Goal: Task Accomplishment & Management: Manage account settings

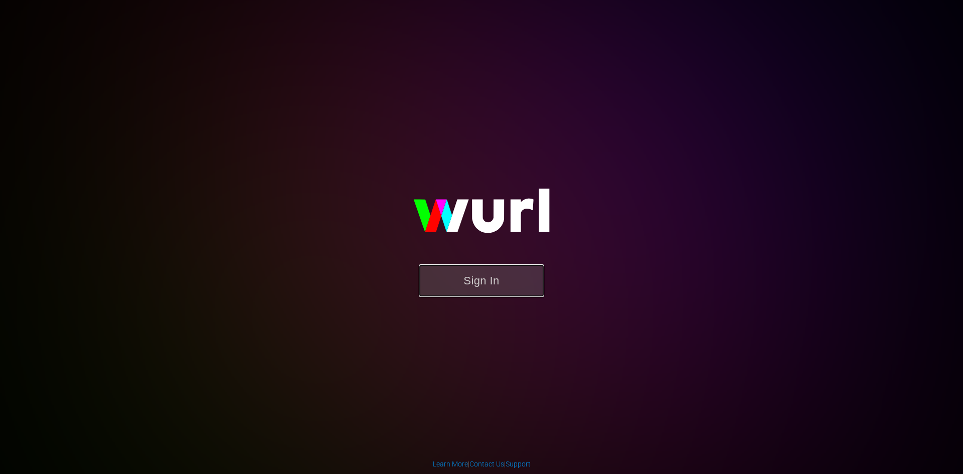
click at [541, 280] on button "Sign In" at bounding box center [481, 280] width 125 height 33
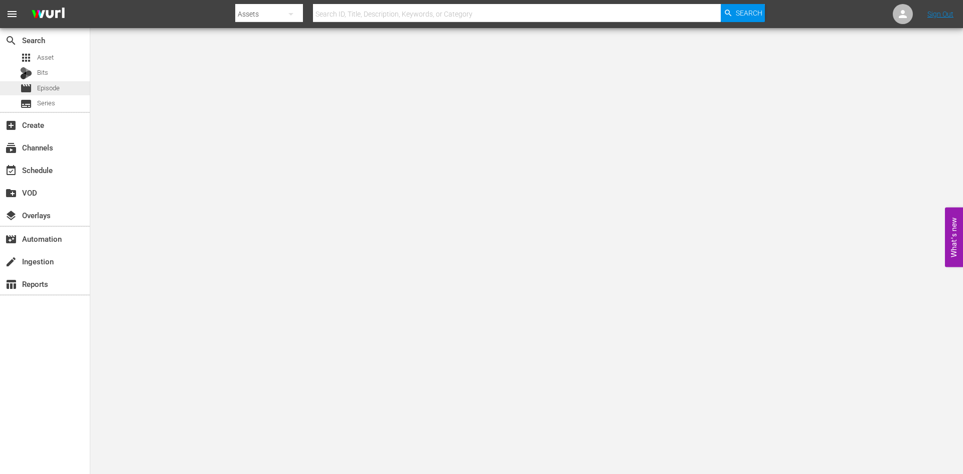
click at [15, 84] on div "movie Episode" at bounding box center [30, 88] width 60 height 14
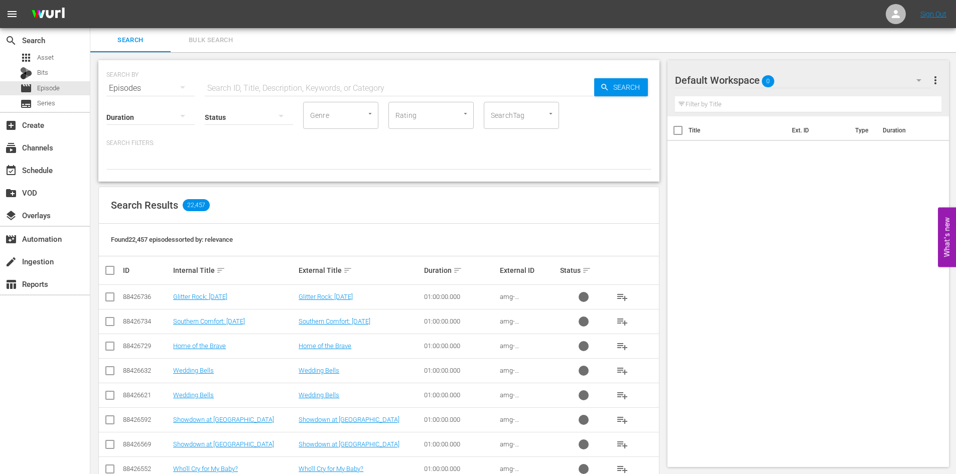
click at [834, 74] on div "Default Workspace 0" at bounding box center [803, 80] width 256 height 28
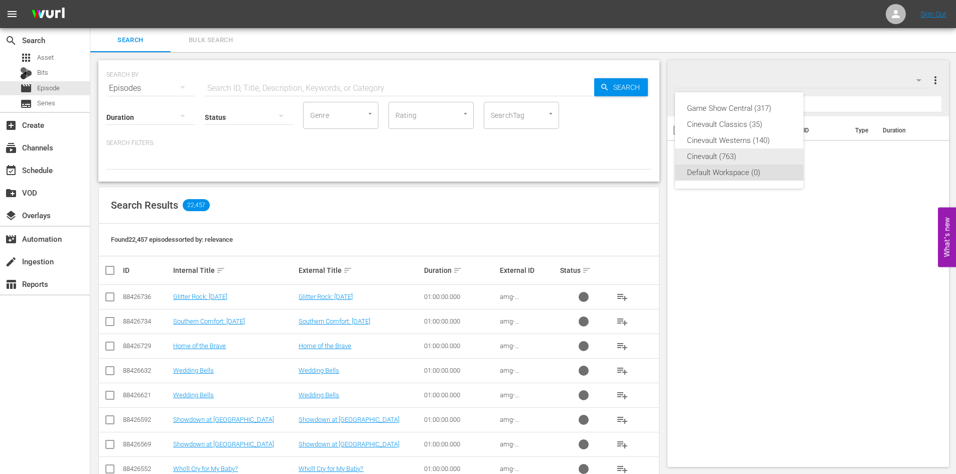
click at [781, 155] on div "Cinevault (763)" at bounding box center [739, 157] width 104 height 16
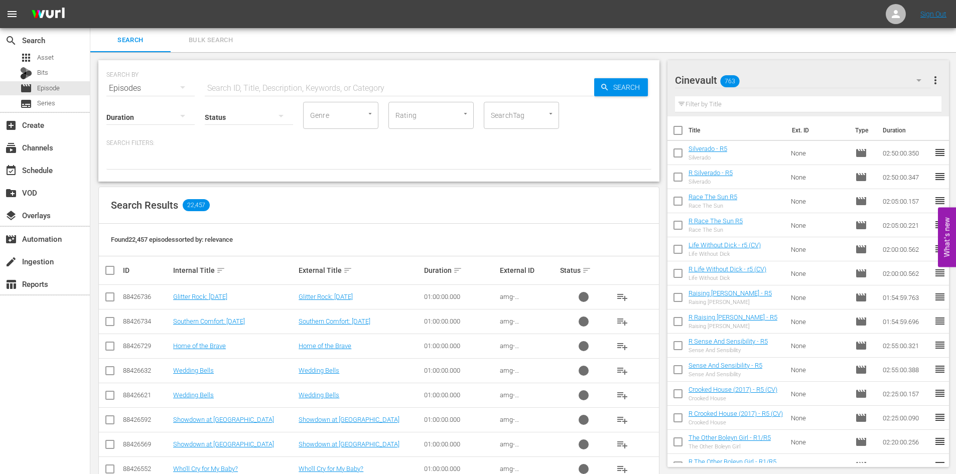
click at [348, 96] on hr at bounding box center [399, 96] width 389 height 1
click at [382, 92] on input "text" at bounding box center [399, 88] width 389 height 24
type input "in the line of fire"
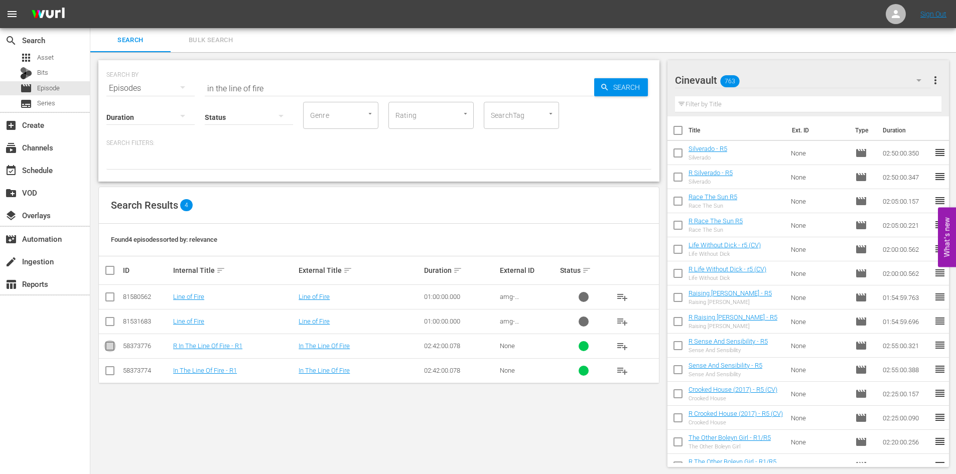
click at [113, 344] on input "checkbox" at bounding box center [110, 348] width 12 height 12
checkbox input "true"
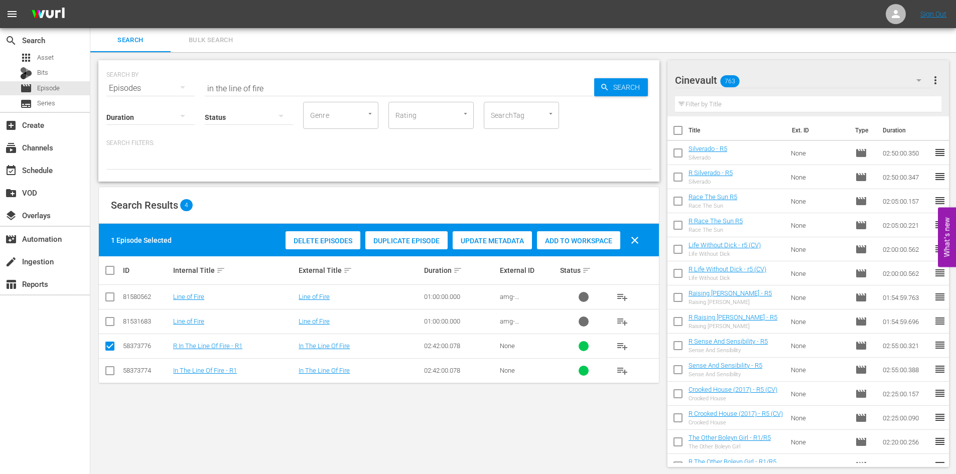
click at [114, 370] on input "checkbox" at bounding box center [110, 373] width 12 height 12
checkbox input "true"
click at [595, 236] on div "Add to Workspace" at bounding box center [578, 240] width 83 height 19
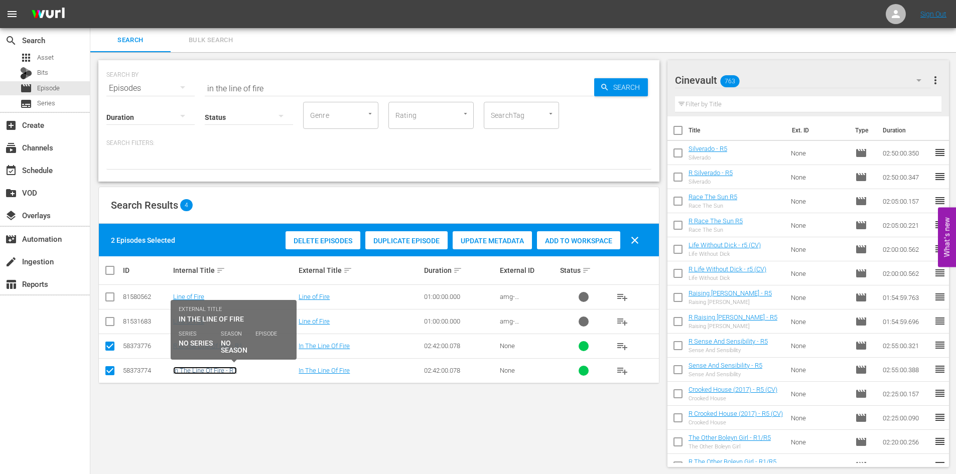
click at [221, 368] on link "In The Line Of Fire - R1" at bounding box center [205, 371] width 64 height 8
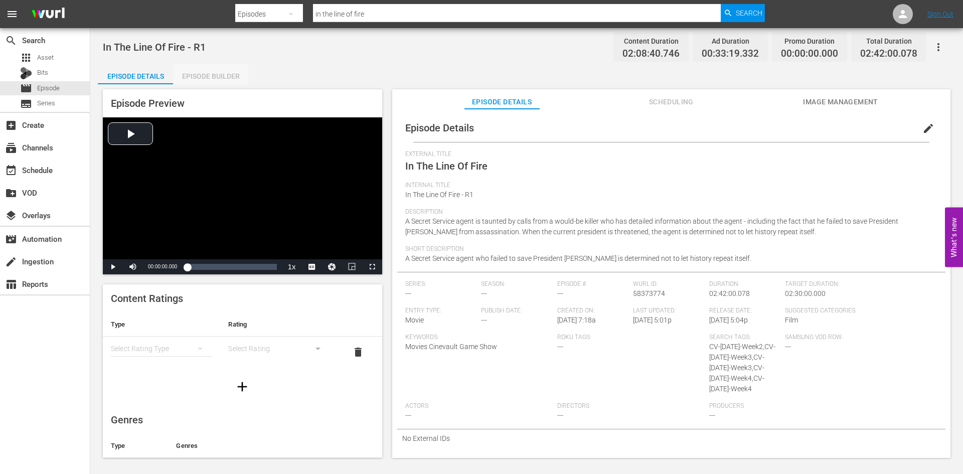
click at [193, 72] on div "Episode Builder" at bounding box center [210, 76] width 75 height 24
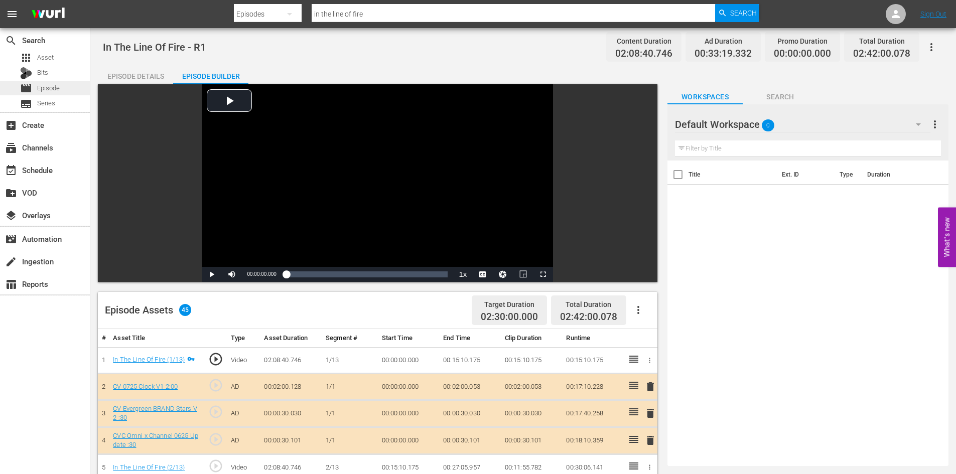
click at [72, 84] on div "movie Episode" at bounding box center [45, 88] width 90 height 14
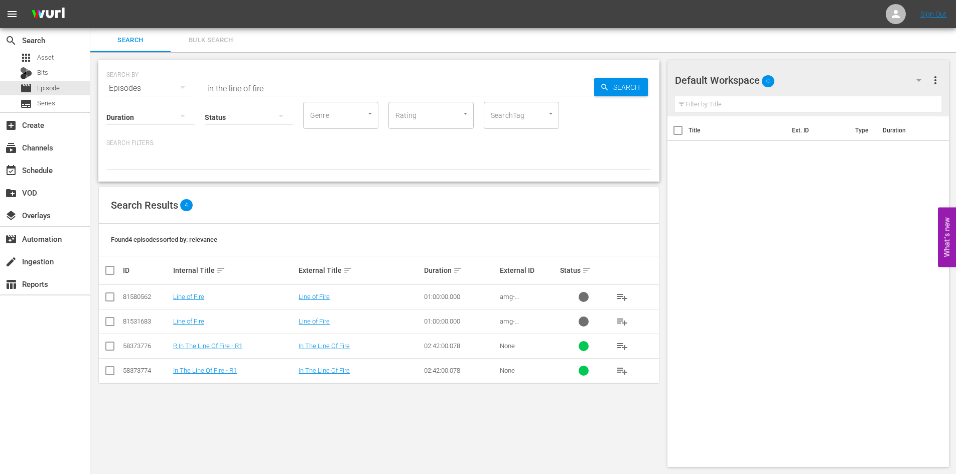
click at [106, 373] on input "checkbox" at bounding box center [110, 373] width 12 height 12
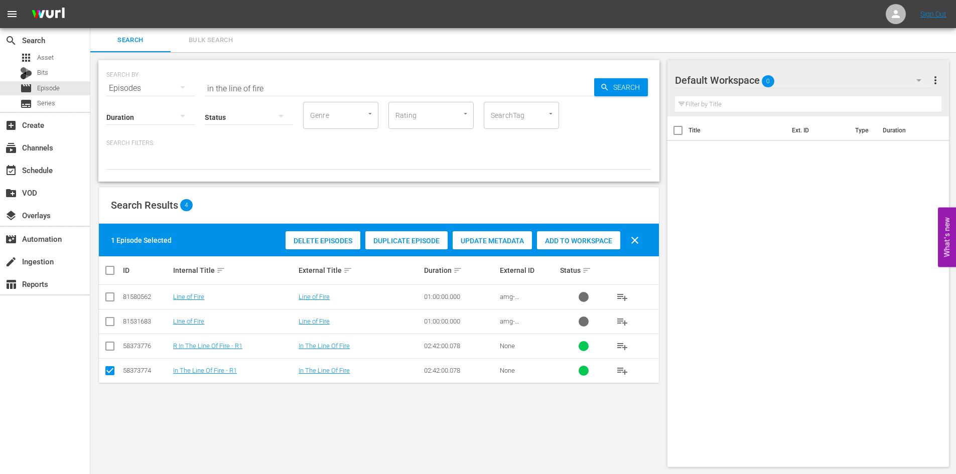
click at [413, 237] on span "Duplicate Episode" at bounding box center [406, 241] width 82 height 8
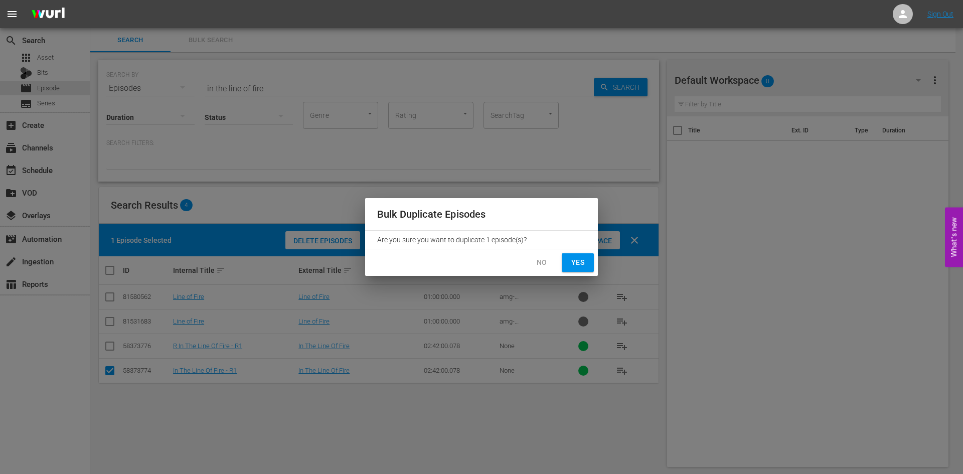
click at [583, 260] on span "Yes" at bounding box center [578, 262] width 16 height 13
checkbox input "false"
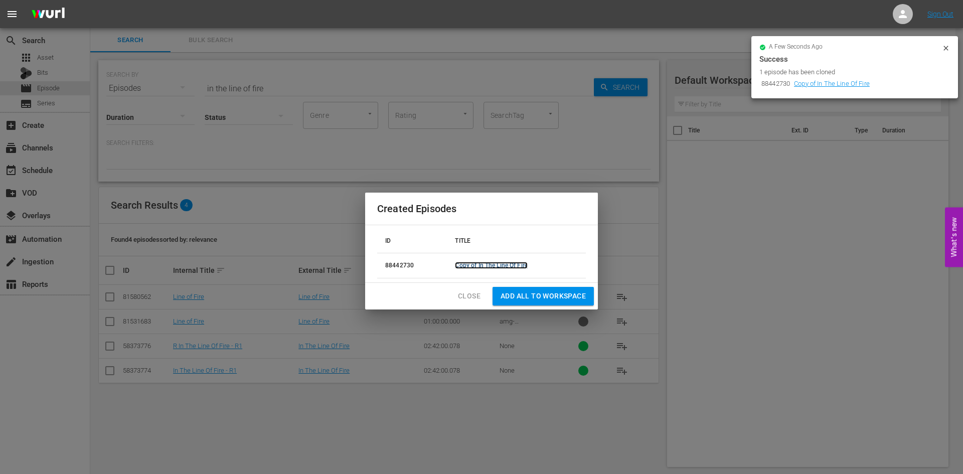
click at [515, 265] on link "Copy of In The Line Of Fire" at bounding box center [491, 265] width 72 height 7
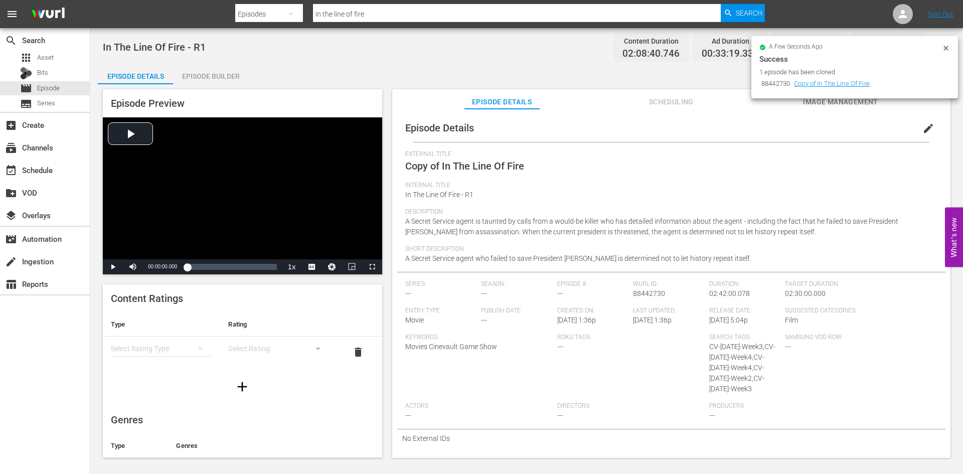
click at [925, 128] on span "edit" at bounding box center [929, 128] width 12 height 12
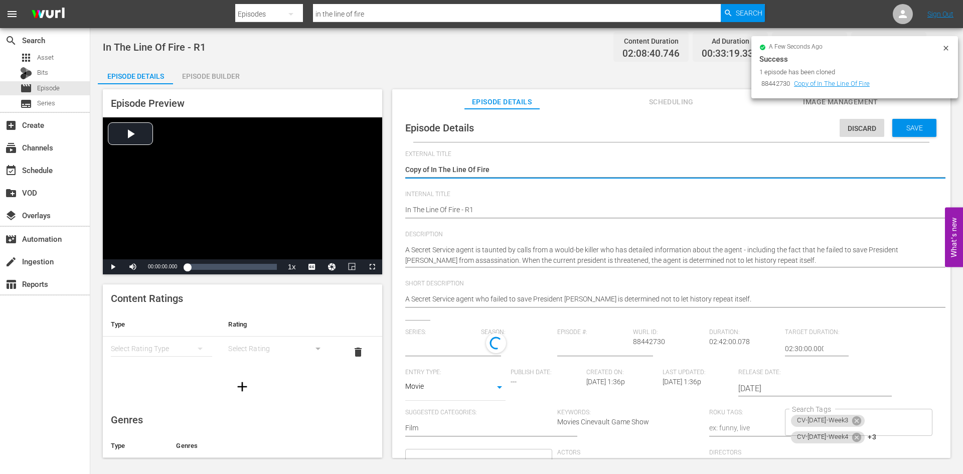
type input "No Series"
drag, startPoint x: 442, startPoint y: 166, endPoint x: 398, endPoint y: 187, distance: 48.5
click at [398, 187] on div "Episode Details Discard Save External Title Copy of In The Line Of Fire Copy of…" at bounding box center [671, 331] width 548 height 434
type textarea "The Line Of Fire"
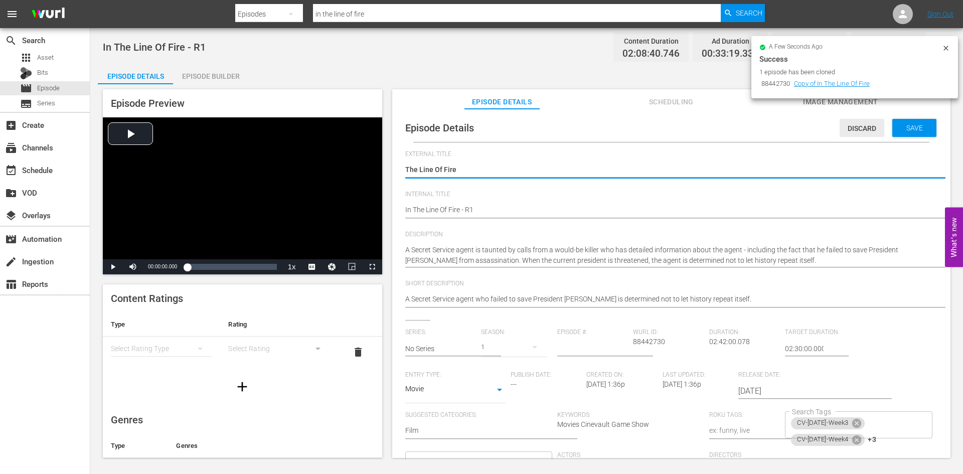
type textarea "The Line Of Fire"
click at [852, 131] on span "Discard" at bounding box center [862, 128] width 45 height 8
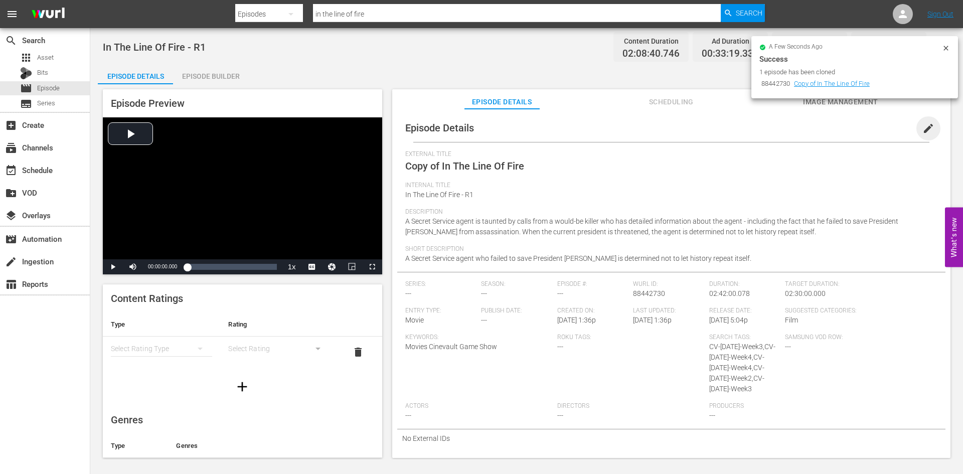
click at [924, 127] on span "edit" at bounding box center [929, 128] width 12 height 12
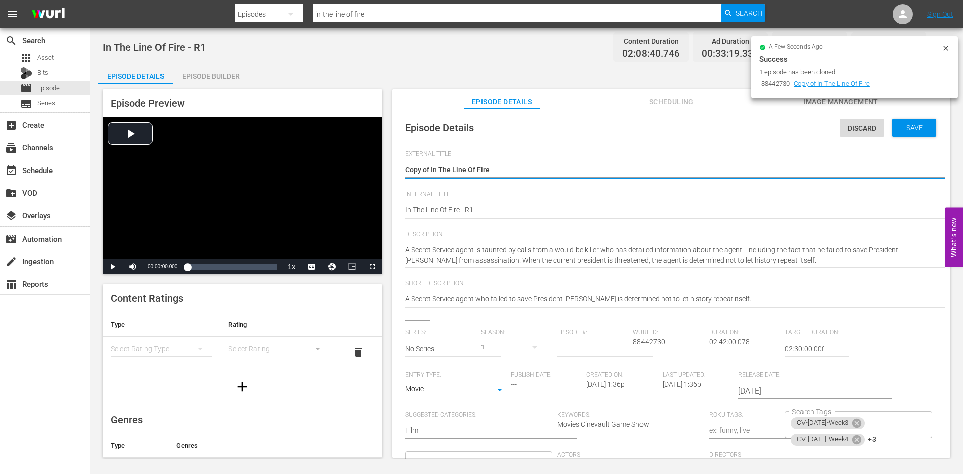
drag, startPoint x: 432, startPoint y: 168, endPoint x: 425, endPoint y: 171, distance: 8.1
click at [421, 171] on textarea "Copy of In The Line Of Fire" at bounding box center [668, 171] width 527 height 12
click at [427, 171] on textarea "Copy of In The Line Of Fire" at bounding box center [668, 171] width 527 height 12
drag, startPoint x: 431, startPoint y: 164, endPoint x: 326, endPoint y: 167, distance: 105.9
click at [326, 167] on div "Episode Preview Video Player is loading. Play Video Play Mute Current Time 00:0…" at bounding box center [527, 275] width 858 height 382
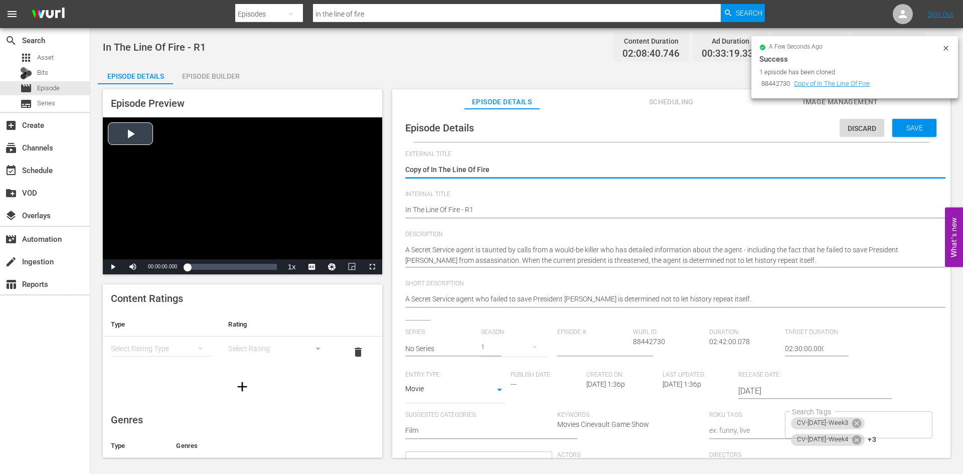
type textarea "In The Line Of Fire"
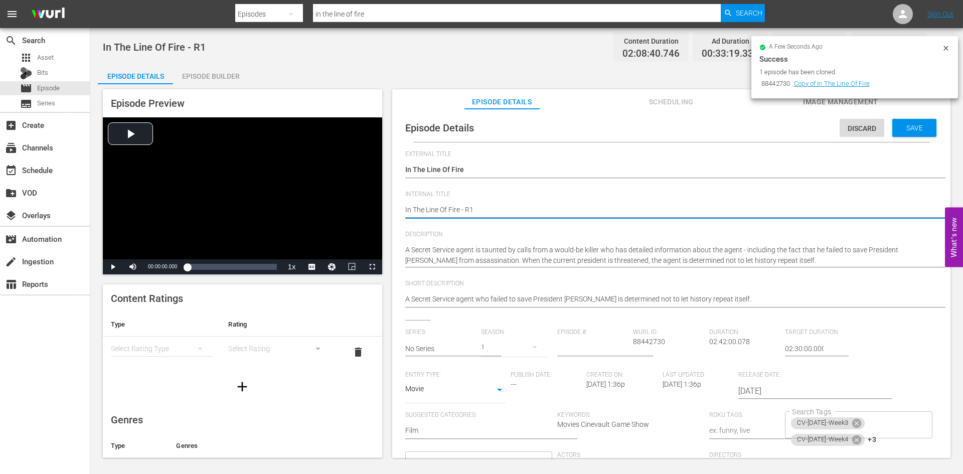
type textarea "In The Line Of Fire - R"
type textarea "In The Line Of Fire - R5"
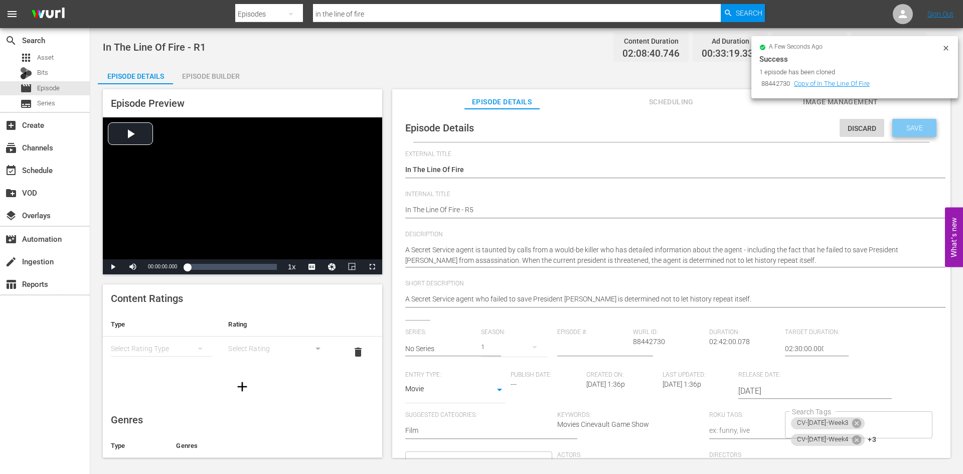
click at [899, 126] on span "Save" at bounding box center [915, 128] width 33 height 8
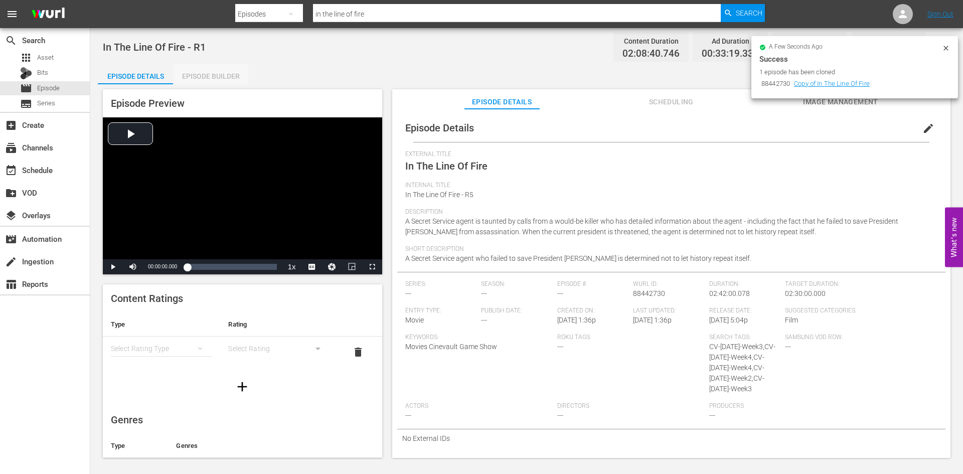
click at [211, 80] on div "Episode Builder" at bounding box center [210, 76] width 75 height 24
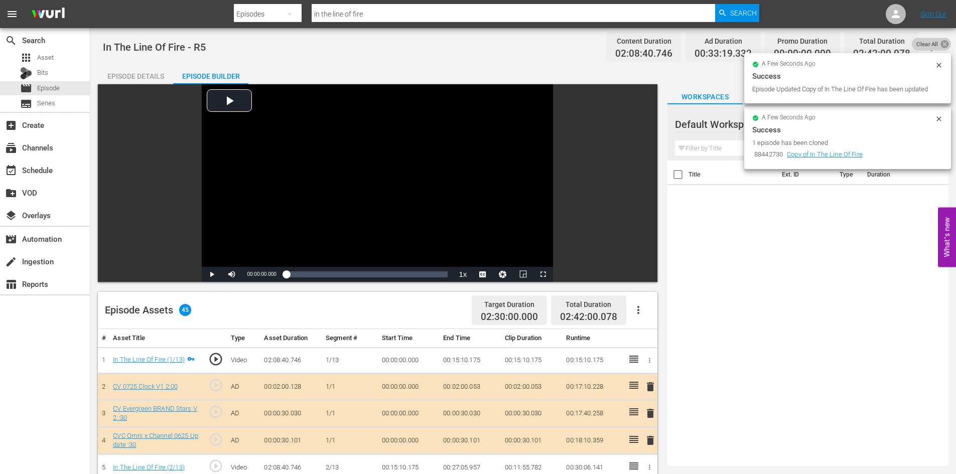
click at [945, 46] on icon at bounding box center [944, 44] width 8 height 8
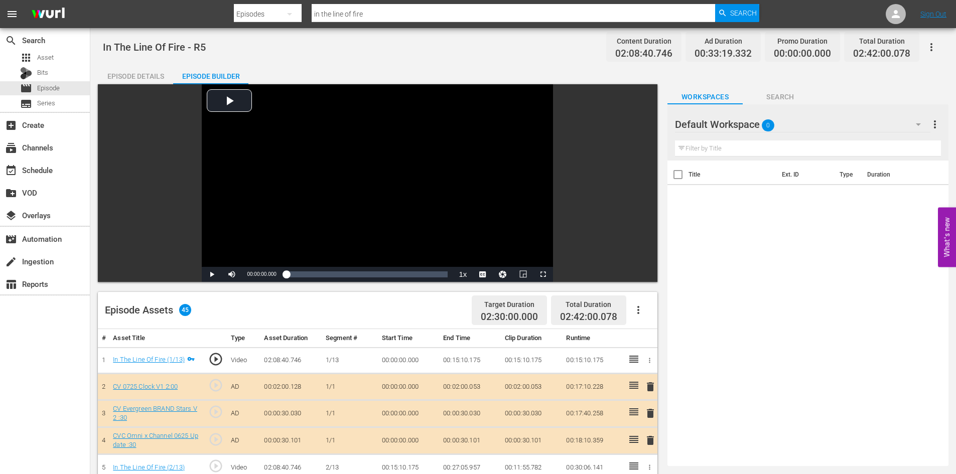
click at [774, 117] on div "Default Workspace 0" at bounding box center [802, 124] width 255 height 28
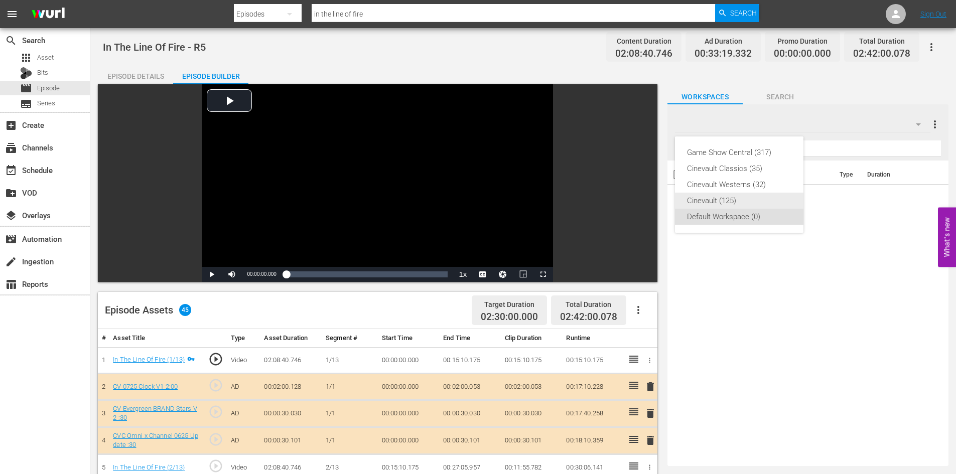
click at [730, 201] on div "Cinevault (125)" at bounding box center [739, 201] width 104 height 16
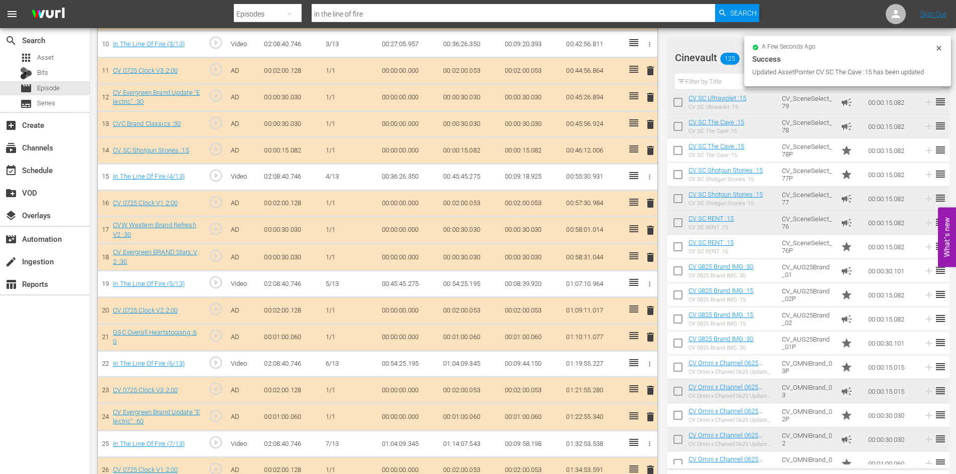
scroll to position [556, 0]
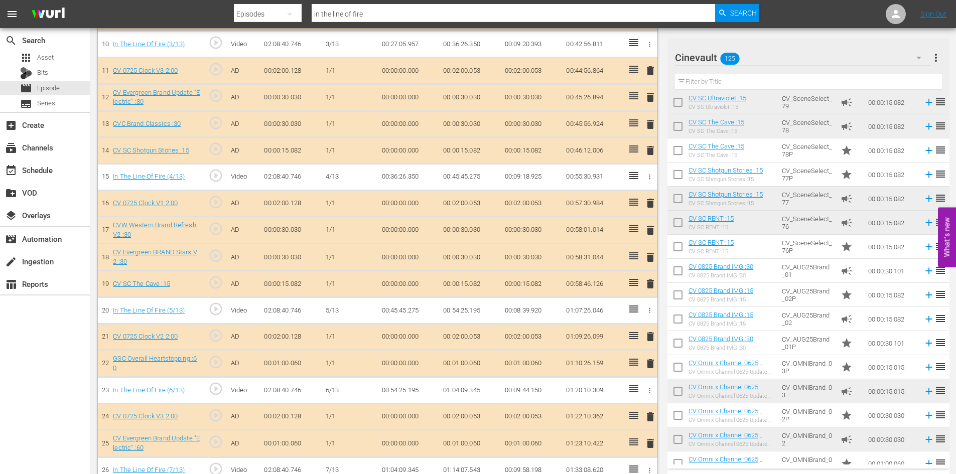
click at [717, 85] on input "text" at bounding box center [808, 82] width 267 height 16
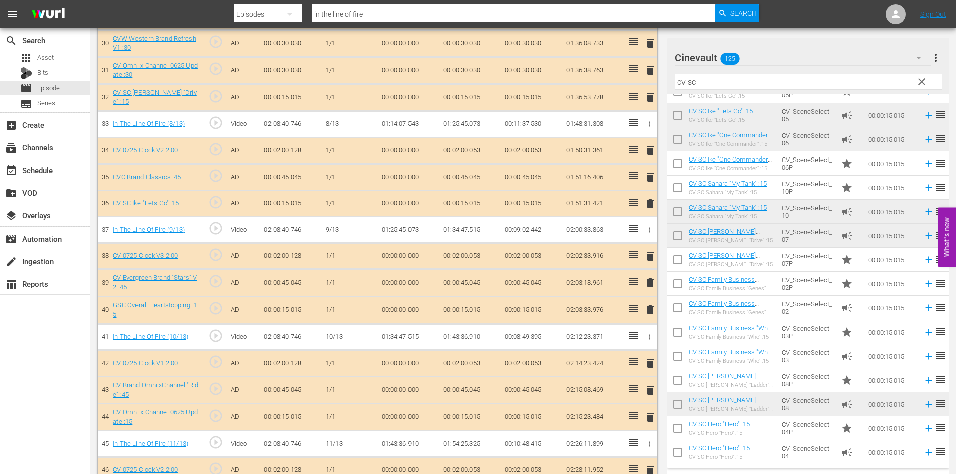
scroll to position [1058, 0]
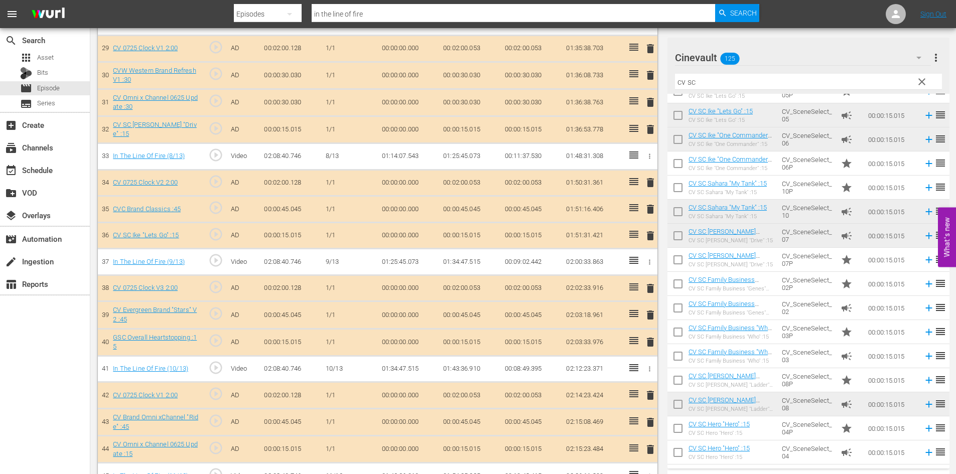
click at [822, 300] on td "CV_SceneSelect_02" at bounding box center [807, 308] width 59 height 24
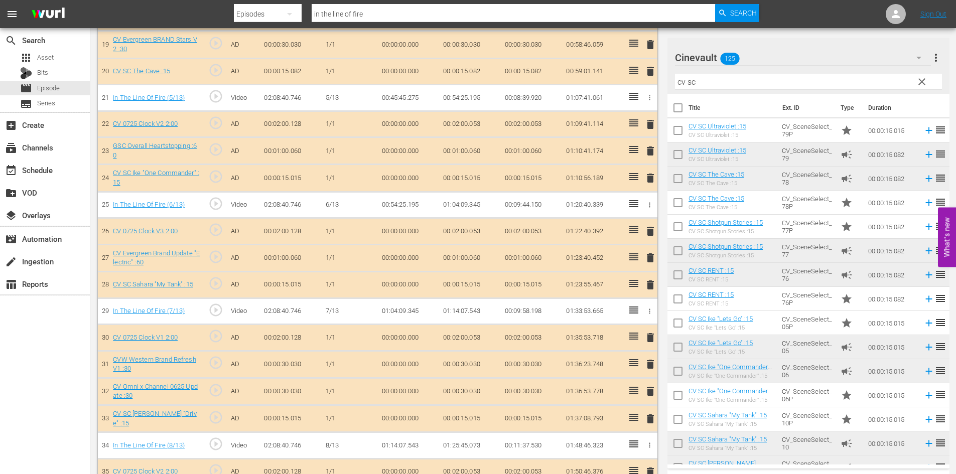
scroll to position [946, 0]
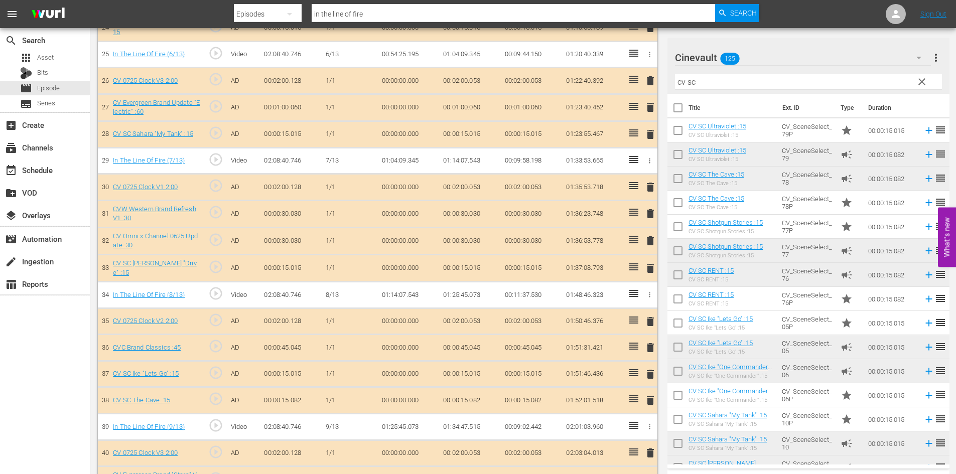
click at [646, 402] on span "delete" at bounding box center [650, 400] width 12 height 12
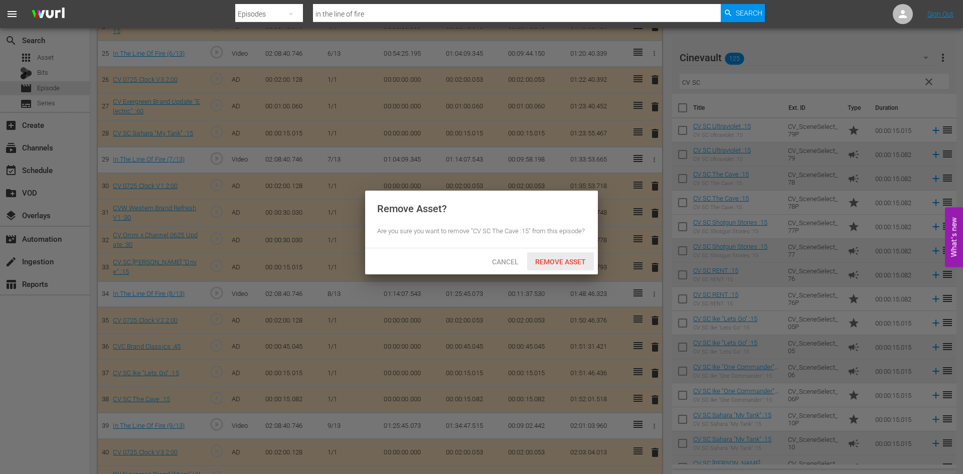
click at [579, 271] on div "Remove Asset" at bounding box center [560, 261] width 67 height 19
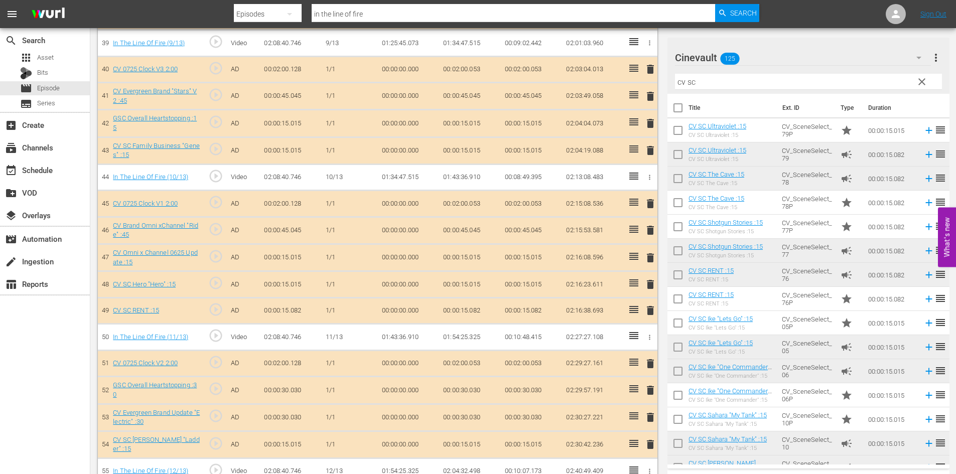
scroll to position [1400, 0]
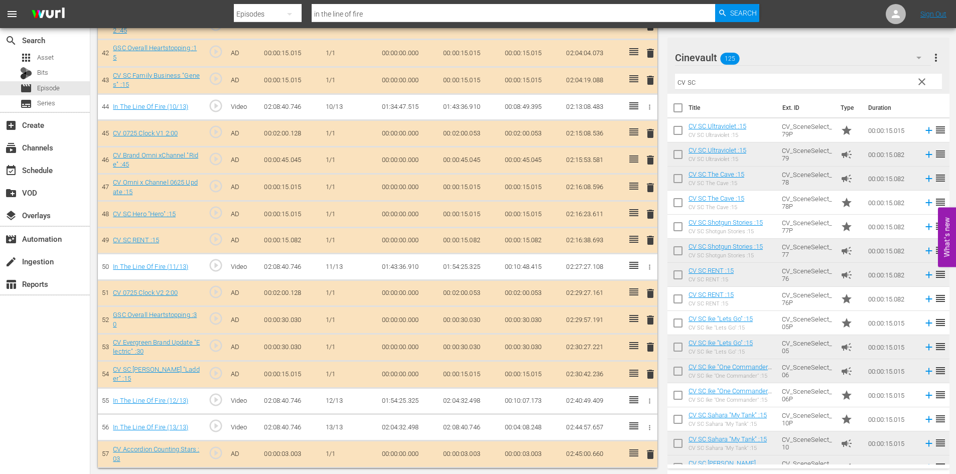
click at [648, 453] on span "delete" at bounding box center [650, 455] width 12 height 12
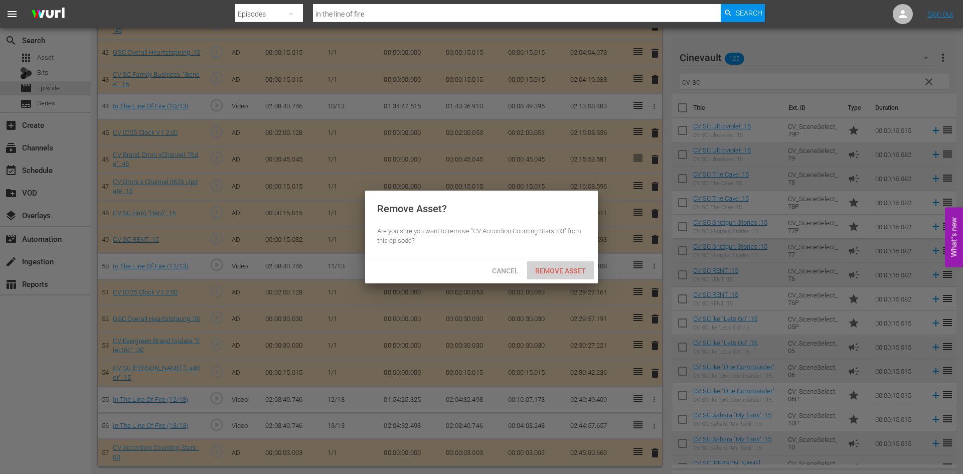
click at [567, 278] on div "Remove Asset" at bounding box center [560, 270] width 67 height 19
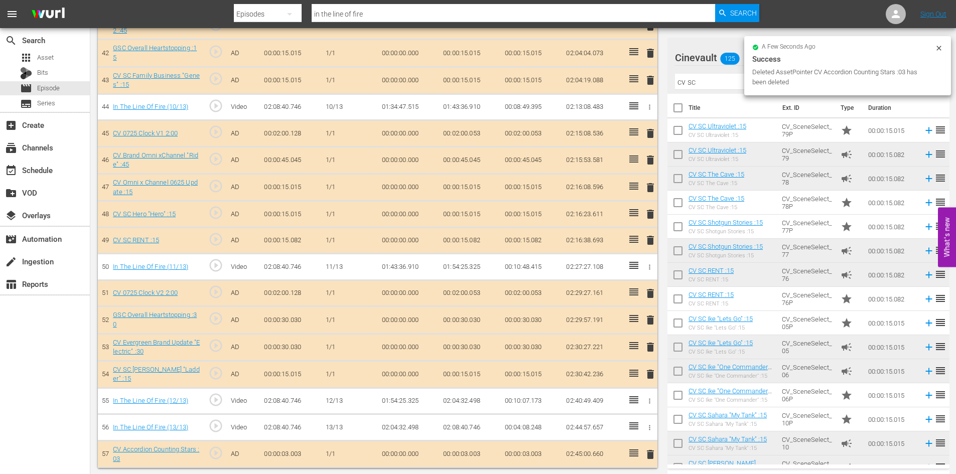
scroll to position [1373, 0]
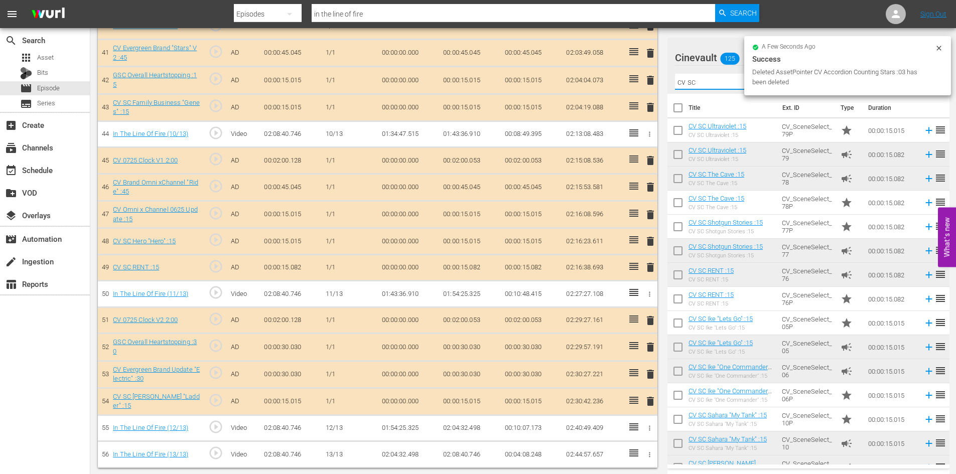
drag, startPoint x: 727, startPoint y: 86, endPoint x: 650, endPoint y: 86, distance: 77.8
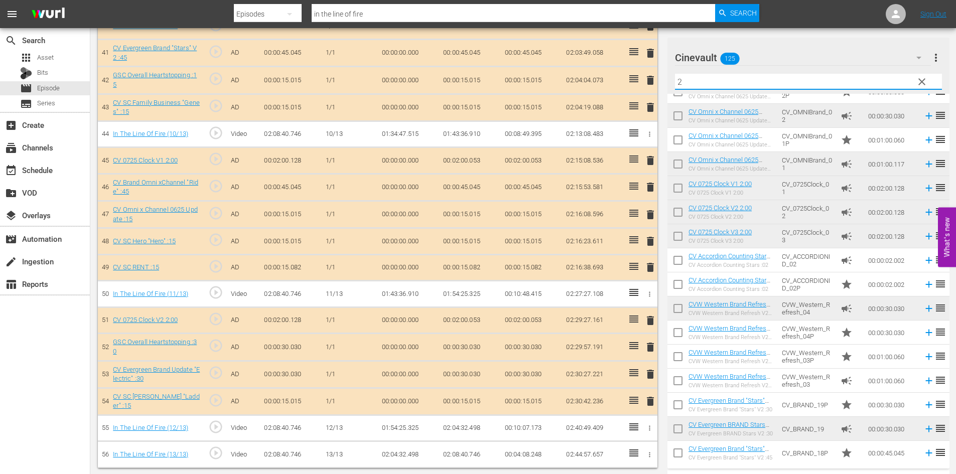
scroll to position [201, 0]
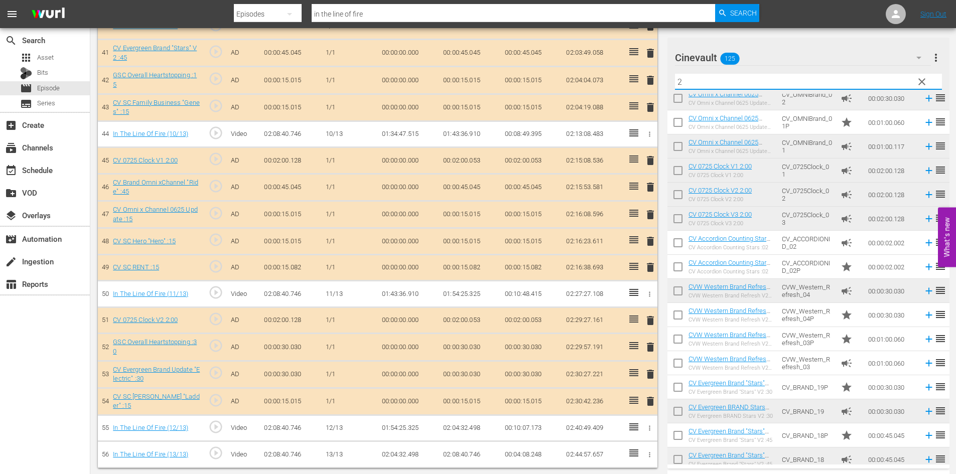
type input "2"
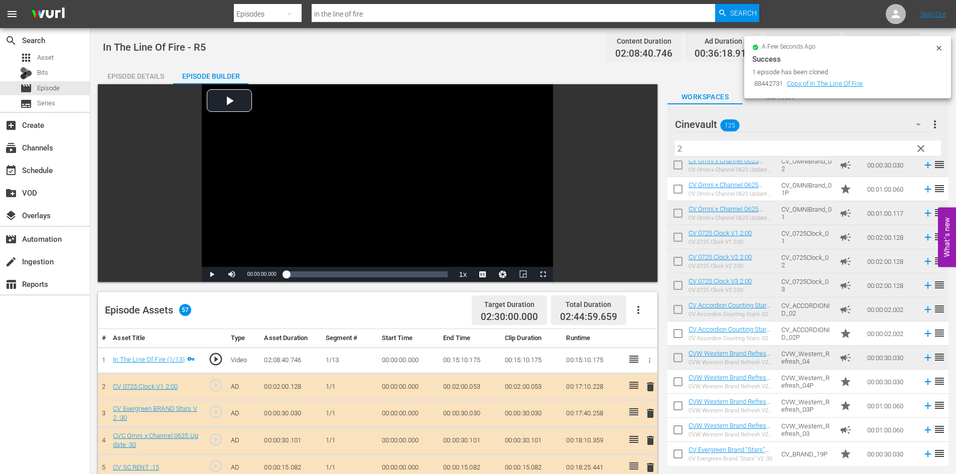
scroll to position [100, 0]
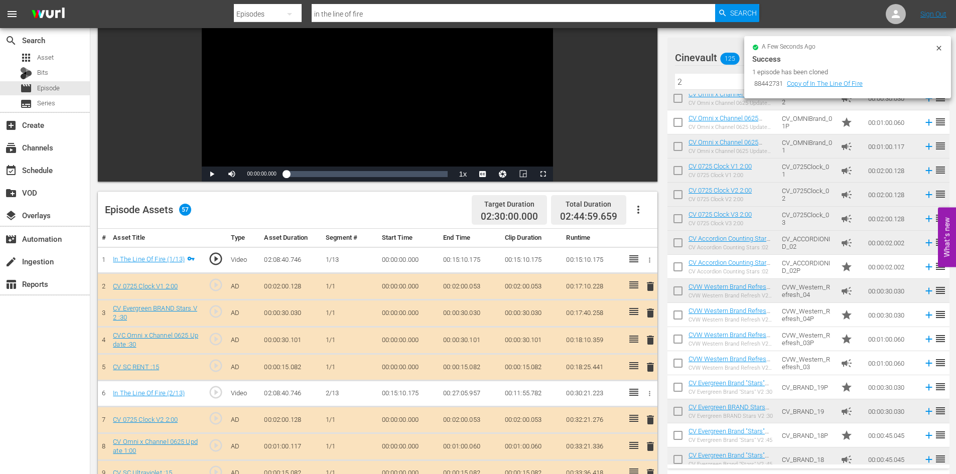
click at [283, 324] on td "00:00:30.030" at bounding box center [291, 313] width 62 height 27
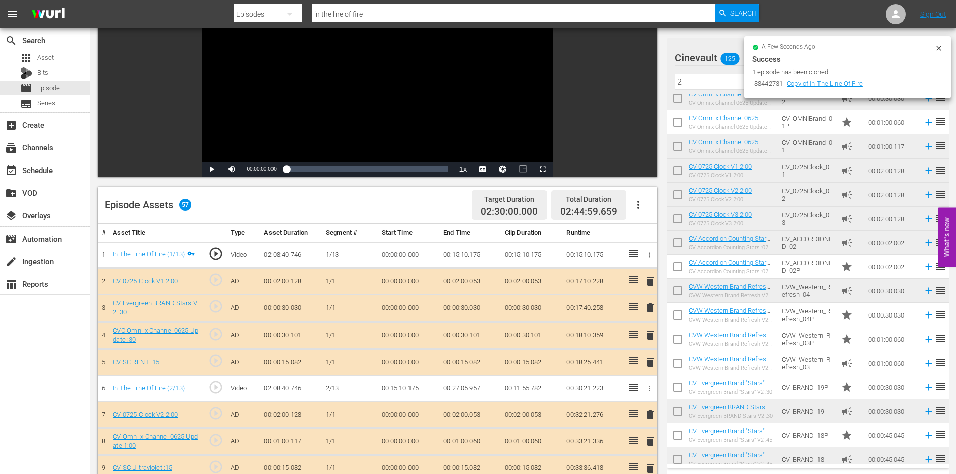
scroll to position [0, 0]
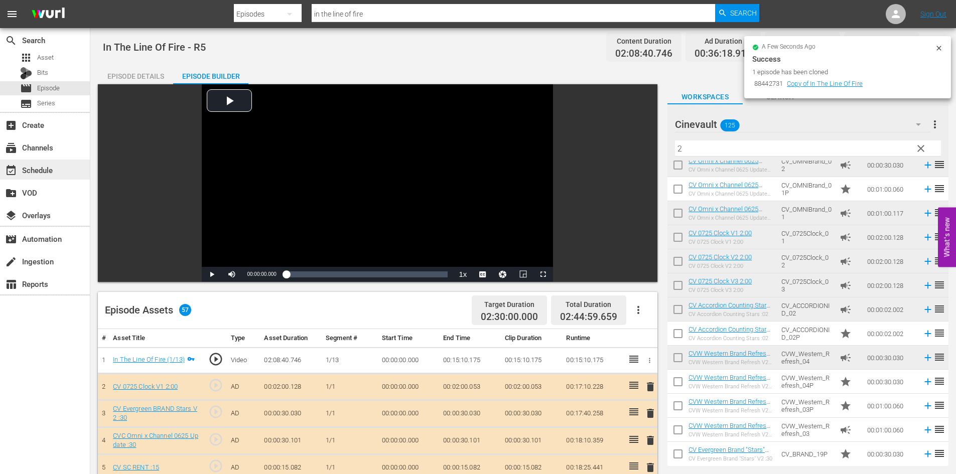
click at [57, 162] on div "event_available Schedule" at bounding box center [45, 170] width 90 height 20
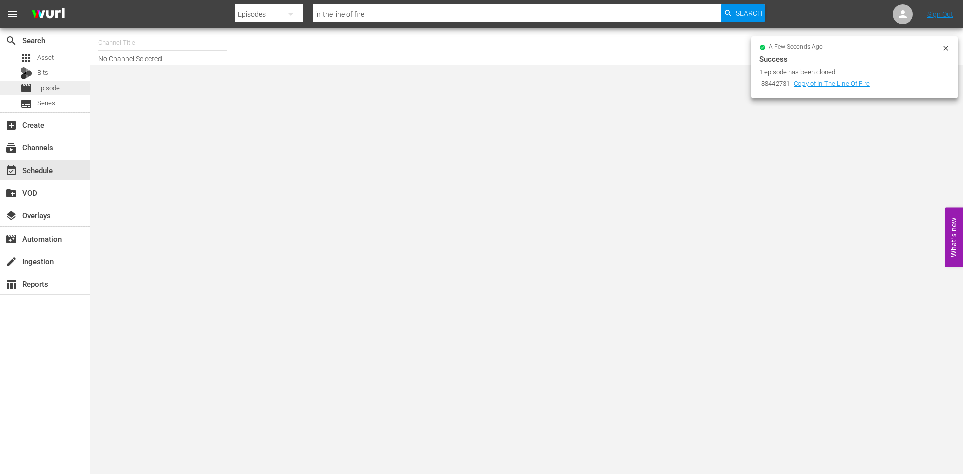
click at [77, 83] on div "movie Episode" at bounding box center [45, 88] width 90 height 14
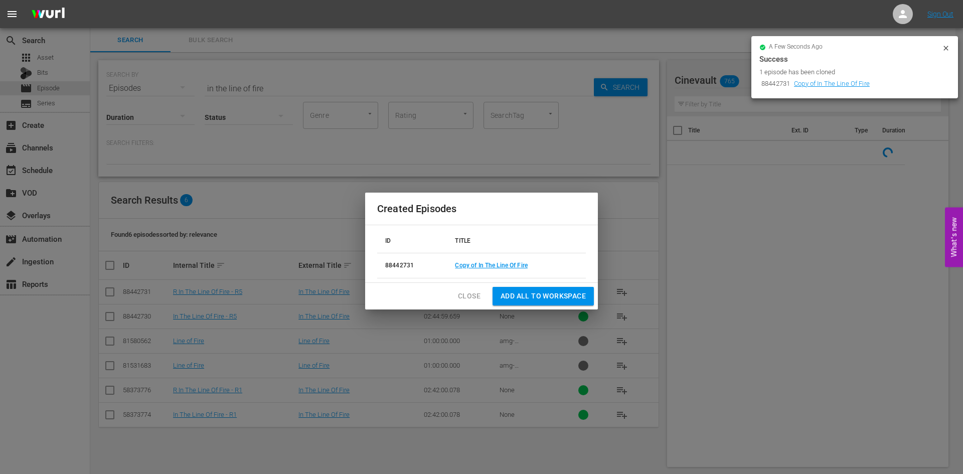
click at [440, 289] on div "Close Add all to Workspace" at bounding box center [481, 296] width 233 height 27
click at [460, 290] on span "Close" at bounding box center [469, 296] width 23 height 13
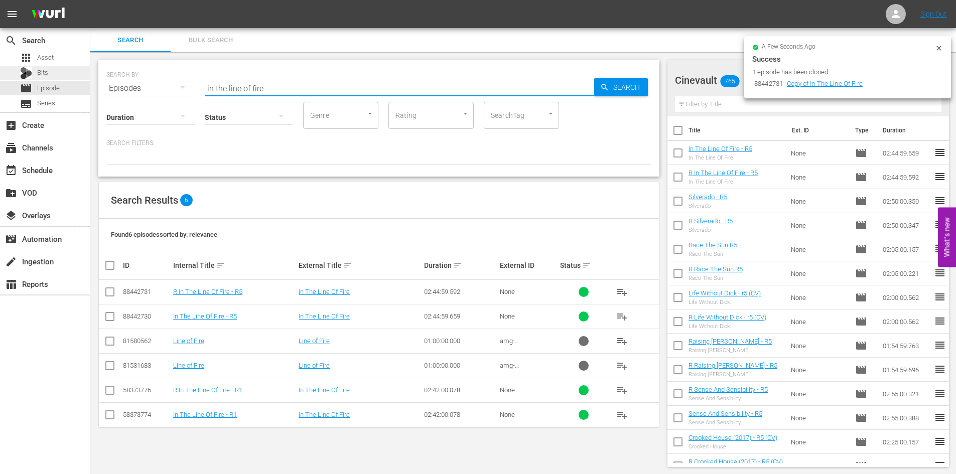
drag, startPoint x: 289, startPoint y: 83, endPoint x: 71, endPoint y: 79, distance: 218.3
click at [90, 0] on div "search Search apps Asset Bits movie Episode subtitles Series add_box Create sub…" at bounding box center [522, 0] width 865 height 0
type input "stealing harvard"
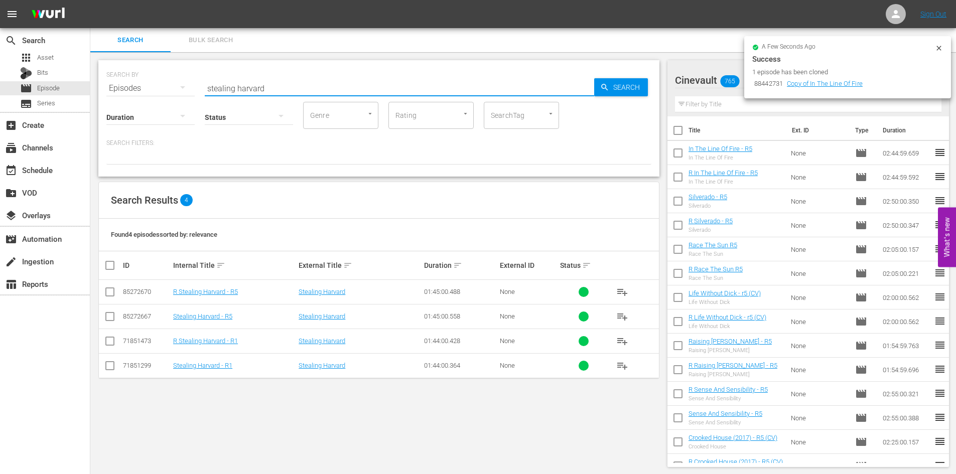
click at [112, 265] on input "checkbox" at bounding box center [114, 265] width 20 height 12
checkbox input "true"
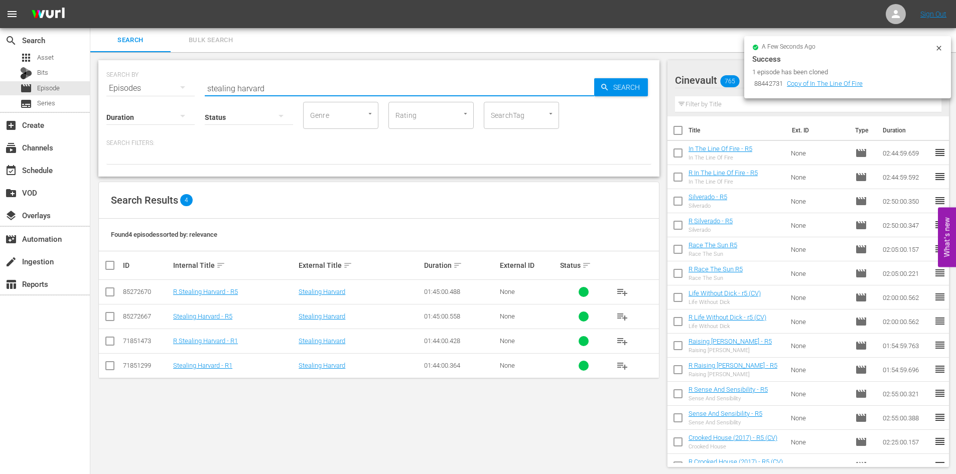
checkbox input "true"
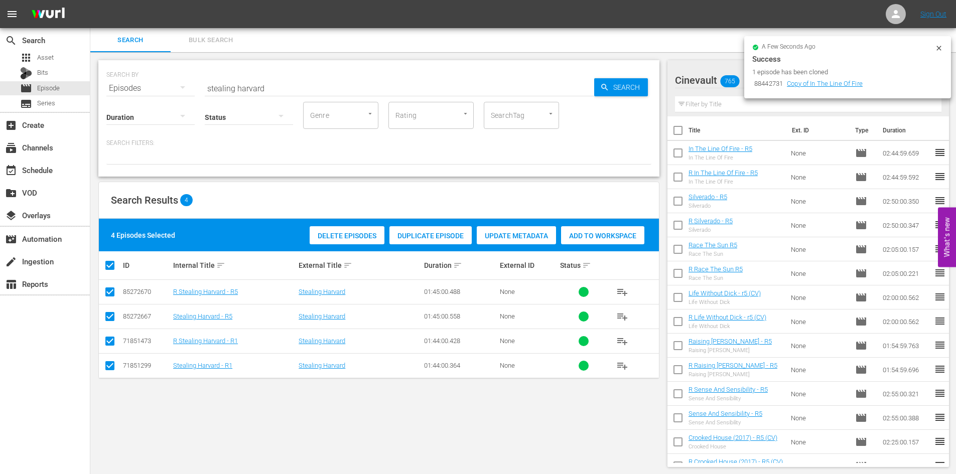
click at [617, 229] on div "Add to Workspace" at bounding box center [602, 235] width 83 height 19
click at [937, 48] on icon at bounding box center [939, 48] width 8 height 8
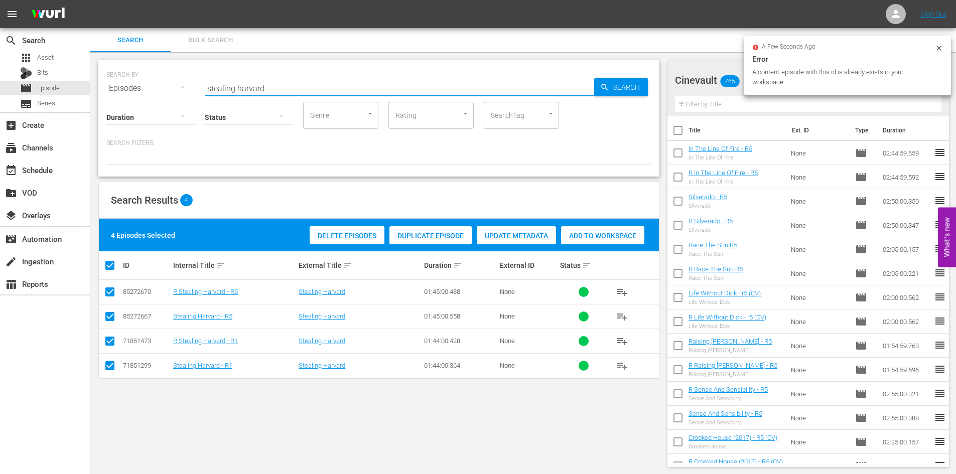
drag, startPoint x: 333, startPoint y: 94, endPoint x: 193, endPoint y: 86, distance: 139.7
click at [193, 86] on div "SEARCH BY Search By Episodes Search ID, Title, Description, Keywords, or Catego…" at bounding box center [378, 82] width 545 height 36
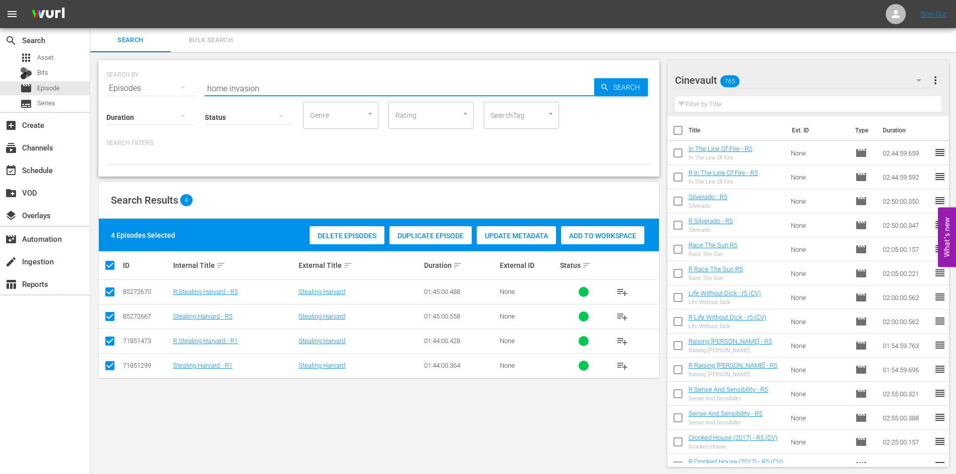
type input "home invasion"
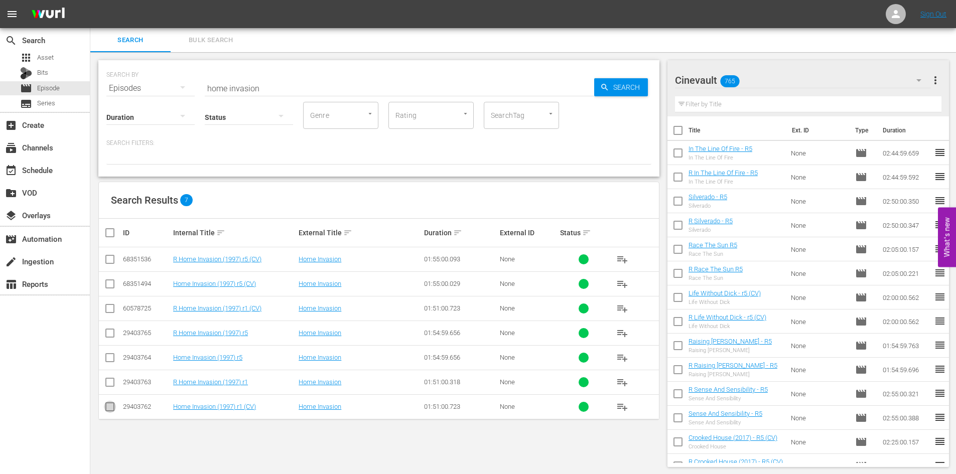
click at [114, 406] on input "checkbox" at bounding box center [110, 409] width 12 height 12
checkbox input "true"
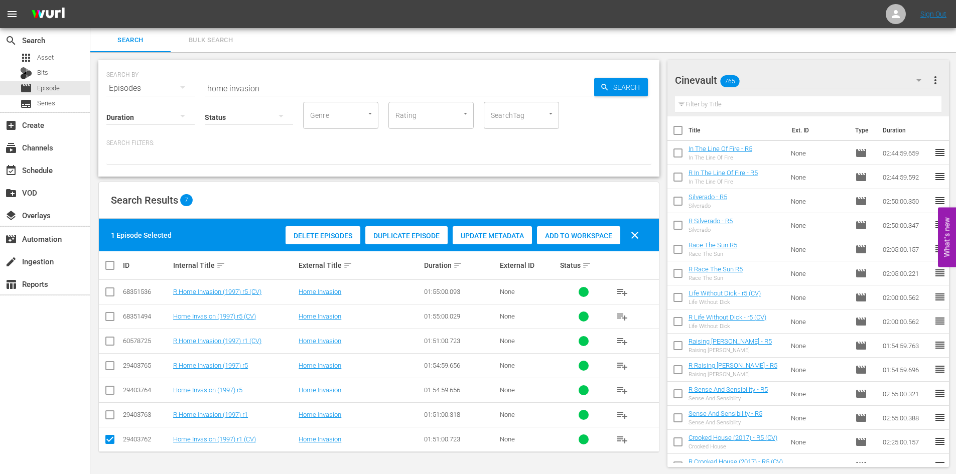
click at [113, 336] on icon at bounding box center [110, 341] width 12 height 12
click at [111, 342] on input "checkbox" at bounding box center [110, 343] width 12 height 12
checkbox input "true"
click at [111, 315] on input "checkbox" at bounding box center [110, 319] width 12 height 12
checkbox input "true"
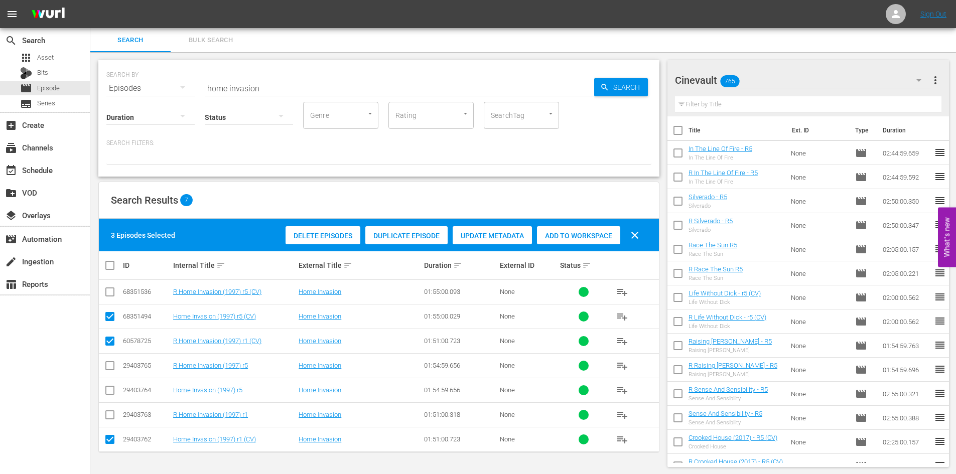
click at [111, 292] on input "checkbox" at bounding box center [110, 294] width 12 height 12
checkbox input "true"
click at [603, 232] on span "Add to Workspace" at bounding box center [578, 236] width 83 height 8
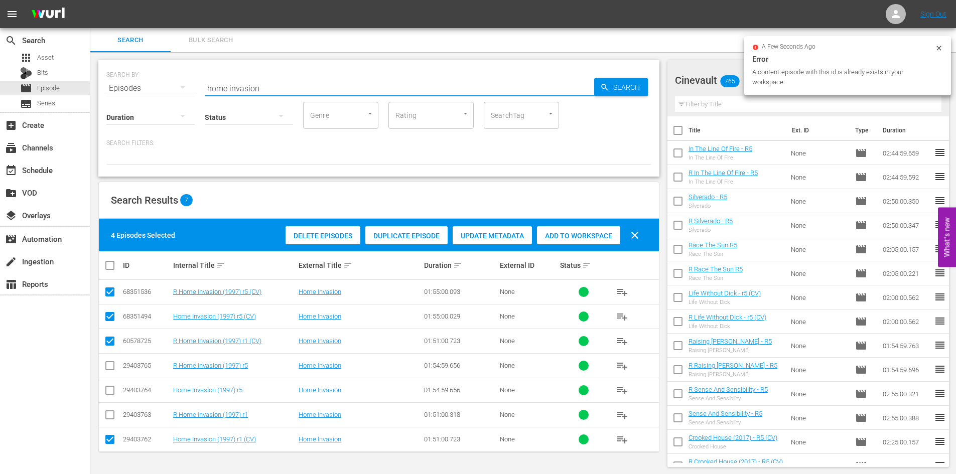
drag, startPoint x: 311, startPoint y: 90, endPoint x: 146, endPoint y: 93, distance: 164.1
click at [146, 93] on div "SEARCH BY Search By Episodes Search ID, Title, Description, Keywords, or Catego…" at bounding box center [378, 118] width 561 height 116
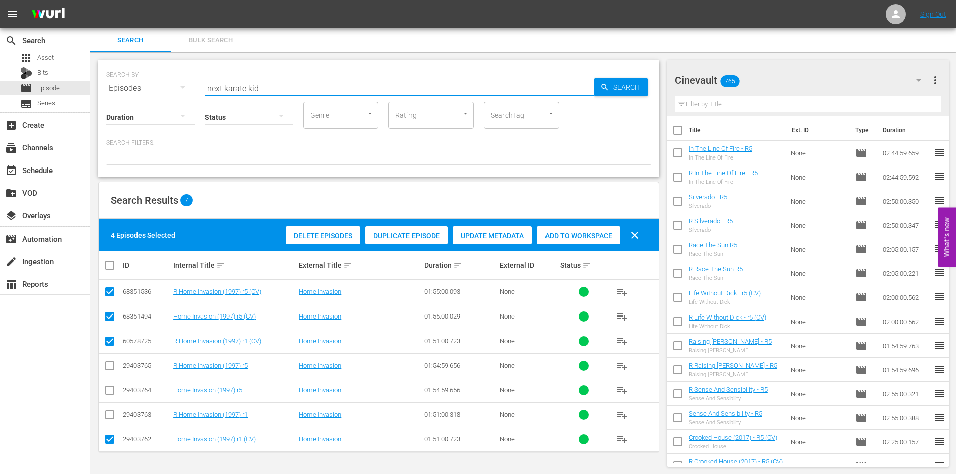
type input "next karate kid"
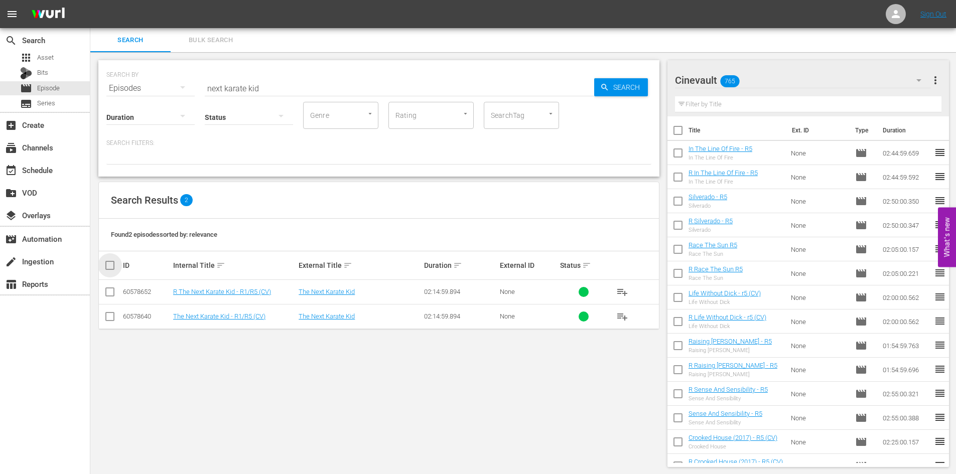
click at [109, 266] on input "checkbox" at bounding box center [114, 265] width 20 height 12
checkbox input "true"
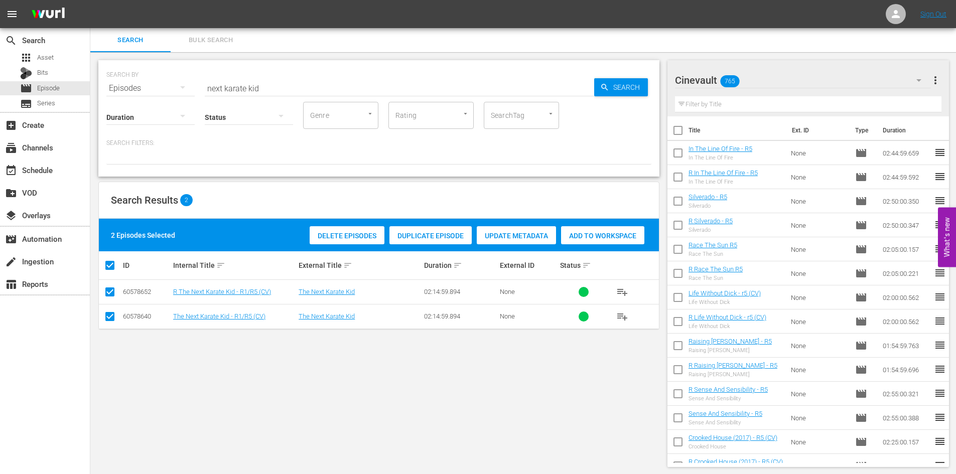
click at [605, 241] on div "Add to Workspace" at bounding box center [602, 235] width 83 height 19
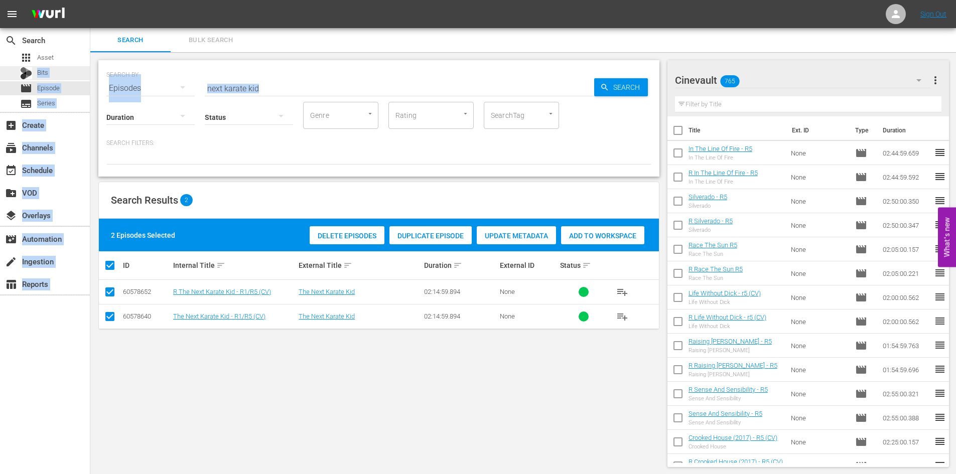
drag, startPoint x: 427, startPoint y: 96, endPoint x: 31, endPoint y: 73, distance: 397.0
click at [90, 0] on div "search Search apps Asset Bits movie Episode subtitles Series add_box Create sub…" at bounding box center [522, 0] width 865 height 0
click at [258, 81] on input "next karate kid" at bounding box center [399, 88] width 389 height 24
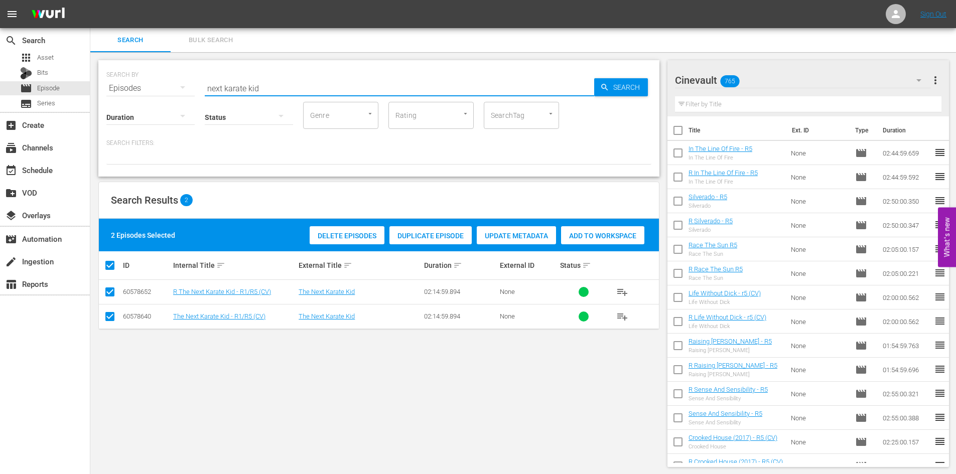
drag, startPoint x: 262, startPoint y: 83, endPoint x: 170, endPoint y: 82, distance: 92.3
click at [170, 82] on div "SEARCH BY Search By Episodes Search ID, Title, Description, Keywords, or Catego…" at bounding box center [378, 82] width 545 height 36
type input "picnic"
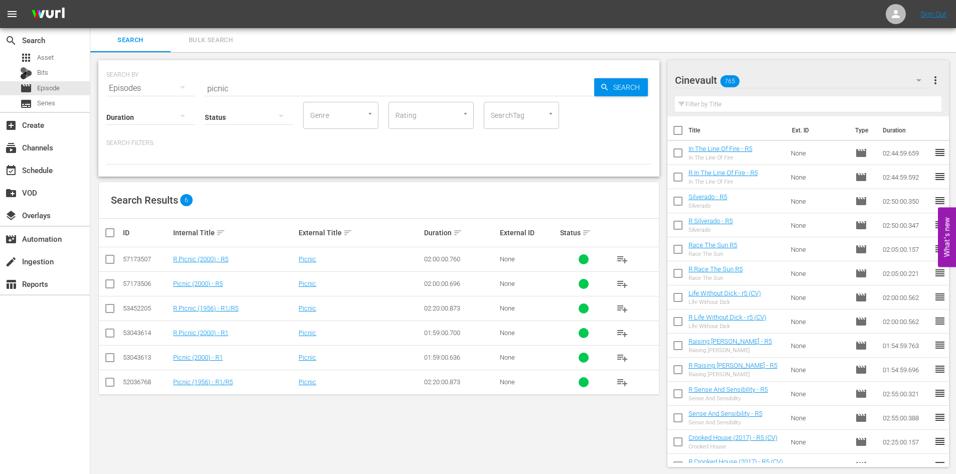
click at [113, 356] on input "checkbox" at bounding box center [110, 360] width 12 height 12
checkbox input "true"
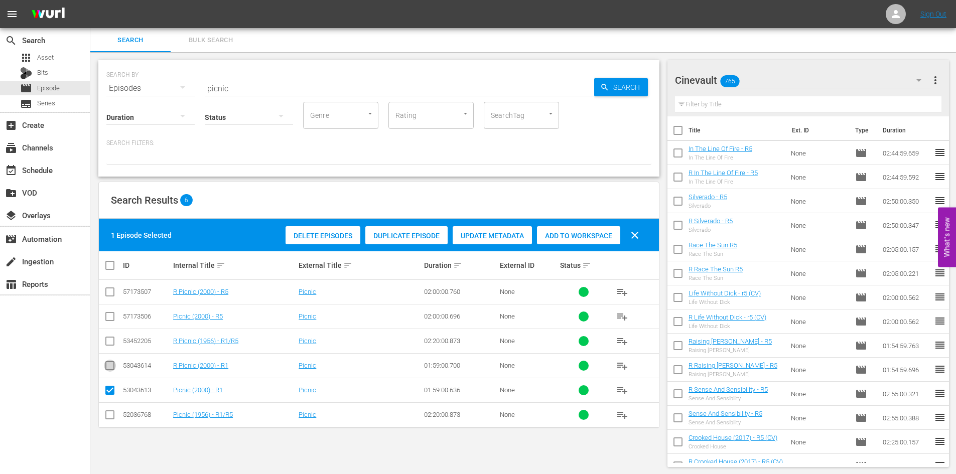
click at [110, 365] on input "checkbox" at bounding box center [110, 368] width 12 height 12
checkbox input "true"
click at [112, 316] on input "checkbox" at bounding box center [110, 319] width 12 height 12
checkbox input "true"
click at [112, 293] on input "checkbox" at bounding box center [110, 294] width 12 height 12
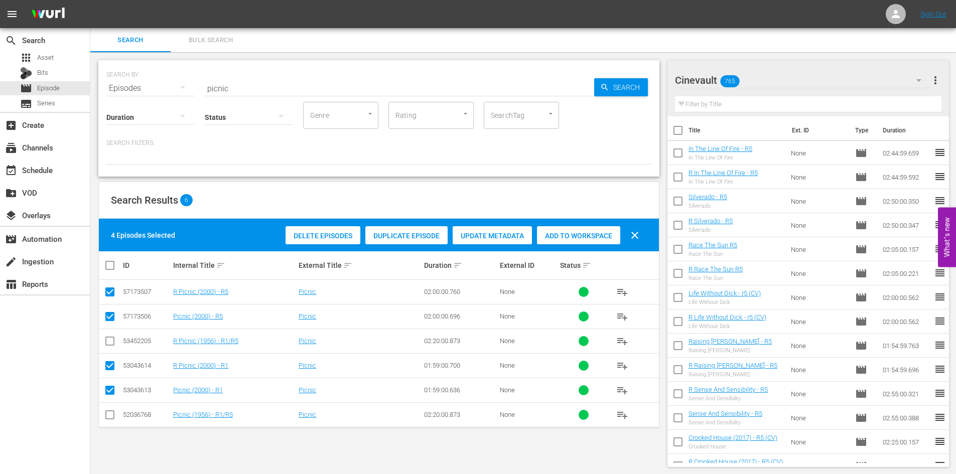
click at [578, 233] on span "Add to Workspace" at bounding box center [578, 236] width 83 height 8
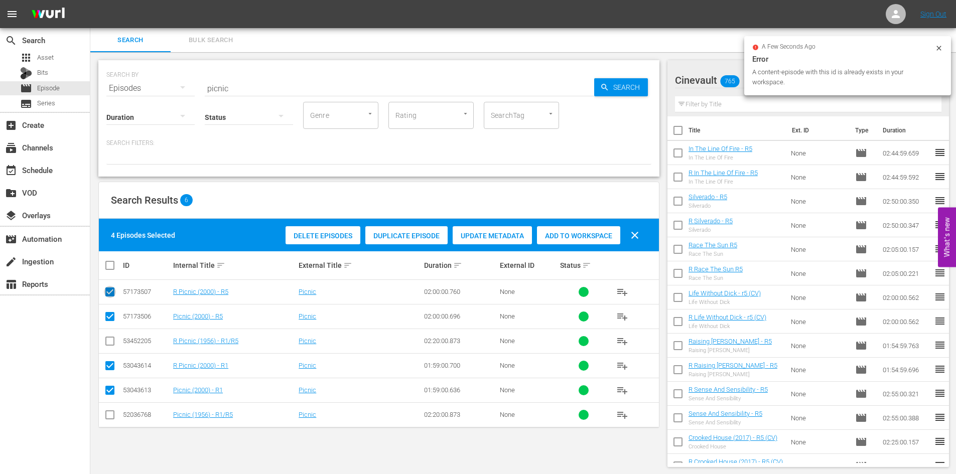
click at [109, 293] on input "checkbox" at bounding box center [110, 294] width 12 height 12
checkbox input "false"
click at [189, 294] on link "R Picnic (2000) - R5" at bounding box center [200, 292] width 55 height 8
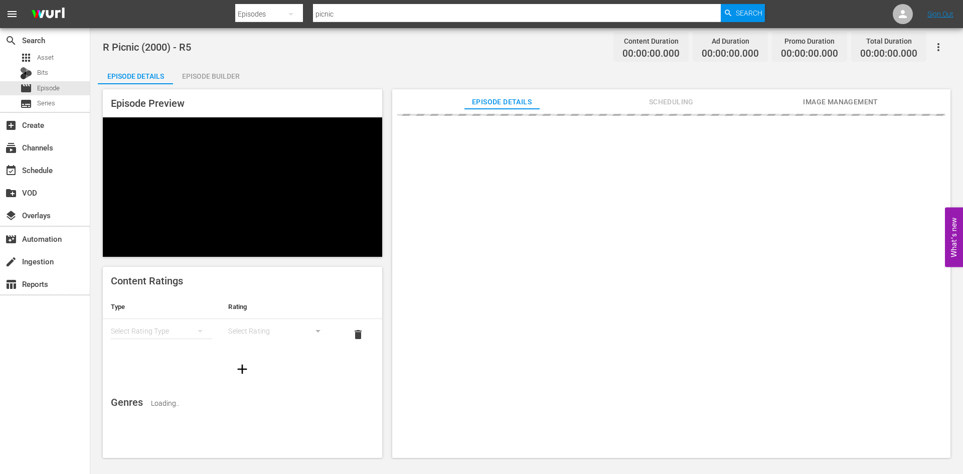
click at [219, 87] on div "Episode Preview Content Ratings Type Rating Select Rating Type Select Rating de…" at bounding box center [527, 275] width 858 height 382
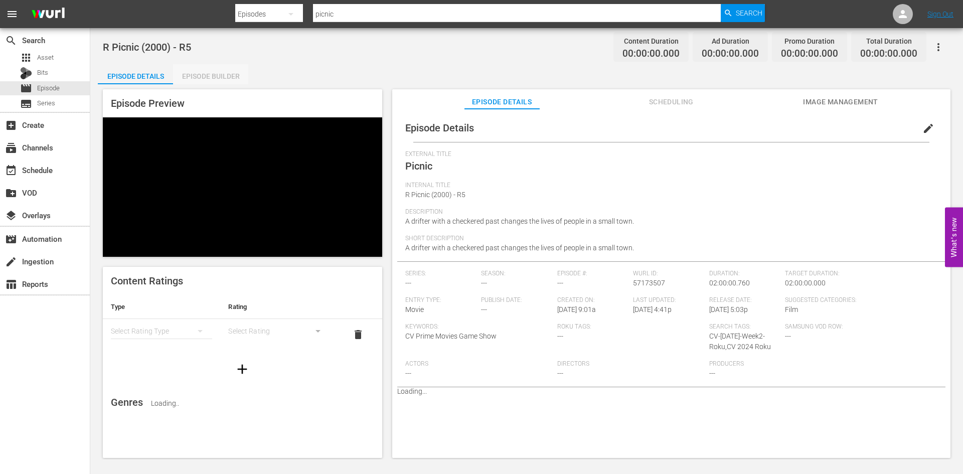
click at [221, 73] on div "Episode Builder" at bounding box center [210, 76] width 75 height 24
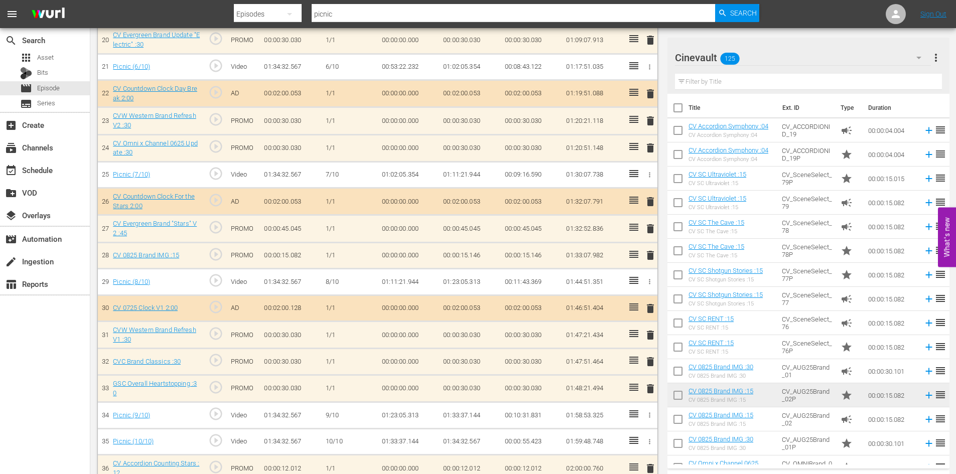
scroll to position [847, 0]
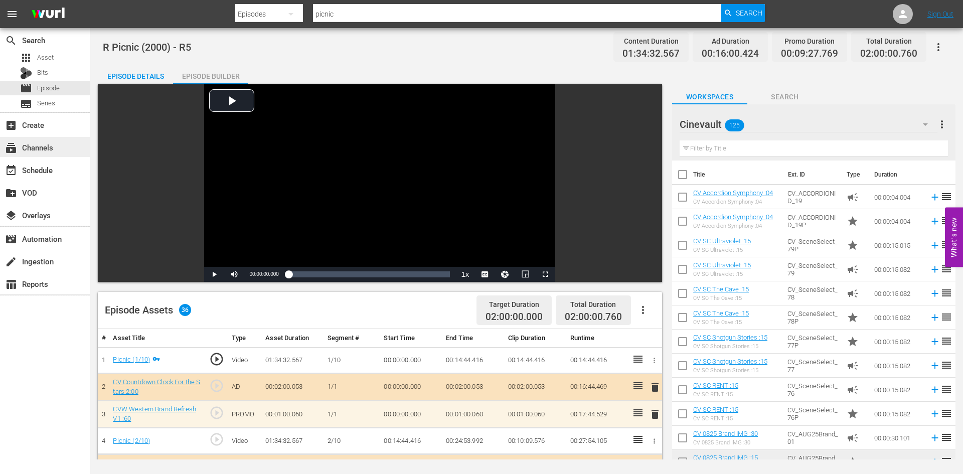
click at [59, 145] on div "subscriptions Channels" at bounding box center [45, 147] width 90 height 20
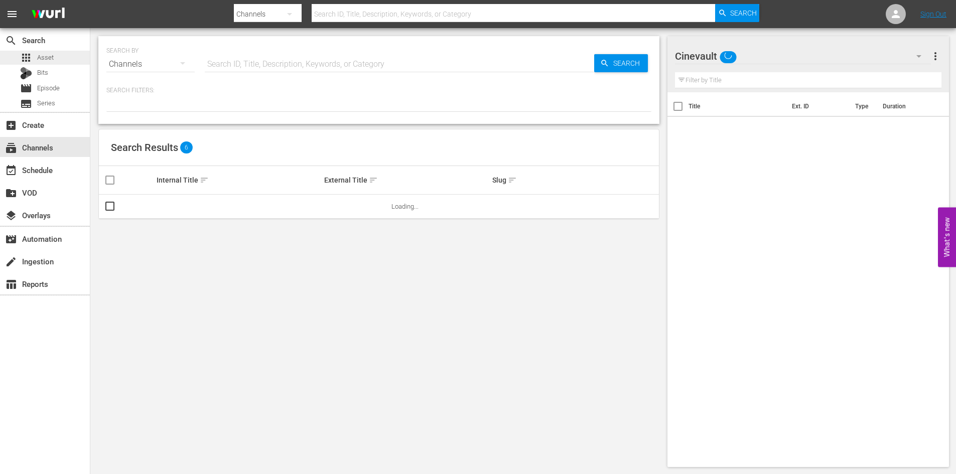
click at [57, 55] on div "apps Asset" at bounding box center [45, 58] width 90 height 14
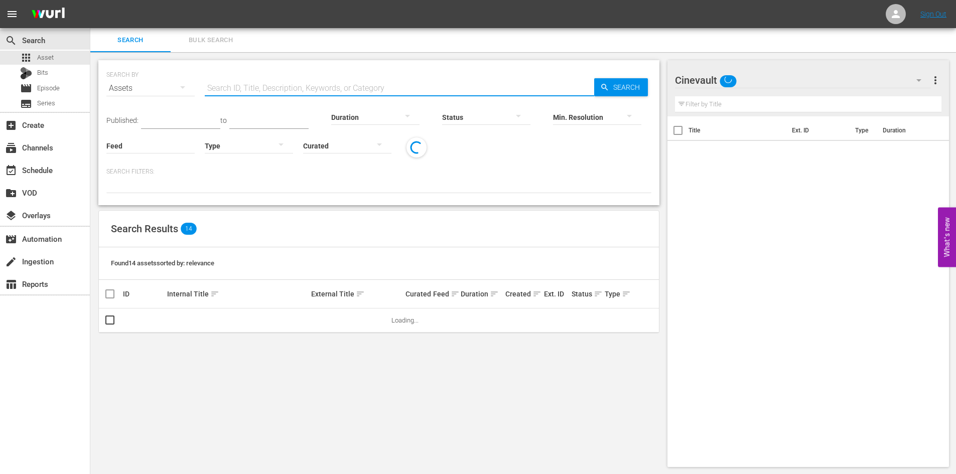
click at [263, 92] on input "text" at bounding box center [399, 88] width 389 height 24
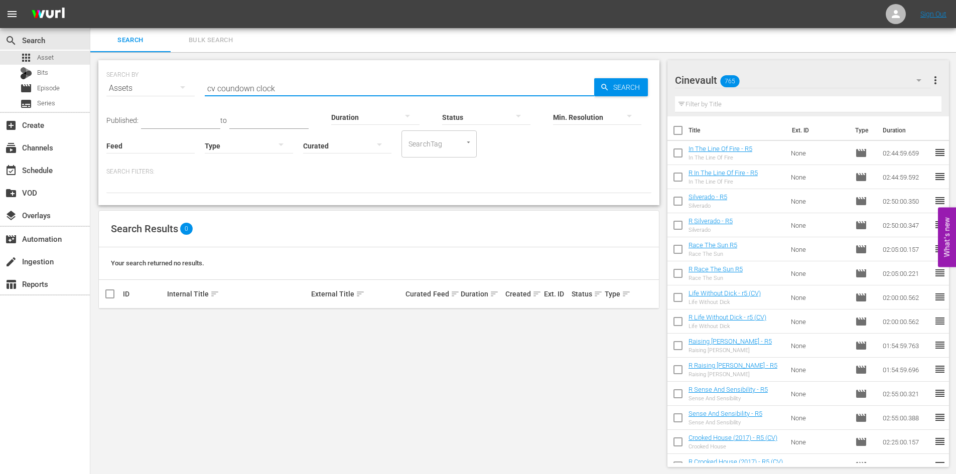
click at [229, 92] on input "cv coundown clock" at bounding box center [399, 88] width 389 height 24
click at [237, 89] on input "cv coundown clock" at bounding box center [399, 88] width 389 height 24
click at [236, 88] on input "cv coundown clock" at bounding box center [399, 88] width 389 height 24
type input "cv countdown clock"
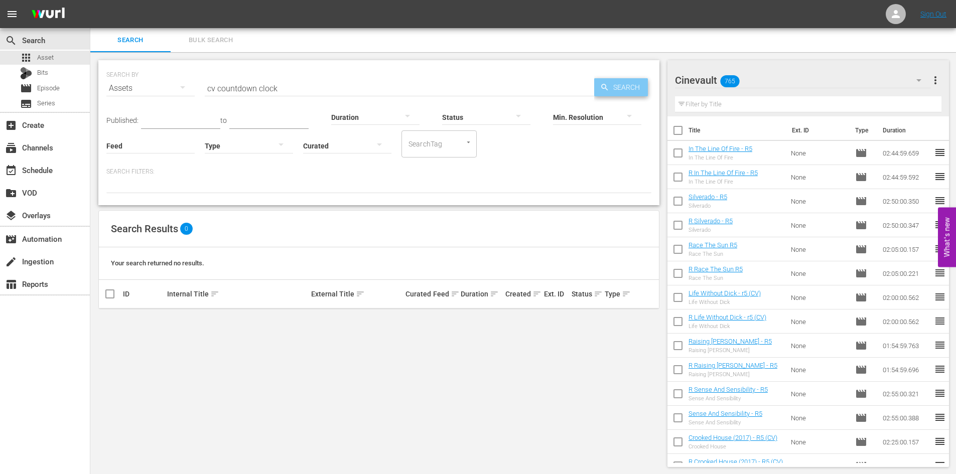
click at [638, 86] on span "Search" at bounding box center [628, 87] width 39 height 18
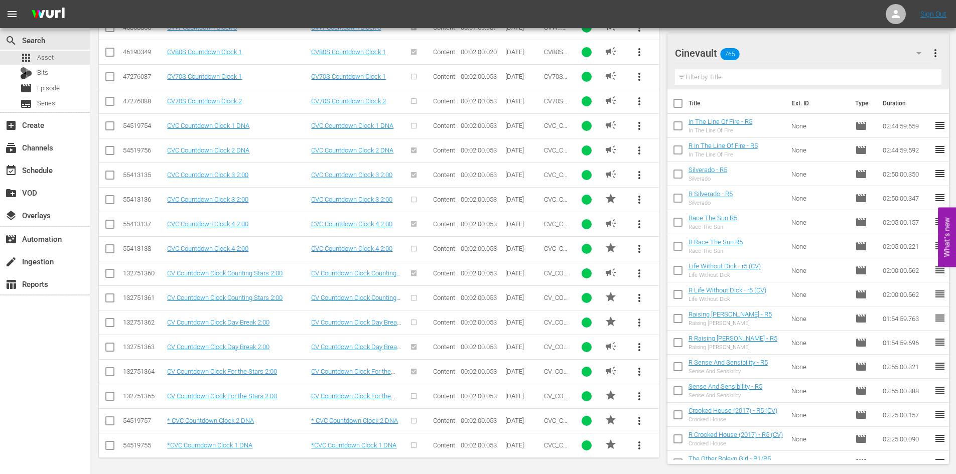
scroll to position [345, 0]
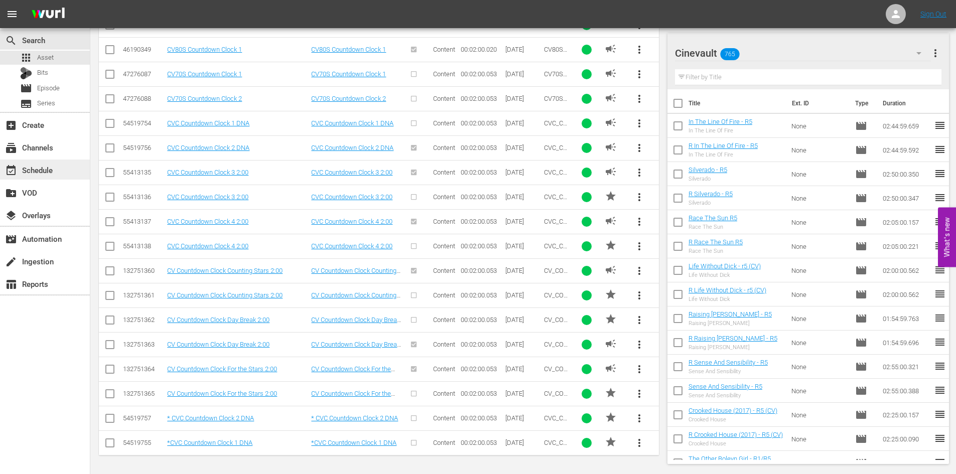
click at [54, 165] on div "event_available Schedule" at bounding box center [28, 168] width 56 height 9
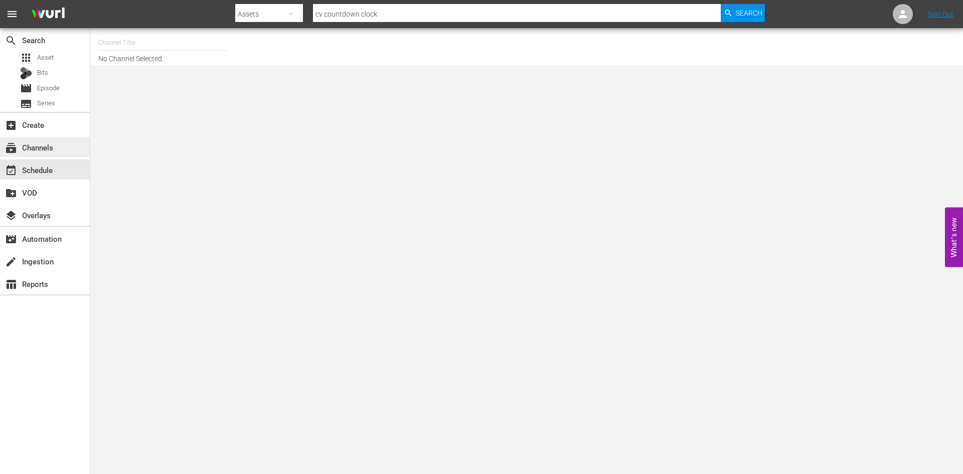
click at [57, 147] on div "subscriptions Channels" at bounding box center [45, 147] width 90 height 20
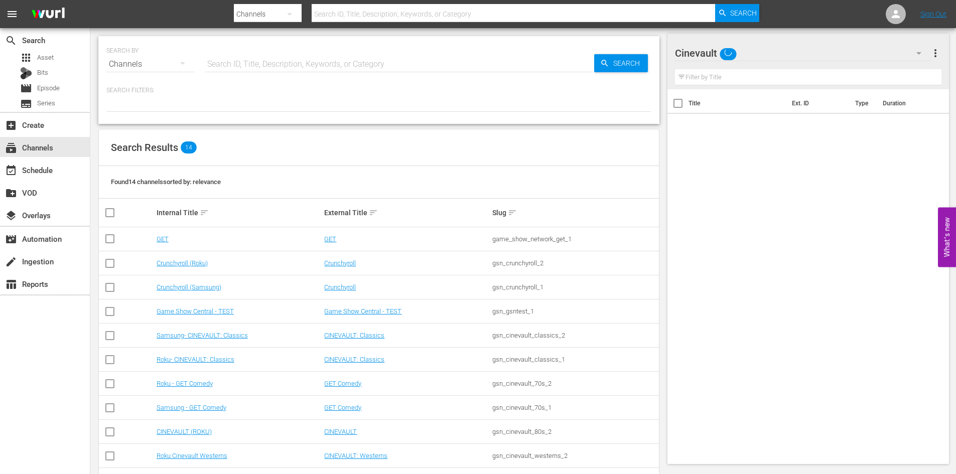
scroll to position [50, 0]
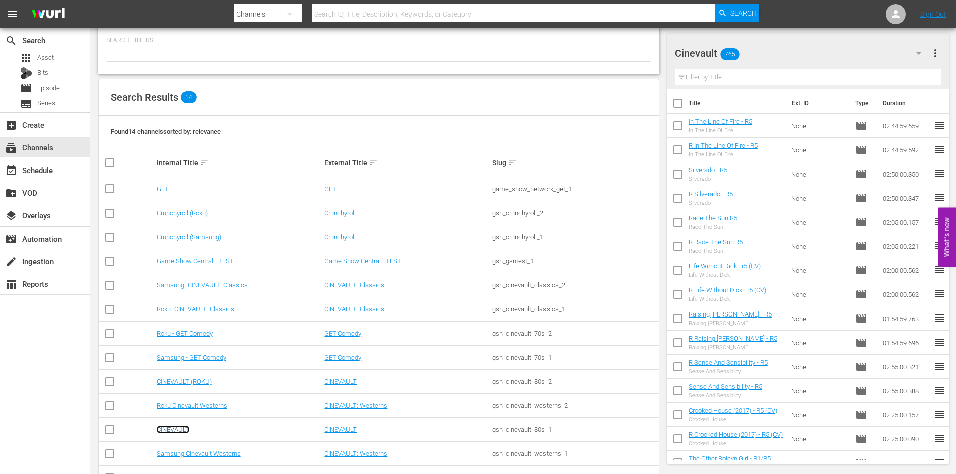
click at [182, 428] on link "CINEVAULT" at bounding box center [173, 430] width 33 height 8
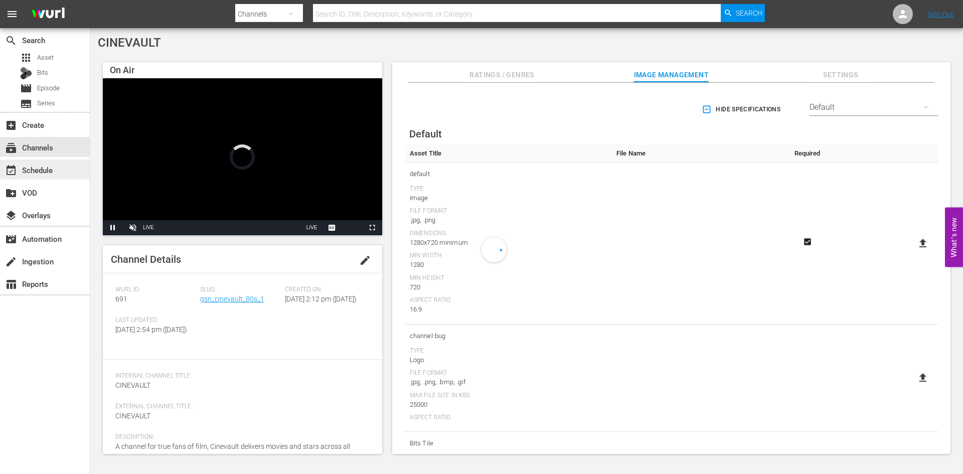
click at [47, 172] on div "event_available Schedule" at bounding box center [28, 168] width 56 height 9
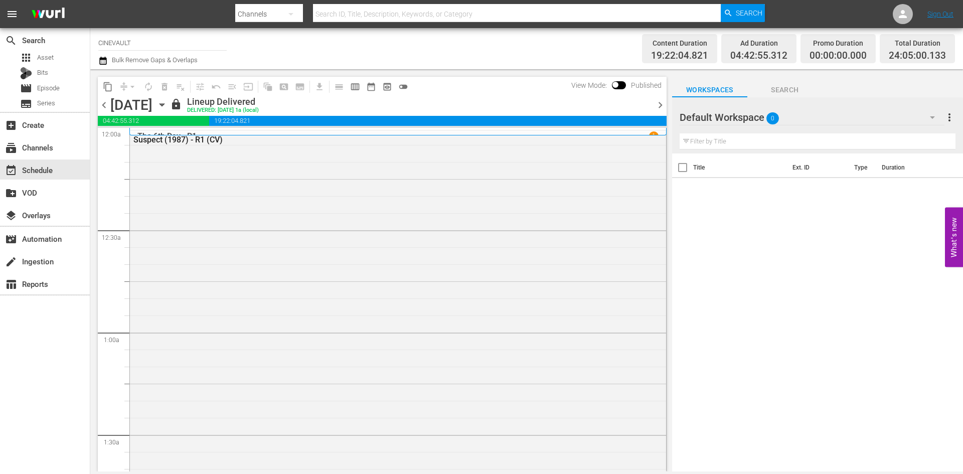
click at [249, 114] on div "chevron_left Monday, August 18th August 18th lock Lineup Delivered DELIVERED: 8…" at bounding box center [382, 106] width 569 height 20
click at [660, 102] on span "chevron_right" at bounding box center [660, 105] width 13 height 13
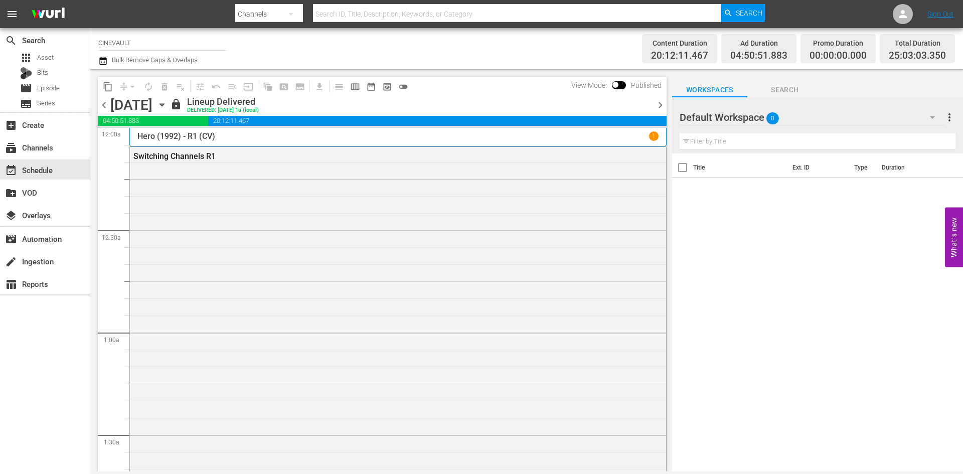
click at [659, 103] on span "chevron_right" at bounding box center [660, 105] width 13 height 13
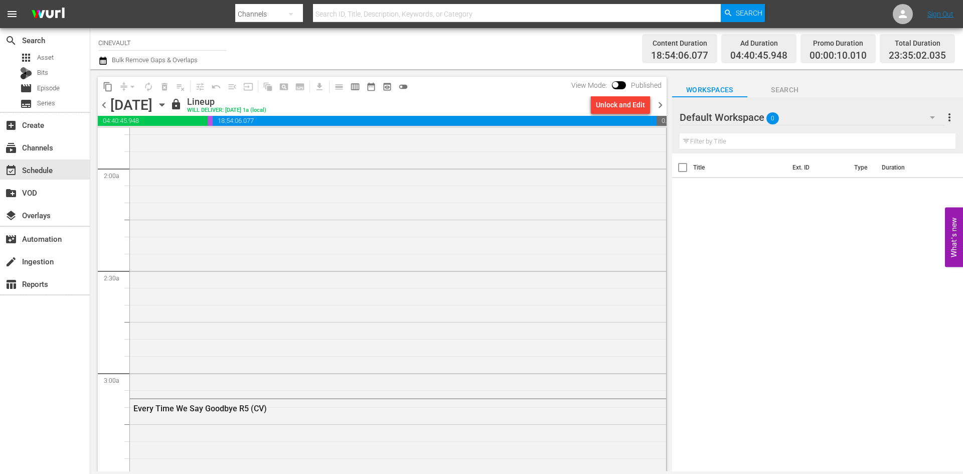
scroll to position [351, 0]
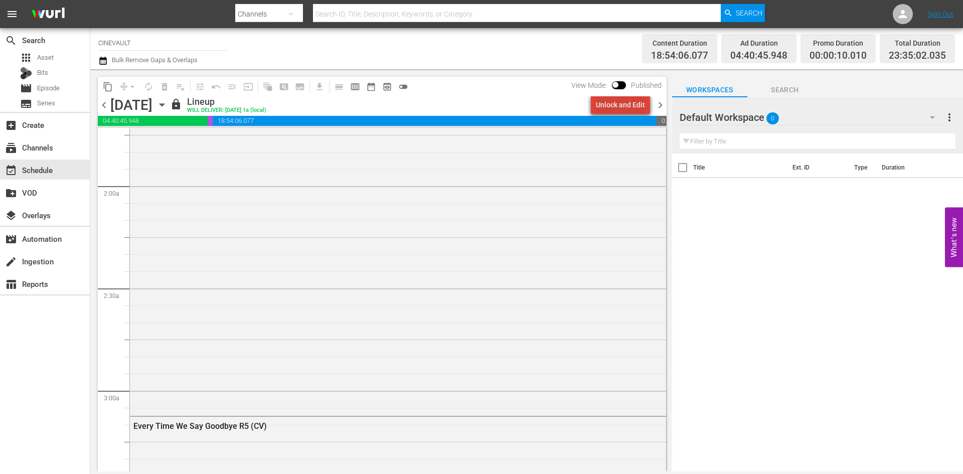
click at [640, 97] on div "Unlock and Edit" at bounding box center [620, 105] width 49 height 18
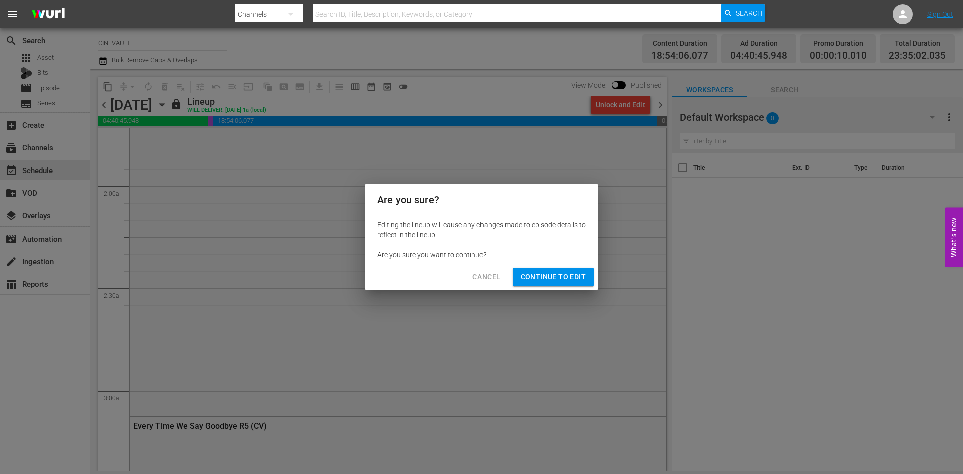
click at [575, 278] on span "Continue to Edit" at bounding box center [553, 277] width 65 height 13
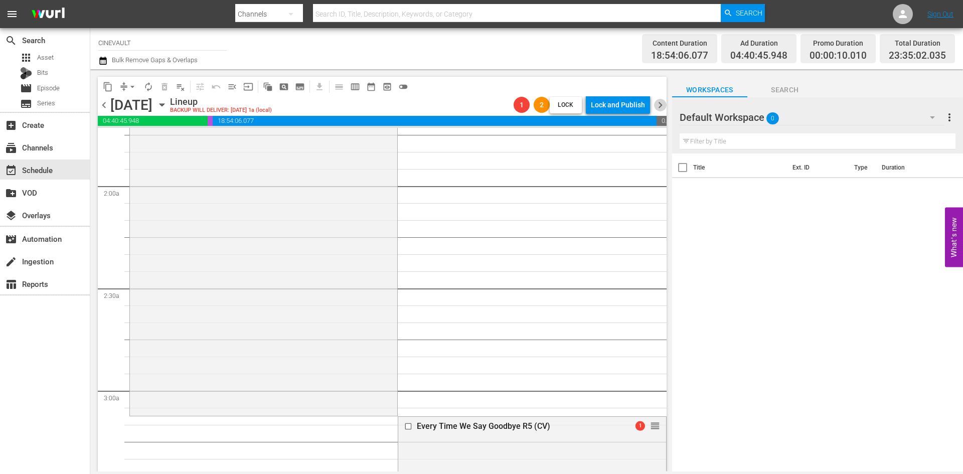
click at [665, 107] on span "chevron_right" at bounding box center [660, 105] width 13 height 13
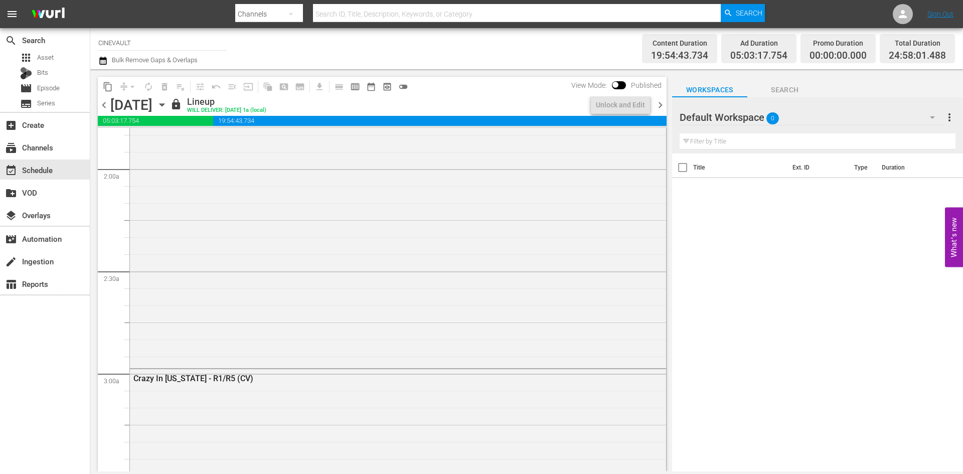
scroll to position [351, 0]
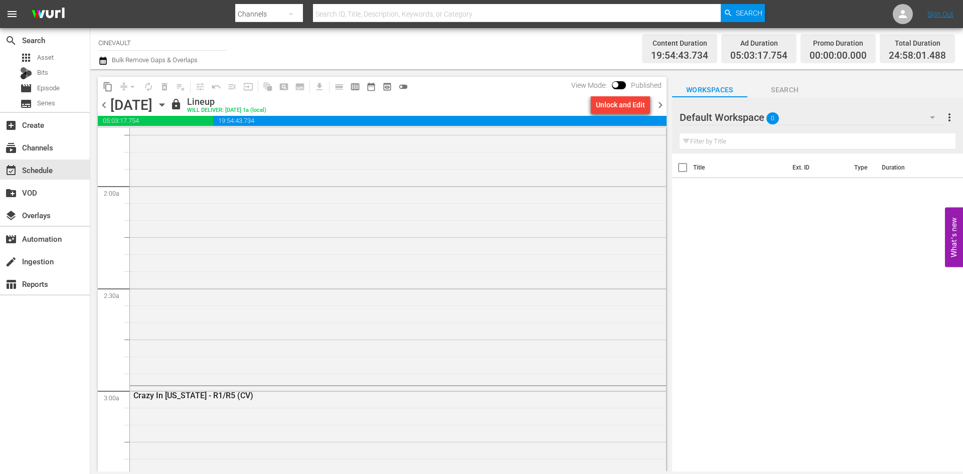
click at [629, 105] on div "Unlock and Edit" at bounding box center [620, 105] width 49 height 18
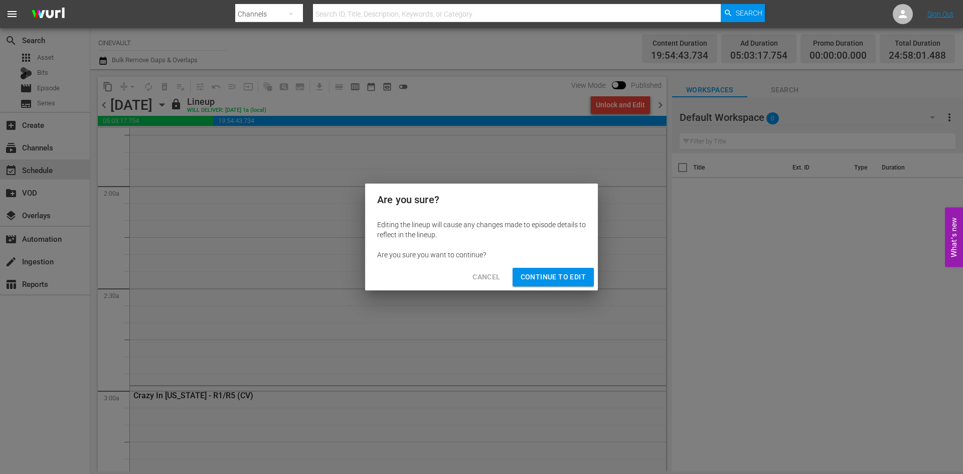
click at [576, 280] on span "Continue to Edit" at bounding box center [553, 277] width 65 height 13
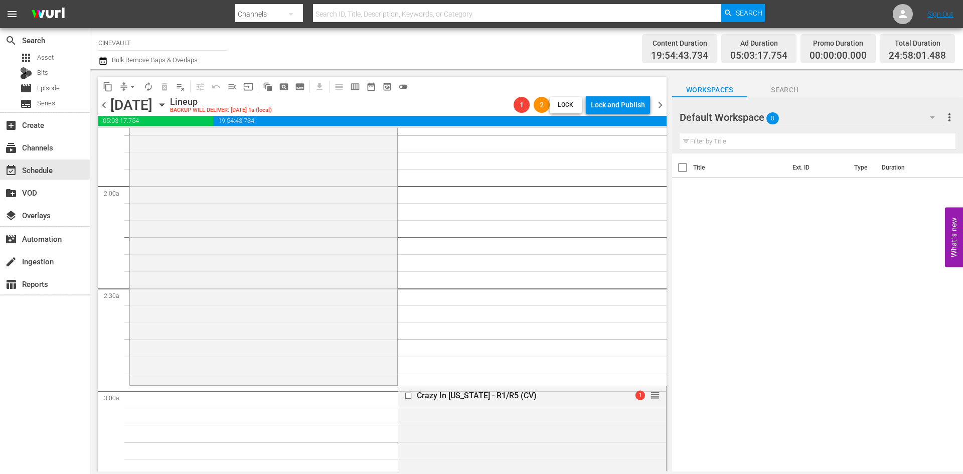
click at [663, 103] on span "chevron_right" at bounding box center [660, 105] width 13 height 13
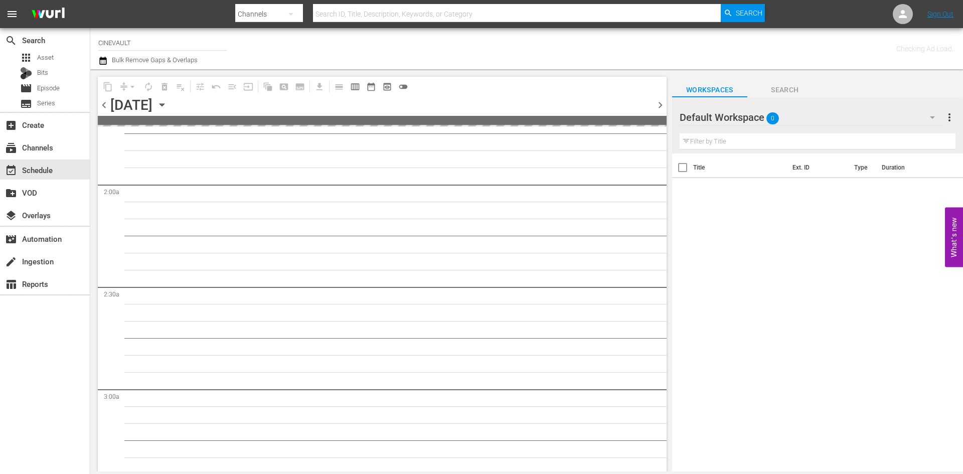
scroll to position [368, 0]
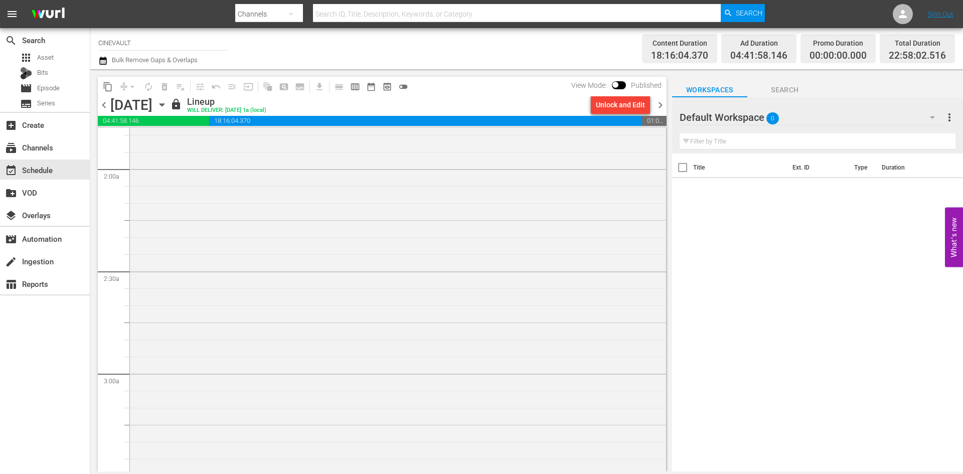
click at [622, 106] on div "Unlock and Edit" at bounding box center [620, 105] width 49 height 18
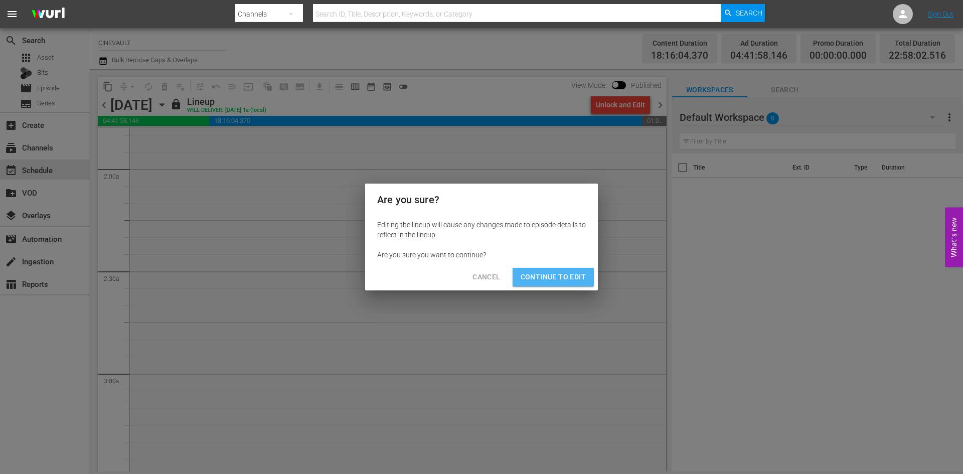
click at [573, 277] on span "Continue to Edit" at bounding box center [553, 277] width 65 height 13
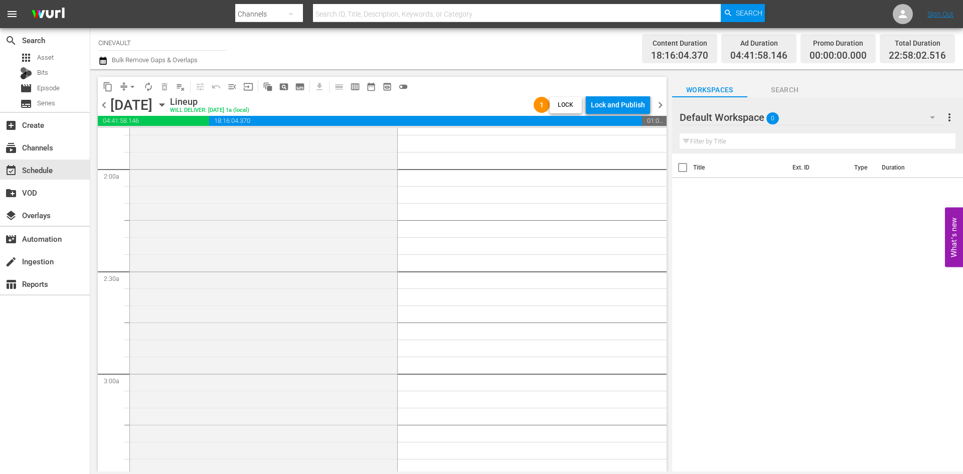
click at [659, 105] on span "chevron_right" at bounding box center [660, 105] width 13 height 13
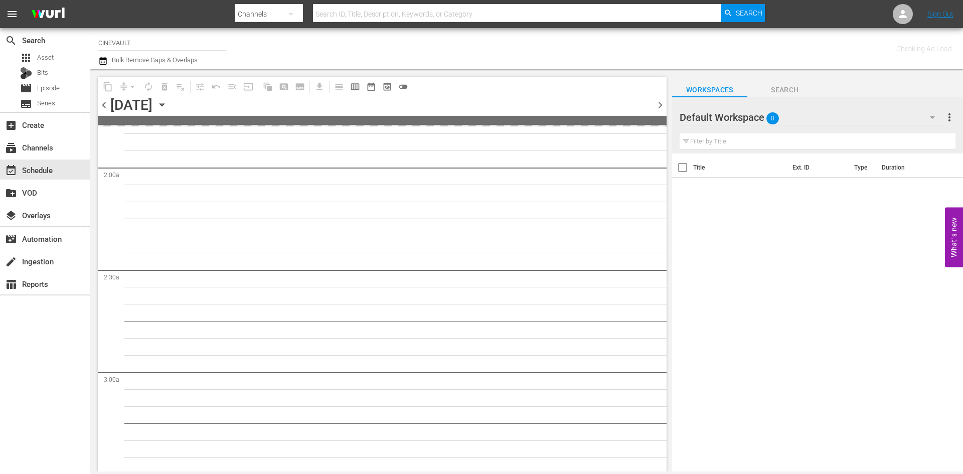
scroll to position [385, 0]
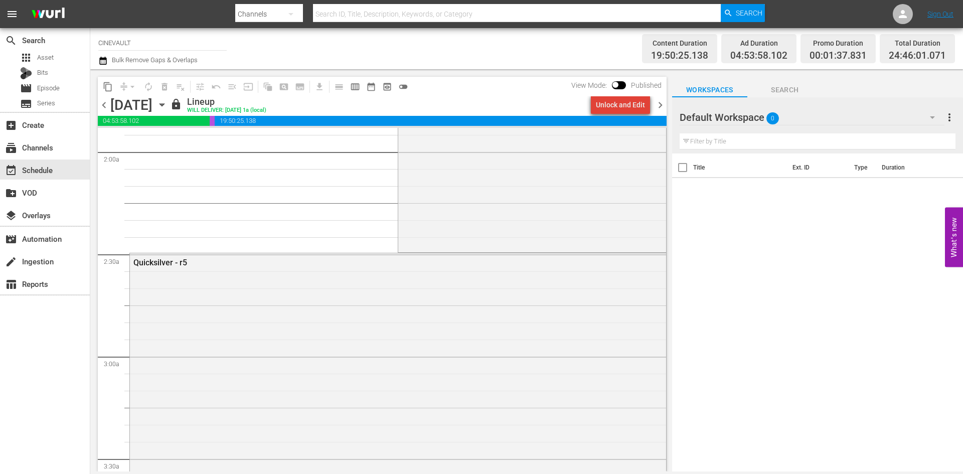
click at [633, 108] on div "Unlock and Edit" at bounding box center [620, 105] width 49 height 18
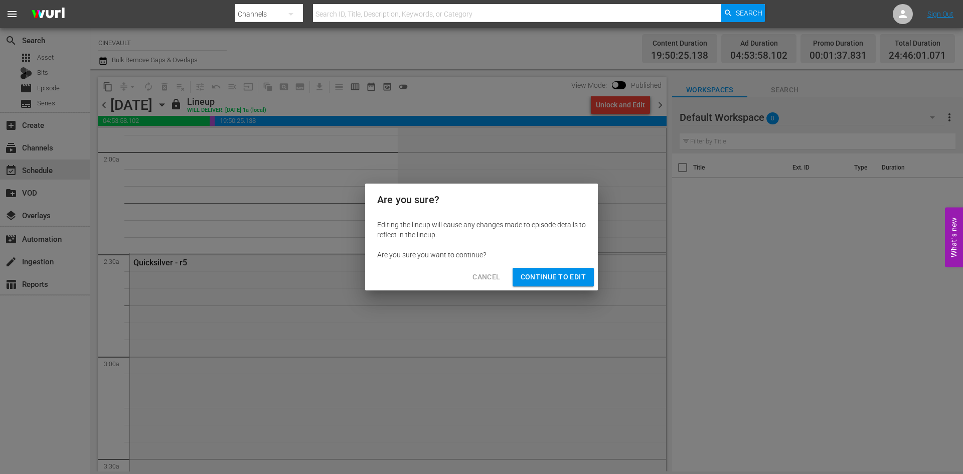
click at [559, 283] on button "Continue to Edit" at bounding box center [553, 277] width 81 height 19
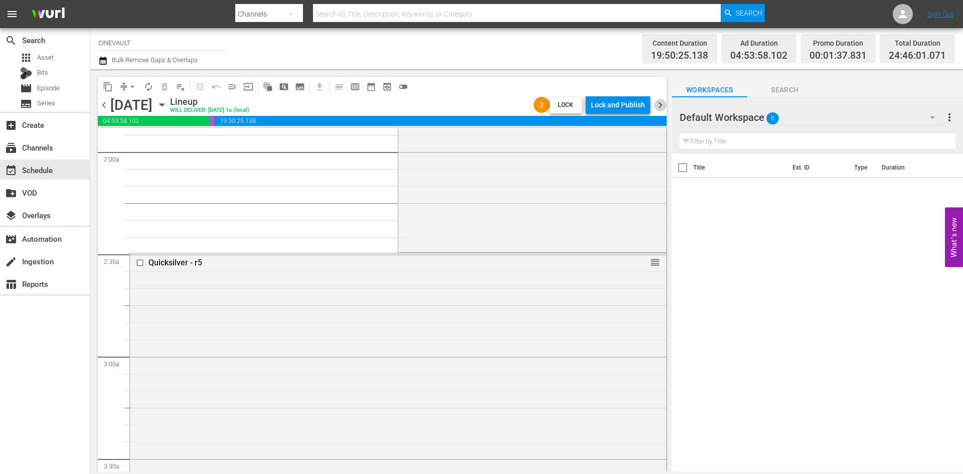
click at [663, 106] on span "chevron_right" at bounding box center [660, 105] width 13 height 13
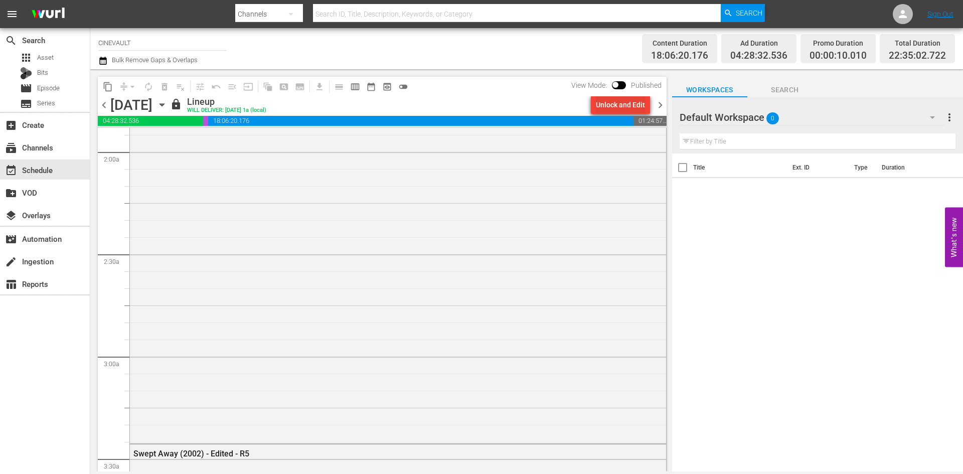
click at [633, 104] on div "Unlock and Edit" at bounding box center [620, 105] width 49 height 18
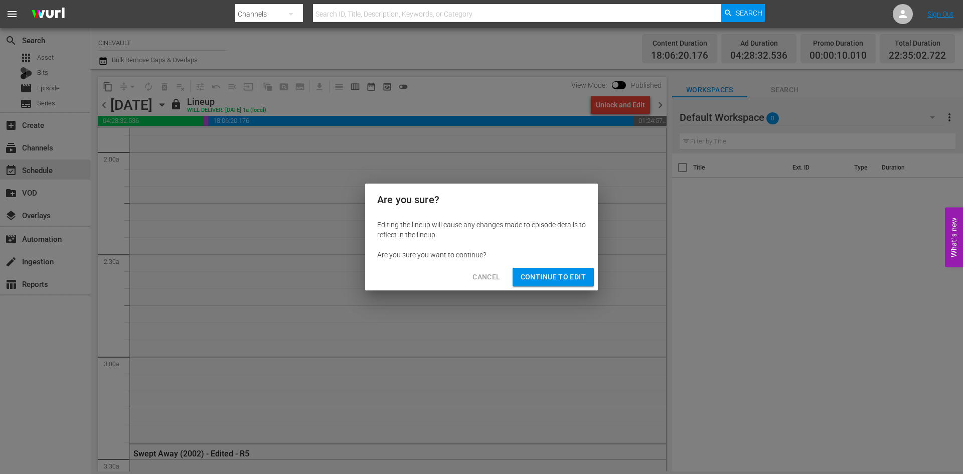
click at [577, 282] on span "Continue to Edit" at bounding box center [553, 277] width 65 height 13
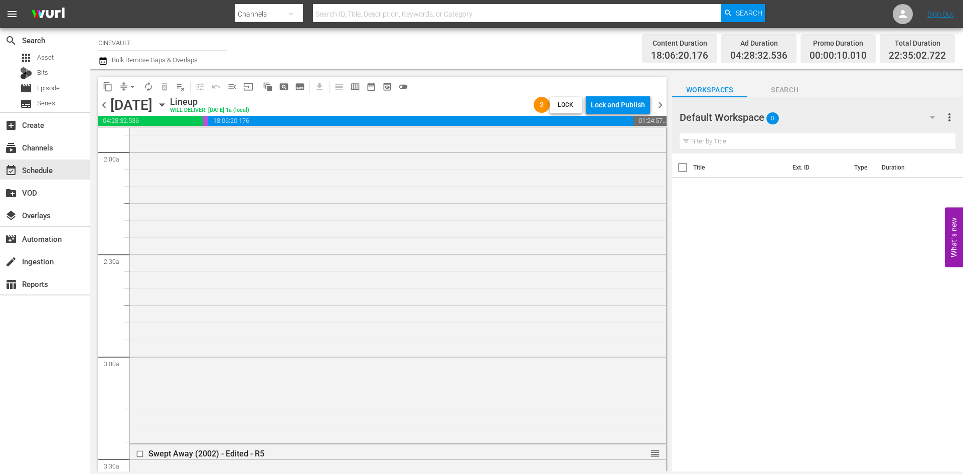
click at [656, 104] on span "chevron_right" at bounding box center [660, 105] width 13 height 13
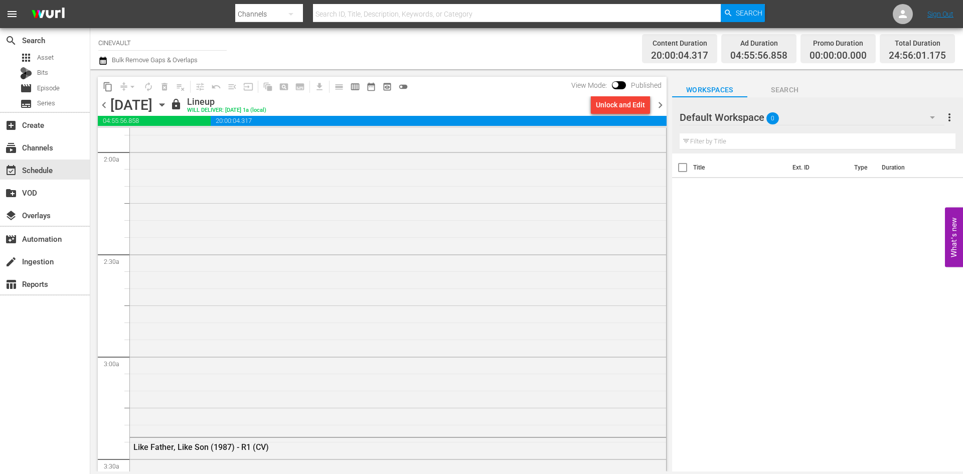
click at [642, 107] on div "Unlock and Edit" at bounding box center [620, 105] width 49 height 18
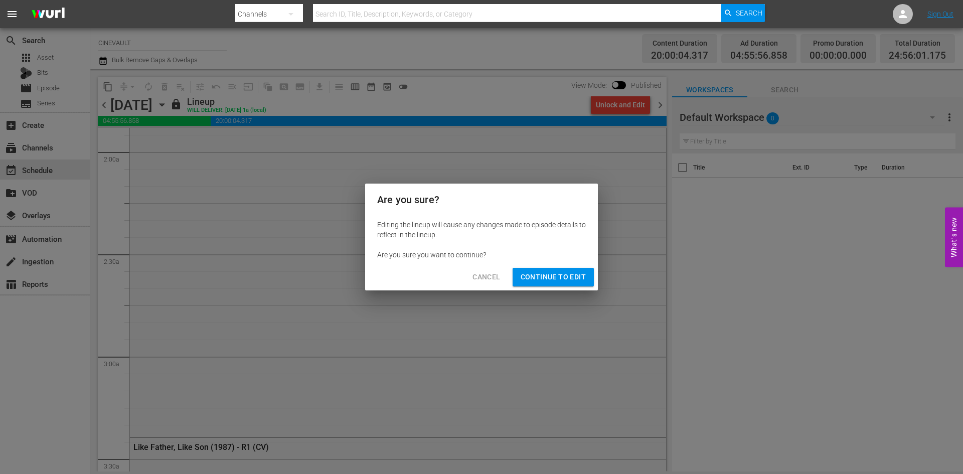
click at [557, 286] on div "Cancel Continue to Edit" at bounding box center [481, 277] width 233 height 27
click at [555, 279] on span "Continue to Edit" at bounding box center [553, 277] width 65 height 13
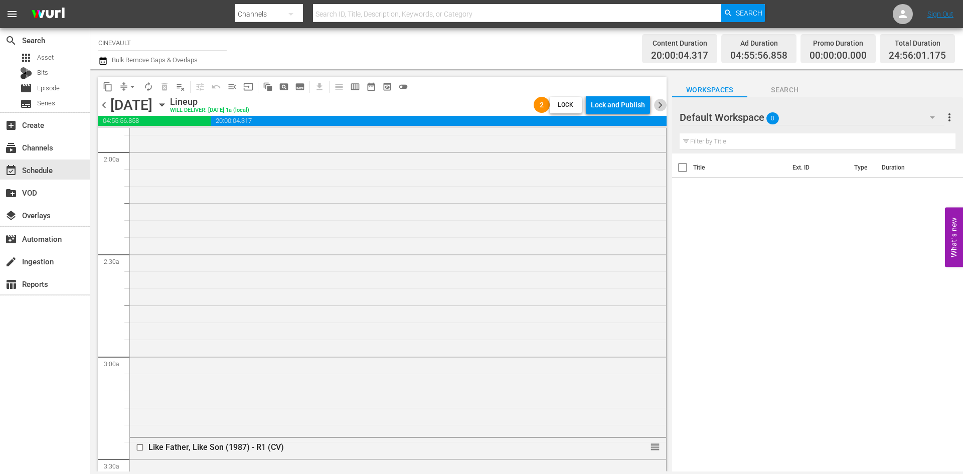
click at [660, 105] on span "chevron_right" at bounding box center [660, 105] width 13 height 13
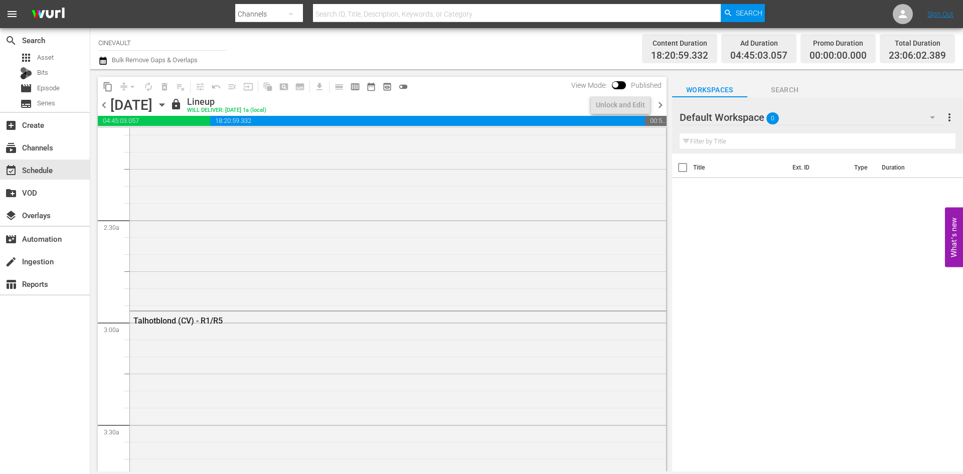
scroll to position [402, 0]
click at [645, 109] on button "Unlock and Edit" at bounding box center [620, 105] width 59 height 18
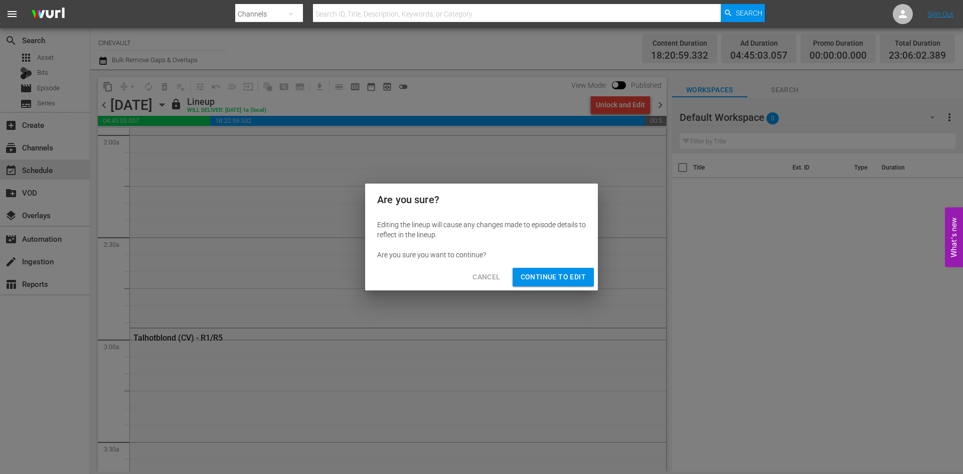
click at [566, 288] on div "Cancel Continue to Edit" at bounding box center [481, 277] width 233 height 27
click at [562, 274] on span "Continue to Edit" at bounding box center [553, 277] width 65 height 13
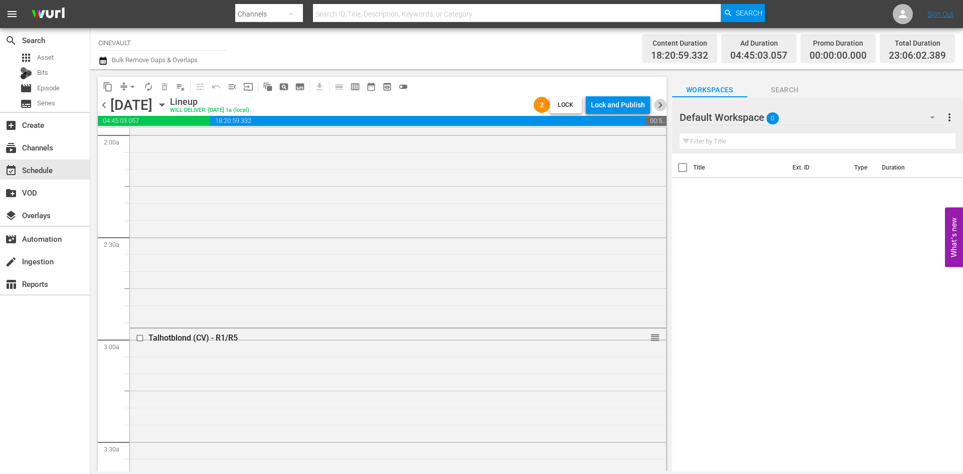
click at [664, 109] on span "chevron_right" at bounding box center [660, 105] width 13 height 13
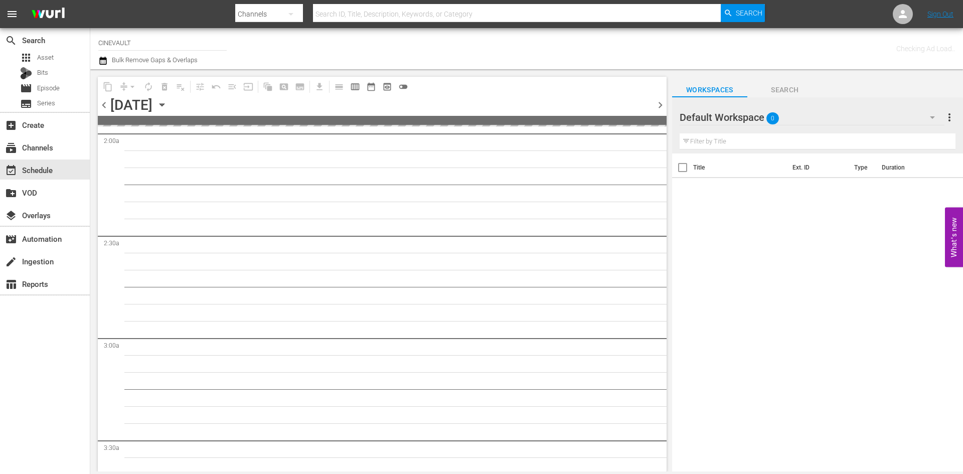
scroll to position [419, 0]
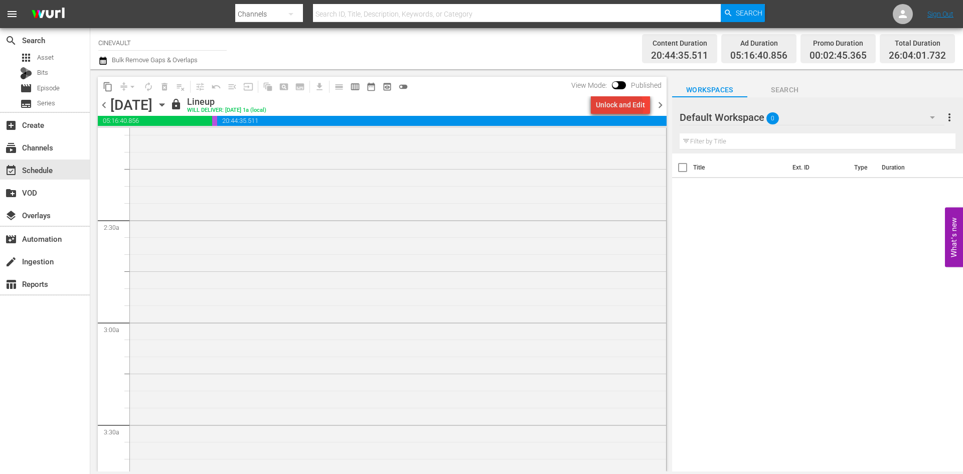
click at [622, 107] on div "Unlock and Edit" at bounding box center [620, 105] width 49 height 18
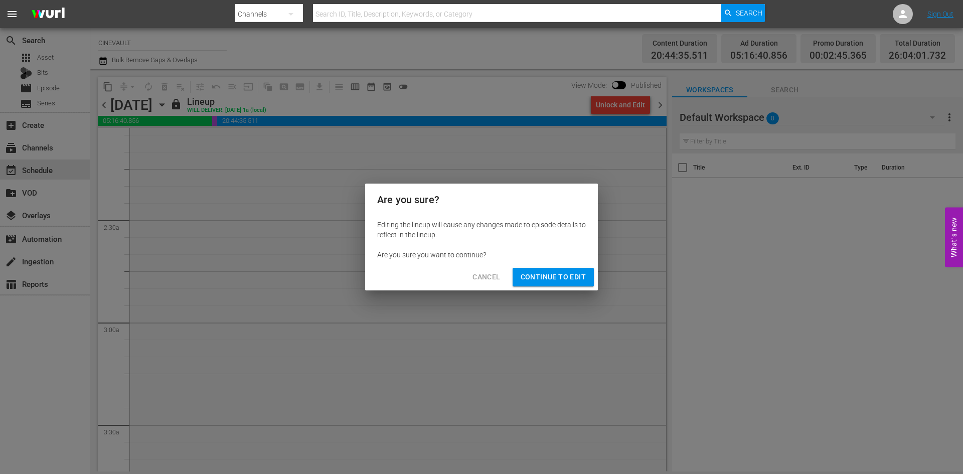
click at [557, 288] on div "Cancel Continue to Edit" at bounding box center [481, 277] width 233 height 27
click at [557, 277] on span "Continue to Edit" at bounding box center [553, 277] width 65 height 13
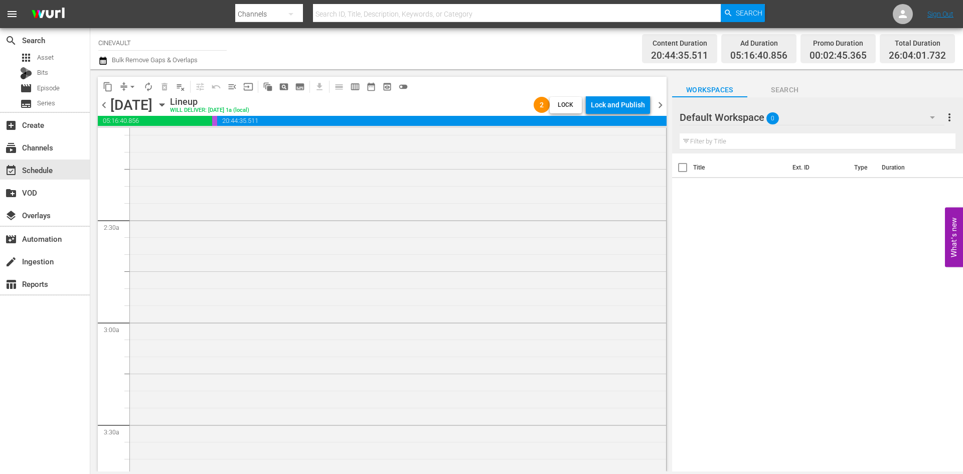
click at [664, 107] on span "chevron_right" at bounding box center [660, 105] width 13 height 13
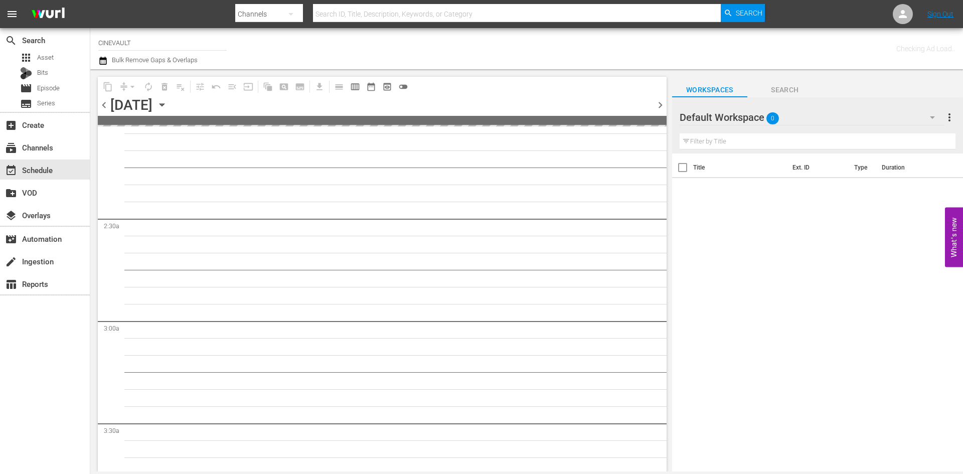
scroll to position [454, 0]
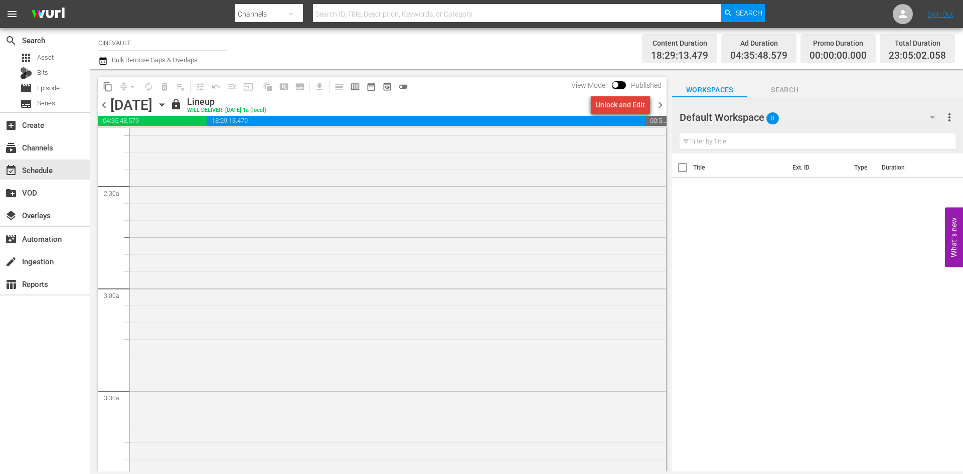
click at [629, 108] on div "Unlock and Edit" at bounding box center [620, 105] width 49 height 18
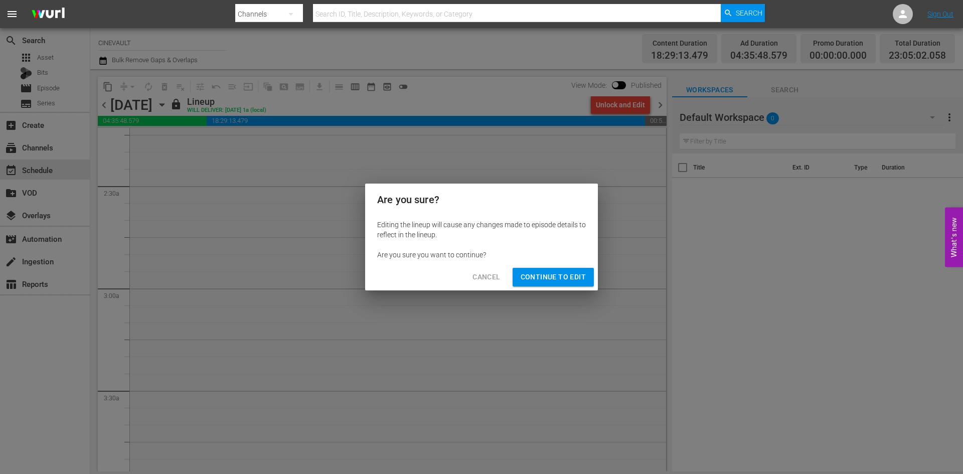
click at [535, 282] on span "Continue to Edit" at bounding box center [553, 277] width 65 height 13
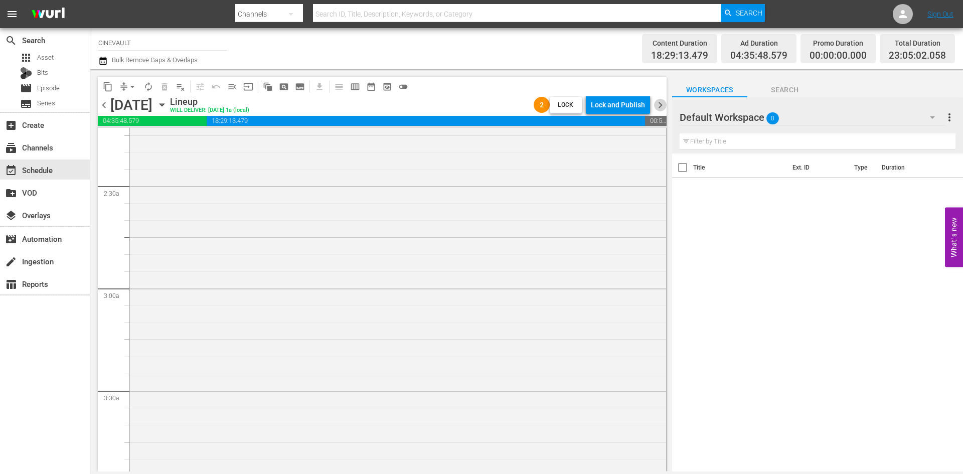
click at [665, 104] on span "chevron_right" at bounding box center [660, 105] width 13 height 13
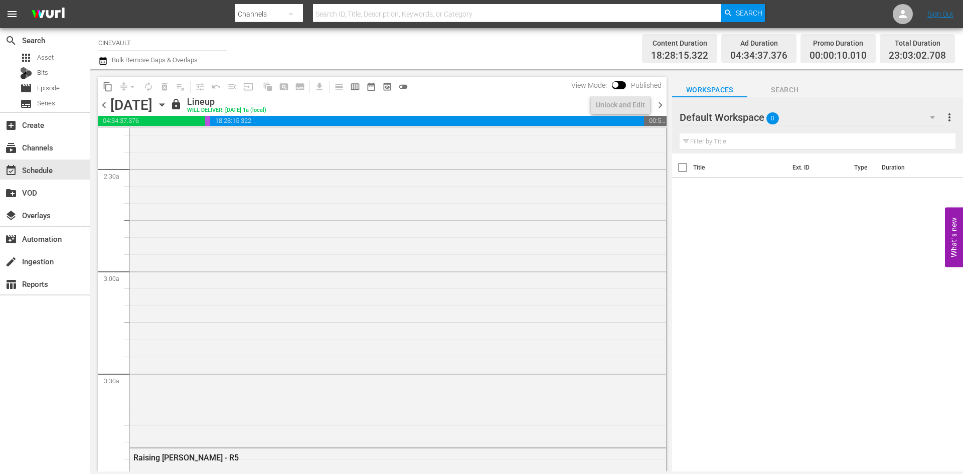
scroll to position [454, 0]
click at [620, 111] on div "Unlock and Edit" at bounding box center [620, 105] width 49 height 18
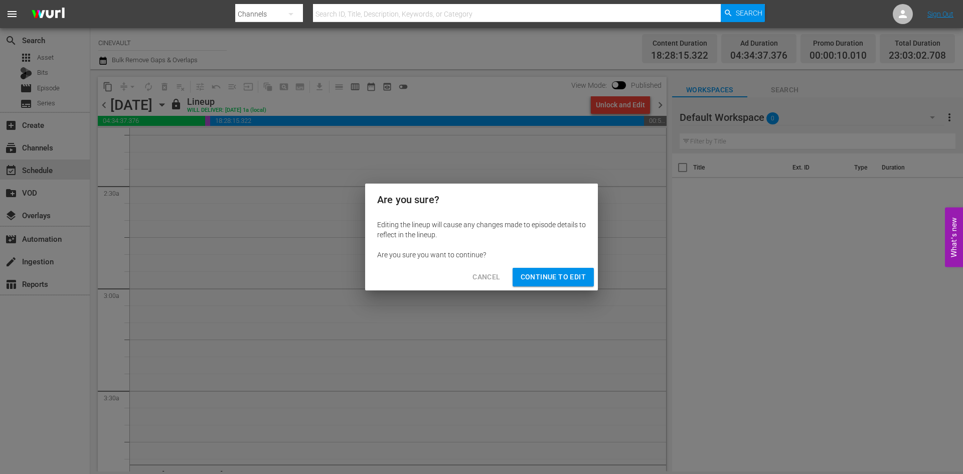
click at [570, 276] on span "Continue to Edit" at bounding box center [553, 277] width 65 height 13
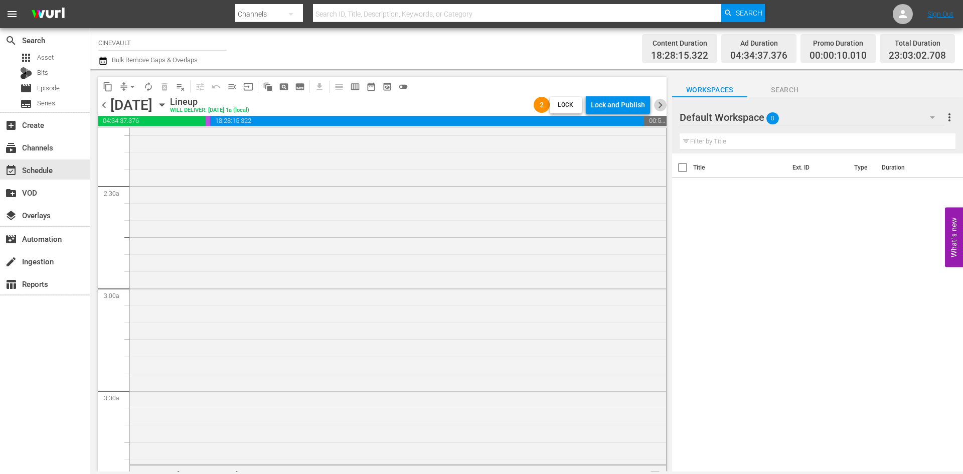
click at [659, 107] on span "chevron_right" at bounding box center [660, 105] width 13 height 13
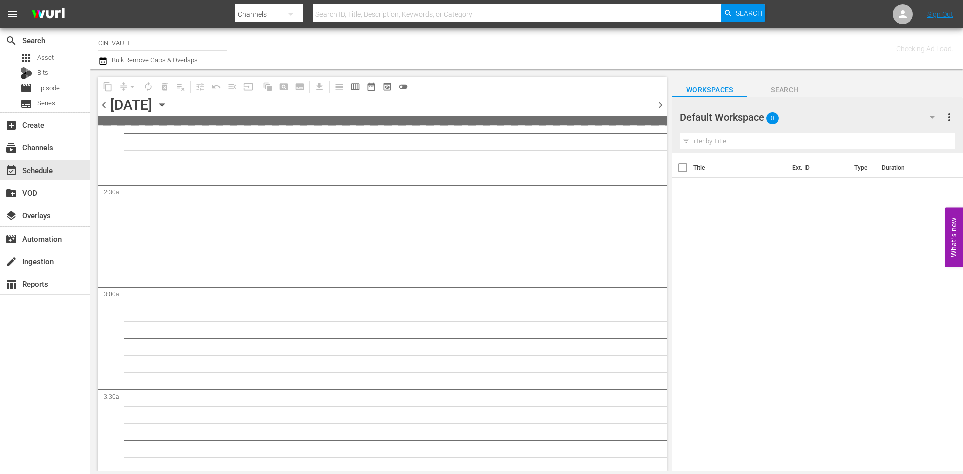
scroll to position [471, 0]
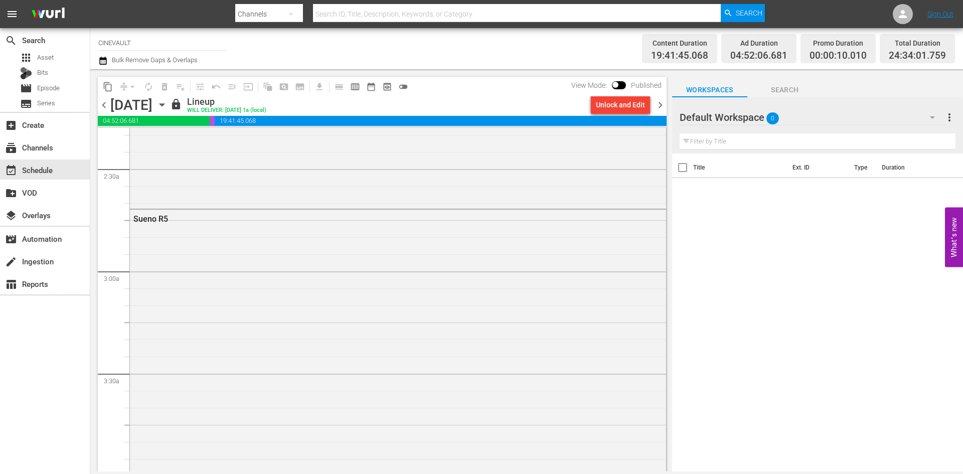
click at [631, 105] on div "Unlock and Edit" at bounding box center [620, 105] width 49 height 18
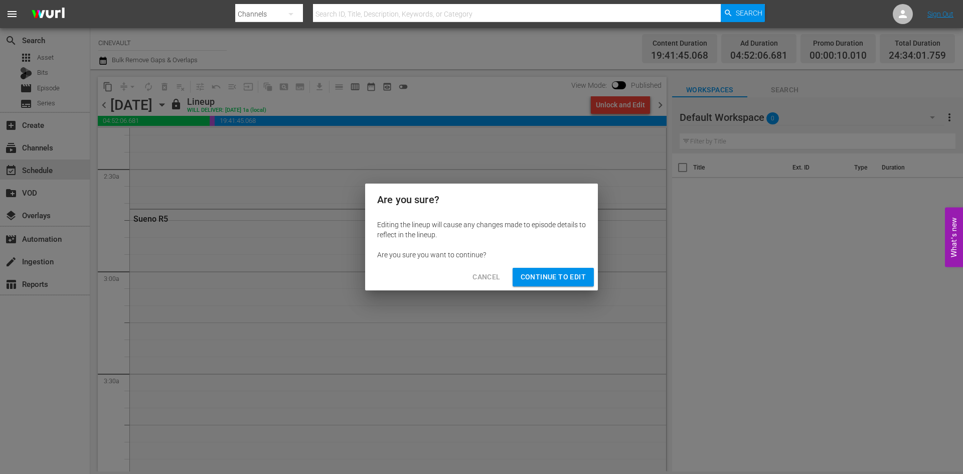
click at [549, 281] on span "Continue to Edit" at bounding box center [553, 277] width 65 height 13
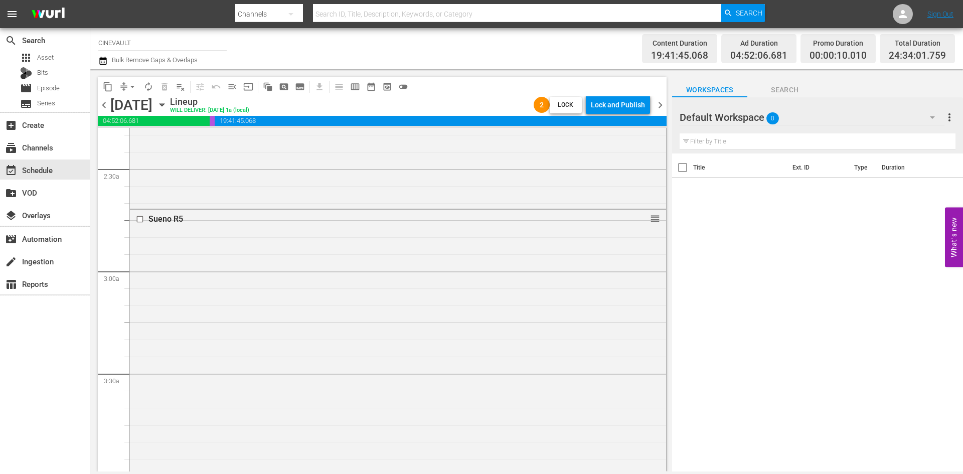
click at [657, 114] on div "chevron_left Saturday, August 30th August 30th Lineup WILL DELIVER: 8/29 @ 1a (…" at bounding box center [382, 106] width 569 height 20
click at [660, 106] on span "chevron_right" at bounding box center [660, 105] width 13 height 13
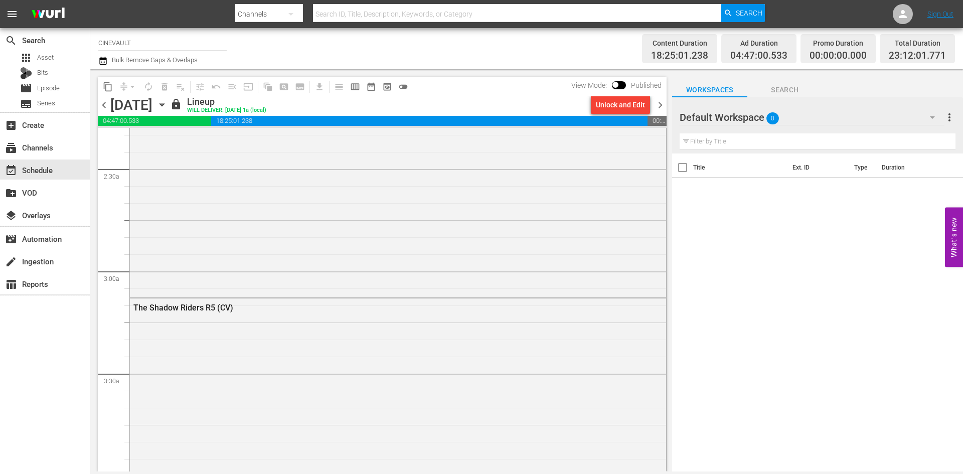
scroll to position [454, 0]
click at [625, 109] on div "Unlock and Edit" at bounding box center [620, 105] width 49 height 18
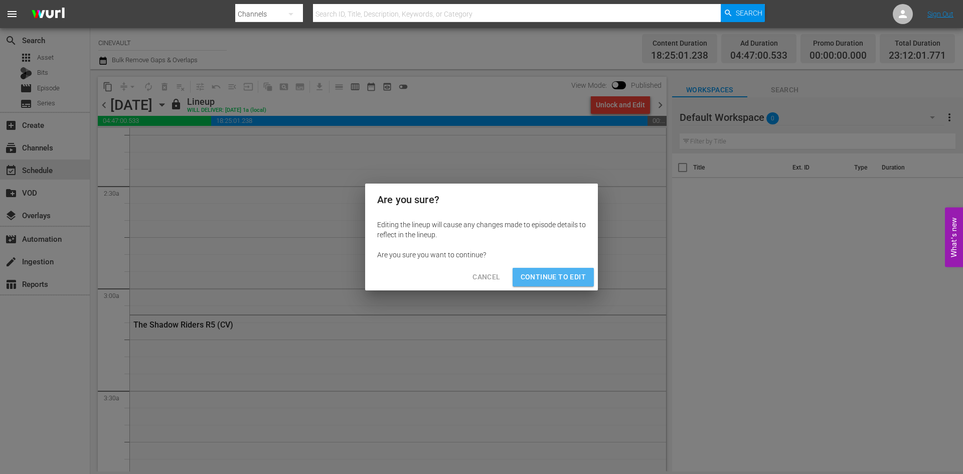
click at [562, 277] on span "Continue to Edit" at bounding box center [553, 277] width 65 height 13
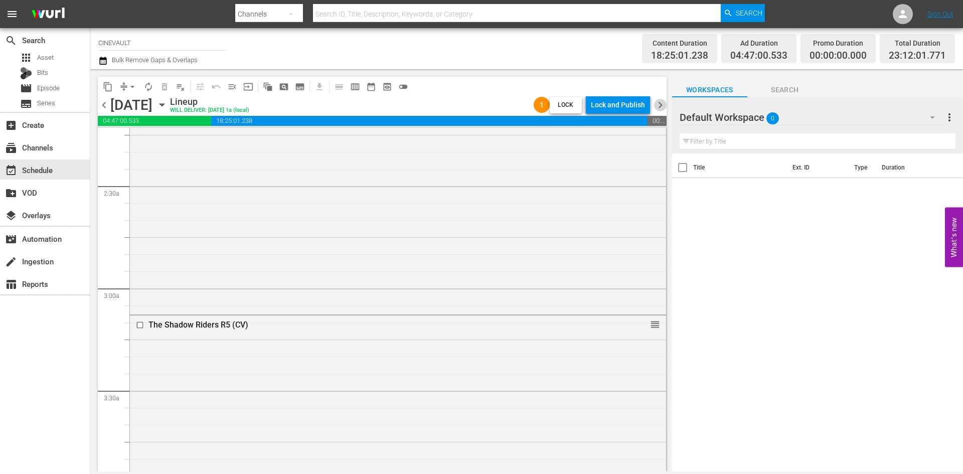
click at [666, 109] on span "chevron_right" at bounding box center [660, 105] width 13 height 13
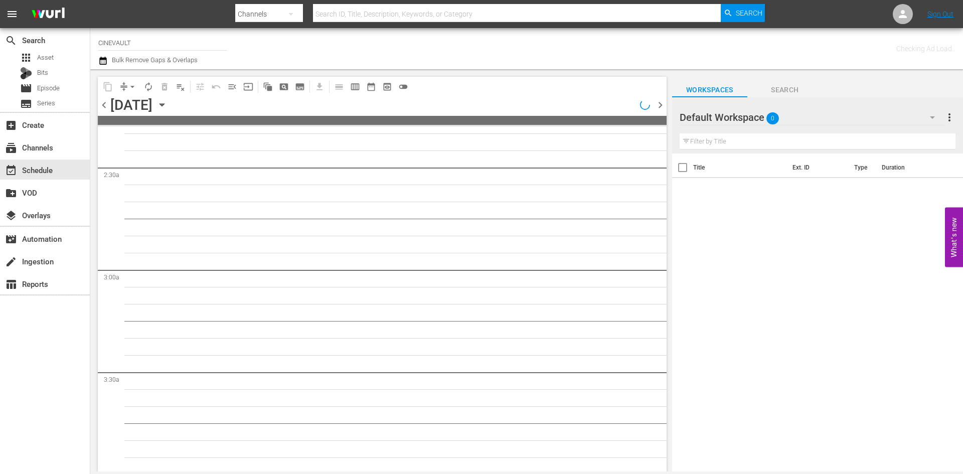
scroll to position [454, 0]
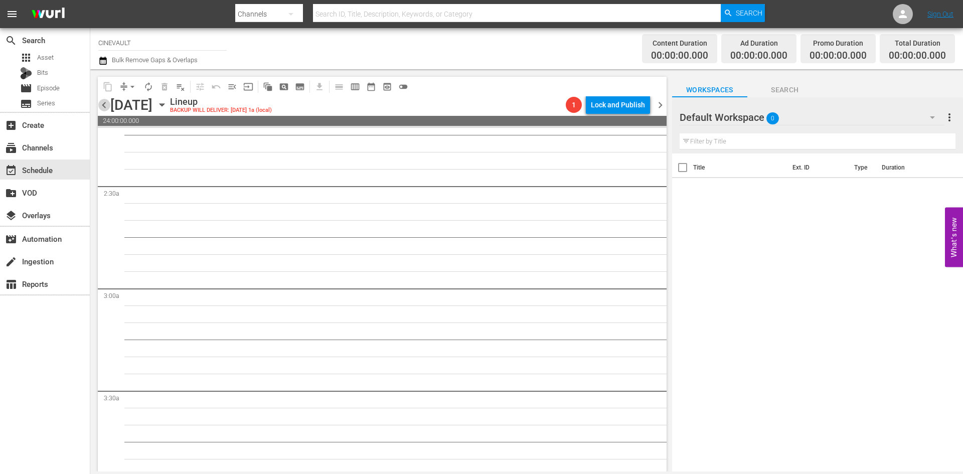
click at [107, 106] on span "chevron_left" at bounding box center [104, 105] width 13 height 13
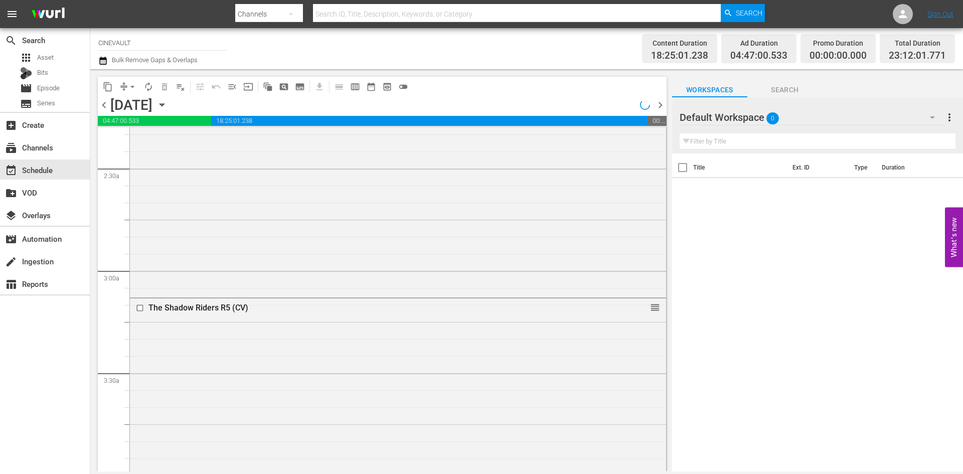
scroll to position [454, 0]
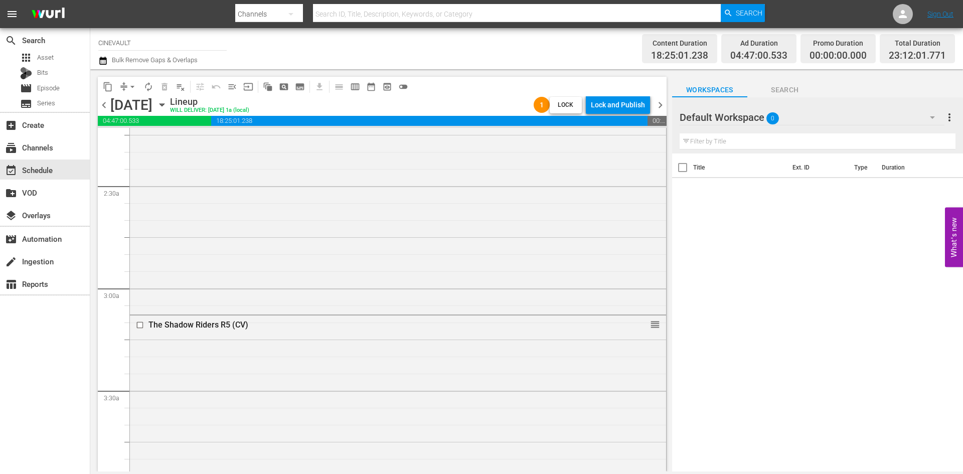
click at [168, 108] on icon "button" at bounding box center [162, 104] width 11 height 11
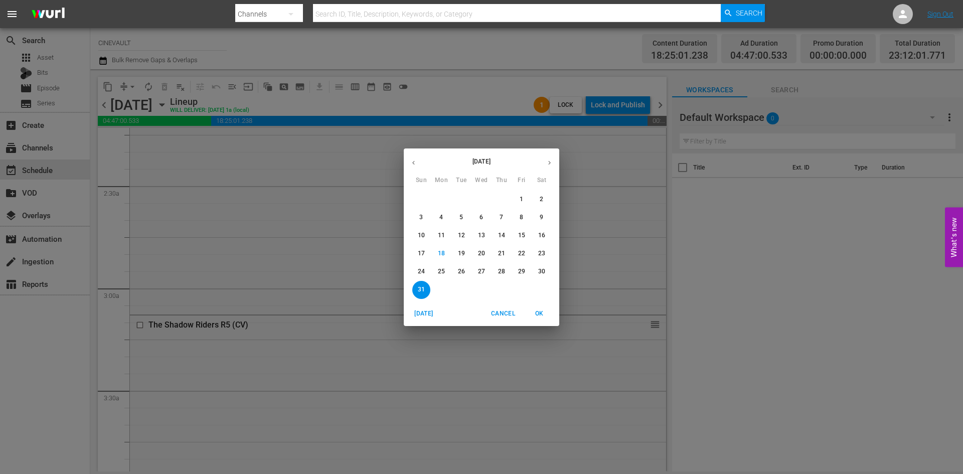
click at [443, 254] on p "18" at bounding box center [441, 253] width 7 height 9
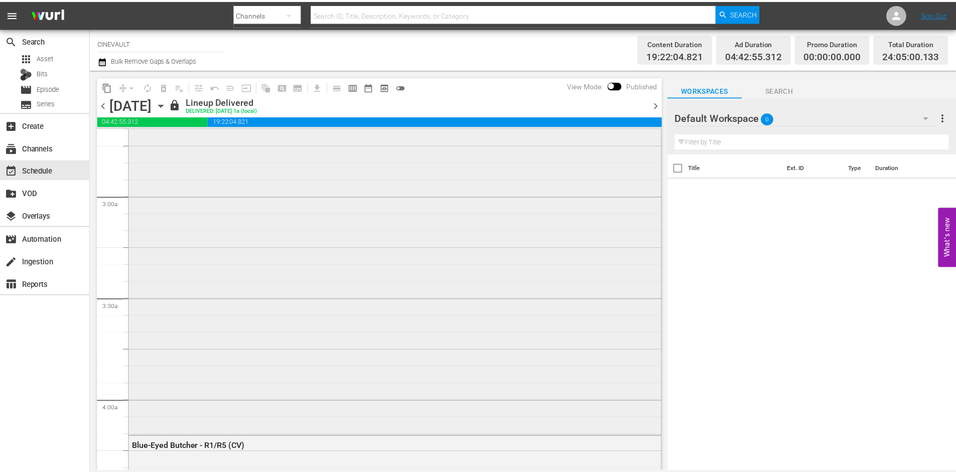
scroll to position [554, 0]
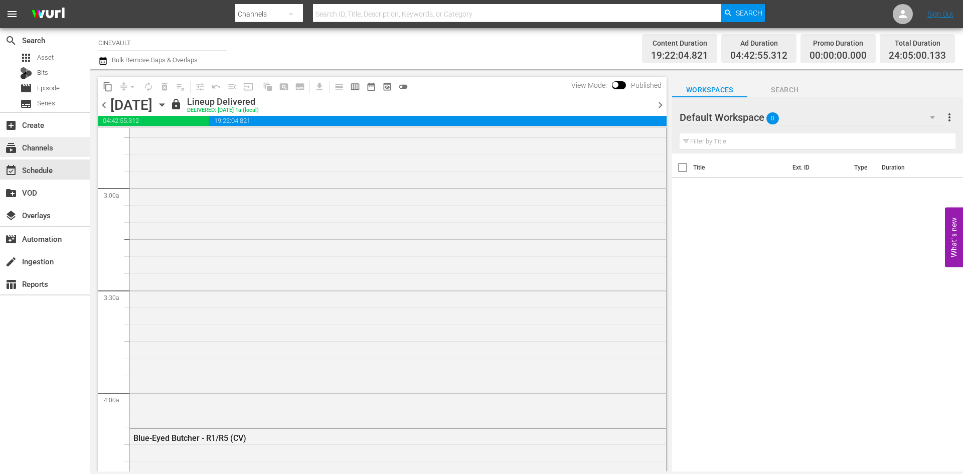
click at [47, 149] on div "subscriptions Channels" at bounding box center [28, 145] width 56 height 9
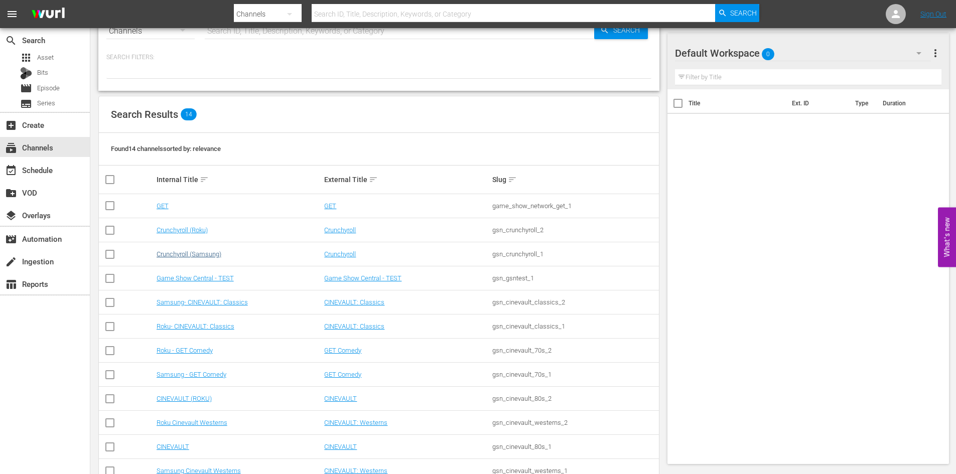
scroll to position [50, 0]
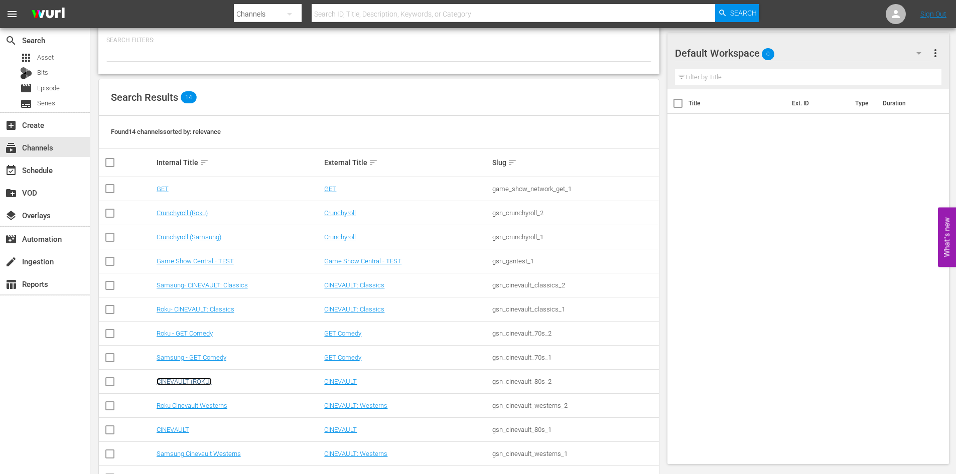
click at [191, 384] on link "CINEVAULT (ROKU)" at bounding box center [184, 382] width 55 height 8
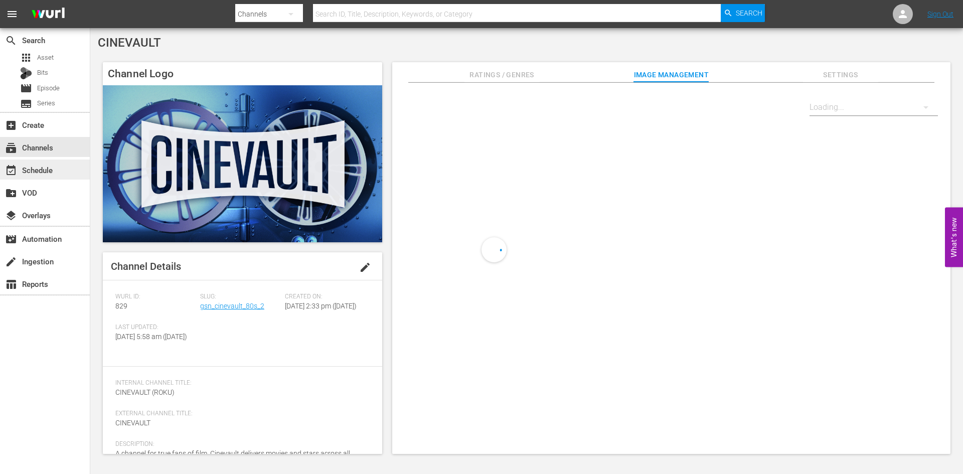
click at [63, 174] on div "event_available Schedule" at bounding box center [45, 170] width 90 height 20
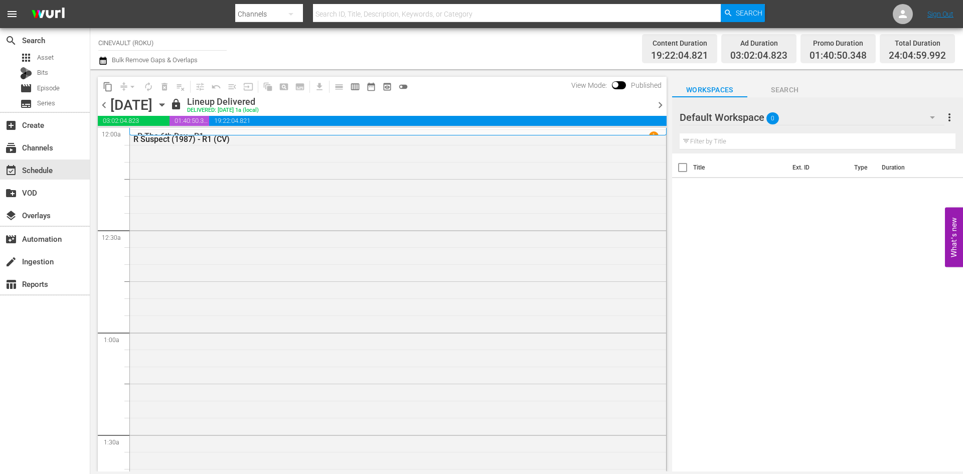
click at [662, 107] on span "chevron_right" at bounding box center [660, 105] width 13 height 13
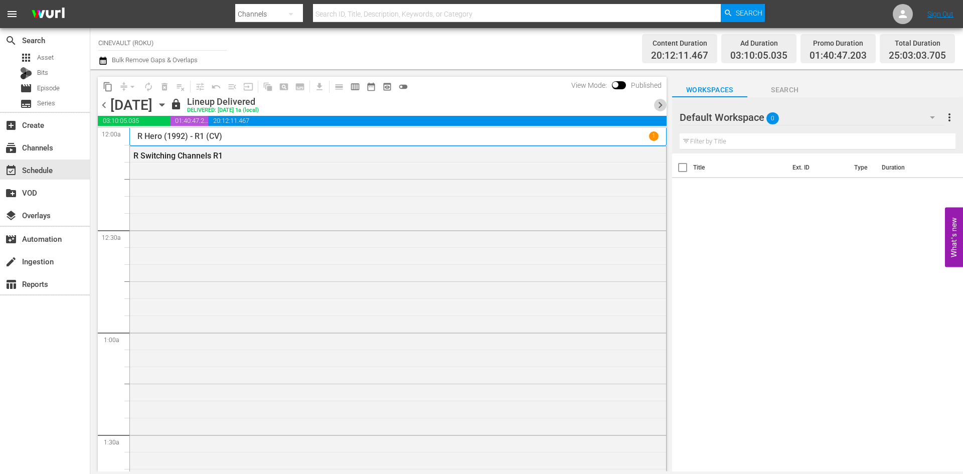
click at [662, 107] on span "chevron_right" at bounding box center [660, 105] width 13 height 13
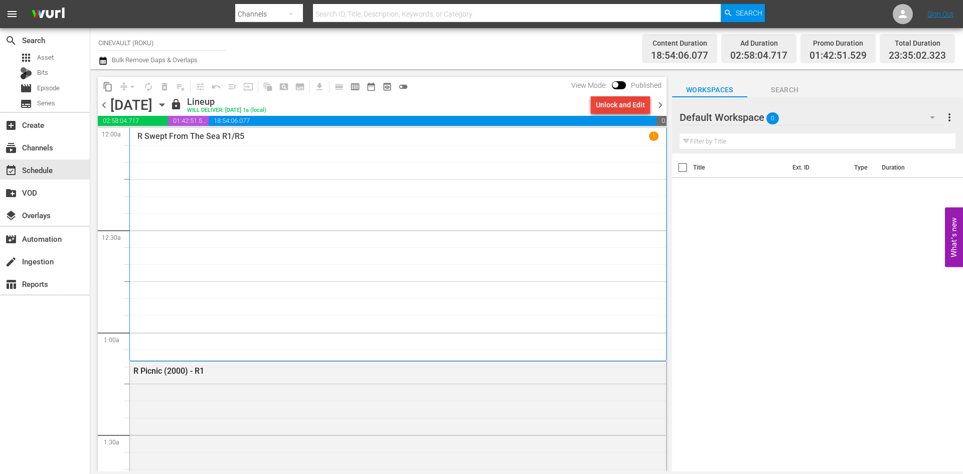
click at [630, 111] on div "Unlock and Edit" at bounding box center [620, 105] width 49 height 18
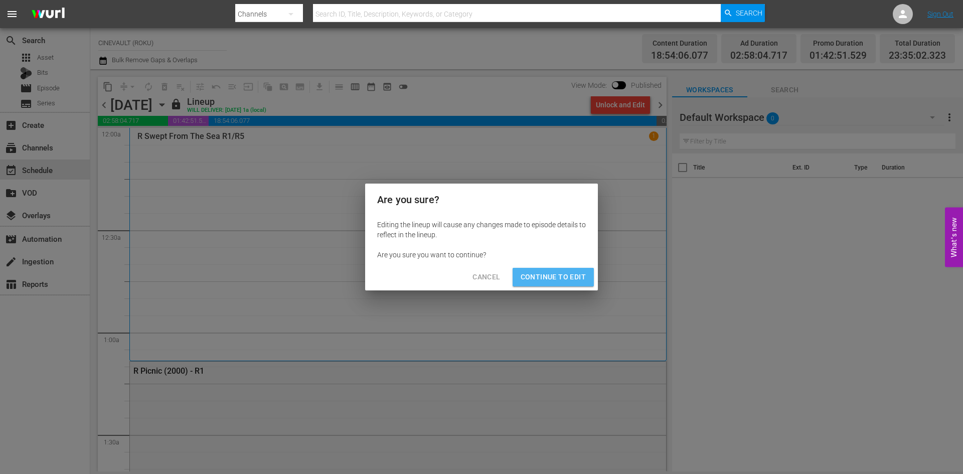
click at [559, 277] on span "Continue to Edit" at bounding box center [553, 277] width 65 height 13
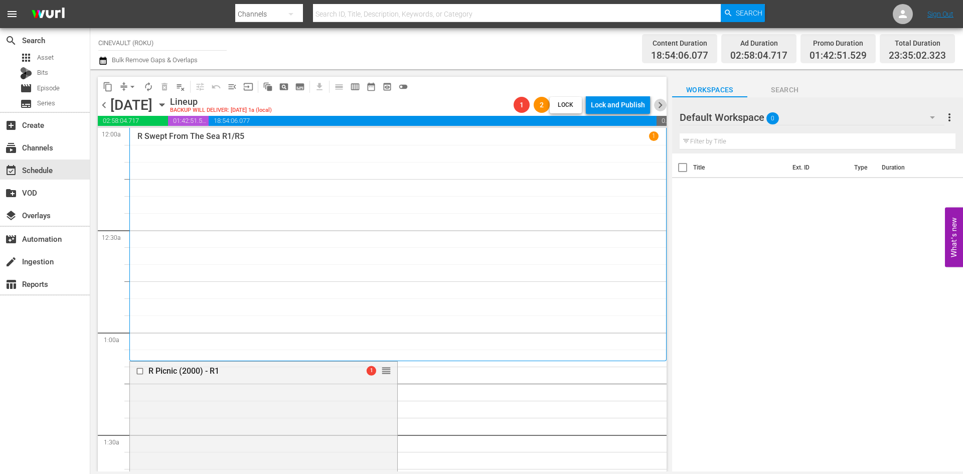
click at [664, 110] on span "chevron_right" at bounding box center [660, 105] width 13 height 13
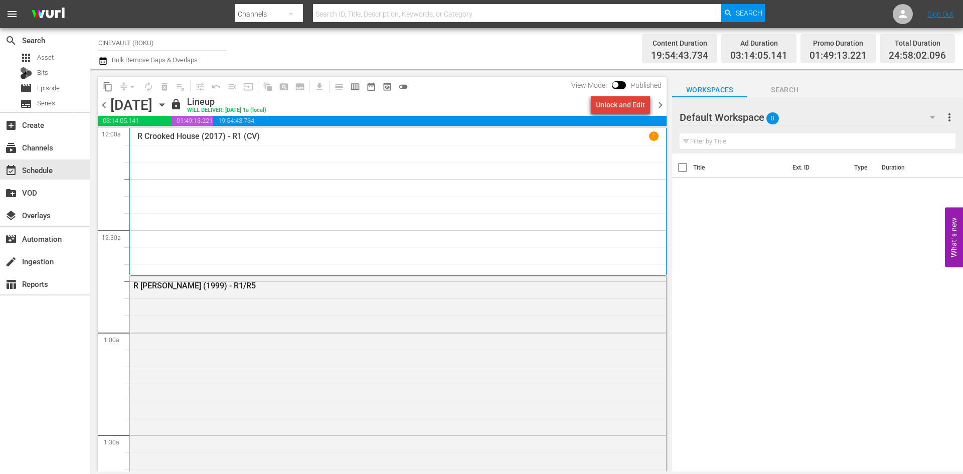
click at [633, 105] on div "Unlock and Edit" at bounding box center [620, 105] width 49 height 18
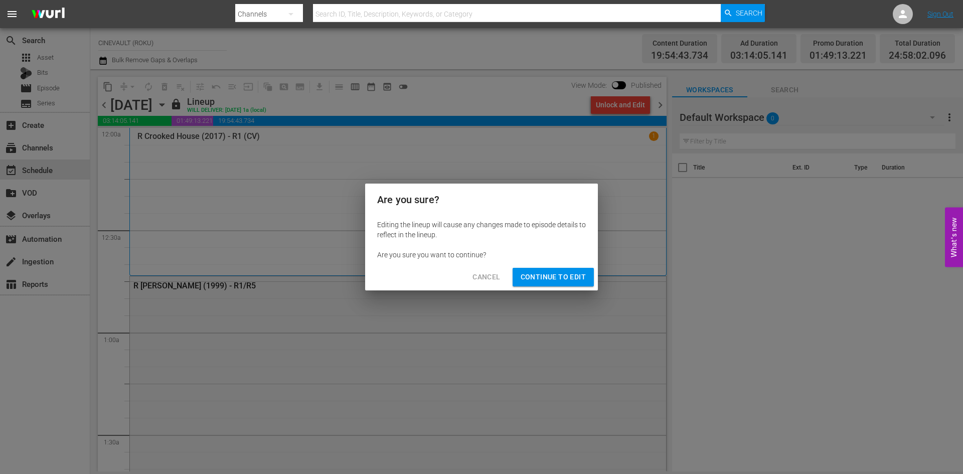
click at [581, 271] on span "Continue to Edit" at bounding box center [553, 277] width 65 height 13
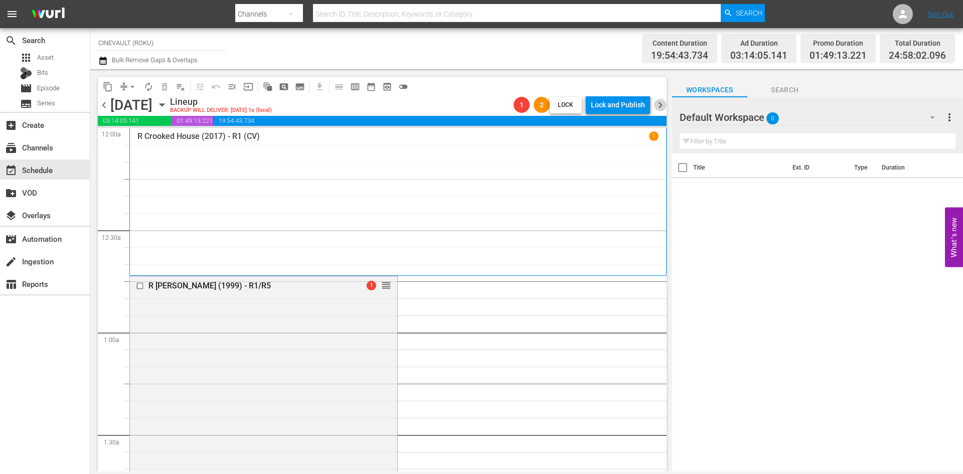
click at [660, 104] on span "chevron_right" at bounding box center [660, 105] width 13 height 13
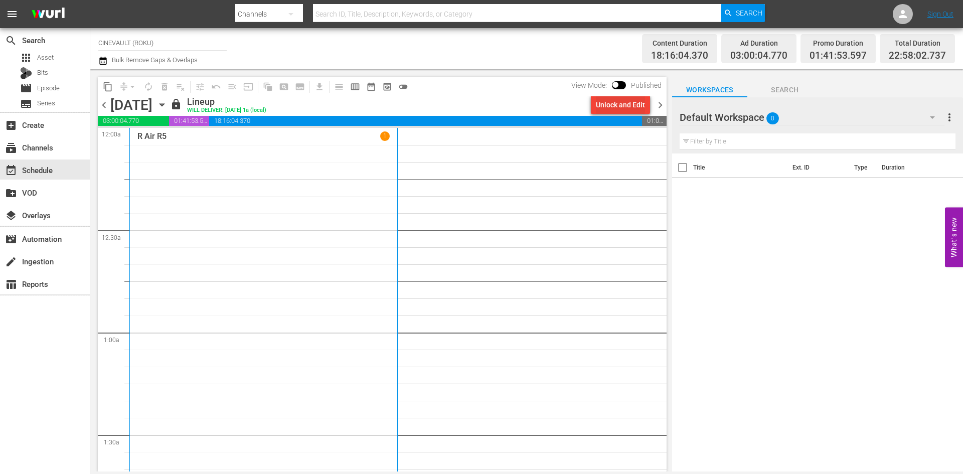
click at [642, 110] on div "Unlock and Edit" at bounding box center [620, 105] width 49 height 18
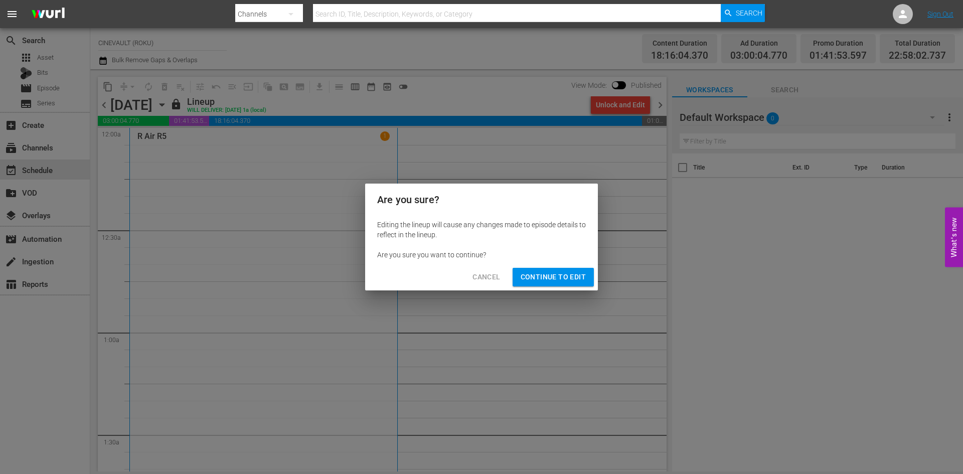
click at [579, 272] on span "Continue to Edit" at bounding box center [553, 277] width 65 height 13
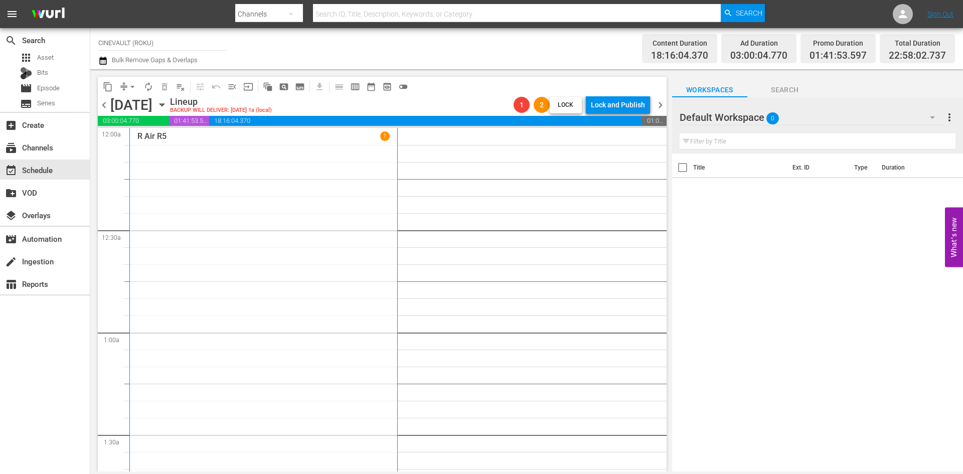
click at [663, 101] on span "chevron_right" at bounding box center [660, 105] width 13 height 13
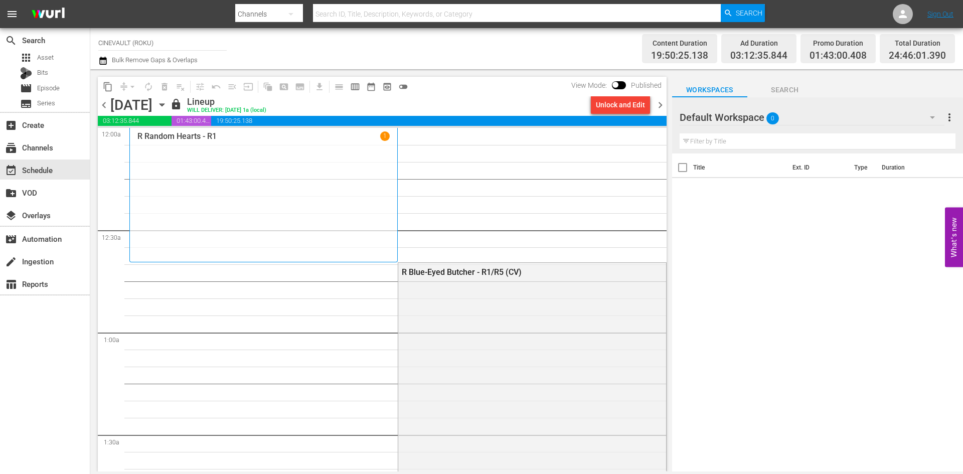
click at [619, 110] on div "Unlock and Edit" at bounding box center [620, 105] width 49 height 18
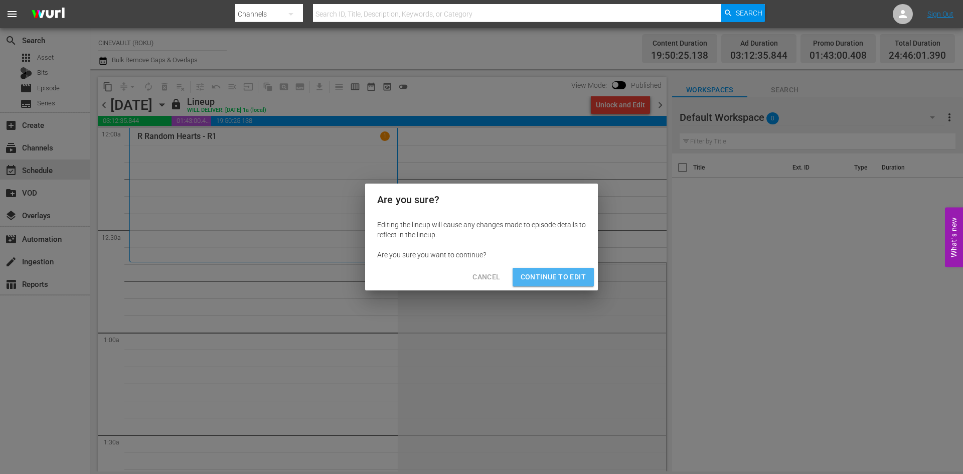
click at [580, 275] on span "Continue to Edit" at bounding box center [553, 277] width 65 height 13
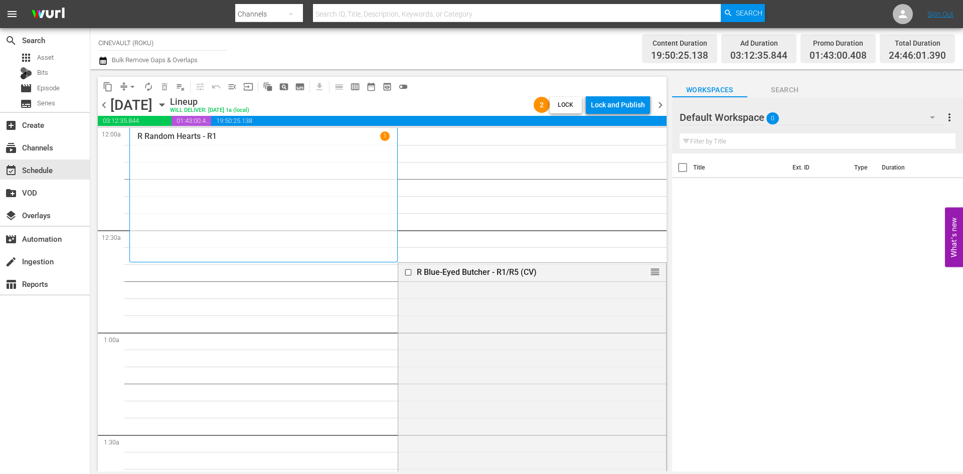
click at [657, 109] on span "chevron_right" at bounding box center [660, 105] width 13 height 13
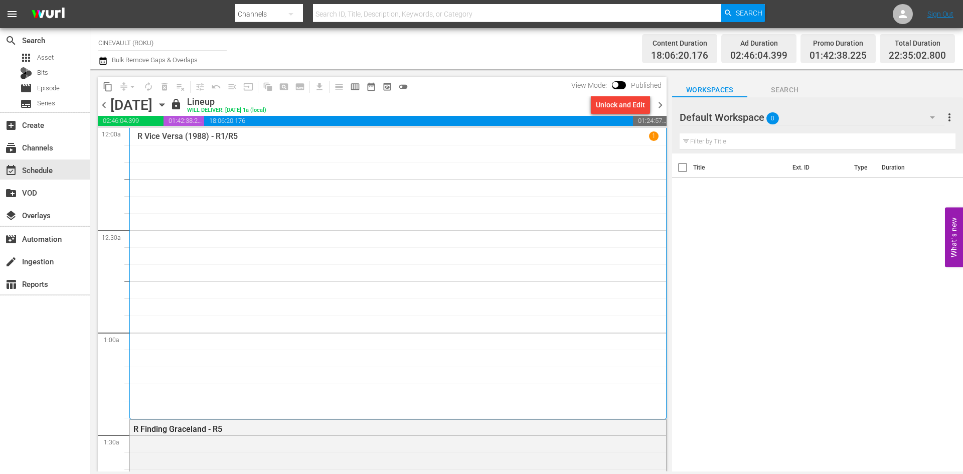
click at [636, 108] on div "Unlock and Edit" at bounding box center [620, 105] width 49 height 18
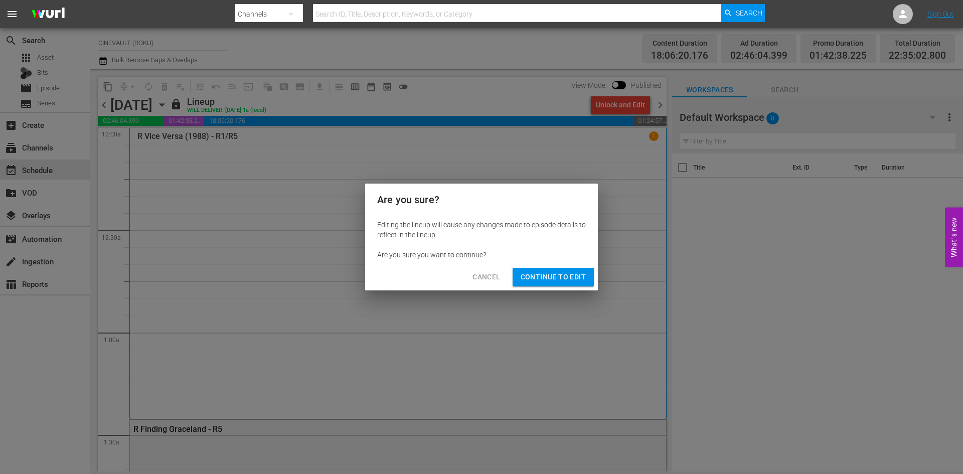
click at [558, 280] on span "Continue to Edit" at bounding box center [553, 277] width 65 height 13
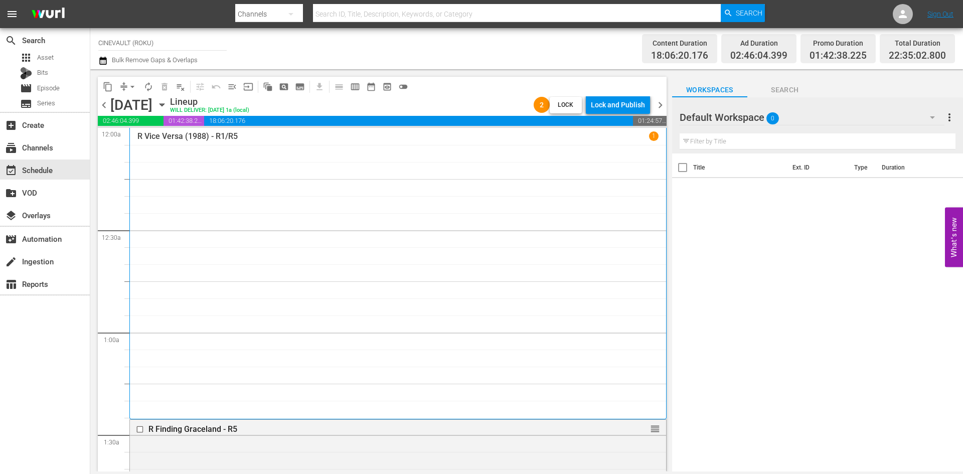
click at [660, 104] on span "chevron_right" at bounding box center [660, 105] width 13 height 13
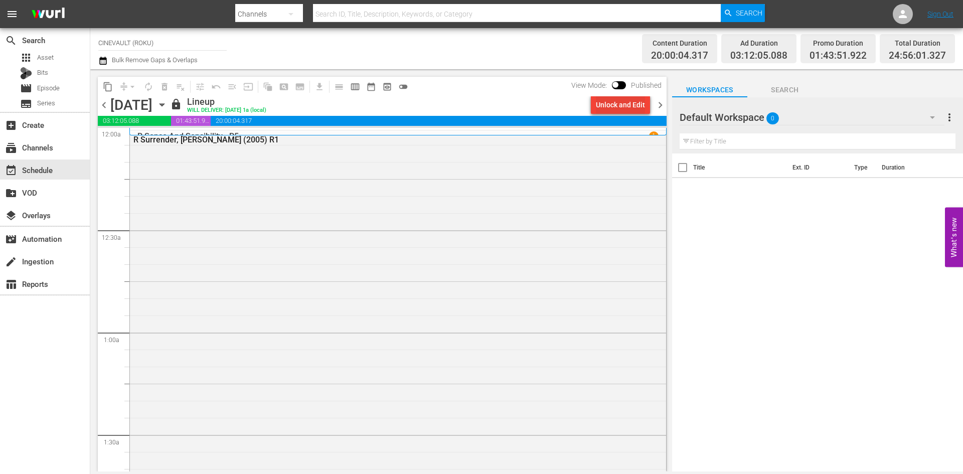
click at [624, 109] on div "Unlock and Edit" at bounding box center [620, 105] width 49 height 18
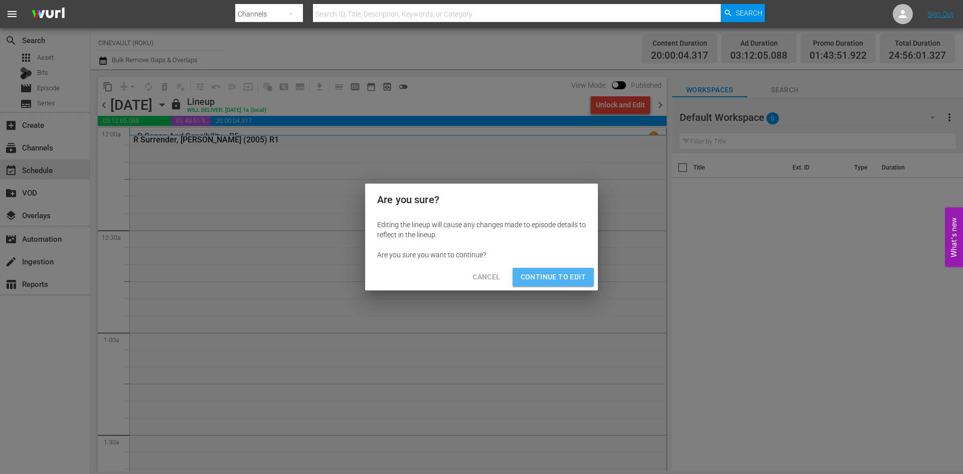
click at [575, 279] on span "Continue to Edit" at bounding box center [553, 277] width 65 height 13
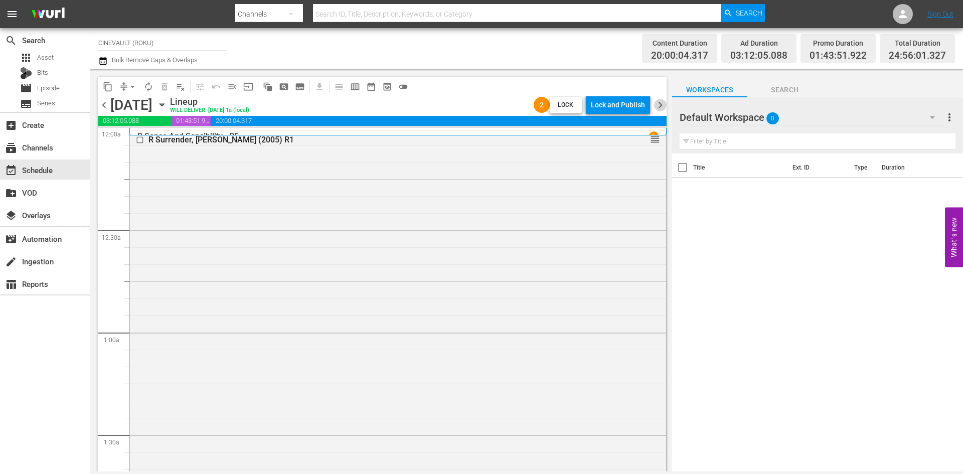
click at [664, 103] on span "chevron_right" at bounding box center [660, 105] width 13 height 13
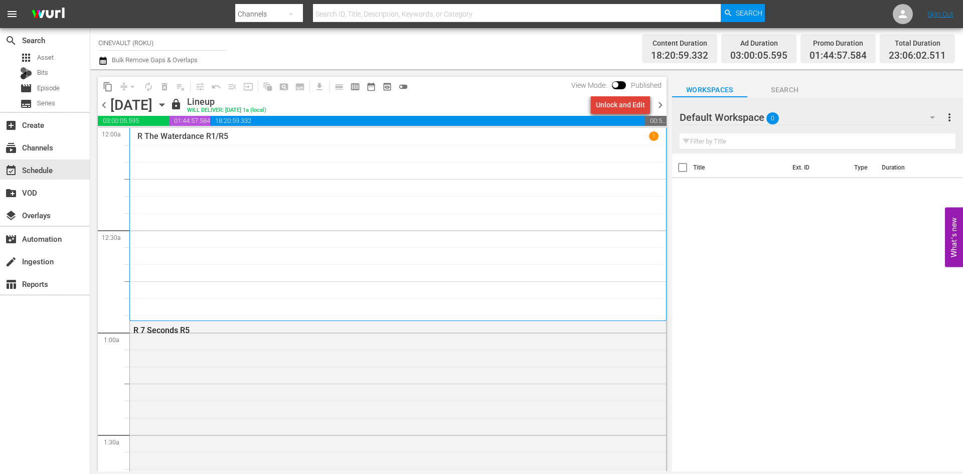
click at [631, 103] on div "Unlock and Edit" at bounding box center [620, 105] width 49 height 18
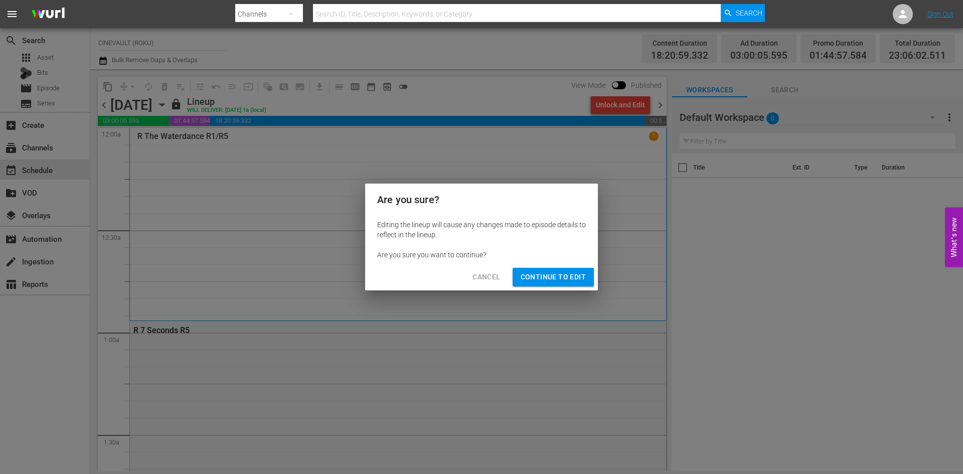
click at [565, 271] on span "Continue to Edit" at bounding box center [553, 277] width 65 height 13
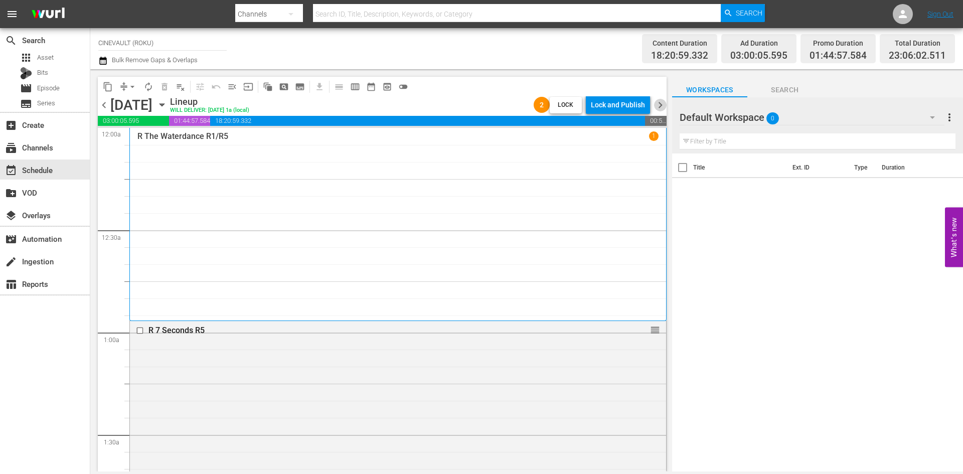
click at [665, 107] on span "chevron_right" at bounding box center [660, 105] width 13 height 13
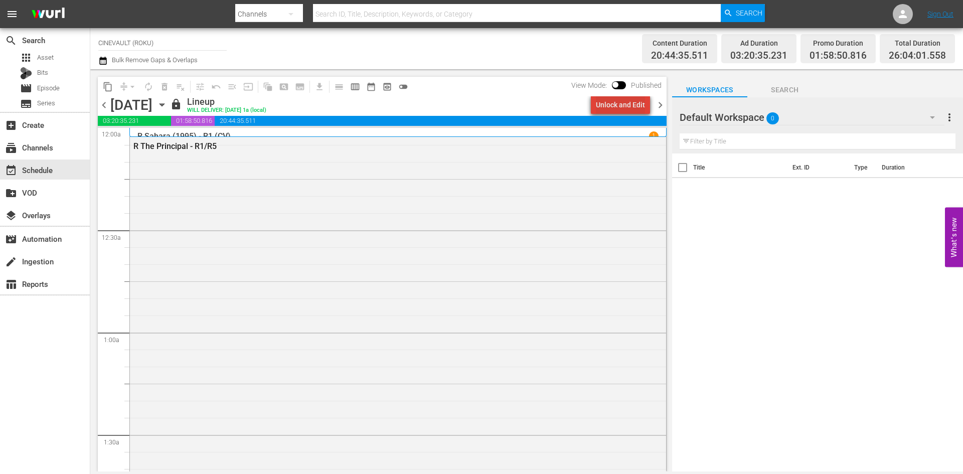
click at [644, 103] on div "Unlock and Edit" at bounding box center [620, 105] width 49 height 18
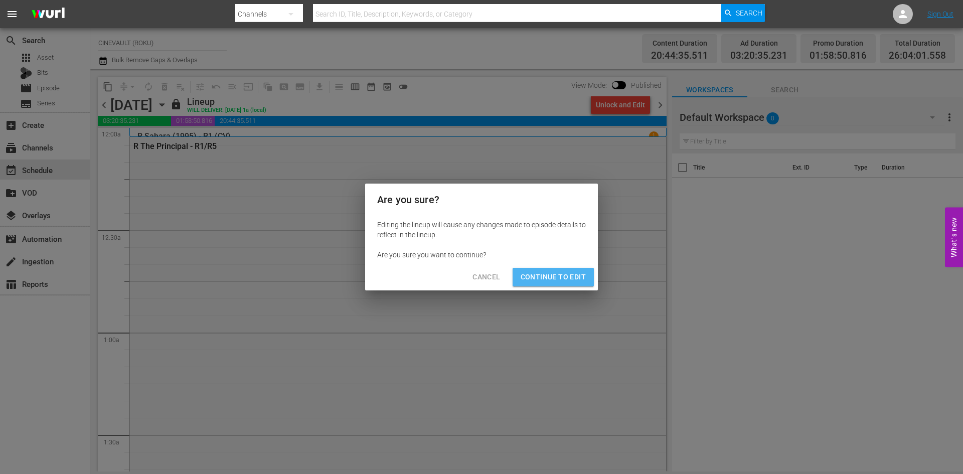
click at [556, 273] on span "Continue to Edit" at bounding box center [553, 277] width 65 height 13
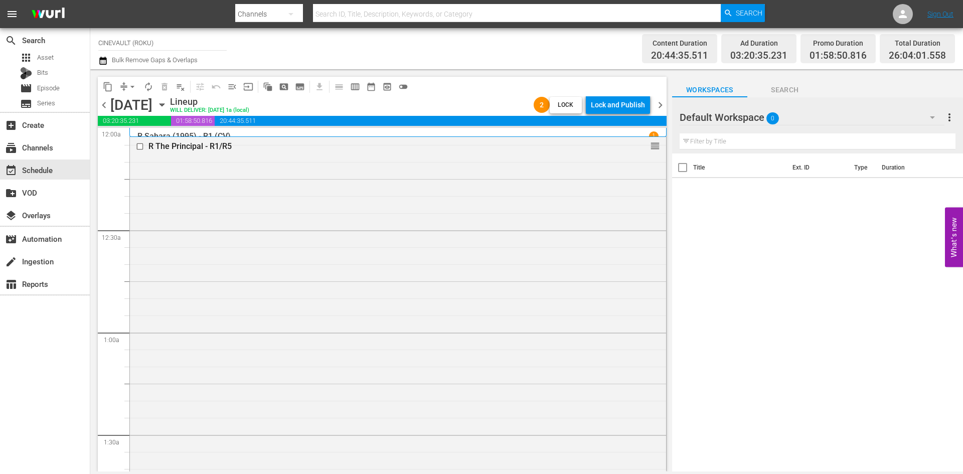
click at [659, 104] on span "chevron_right" at bounding box center [660, 105] width 13 height 13
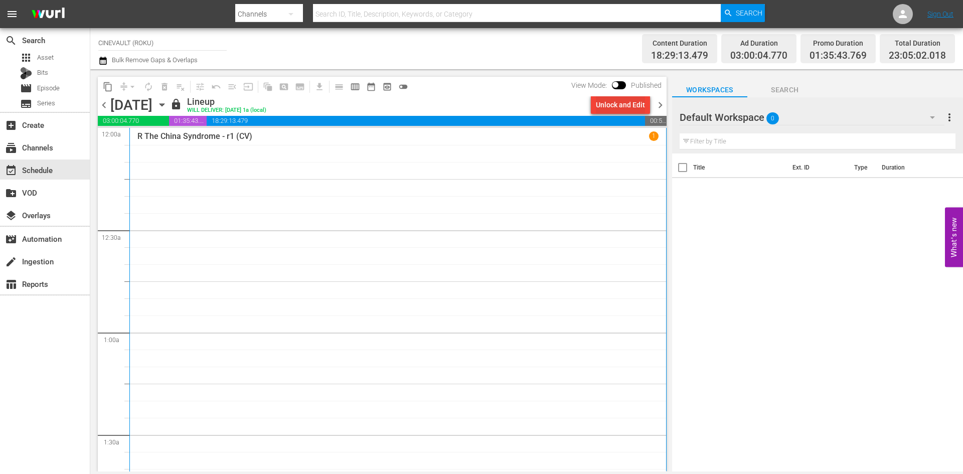
click at [640, 102] on div "Unlock and Edit" at bounding box center [620, 105] width 49 height 18
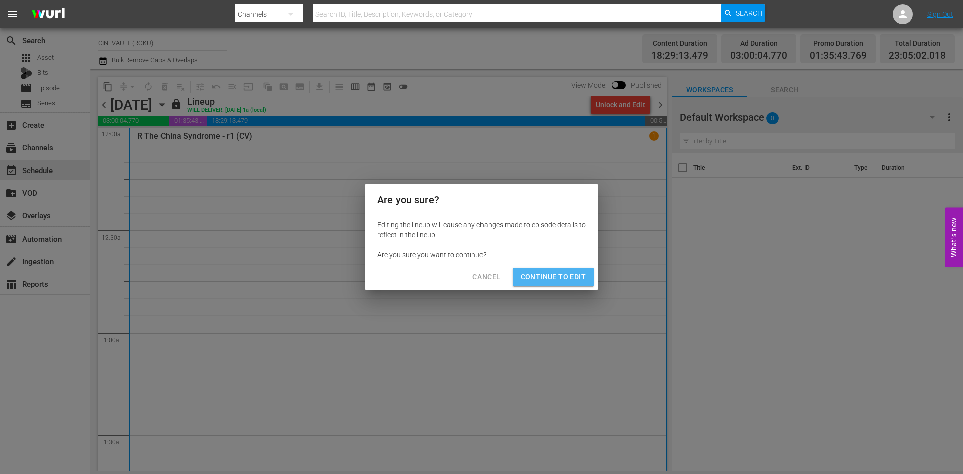
click at [578, 271] on span "Continue to Edit" at bounding box center [553, 277] width 65 height 13
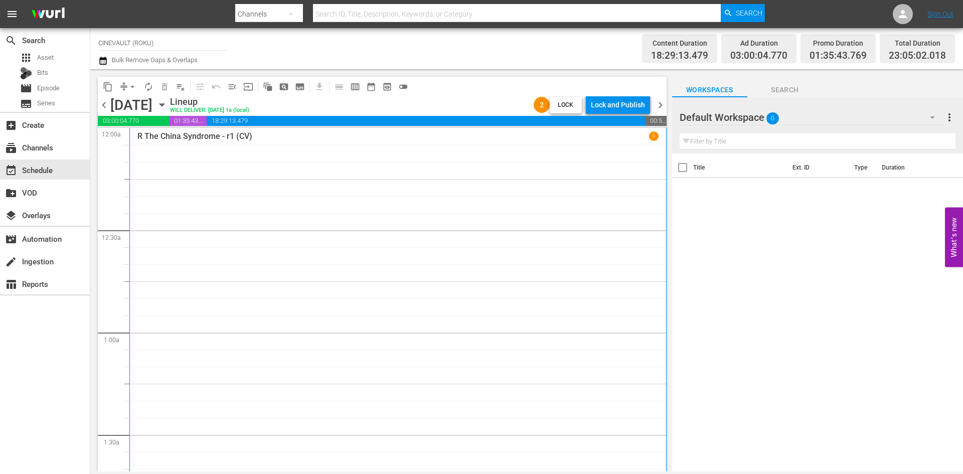
click at [664, 104] on span "chevron_right" at bounding box center [660, 105] width 13 height 13
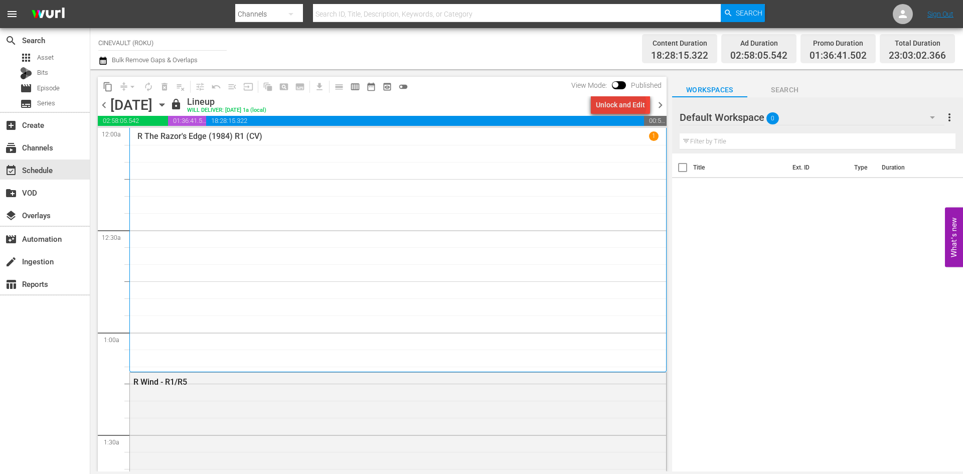
click at [624, 105] on div "Unlock and Edit" at bounding box center [620, 105] width 49 height 18
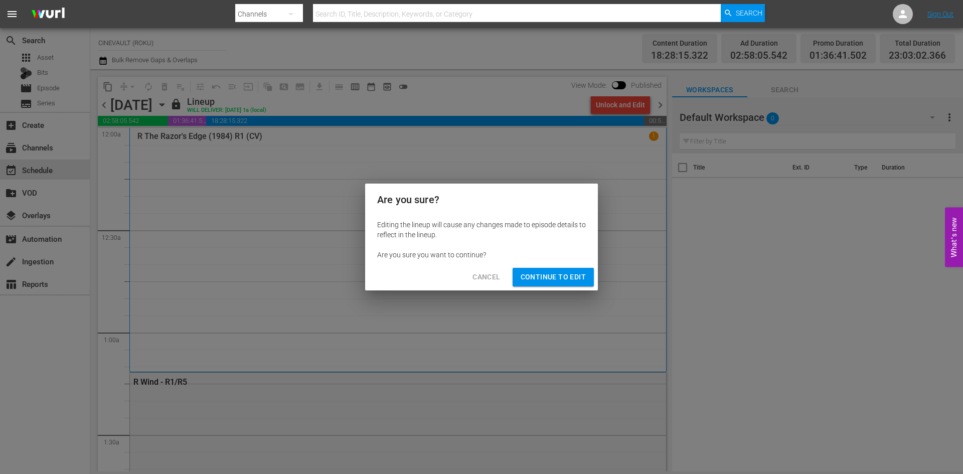
click at [563, 283] on button "Continue to Edit" at bounding box center [553, 277] width 81 height 19
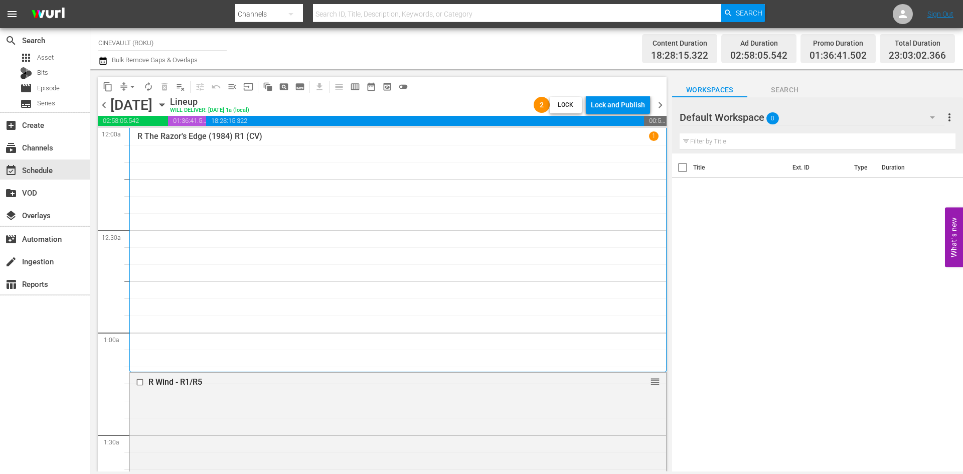
click at [659, 103] on span "chevron_right" at bounding box center [660, 105] width 13 height 13
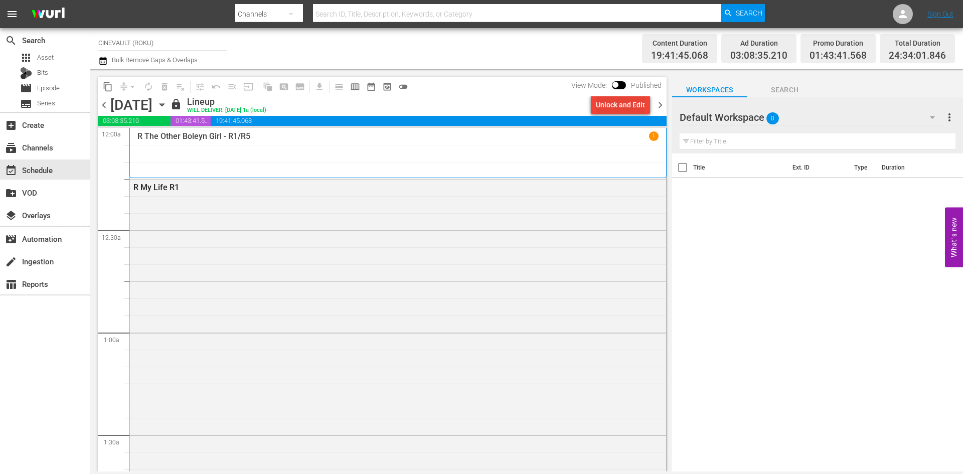
click at [626, 108] on div "Unlock and Edit" at bounding box center [620, 105] width 49 height 18
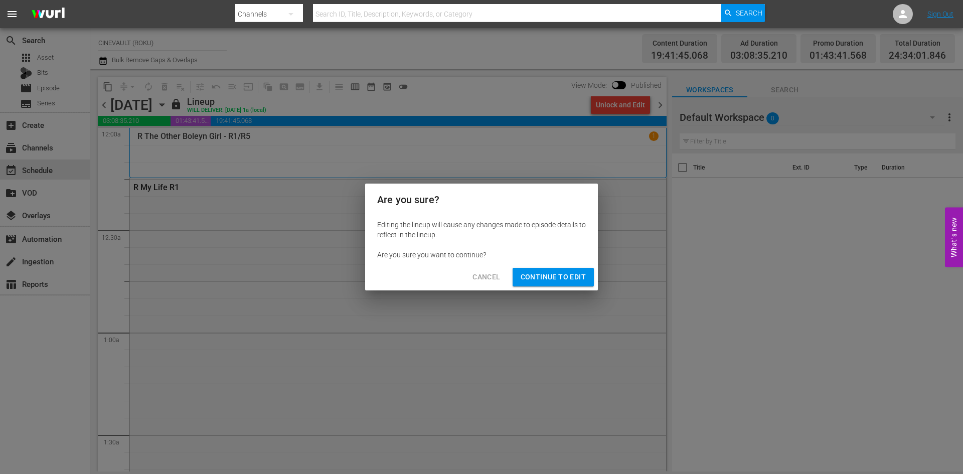
click at [576, 276] on span "Continue to Edit" at bounding box center [553, 277] width 65 height 13
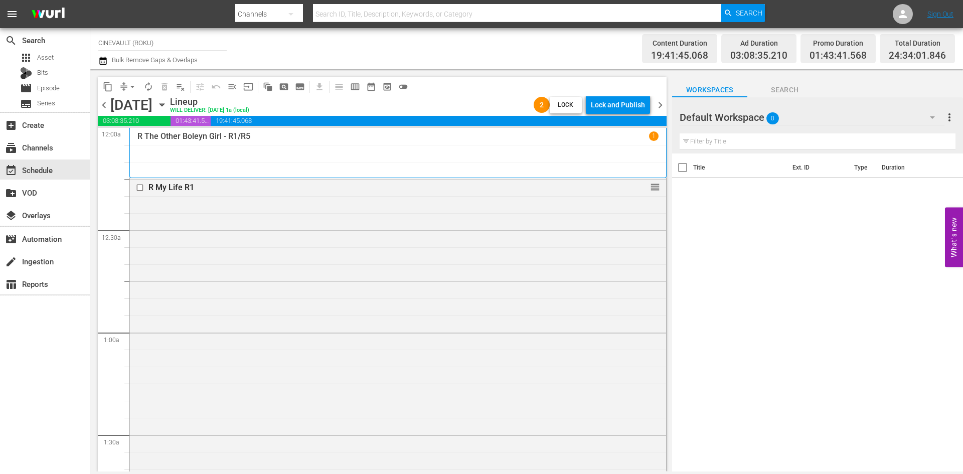
click at [657, 102] on span "chevron_right" at bounding box center [660, 105] width 13 height 13
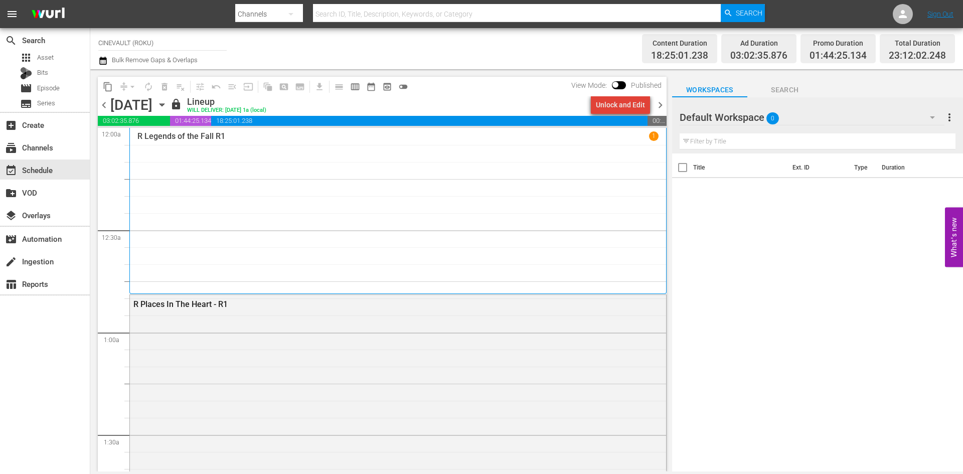
click at [632, 99] on div "Unlock and Edit" at bounding box center [620, 105] width 49 height 18
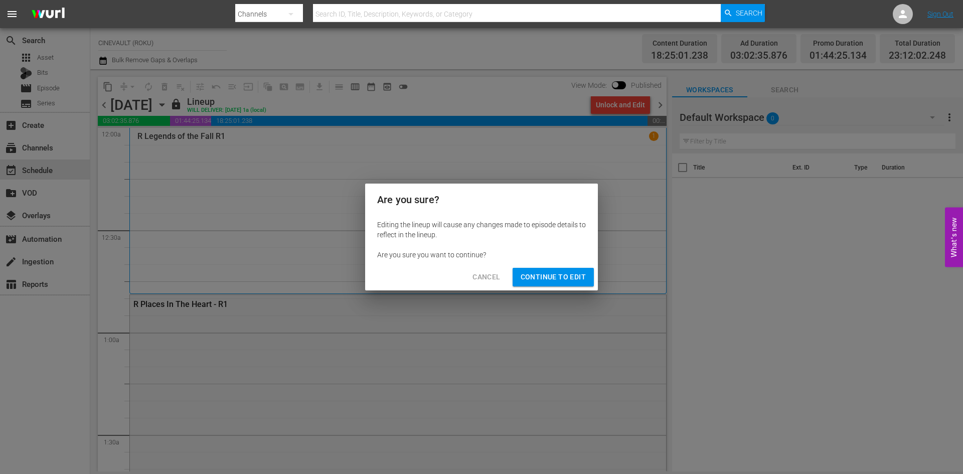
click at [585, 280] on span "Continue to Edit" at bounding box center [553, 277] width 65 height 13
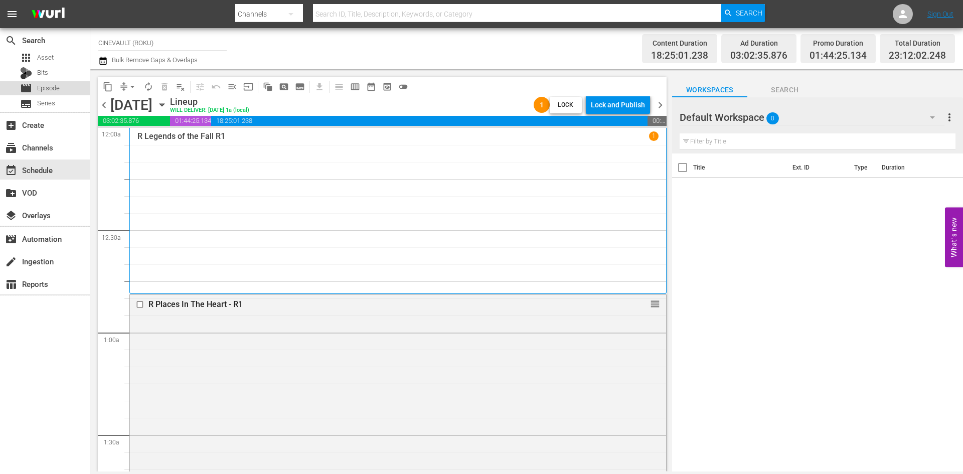
click at [73, 89] on div "movie Episode" at bounding box center [45, 88] width 90 height 14
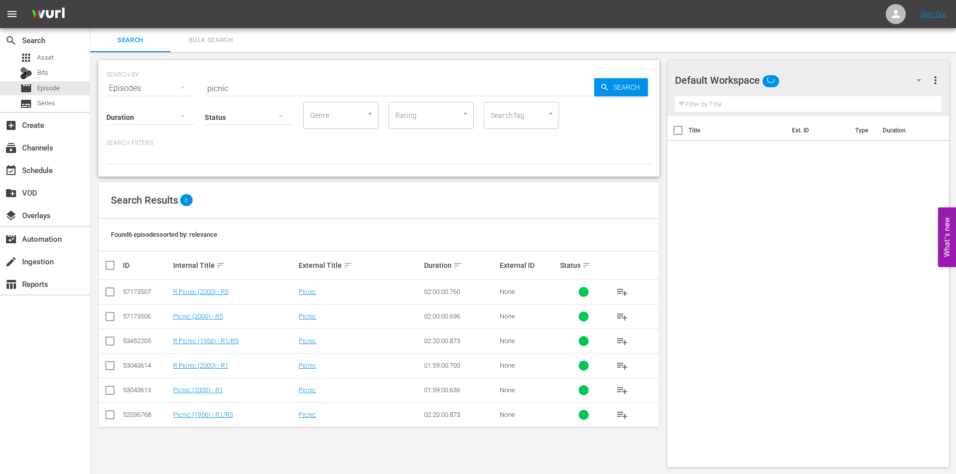
scroll to position [1, 0]
click at [62, 55] on div "apps Asset" at bounding box center [45, 58] width 90 height 14
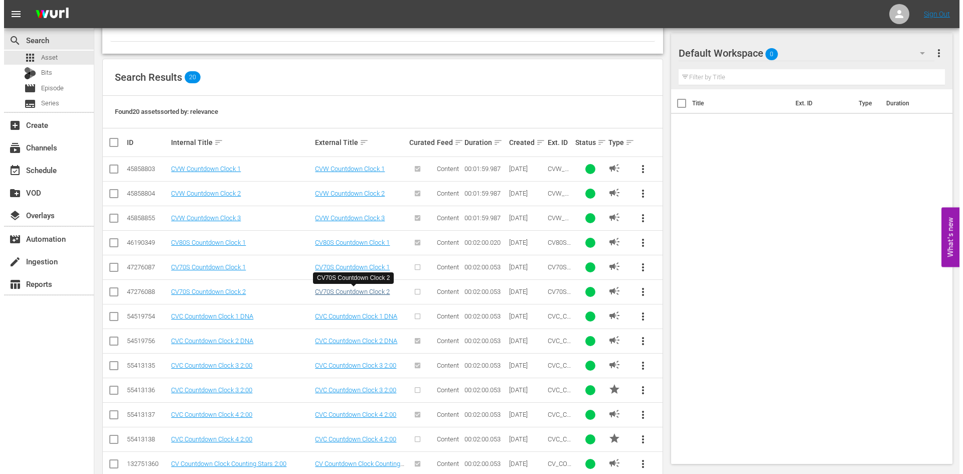
scroll to position [345, 0]
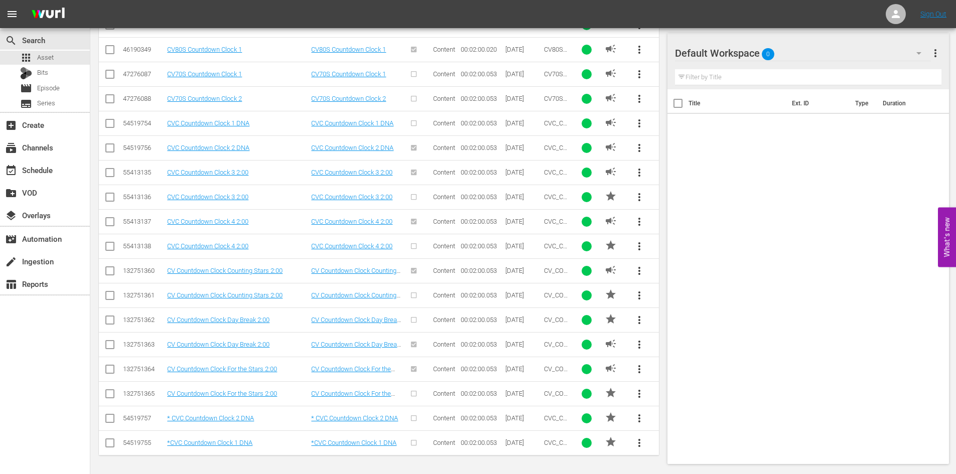
click at [635, 271] on span "more_vert" at bounding box center [639, 271] width 12 height 12
click at [678, 351] on div "Replace within all episodes" at bounding box center [707, 348] width 96 height 24
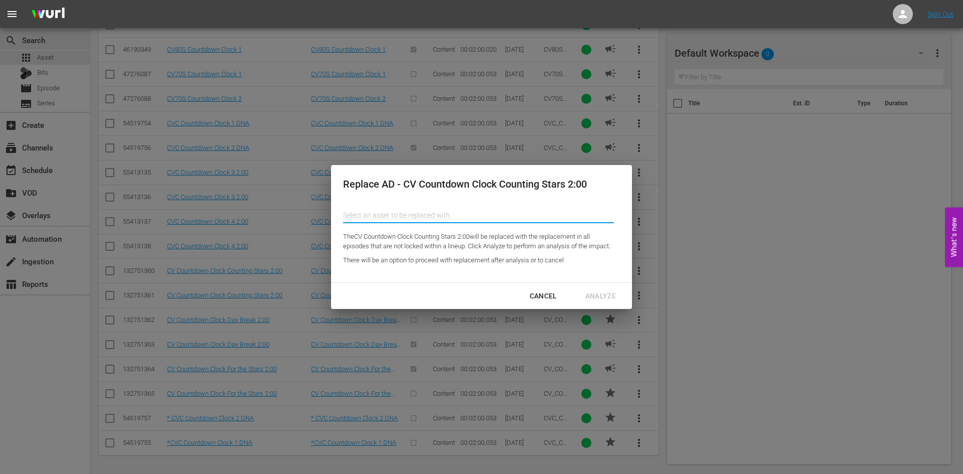
click at [393, 207] on input "text" at bounding box center [478, 215] width 271 height 24
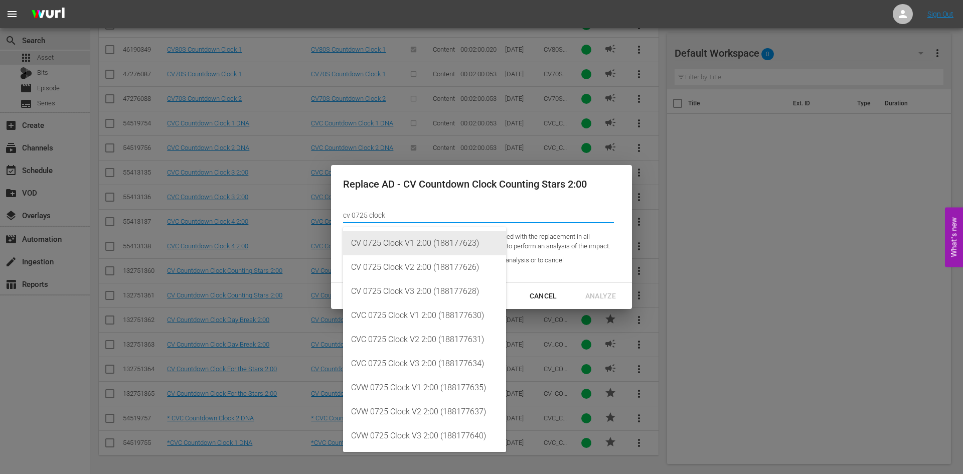
click at [398, 236] on div "CV 0725 Clock V1 2:00 (188177623)" at bounding box center [424, 243] width 147 height 24
type input "CV 0725 Clock V1 2:00 (188177623)"
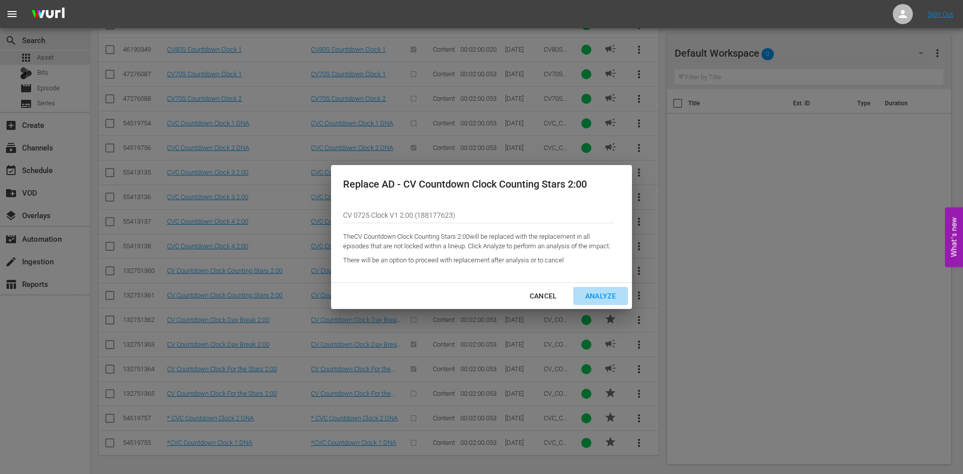
click at [615, 293] on div "Analyze" at bounding box center [600, 296] width 47 height 13
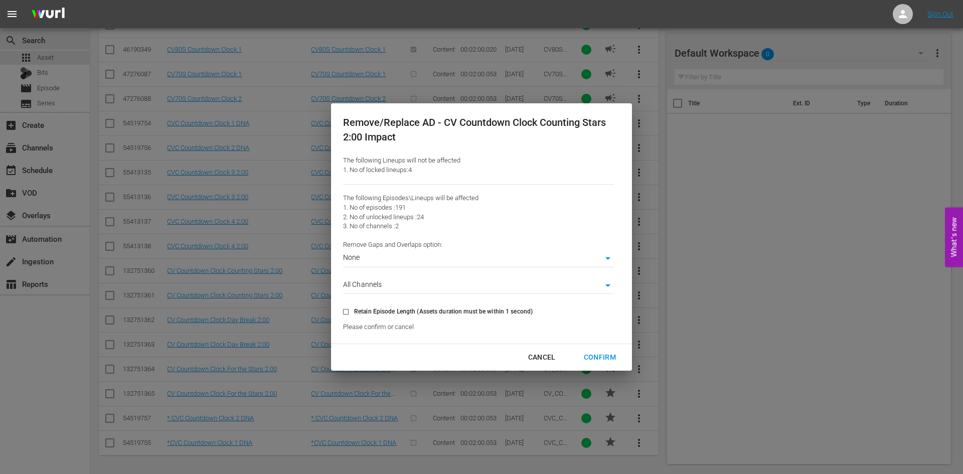
click at [513, 317] on label "Retain Episode Length (Assets duration must be within 1 second)" at bounding box center [435, 312] width 195 height 17
click at [354, 317] on input "Retain Episode Length (Assets duration must be within 1 second)" at bounding box center [346, 314] width 17 height 17
checkbox input "true"
click at [596, 354] on div "Confirm" at bounding box center [600, 357] width 48 height 13
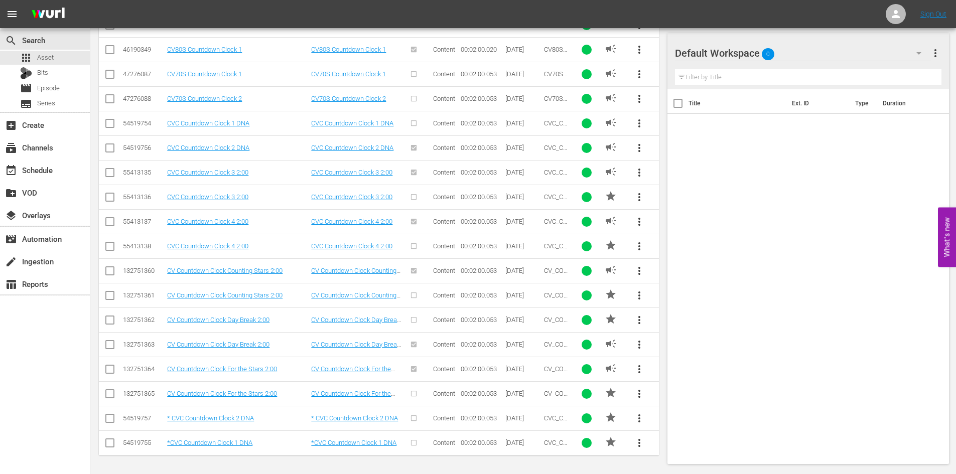
click at [635, 343] on span "more_vert" at bounding box center [639, 345] width 12 height 12
click at [691, 419] on div "Replace within all episodes" at bounding box center [707, 421] width 96 height 24
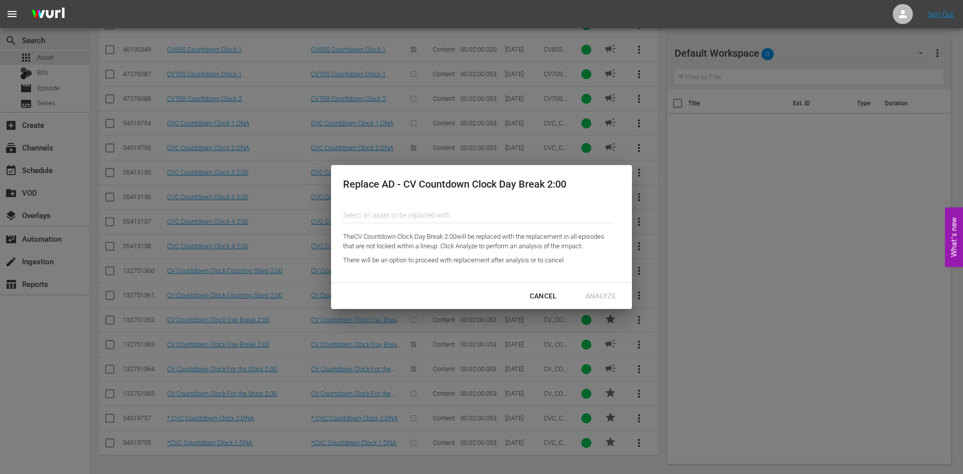
click at [432, 211] on input "text" at bounding box center [478, 215] width 271 height 24
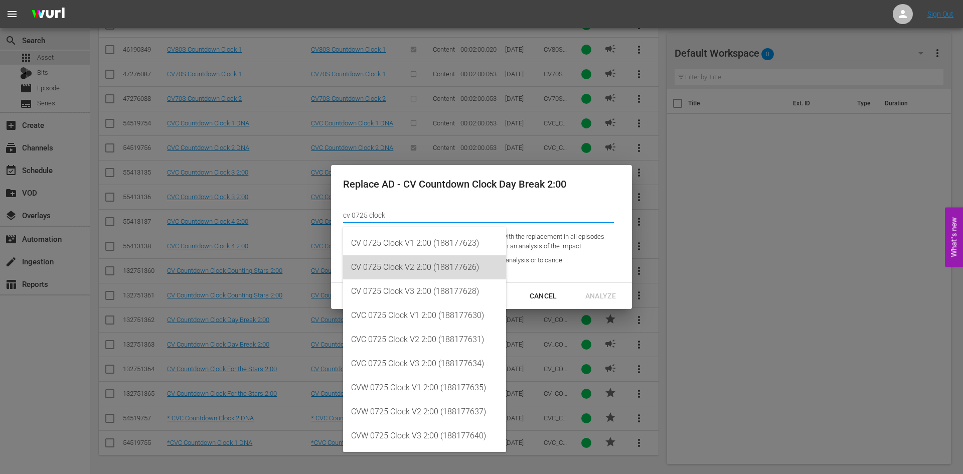
click at [447, 262] on div "CV 0725 Clock V2 2:00 (188177626)" at bounding box center [424, 267] width 147 height 24
type input "CV 0725 Clock V2 2:00 (188177626)"
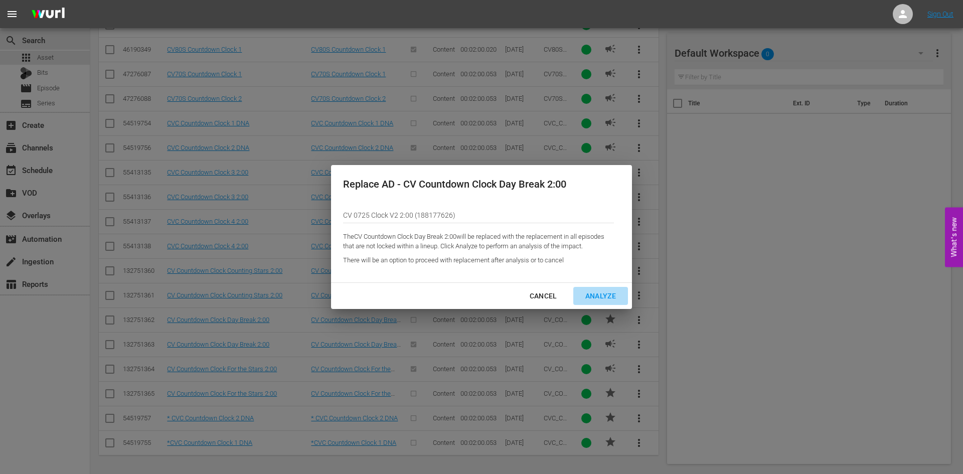
click at [608, 300] on div "Analyze" at bounding box center [600, 296] width 47 height 13
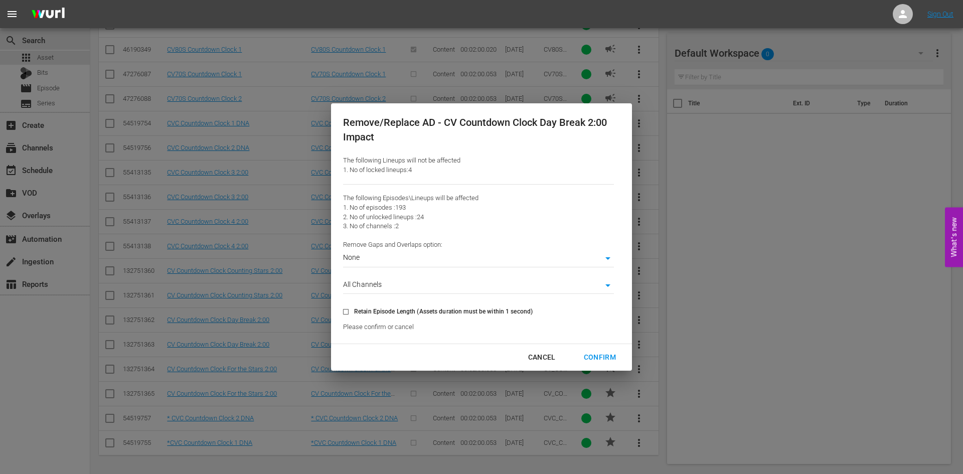
click at [483, 316] on span "Retain Episode Length (Assets duration must be within 1 second)" at bounding box center [443, 311] width 179 height 9
click at [354, 316] on input "Retain Episode Length (Assets duration must be within 1 second)" at bounding box center [346, 314] width 17 height 17
checkbox input "true"
click at [599, 352] on div "Confirm" at bounding box center [600, 357] width 48 height 13
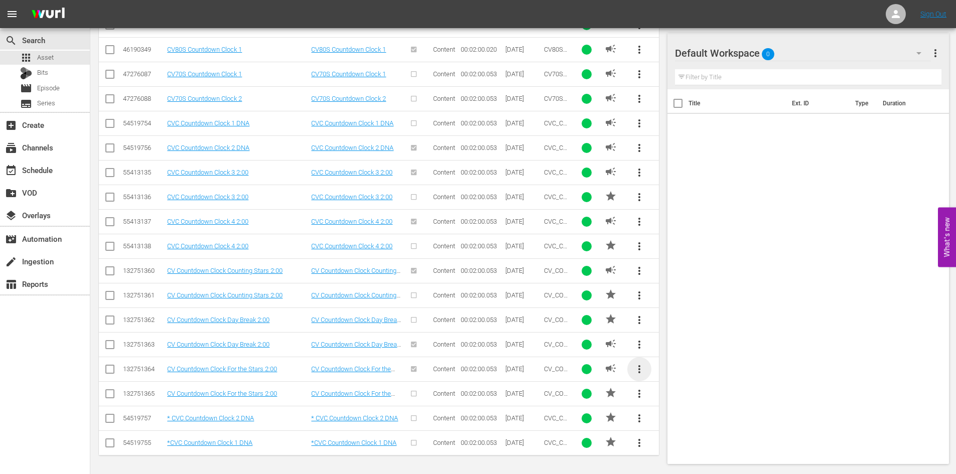
click at [639, 367] on span "more_vert" at bounding box center [639, 369] width 12 height 12
click at [694, 453] on div "Replace within all episodes" at bounding box center [707, 446] width 96 height 24
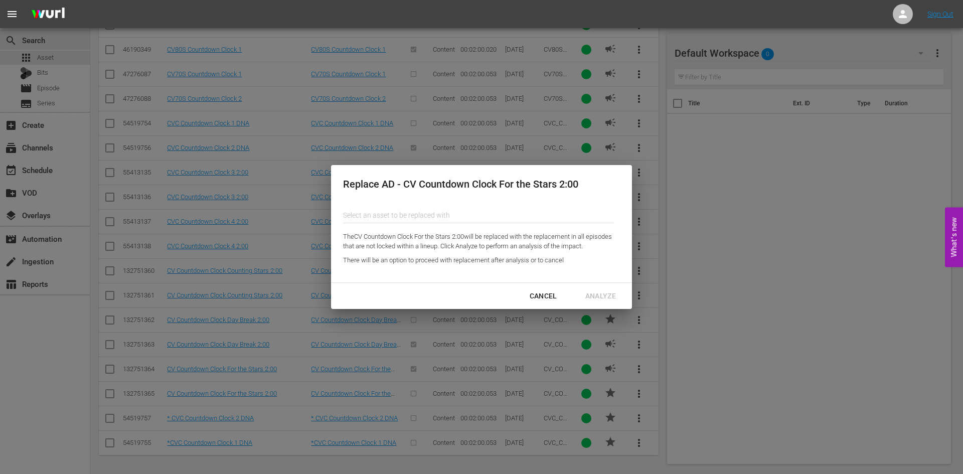
click at [523, 216] on input "text" at bounding box center [478, 215] width 271 height 24
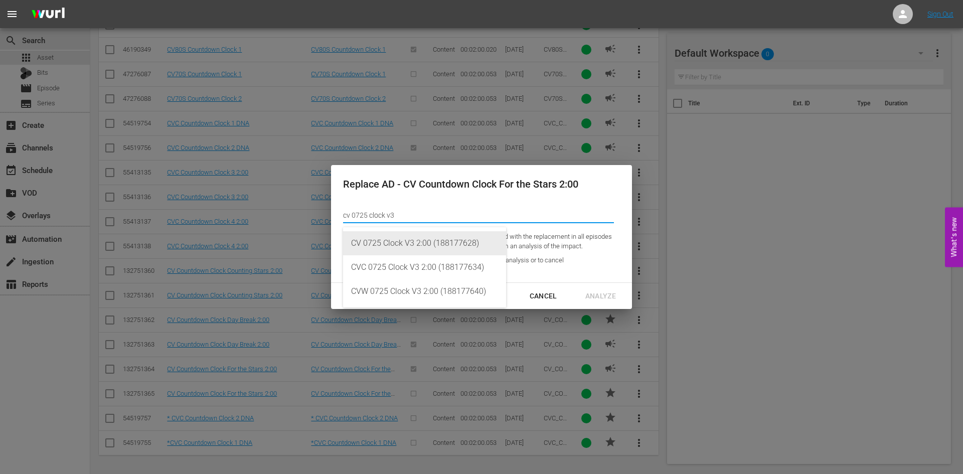
click at [469, 233] on div "CV 0725 Clock V3 2:00 (188177628)" at bounding box center [424, 243] width 147 height 24
type input "CV 0725 Clock V3 2:00 (188177628)"
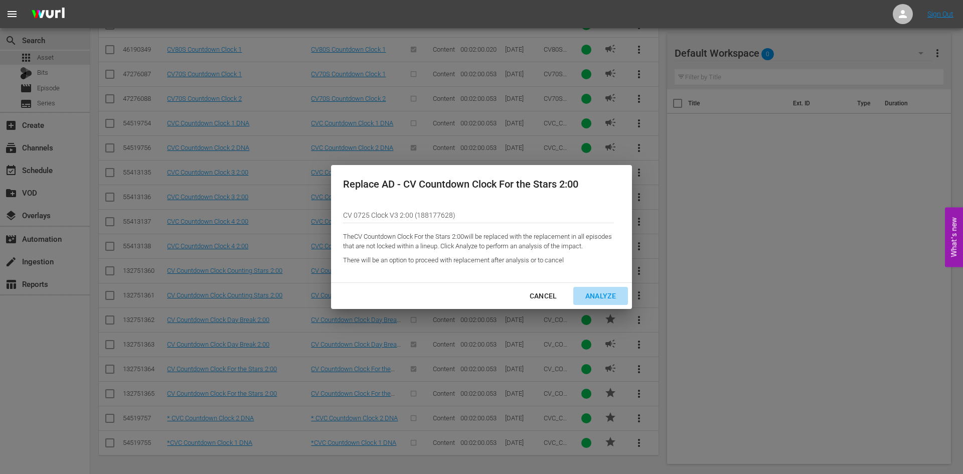
click at [605, 298] on div "Analyze" at bounding box center [600, 296] width 47 height 13
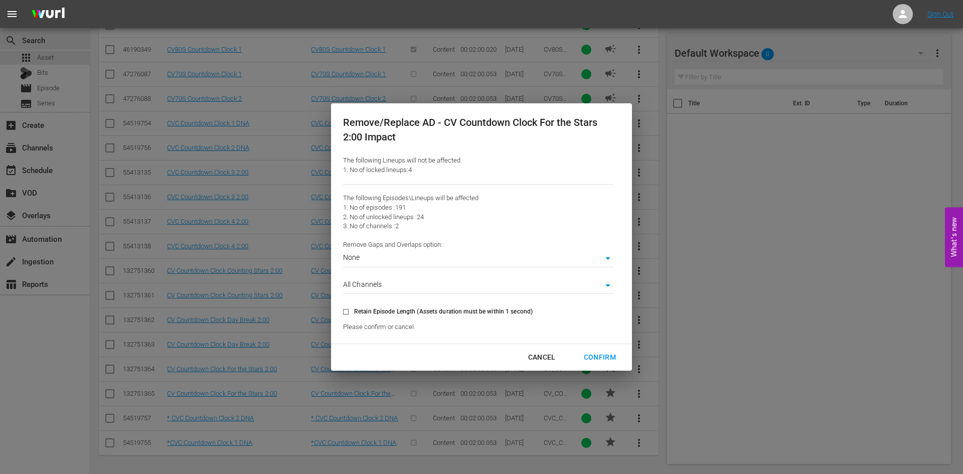
click at [515, 310] on span "Retain Episode Length (Assets duration must be within 1 second)" at bounding box center [443, 311] width 179 height 9
click at [354, 310] on input "Retain Episode Length (Assets duration must be within 1 second)" at bounding box center [346, 314] width 17 height 17
checkbox input "true"
click at [600, 359] on div "Confirm" at bounding box center [600, 357] width 48 height 13
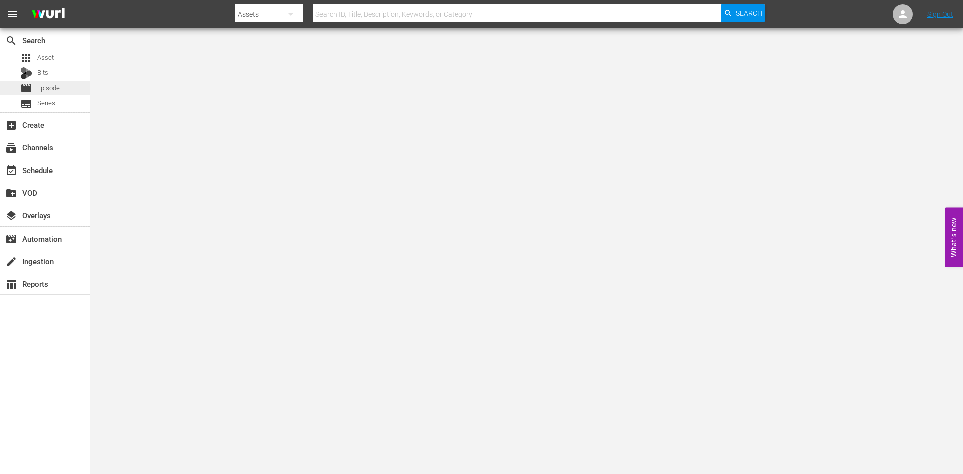
click at [37, 88] on span "Episode" at bounding box center [48, 88] width 23 height 10
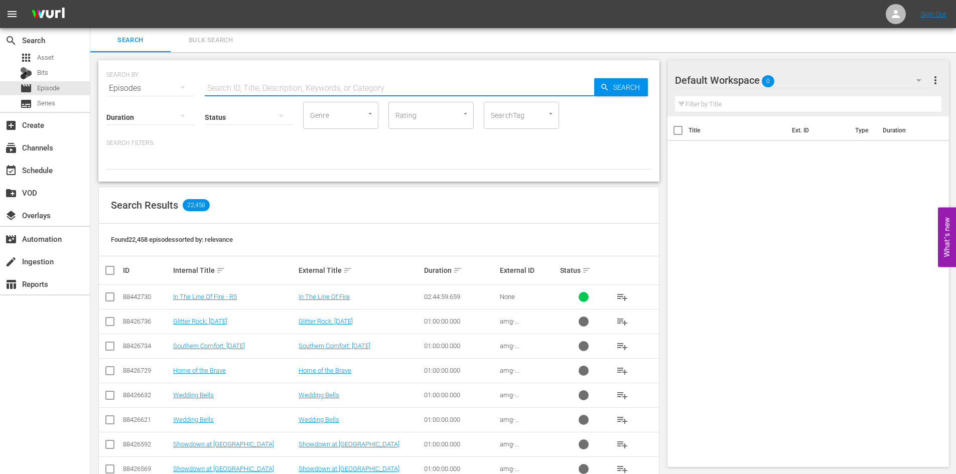
click at [299, 85] on input "text" at bounding box center [399, 88] width 389 height 24
type input "in the line of fire"
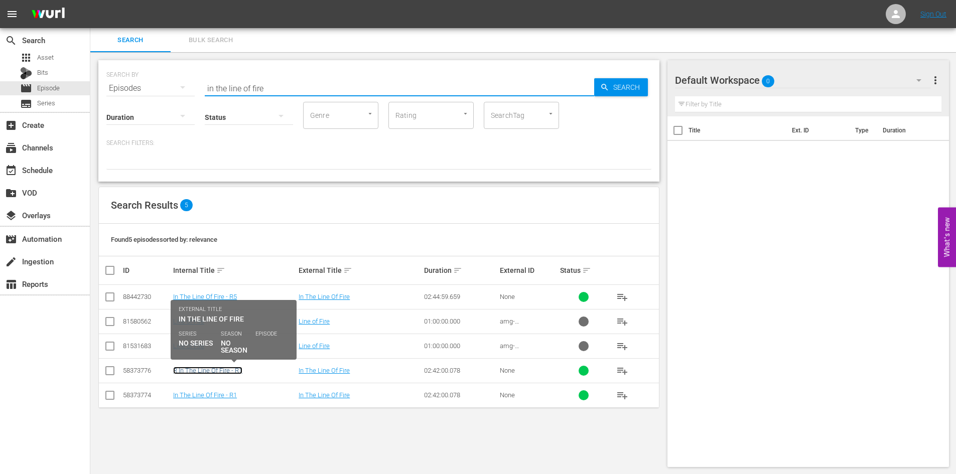
click at [205, 371] on link "R In The Line Of Fire - R1" at bounding box center [207, 371] width 69 height 8
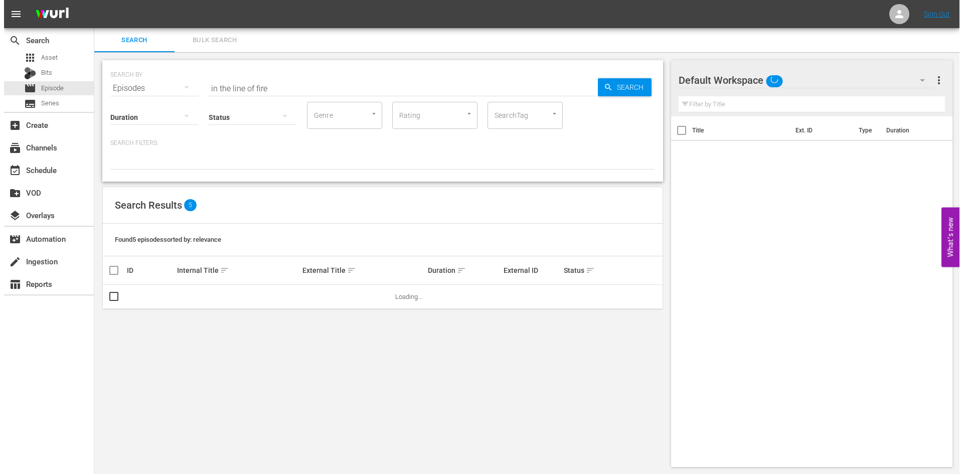
scroll to position [1, 0]
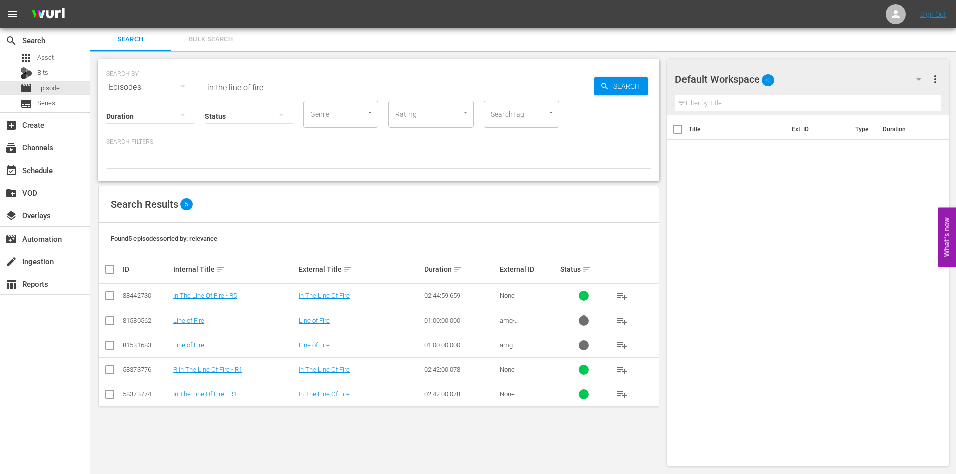
click at [112, 371] on input "checkbox" at bounding box center [110, 372] width 12 height 12
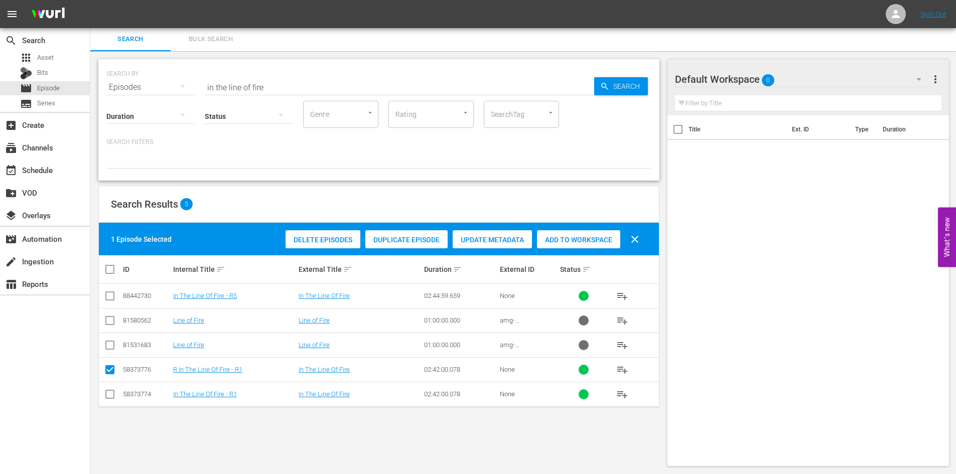
click at [431, 242] on span "Duplicate Episode" at bounding box center [406, 240] width 82 height 8
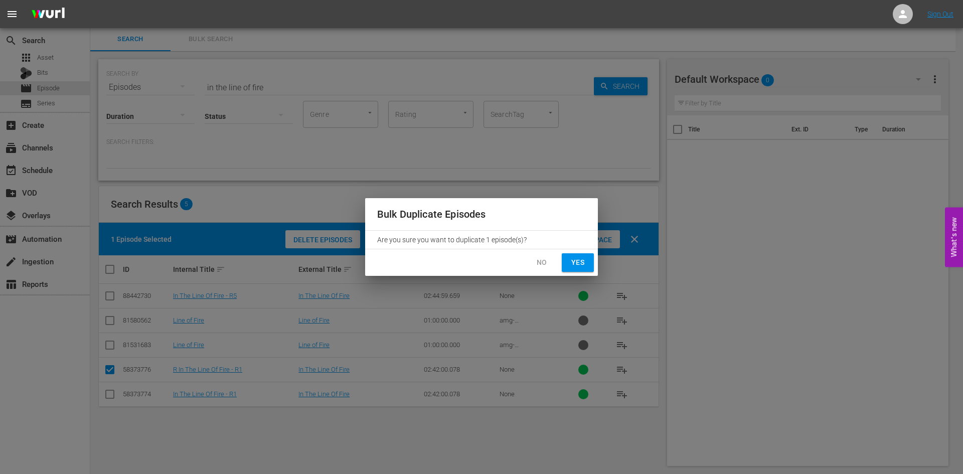
click at [582, 264] on span "Yes" at bounding box center [578, 262] width 16 height 13
checkbox input "false"
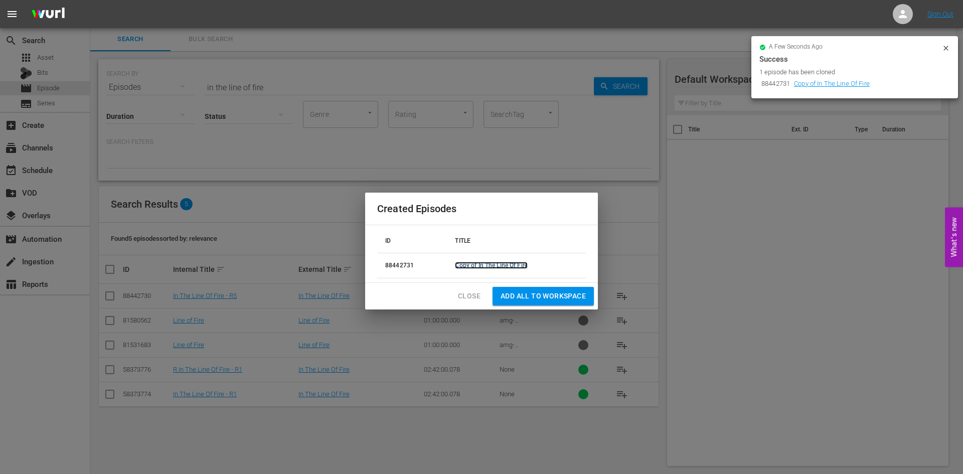
click at [479, 266] on link "Copy of In The Line Of Fire" at bounding box center [491, 265] width 72 height 7
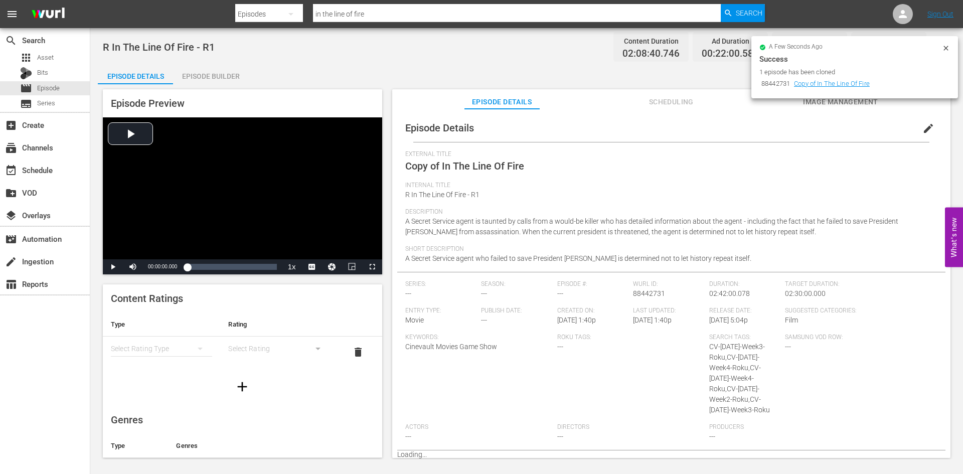
click at [927, 132] on span "edit" at bounding box center [929, 128] width 12 height 12
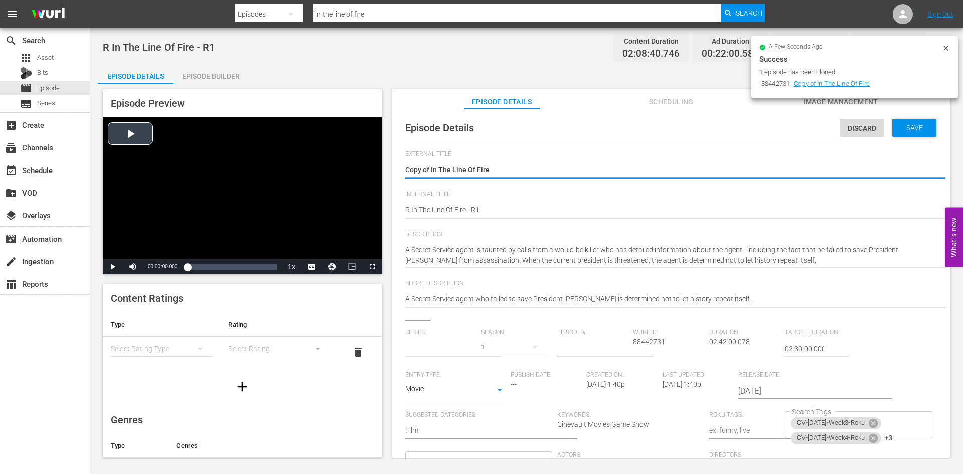
type input "No Series"
drag, startPoint x: 431, startPoint y: 165, endPoint x: 377, endPoint y: 167, distance: 54.2
click at [377, 167] on div "Episode Preview Video Player is loading. Play Video Play Mute Current Time 00:0…" at bounding box center [527, 275] width 858 height 382
type textarea "In The Line Of Fire"
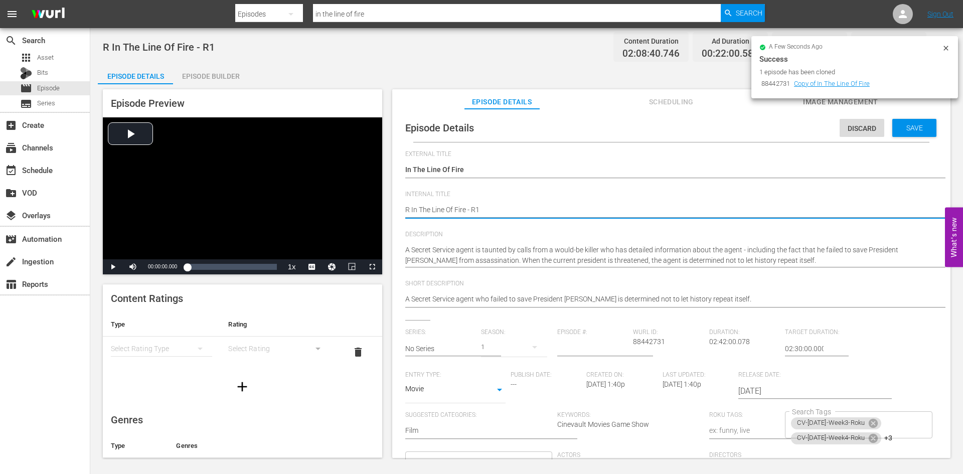
type textarea "R In The Line Of Fire - R"
type textarea "R In The Line Of Fire - R5"
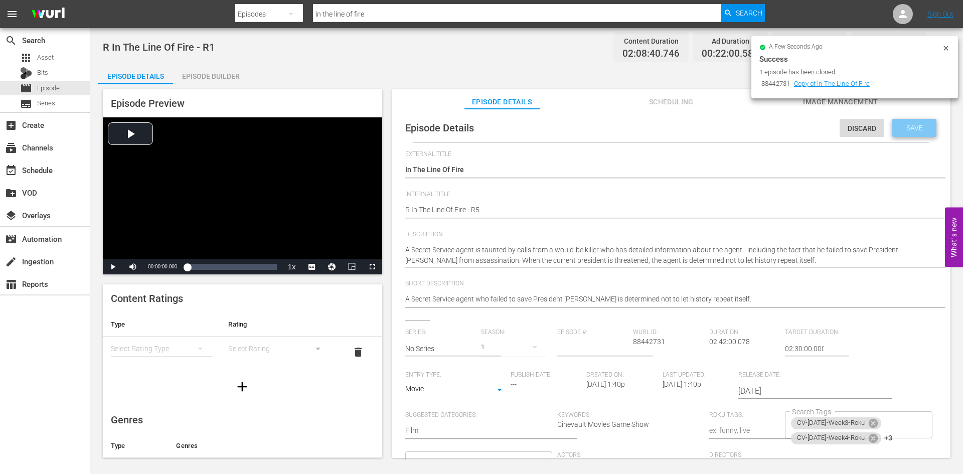
click at [919, 122] on div "Save" at bounding box center [915, 128] width 44 height 18
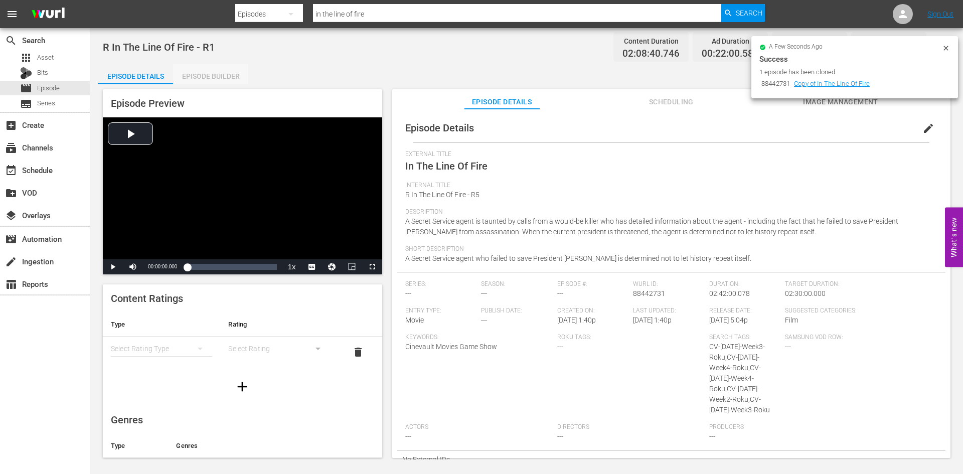
click at [215, 80] on div "Episode Builder" at bounding box center [210, 76] width 75 height 24
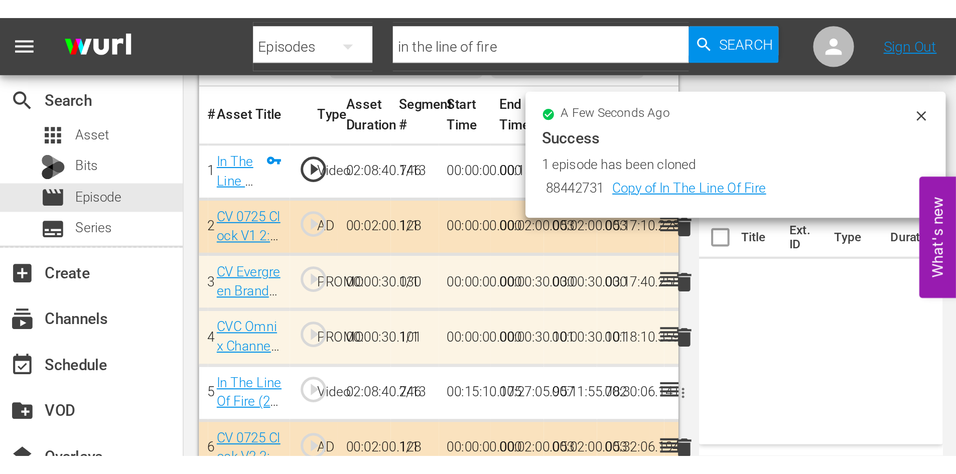
scroll to position [301, 0]
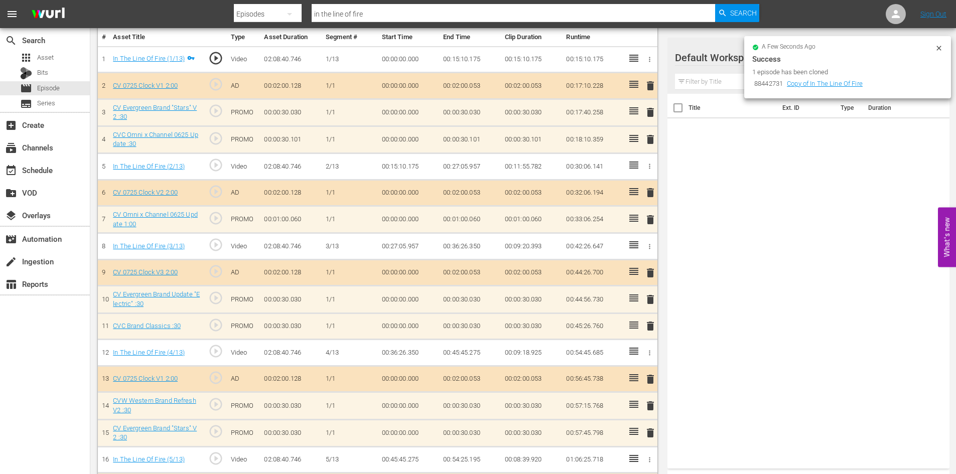
click at [943, 50] on div "a few seconds ago Success 1 episode has been cloned 88442731 Copy of In The Lin…" at bounding box center [847, 67] width 207 height 62
click at [936, 46] on icon at bounding box center [939, 48] width 8 height 8
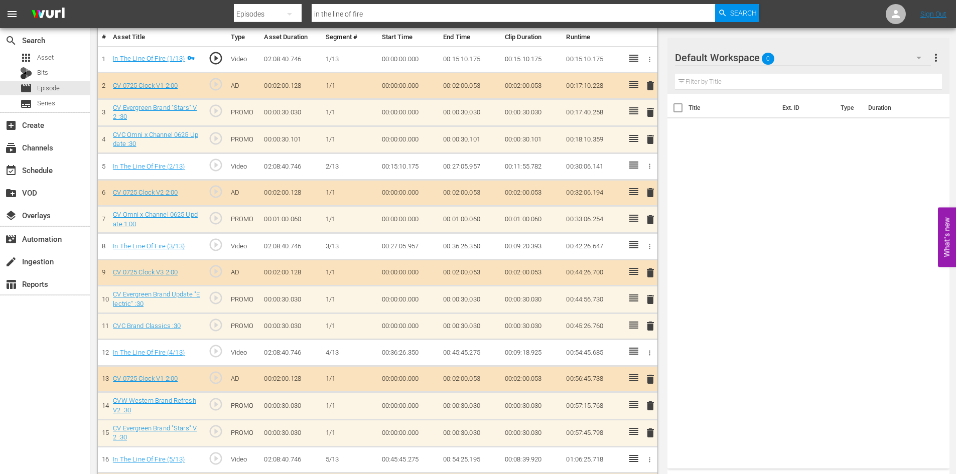
click at [884, 53] on div "Default Workspace 0" at bounding box center [803, 58] width 256 height 28
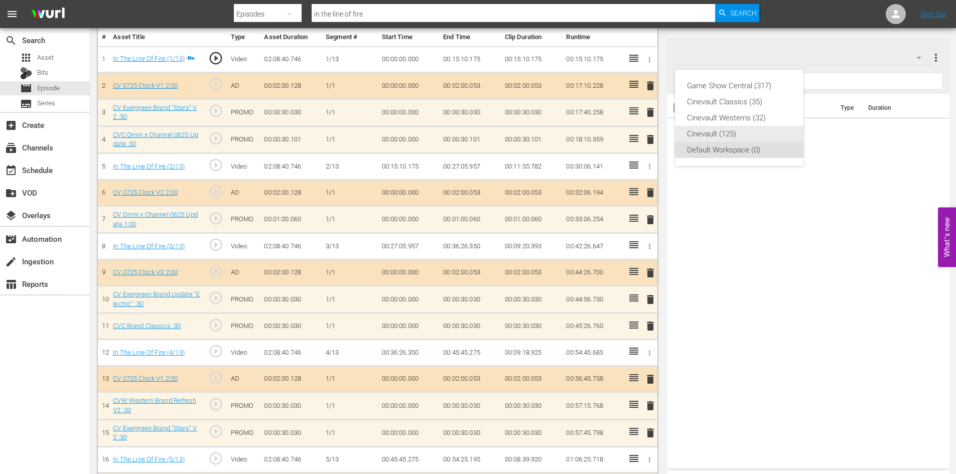
click at [727, 128] on div "Cinevault (125)" at bounding box center [739, 134] width 104 height 16
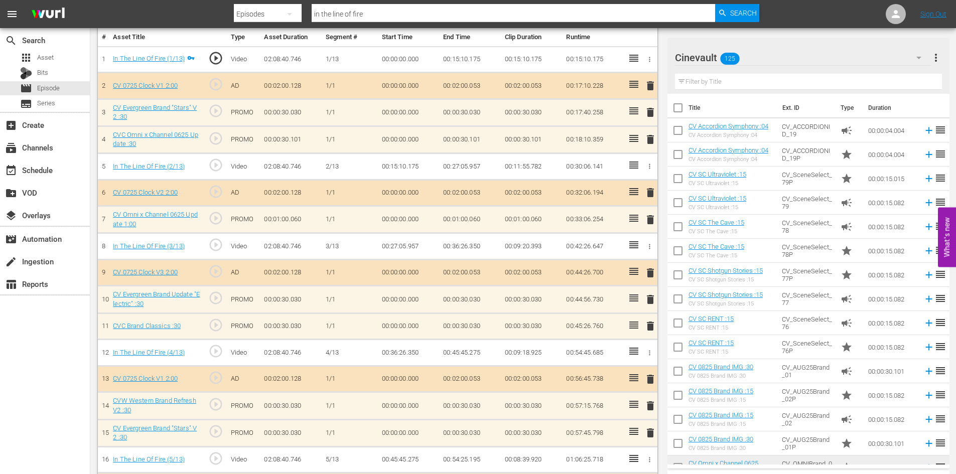
click at [832, 81] on input "text" at bounding box center [808, 82] width 267 height 16
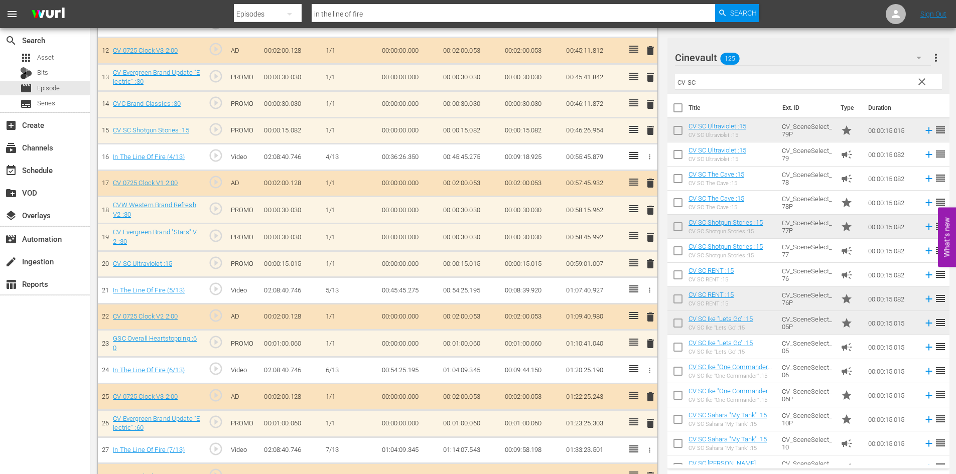
scroll to position [604, 0]
click at [659, 266] on div "Video Player is loading. Play Video Play Mute Current Time 00:00:00.000 / Durat…" at bounding box center [380, 278] width 564 height 1597
click at [653, 266] on span "delete" at bounding box center [650, 263] width 12 height 12
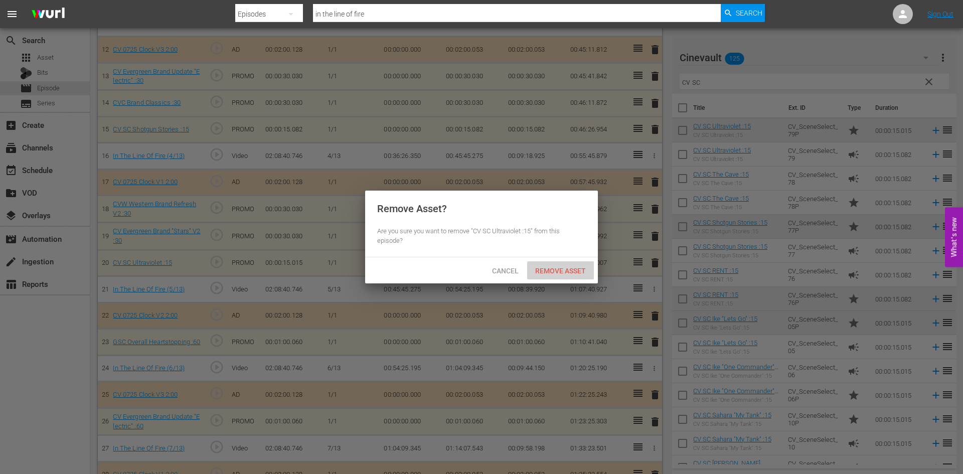
click at [571, 267] on span "Remove Asset" at bounding box center [560, 271] width 67 height 8
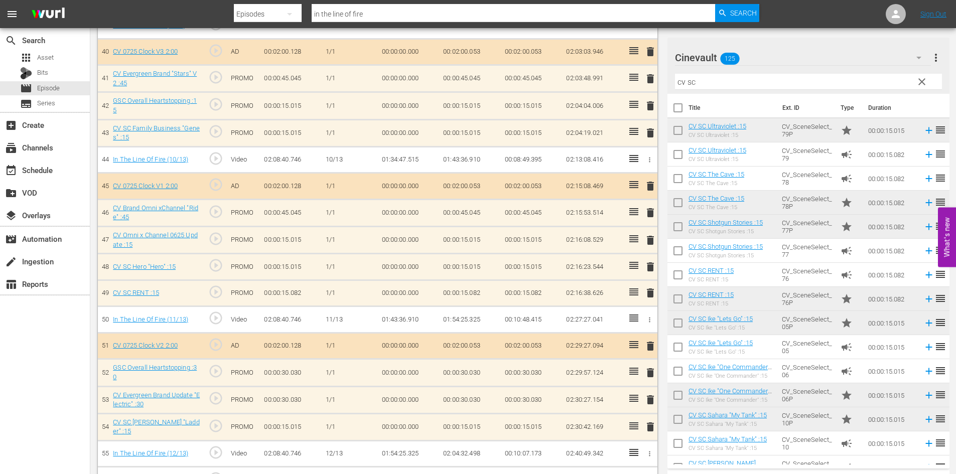
scroll to position [1400, 0]
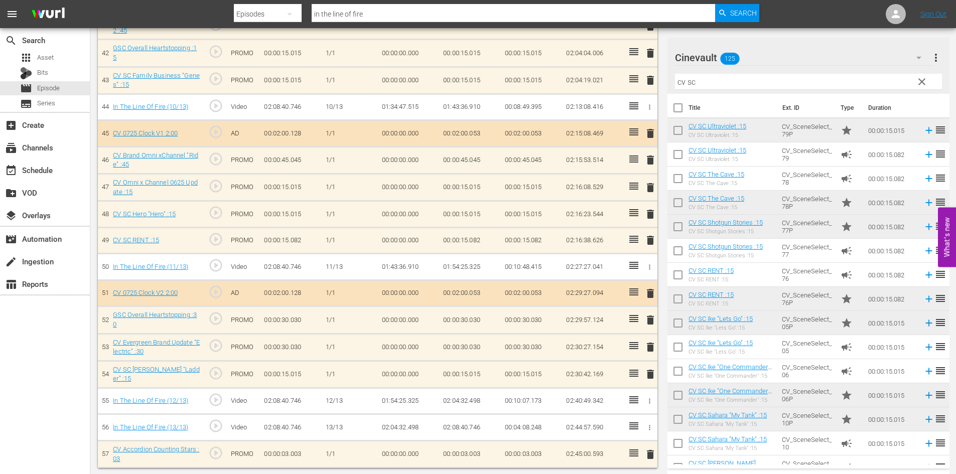
click at [647, 454] on span "delete" at bounding box center [650, 455] width 12 height 12
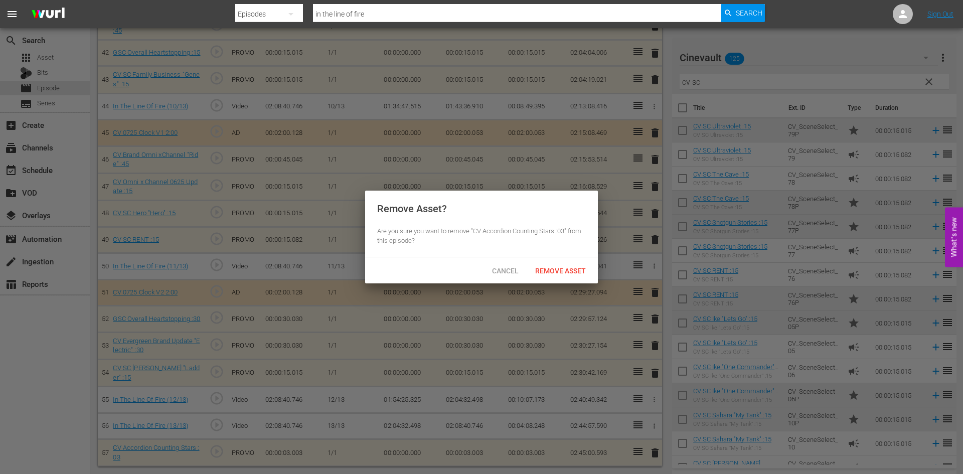
click at [650, 438] on div at bounding box center [481, 237] width 963 height 474
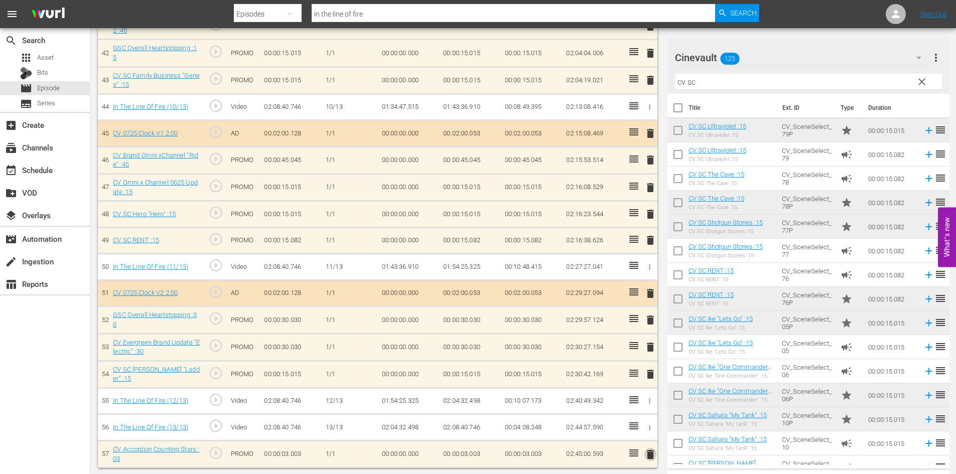
click at [651, 454] on span "delete" at bounding box center [650, 455] width 12 height 12
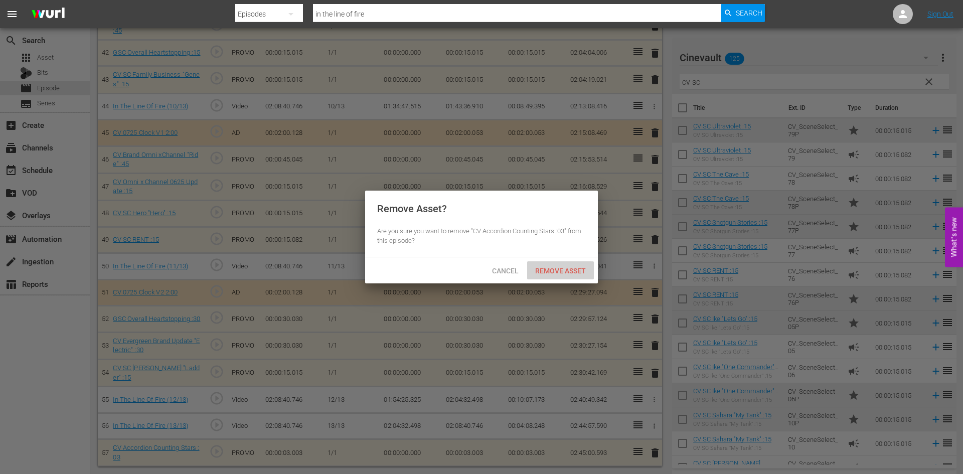
click at [552, 277] on div "Remove Asset" at bounding box center [560, 270] width 67 height 19
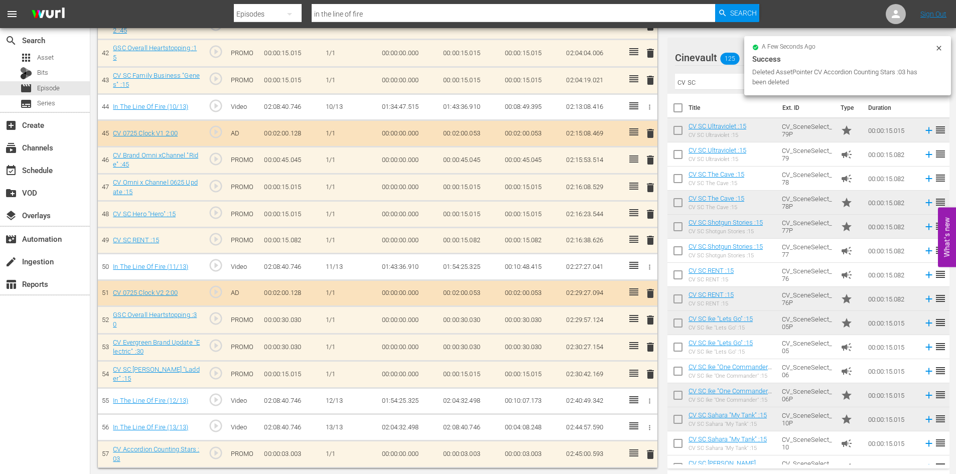
scroll to position [1373, 0]
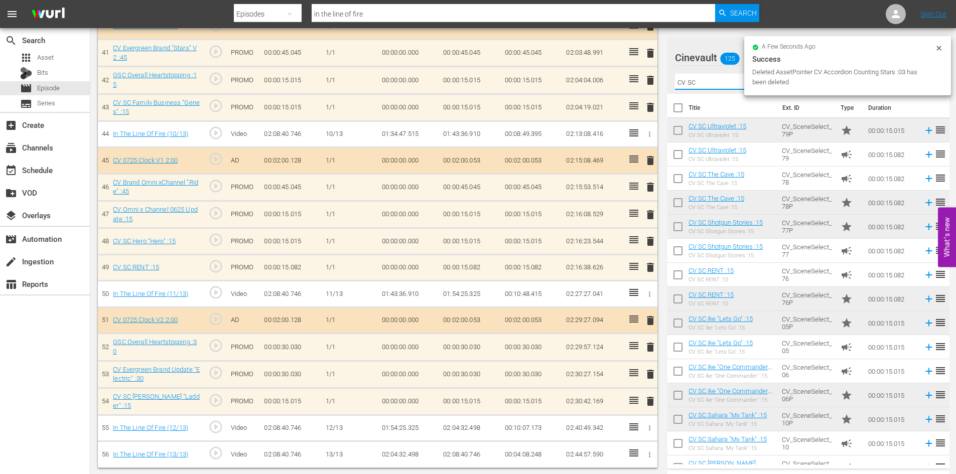
click at [712, 87] on input "cv sc" at bounding box center [808, 82] width 267 height 16
drag, startPoint x: 712, startPoint y: 87, endPoint x: 668, endPoint y: 67, distance: 48.7
click at [668, 67] on div "Cinevault 125 Cinevault more_vert clear Filter by Title cv sc" at bounding box center [808, 66] width 282 height 56
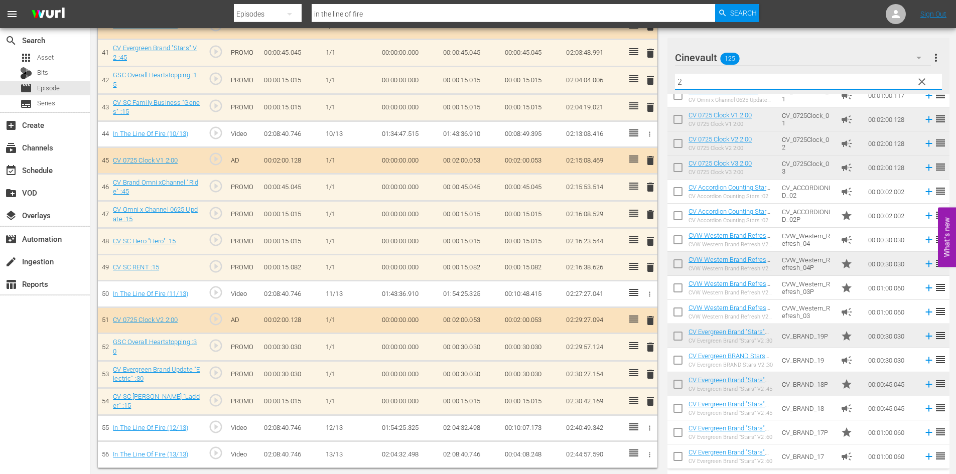
scroll to position [251, 0]
type input "2"
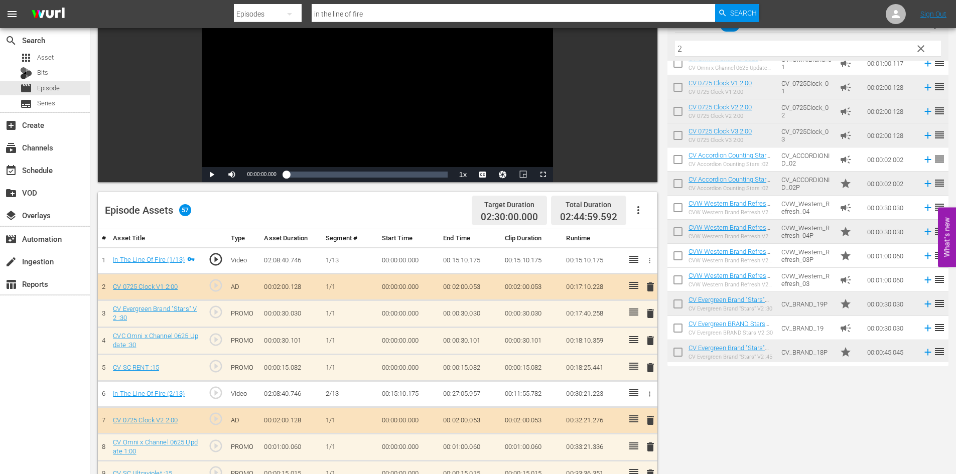
scroll to position [0, 0]
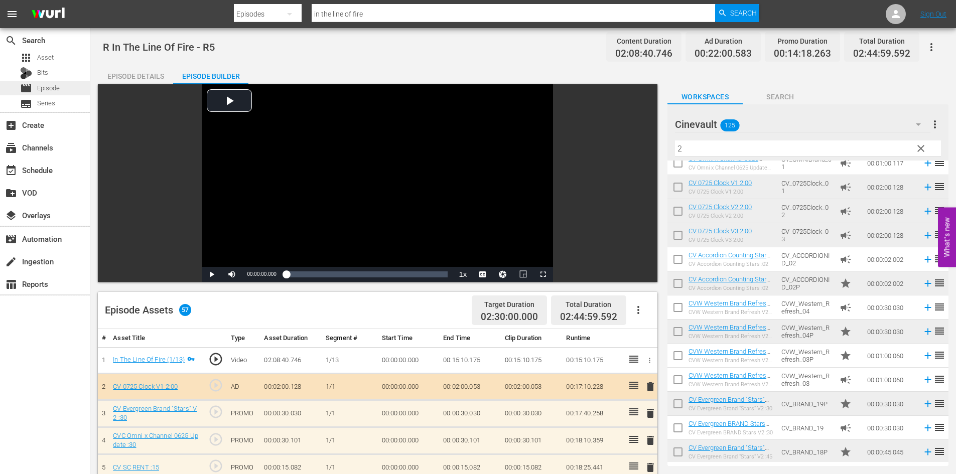
click at [47, 86] on span "Episode" at bounding box center [48, 88] width 23 height 10
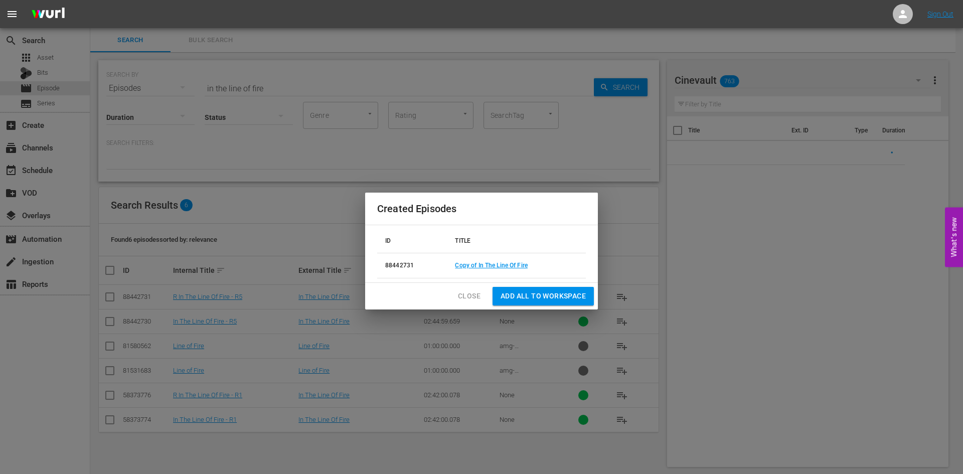
click at [474, 297] on span "Close" at bounding box center [469, 296] width 23 height 13
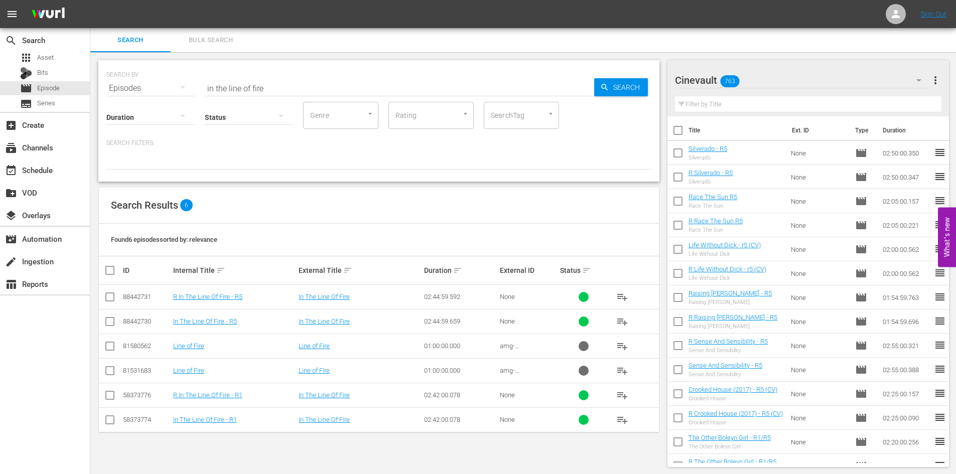
click at [117, 320] on td at bounding box center [110, 321] width 23 height 25
click at [110, 321] on input "checkbox" at bounding box center [110, 324] width 12 height 12
checkbox input "true"
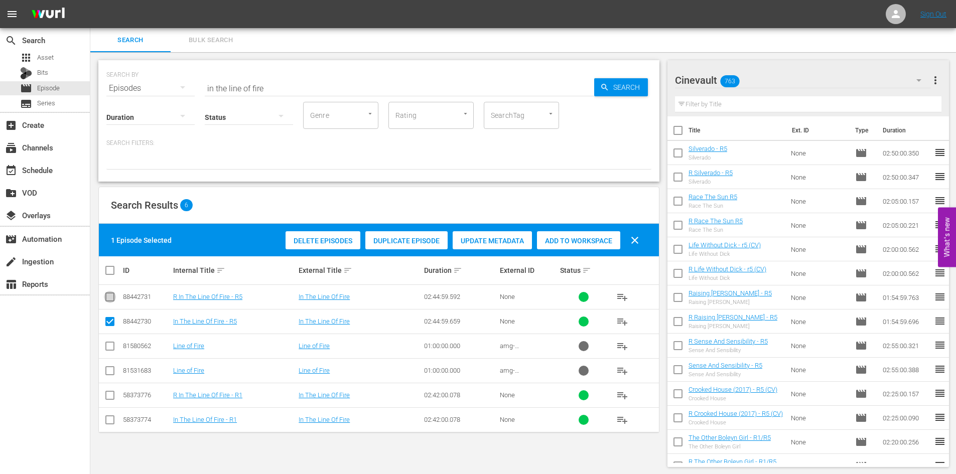
click at [107, 300] on input "checkbox" at bounding box center [110, 299] width 12 height 12
click at [604, 246] on div "Add to Workspace" at bounding box center [578, 240] width 83 height 19
click at [642, 237] on button "clear" at bounding box center [635, 240] width 24 height 24
checkbox input "false"
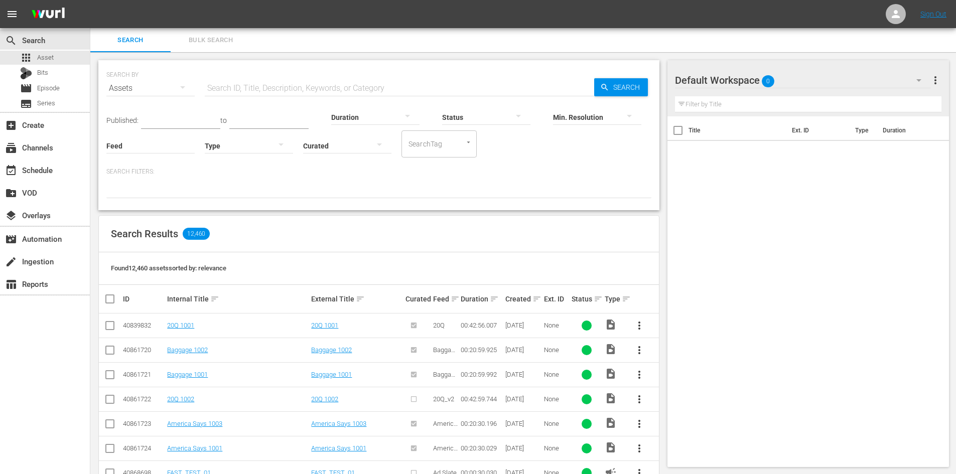
click at [347, 83] on input "text" at bounding box center [399, 88] width 389 height 24
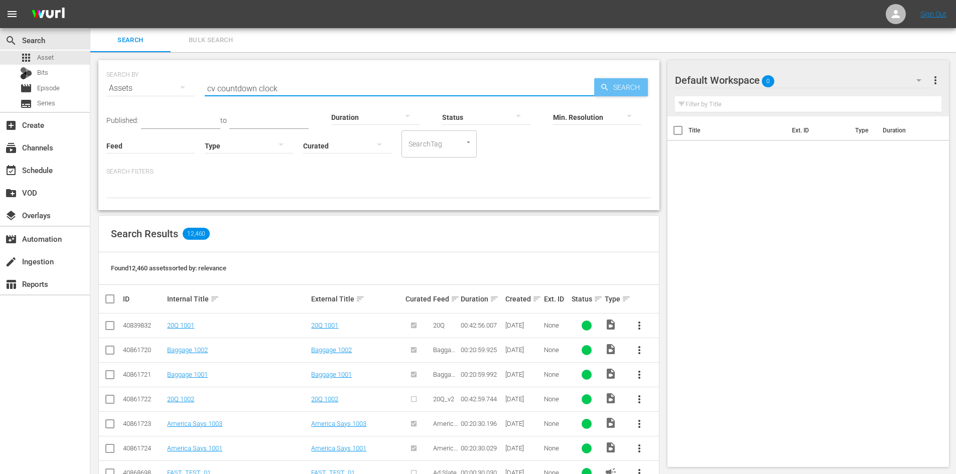
click at [625, 81] on span "Search" at bounding box center [628, 87] width 39 height 18
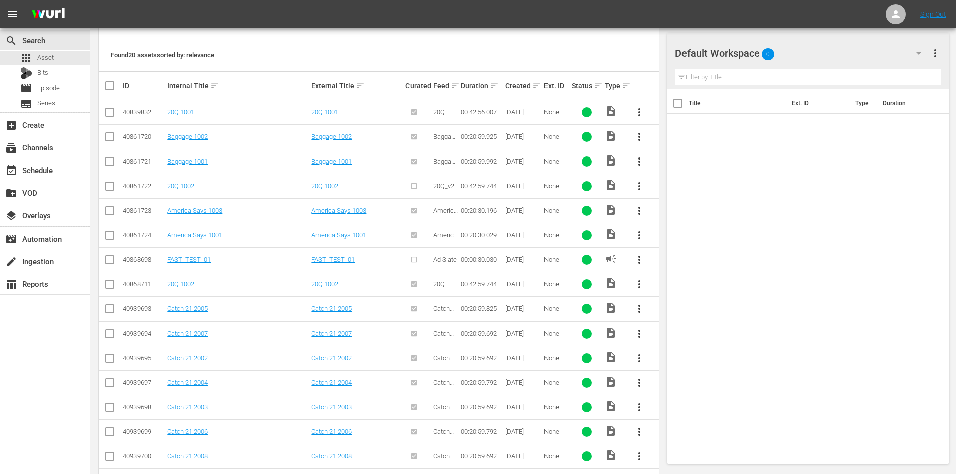
scroll to position [13, 0]
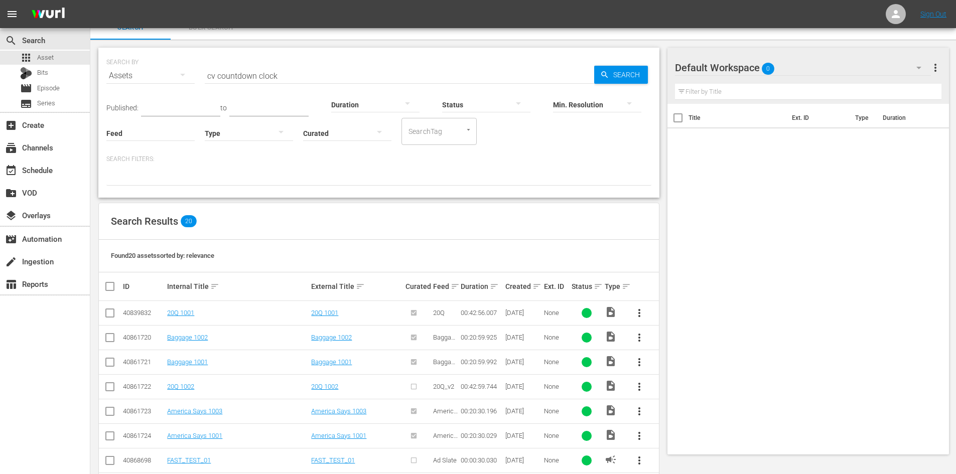
click at [303, 73] on input "cv countdown clock" at bounding box center [399, 76] width 389 height 24
type input "cv countdown clock"
click at [625, 76] on span "Search" at bounding box center [628, 75] width 39 height 18
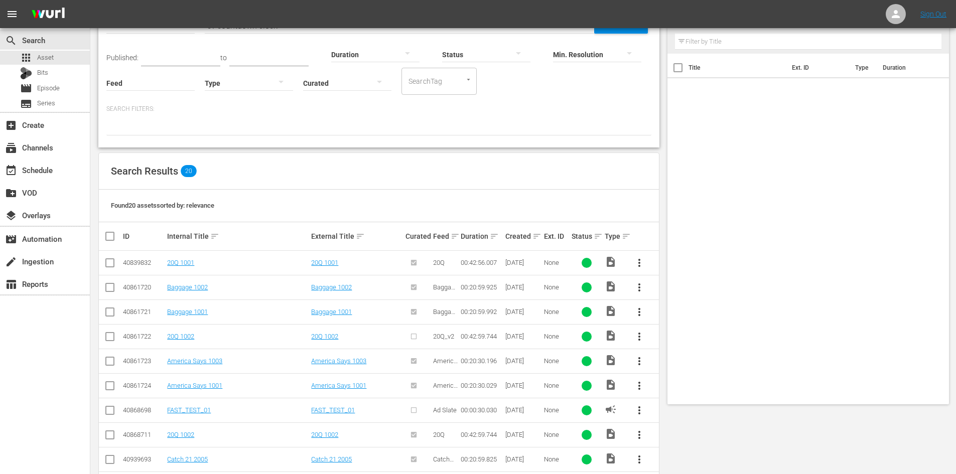
scroll to position [0, 0]
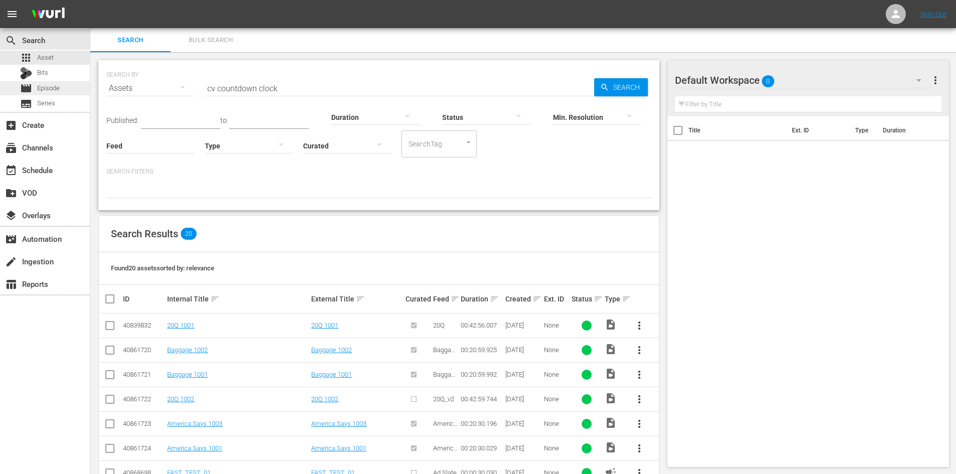
click at [25, 81] on div "movie Episode" at bounding box center [40, 88] width 40 height 14
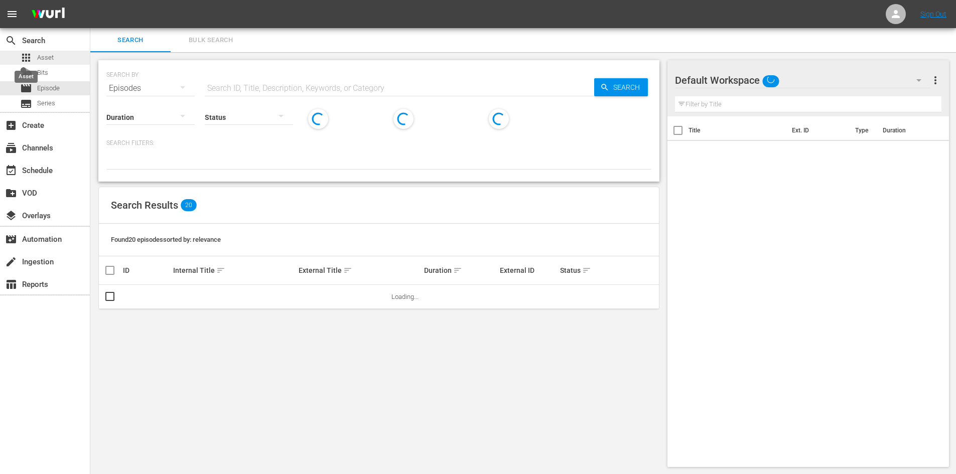
click at [27, 53] on span "apps" at bounding box center [26, 58] width 12 height 12
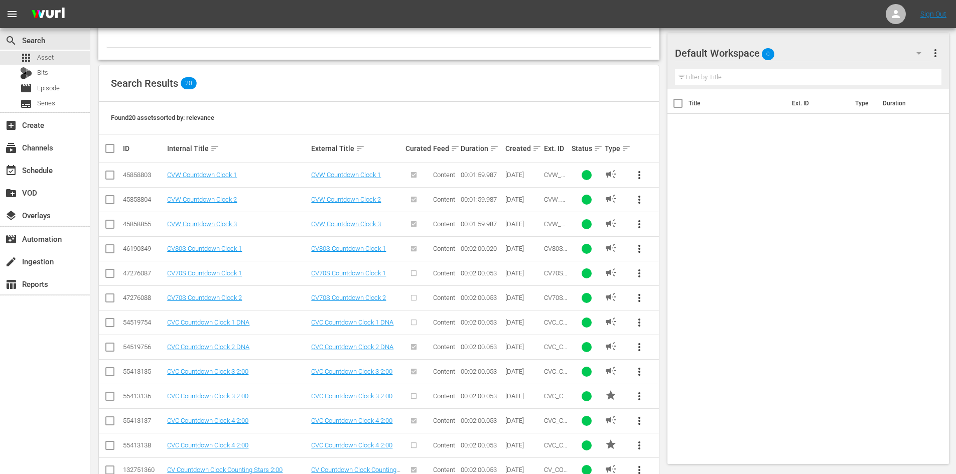
scroll to position [350, 0]
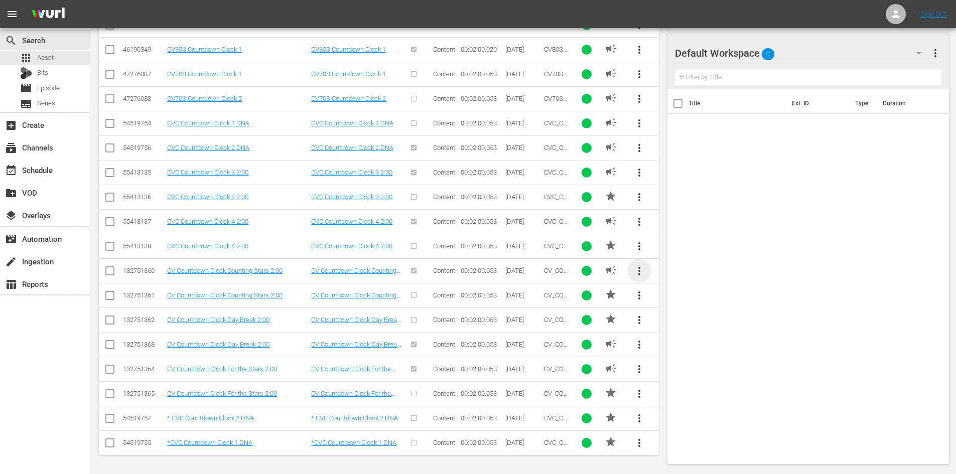
click at [637, 271] on span "more_vert" at bounding box center [639, 271] width 12 height 12
click at [718, 348] on div "Replace within all episodes" at bounding box center [707, 348] width 96 height 24
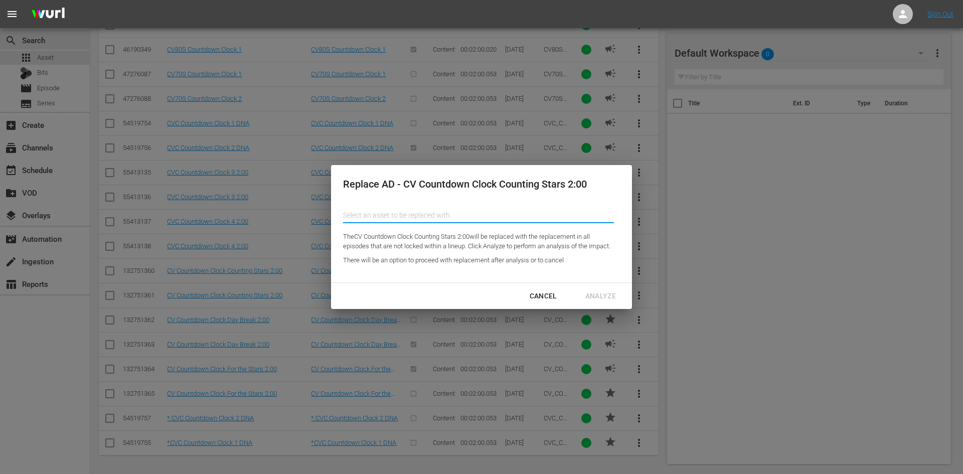
click at [459, 209] on input "text" at bounding box center [478, 215] width 271 height 24
click at [468, 239] on div "CV 0725 Clock V1 2:00 (188177623)" at bounding box center [424, 243] width 147 height 24
type input "CV 0725 Clock V1 2:00 (188177623)"
click at [596, 297] on div "Analyze" at bounding box center [600, 296] width 47 height 13
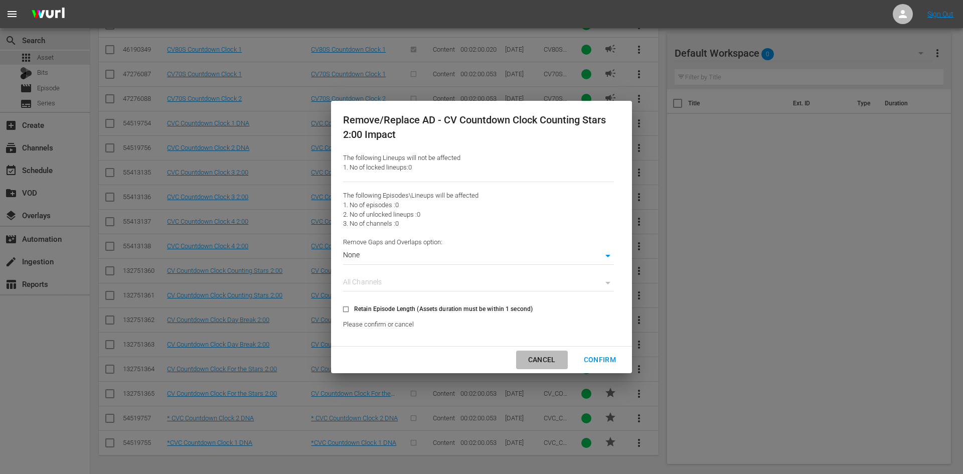
click at [544, 352] on button "Cancel" at bounding box center [542, 360] width 52 height 19
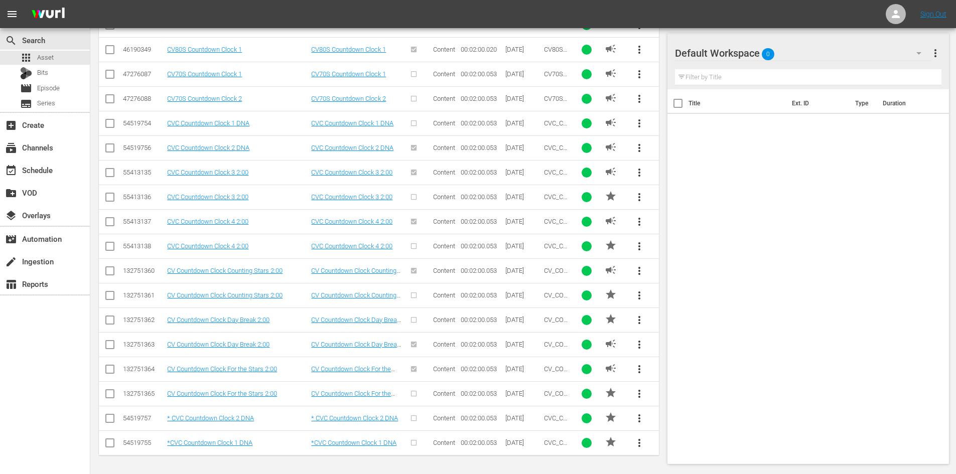
click at [641, 270] on span "more_vert" at bounding box center [639, 271] width 12 height 12
click at [667, 360] on div "Add To... Workspace Remove from all episodes Replace within all episodes" at bounding box center [707, 311] width 112 height 105
click at [665, 356] on div "Replace within all episodes" at bounding box center [707, 348] width 96 height 24
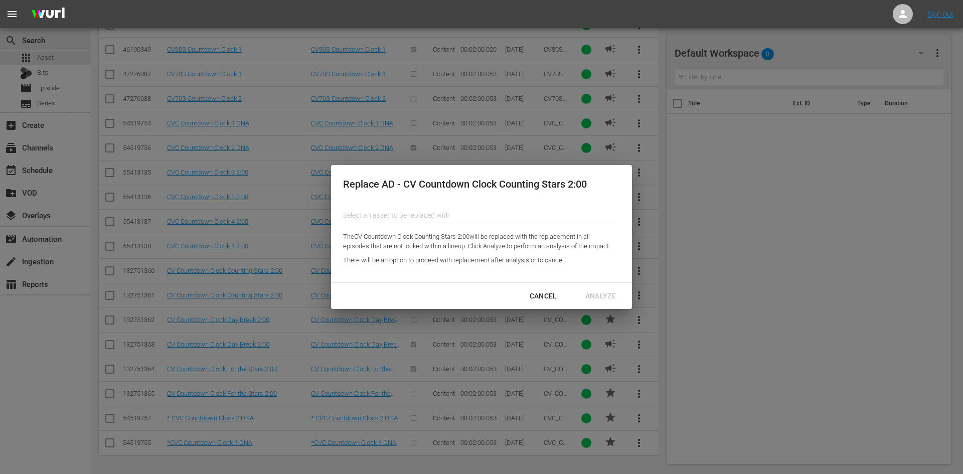
click at [407, 212] on input "text" at bounding box center [478, 215] width 271 height 24
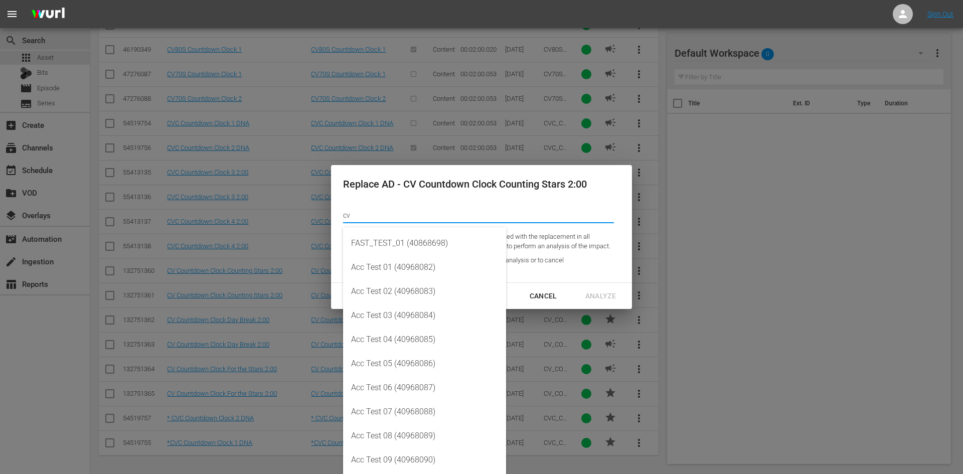
type input "c"
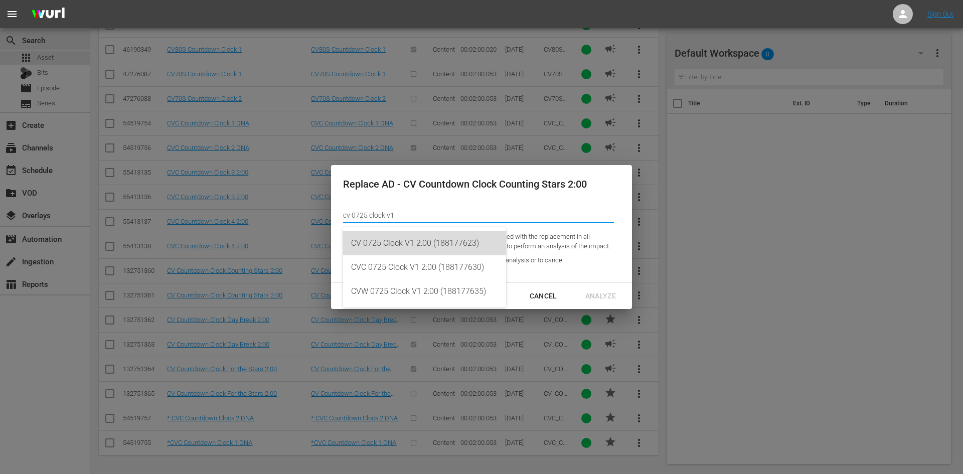
click at [413, 253] on div "CV 0725 Clock V1 2:00 (188177623)" at bounding box center [424, 243] width 147 height 24
type input "CV 0725 Clock V1 2:00 (188177623)"
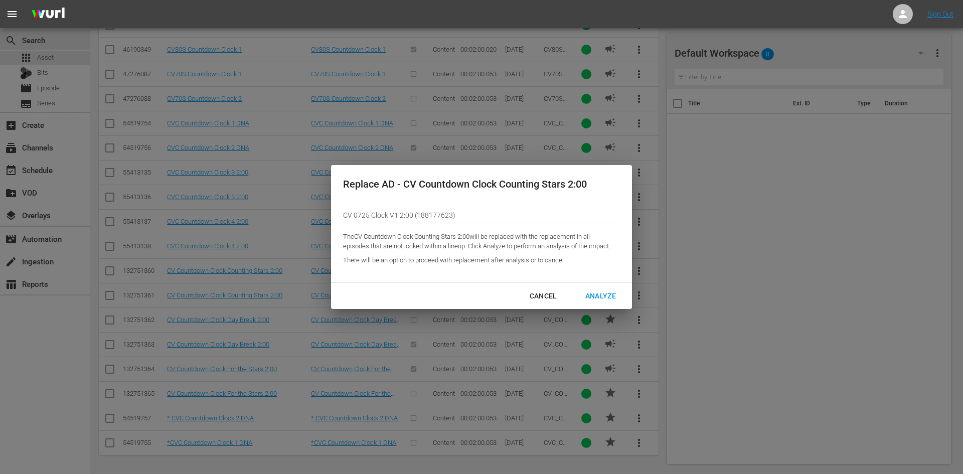
click at [607, 287] on button "Analyze" at bounding box center [600, 296] width 55 height 19
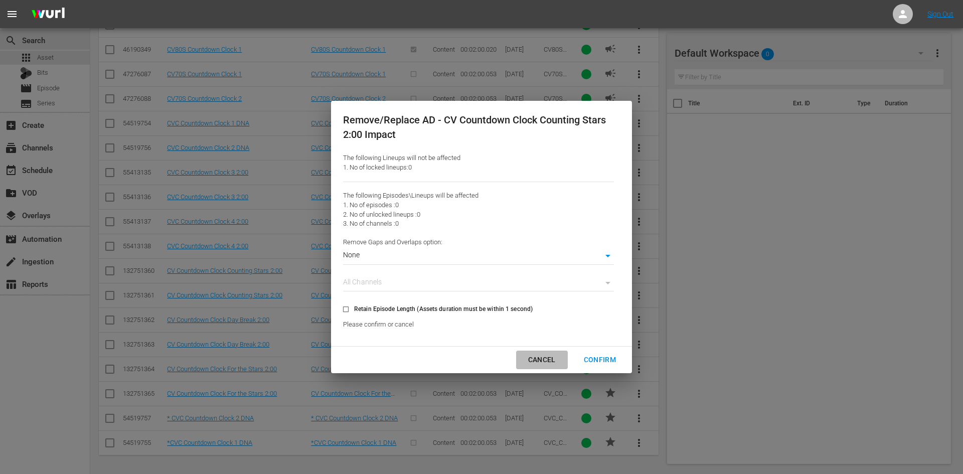
click at [551, 367] on button "Cancel" at bounding box center [542, 360] width 52 height 19
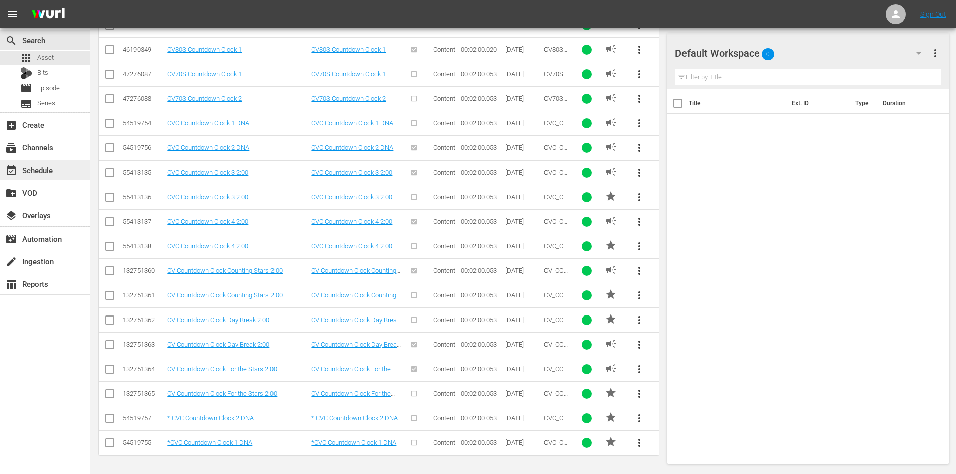
click at [61, 163] on div "event_available Schedule" at bounding box center [45, 170] width 90 height 20
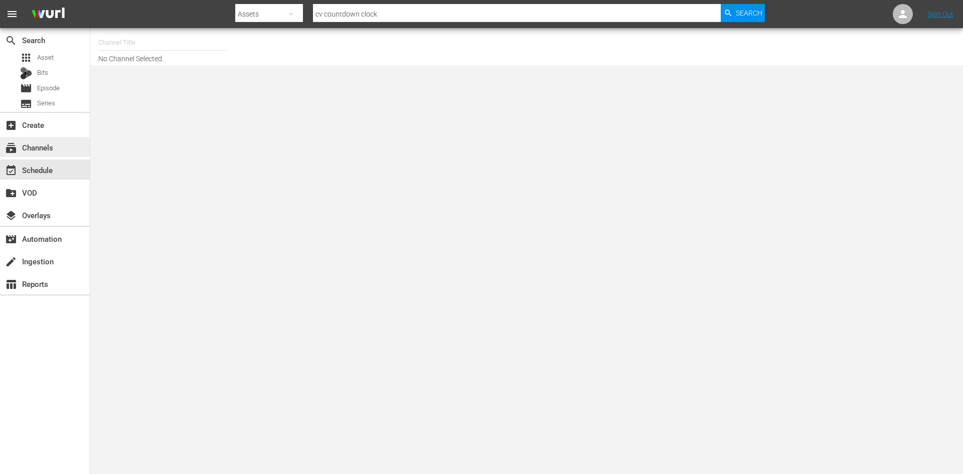
click at [55, 143] on div "subscriptions Channels" at bounding box center [28, 145] width 56 height 9
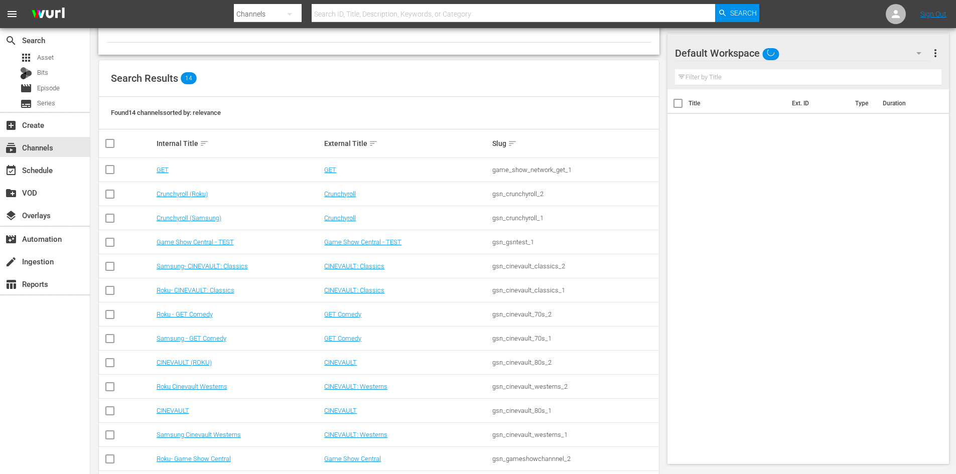
scroll to position [109, 0]
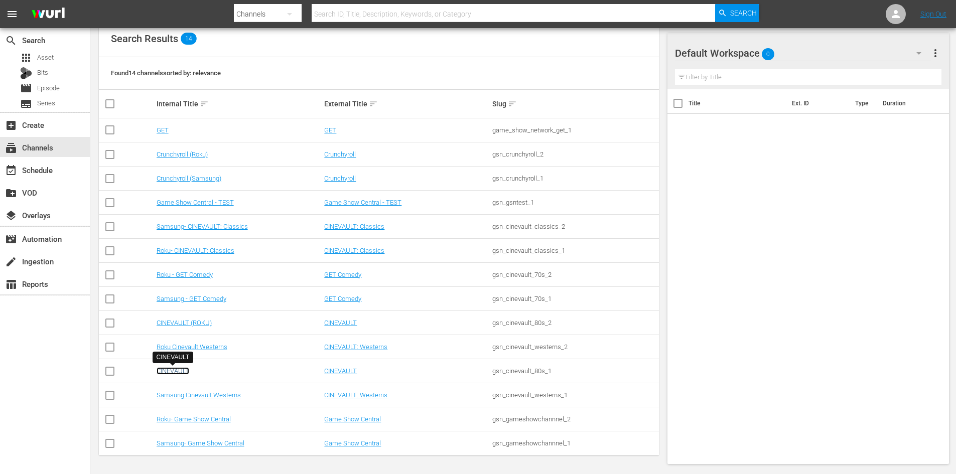
click at [171, 374] on link "CINEVAULT" at bounding box center [173, 371] width 33 height 8
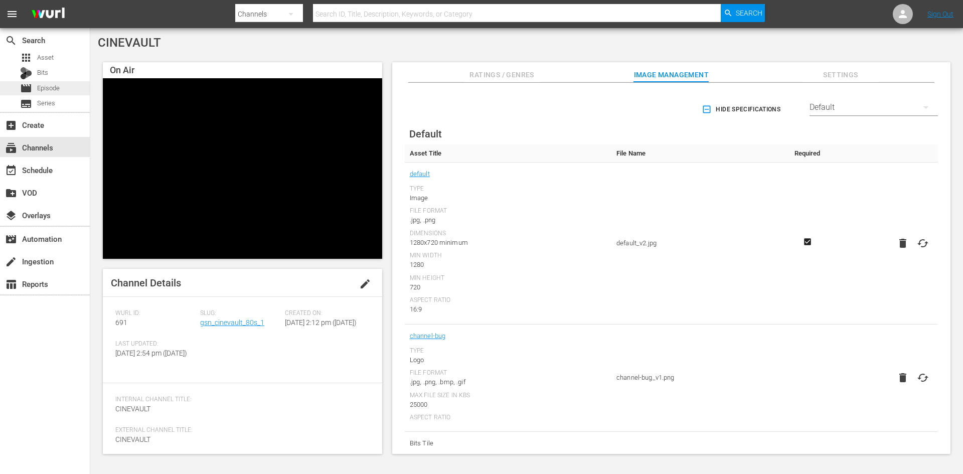
click at [65, 89] on div "movie Episode" at bounding box center [45, 88] width 90 height 14
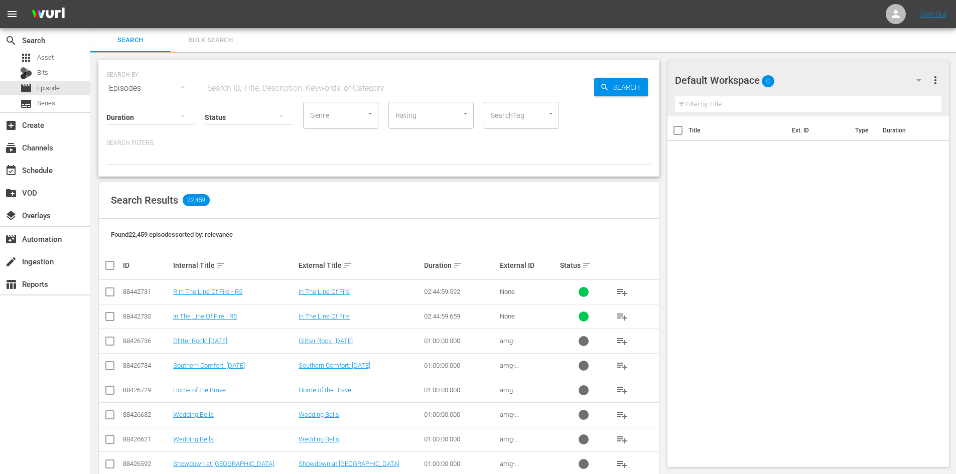
click at [345, 89] on input "text" at bounding box center [399, 88] width 389 height 24
type input "p"
type input "picnic"
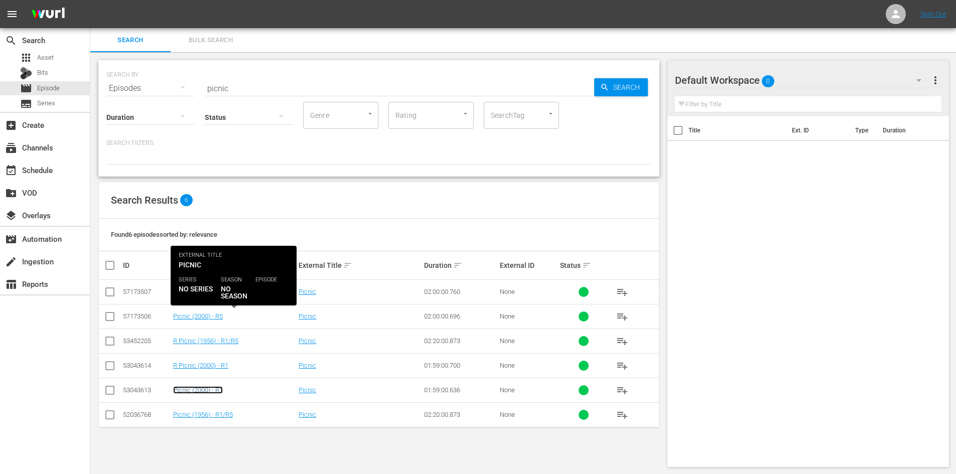
drag, startPoint x: 216, startPoint y: 316, endPoint x: 192, endPoint y: 393, distance: 81.3
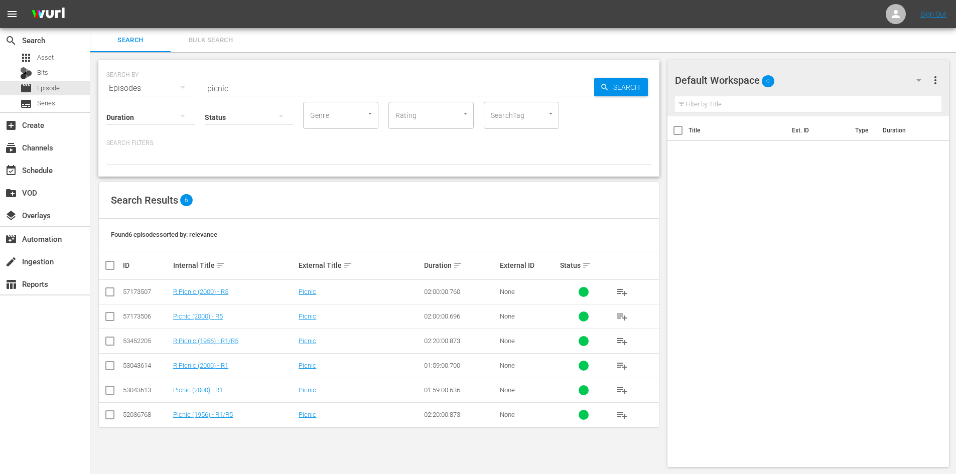
click at [334, 189] on div "Search Results 6" at bounding box center [379, 200] width 560 height 37
click at [55, 145] on div "subscriptions Channels" at bounding box center [28, 145] width 56 height 9
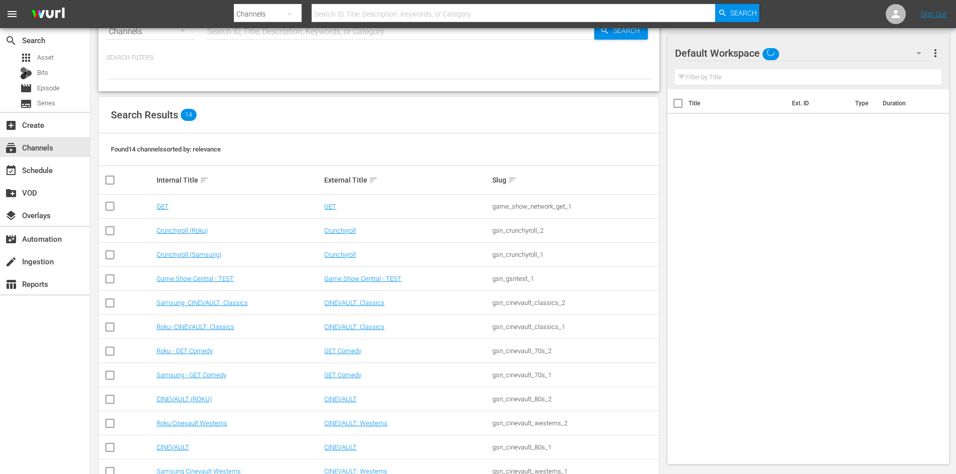
scroll to position [50, 0]
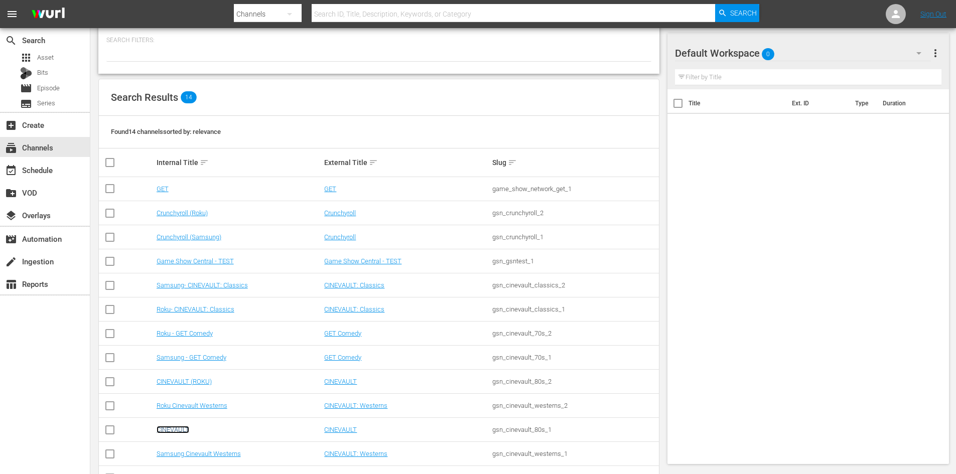
click at [165, 433] on link "CINEVAULT" at bounding box center [173, 430] width 33 height 8
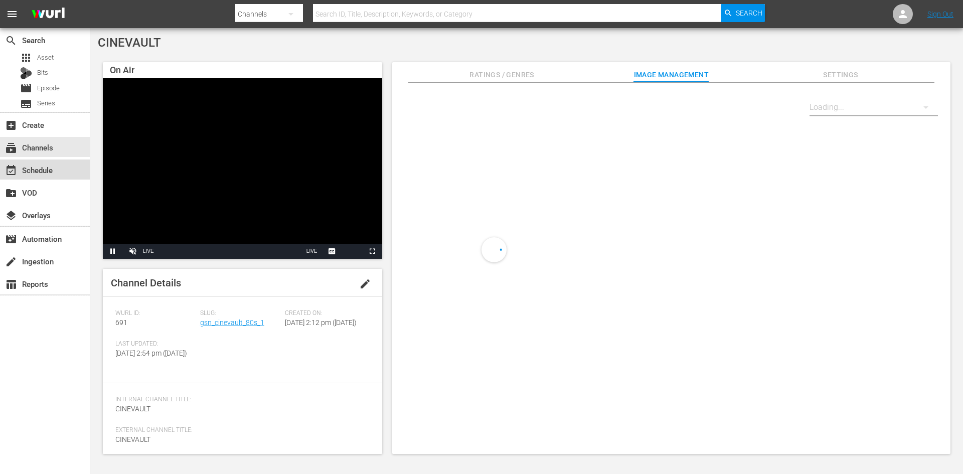
click at [65, 179] on div "event_available Schedule" at bounding box center [45, 170] width 90 height 20
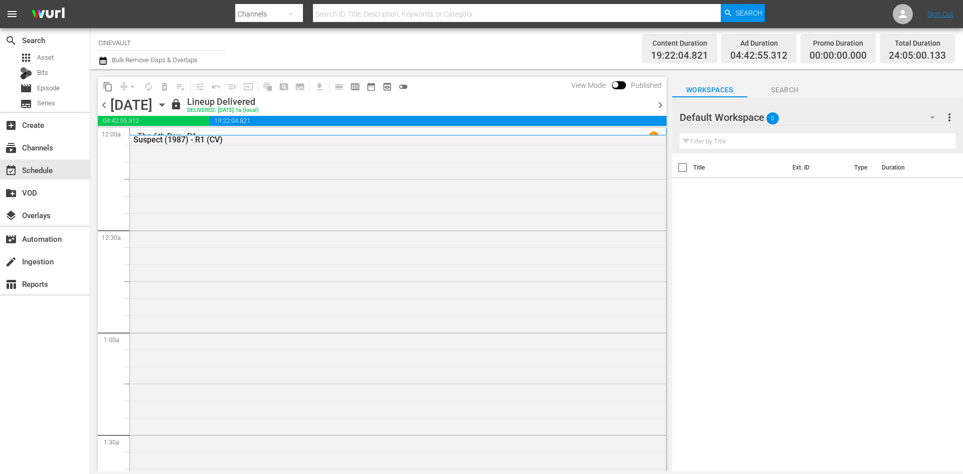
click at [659, 104] on span "chevron_right" at bounding box center [660, 105] width 13 height 13
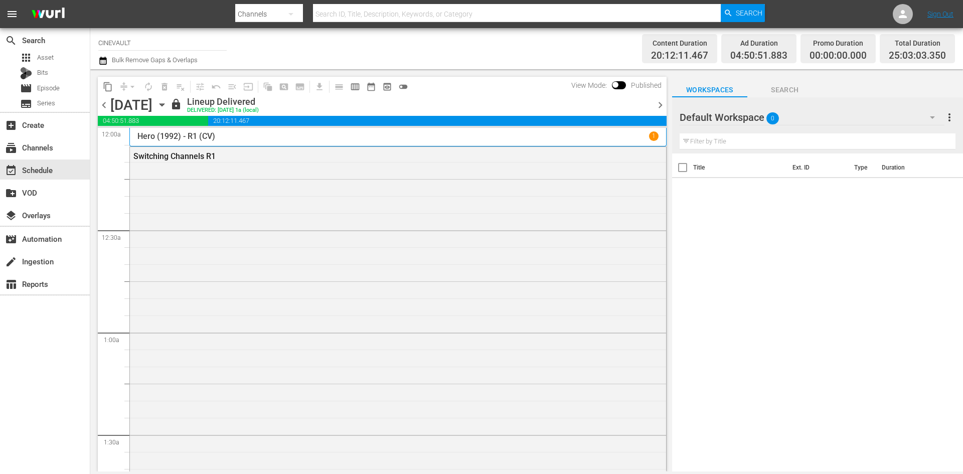
click at [656, 110] on span "chevron_right" at bounding box center [660, 105] width 13 height 13
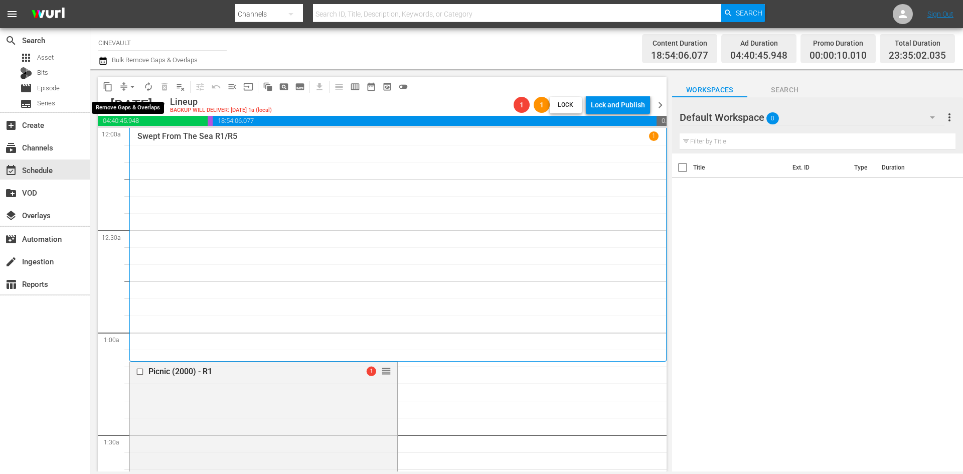
click at [131, 87] on span "arrow_drop_down" at bounding box center [132, 87] width 10 height 10
click at [162, 140] on li "Align to End of Previous Day" at bounding box center [132, 140] width 105 height 17
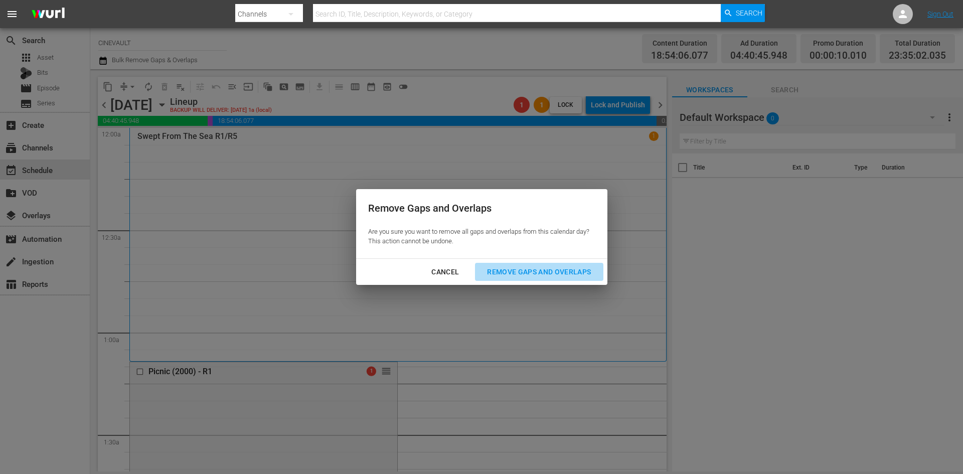
click at [527, 264] on button "Remove Gaps and Overlaps" at bounding box center [539, 272] width 128 height 19
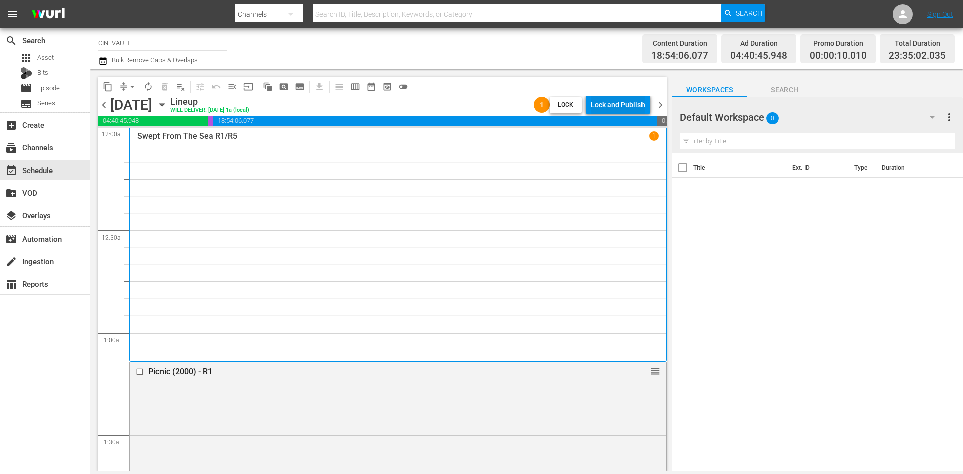
click at [640, 99] on div "Lock and Publish" at bounding box center [618, 105] width 54 height 18
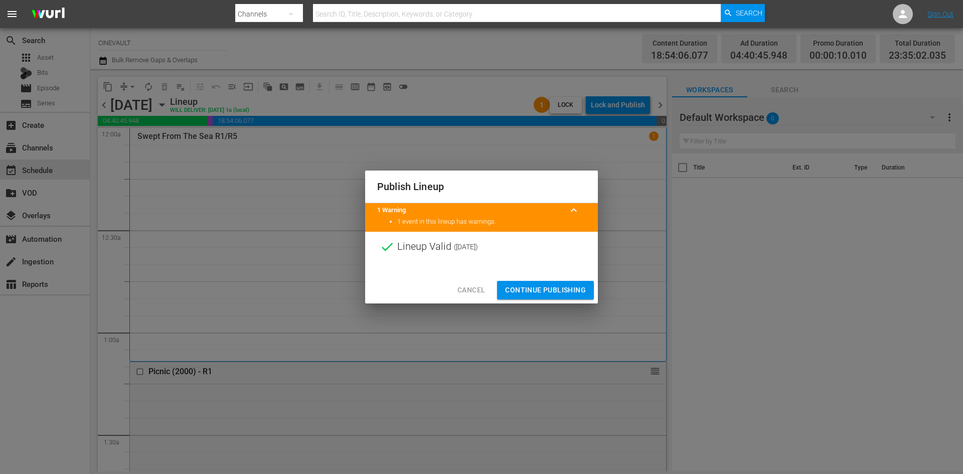
click at [545, 291] on span "Continue Publishing" at bounding box center [545, 290] width 81 height 13
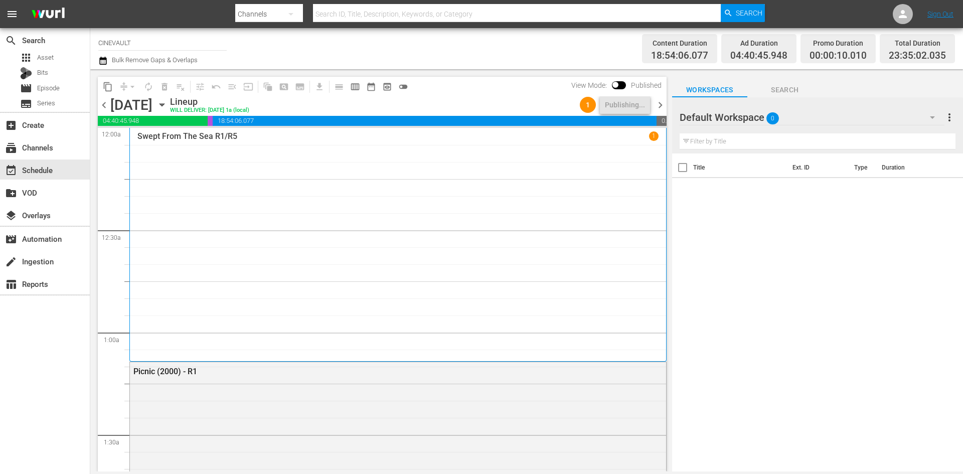
click at [661, 99] on span "chevron_right" at bounding box center [660, 105] width 13 height 13
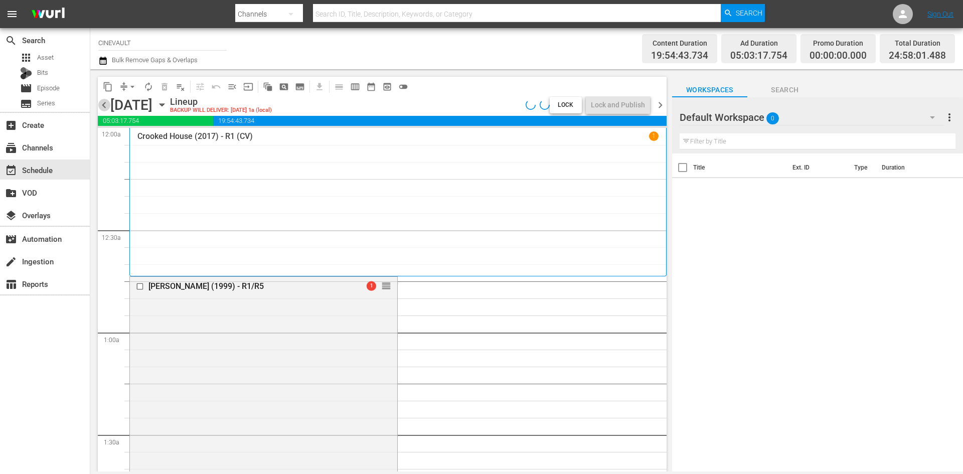
click at [106, 102] on span "chevron_left" at bounding box center [104, 105] width 13 height 13
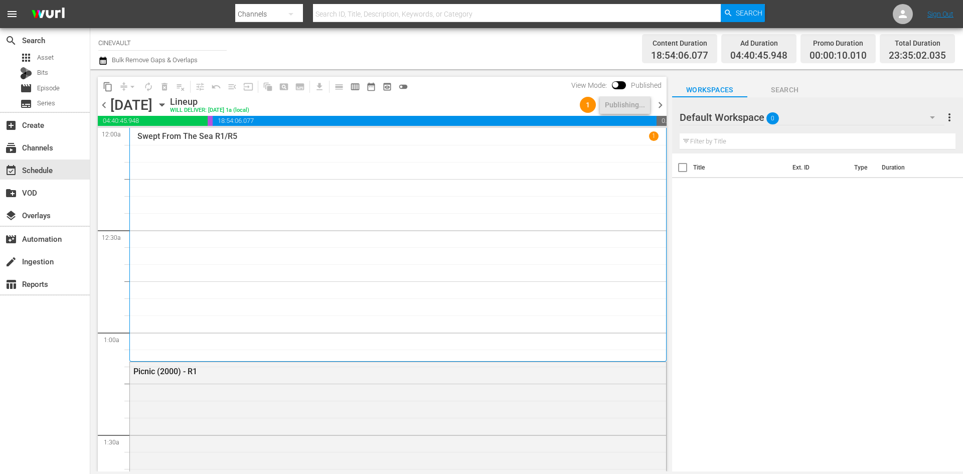
click at [662, 109] on span "chevron_right" at bounding box center [660, 105] width 13 height 13
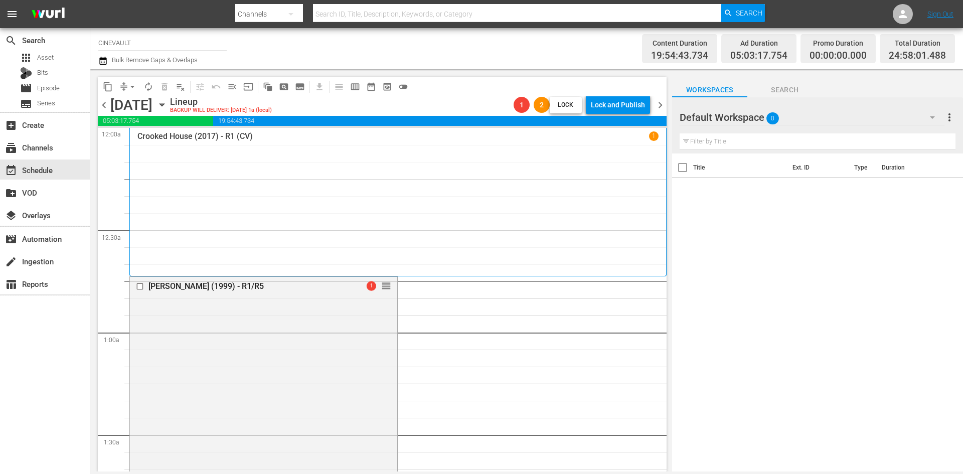
click at [103, 109] on span "chevron_left" at bounding box center [104, 105] width 13 height 13
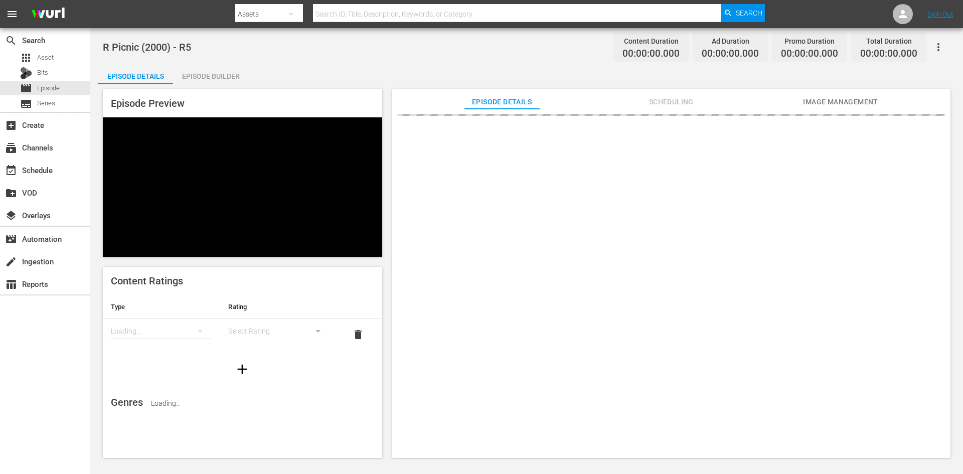
click at [213, 76] on div "Episode Builder" at bounding box center [210, 76] width 75 height 24
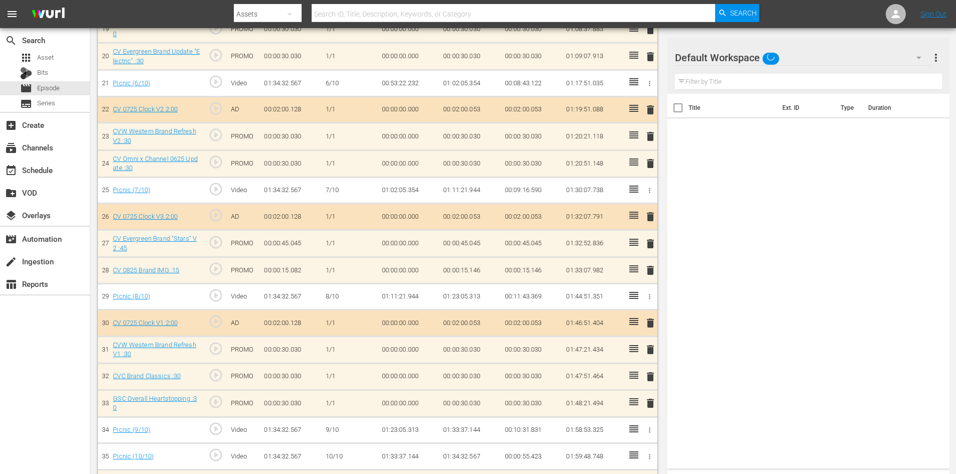
scroll to position [842, 0]
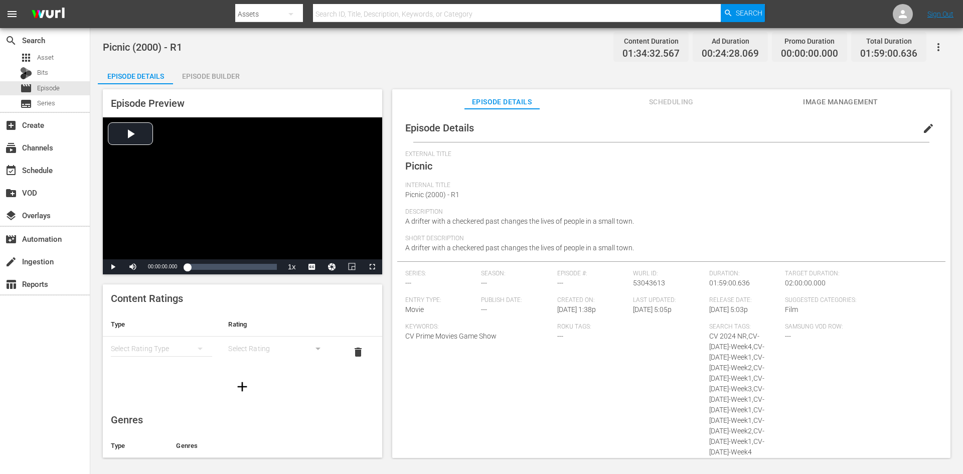
click at [229, 79] on div "Episode Builder" at bounding box center [210, 76] width 75 height 24
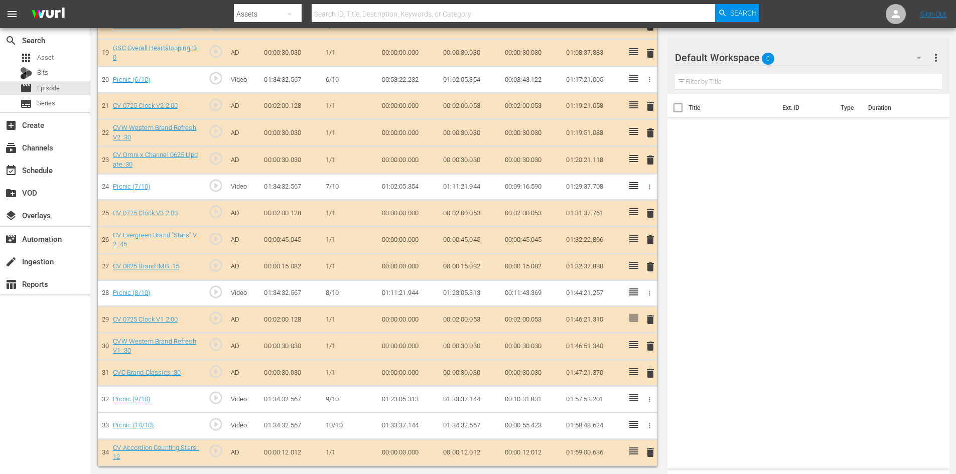
scroll to position [788, 0]
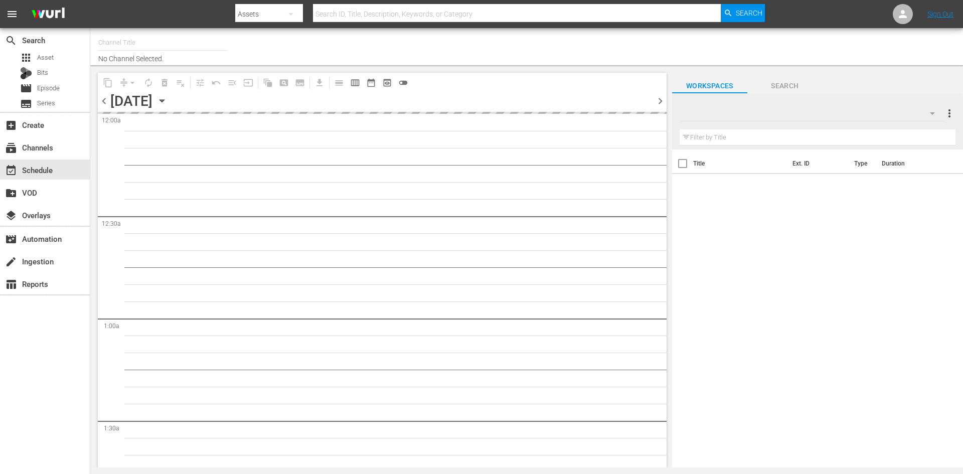
type input "CINEVAULT (691)"
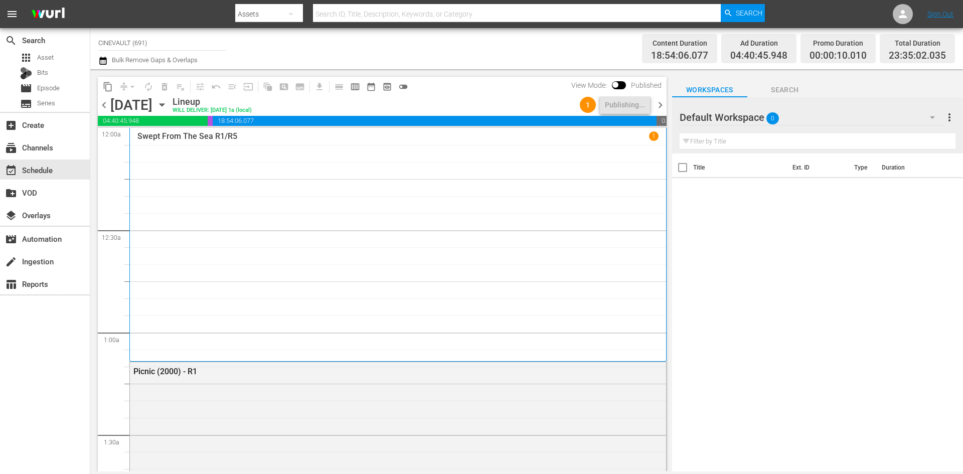
click at [659, 105] on span "chevron_right" at bounding box center [660, 105] width 13 height 13
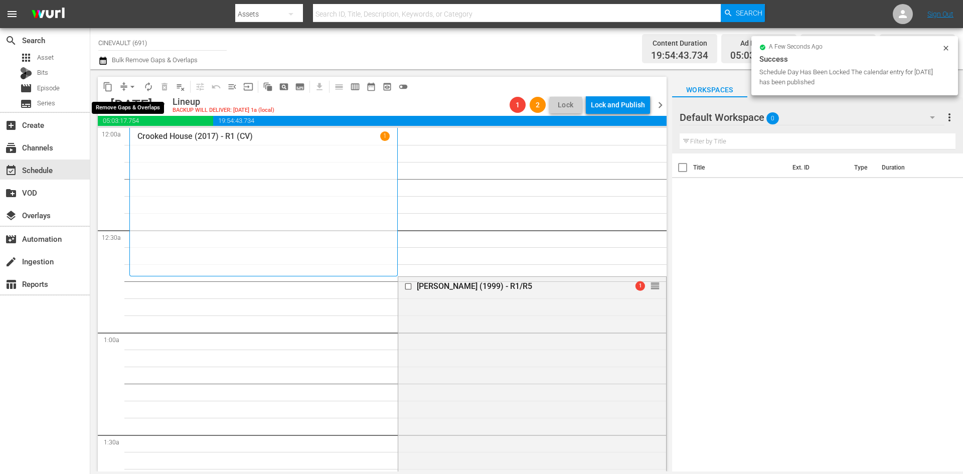
click at [132, 87] on span "arrow_drop_down" at bounding box center [132, 87] width 10 height 10
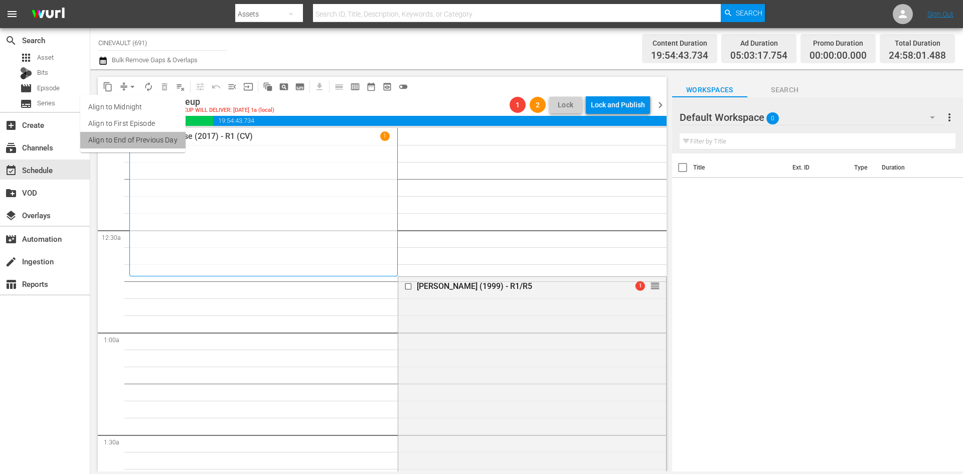
click at [158, 138] on li "Align to End of Previous Day" at bounding box center [132, 140] width 105 height 17
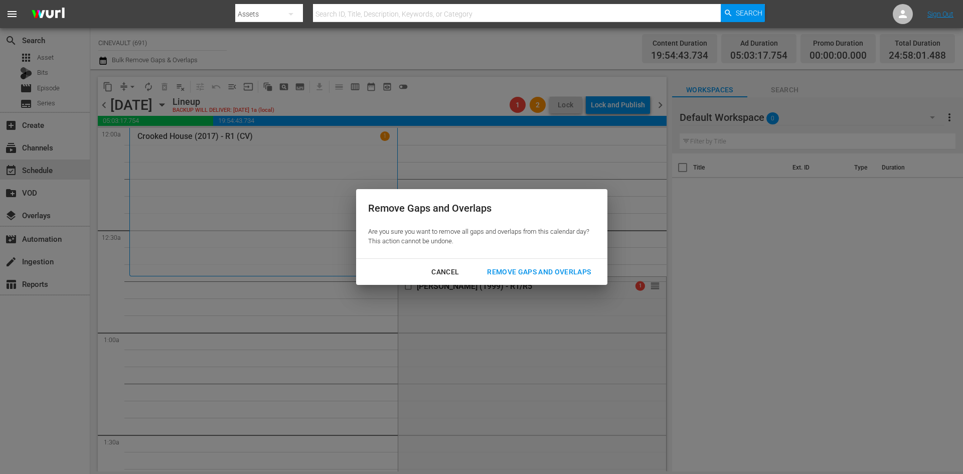
click at [506, 273] on div "Remove Gaps and Overlaps" at bounding box center [539, 272] width 120 height 13
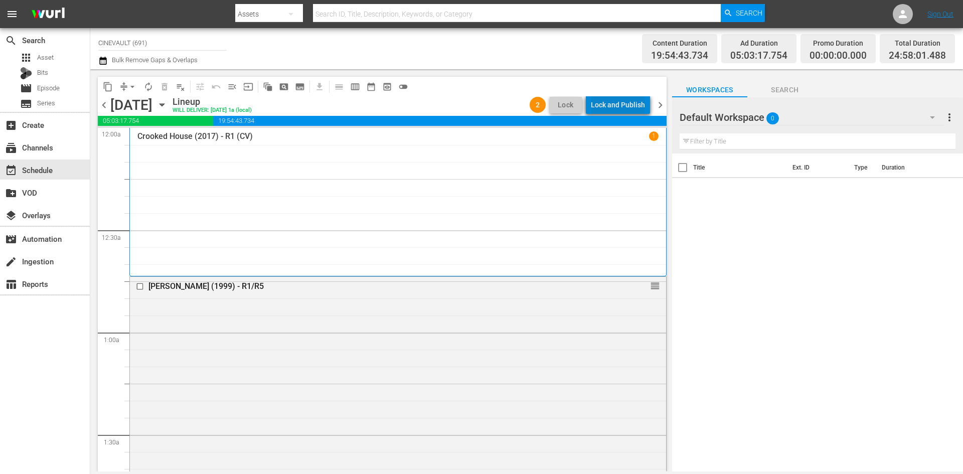
click at [623, 97] on div "Lock and Publish" at bounding box center [618, 105] width 54 height 18
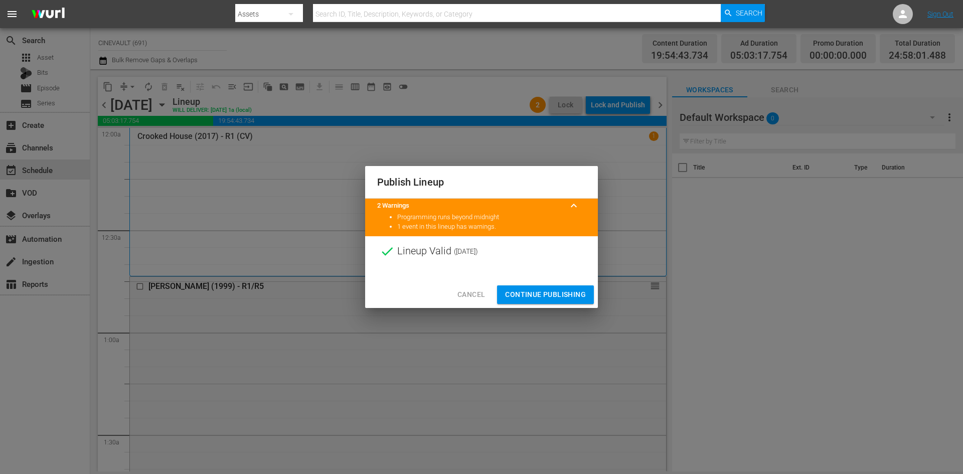
click at [588, 280] on div at bounding box center [481, 273] width 233 height 15
click at [575, 307] on div "Cancel Continue Publishing" at bounding box center [481, 294] width 233 height 27
click at [568, 289] on span "Continue Publishing" at bounding box center [545, 294] width 81 height 13
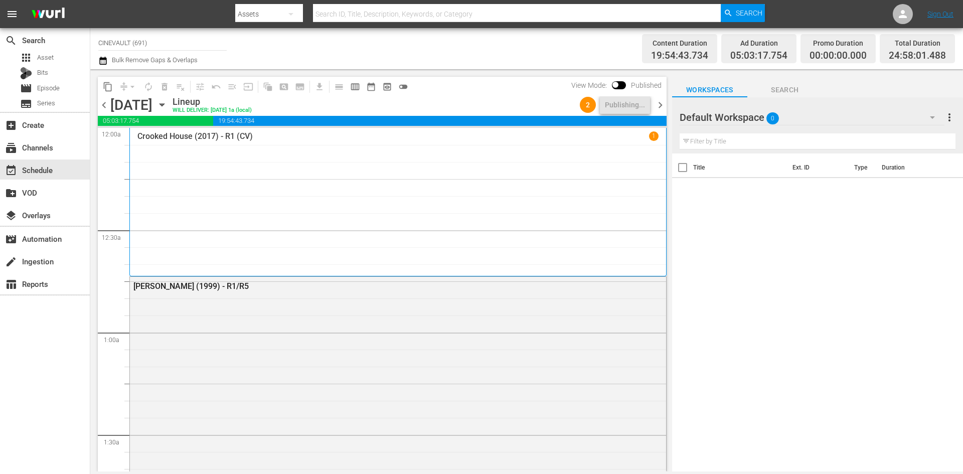
scroll to position [2860, 0]
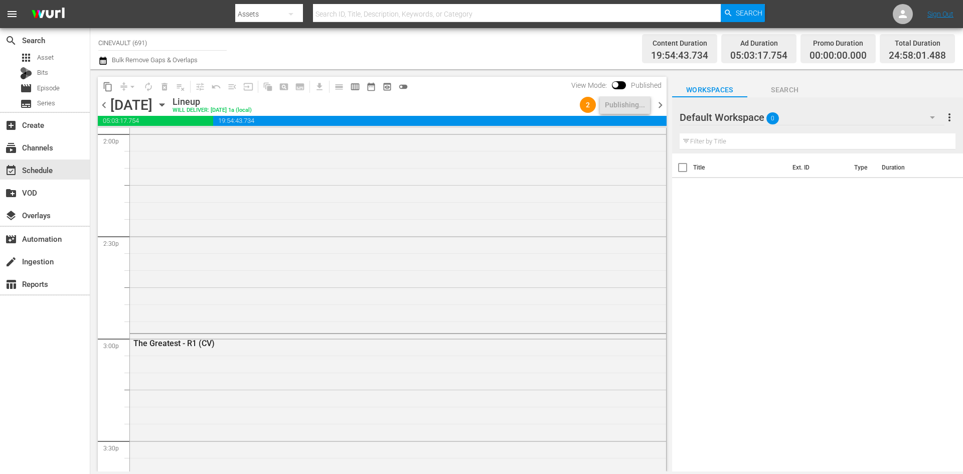
click at [103, 113] on div "chevron_left [DATE] [DATE] Lineup WILL DELIVER: [DATE] 1a (local) 2 Publishing.…" at bounding box center [382, 106] width 569 height 20
click at [103, 108] on span "chevron_left" at bounding box center [104, 105] width 13 height 13
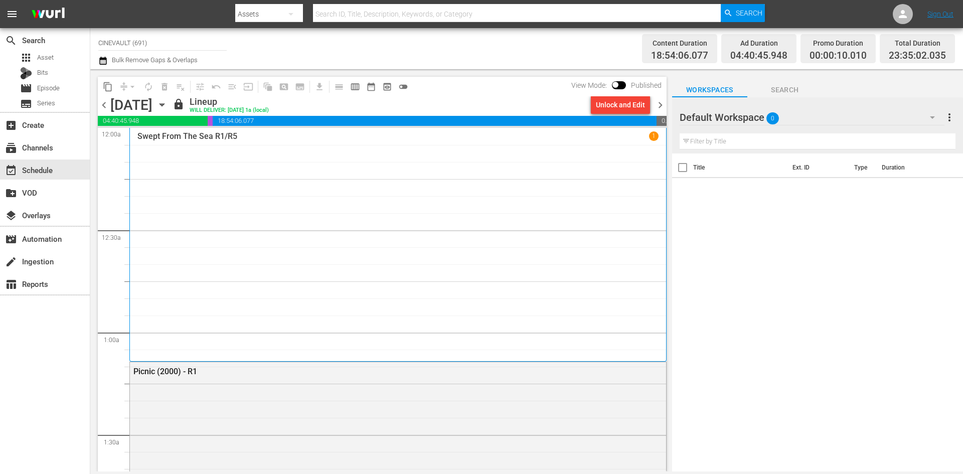
click at [668, 97] on div "content_copy compress arrow_drop_down autorenew_outlined delete_forever_outline…" at bounding box center [379, 270] width 579 height 402
click at [663, 100] on span "chevron_right" at bounding box center [660, 105] width 13 height 13
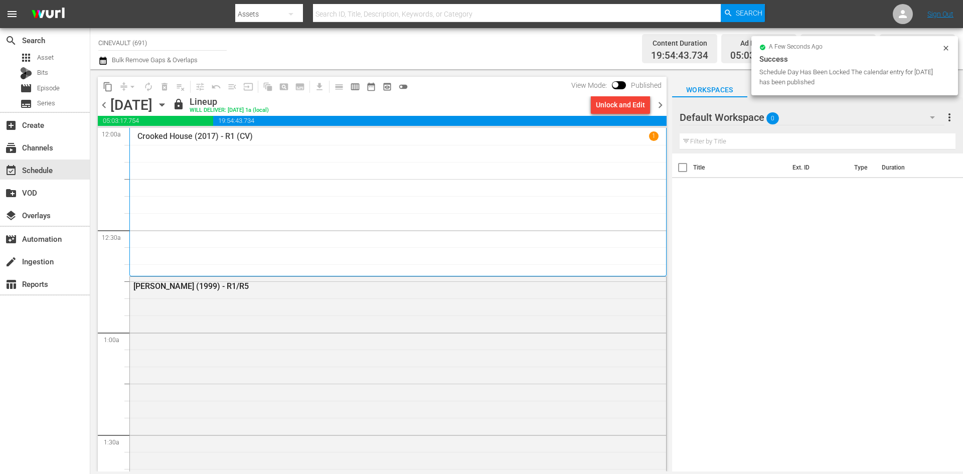
click at [657, 106] on span "chevron_right" at bounding box center [660, 105] width 13 height 13
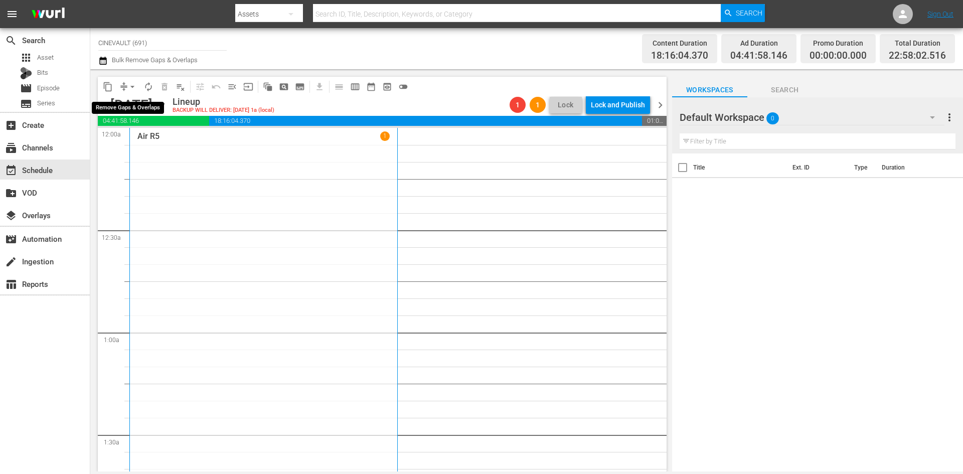
click at [131, 84] on span "arrow_drop_down" at bounding box center [132, 87] width 10 height 10
click at [136, 141] on li "Align to End of Previous Day" at bounding box center [132, 140] width 105 height 17
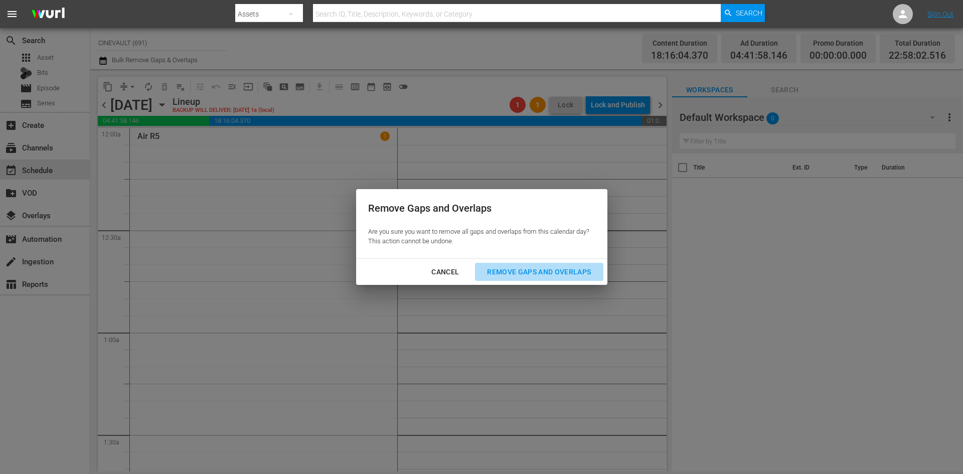
click at [542, 270] on div "Remove Gaps and Overlaps" at bounding box center [539, 272] width 120 height 13
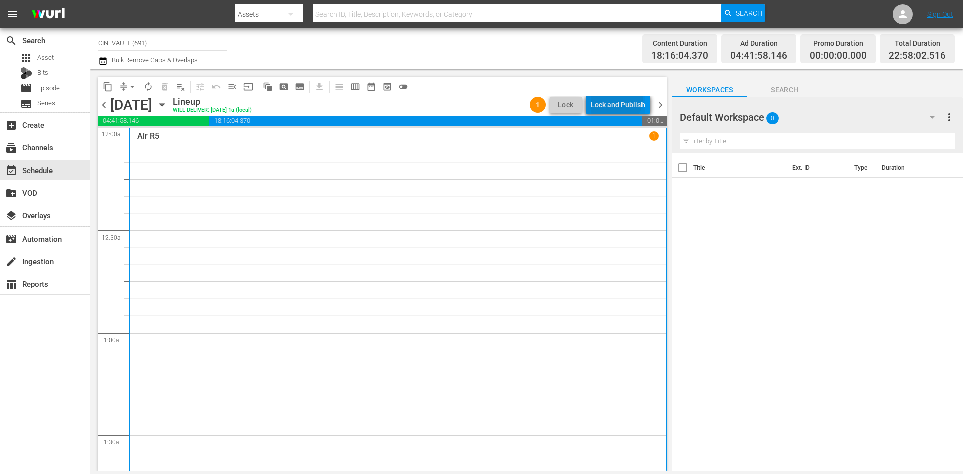
click at [615, 100] on div "Lock and Publish" at bounding box center [618, 105] width 54 height 18
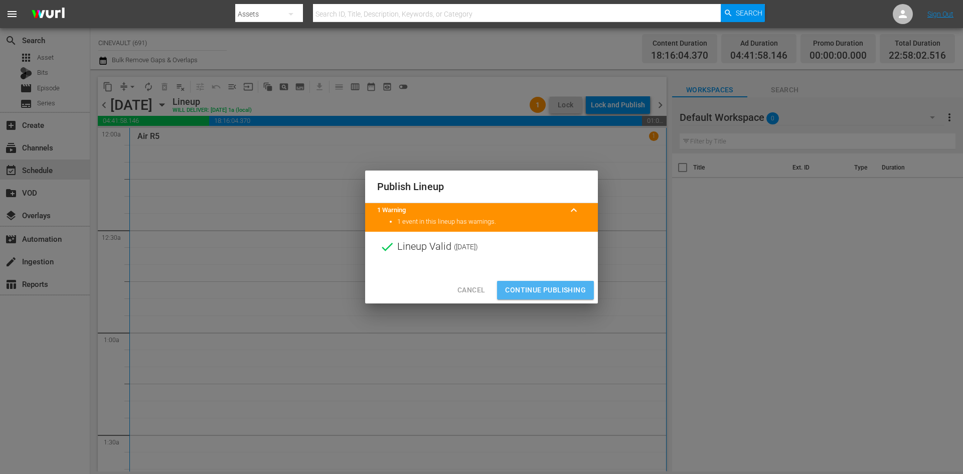
click at [556, 295] on span "Continue Publishing" at bounding box center [545, 290] width 81 height 13
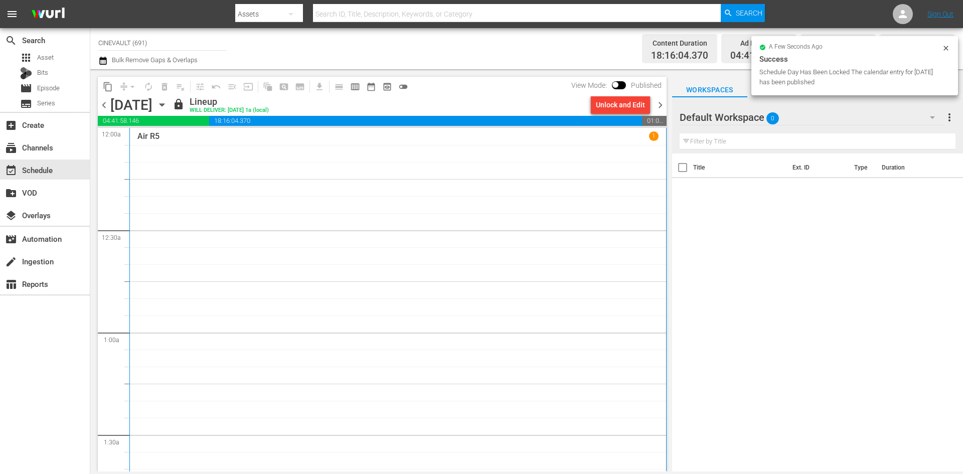
click at [665, 104] on span "chevron_right" at bounding box center [660, 105] width 13 height 13
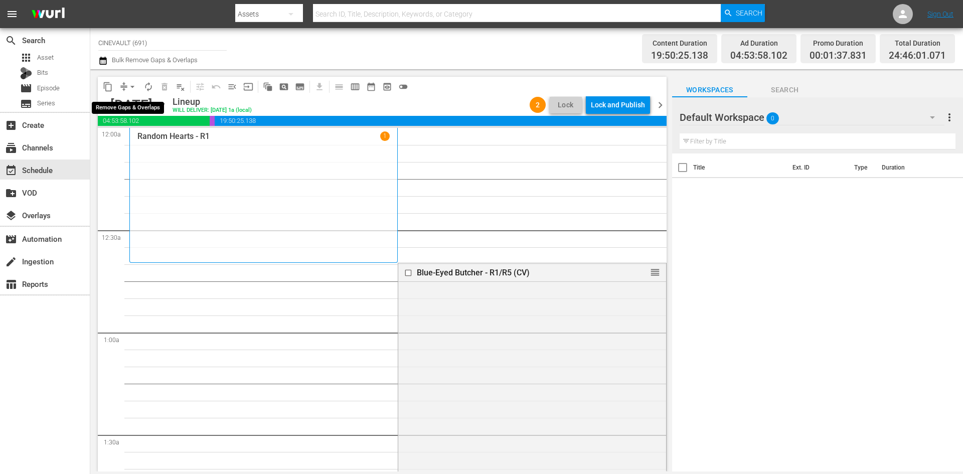
click at [128, 85] on span "arrow_drop_down" at bounding box center [132, 87] width 10 height 10
click at [148, 142] on li "Align to End of Previous Day" at bounding box center [132, 140] width 105 height 17
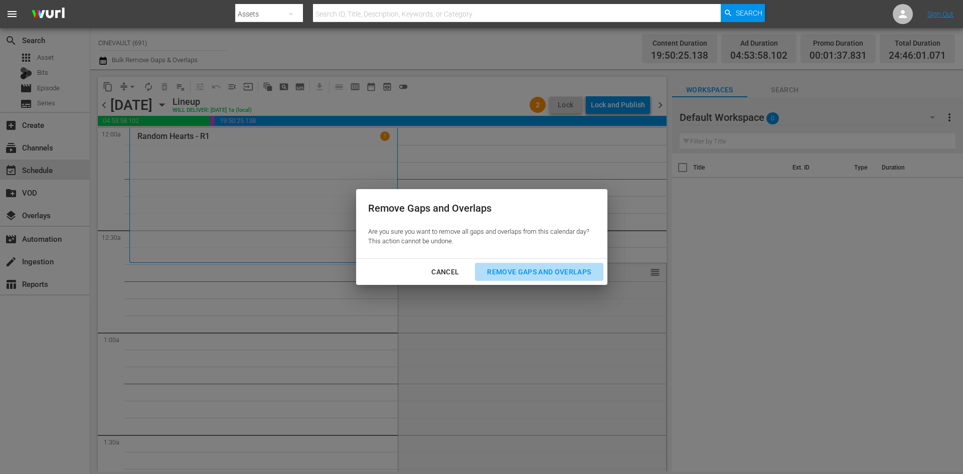
click at [500, 272] on div "Remove Gaps and Overlaps" at bounding box center [539, 272] width 120 height 13
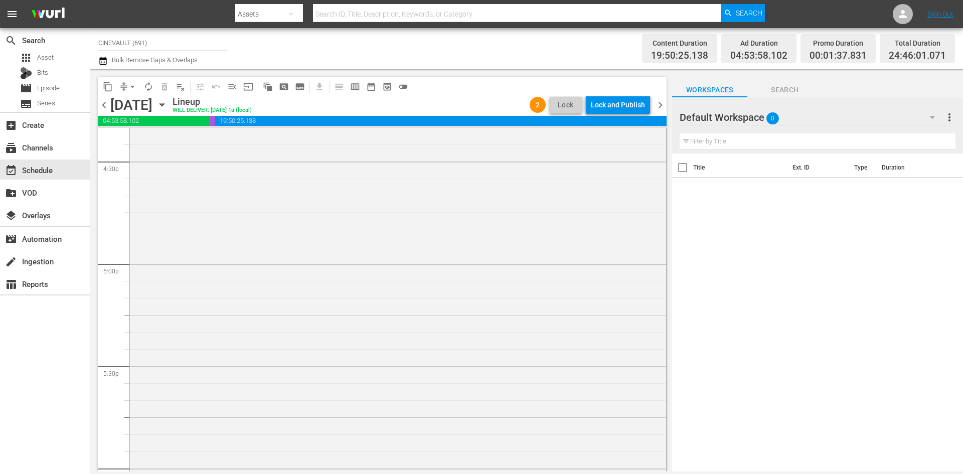
scroll to position [3304, 0]
click at [608, 104] on div "Lock and Publish" at bounding box center [618, 105] width 54 height 18
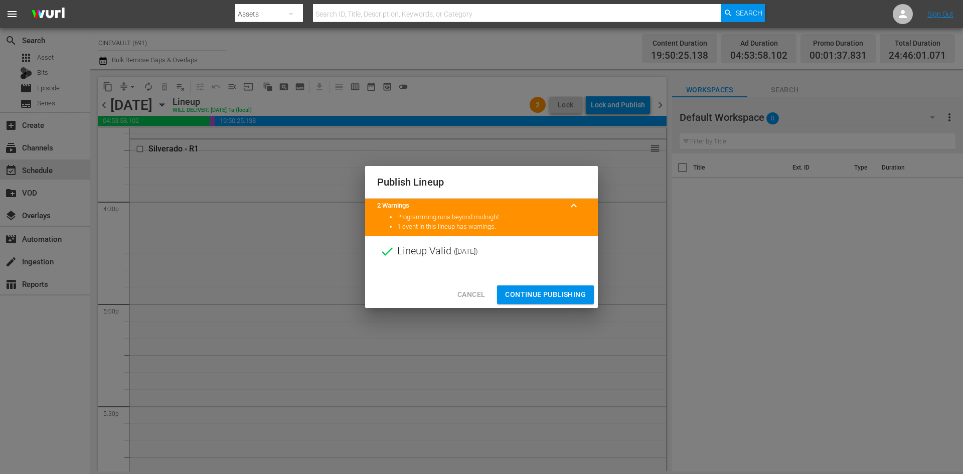
click at [577, 291] on span "Continue Publishing" at bounding box center [545, 294] width 81 height 13
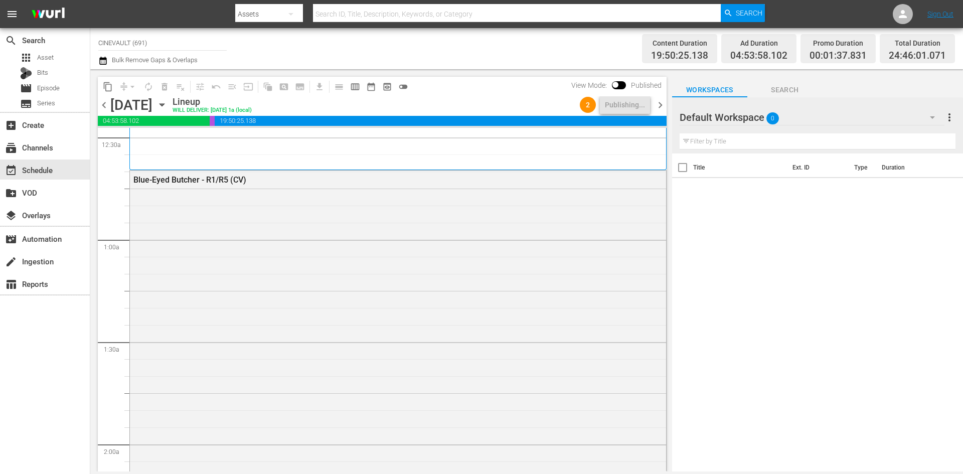
scroll to position [0, 0]
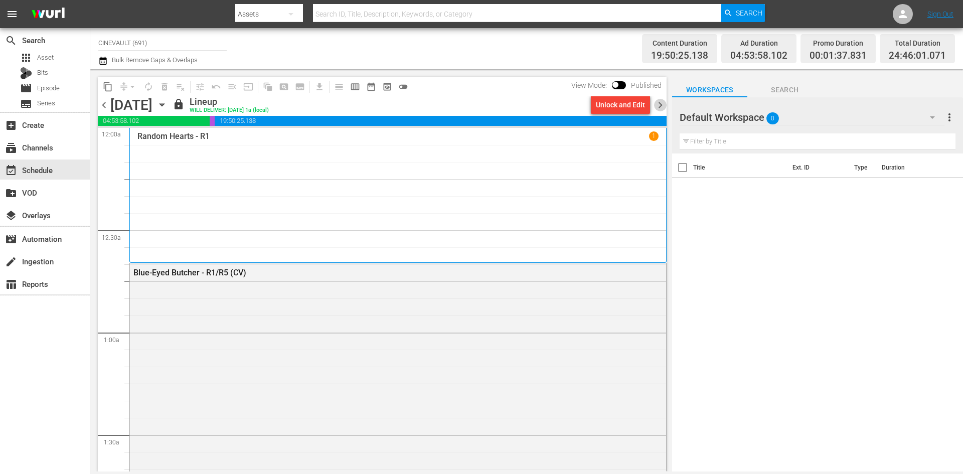
click at [662, 101] on span "chevron_right" at bounding box center [660, 105] width 13 height 13
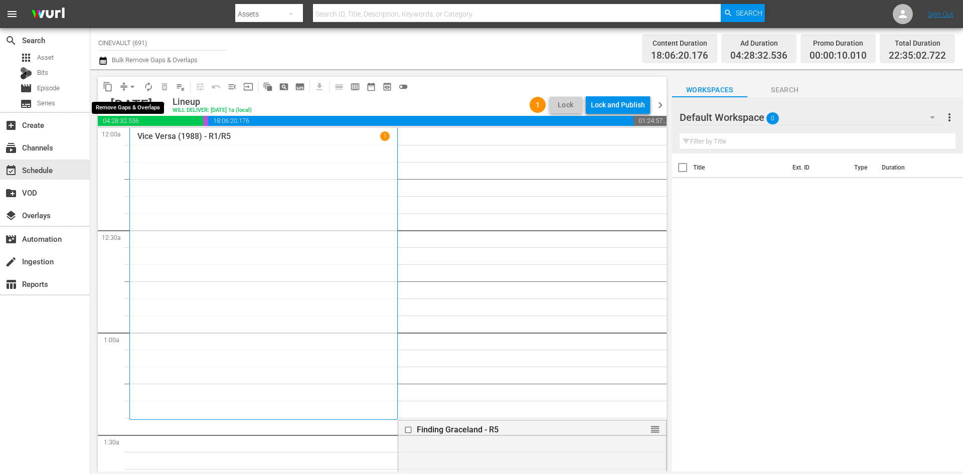
click at [133, 86] on span "arrow_drop_down" at bounding box center [132, 87] width 10 height 10
click at [149, 141] on li "Align to End of Previous Day" at bounding box center [132, 140] width 105 height 17
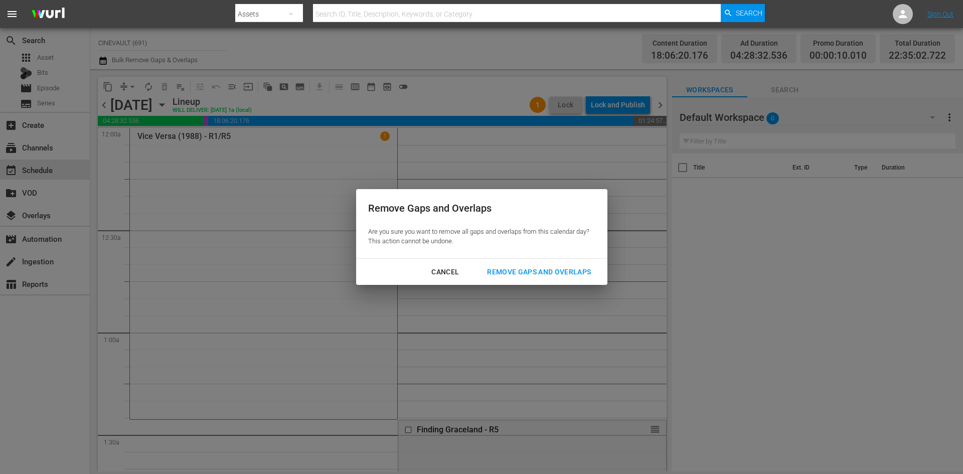
click at [526, 268] on div "Remove Gaps and Overlaps" at bounding box center [539, 272] width 120 height 13
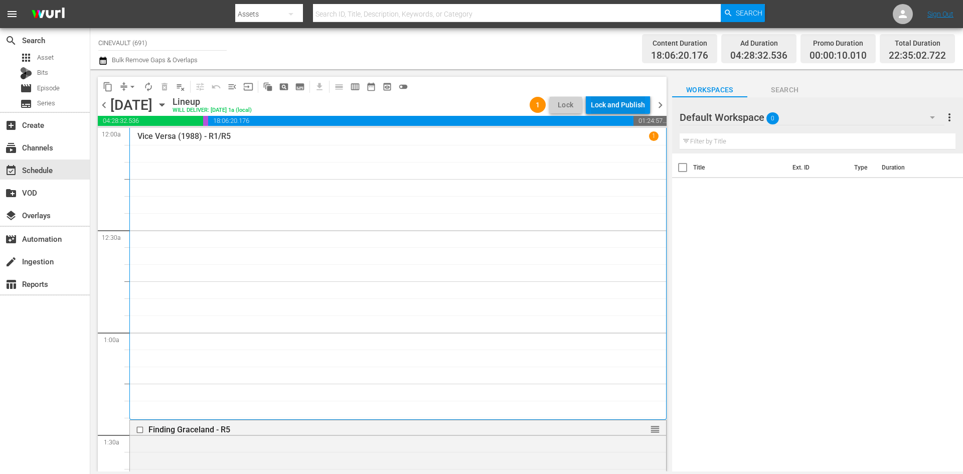
click at [639, 105] on div "Lock and Publish" at bounding box center [618, 105] width 54 height 18
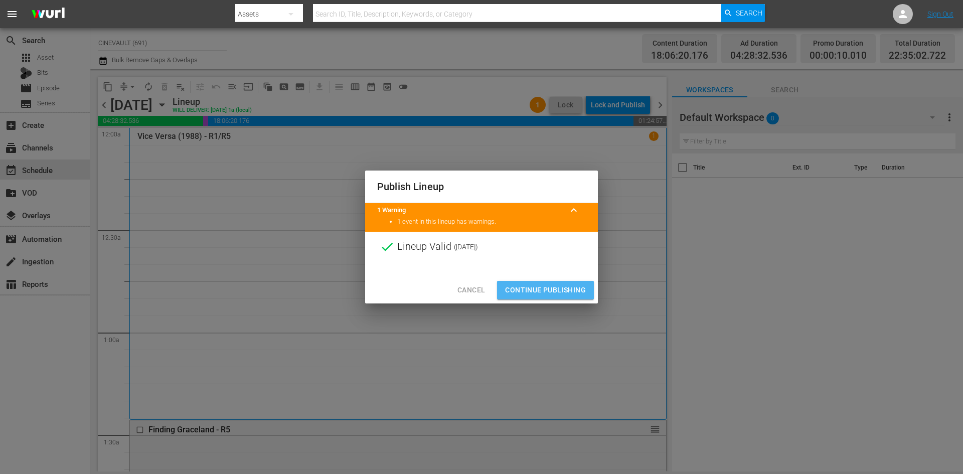
click at [580, 288] on span "Continue Publishing" at bounding box center [545, 290] width 81 height 13
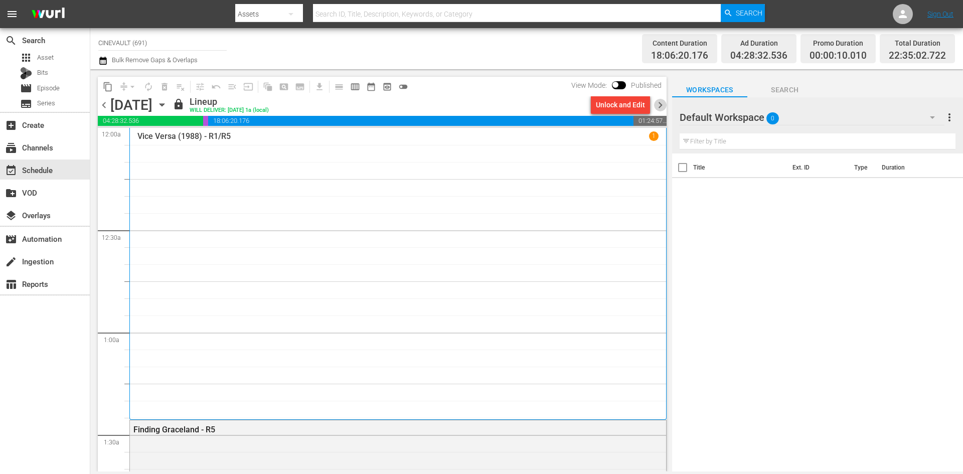
click at [656, 100] on span "chevron_right" at bounding box center [660, 105] width 13 height 13
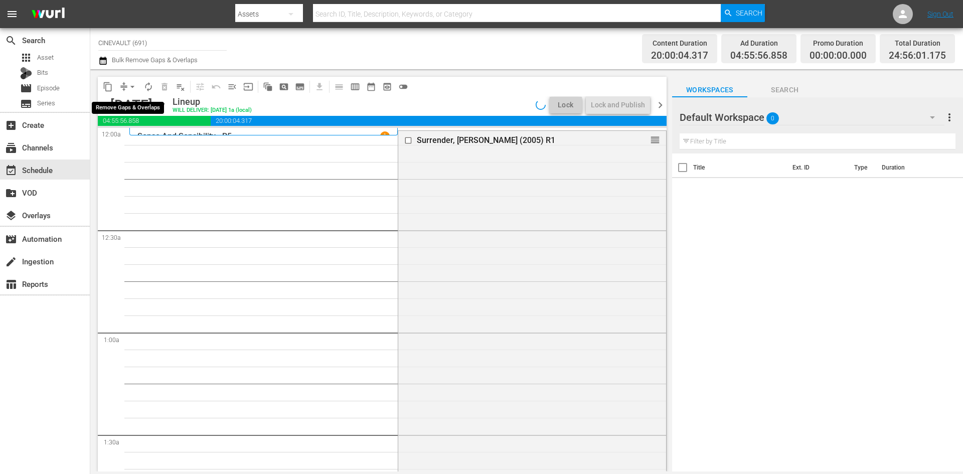
click at [132, 84] on span "arrow_drop_down" at bounding box center [132, 87] width 10 height 10
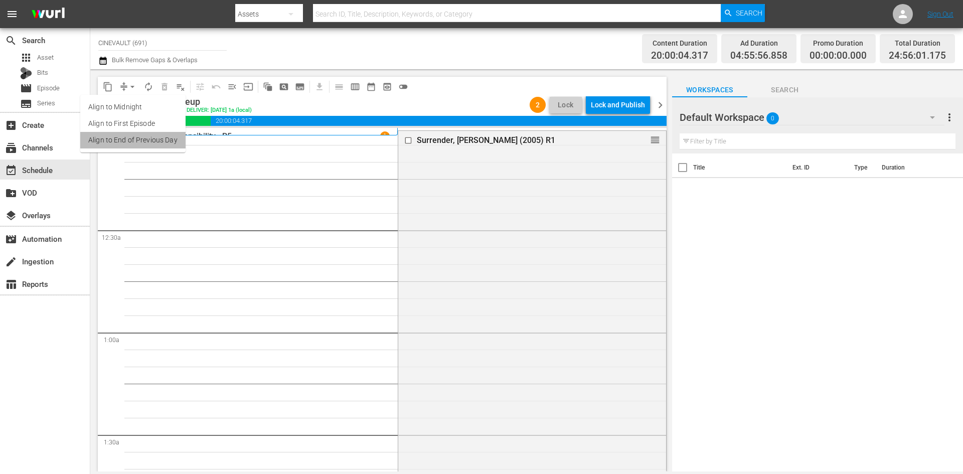
click at [147, 140] on li "Align to End of Previous Day" at bounding box center [132, 140] width 105 height 17
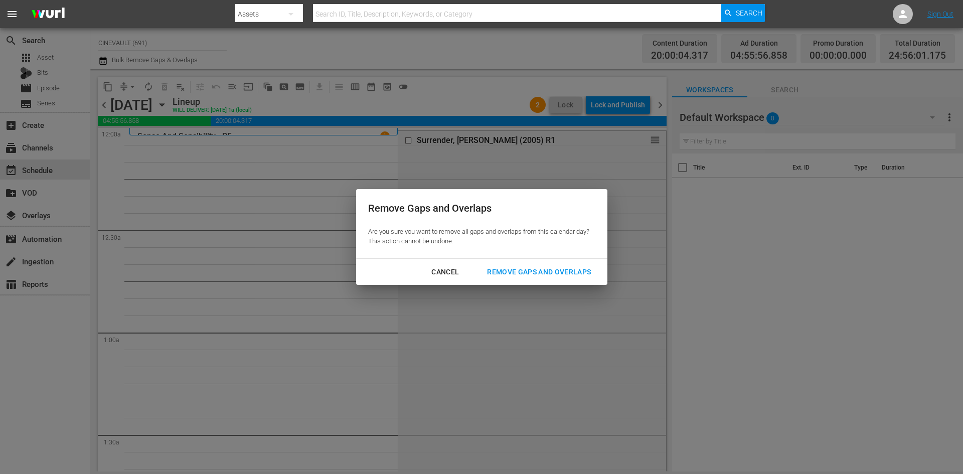
click at [557, 267] on div "Remove Gaps and Overlaps" at bounding box center [539, 272] width 120 height 13
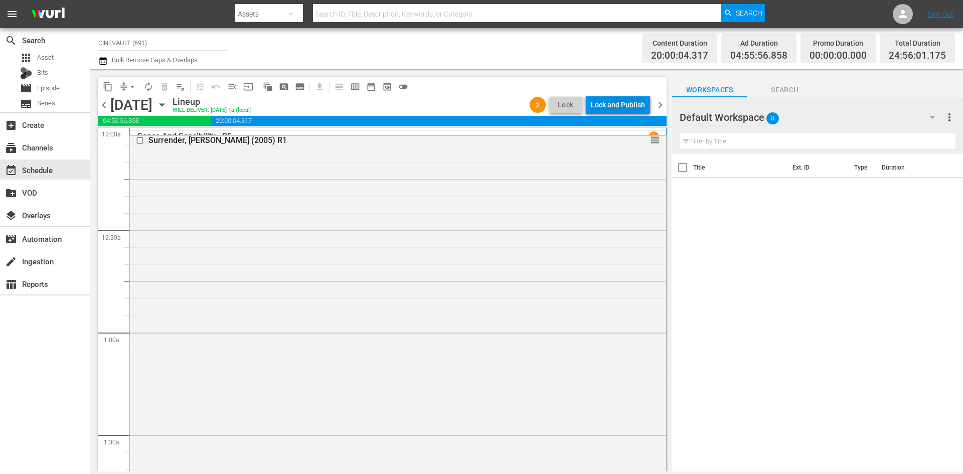
click at [633, 99] on div "Lock and Publish" at bounding box center [618, 105] width 54 height 18
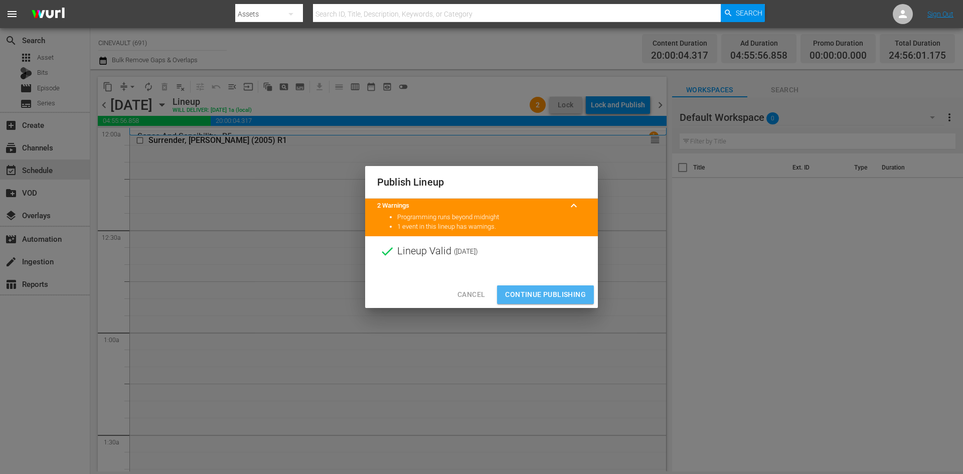
click at [588, 302] on button "Continue Publishing" at bounding box center [545, 294] width 97 height 19
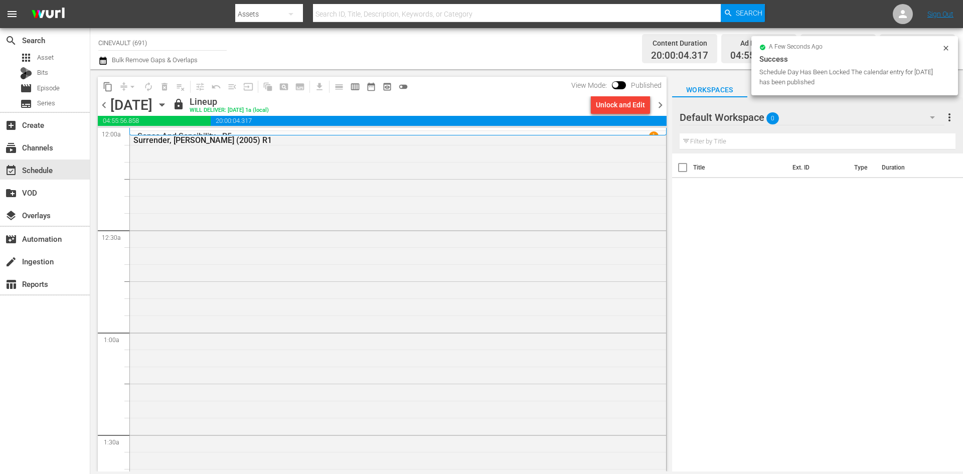
click at [660, 103] on span "chevron_right" at bounding box center [660, 105] width 13 height 13
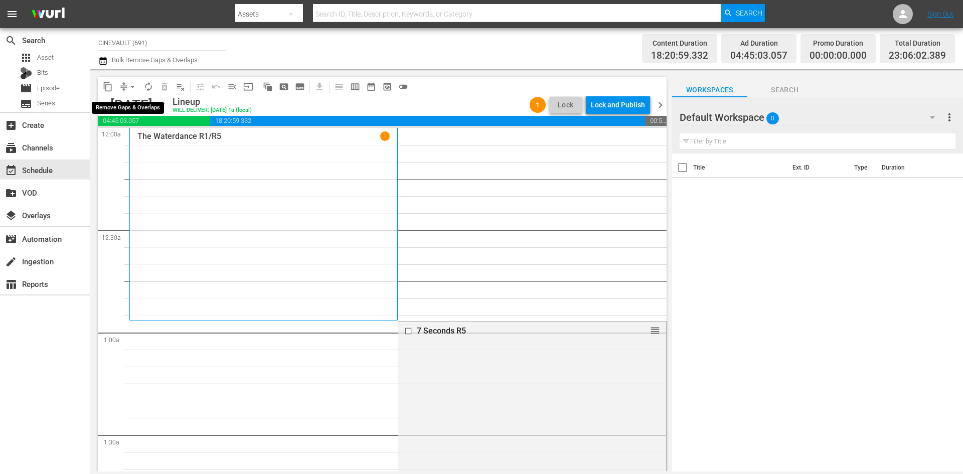
click at [132, 88] on span "arrow_drop_down" at bounding box center [132, 87] width 10 height 10
click at [140, 146] on li "Align to End of Previous Day" at bounding box center [132, 140] width 105 height 17
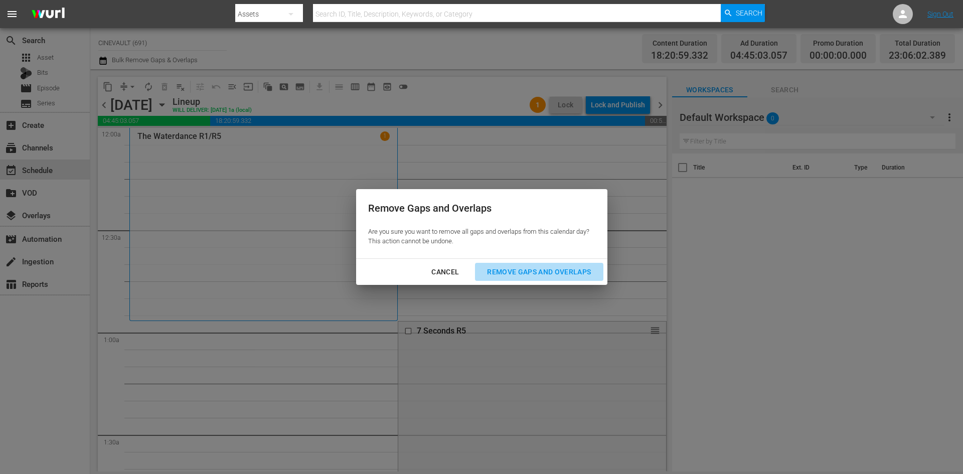
click at [536, 267] on div "Remove Gaps and Overlaps" at bounding box center [539, 272] width 120 height 13
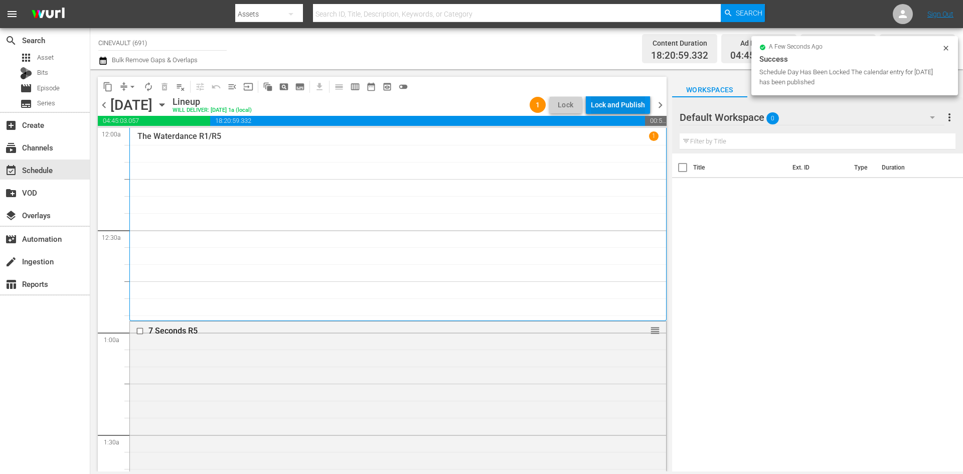
click at [643, 99] on div "Lock and Publish" at bounding box center [618, 105] width 54 height 18
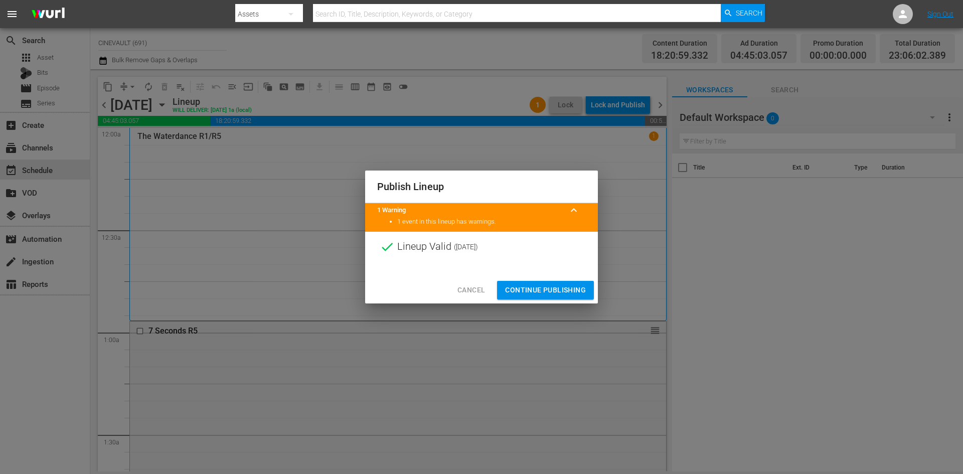
click at [529, 288] on span "Continue Publishing" at bounding box center [545, 290] width 81 height 13
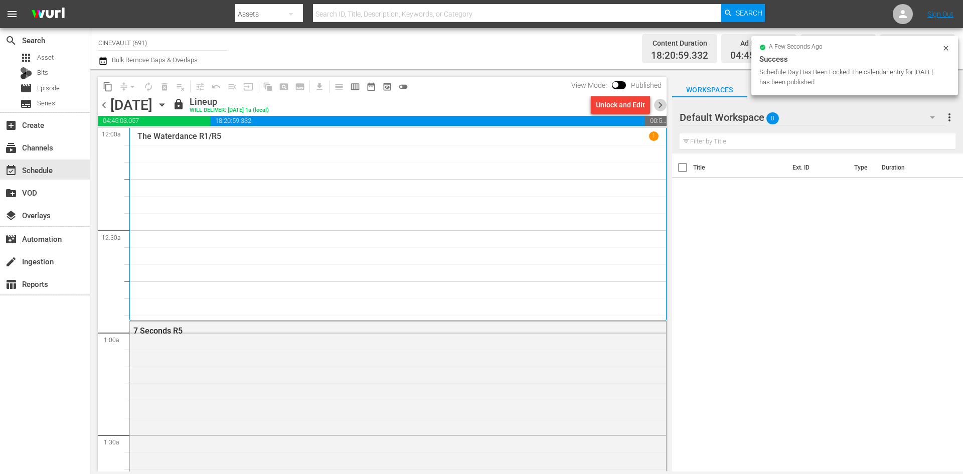
click at [666, 108] on span "chevron_right" at bounding box center [660, 105] width 13 height 13
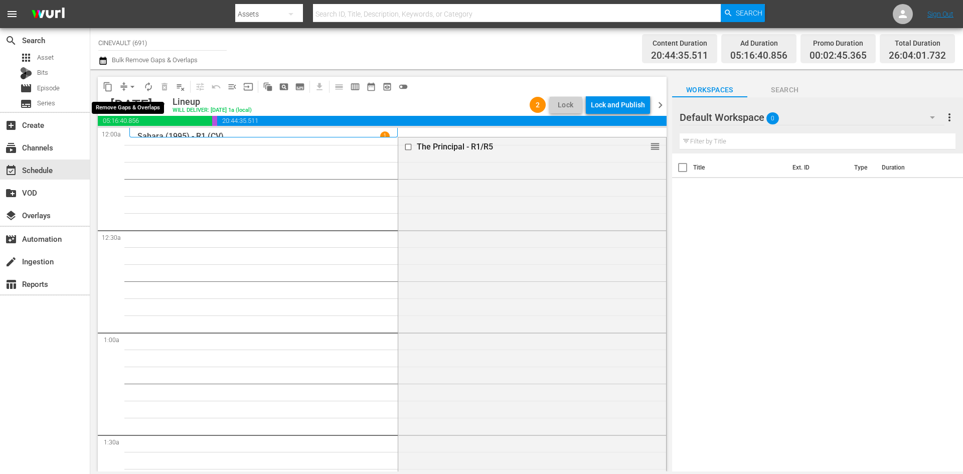
click at [130, 84] on span "arrow_drop_down" at bounding box center [132, 87] width 10 height 10
click at [158, 138] on li "Align to End of Previous Day" at bounding box center [132, 140] width 105 height 17
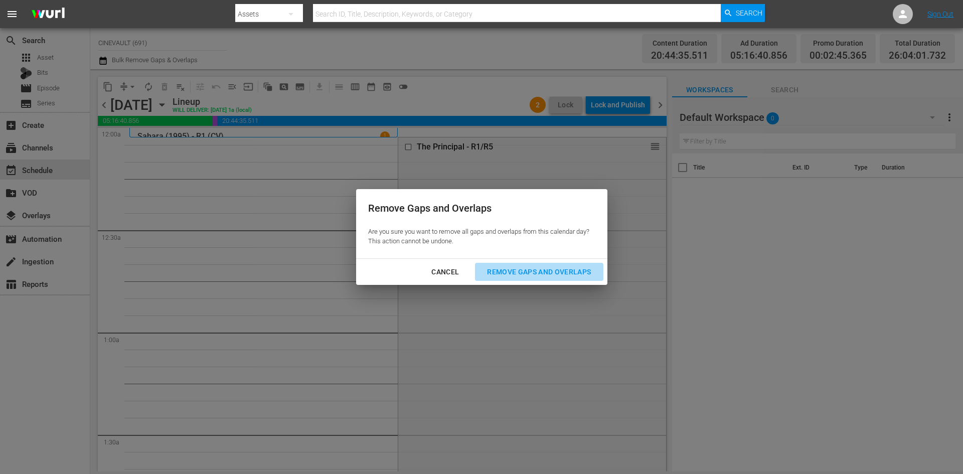
click at [555, 268] on div "Remove Gaps and Overlaps" at bounding box center [539, 272] width 120 height 13
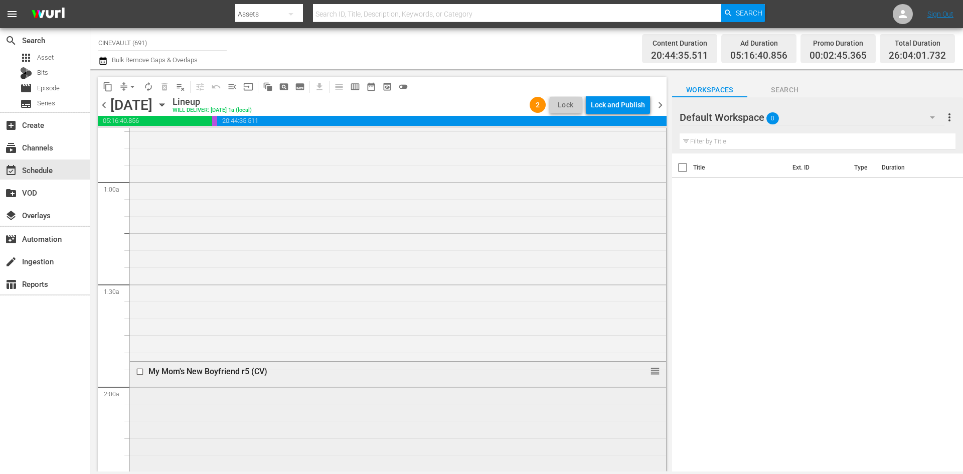
scroll to position [351, 0]
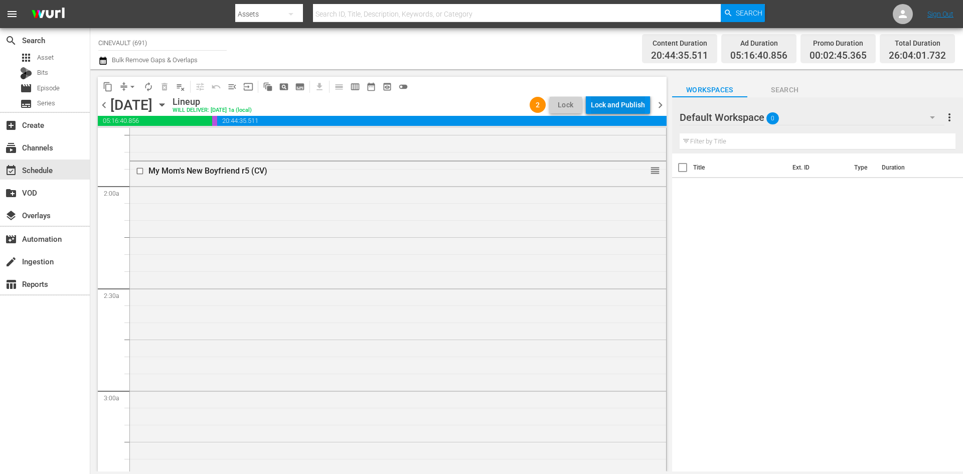
click at [629, 98] on div "Lock and Publish" at bounding box center [618, 105] width 54 height 18
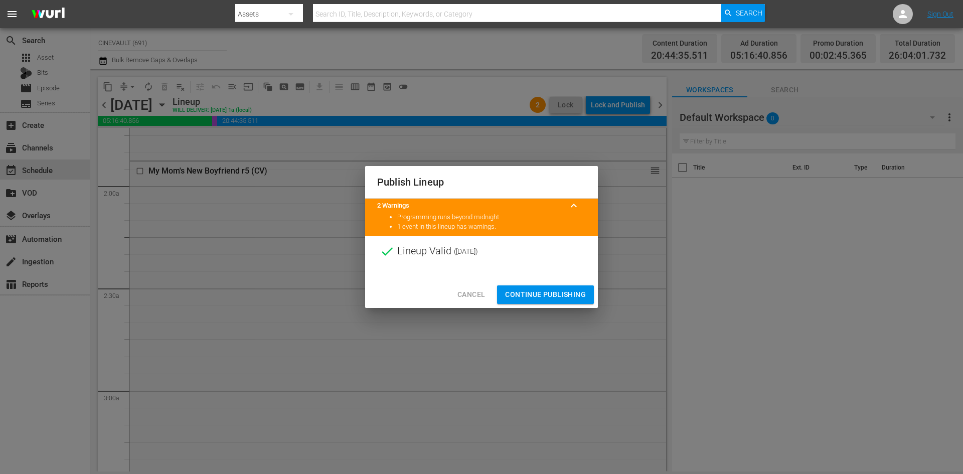
click at [575, 294] on span "Continue Publishing" at bounding box center [545, 294] width 81 height 13
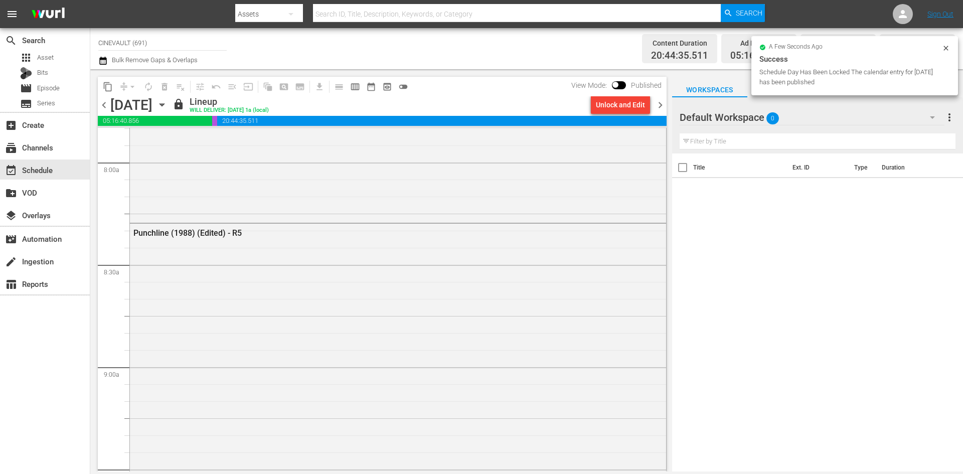
scroll to position [0, 0]
click at [662, 103] on span "chevron_right" at bounding box center [660, 105] width 13 height 13
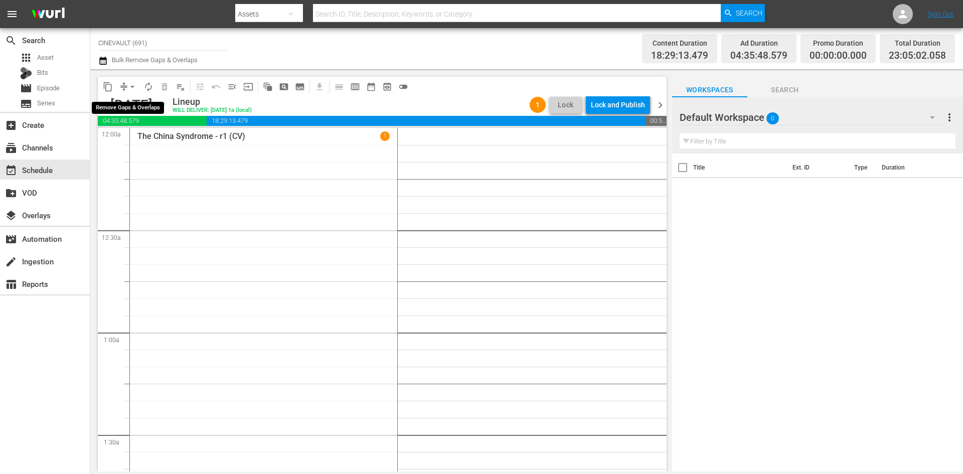
click at [130, 87] on span "arrow_drop_down" at bounding box center [132, 87] width 10 height 10
click at [146, 146] on li "Align to End of Previous Day" at bounding box center [132, 140] width 105 height 17
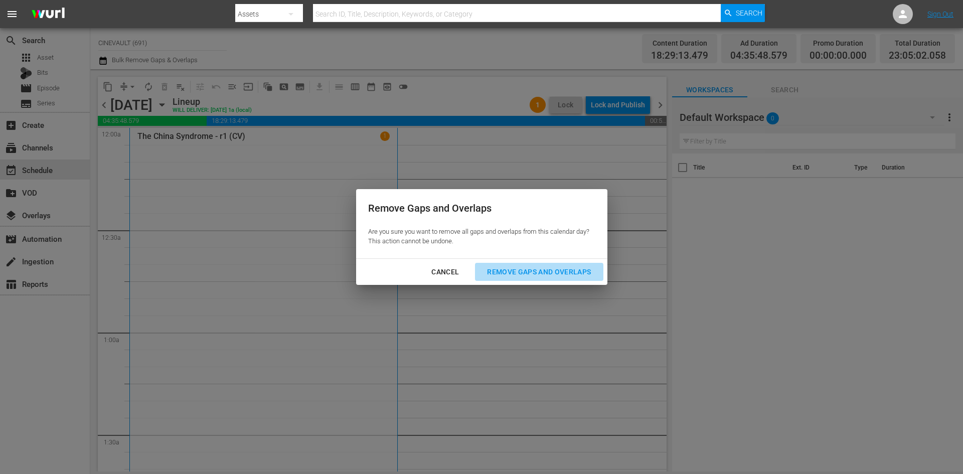
click at [535, 277] on div "Remove Gaps and Overlaps" at bounding box center [539, 272] width 120 height 13
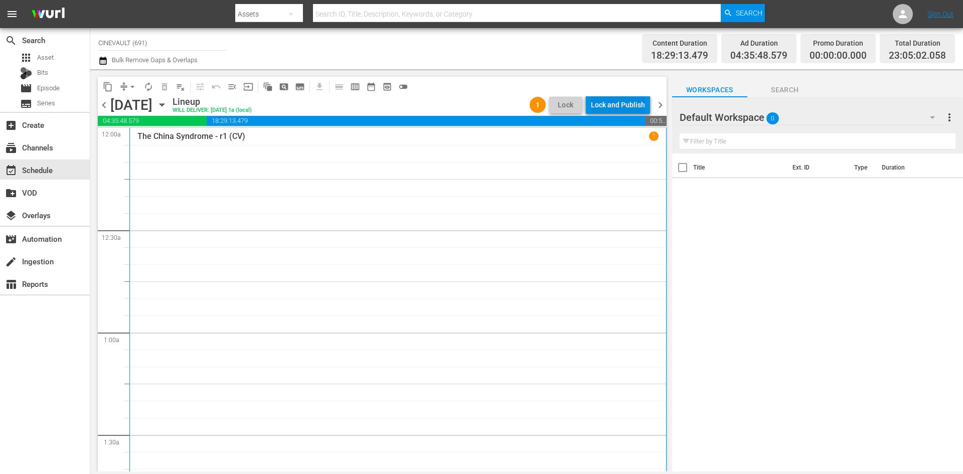
click at [625, 106] on div "Lock and Publish" at bounding box center [618, 105] width 54 height 18
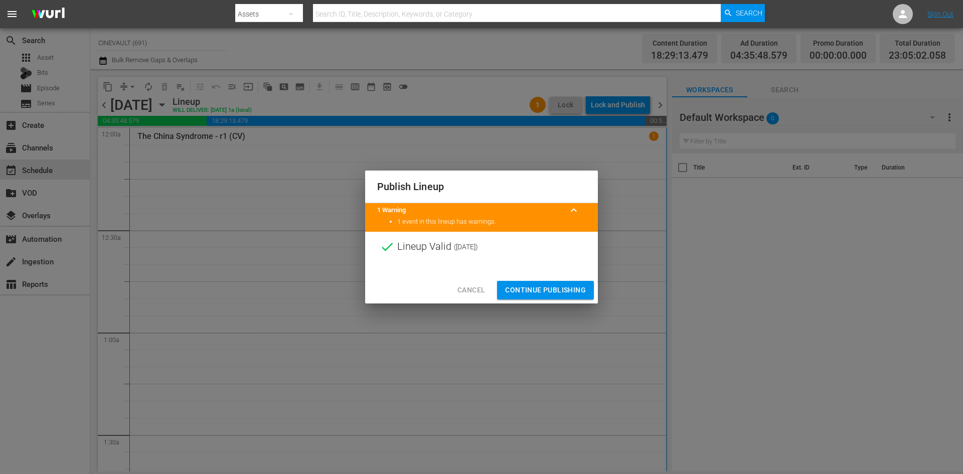
click at [574, 289] on span "Continue Publishing" at bounding box center [545, 290] width 81 height 13
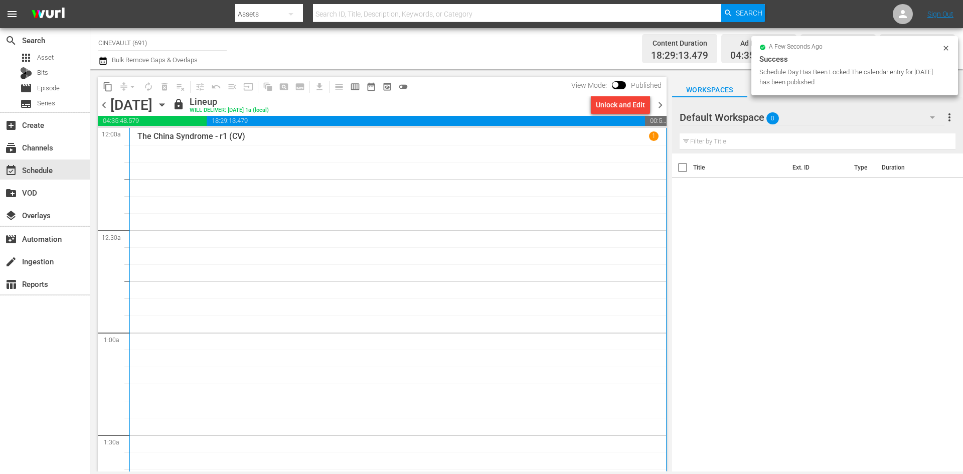
click at [659, 109] on span "chevron_right" at bounding box center [660, 105] width 13 height 13
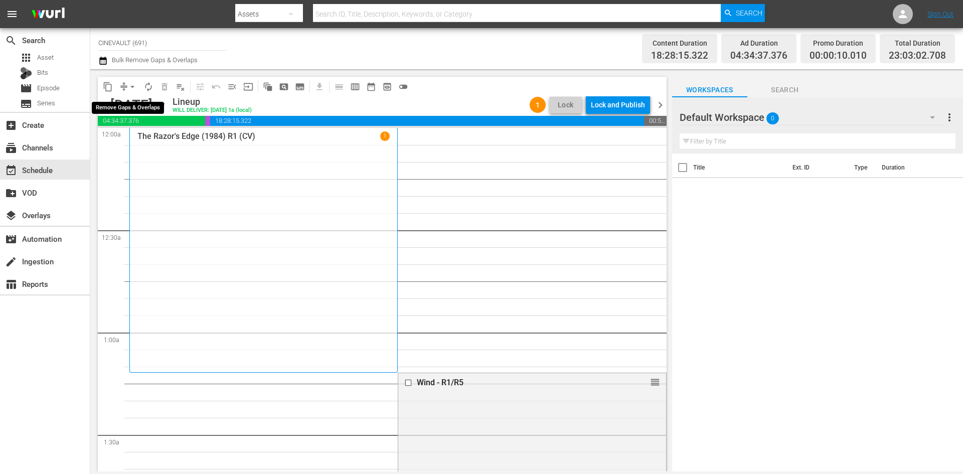
click at [129, 91] on span "arrow_drop_down" at bounding box center [132, 87] width 10 height 10
click at [152, 139] on li "Align to End of Previous Day" at bounding box center [132, 140] width 105 height 17
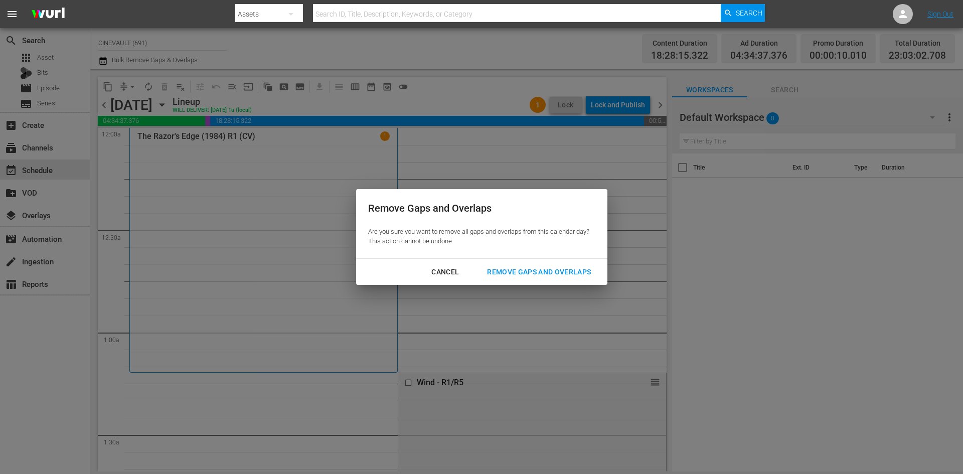
click at [547, 271] on div "Remove Gaps and Overlaps" at bounding box center [539, 272] width 120 height 13
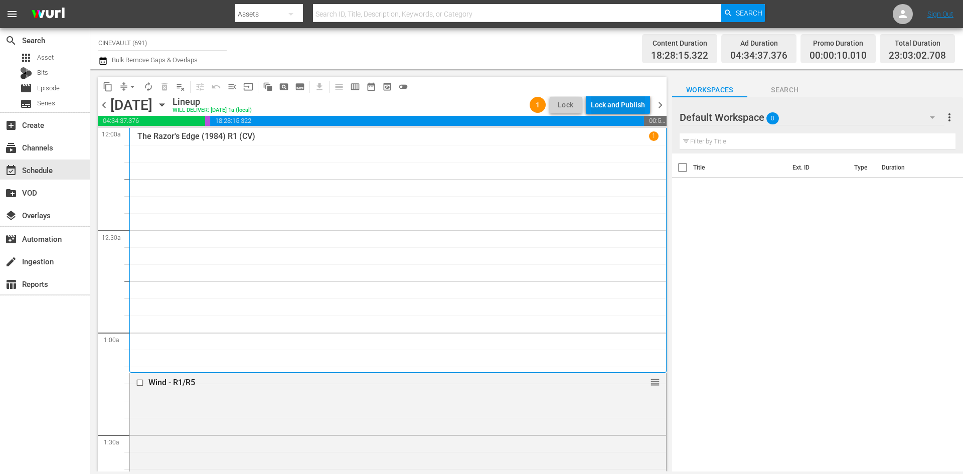
click at [631, 102] on div "Lock and Publish" at bounding box center [618, 105] width 54 height 18
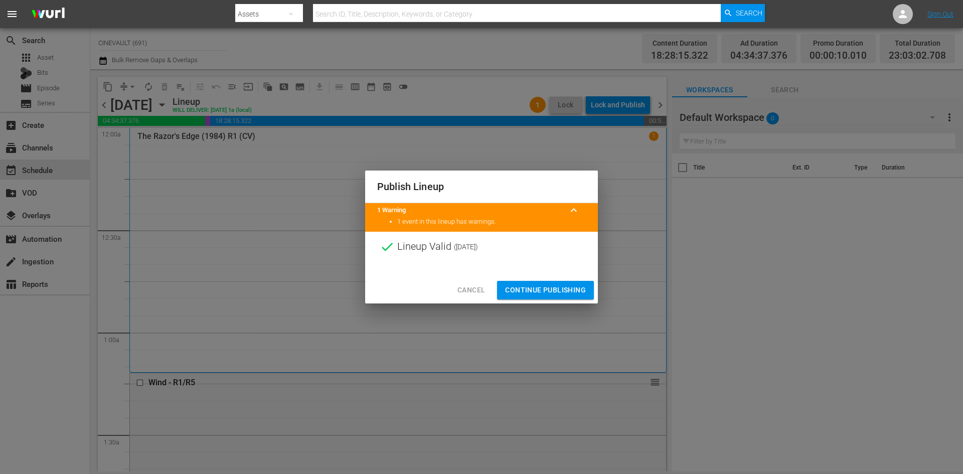
click at [520, 281] on button "Continue Publishing" at bounding box center [545, 290] width 97 height 19
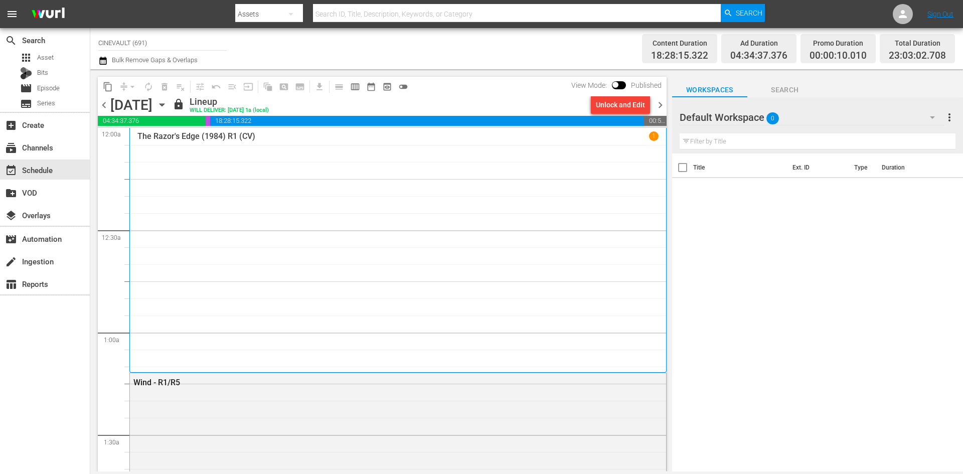
click at [657, 110] on span "chevron_right" at bounding box center [660, 105] width 13 height 13
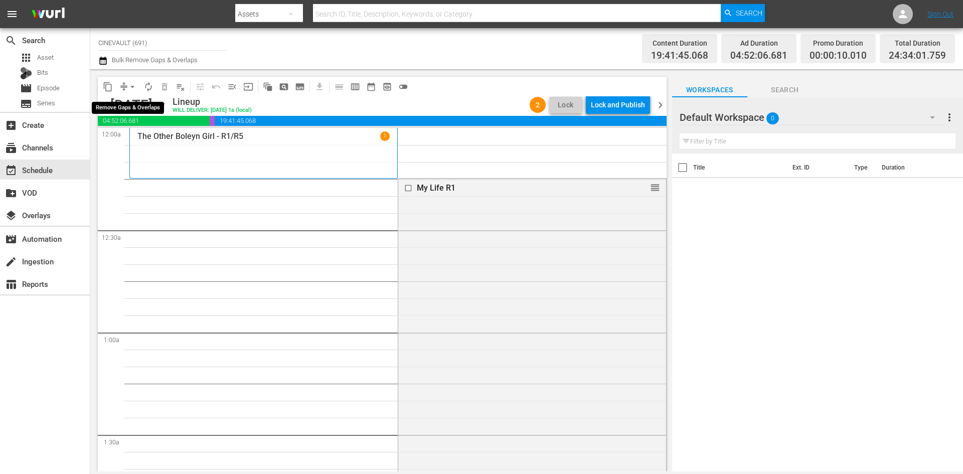
click at [135, 82] on span "arrow_drop_down" at bounding box center [132, 87] width 10 height 10
click at [145, 146] on li "Align to End of Previous Day" at bounding box center [132, 140] width 105 height 17
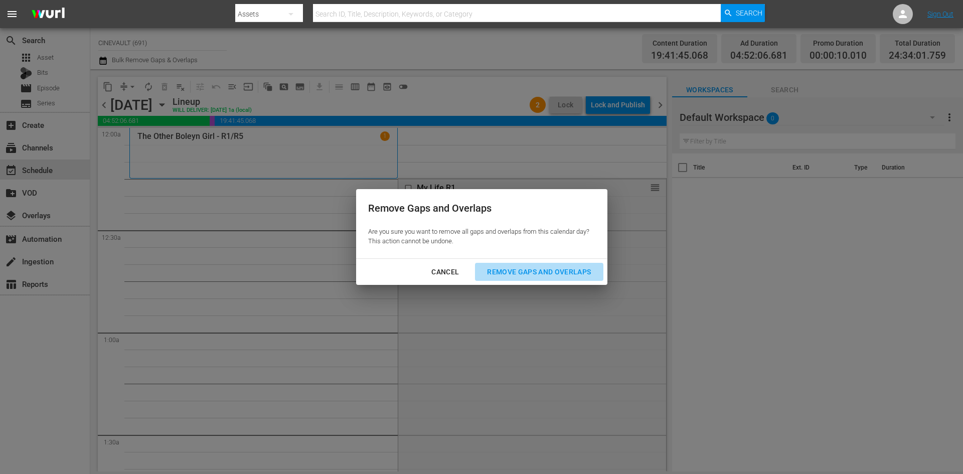
click at [565, 273] on div "Remove Gaps and Overlaps" at bounding box center [539, 272] width 120 height 13
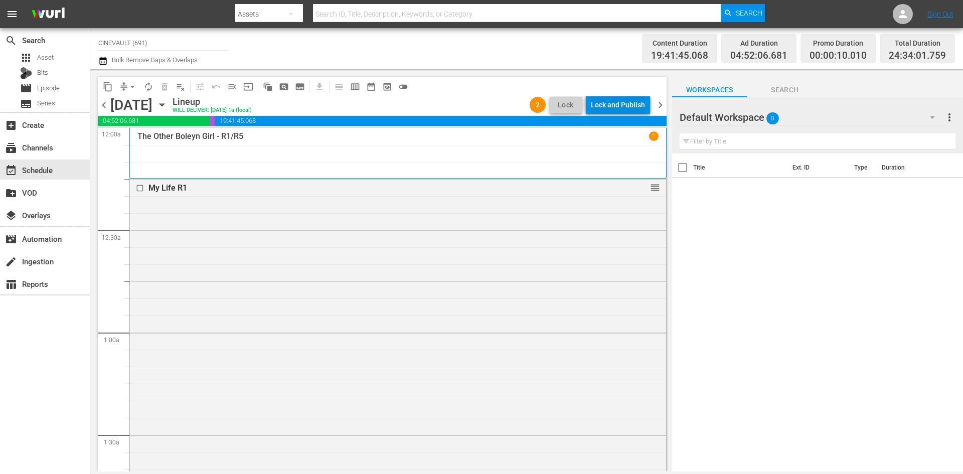
click at [622, 107] on div "Lock and Publish" at bounding box center [618, 105] width 54 height 18
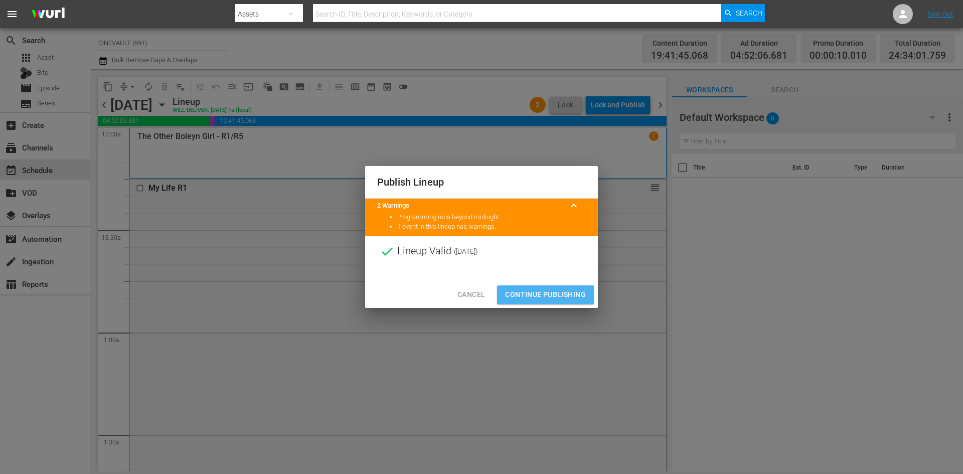
click at [556, 301] on span "Continue Publishing" at bounding box center [545, 294] width 81 height 13
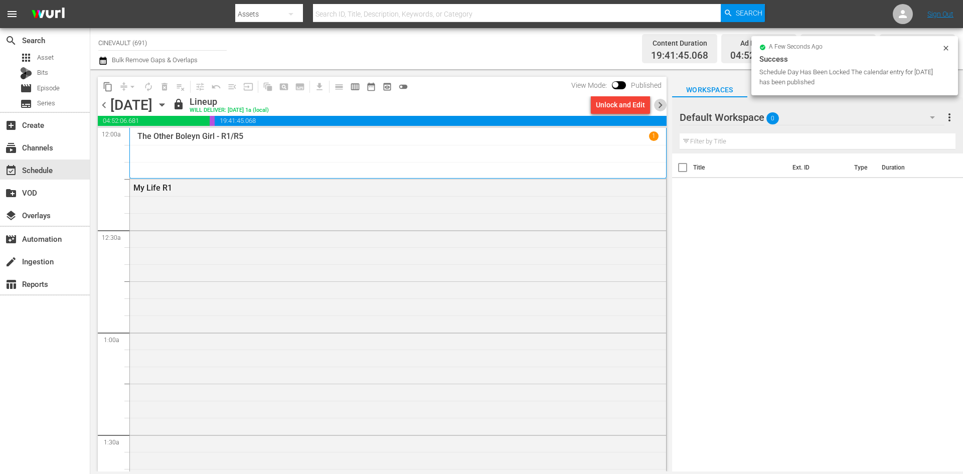
click at [663, 99] on span "chevron_right" at bounding box center [660, 105] width 13 height 13
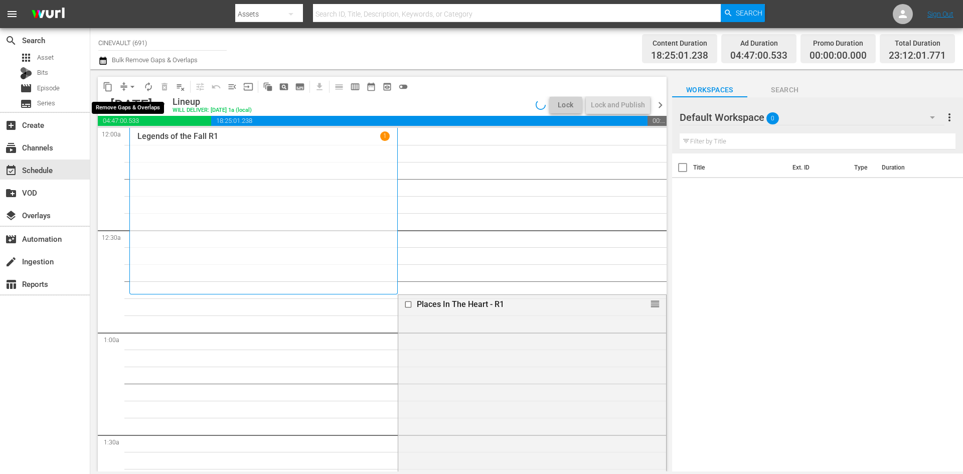
click at [132, 86] on span "arrow_drop_down" at bounding box center [132, 87] width 10 height 10
click at [139, 140] on li "Align to End of Previous Day" at bounding box center [132, 140] width 105 height 17
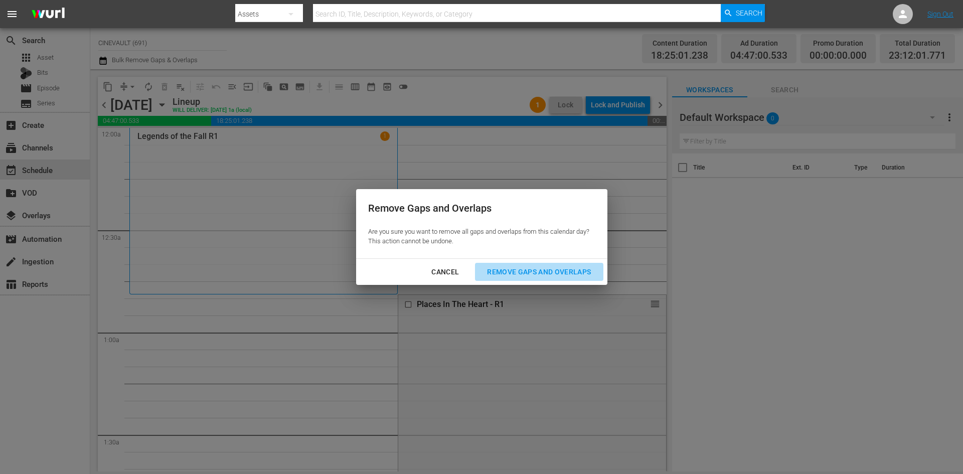
click at [499, 270] on div "Remove Gaps and Overlaps" at bounding box center [539, 272] width 120 height 13
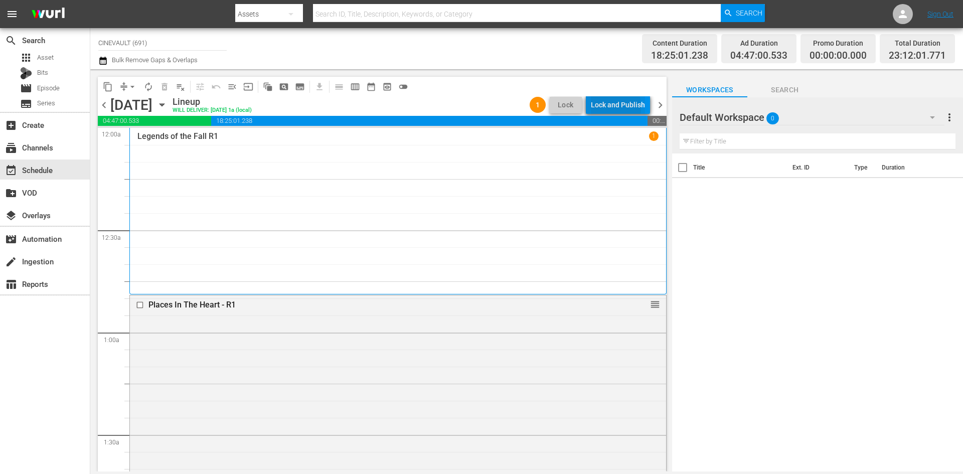
click at [603, 107] on div "Lock and Publish" at bounding box center [618, 105] width 54 height 18
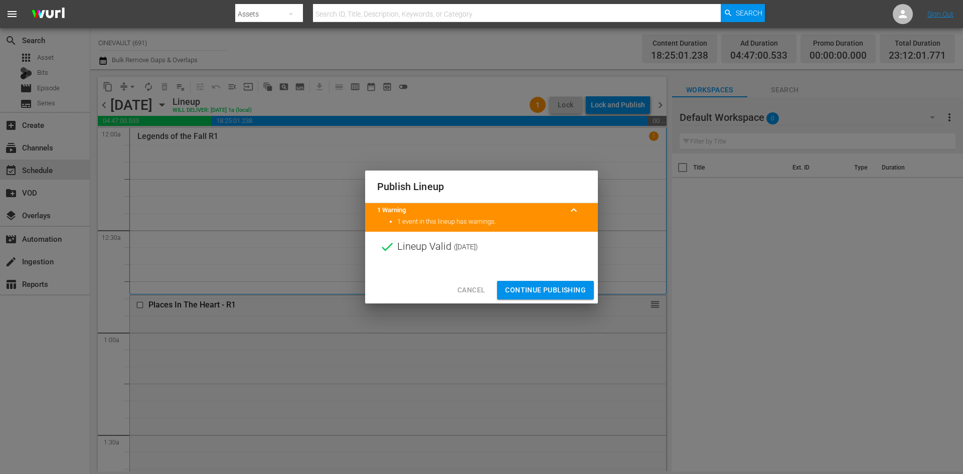
click at [564, 294] on span "Continue Publishing" at bounding box center [545, 290] width 81 height 13
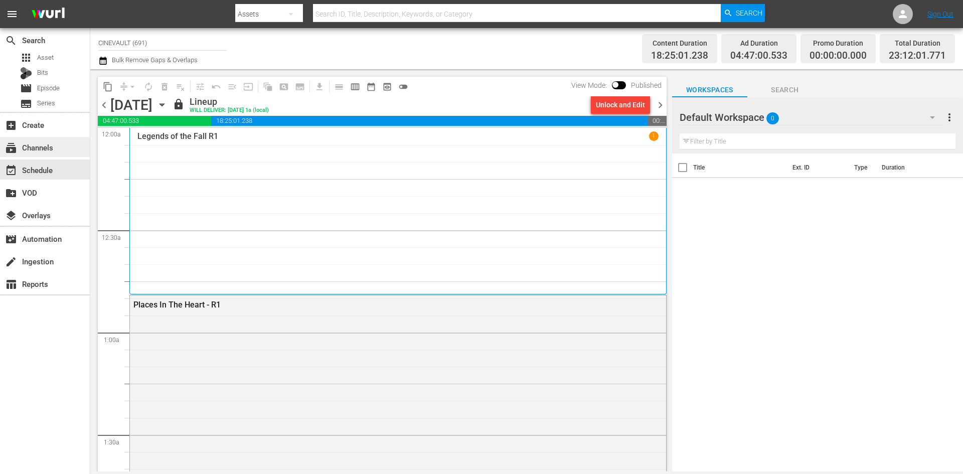
click at [63, 137] on div "subscriptions Channels" at bounding box center [45, 147] width 90 height 20
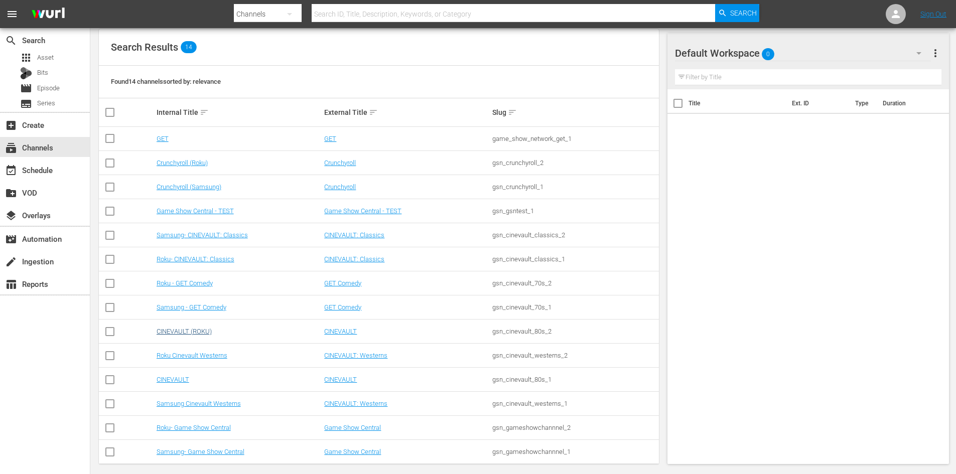
scroll to position [109, 0]
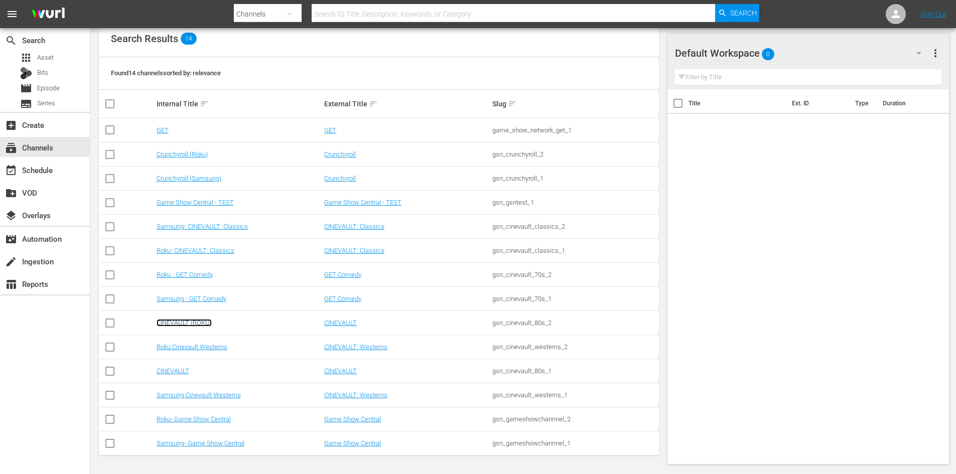
click at [191, 320] on link "CINEVAULT (ROKU)" at bounding box center [184, 323] width 55 height 8
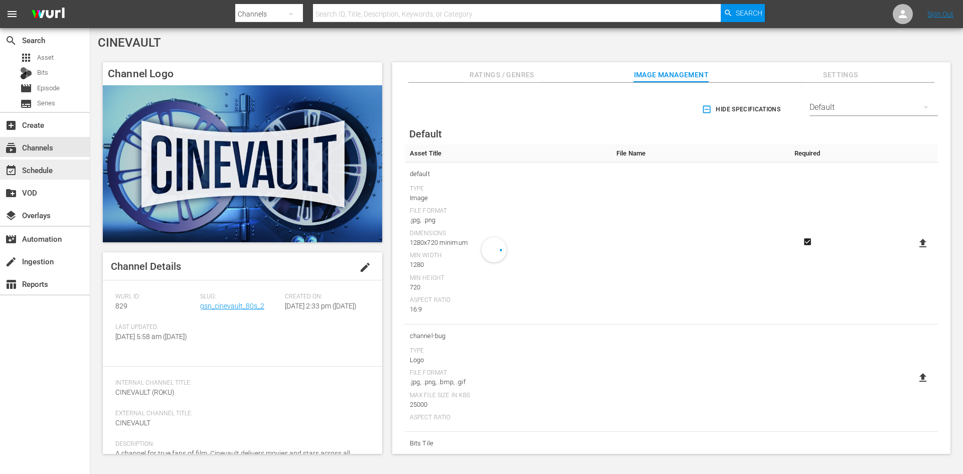
click at [64, 164] on div "event_available Schedule" at bounding box center [45, 170] width 90 height 20
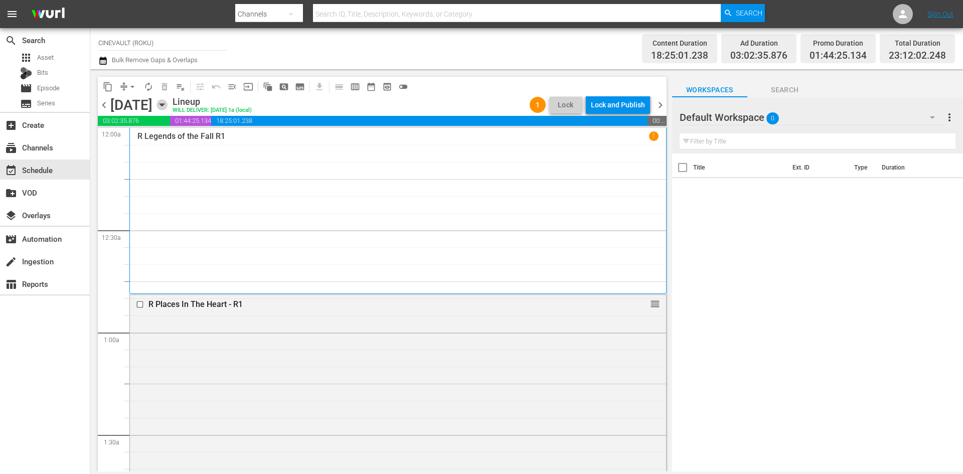
click at [168, 106] on icon "button" at bounding box center [162, 104] width 11 height 11
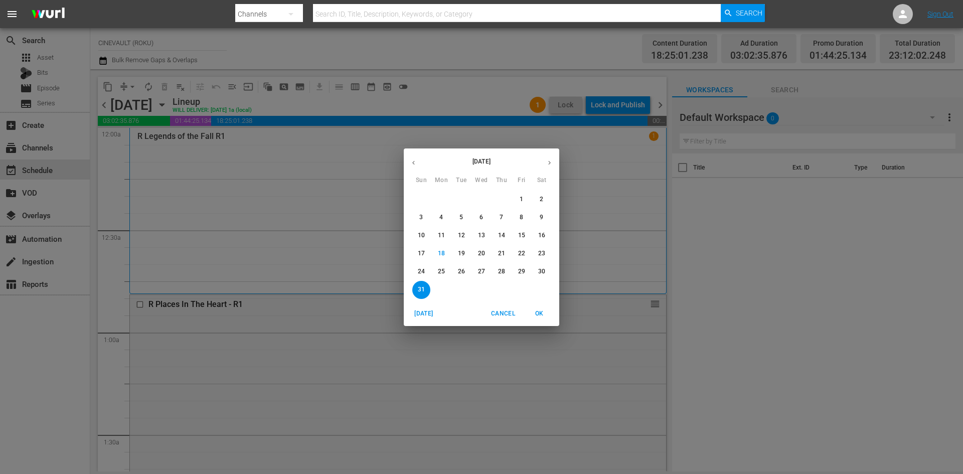
click at [463, 246] on button "19" at bounding box center [462, 254] width 18 height 18
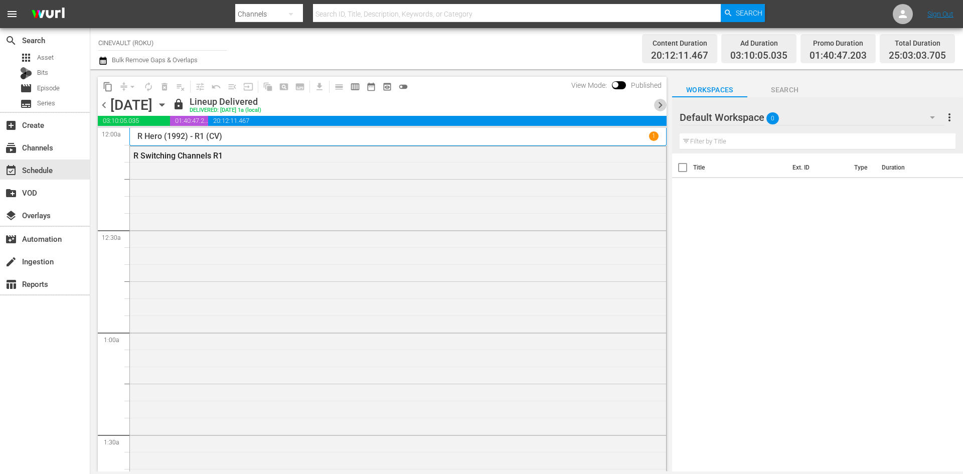
click at [657, 101] on span "chevron_right" at bounding box center [660, 105] width 13 height 13
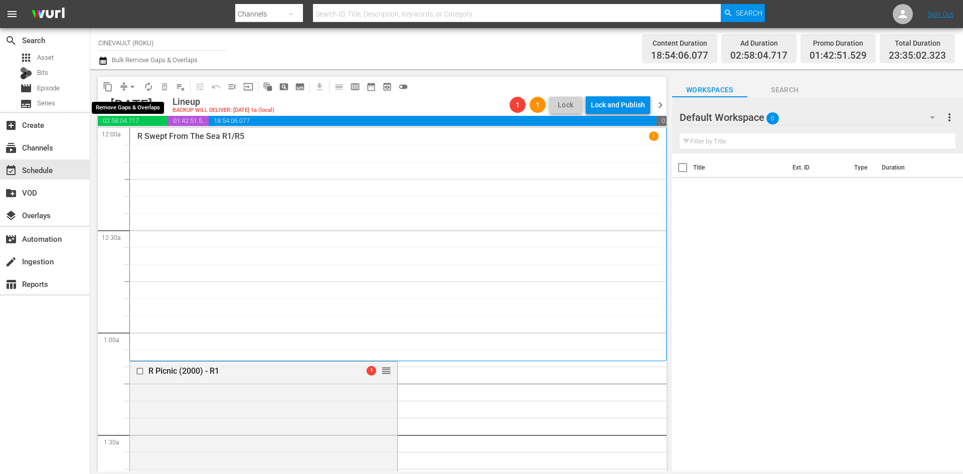
click at [130, 82] on span "arrow_drop_down" at bounding box center [132, 87] width 10 height 10
click at [142, 143] on li "Align to End of Previous Day" at bounding box center [132, 140] width 105 height 17
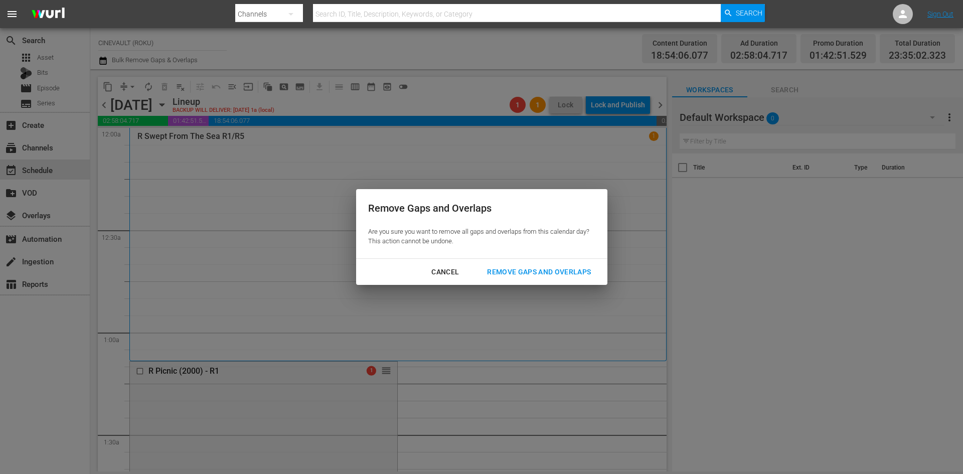
click at [586, 272] on div "Remove Gaps and Overlaps" at bounding box center [539, 272] width 120 height 13
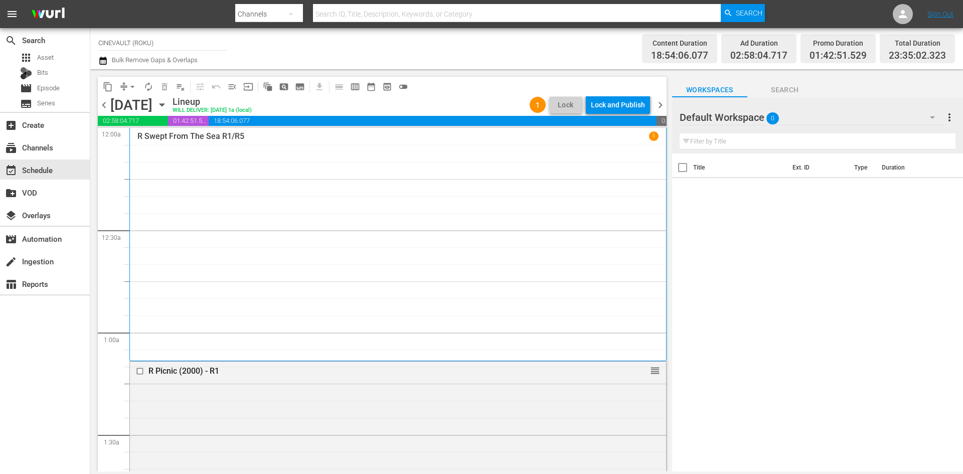
scroll to position [50, 0]
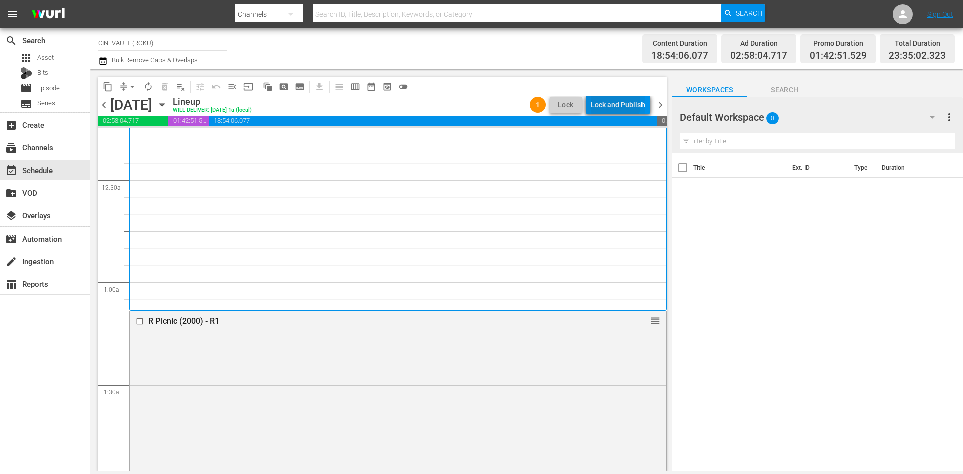
click at [599, 104] on div "Lock and Publish" at bounding box center [618, 105] width 54 height 18
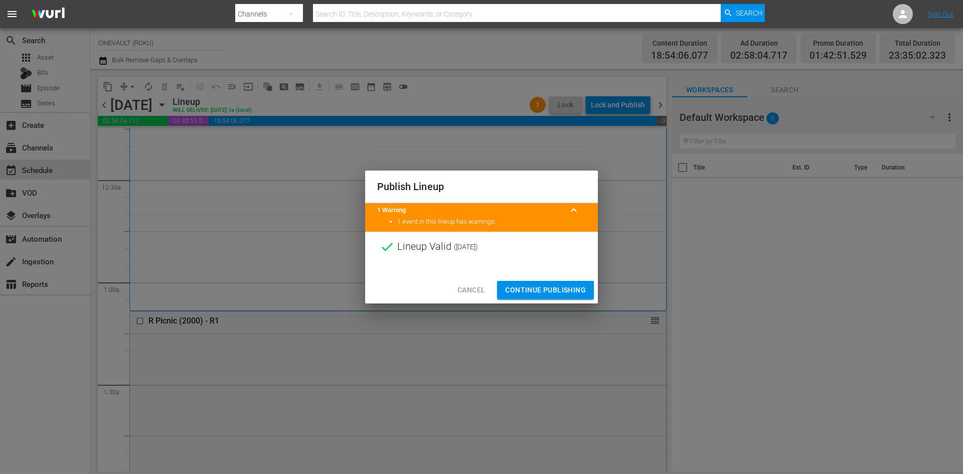
click at [548, 284] on span "Continue Publishing" at bounding box center [545, 290] width 81 height 13
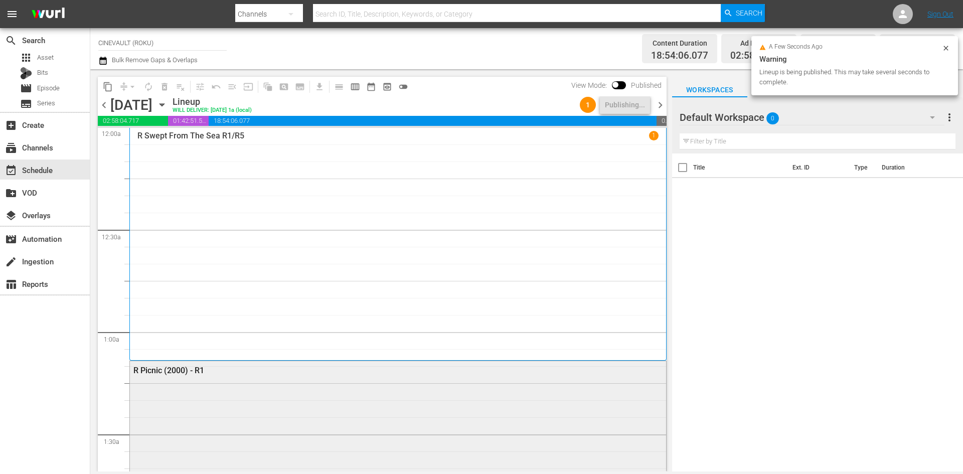
scroll to position [0, 0]
click at [662, 104] on span "chevron_right" at bounding box center [660, 105] width 13 height 13
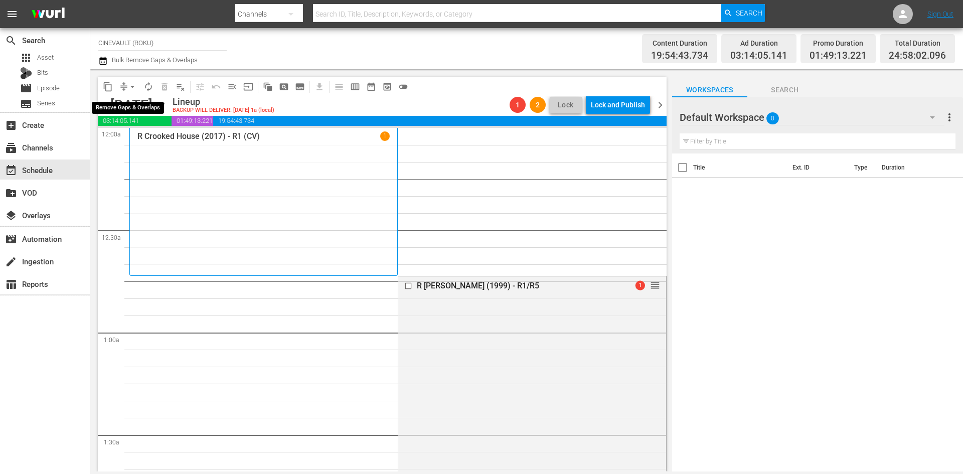
click at [129, 86] on span "arrow_drop_down" at bounding box center [132, 87] width 10 height 10
click at [132, 146] on li "Align to End of Previous Day" at bounding box center [132, 140] width 105 height 17
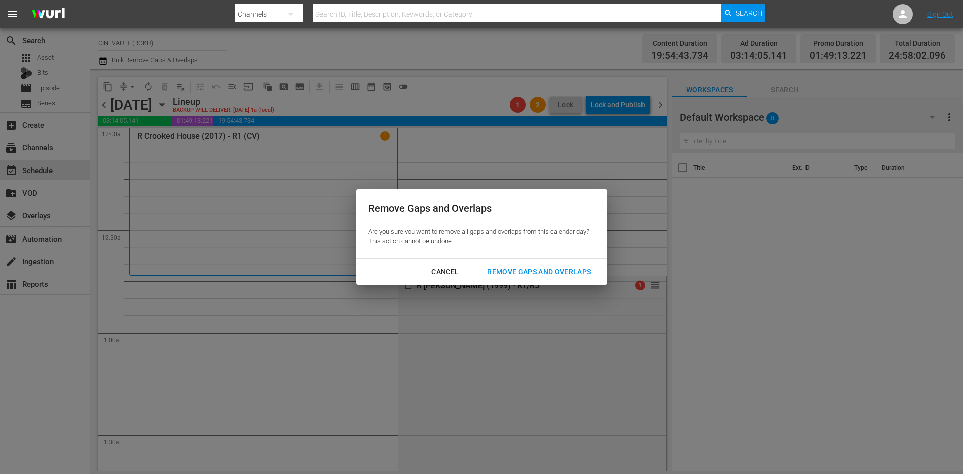
click at [505, 275] on div "Remove Gaps and Overlaps" at bounding box center [539, 272] width 120 height 13
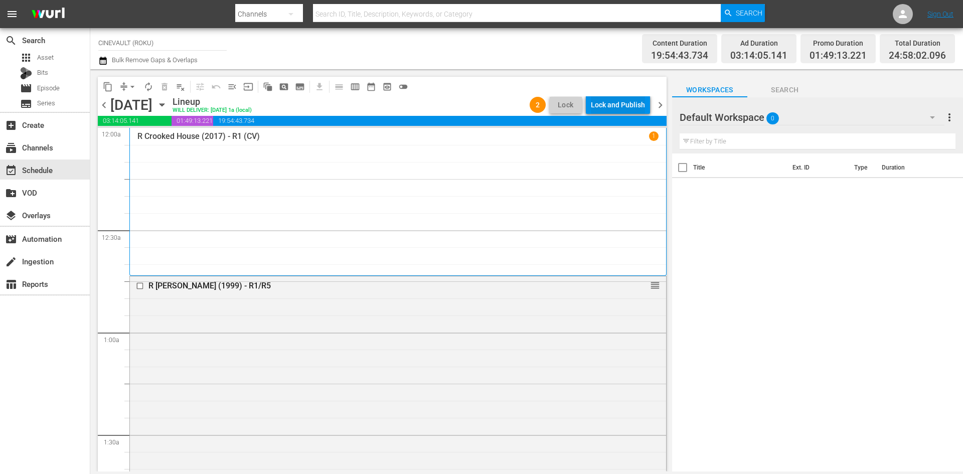
click at [631, 98] on div "Lock and Publish" at bounding box center [618, 105] width 54 height 18
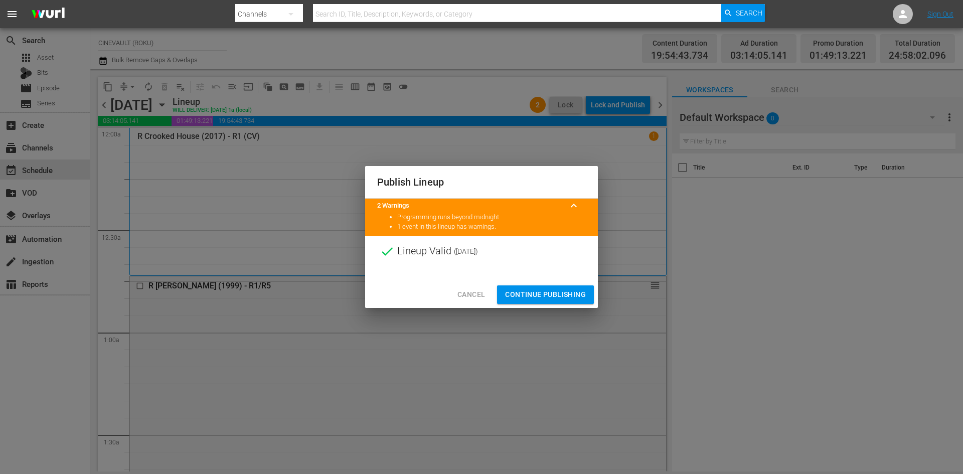
click at [583, 291] on span "Continue Publishing" at bounding box center [545, 294] width 81 height 13
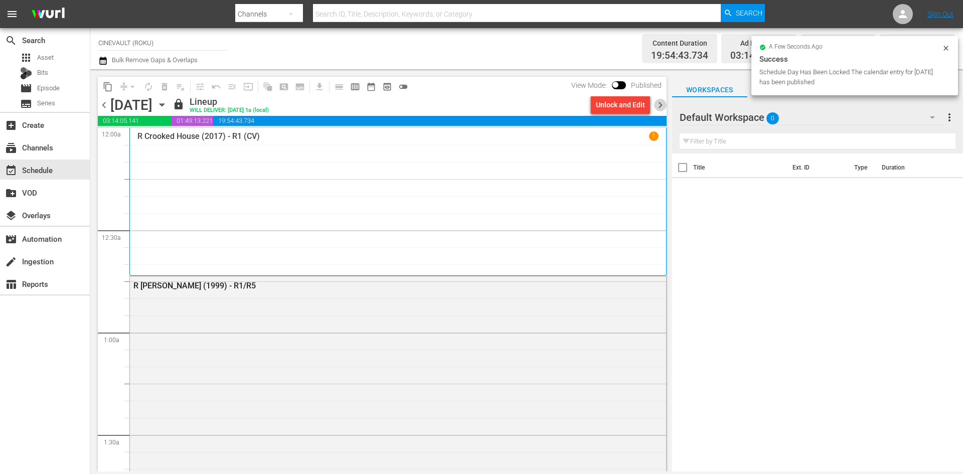
click at [661, 106] on span "chevron_right" at bounding box center [660, 105] width 13 height 13
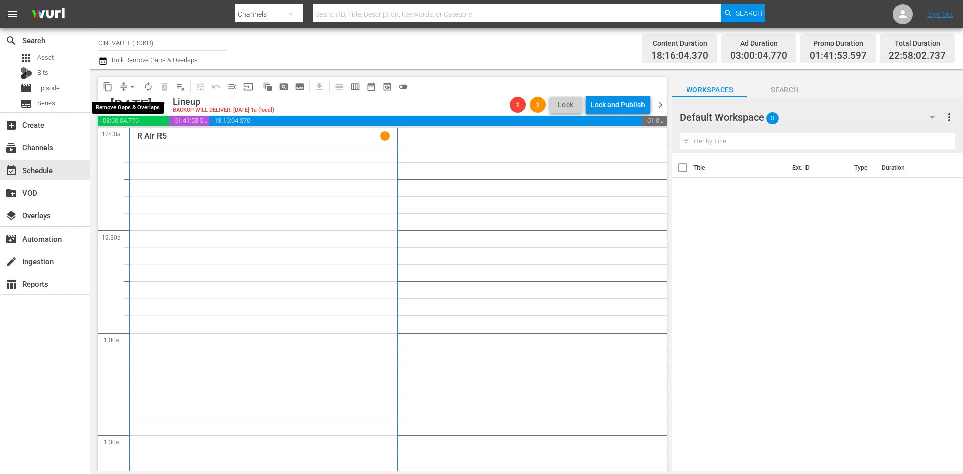
drag, startPoint x: 126, startPoint y: 89, endPoint x: 131, endPoint y: 86, distance: 6.5
click at [131, 86] on button "arrow_drop_down" at bounding box center [132, 87] width 16 height 16
click at [160, 140] on li "Align to End of Previous Day" at bounding box center [132, 140] width 105 height 17
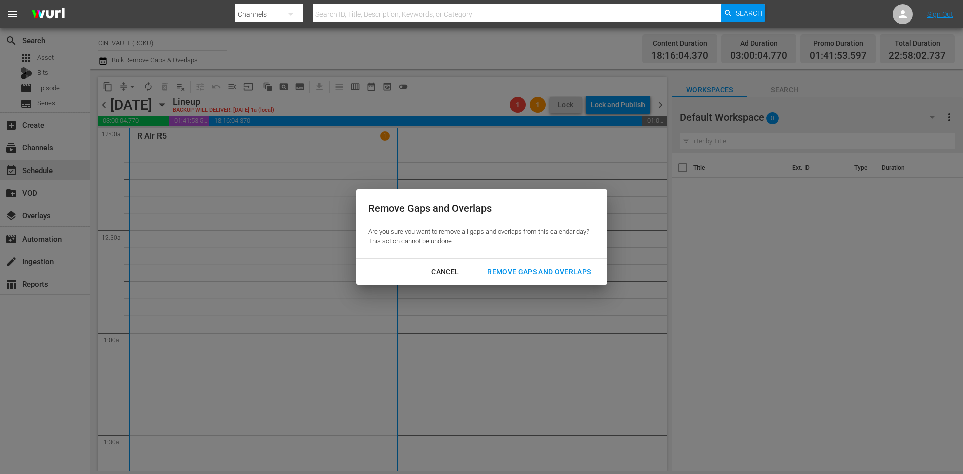
click at [509, 264] on button "Remove Gaps and Overlaps" at bounding box center [539, 272] width 128 height 19
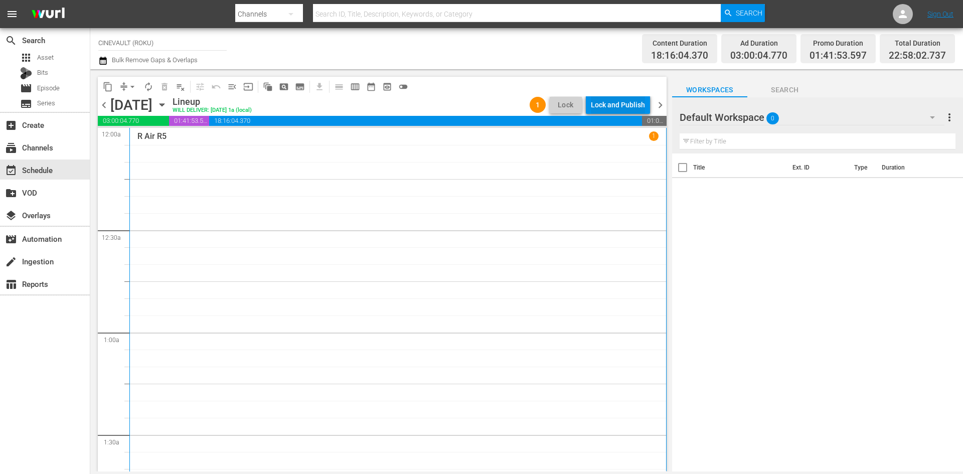
click at [607, 101] on div "Lock and Publish" at bounding box center [618, 105] width 54 height 18
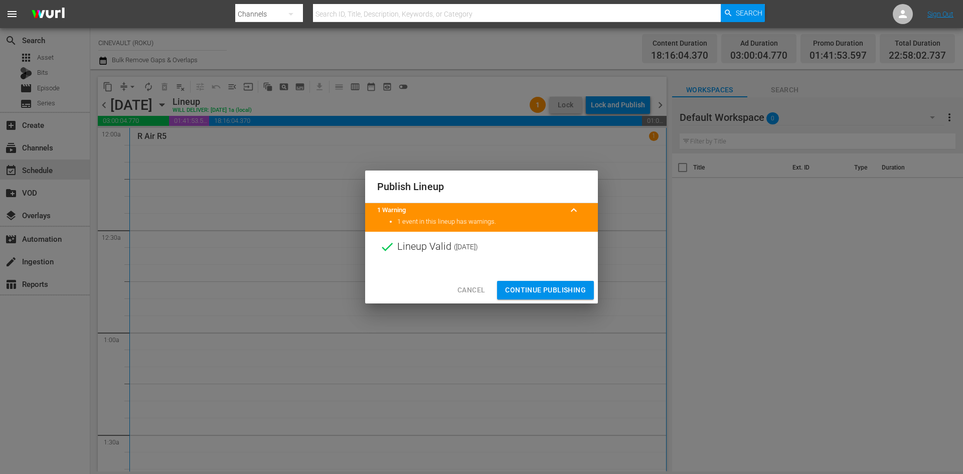
click at [563, 281] on button "Continue Publishing" at bounding box center [545, 290] width 97 height 19
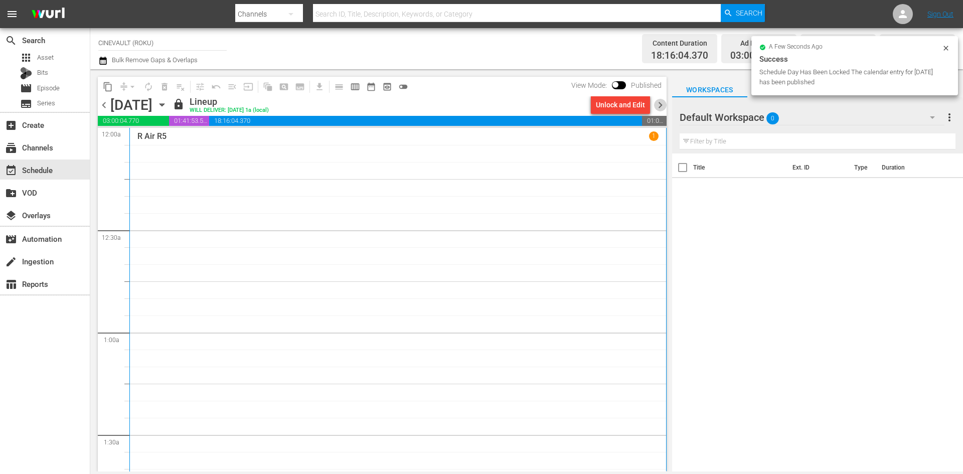
click at [662, 106] on span "chevron_right" at bounding box center [660, 105] width 13 height 13
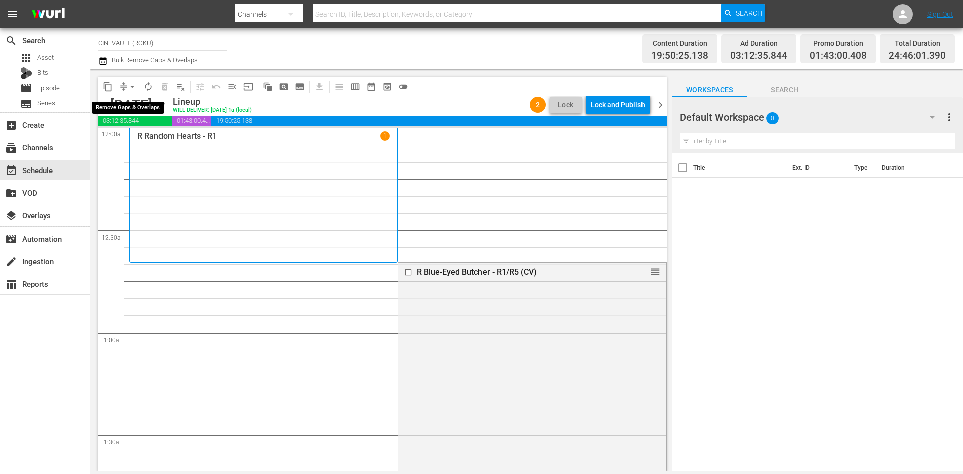
click at [130, 83] on span "arrow_drop_down" at bounding box center [132, 87] width 10 height 10
click at [150, 138] on li "Align to End of Previous Day" at bounding box center [132, 140] width 105 height 17
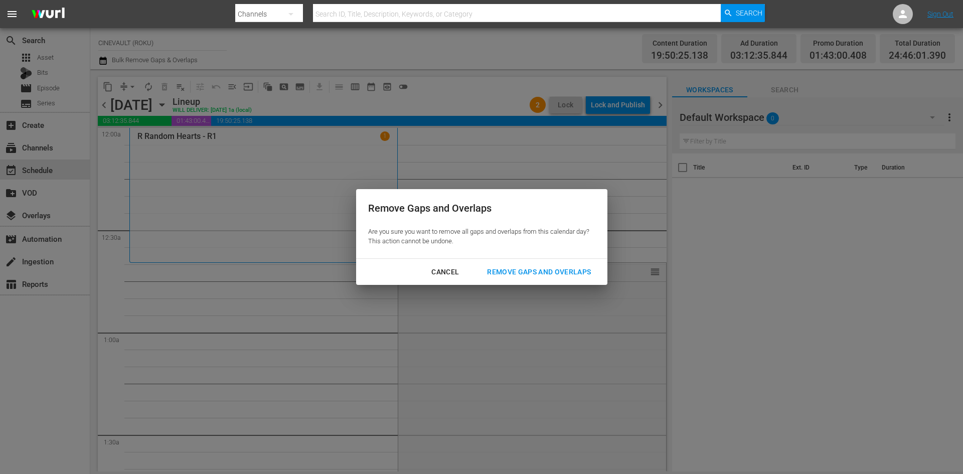
click at [533, 268] on div "Remove Gaps and Overlaps" at bounding box center [539, 272] width 120 height 13
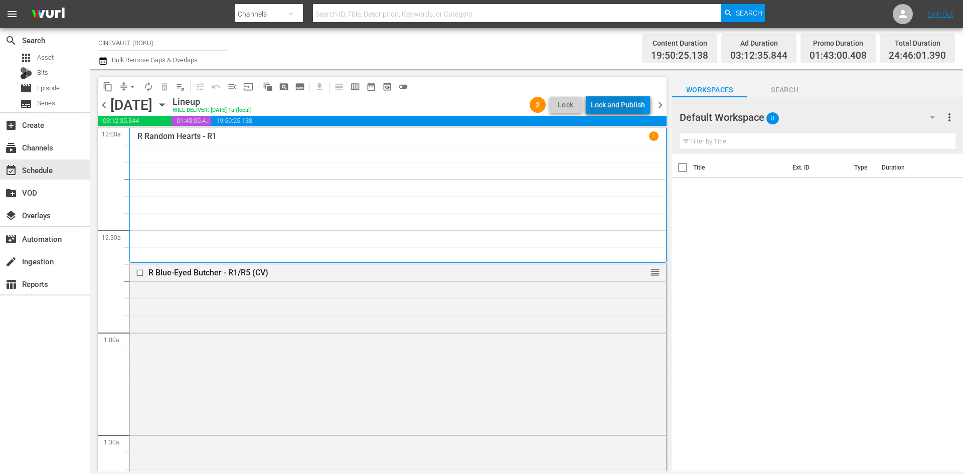
click at [600, 108] on div "Lock and Publish" at bounding box center [618, 105] width 54 height 18
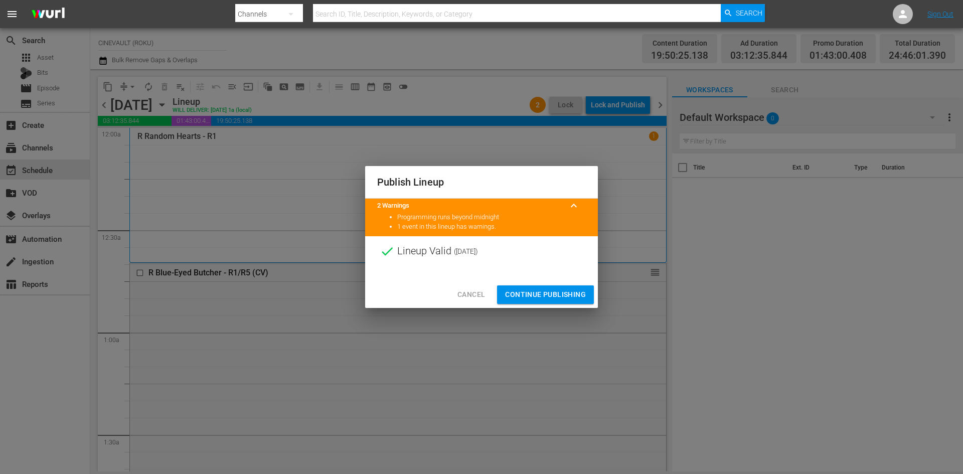
click at [563, 290] on span "Continue Publishing" at bounding box center [545, 294] width 81 height 13
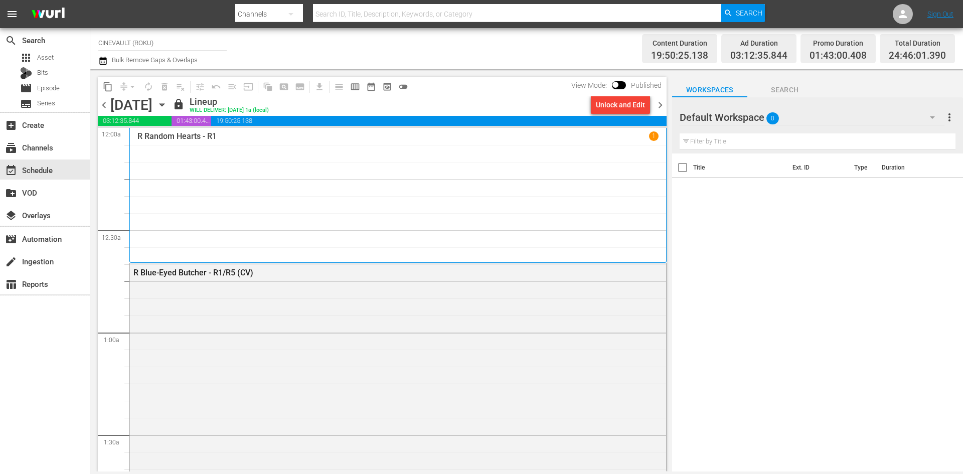
click at [663, 105] on span "chevron_right" at bounding box center [660, 105] width 13 height 13
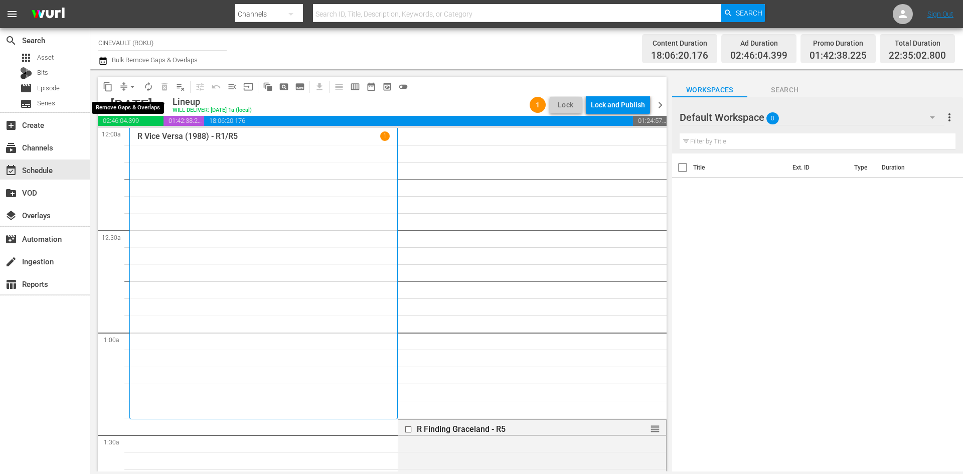
click at [132, 86] on span "arrow_drop_down" at bounding box center [132, 87] width 10 height 10
click at [135, 138] on li "Align to End of Previous Day" at bounding box center [132, 140] width 105 height 17
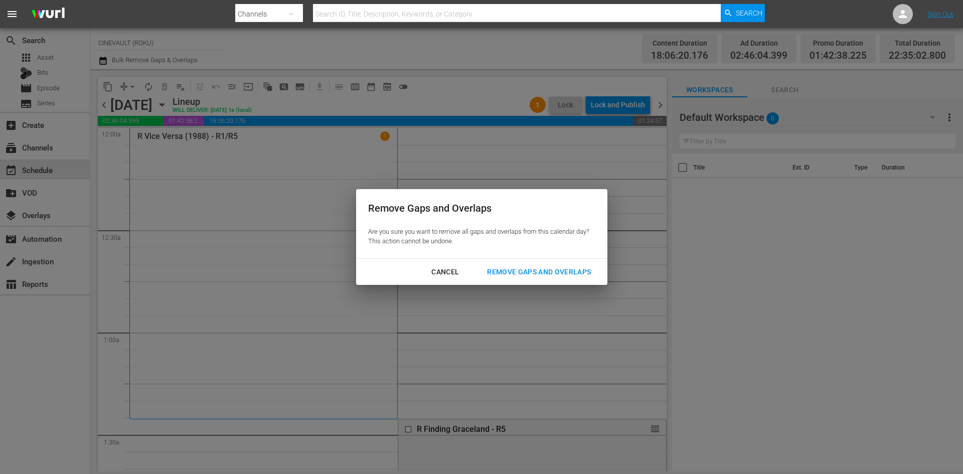
click at [532, 275] on div "Remove Gaps and Overlaps" at bounding box center [539, 272] width 120 height 13
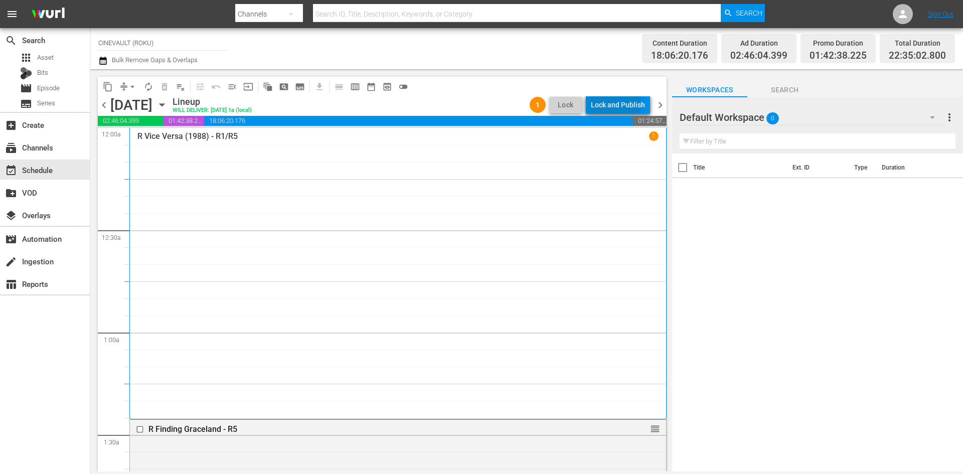
click at [617, 104] on div "Lock and Publish" at bounding box center [618, 105] width 54 height 18
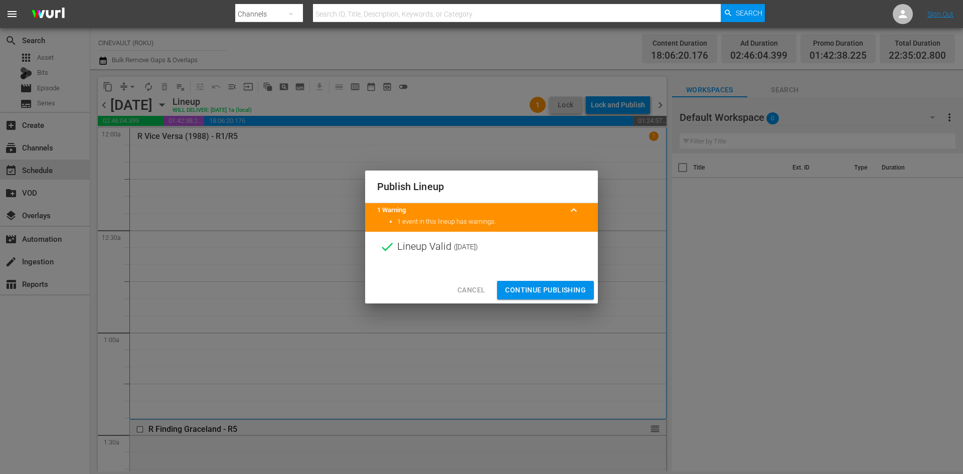
click at [574, 284] on span "Continue Publishing" at bounding box center [545, 290] width 81 height 13
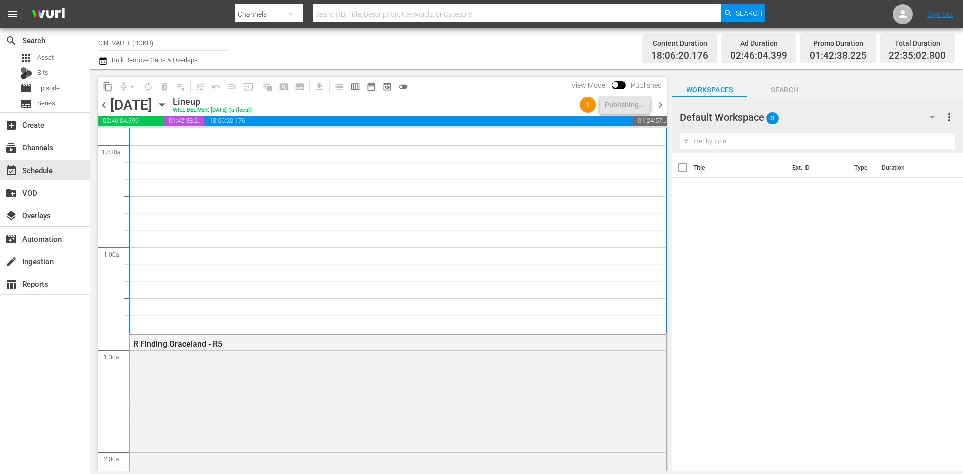
scroll to position [50, 0]
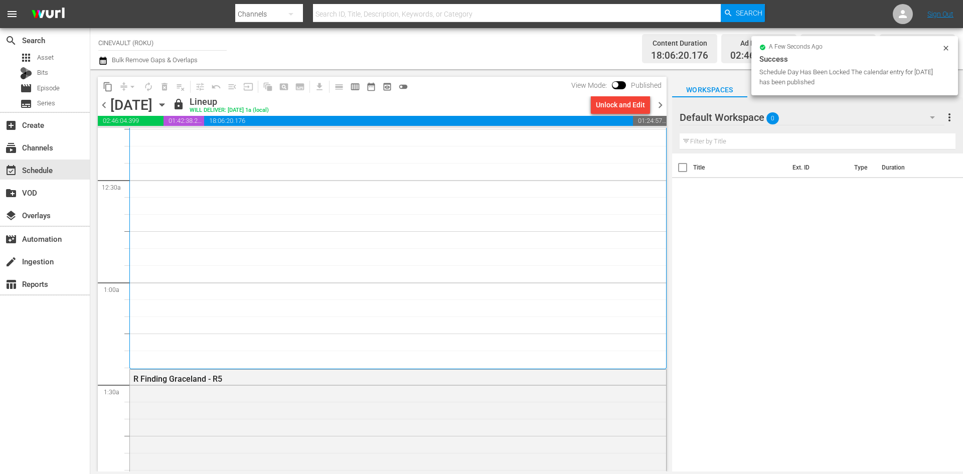
click at [661, 99] on span "chevron_right" at bounding box center [660, 105] width 13 height 13
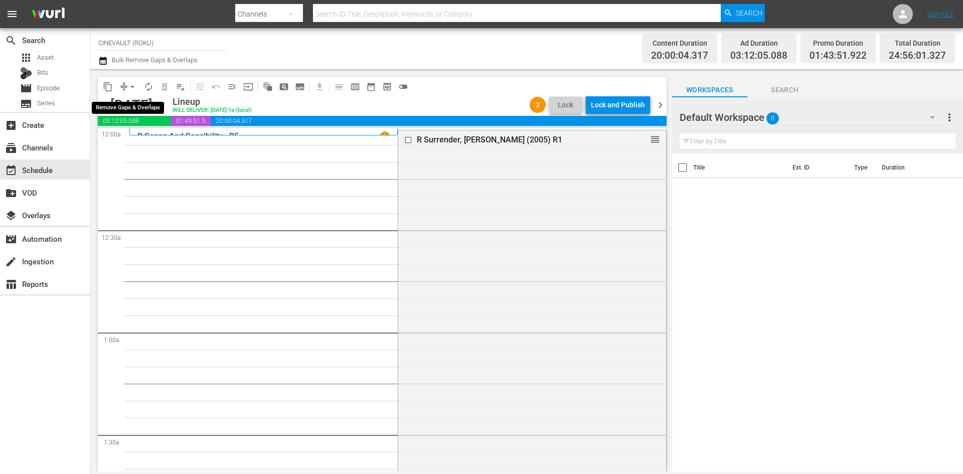
click at [134, 87] on span "arrow_drop_down" at bounding box center [132, 87] width 10 height 10
click at [140, 142] on li "Align to End of Previous Day" at bounding box center [132, 140] width 105 height 17
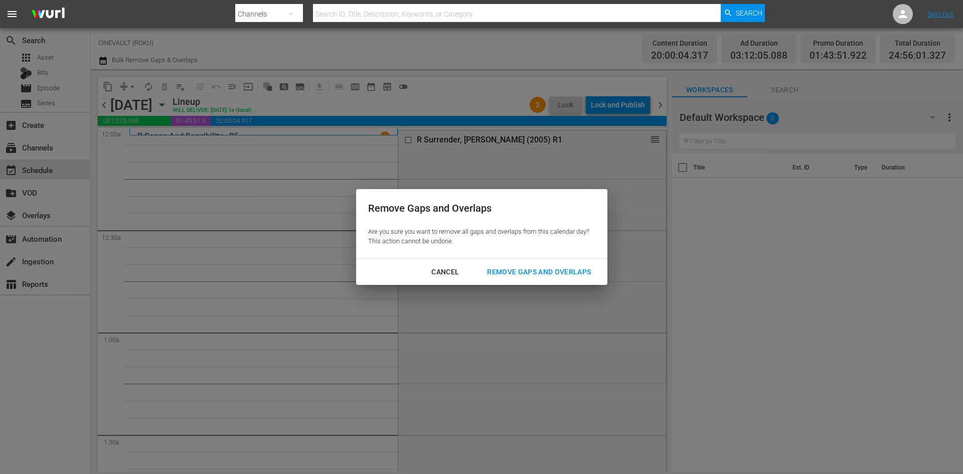
click at [522, 267] on div "Remove Gaps and Overlaps" at bounding box center [539, 272] width 120 height 13
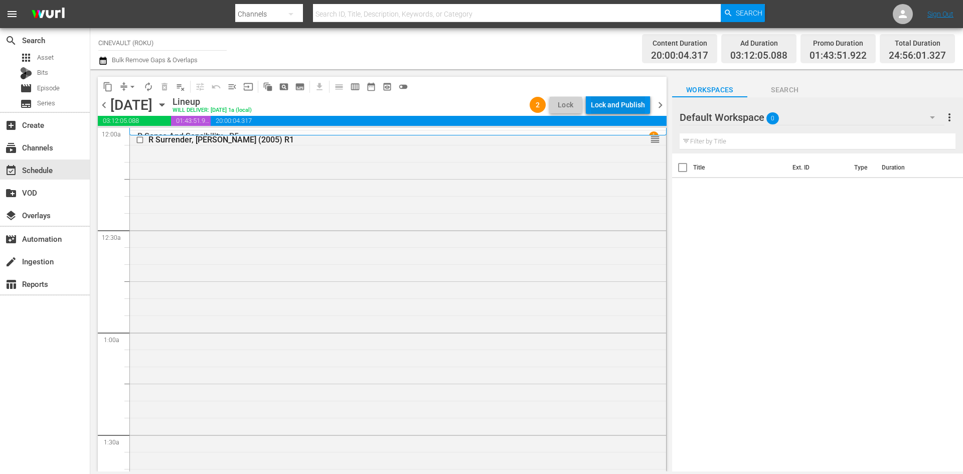
click at [638, 110] on div "Lock and Publish" at bounding box center [618, 105] width 54 height 18
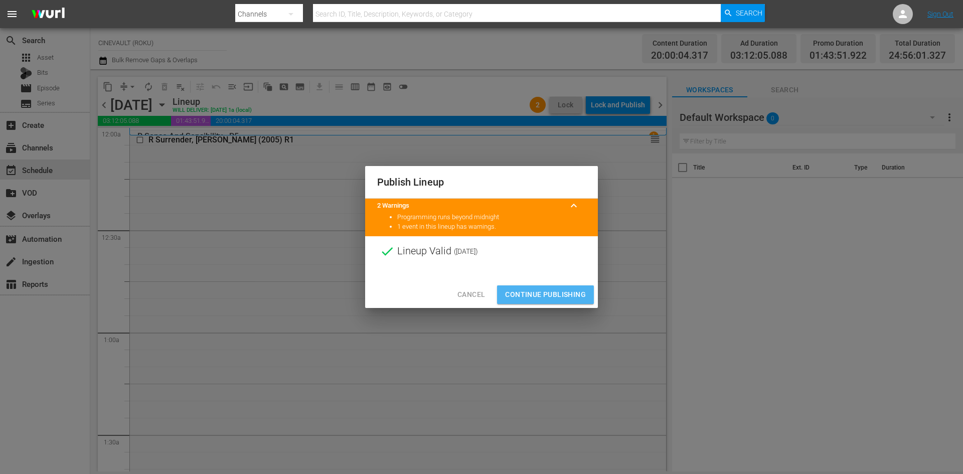
click at [579, 292] on span "Continue Publishing" at bounding box center [545, 294] width 81 height 13
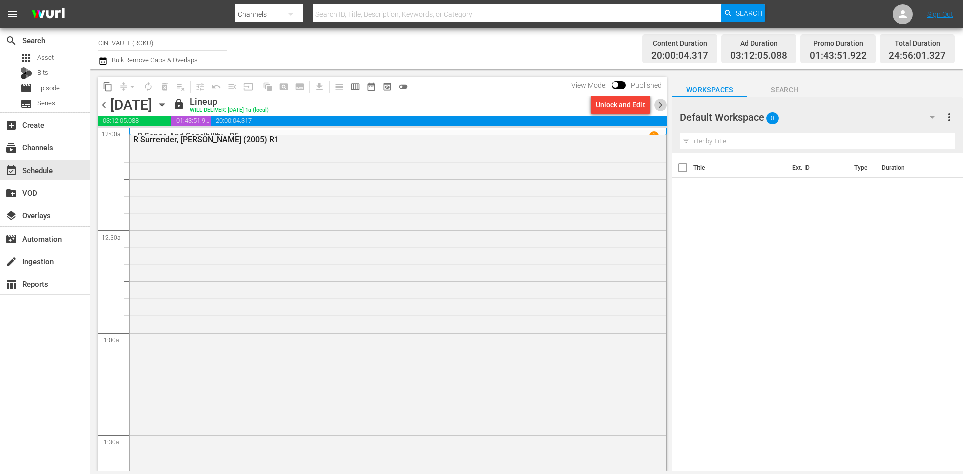
click at [659, 109] on span "chevron_right" at bounding box center [660, 105] width 13 height 13
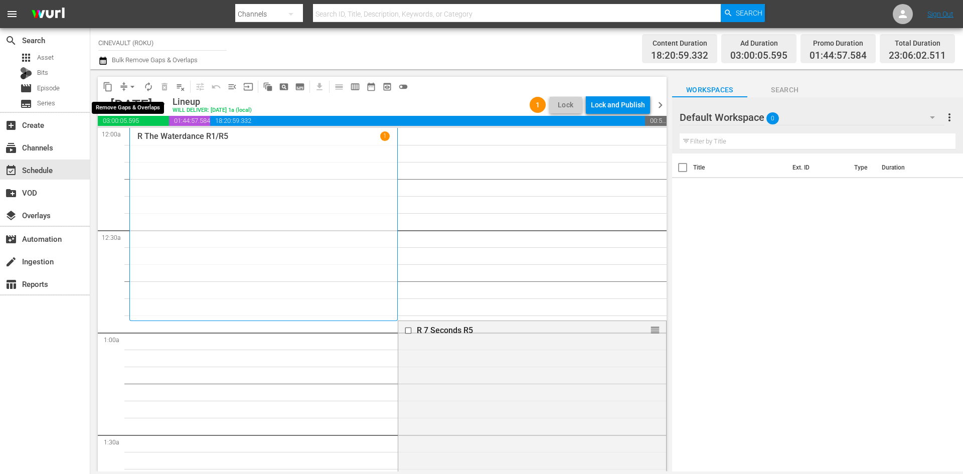
click at [128, 86] on span "arrow_drop_down" at bounding box center [132, 87] width 10 height 10
click at [145, 147] on li "Align to End of Previous Day" at bounding box center [132, 140] width 105 height 17
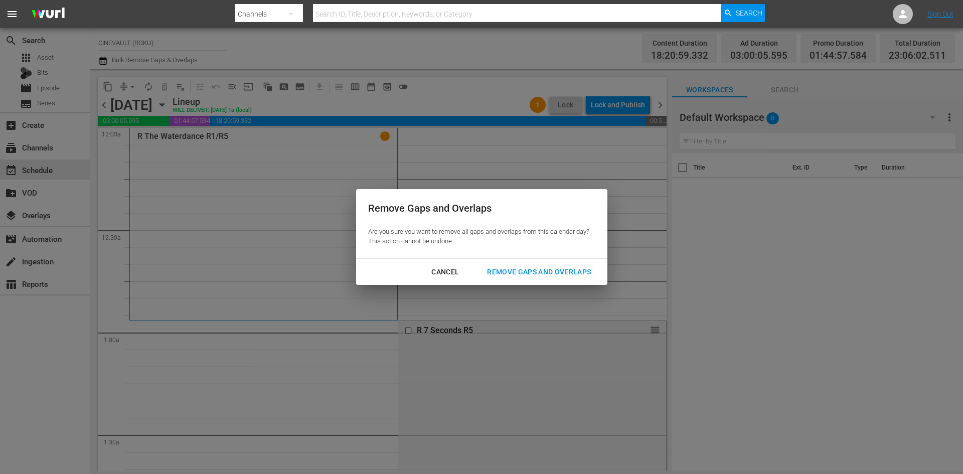
click at [547, 271] on div "Remove Gaps and Overlaps" at bounding box center [539, 272] width 120 height 13
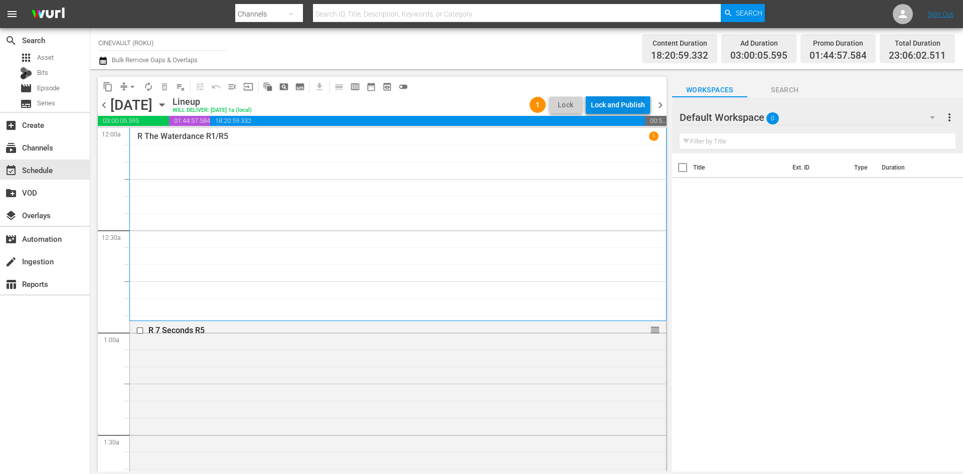
click at [622, 97] on div "Lock and Publish" at bounding box center [618, 105] width 54 height 18
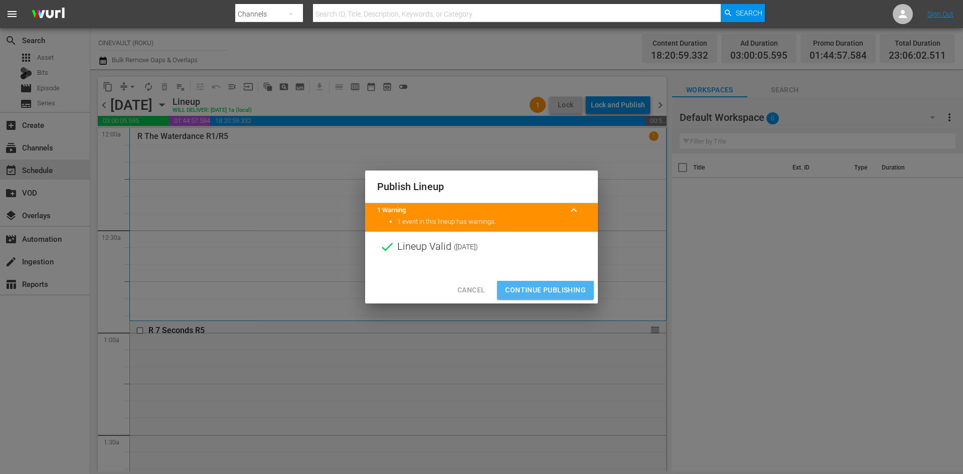
click at [557, 292] on span "Continue Publishing" at bounding box center [545, 290] width 81 height 13
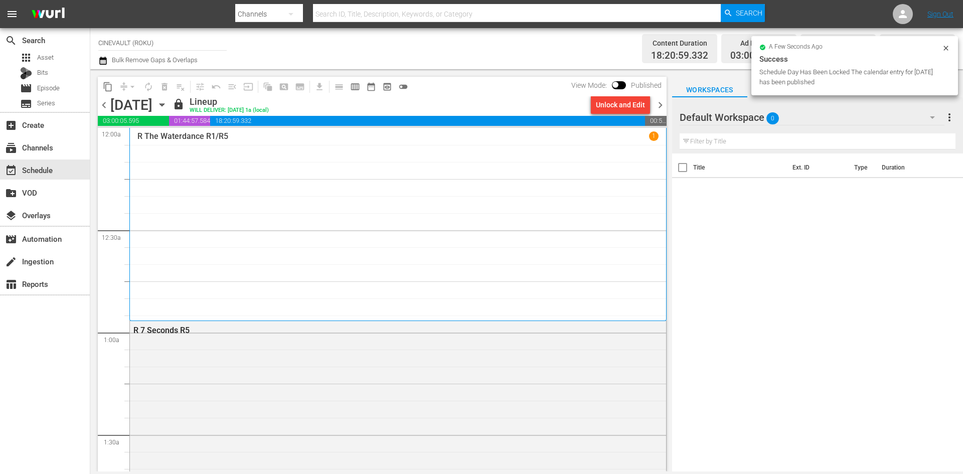
click at [659, 107] on span "chevron_right" at bounding box center [660, 105] width 13 height 13
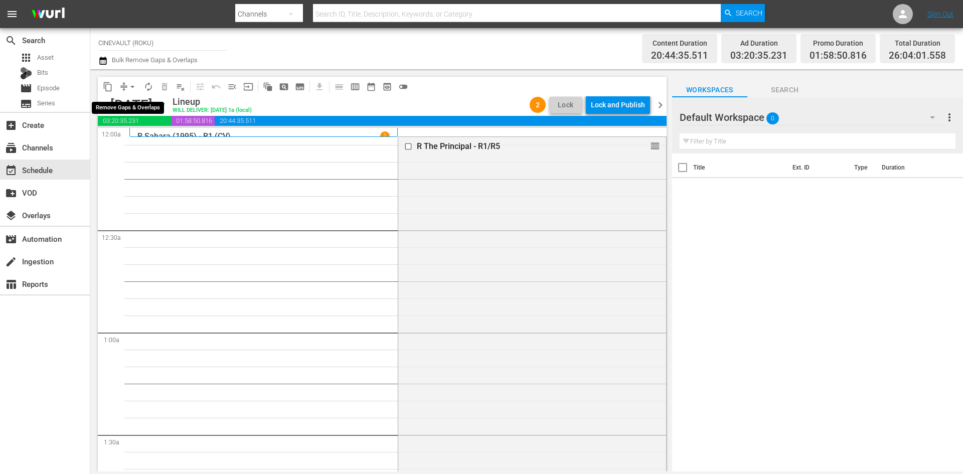
click at [131, 82] on span "arrow_drop_down" at bounding box center [132, 87] width 10 height 10
click at [146, 133] on li "Align to End of Previous Day" at bounding box center [132, 140] width 105 height 17
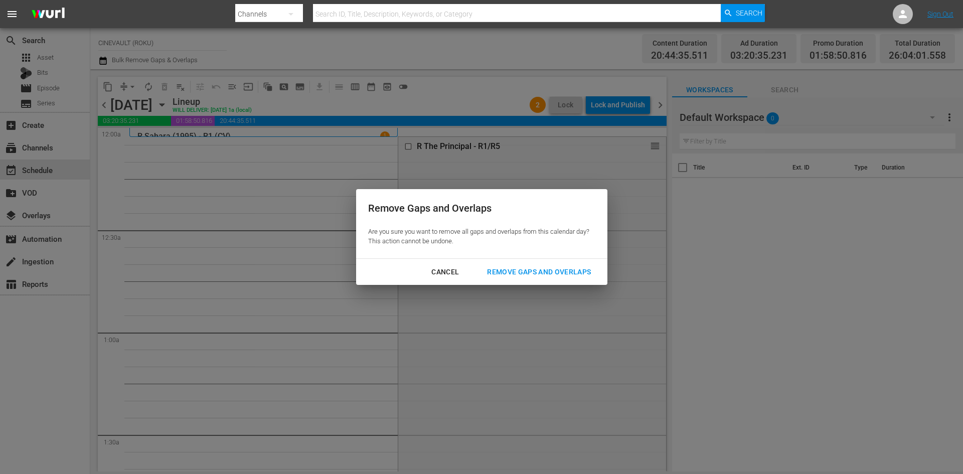
click at [583, 269] on div "Remove Gaps and Overlaps" at bounding box center [539, 272] width 120 height 13
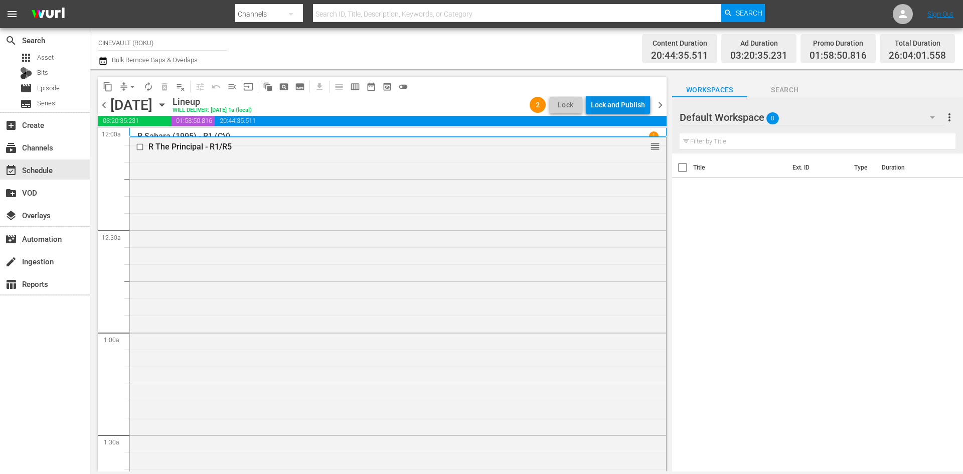
click at [609, 113] on div "Lock and Publish" at bounding box center [618, 105] width 54 height 18
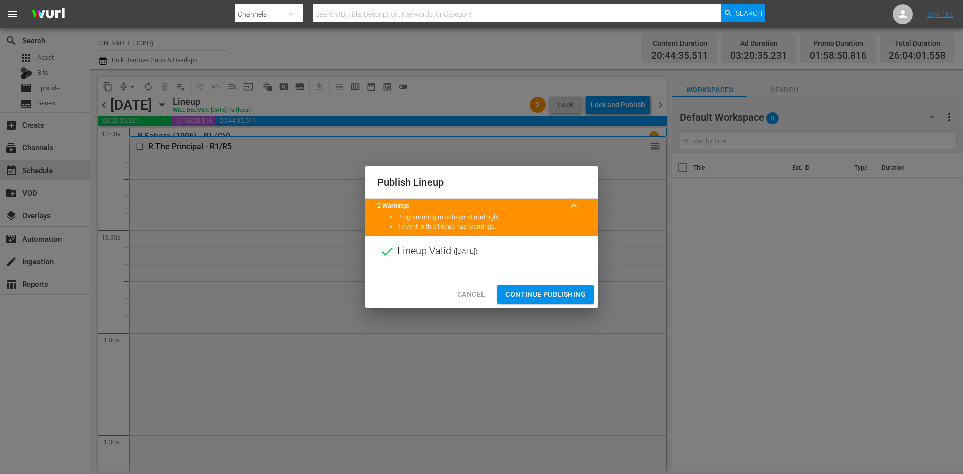
click at [558, 293] on span "Continue Publishing" at bounding box center [545, 294] width 81 height 13
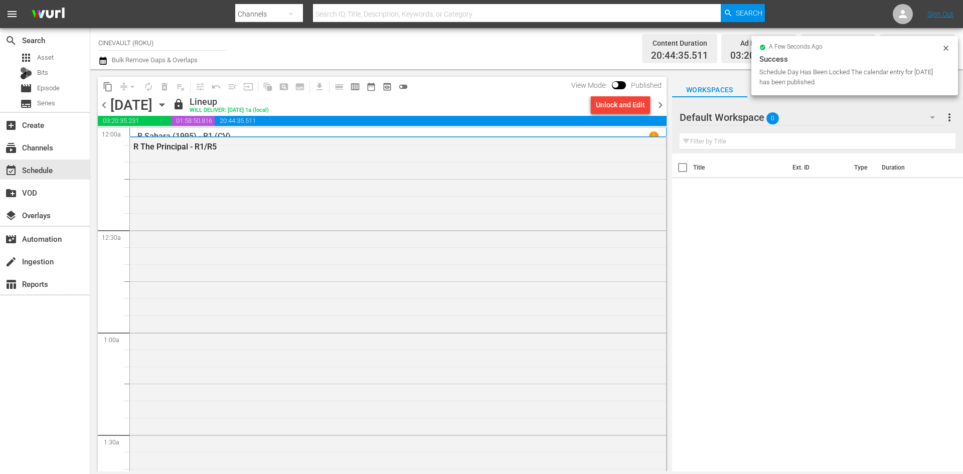
click at [661, 112] on div "chevron_left [DATE] [DATE] lock Lineup WILL DELIVER: [DATE] 1a (local) Unlock a…" at bounding box center [382, 106] width 569 height 20
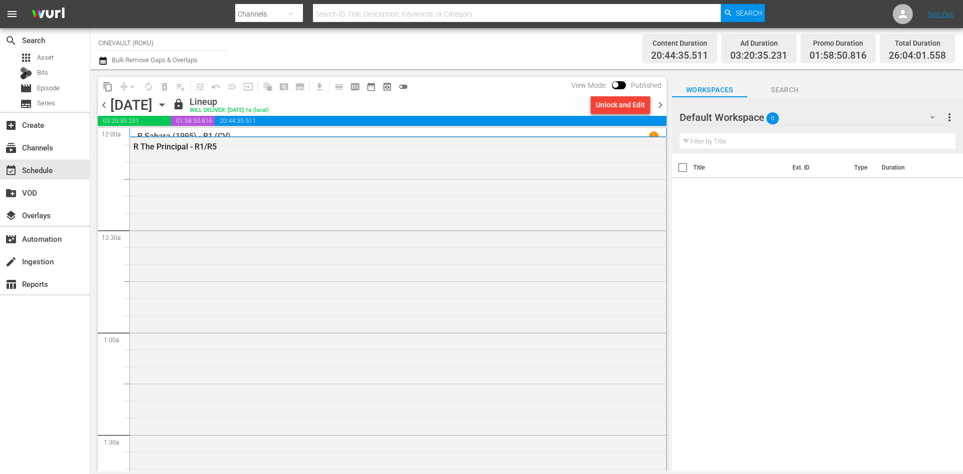
click at [661, 102] on span "chevron_right" at bounding box center [660, 105] width 13 height 13
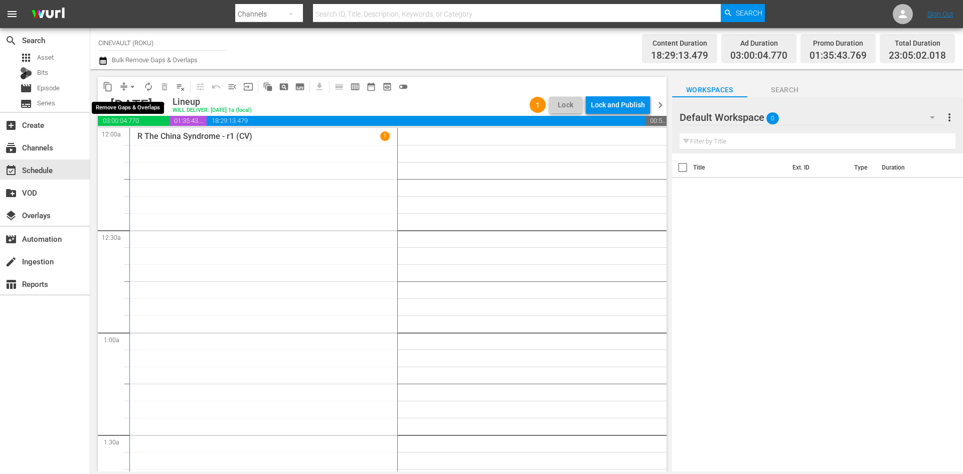
click at [132, 87] on span "arrow_drop_down" at bounding box center [132, 87] width 10 height 10
click at [163, 142] on li "Align to End of Previous Day" at bounding box center [132, 140] width 105 height 17
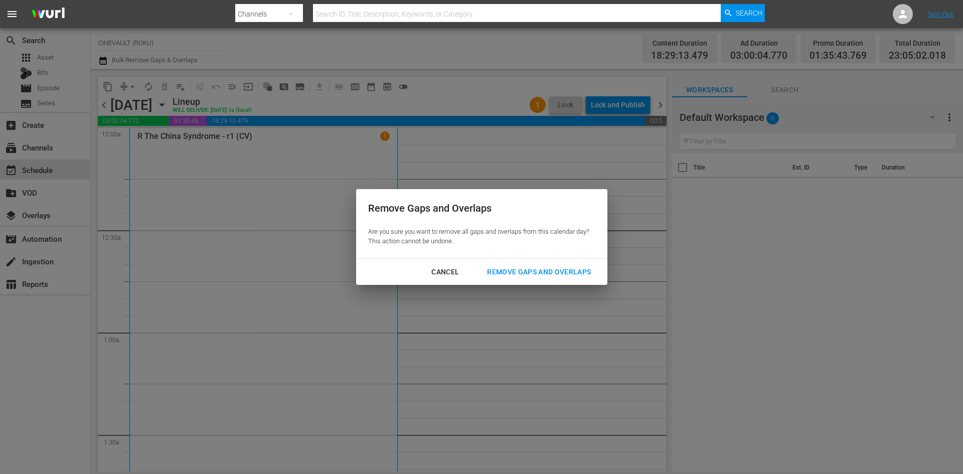
click at [591, 270] on div "Remove Gaps and Overlaps" at bounding box center [539, 272] width 120 height 13
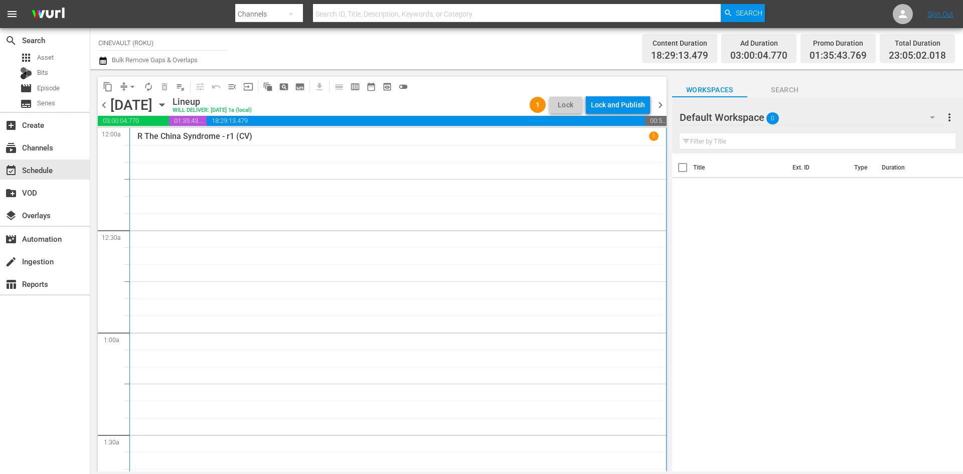
drag, startPoint x: 129, startPoint y: 86, endPoint x: 558, endPoint y: 328, distance: 492.2
click at [673, 355] on div "content_copy compress arrow_drop_down autorenew_outlined delete_forever_outline…" at bounding box center [526, 270] width 873 height 402
click at [640, 111] on div "Lock and Publish" at bounding box center [618, 105] width 54 height 18
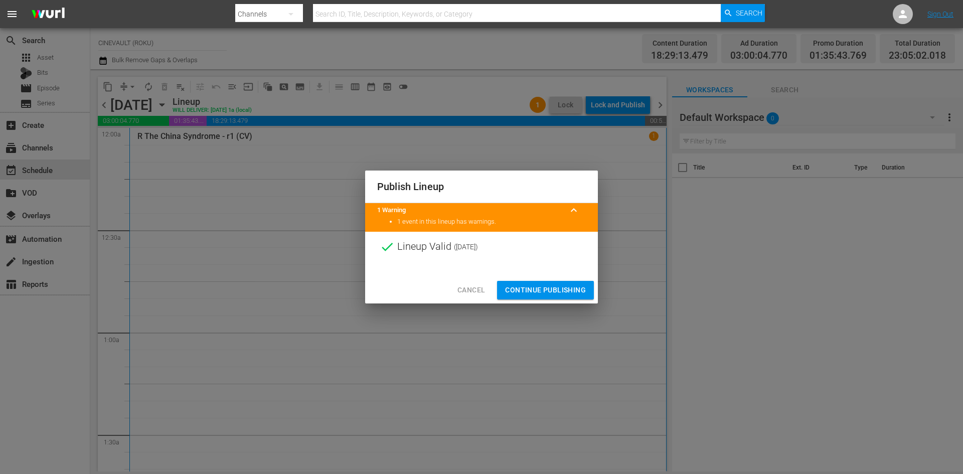
click at [562, 291] on span "Continue Publishing" at bounding box center [545, 290] width 81 height 13
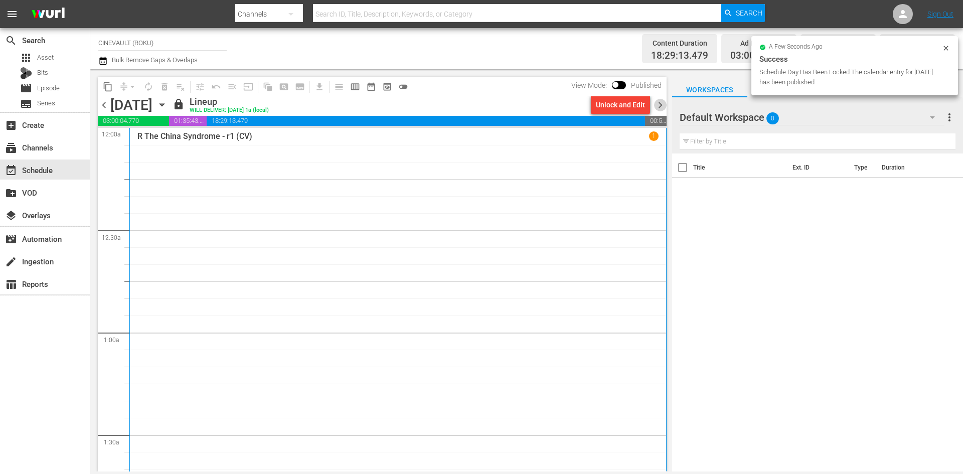
click at [659, 100] on span "chevron_right" at bounding box center [660, 105] width 13 height 13
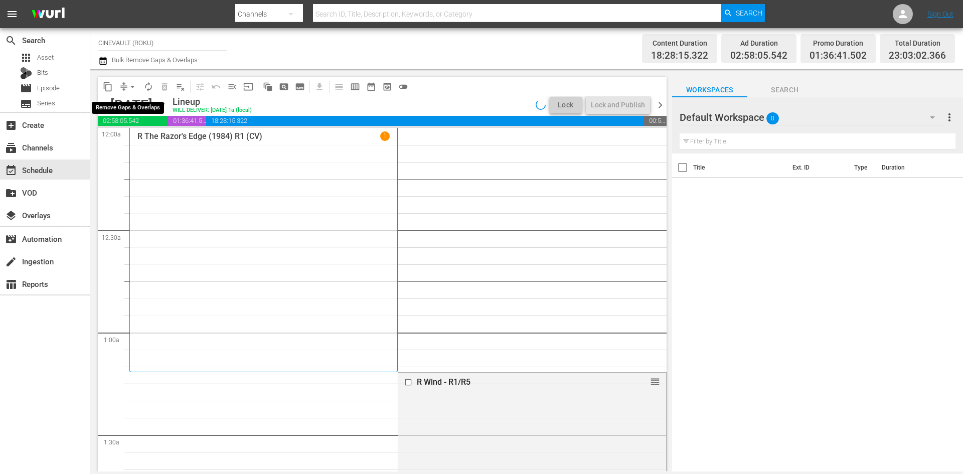
click at [130, 88] on span "arrow_drop_down" at bounding box center [132, 87] width 10 height 10
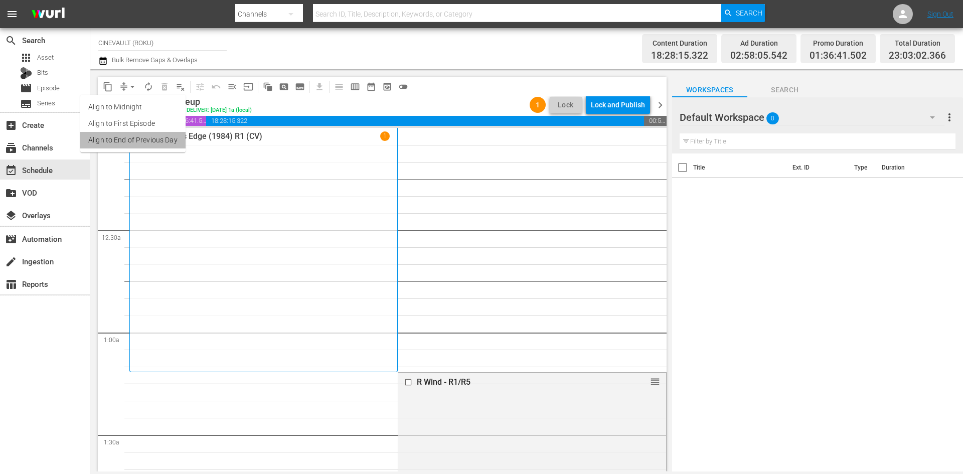
click at [165, 141] on li "Align to End of Previous Day" at bounding box center [132, 140] width 105 height 17
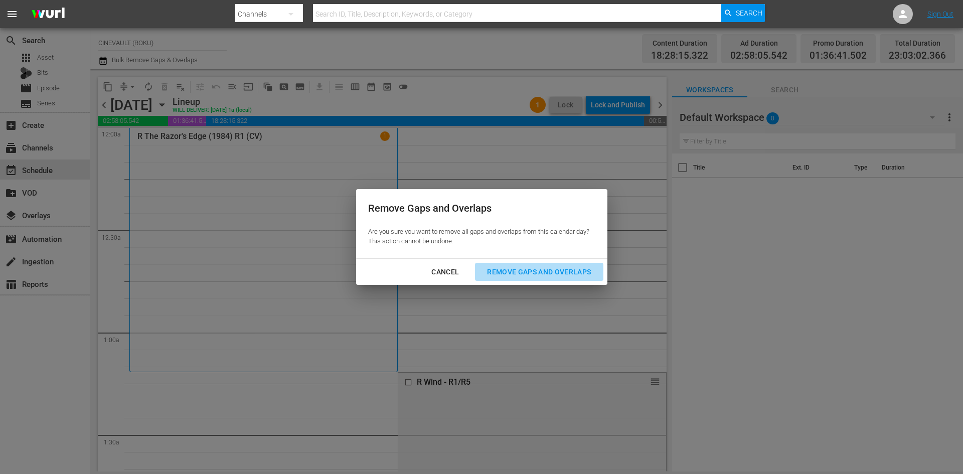
click at [560, 273] on div "Remove Gaps and Overlaps" at bounding box center [539, 272] width 120 height 13
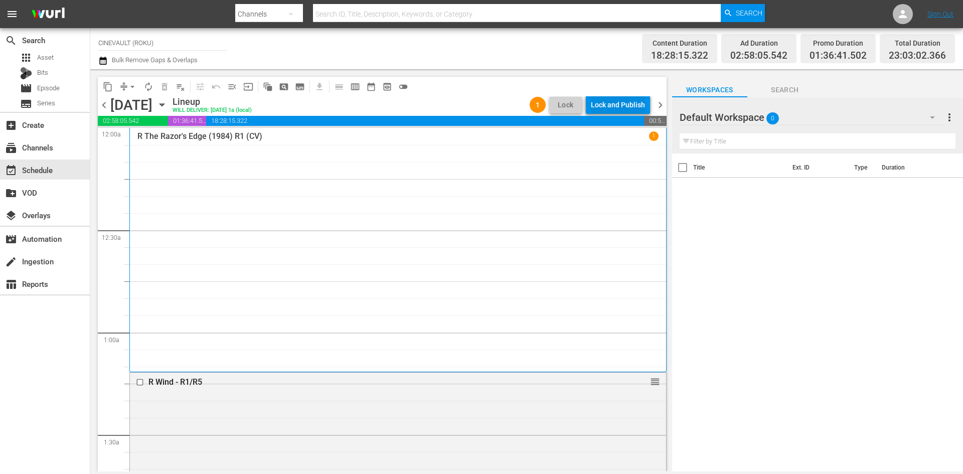
click at [618, 98] on div "Lock and Publish" at bounding box center [618, 105] width 54 height 18
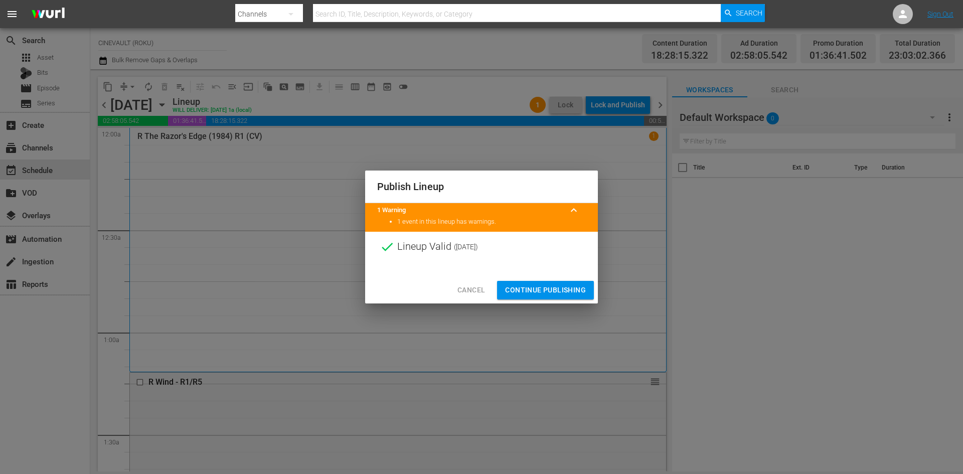
click at [575, 294] on span "Continue Publishing" at bounding box center [545, 290] width 81 height 13
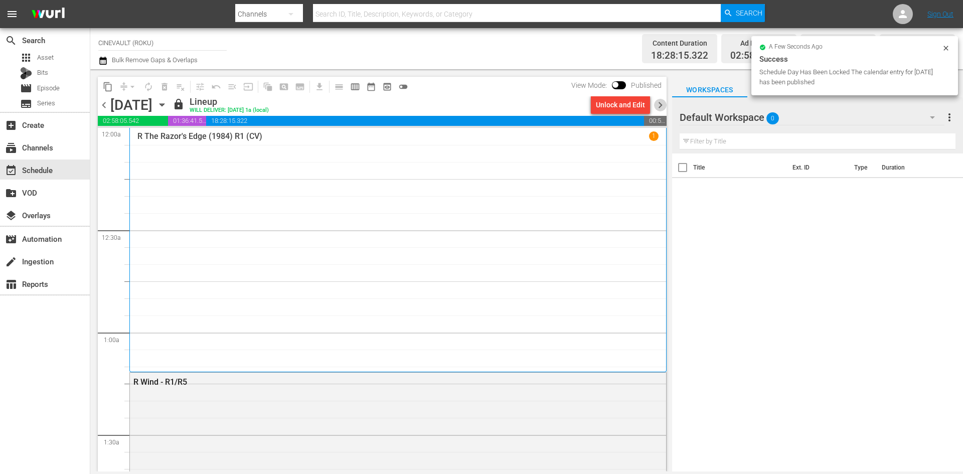
click at [657, 102] on span "chevron_right" at bounding box center [660, 105] width 13 height 13
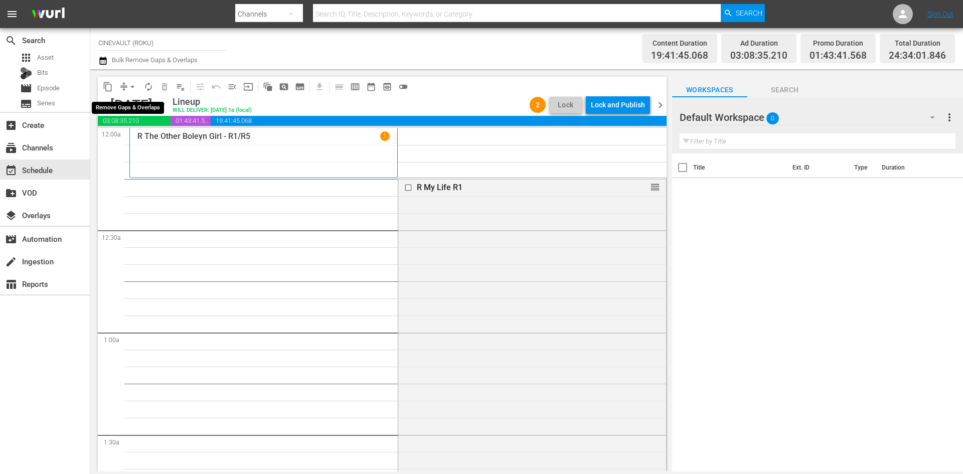
click at [131, 91] on span "arrow_drop_down" at bounding box center [132, 87] width 10 height 10
click at [139, 142] on li "Align to End of Previous Day" at bounding box center [132, 140] width 105 height 17
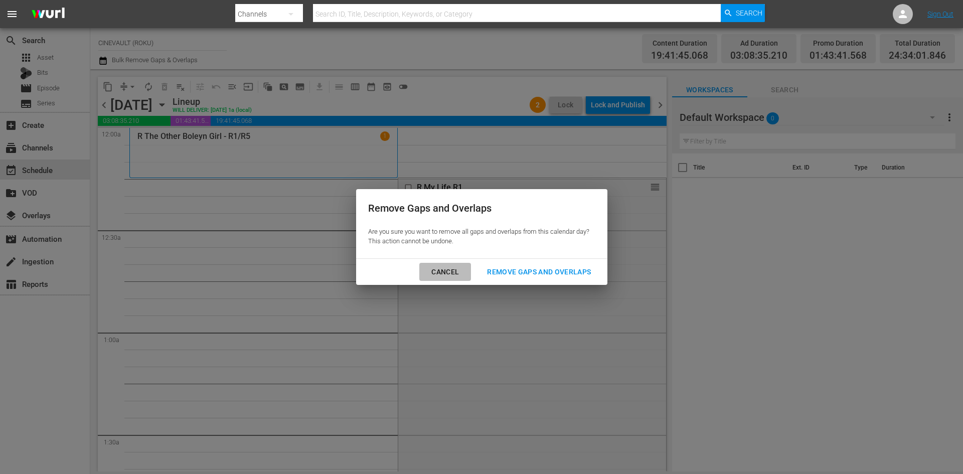
click at [444, 280] on button "Cancel" at bounding box center [445, 272] width 52 height 19
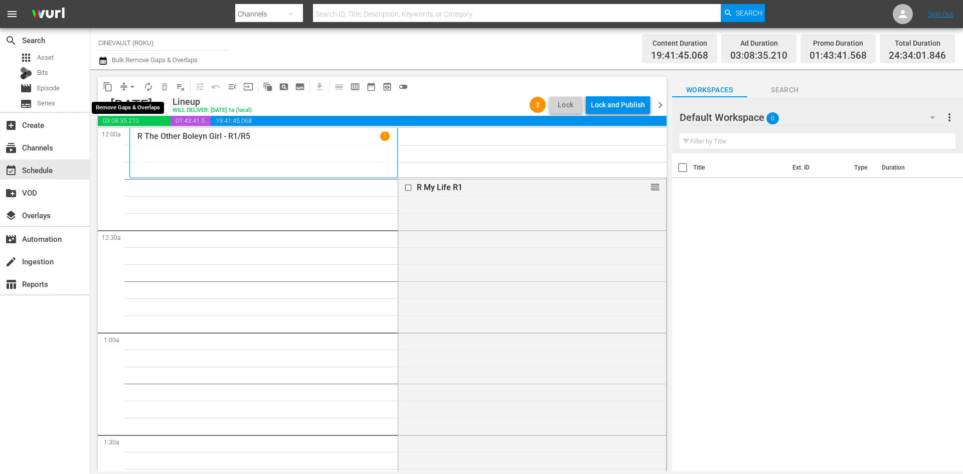
click at [128, 85] on span "arrow_drop_down" at bounding box center [132, 87] width 10 height 10
click at [153, 138] on li "Align to End of Previous Day" at bounding box center [132, 140] width 105 height 17
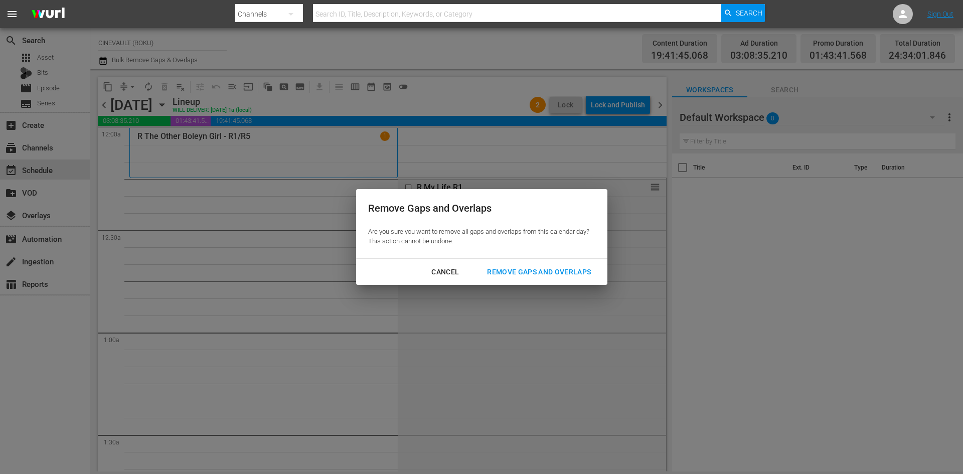
click at [570, 266] on div "Remove Gaps and Overlaps" at bounding box center [539, 272] width 120 height 13
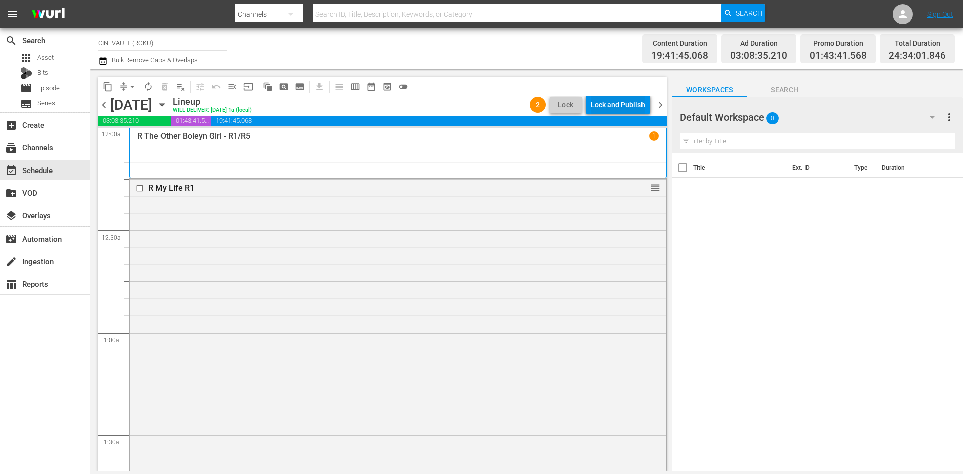
click at [630, 110] on div "Lock and Publish" at bounding box center [618, 105] width 54 height 18
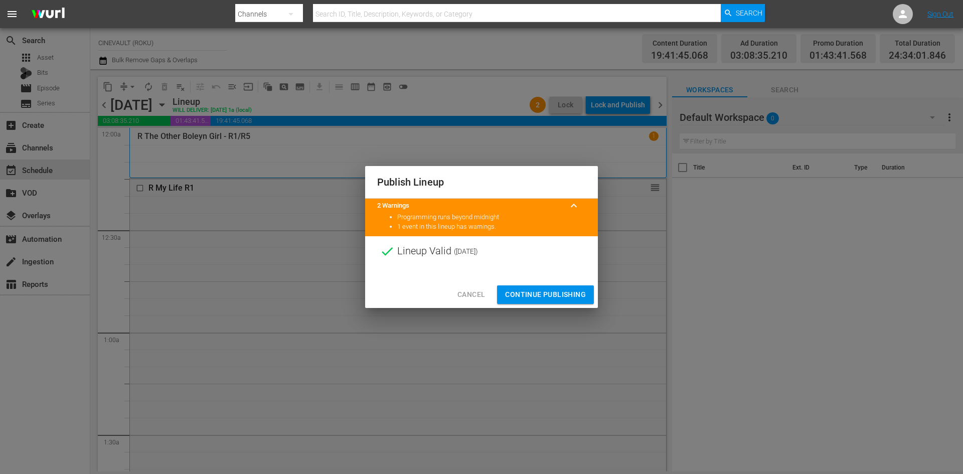
click at [576, 295] on span "Continue Publishing" at bounding box center [545, 294] width 81 height 13
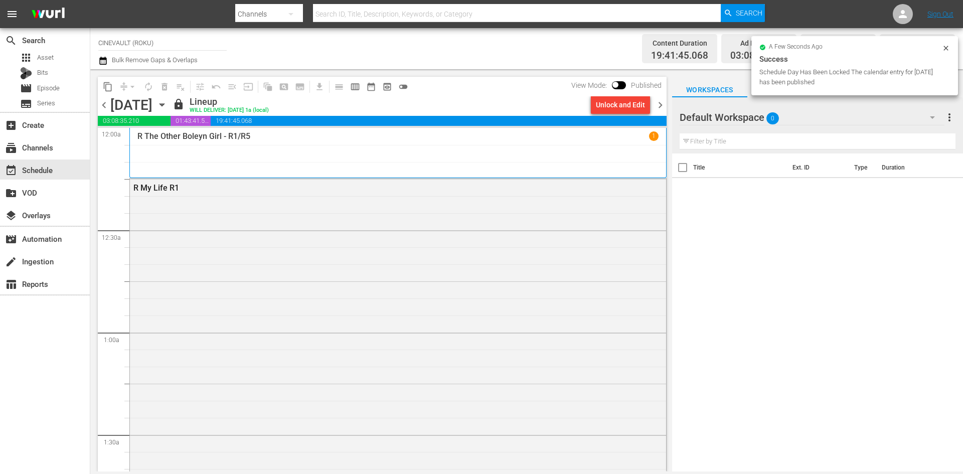
click at [662, 105] on span "chevron_right" at bounding box center [660, 105] width 13 height 13
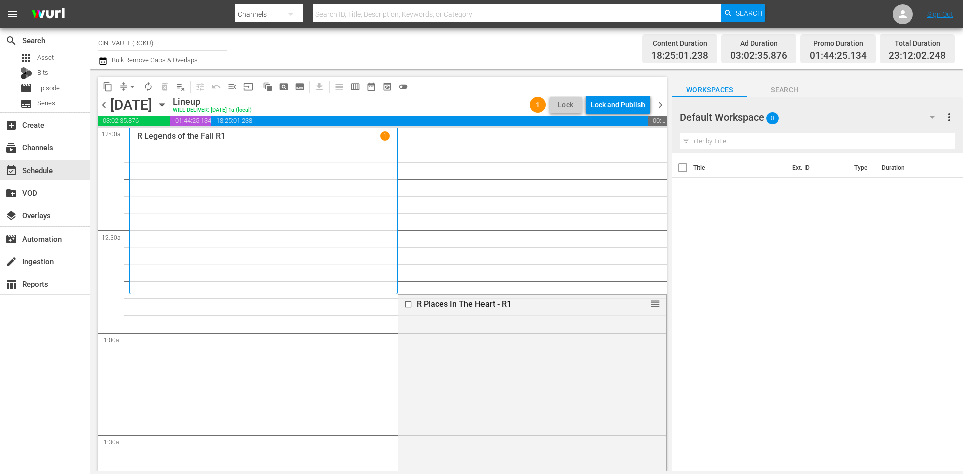
click at [168, 110] on icon "button" at bounding box center [162, 104] width 11 height 11
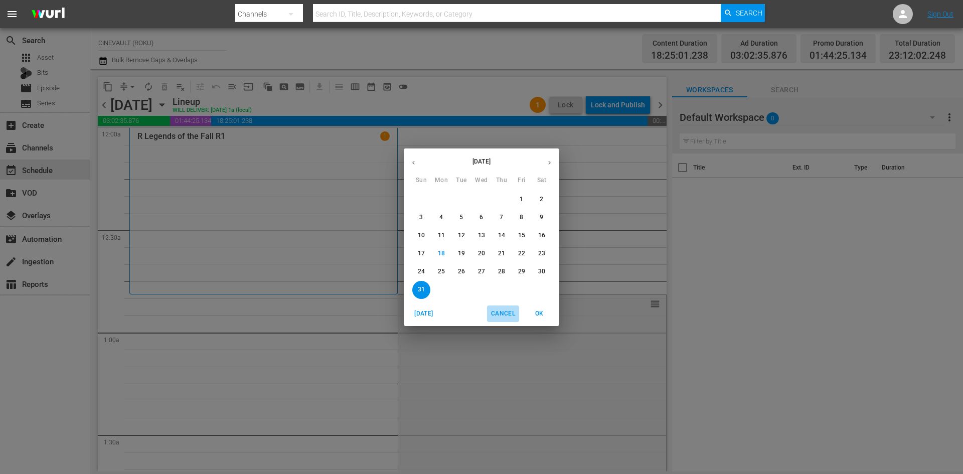
click at [504, 309] on span "Cancel" at bounding box center [503, 314] width 24 height 11
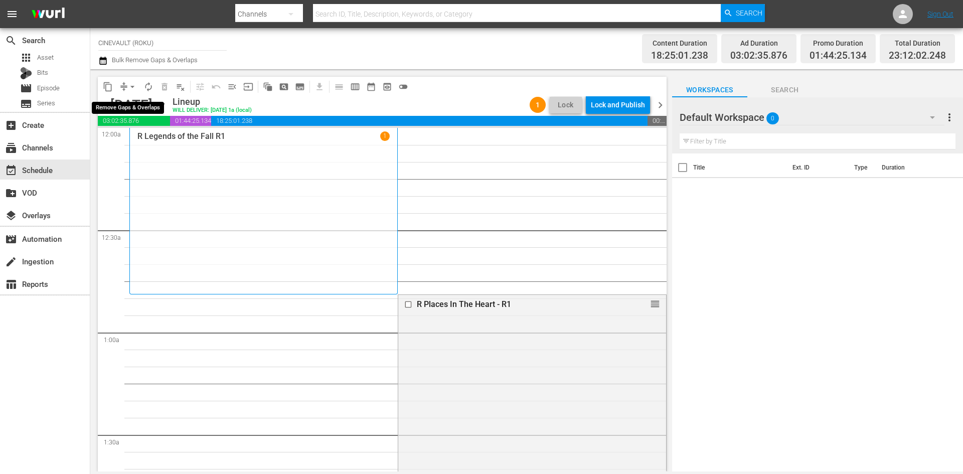
click at [132, 87] on span "arrow_drop_down" at bounding box center [132, 87] width 10 height 10
click at [158, 141] on li "Align to End of Previous Day" at bounding box center [132, 140] width 105 height 17
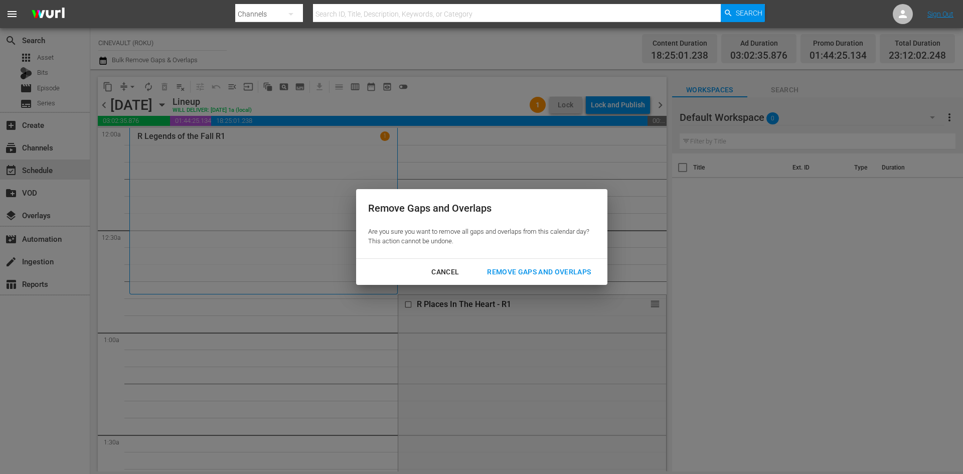
click at [513, 270] on div "Remove Gaps and Overlaps" at bounding box center [539, 272] width 120 height 13
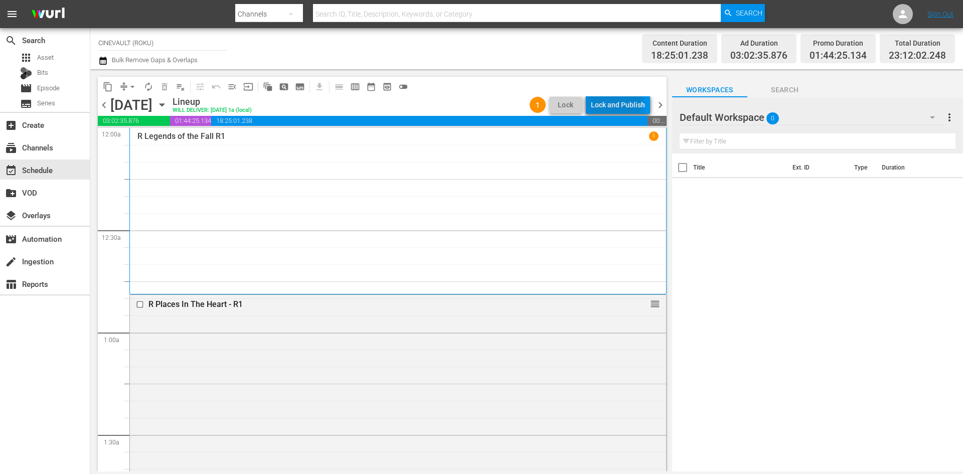
click at [614, 101] on div "Lock and Publish" at bounding box center [618, 105] width 54 height 18
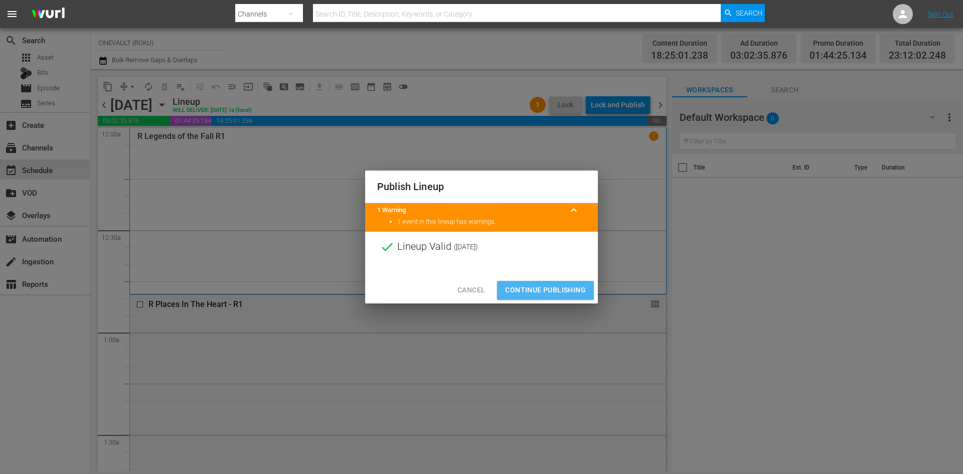
click at [571, 286] on span "Continue Publishing" at bounding box center [545, 290] width 81 height 13
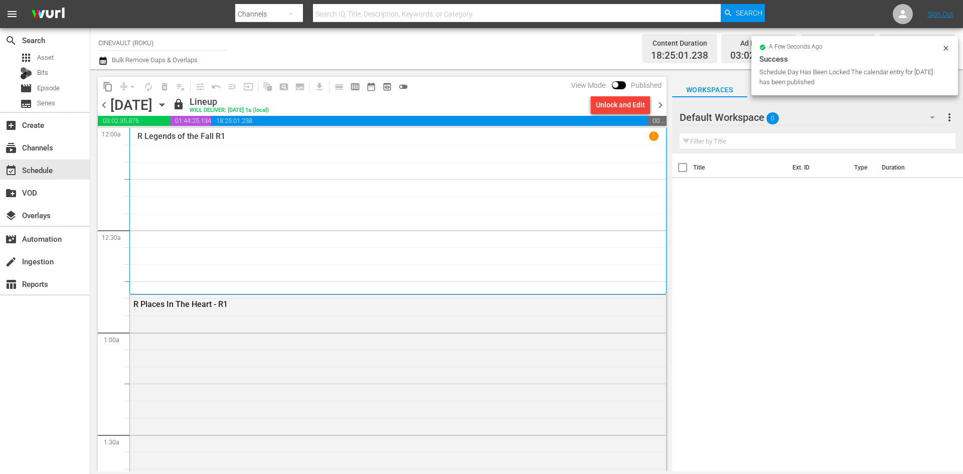
click at [104, 107] on span "chevron_left" at bounding box center [104, 105] width 13 height 13
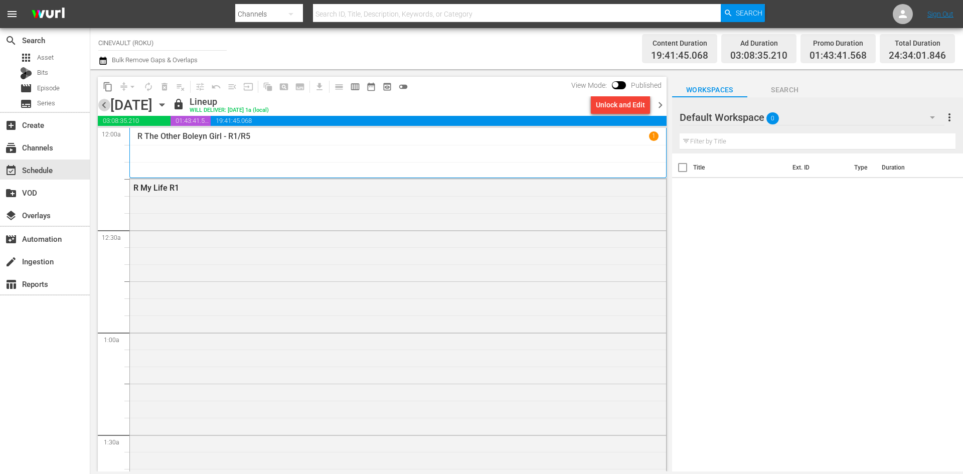
click at [104, 107] on span "chevron_left" at bounding box center [104, 105] width 13 height 13
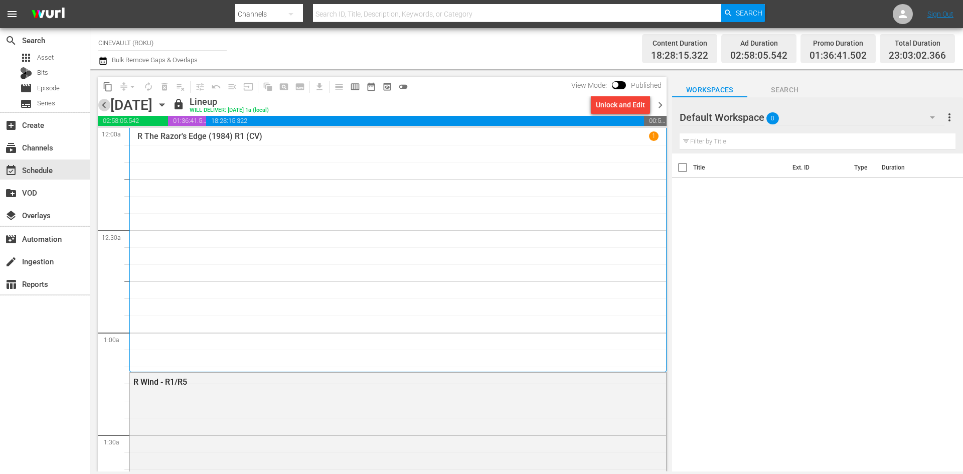
click at [104, 107] on span "chevron_left" at bounding box center [104, 105] width 13 height 13
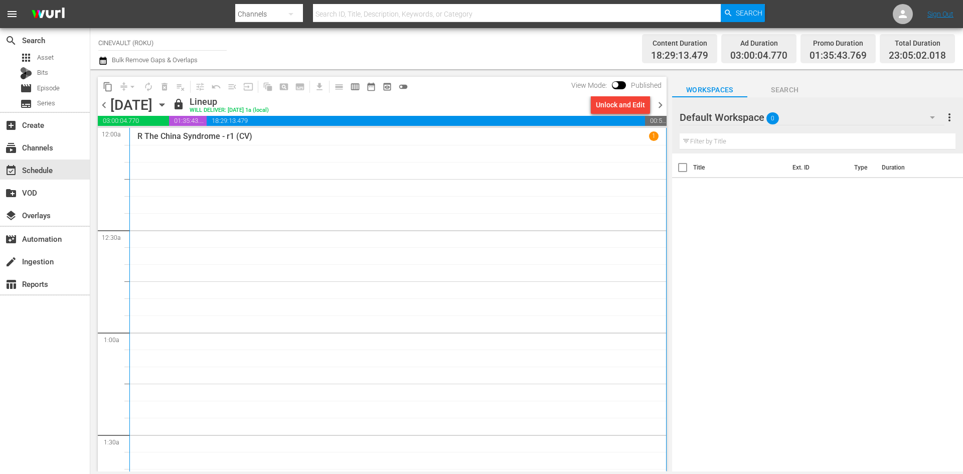
click at [104, 107] on span "chevron_left" at bounding box center [104, 105] width 13 height 13
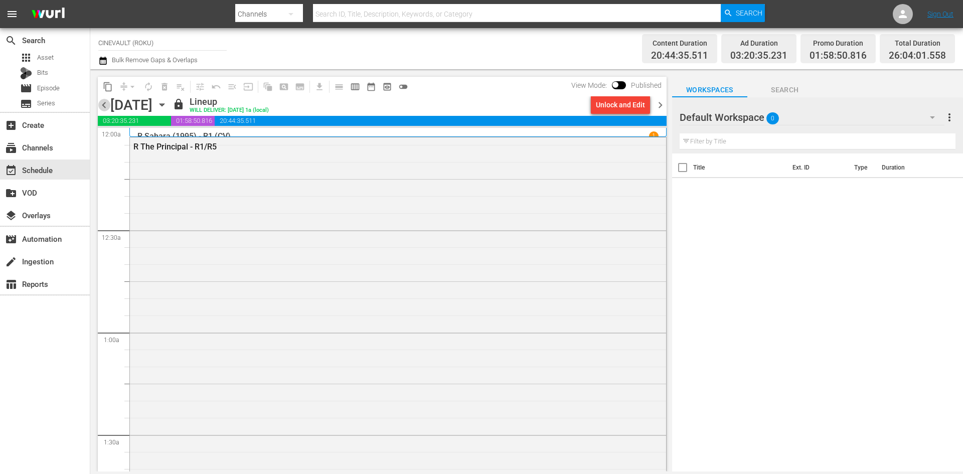
click at [104, 107] on span "chevron_left" at bounding box center [104, 105] width 13 height 13
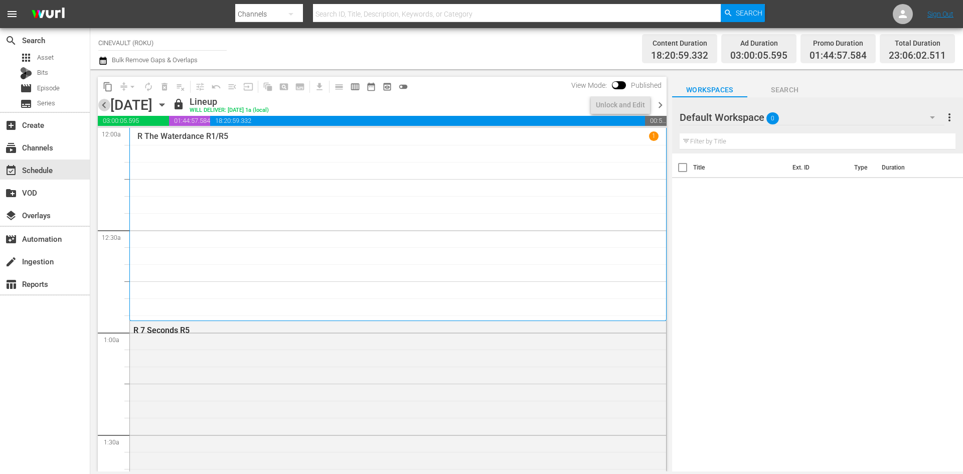
click at [104, 107] on span "chevron_left" at bounding box center [104, 105] width 13 height 13
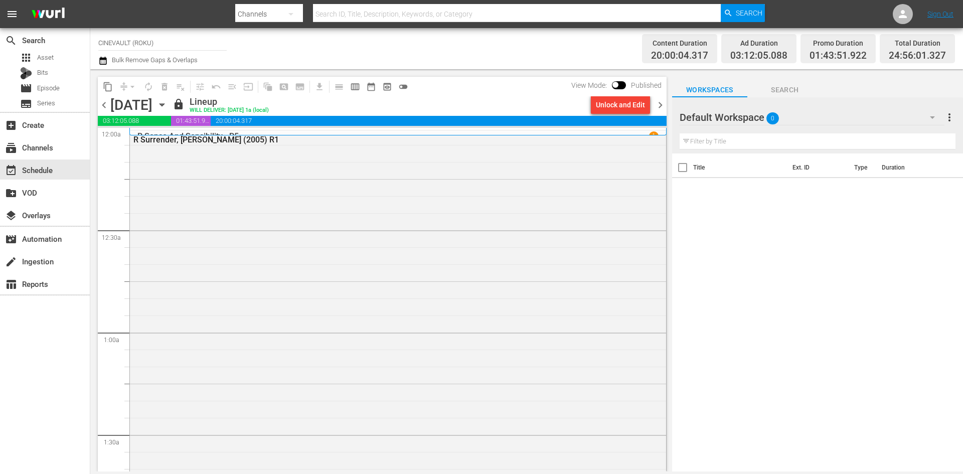
click at [104, 107] on span "chevron_left" at bounding box center [104, 105] width 13 height 13
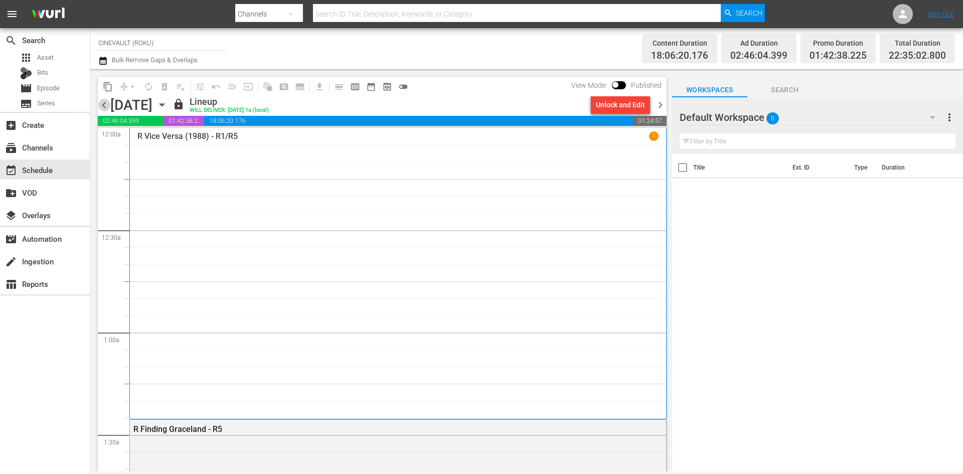
click at [104, 107] on span "chevron_left" at bounding box center [104, 105] width 13 height 13
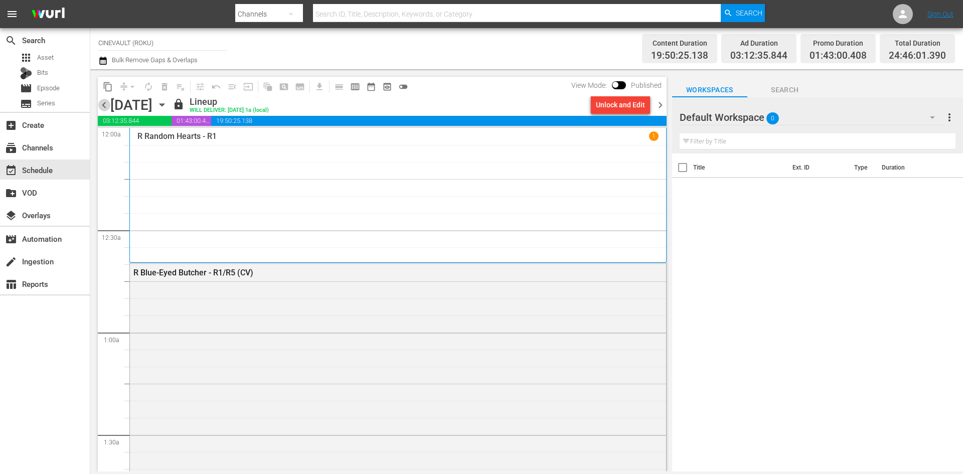
click at [104, 107] on span "chevron_left" at bounding box center [104, 105] width 13 height 13
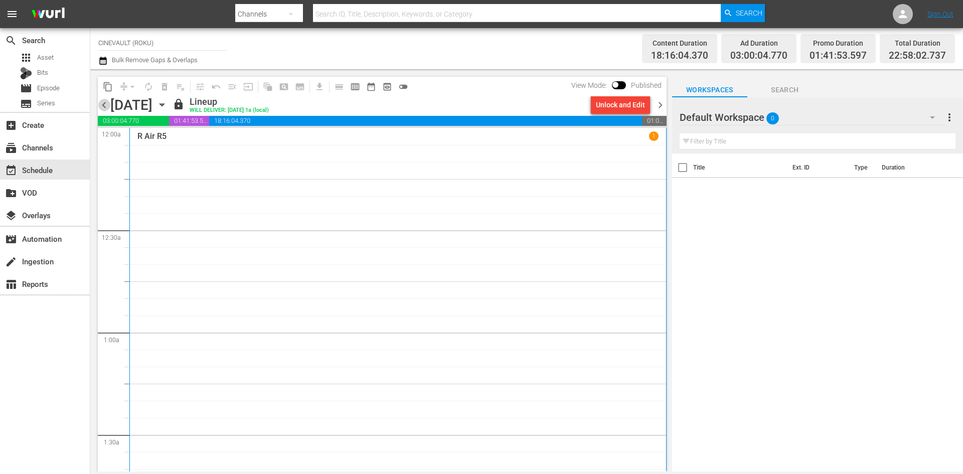
click at [104, 107] on span "chevron_left" at bounding box center [104, 105] width 13 height 13
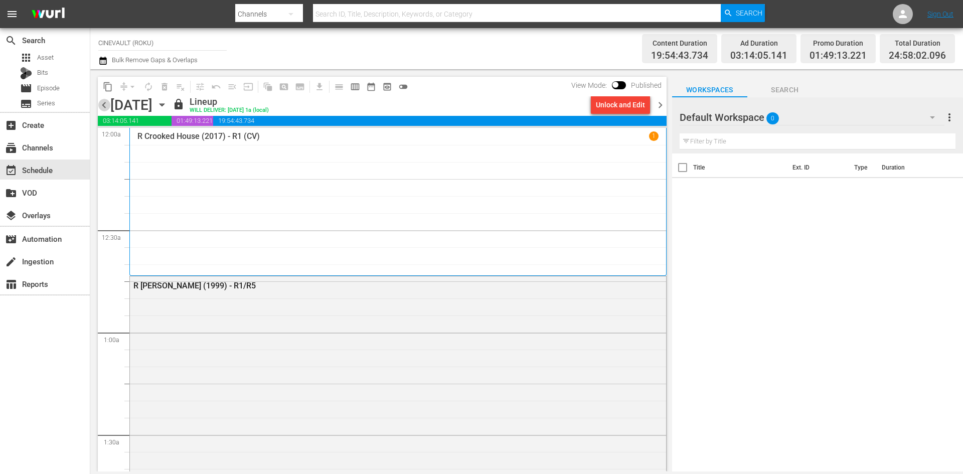
click at [104, 107] on span "chevron_left" at bounding box center [104, 105] width 13 height 13
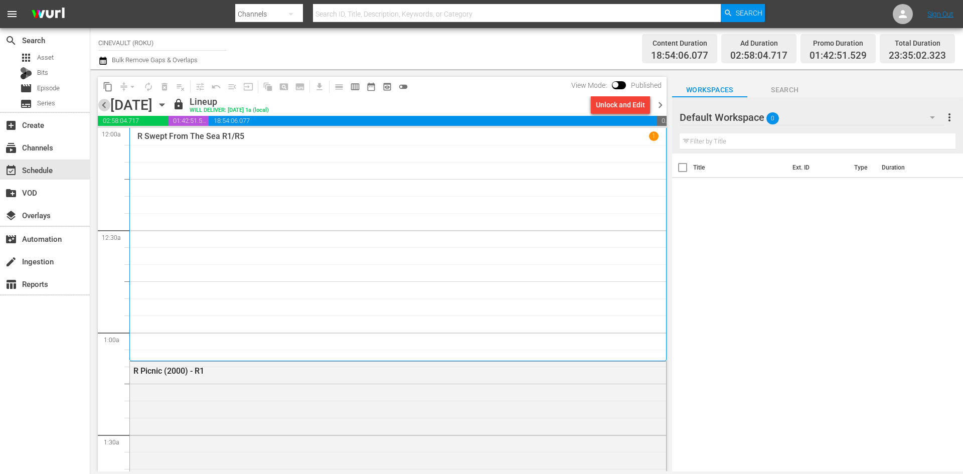
click at [104, 107] on span "chevron_left" at bounding box center [104, 105] width 13 height 13
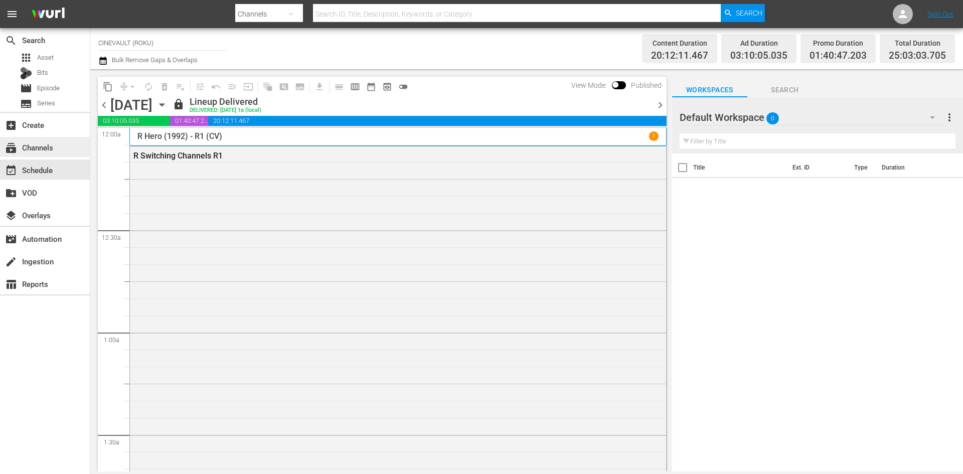
click at [72, 147] on div "subscriptions Channels" at bounding box center [45, 147] width 90 height 20
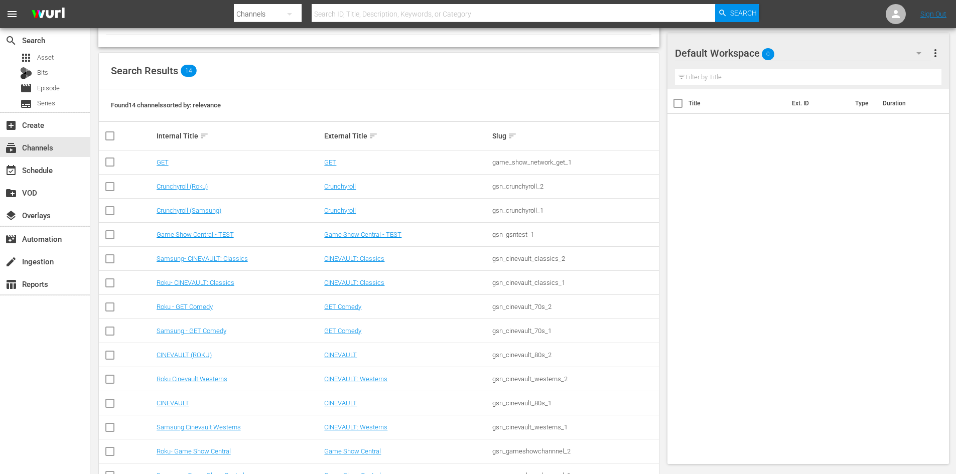
scroll to position [100, 0]
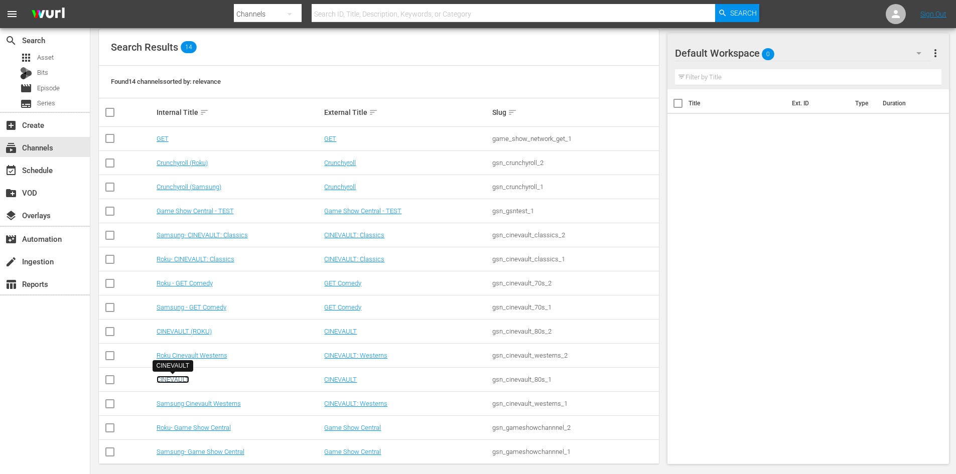
click at [181, 382] on link "CINEVAULT" at bounding box center [173, 380] width 33 height 8
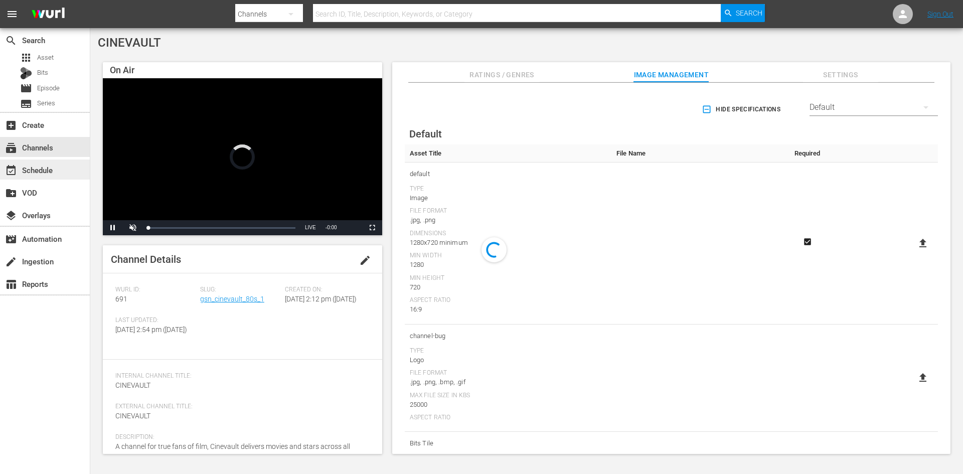
click at [66, 173] on div "event_available Schedule" at bounding box center [45, 170] width 90 height 20
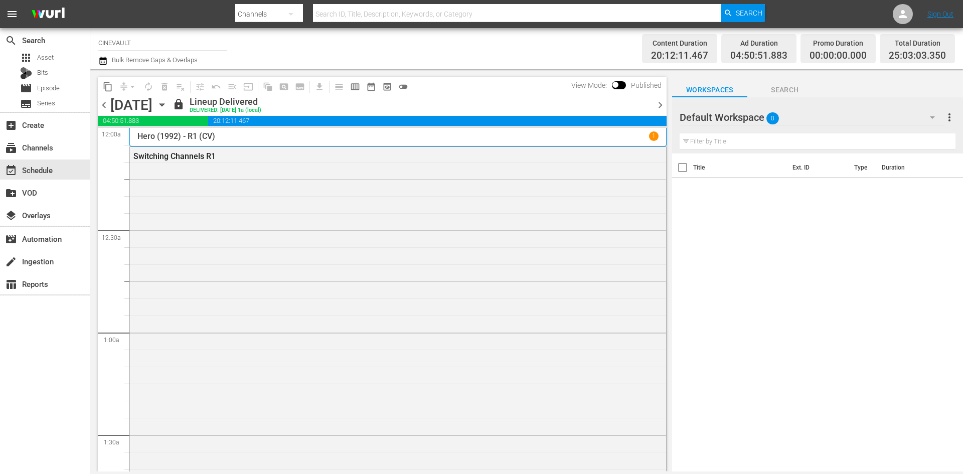
click at [664, 109] on span "chevron_right" at bounding box center [660, 105] width 13 height 13
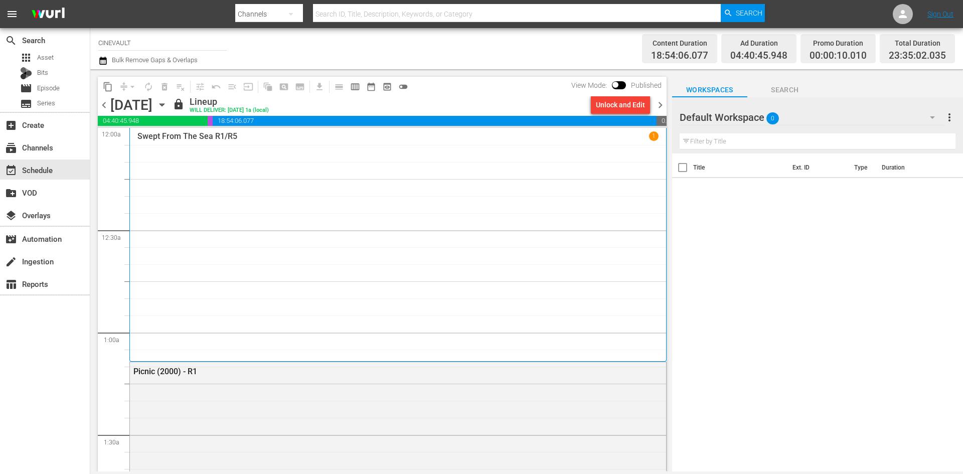
click at [664, 109] on span "chevron_right" at bounding box center [660, 105] width 13 height 13
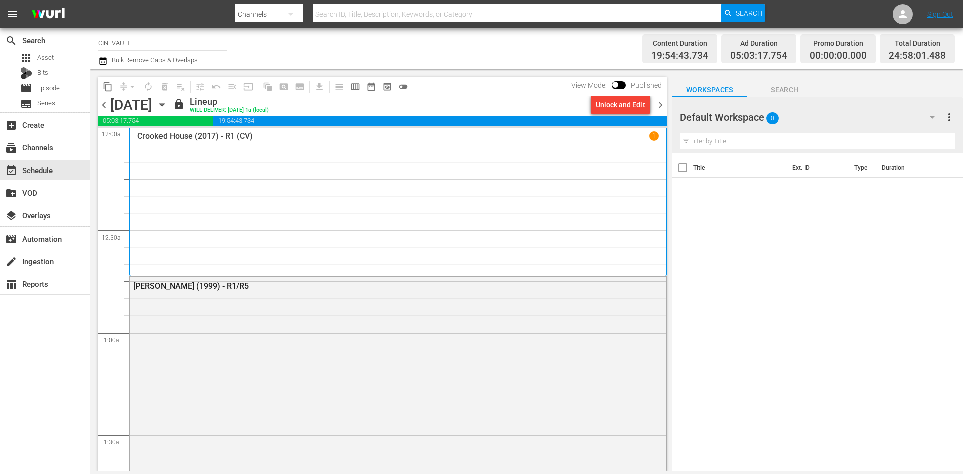
click at [662, 111] on span "chevron_right" at bounding box center [660, 105] width 13 height 13
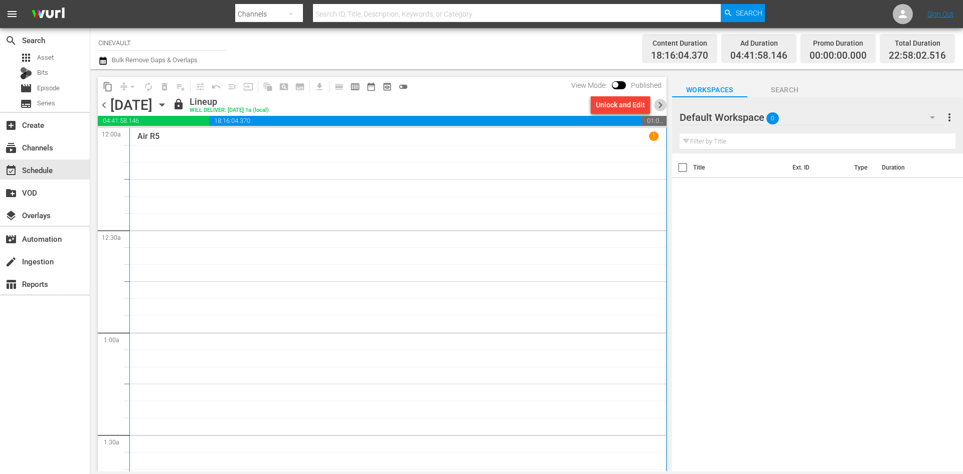
click at [662, 111] on span "chevron_right" at bounding box center [660, 105] width 13 height 13
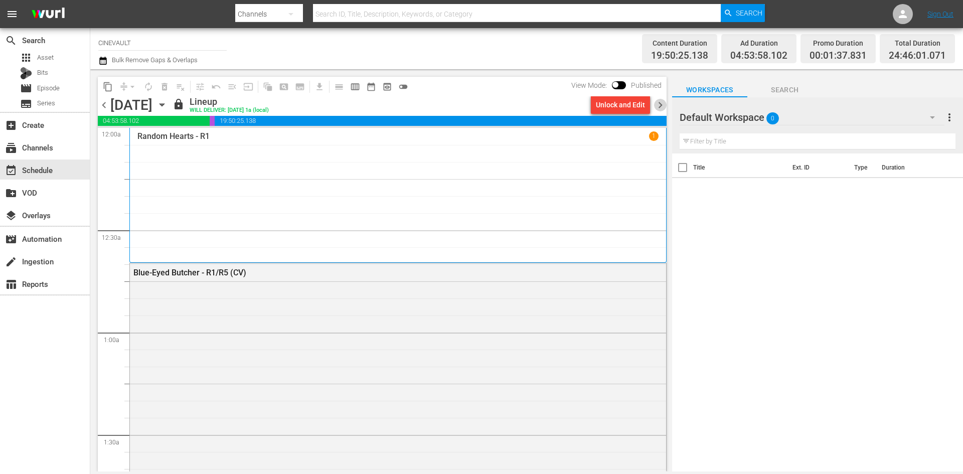
click at [662, 111] on span "chevron_right" at bounding box center [660, 105] width 13 height 13
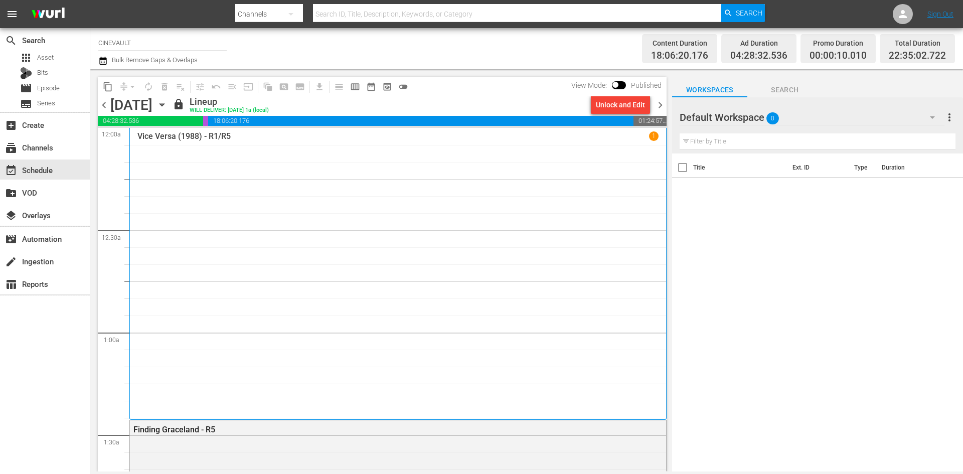
click at [662, 111] on span "chevron_right" at bounding box center [660, 105] width 13 height 13
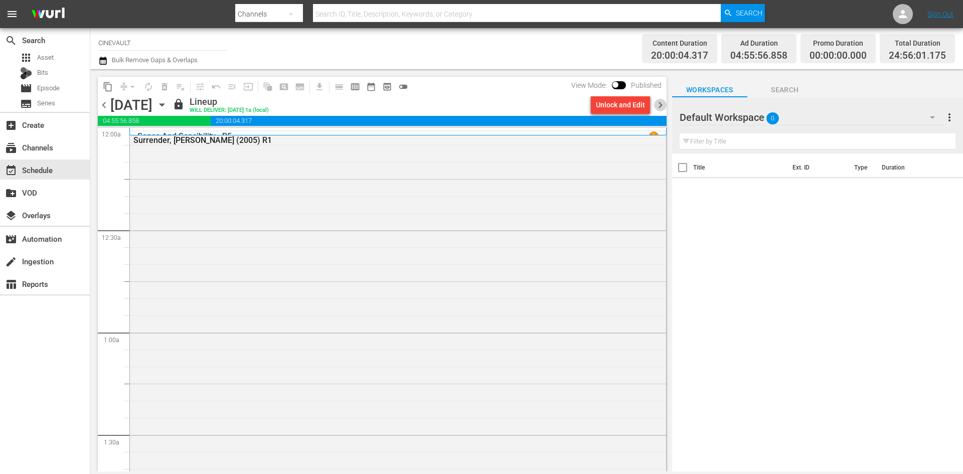
click at [662, 111] on span "chevron_right" at bounding box center [660, 105] width 13 height 13
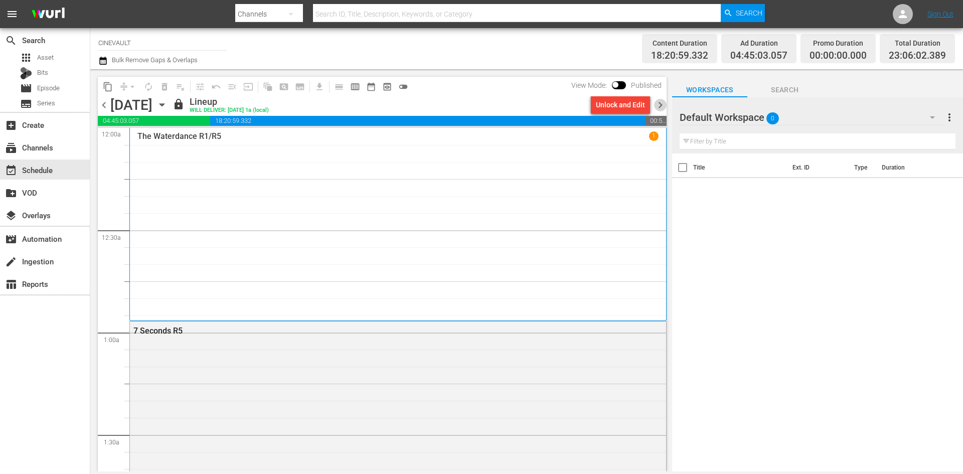
click at [662, 111] on span "chevron_right" at bounding box center [660, 105] width 13 height 13
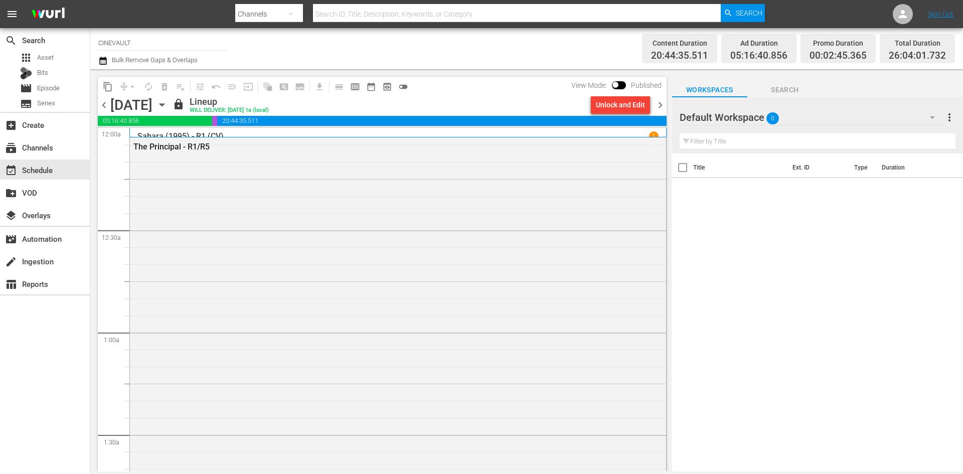
click at [662, 111] on span "chevron_right" at bounding box center [660, 105] width 13 height 13
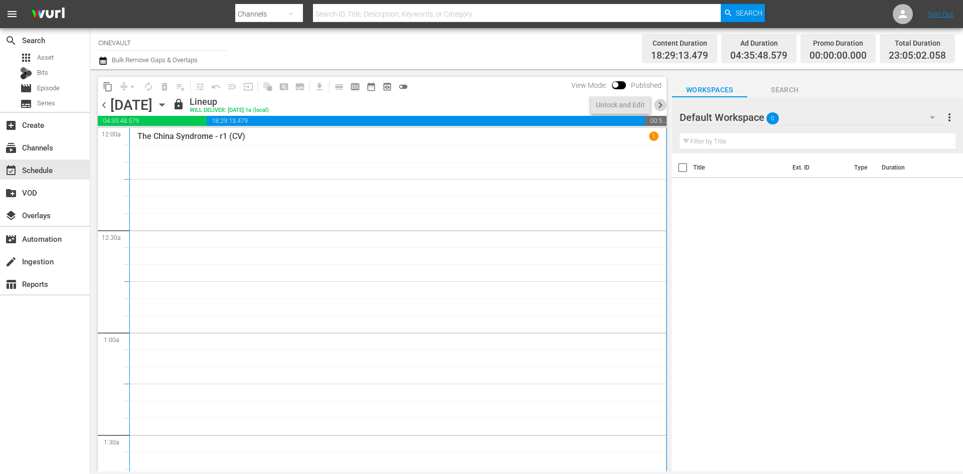
click at [662, 111] on span "chevron_right" at bounding box center [660, 105] width 13 height 13
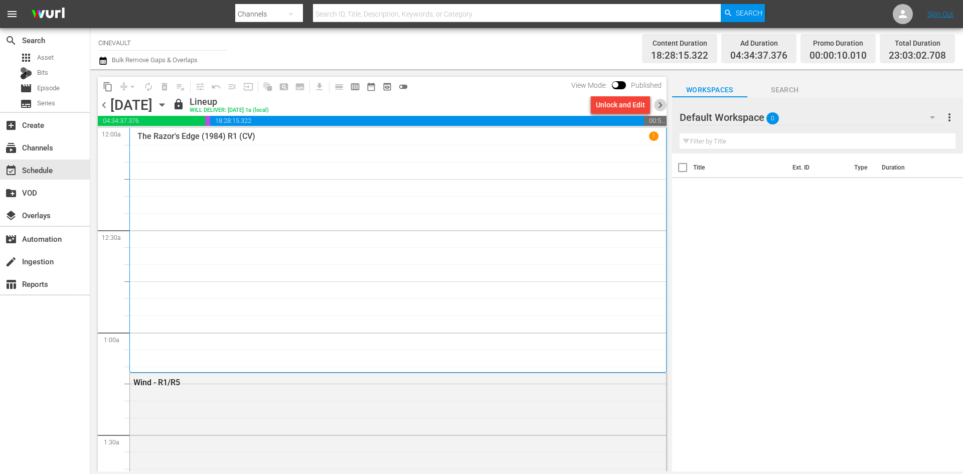
click at [662, 111] on span "chevron_right" at bounding box center [660, 105] width 13 height 13
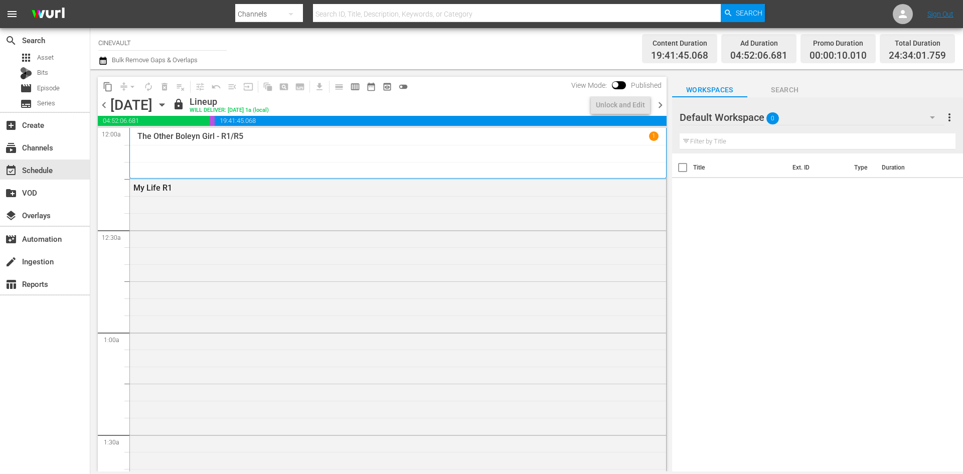
click at [662, 111] on span "chevron_right" at bounding box center [660, 105] width 13 height 13
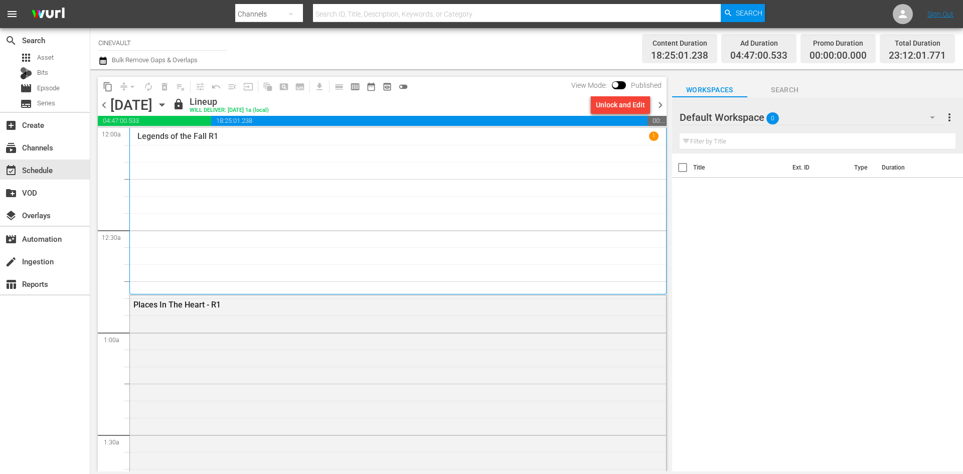
click at [662, 111] on span "chevron_right" at bounding box center [660, 105] width 13 height 13
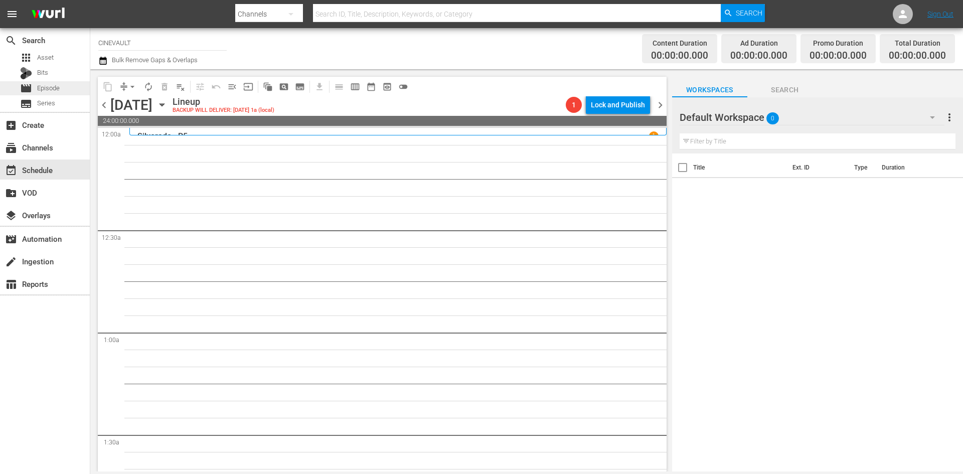
click at [40, 81] on div "movie Episode" at bounding box center [40, 88] width 40 height 14
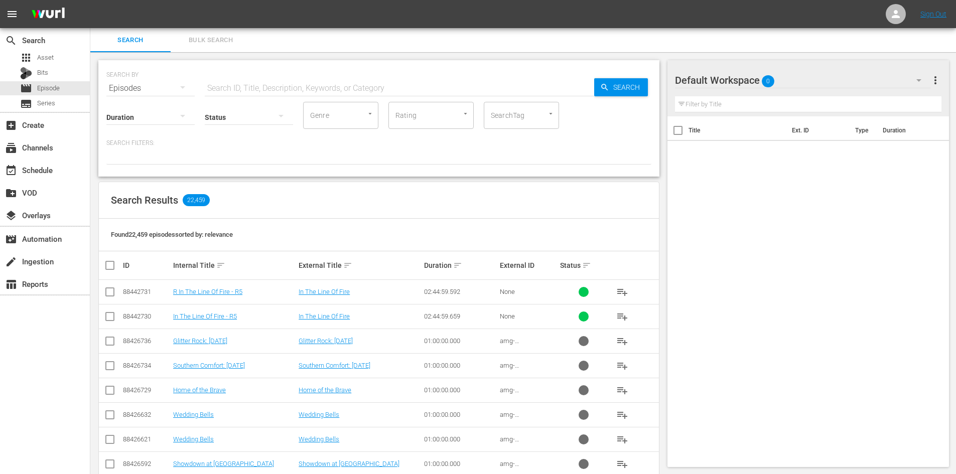
click at [843, 76] on div "Default Workspace 0" at bounding box center [803, 80] width 256 height 28
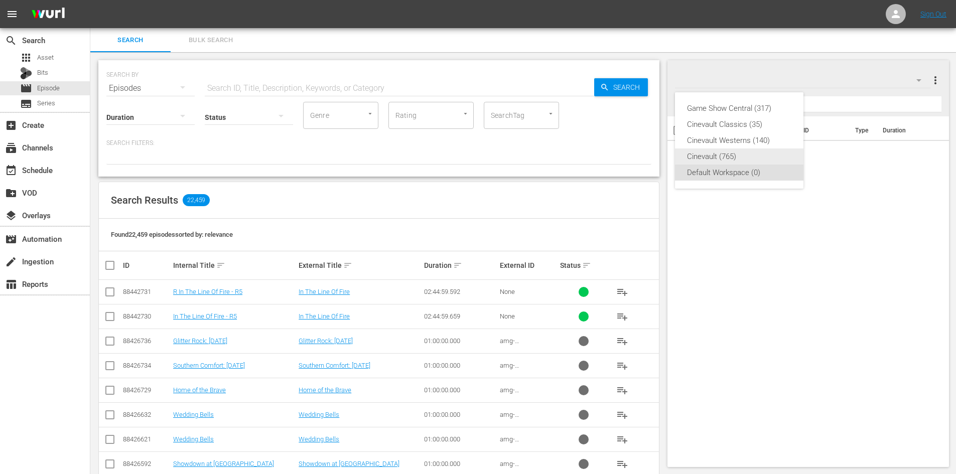
click at [757, 156] on div "Cinevault (765)" at bounding box center [739, 157] width 104 height 16
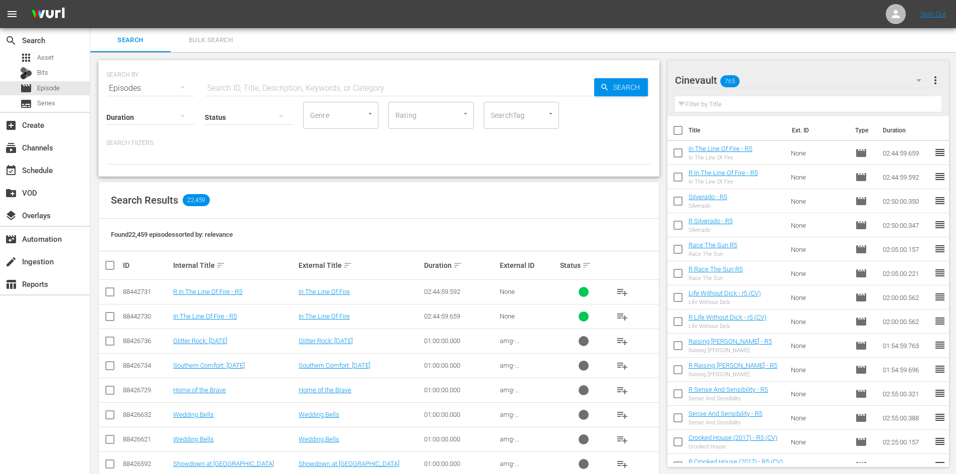
click at [306, 85] on input "text" at bounding box center [399, 88] width 389 height 24
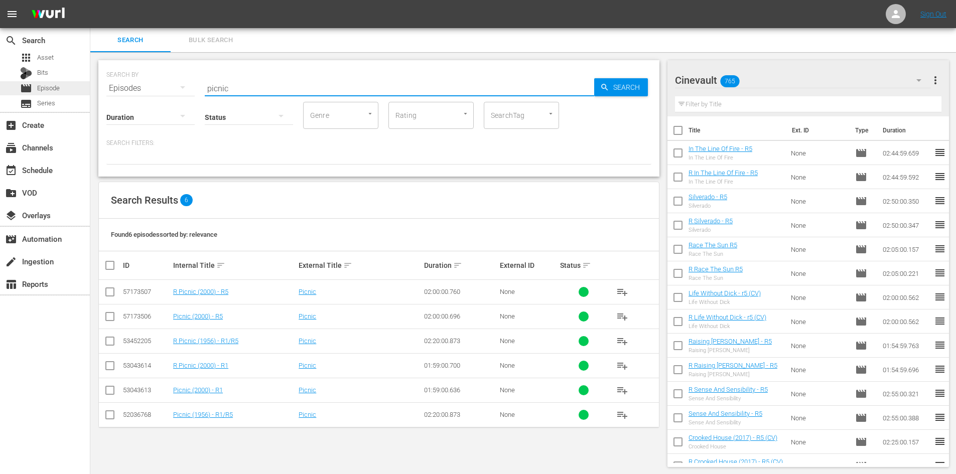
drag, startPoint x: 414, startPoint y: 91, endPoint x: 79, endPoint y: 90, distance: 335.1
click at [90, 0] on div "search Search apps Asset Bits movie Episode subtitles Series add_box Create sub…" at bounding box center [522, 0] width 865 height 0
type input "calendar girl"
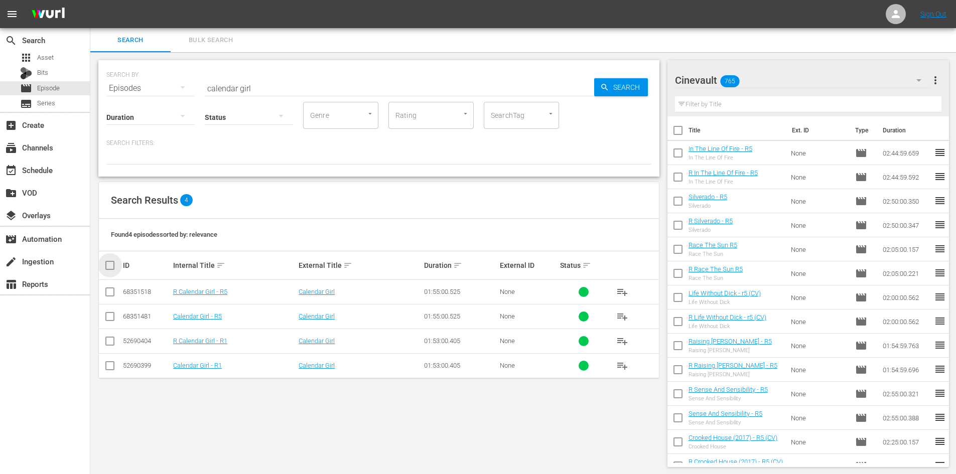
click at [115, 267] on input "checkbox" at bounding box center [114, 265] width 20 height 12
checkbox input "true"
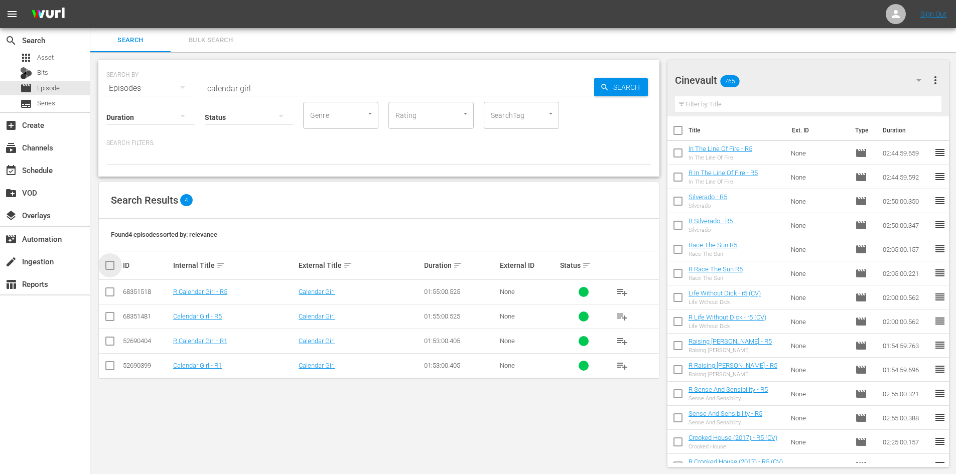
checkbox input "true"
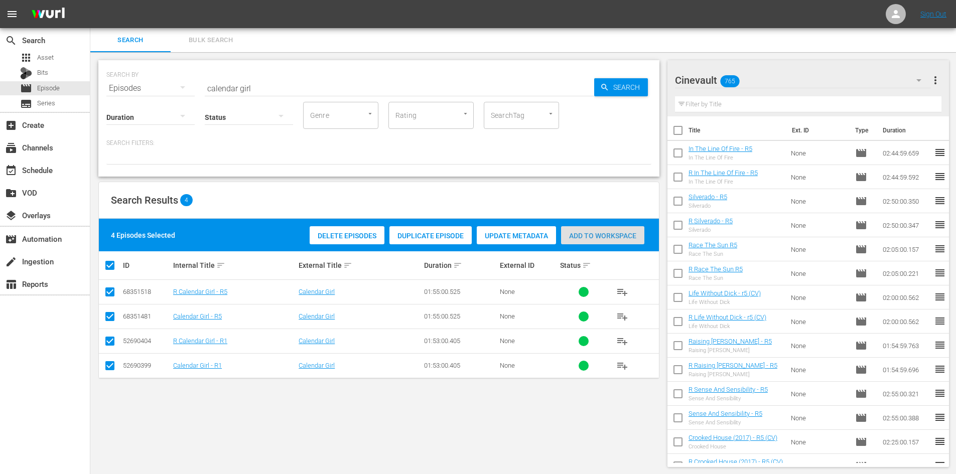
click at [593, 232] on span "Add to Workspace" at bounding box center [602, 236] width 83 height 8
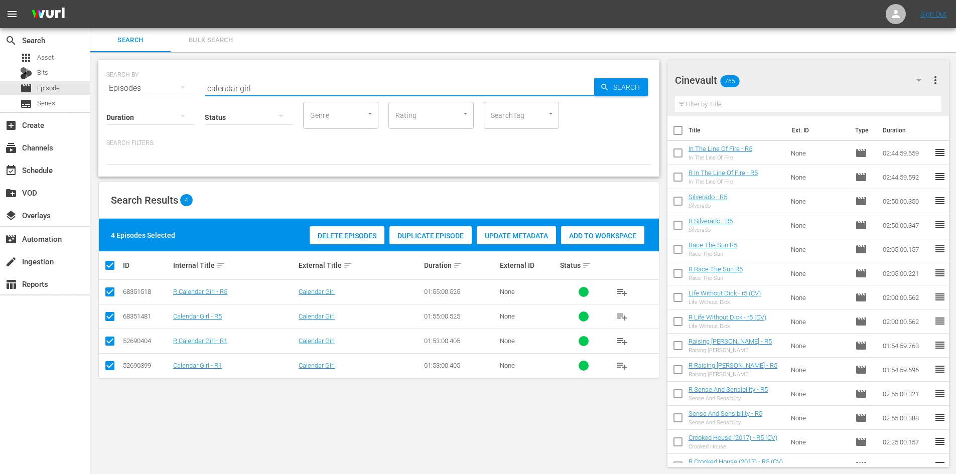
drag, startPoint x: 271, startPoint y: 88, endPoint x: 151, endPoint y: 82, distance: 120.5
click at [151, 82] on div "SEARCH BY Search By Episodes Search ID, Title, Description, Keywords, or Catego…" at bounding box center [378, 82] width 545 height 36
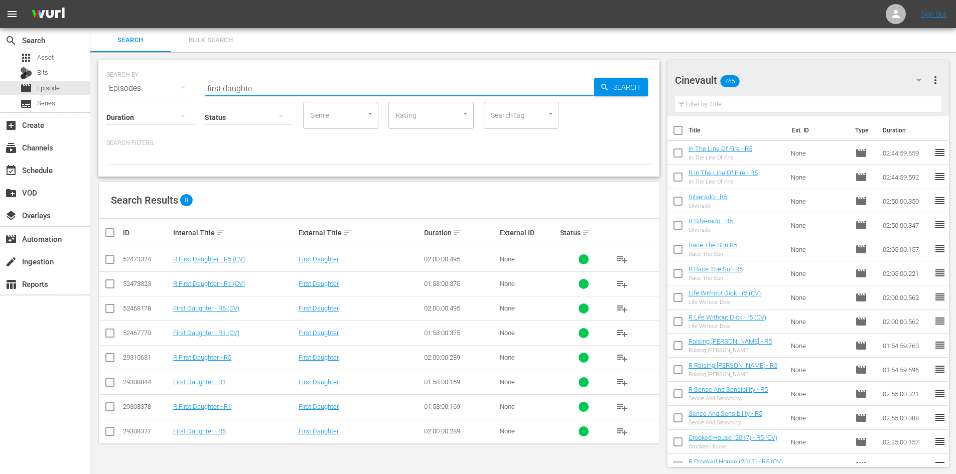
drag, startPoint x: 282, startPoint y: 84, endPoint x: 150, endPoint y: 61, distance: 135.0
click at [150, 61] on div "SEARCH BY Search By Episodes Search ID, Title, Description, Keywords, or Catego…" at bounding box center [378, 118] width 561 height 116
type input "crooked house"
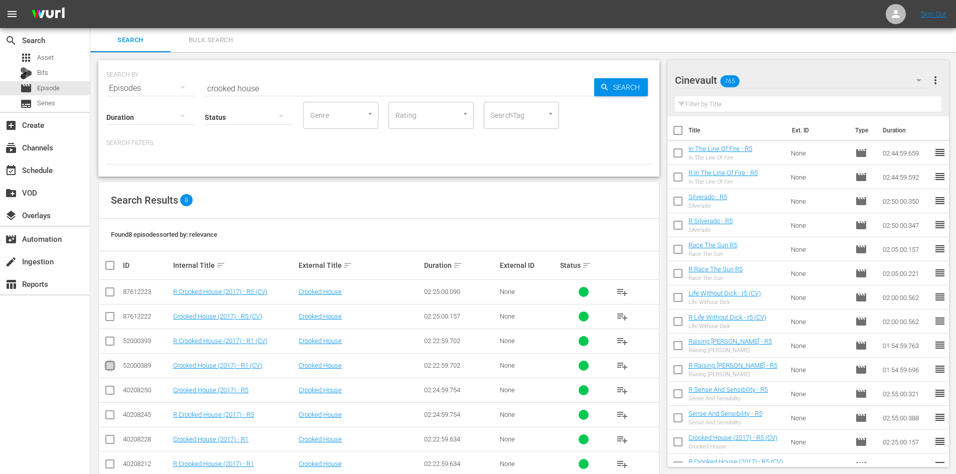
drag, startPoint x: 111, startPoint y: 372, endPoint x: 104, endPoint y: 356, distance: 17.1
click at [107, 370] on input "checkbox" at bounding box center [110, 368] width 12 height 12
checkbox input "true"
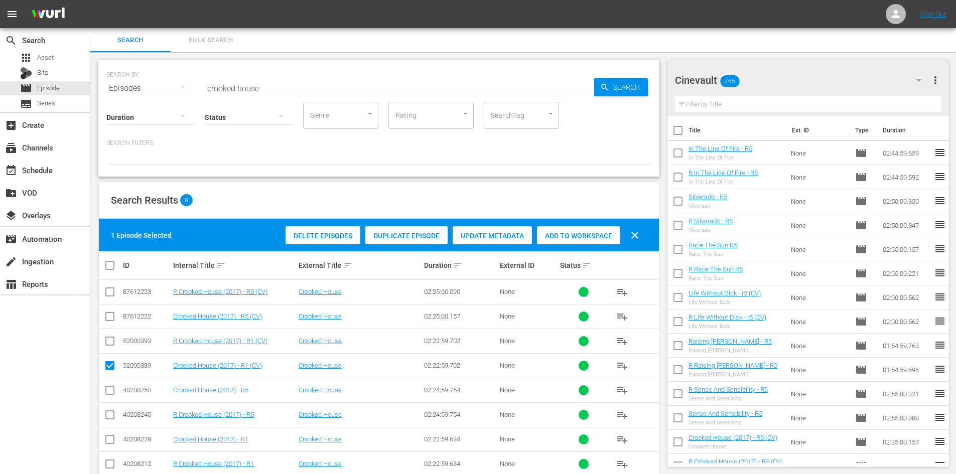
click at [107, 336] on icon at bounding box center [110, 341] width 12 height 12
click at [111, 338] on input "checkbox" at bounding box center [110, 343] width 12 height 12
checkbox input "true"
click at [108, 320] on input "checkbox" at bounding box center [110, 319] width 12 height 12
checkbox input "true"
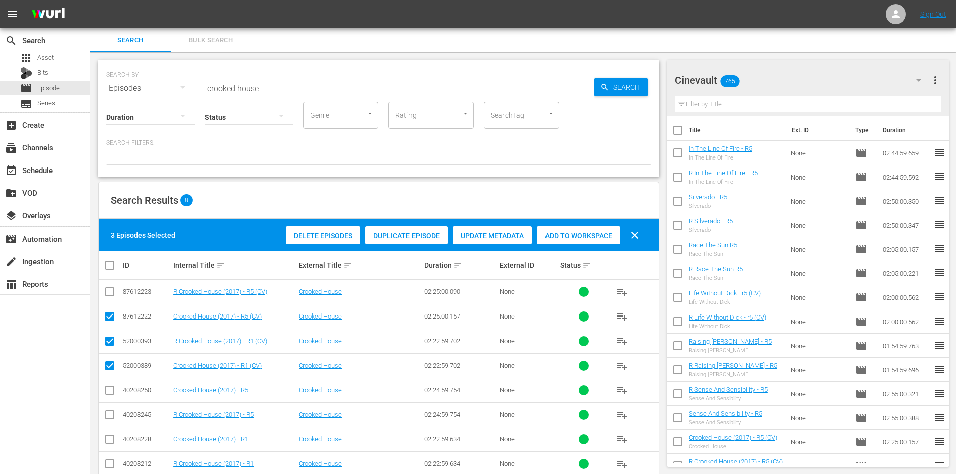
click at [112, 288] on input "checkbox" at bounding box center [110, 294] width 12 height 12
checkbox input "true"
click at [583, 234] on span "Add to Workspace" at bounding box center [578, 236] width 83 height 8
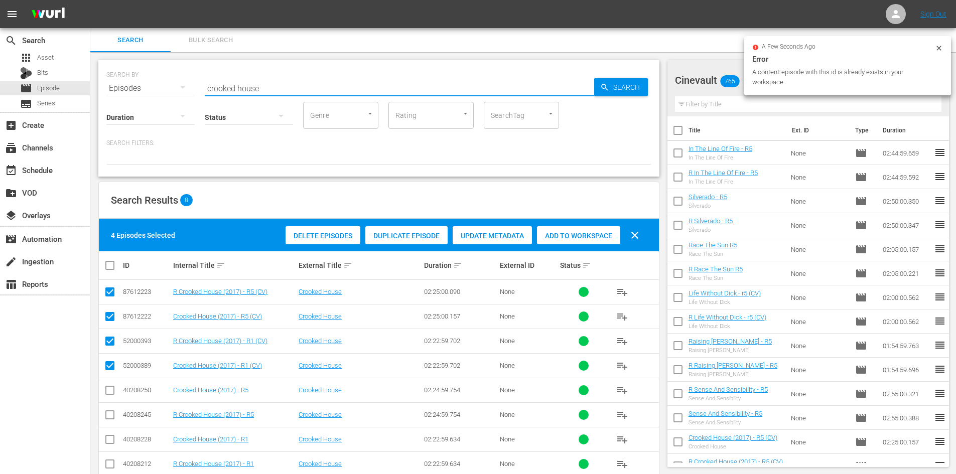
drag, startPoint x: 380, startPoint y: 93, endPoint x: 117, endPoint y: 60, distance: 265.0
click at [117, 60] on div "SEARCH BY Search By Episodes Search ID, Title, Description, Keywords, or Catego…" at bounding box center [378, 273] width 577 height 443
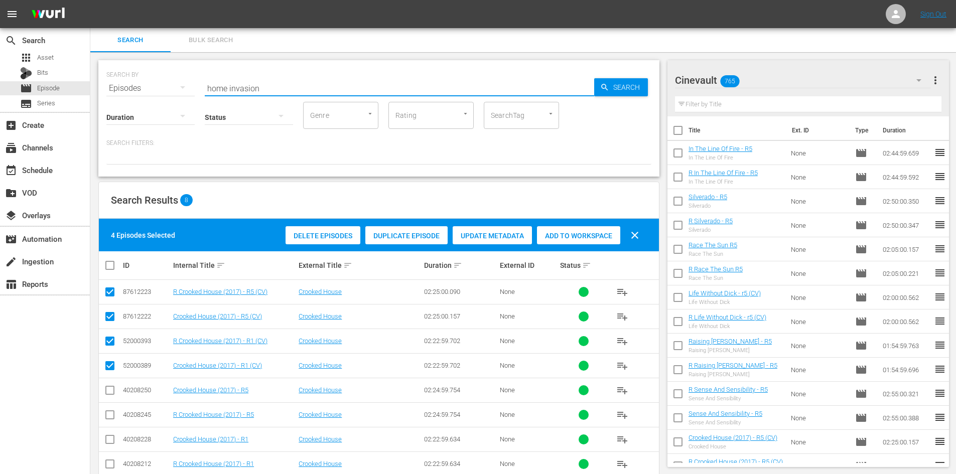
type input "home invasion"
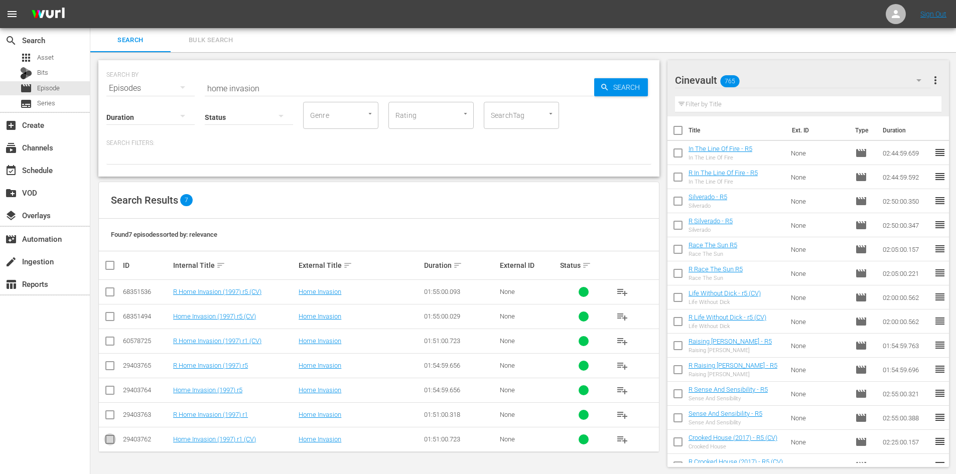
click at [109, 439] on input "checkbox" at bounding box center [110, 441] width 12 height 12
checkbox input "true"
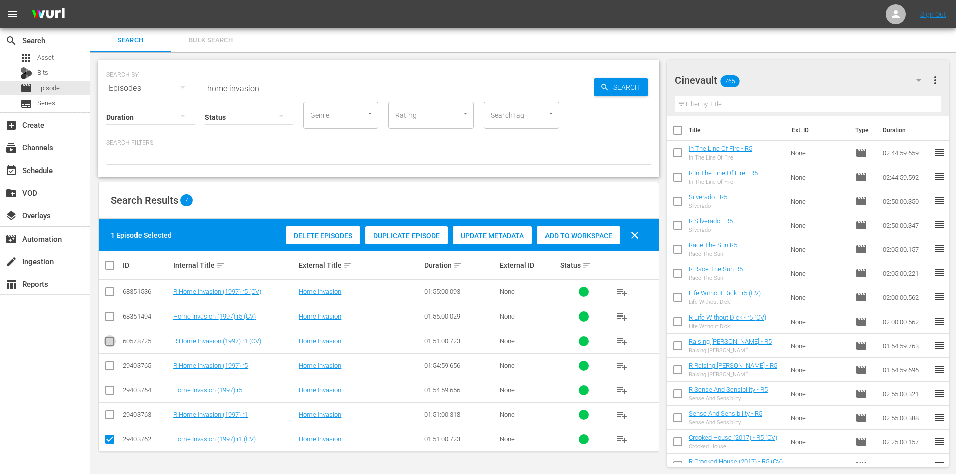
click at [110, 343] on input "checkbox" at bounding box center [110, 343] width 12 height 12
checkbox input "true"
click at [111, 316] on input "checkbox" at bounding box center [110, 319] width 12 height 12
checkbox input "true"
click at [105, 295] on input "checkbox" at bounding box center [110, 294] width 12 height 12
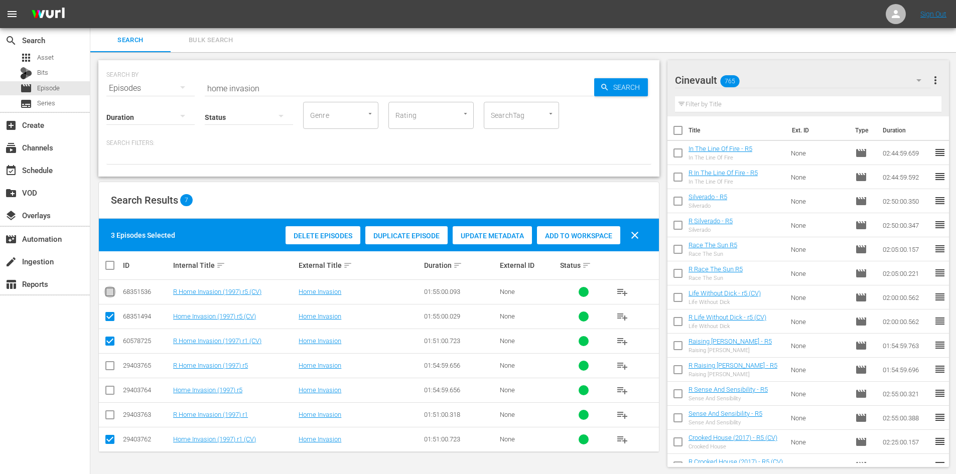
checkbox input "true"
click at [597, 226] on div "Add to Workspace" at bounding box center [578, 235] width 83 height 19
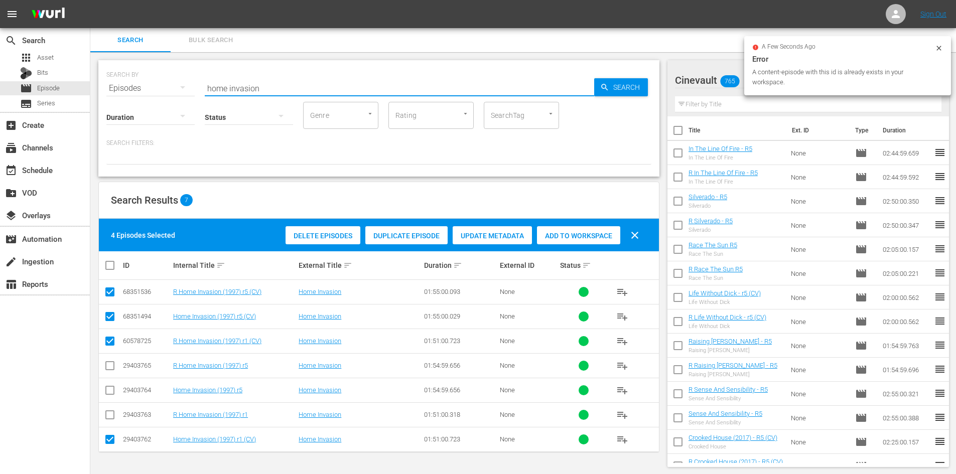
drag, startPoint x: 305, startPoint y: 87, endPoint x: 135, endPoint y: 89, distance: 169.1
click at [135, 89] on div "SEARCH BY Search By Episodes Search ID, Title, Description, Keywords, or Catego…" at bounding box center [378, 82] width 545 height 36
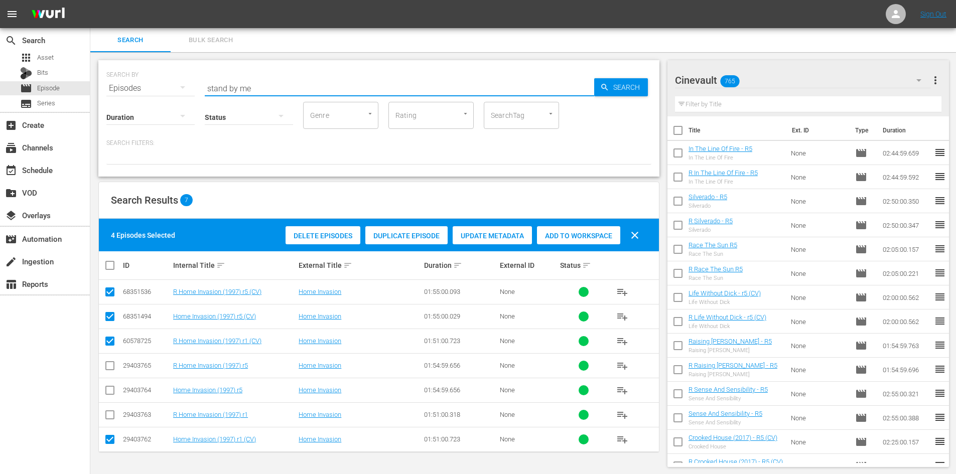
type input "stand by me"
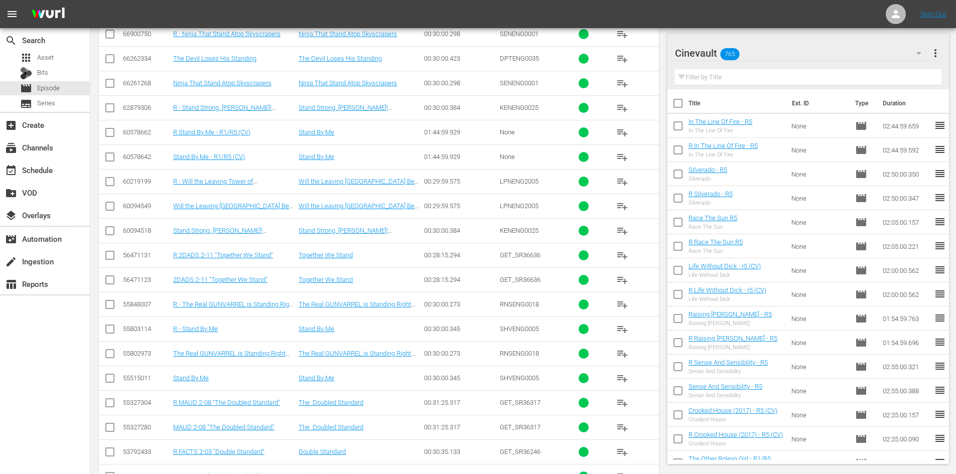
scroll to position [502, 0]
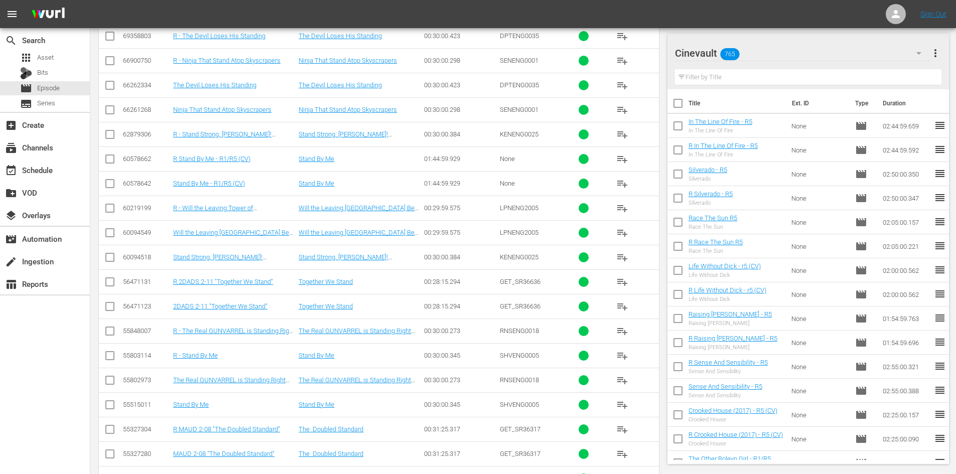
click at [111, 184] on input "checkbox" at bounding box center [110, 186] width 12 height 12
checkbox input "true"
click at [109, 158] on input "checkbox" at bounding box center [110, 161] width 12 height 12
checkbox input "true"
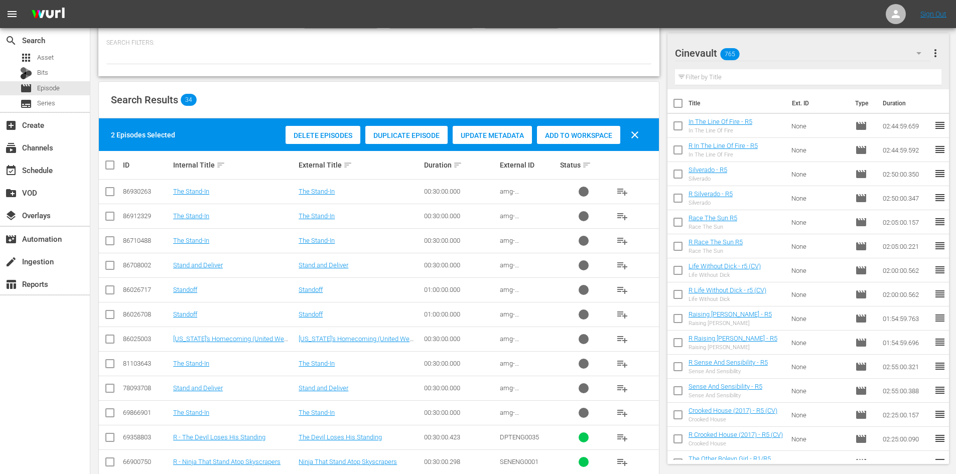
scroll to position [0, 0]
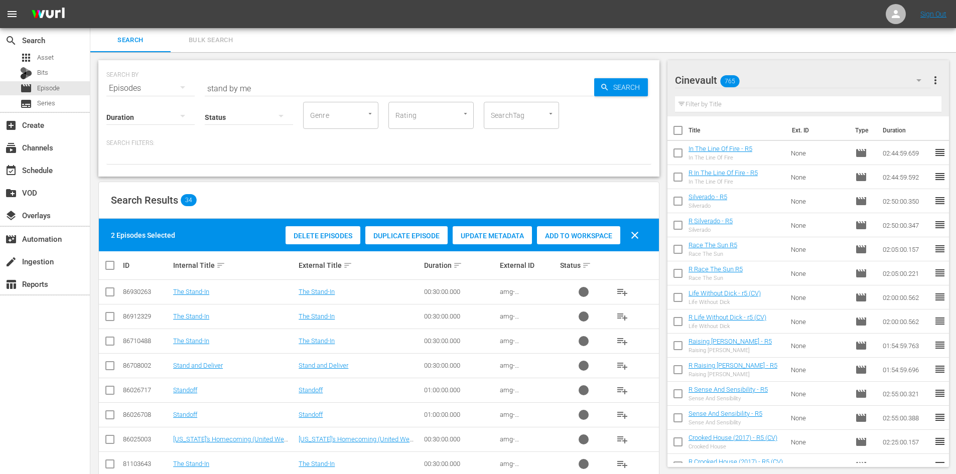
click at [594, 229] on div "Add to Workspace" at bounding box center [578, 235] width 83 height 19
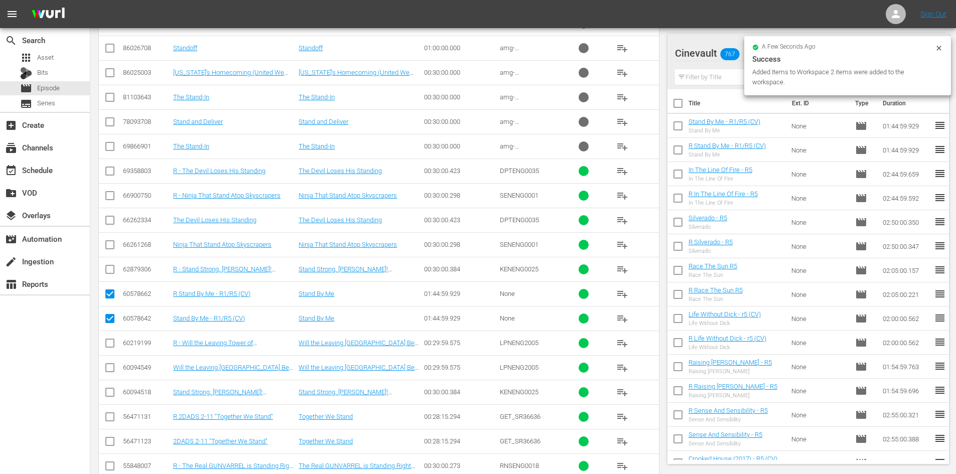
scroll to position [401, 0]
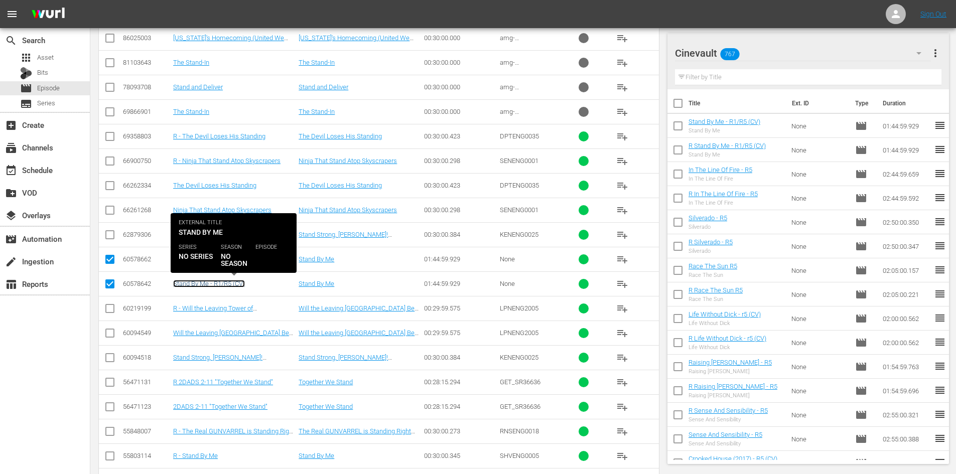
drag, startPoint x: 233, startPoint y: 288, endPoint x: 223, endPoint y: 285, distance: 9.9
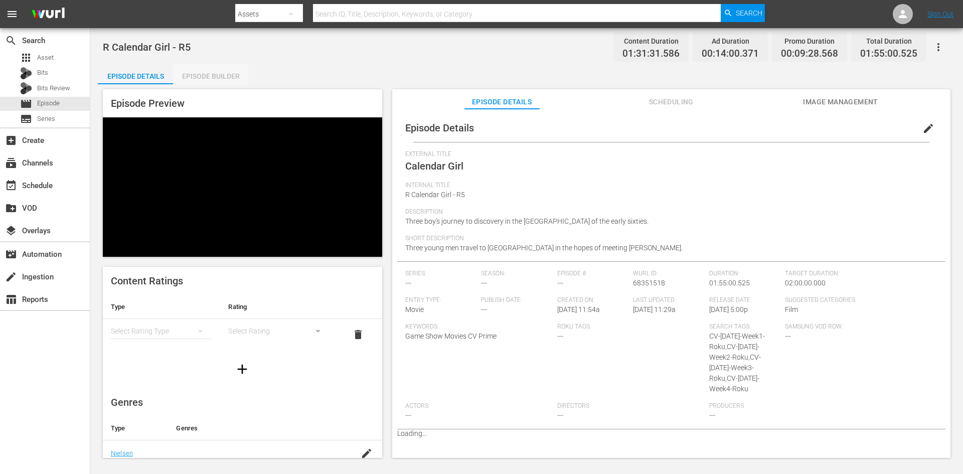
click at [240, 81] on div "Episode Builder" at bounding box center [210, 76] width 75 height 24
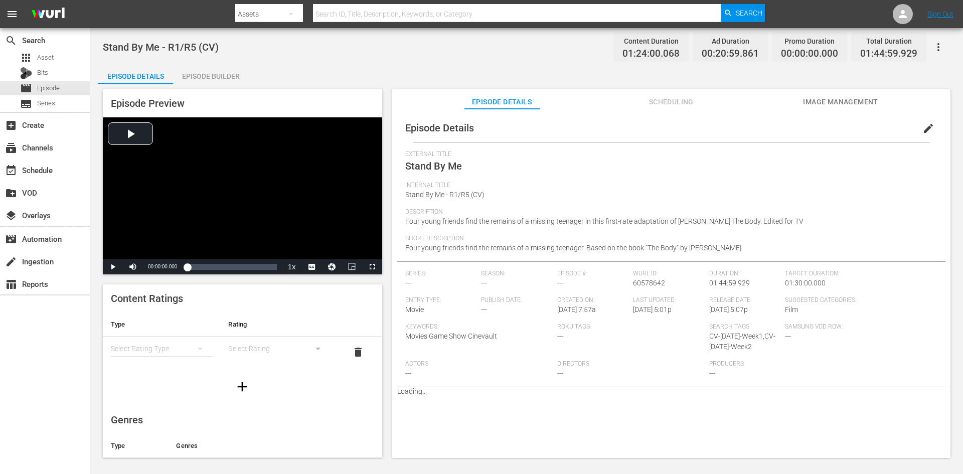
click at [230, 73] on div "Episode Builder" at bounding box center [210, 76] width 75 height 24
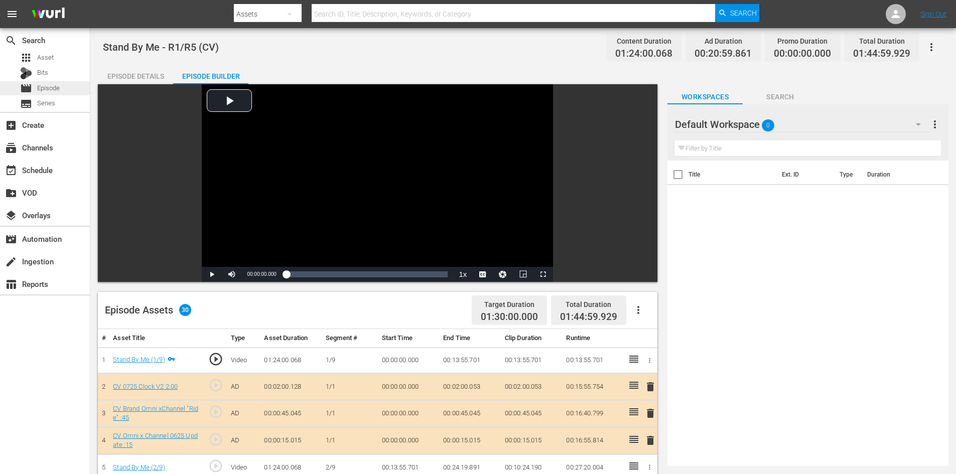
click at [35, 88] on div "movie Episode" at bounding box center [40, 88] width 40 height 14
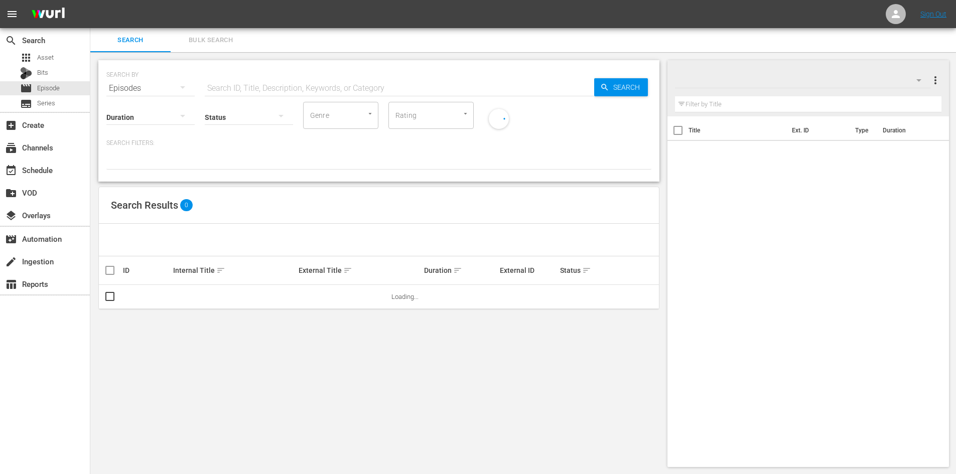
click at [341, 88] on input "text" at bounding box center [399, 88] width 389 height 24
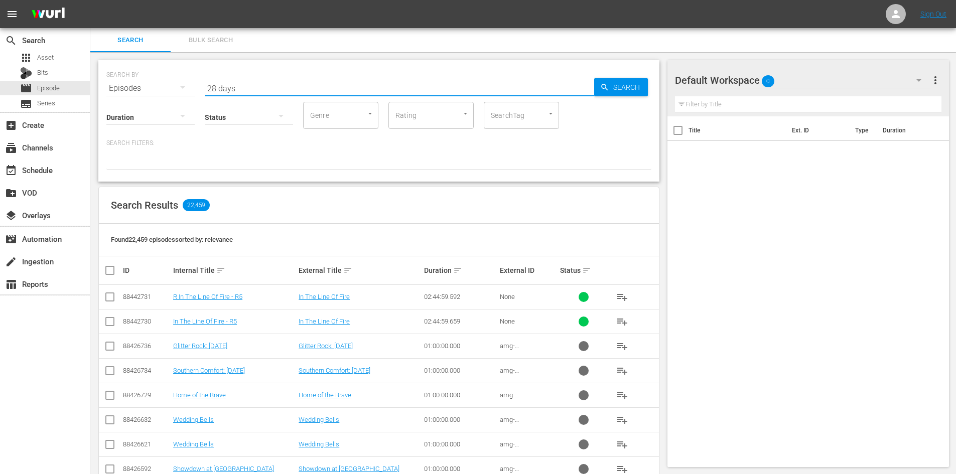
type input "28 days"
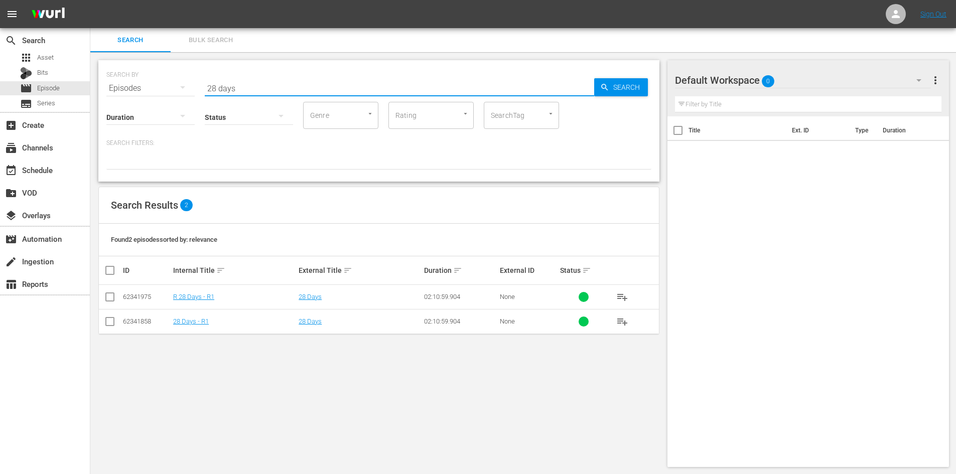
click at [709, 79] on div at bounding box center [711, 80] width 72 height 25
click at [712, 79] on div at bounding box center [711, 80] width 72 height 25
click at [792, 83] on div "Default Workspace 0" at bounding box center [803, 80] width 256 height 28
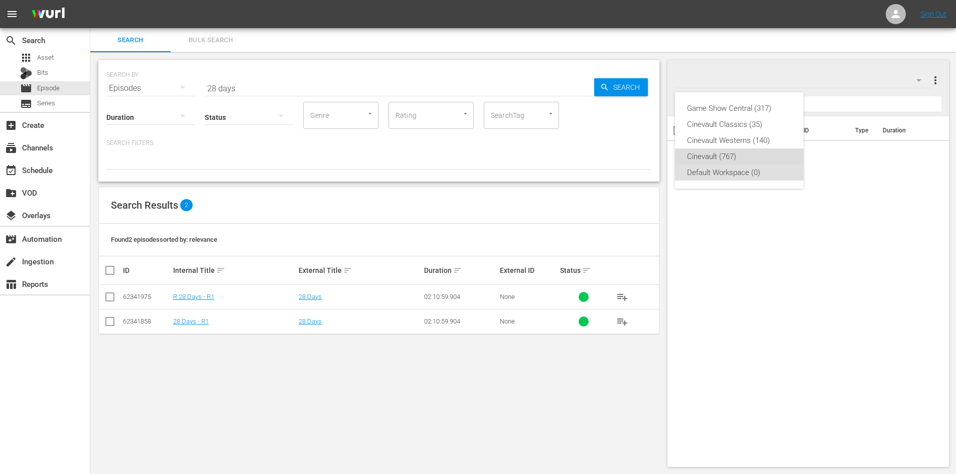
click at [754, 154] on div "Cinevault (767)" at bounding box center [739, 157] width 104 height 16
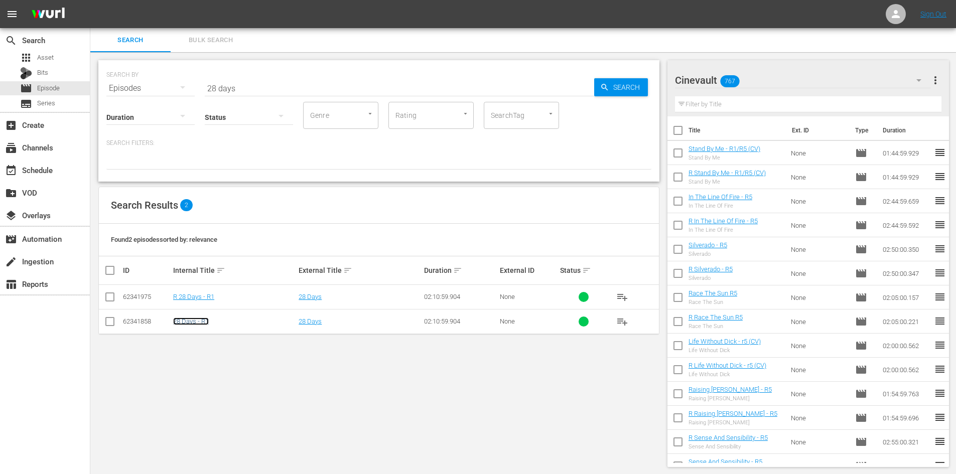
drag, startPoint x: 199, startPoint y: 317, endPoint x: 191, endPoint y: 324, distance: 10.7
click at [111, 269] on input "checkbox" at bounding box center [114, 270] width 20 height 12
checkbox input "true"
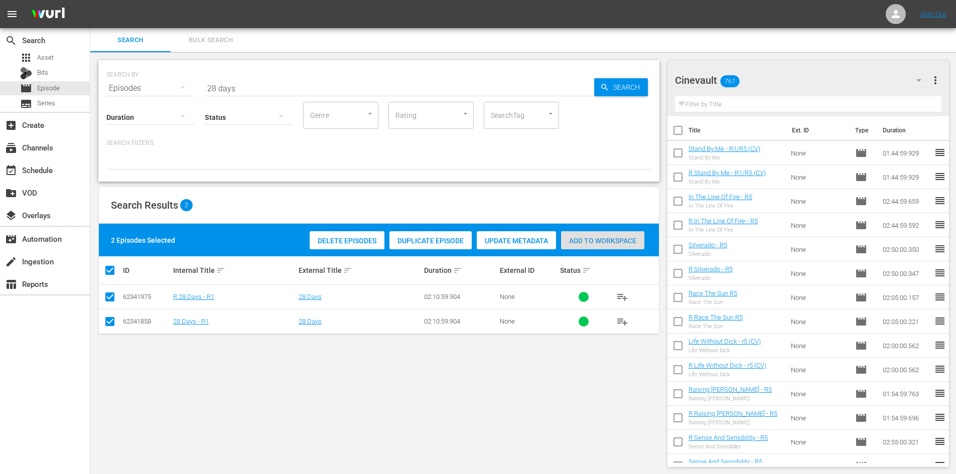
click at [586, 245] on div "Add to Workspace" at bounding box center [602, 240] width 83 height 19
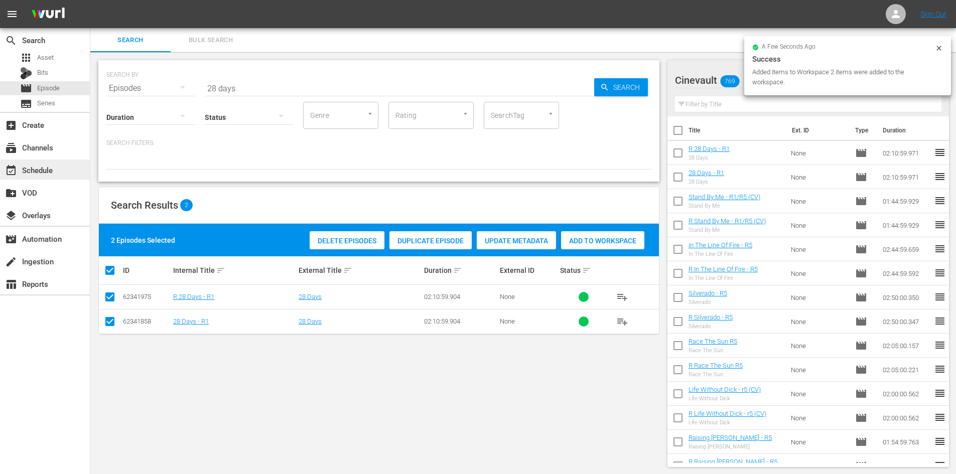
click at [41, 167] on div "event_available Schedule" at bounding box center [28, 168] width 56 height 9
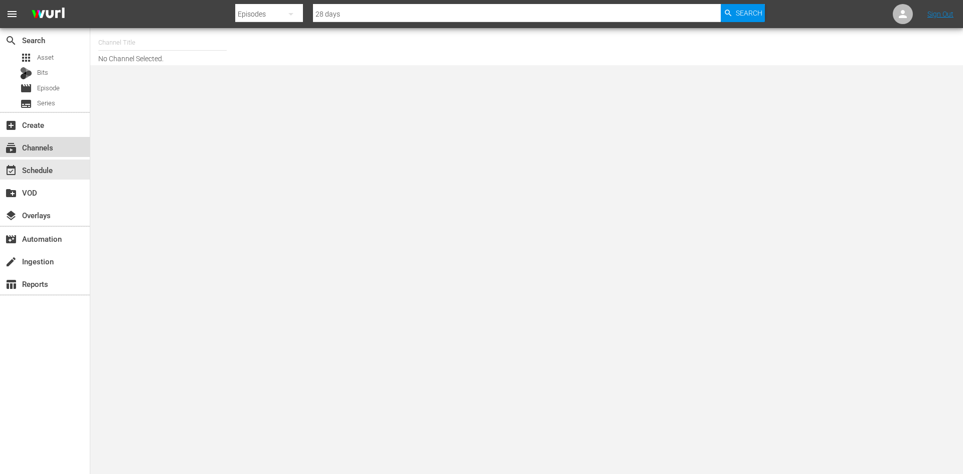
click at [46, 151] on div "subscriptions Channels" at bounding box center [28, 145] width 56 height 9
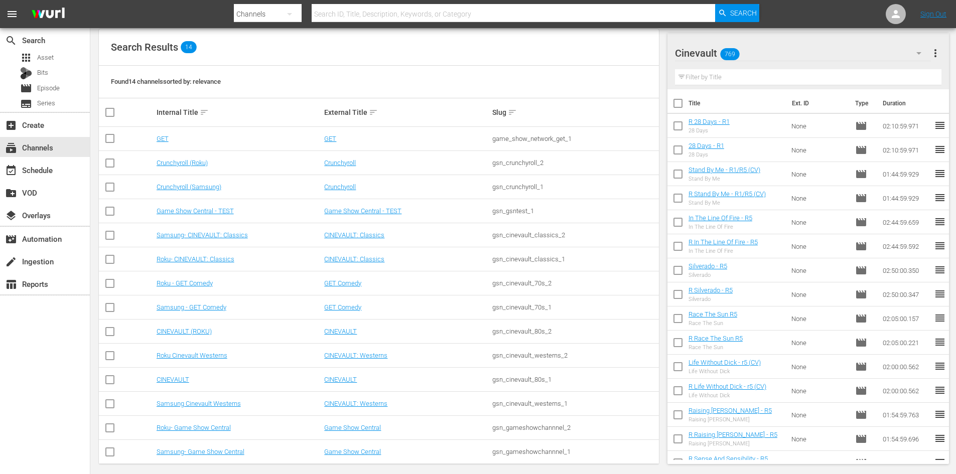
scroll to position [109, 0]
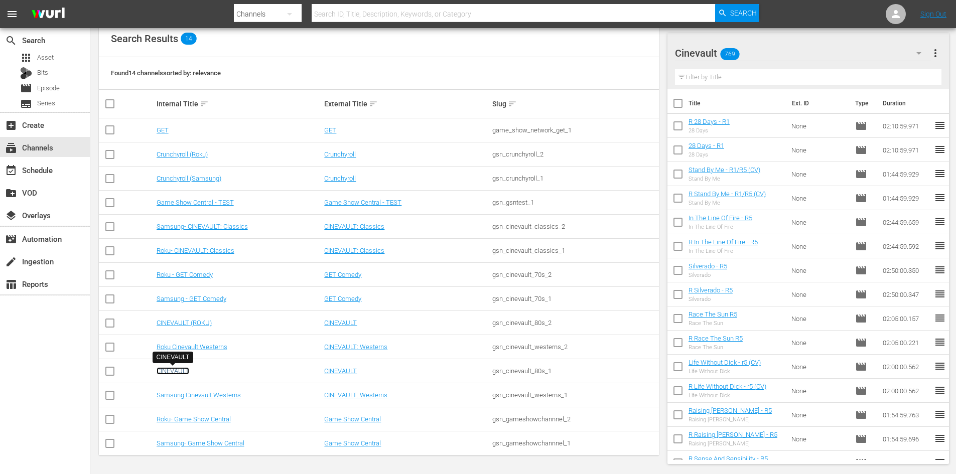
click at [182, 368] on link "CINEVAULT" at bounding box center [173, 371] width 33 height 8
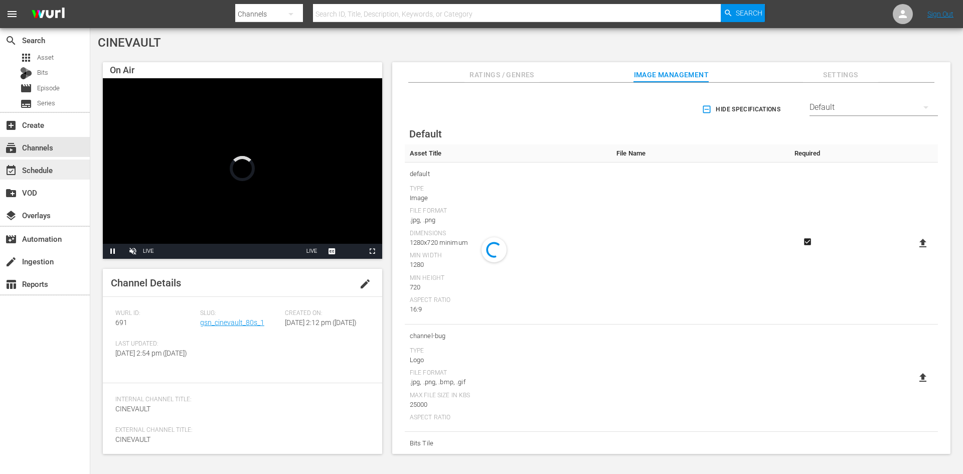
click at [46, 172] on div "event_available Schedule" at bounding box center [28, 168] width 56 height 9
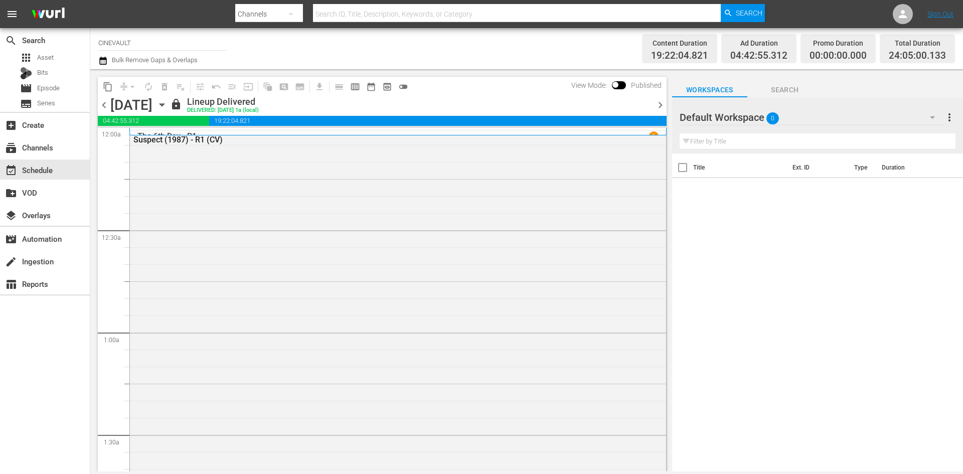
click at [168, 105] on icon "button" at bounding box center [162, 104] width 11 height 11
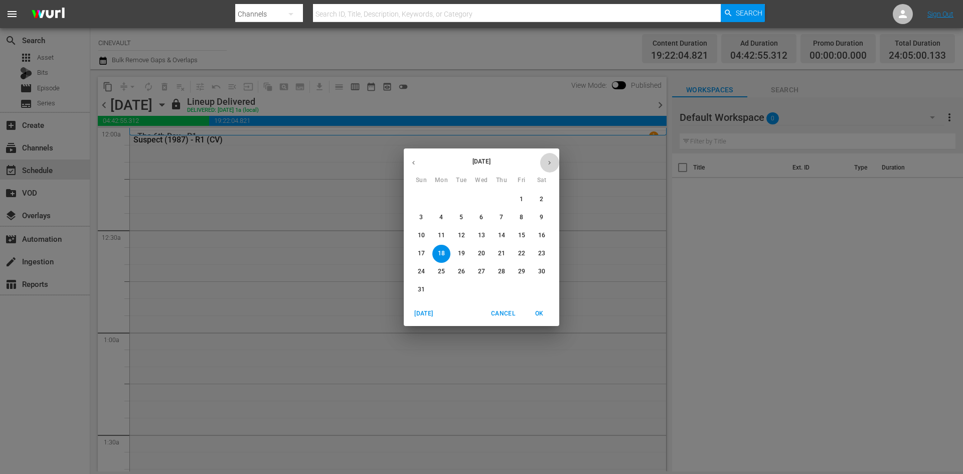
click at [549, 162] on icon "button" at bounding box center [550, 163] width 8 height 8
click at [433, 200] on span "1" at bounding box center [441, 199] width 18 height 9
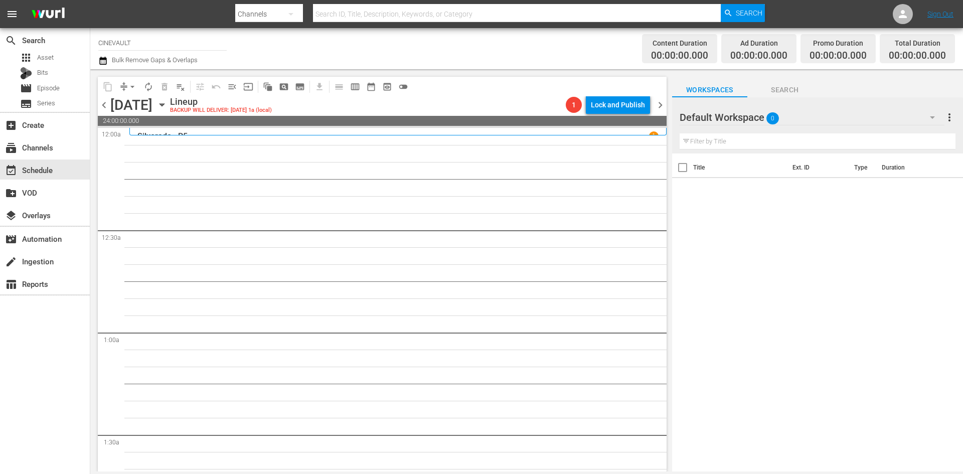
click at [726, 116] on div at bounding box center [716, 117] width 72 height 25
click at [835, 123] on div "Default Workspace 0" at bounding box center [812, 117] width 265 height 28
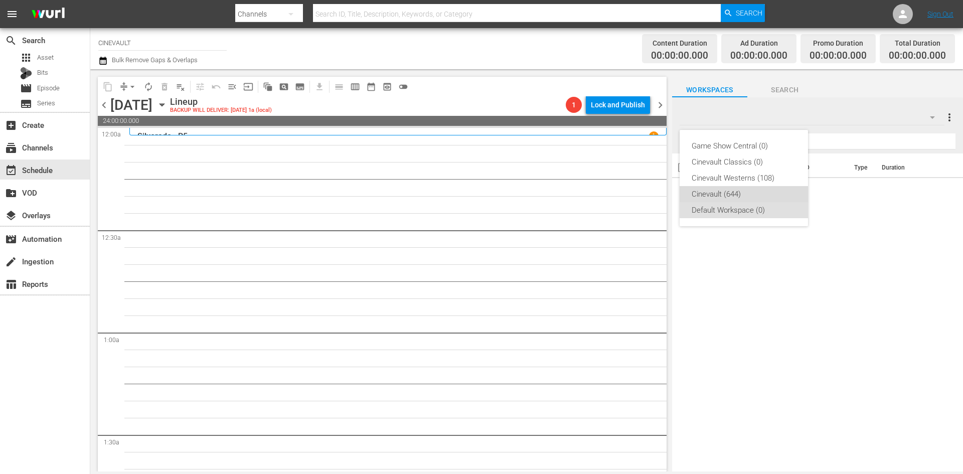
click at [735, 188] on div "Cinevault (644)" at bounding box center [744, 194] width 104 height 16
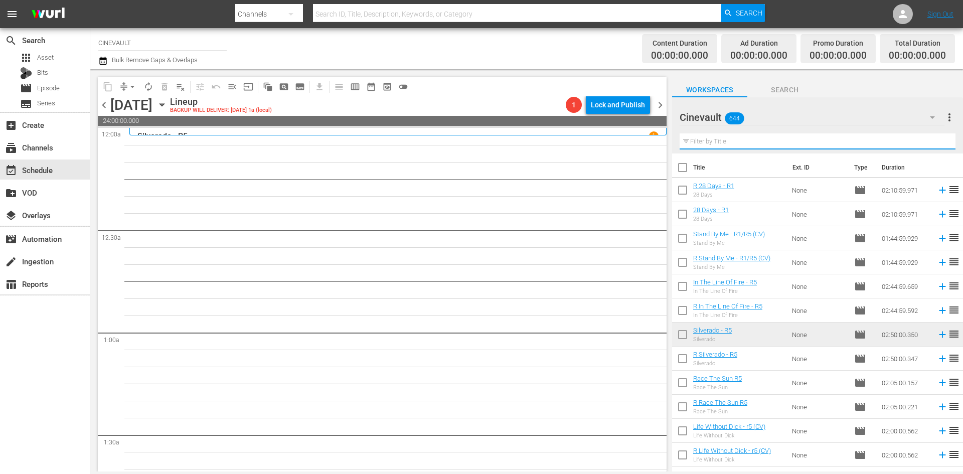
click at [738, 146] on input "text" at bounding box center [818, 141] width 276 height 16
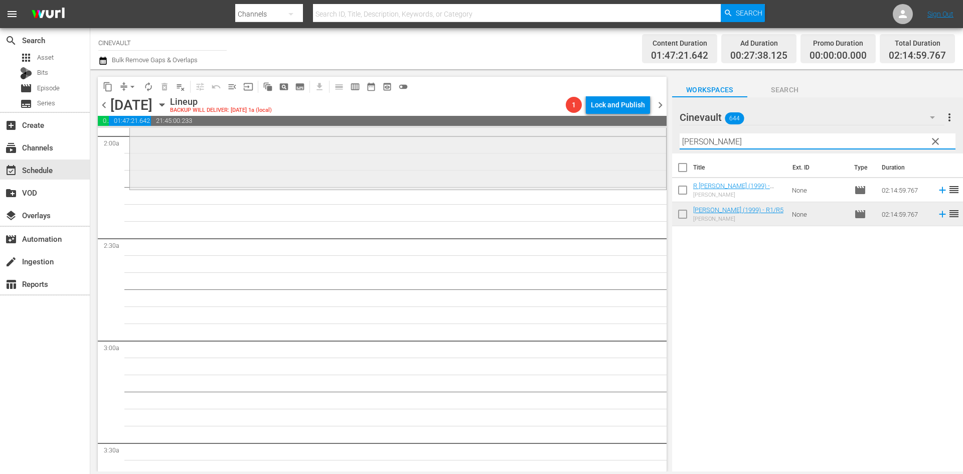
scroll to position [389, 0]
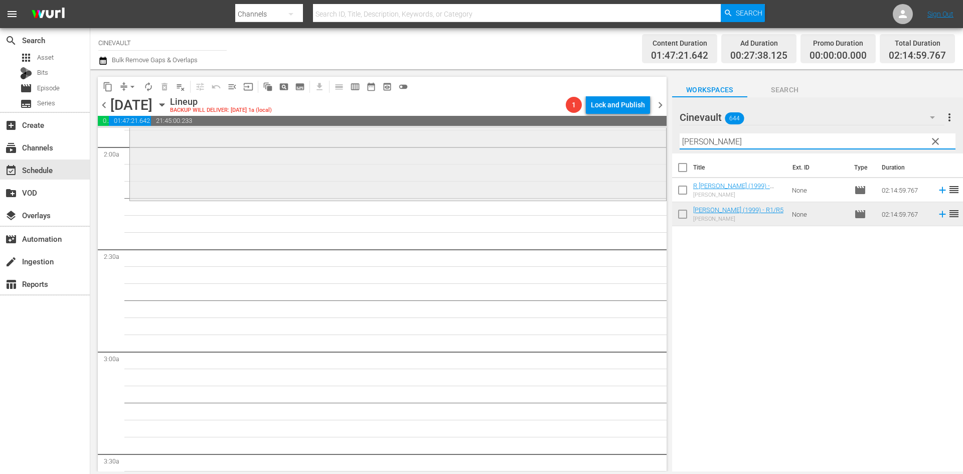
click at [429, 137] on div "content_copy compress arrow_drop_down autorenew_outlined delete_forever_outline…" at bounding box center [526, 270] width 873 height 402
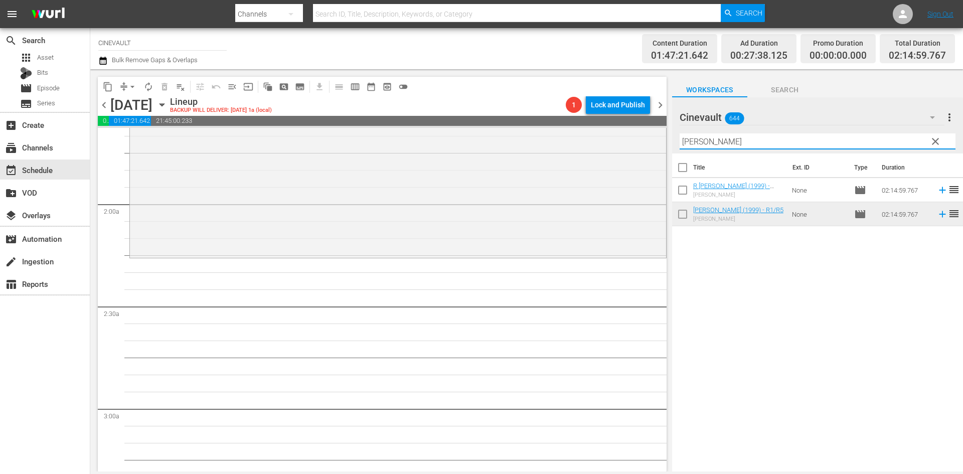
scroll to position [351, 0]
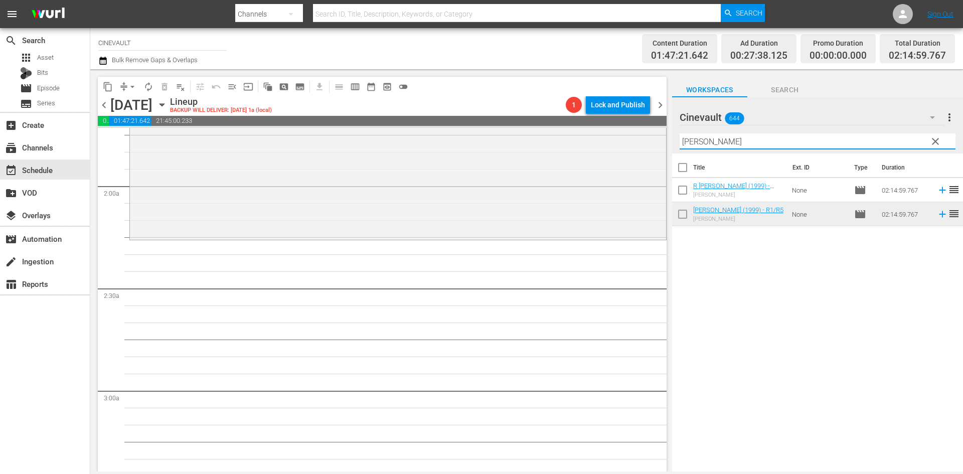
click at [739, 135] on input "gloria" at bounding box center [818, 141] width 276 height 16
drag, startPoint x: 741, startPoint y: 142, endPoint x: 608, endPoint y: 136, distance: 133.1
click at [608, 136] on div "content_copy compress arrow_drop_down autorenew_outlined delete_forever_outline…" at bounding box center [526, 270] width 873 height 402
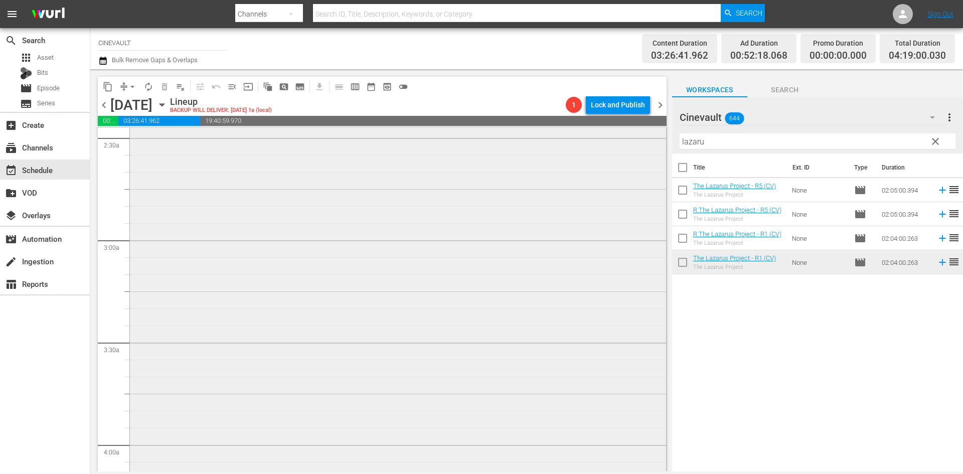
scroll to position [602, 0]
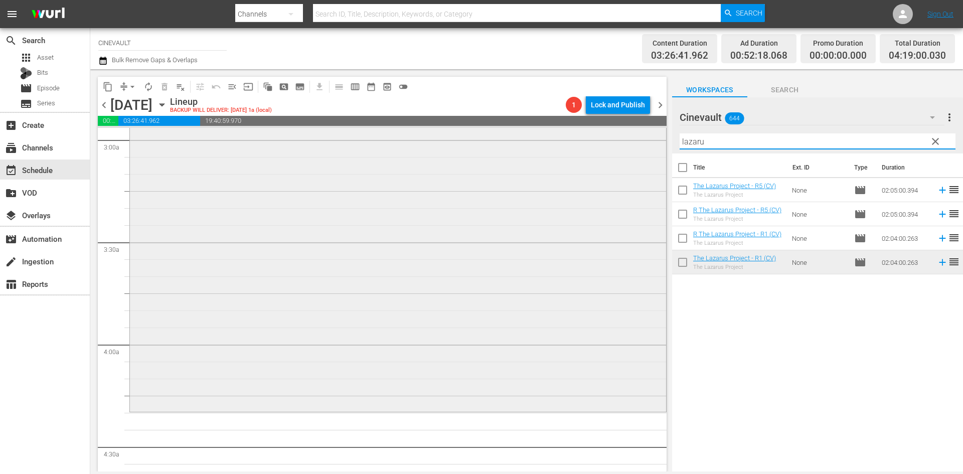
drag, startPoint x: 714, startPoint y: 147, endPoint x: 630, endPoint y: 136, distance: 84.9
click at [630, 136] on div "content_copy compress arrow_drop_down autorenew_outlined delete_forever_outline…" at bounding box center [526, 270] width 873 height 402
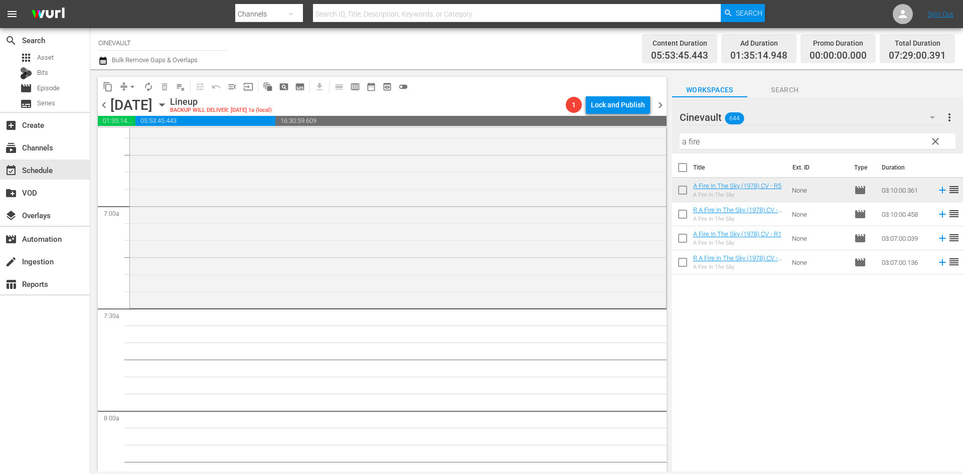
scroll to position [1405, 0]
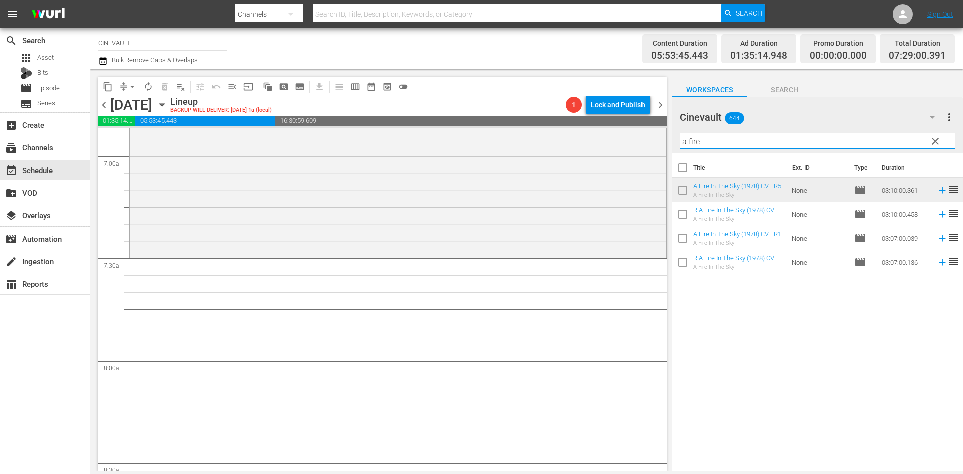
drag, startPoint x: 706, startPoint y: 141, endPoint x: 679, endPoint y: 145, distance: 26.8
click at [680, 145] on input "a fire" at bounding box center [818, 141] width 276 height 16
click at [769, 141] on input "a fire" at bounding box center [818, 141] width 276 height 16
drag, startPoint x: 769, startPoint y: 141, endPoint x: 633, endPoint y: 151, distance: 136.3
click at [633, 151] on div "content_copy compress arrow_drop_down autorenew_outlined delete_forever_outline…" at bounding box center [526, 270] width 873 height 402
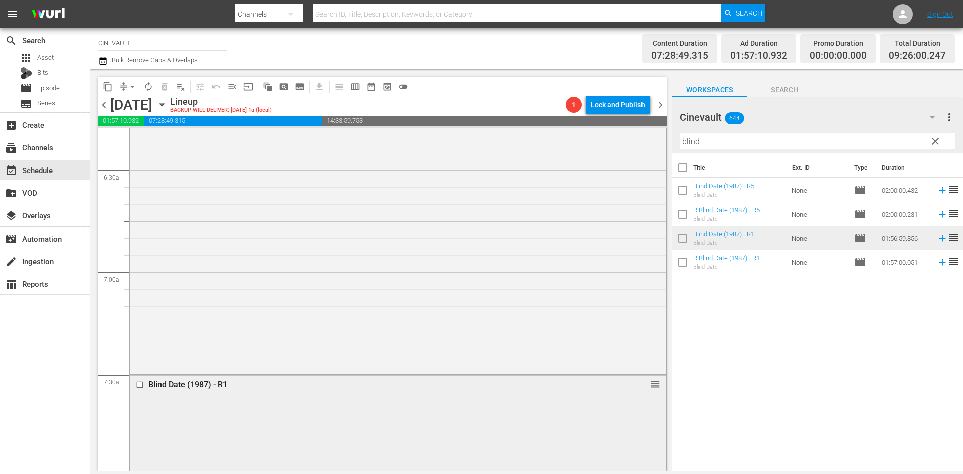
scroll to position [1304, 0]
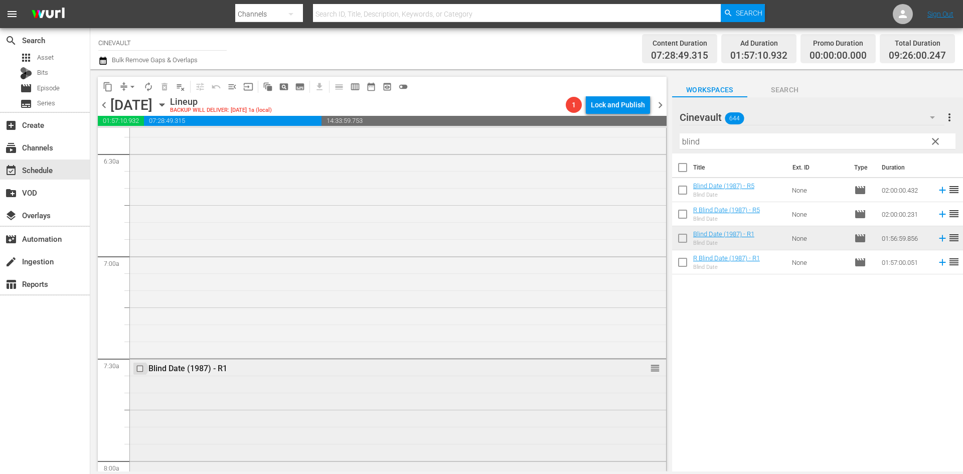
click at [137, 367] on input "checkbox" at bounding box center [141, 368] width 11 height 9
click at [158, 83] on button "delete_forever_outlined" at bounding box center [165, 87] width 16 height 16
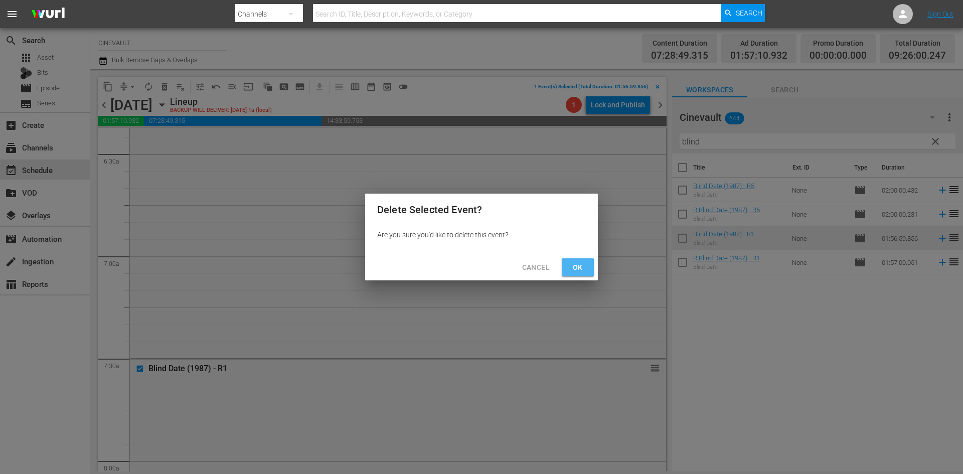
click at [576, 268] on span "Ok" at bounding box center [578, 267] width 16 height 13
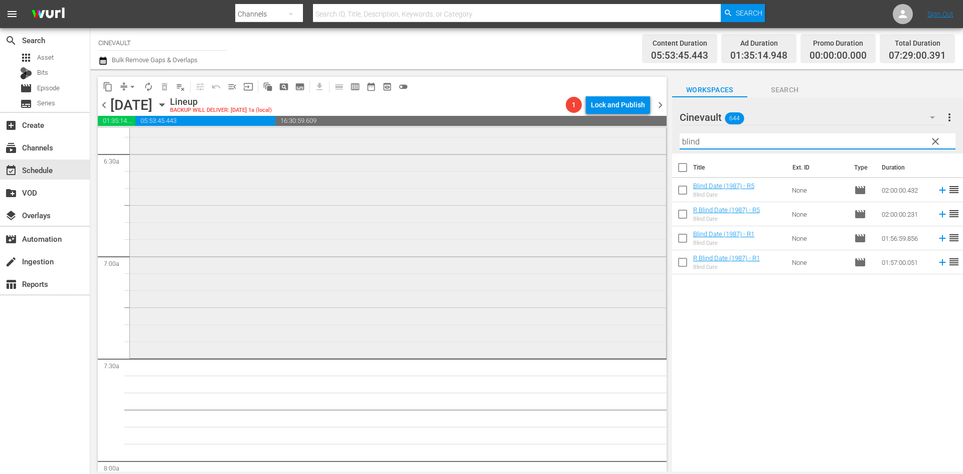
drag, startPoint x: 724, startPoint y: 149, endPoint x: 642, endPoint y: 149, distance: 82.3
click at [642, 149] on div "content_copy compress arrow_drop_down autorenew_outlined delete_forever_outline…" at bounding box center [526, 270] width 873 height 402
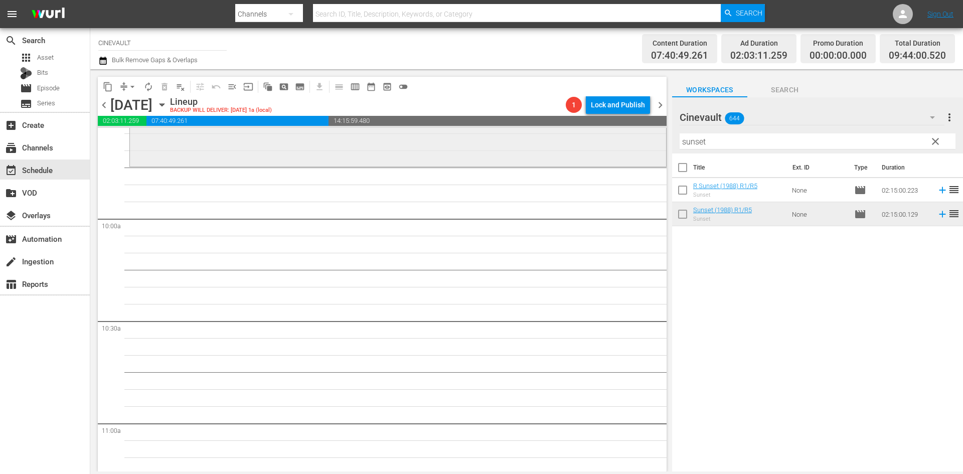
scroll to position [1957, 0]
drag, startPoint x: 730, startPoint y: 130, endPoint x: 619, endPoint y: 130, distance: 111.9
click at [619, 130] on div "content_copy compress arrow_drop_down autorenew_outlined delete_forever_outline…" at bounding box center [526, 270] width 873 height 402
drag, startPoint x: 736, startPoint y: 137, endPoint x: 612, endPoint y: 108, distance: 127.8
click at [612, 108] on div "content_copy compress arrow_drop_down autorenew_outlined delete_forever_outline…" at bounding box center [526, 270] width 873 height 402
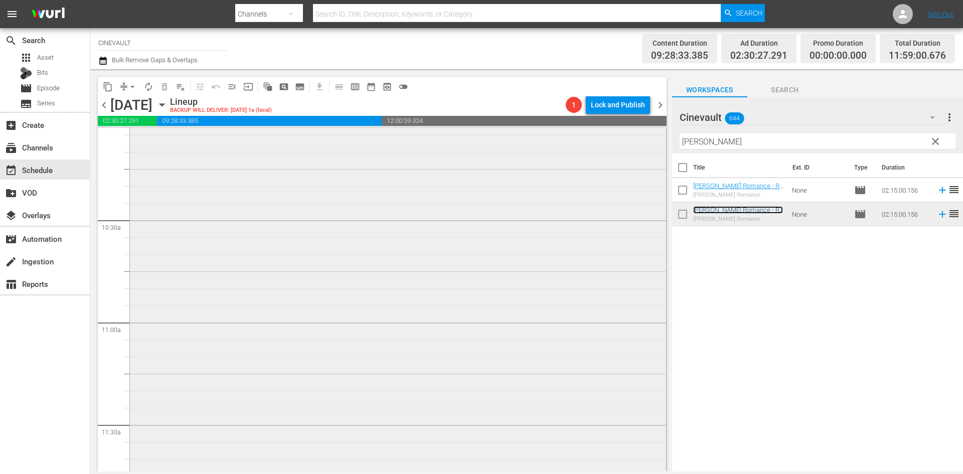
scroll to position [2258, 0]
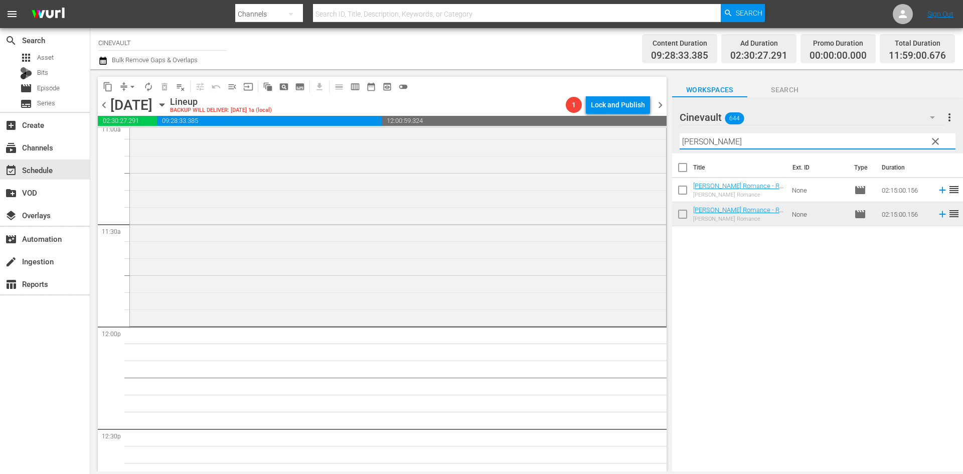
drag, startPoint x: 722, startPoint y: 144, endPoint x: 575, endPoint y: 124, distance: 147.9
click at [575, 124] on div "content_copy compress arrow_drop_down autorenew_outlined delete_forever_outline…" at bounding box center [526, 270] width 873 height 402
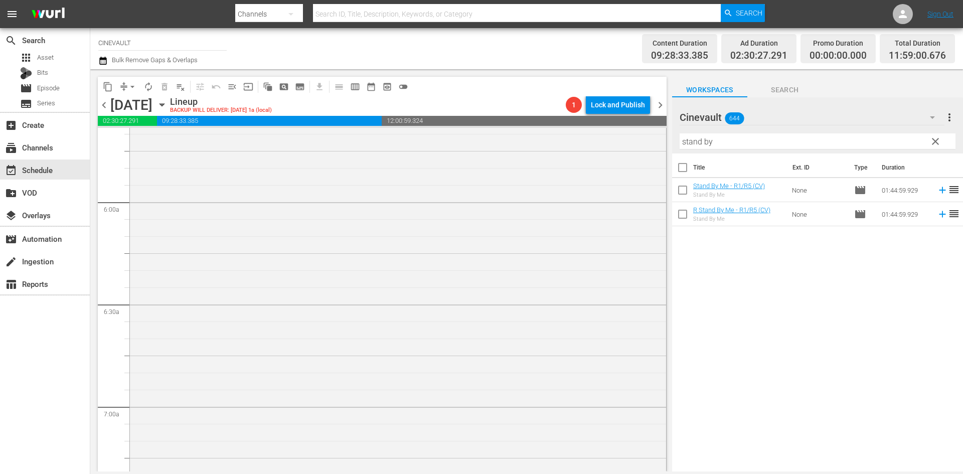
scroll to position [1355, 0]
click at [140, 317] on input "checkbox" at bounding box center [141, 318] width 11 height 9
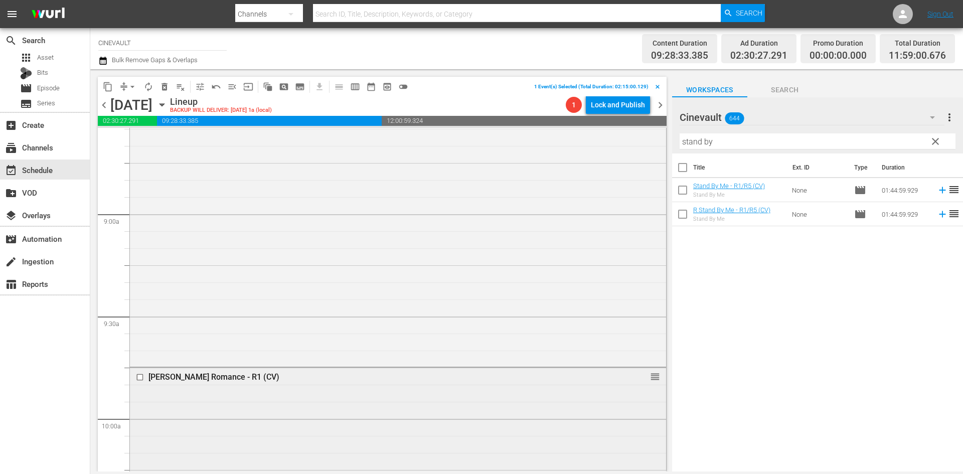
click at [138, 377] on input "checkbox" at bounding box center [141, 377] width 11 height 9
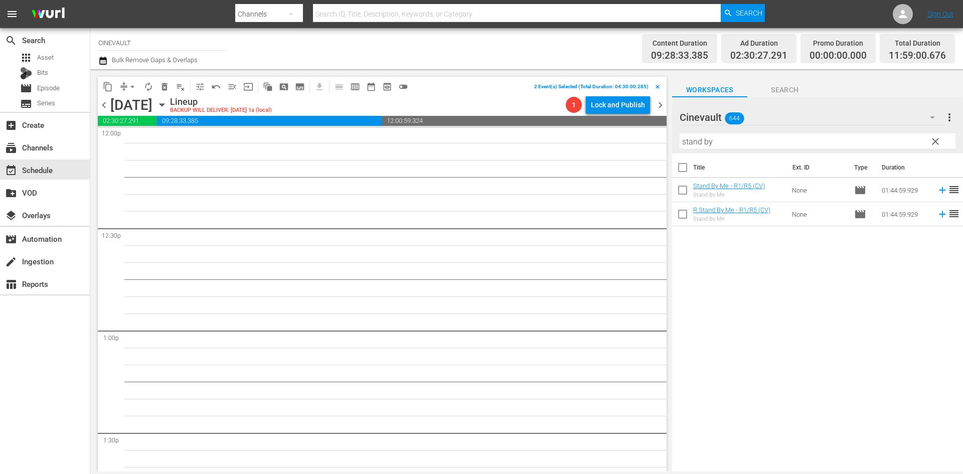
scroll to position [2759, 0]
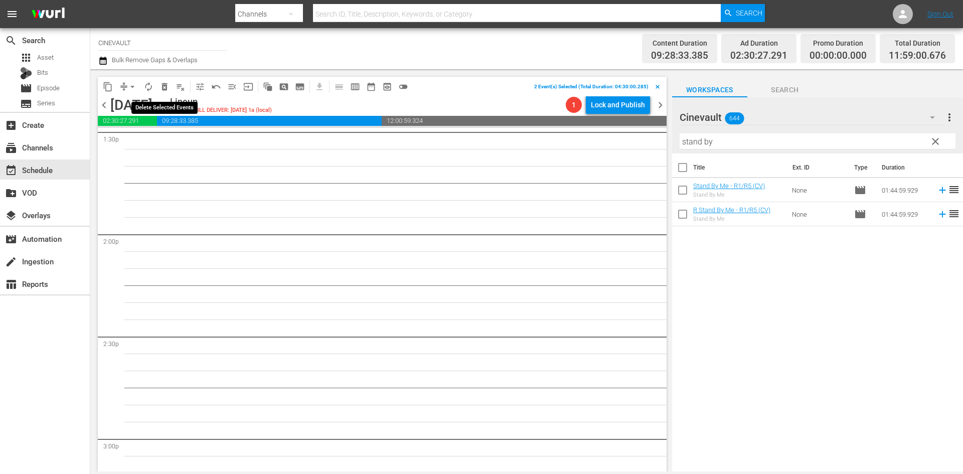
click at [158, 87] on button "delete_forever_outlined" at bounding box center [165, 87] width 16 height 16
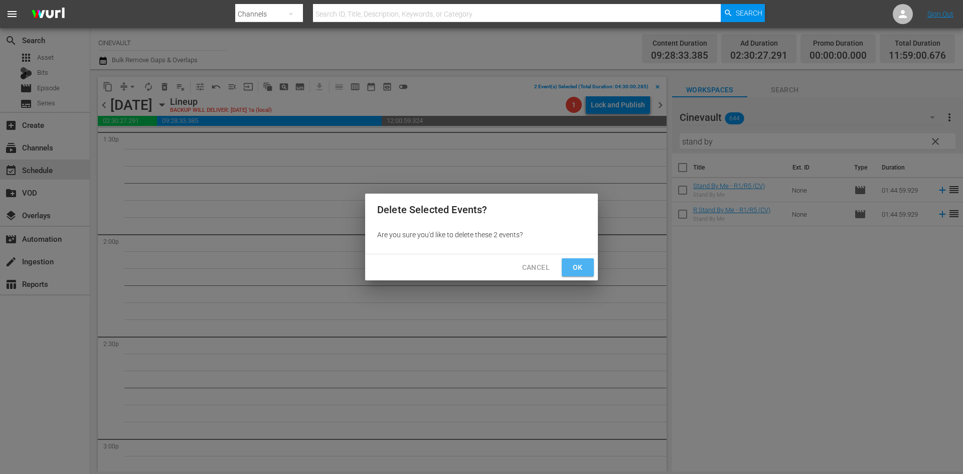
click at [580, 267] on span "Ok" at bounding box center [578, 267] width 16 height 13
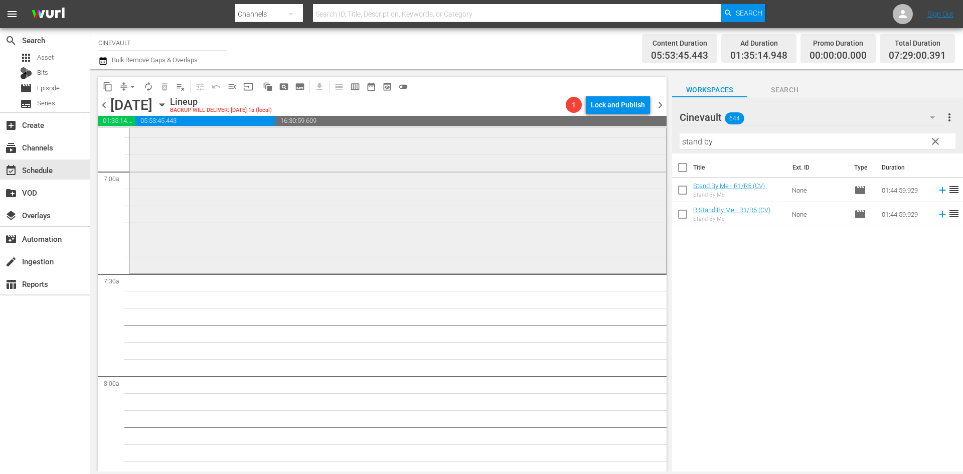
scroll to position [1405, 0]
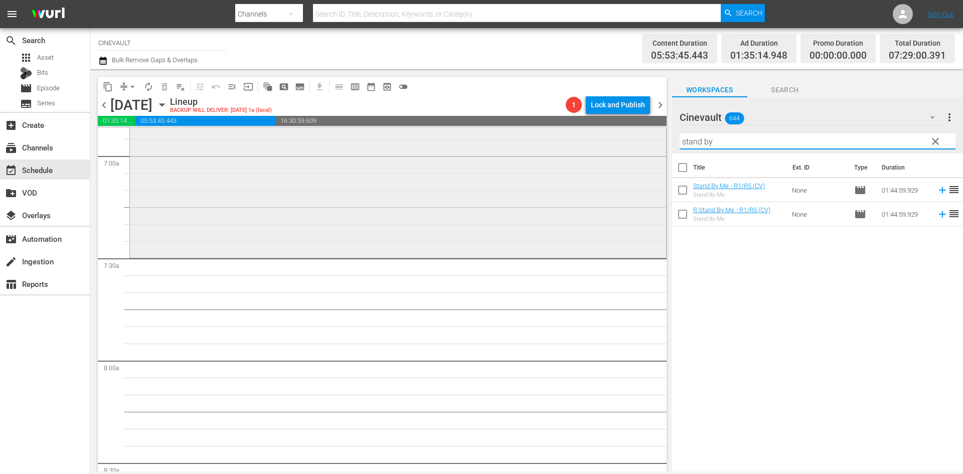
drag, startPoint x: 757, startPoint y: 141, endPoint x: 577, endPoint y: 145, distance: 179.7
click at [577, 145] on div "content_copy compress arrow_drop_down autorenew_outlined delete_forever_outline…" at bounding box center [526, 270] width 873 height 402
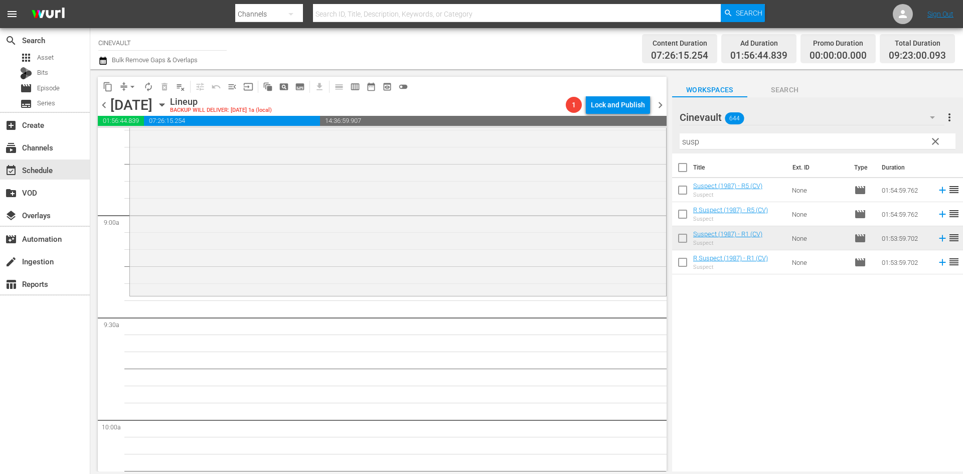
scroll to position [1756, 0]
drag, startPoint x: 704, startPoint y: 144, endPoint x: 655, endPoint y: 131, distance: 51.4
click at [655, 131] on div "content_copy compress arrow_drop_down autorenew_outlined delete_forever_outline…" at bounding box center [526, 270] width 873 height 402
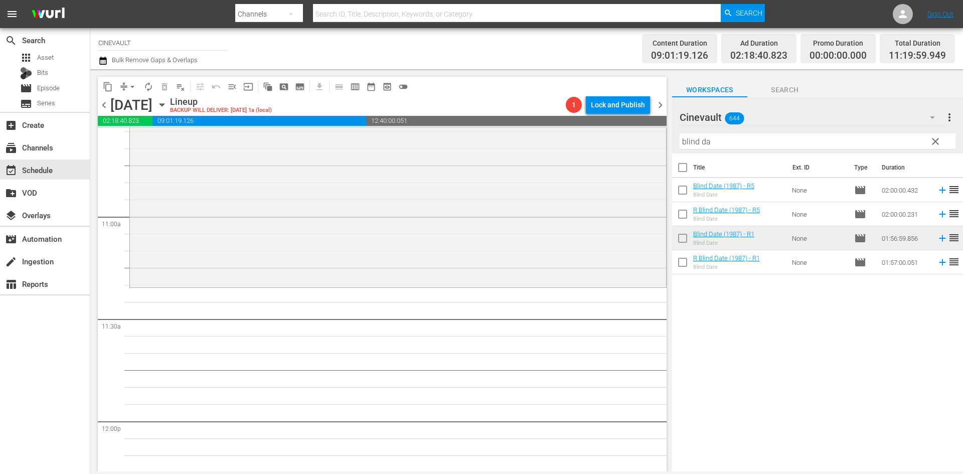
scroll to position [2258, 0]
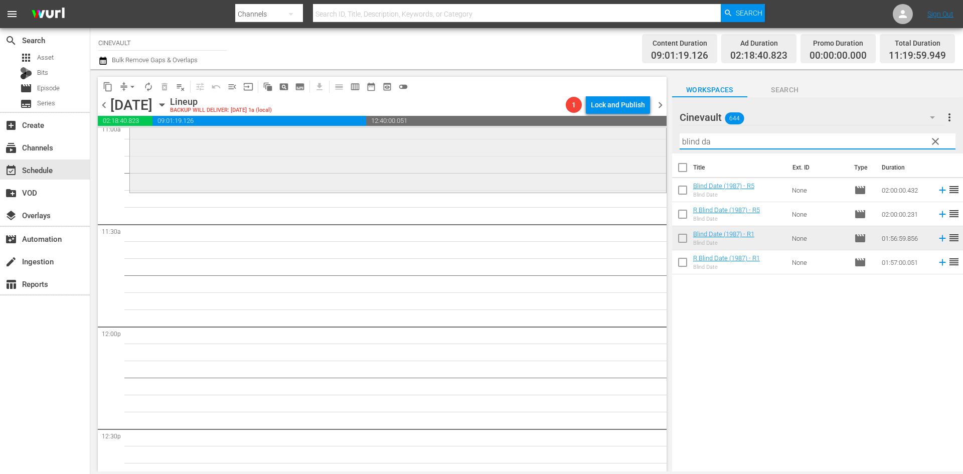
drag, startPoint x: 777, startPoint y: 147, endPoint x: 561, endPoint y: 167, distance: 216.1
click at [561, 167] on div "content_copy compress arrow_drop_down autorenew_outlined delete_forever_outline…" at bounding box center [526, 270] width 873 height 402
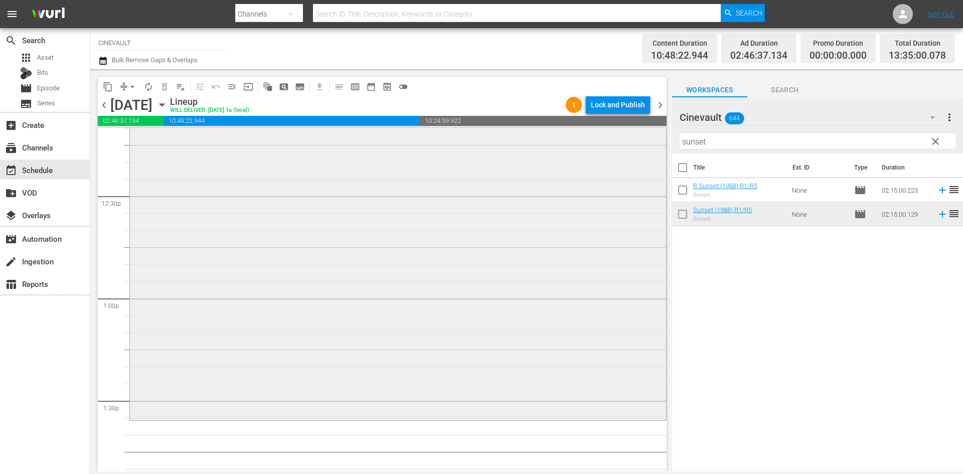
scroll to position [2508, 0]
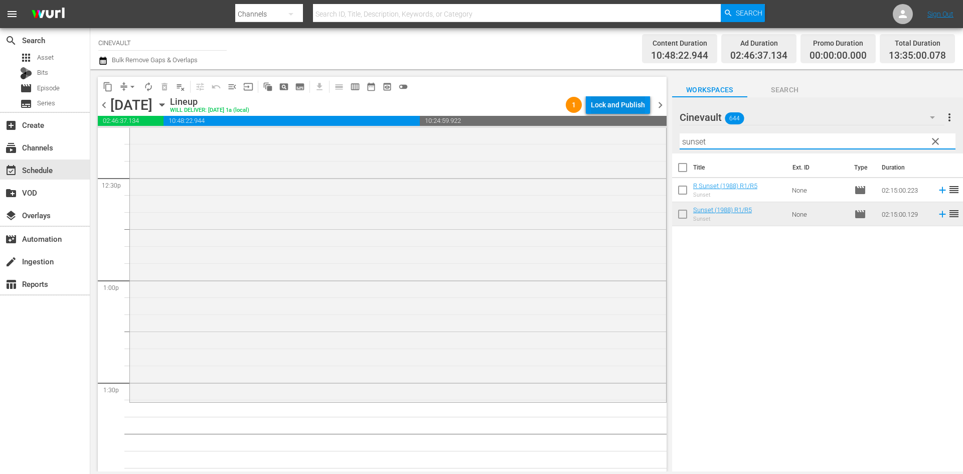
drag, startPoint x: 732, startPoint y: 143, endPoint x: 629, endPoint y: 108, distance: 109.5
click at [629, 108] on div "content_copy compress arrow_drop_down autorenew_outlined delete_forever_outline…" at bounding box center [526, 270] width 873 height 402
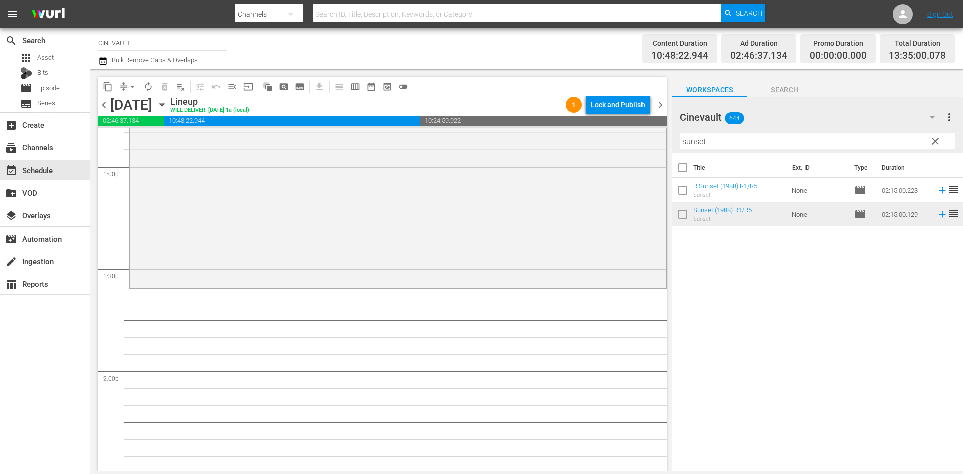
scroll to position [2659, 0]
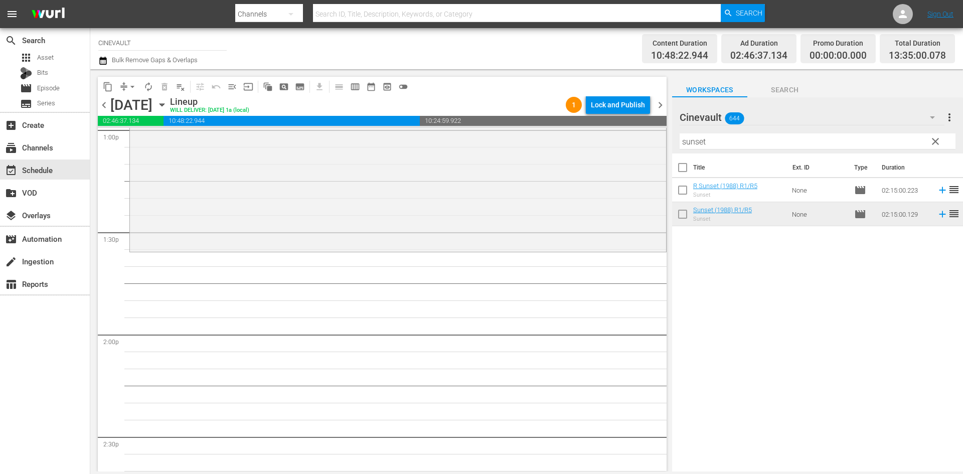
click at [821, 144] on input "sunset" at bounding box center [818, 141] width 276 height 16
drag, startPoint x: 821, startPoint y: 144, endPoint x: 629, endPoint y: 142, distance: 192.7
click at [629, 142] on div "content_copy compress arrow_drop_down autorenew_outlined delete_forever_outline…" at bounding box center [526, 270] width 873 height 402
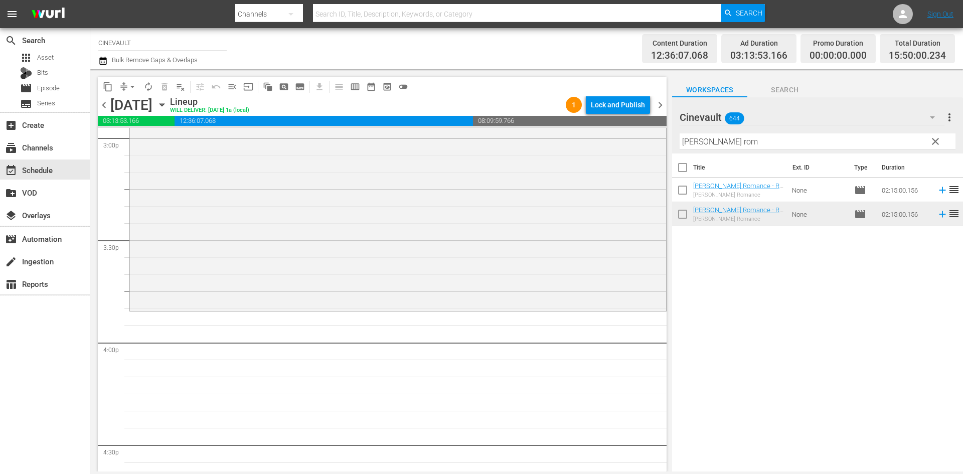
scroll to position [3110, 0]
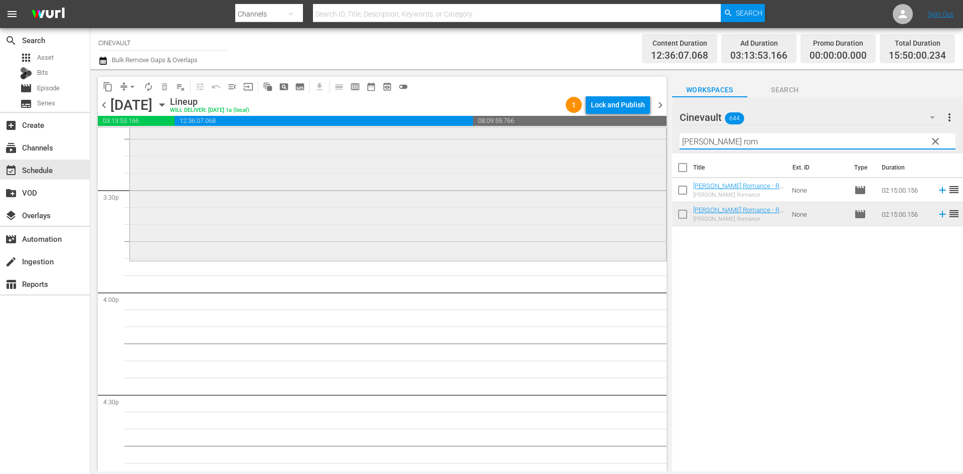
drag, startPoint x: 772, startPoint y: 144, endPoint x: 655, endPoint y: 146, distance: 117.4
click at [655, 146] on div "content_copy compress arrow_drop_down autorenew_outlined delete_forever_outline…" at bounding box center [526, 270] width 873 height 402
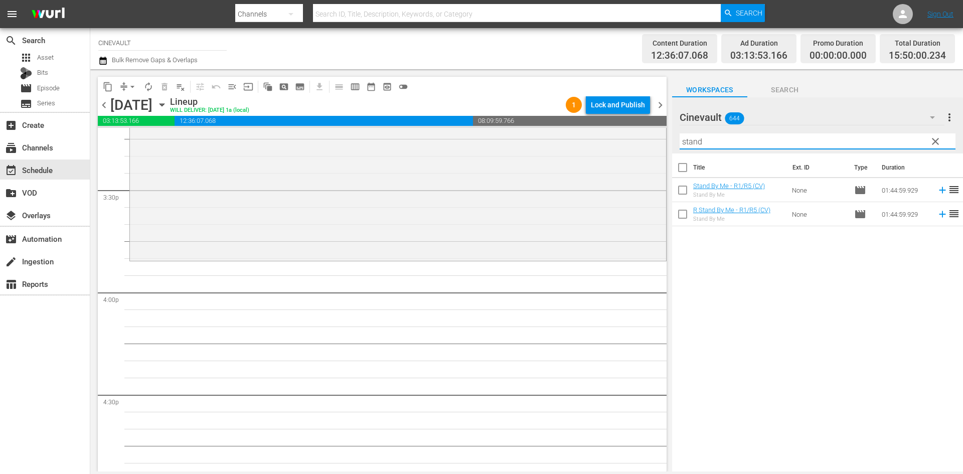
type input "stand"
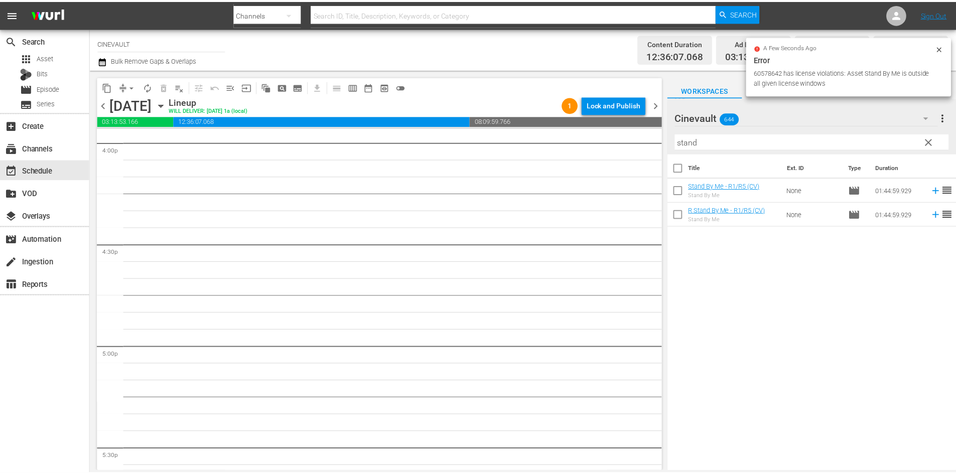
scroll to position [3161, 0]
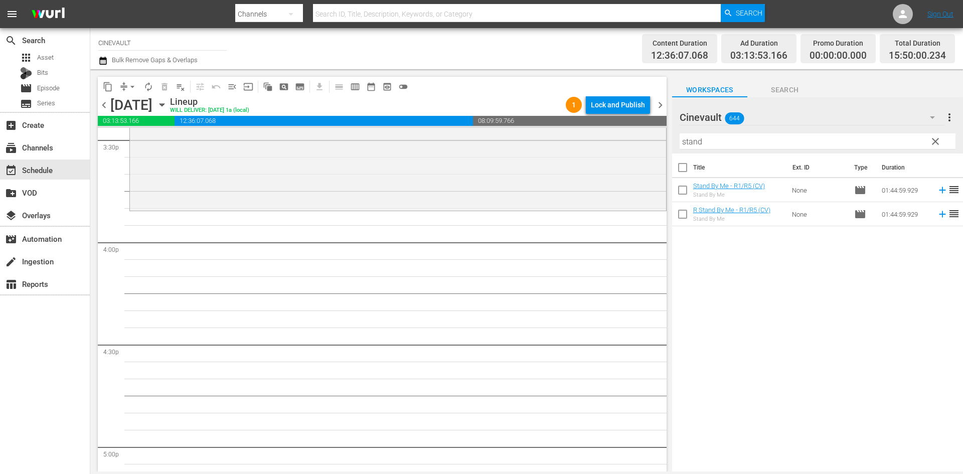
click at [729, 193] on div "Stand By Me" at bounding box center [729, 195] width 72 height 7
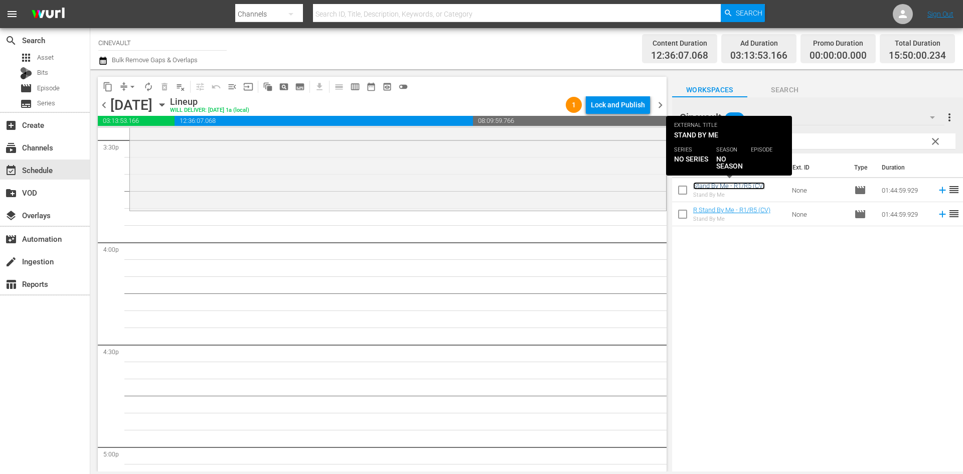
click at [722, 188] on link "Stand By Me - R1/R5 (CV)" at bounding box center [729, 186] width 72 height 8
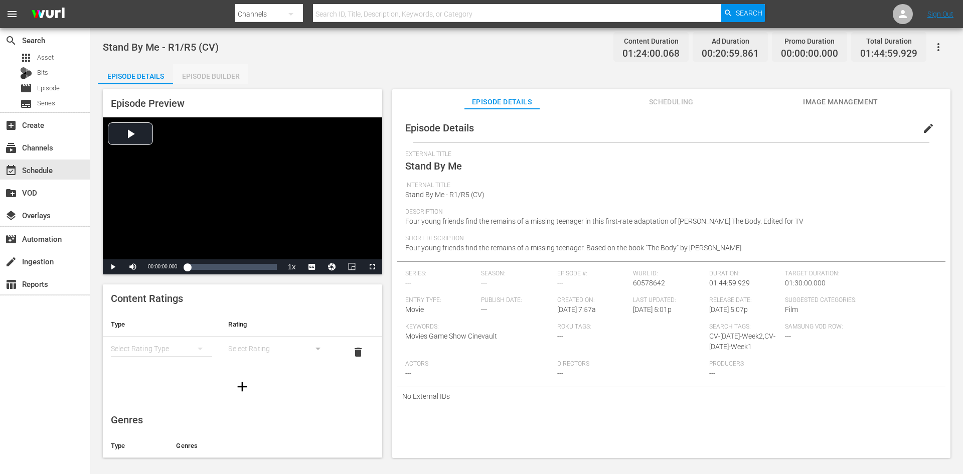
click at [195, 83] on div "Episode Builder" at bounding box center [210, 76] width 75 height 24
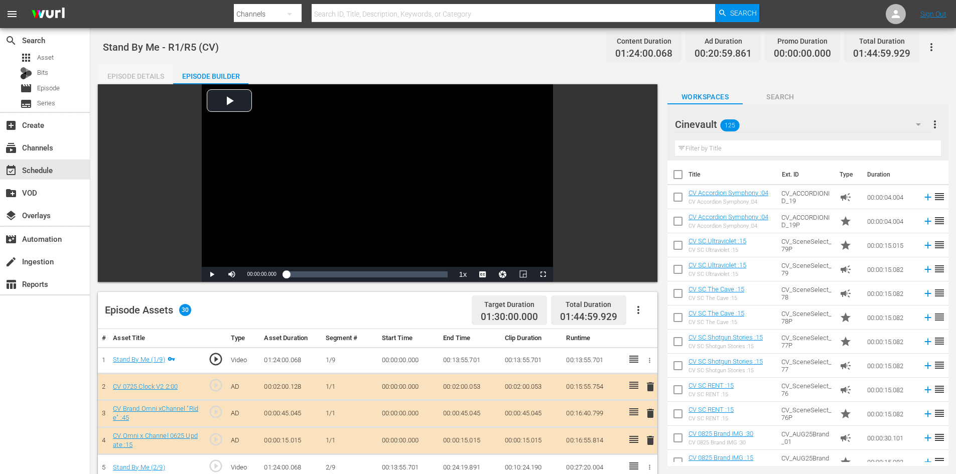
click at [134, 79] on div "Episode Details" at bounding box center [135, 76] width 75 height 24
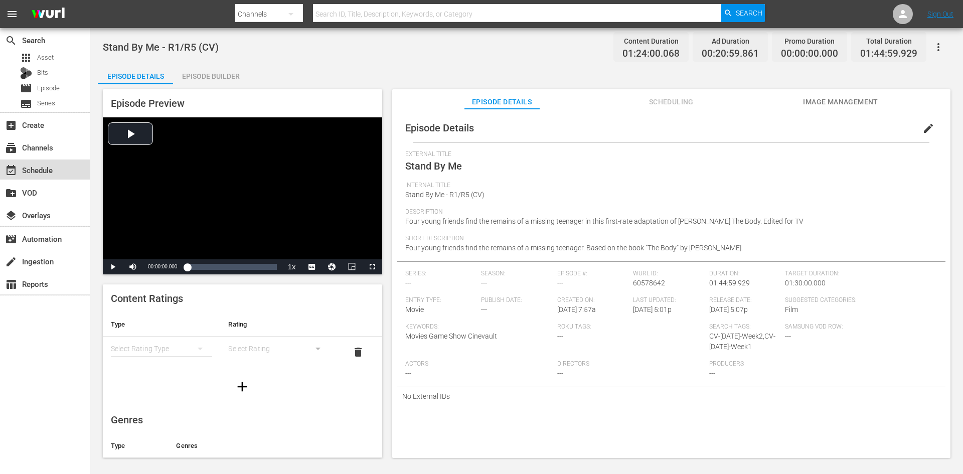
click at [66, 165] on div "event_available Schedule" at bounding box center [45, 170] width 90 height 20
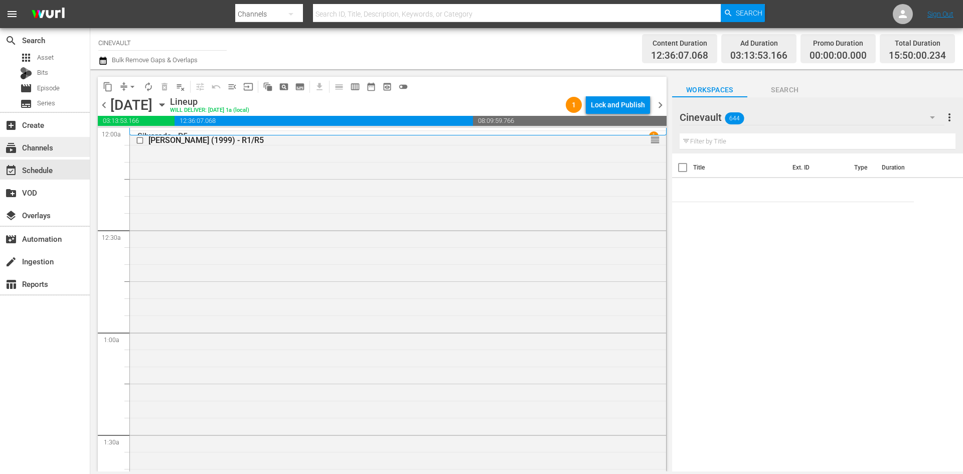
click at [57, 146] on div "subscriptions Channels" at bounding box center [45, 147] width 90 height 20
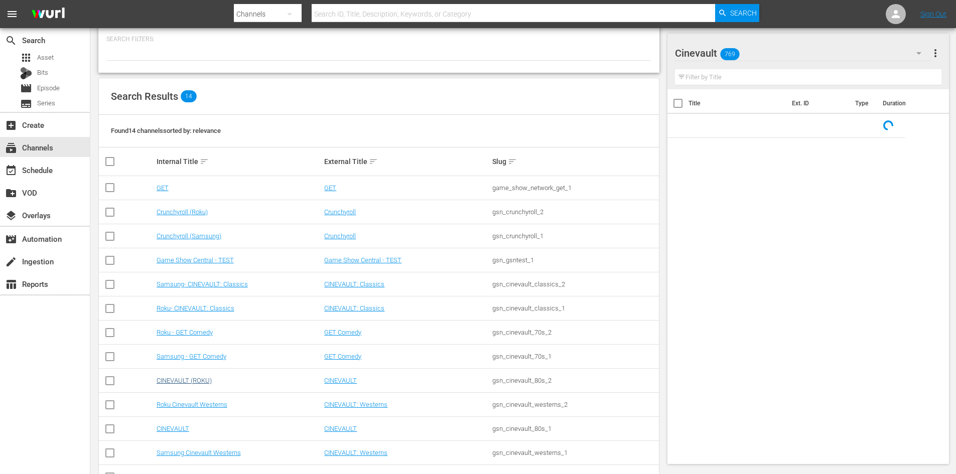
scroll to position [100, 0]
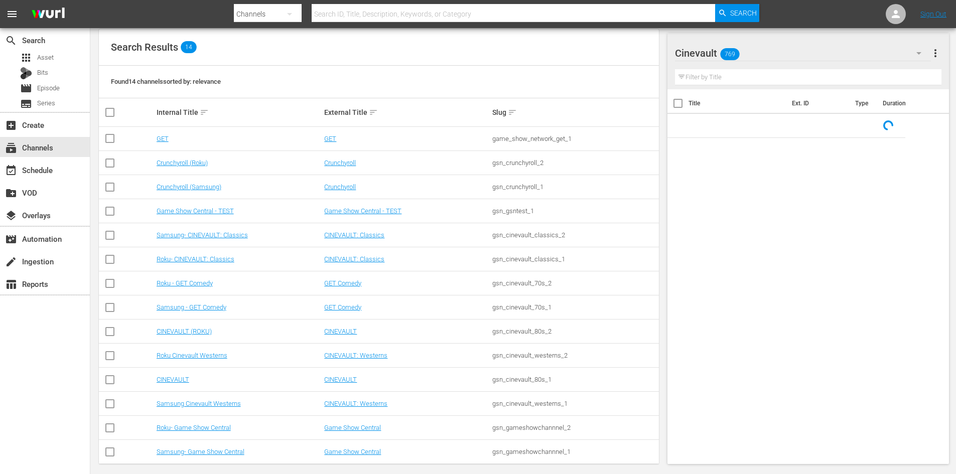
click at [191, 376] on div "CINEVAULT" at bounding box center [239, 380] width 165 height 8
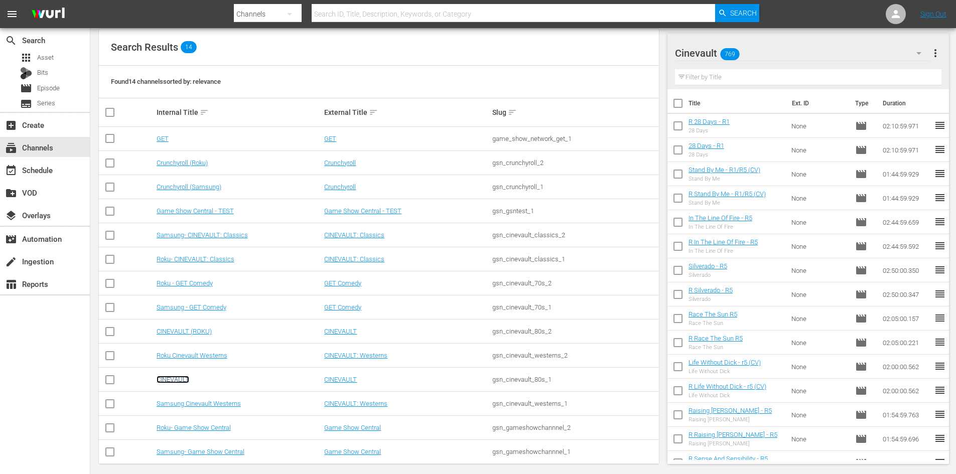
click at [181, 376] on link "CINEVAULT" at bounding box center [173, 380] width 33 height 8
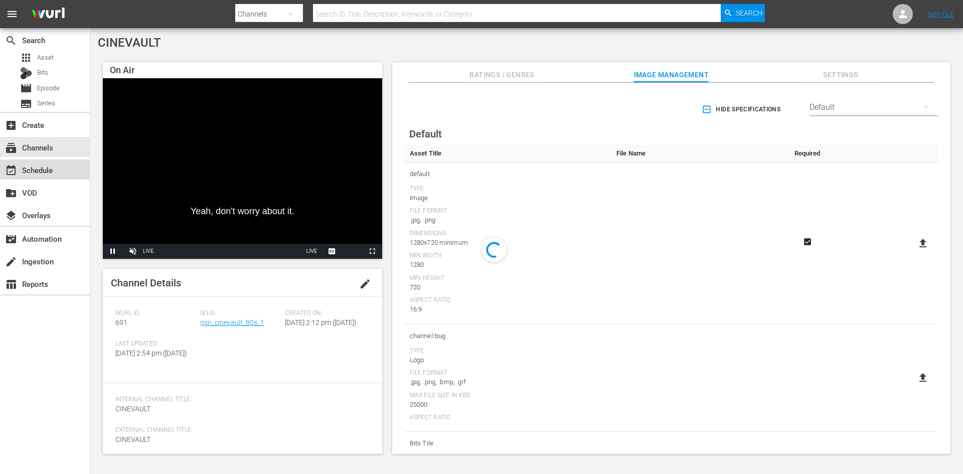
click at [69, 163] on div "event_available Schedule" at bounding box center [45, 170] width 90 height 20
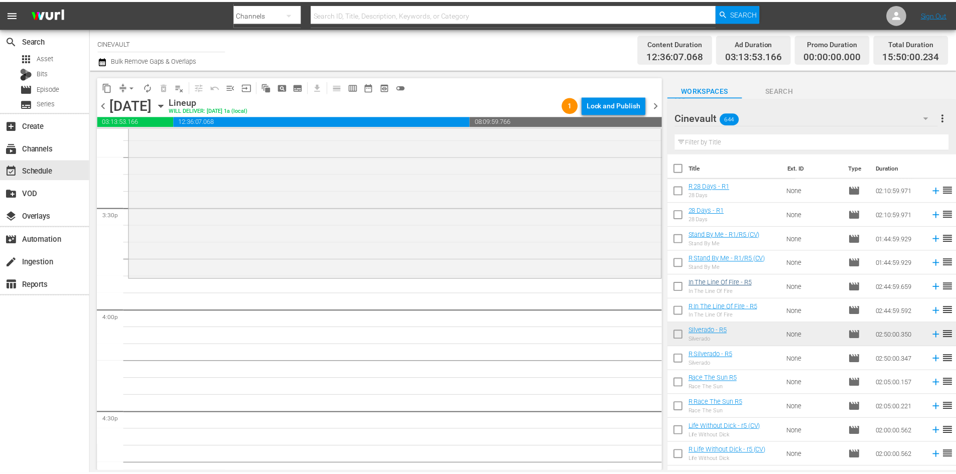
scroll to position [3103, 0]
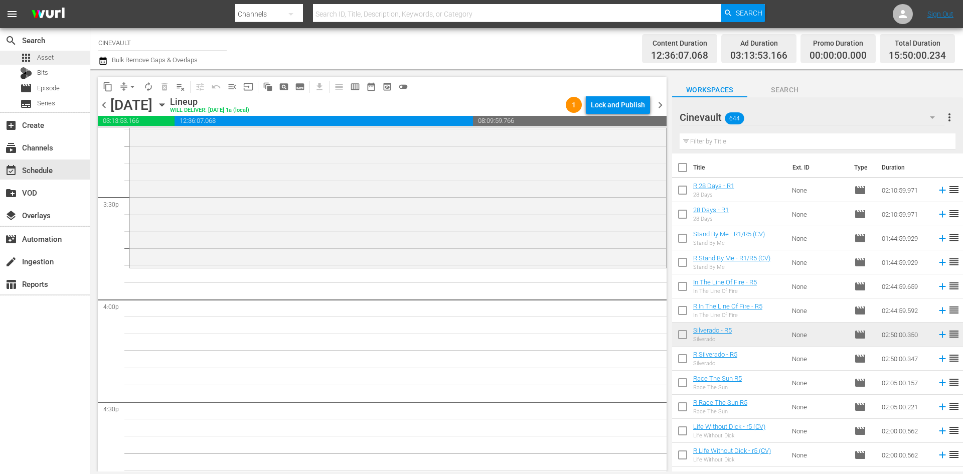
drag, startPoint x: 65, startPoint y: 56, endPoint x: 48, endPoint y: 56, distance: 17.1
click at [48, 56] on span "Asset" at bounding box center [45, 58] width 17 height 10
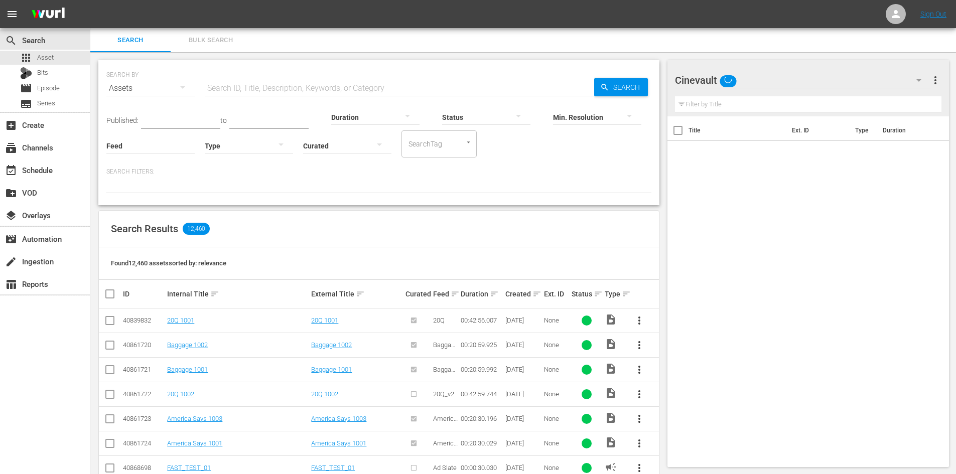
click at [371, 88] on input "text" at bounding box center [399, 88] width 389 height 24
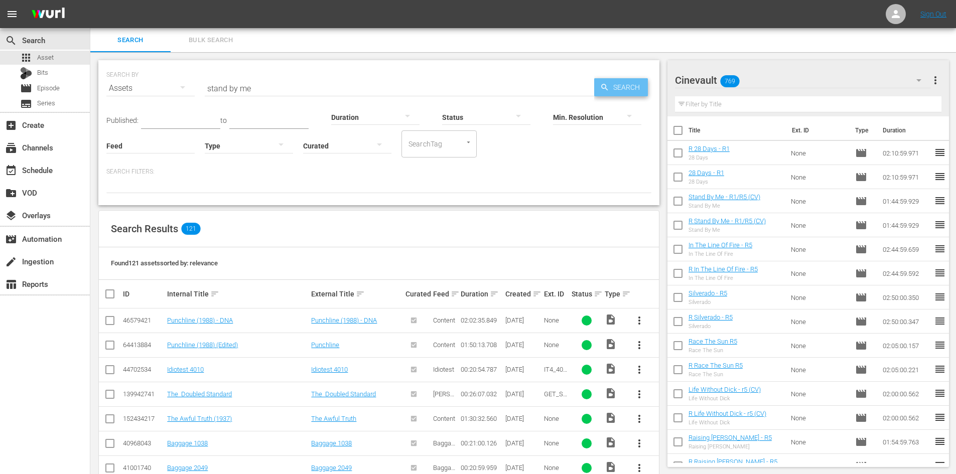
click at [617, 83] on span "Search" at bounding box center [628, 87] width 39 height 18
click at [433, 93] on input "stand by me" at bounding box center [399, 88] width 389 height 24
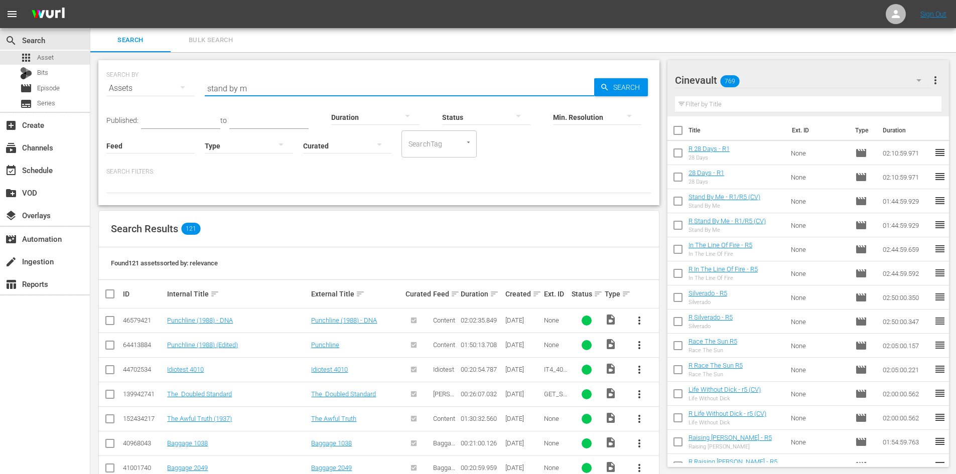
type input "stand by me"
click at [613, 73] on div "SEARCH BY Search By Assets Search ID, Title, Description, Keywords, or Category…" at bounding box center [378, 82] width 545 height 36
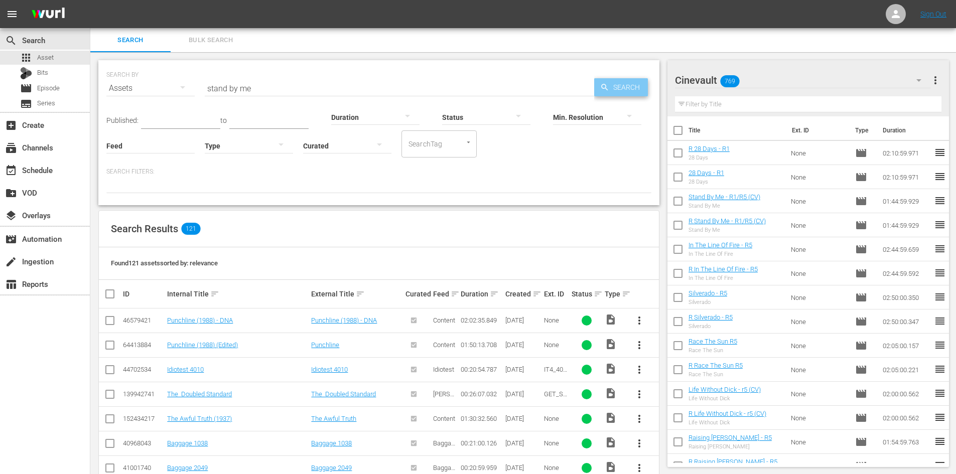
click at [632, 82] on span "Search" at bounding box center [628, 87] width 39 height 18
click at [69, 69] on div "Bits" at bounding box center [45, 73] width 90 height 14
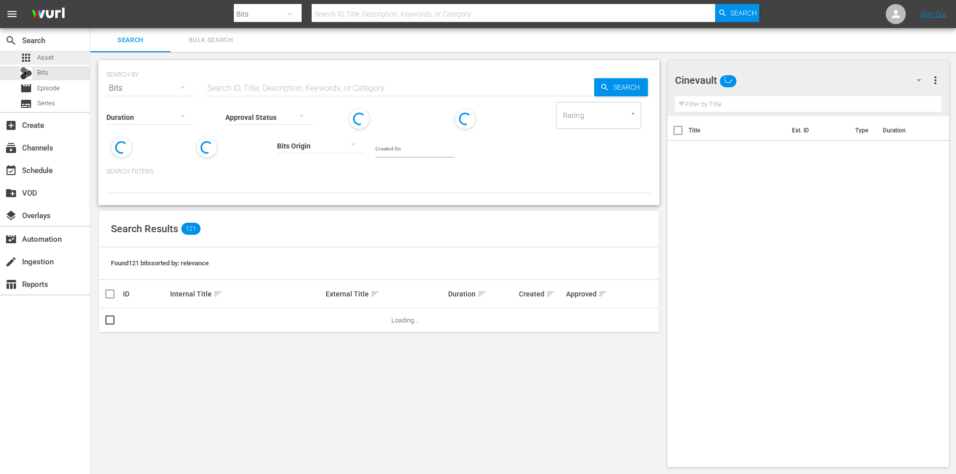
click at [62, 60] on div "apps Asset" at bounding box center [45, 58] width 90 height 14
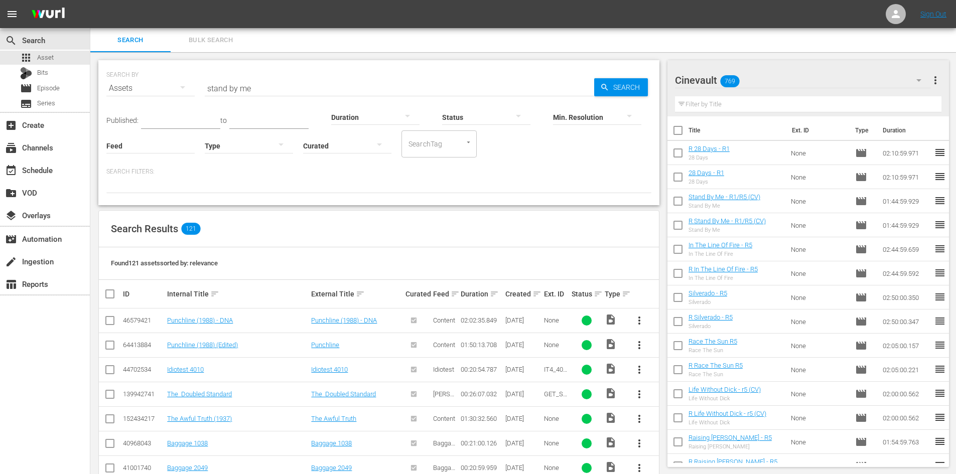
drag, startPoint x: 309, startPoint y: 86, endPoint x: 347, endPoint y: 76, distance: 39.3
click at [309, 86] on input "stand by me" at bounding box center [399, 88] width 389 height 24
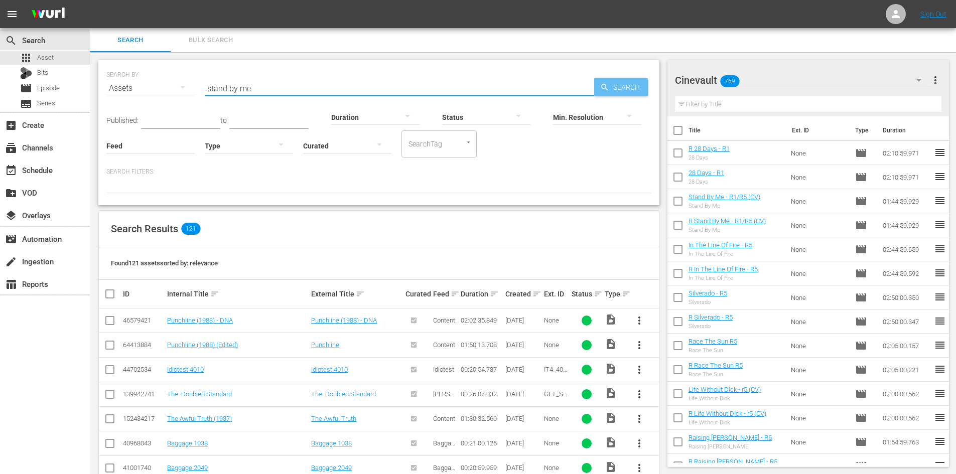
click at [634, 86] on span "Search" at bounding box center [628, 87] width 39 height 18
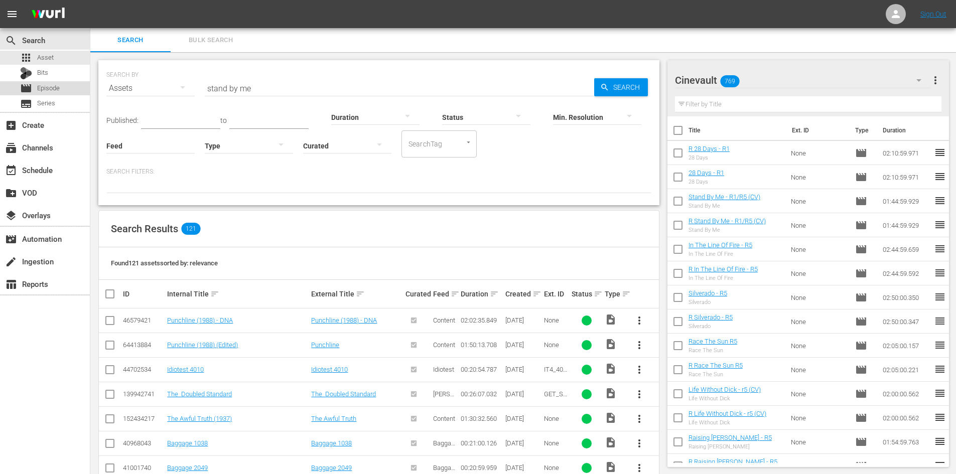
click at [67, 89] on div "movie Episode" at bounding box center [45, 88] width 90 height 14
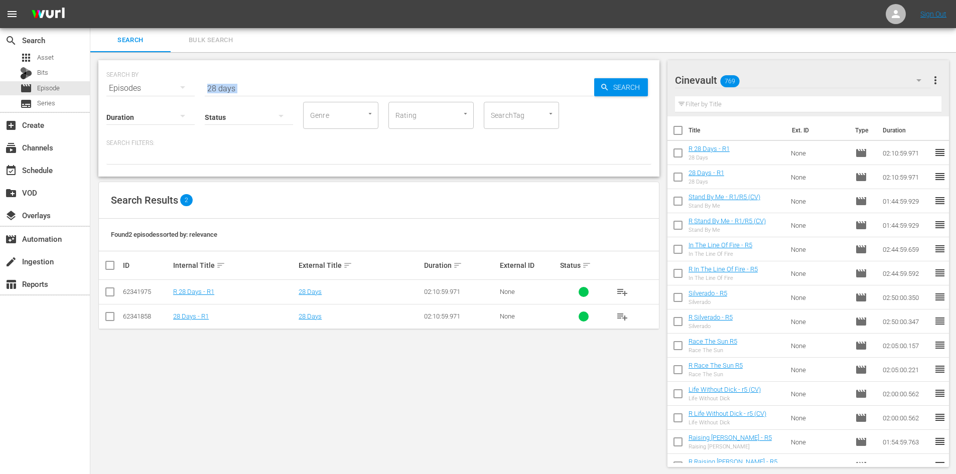
drag, startPoint x: 256, startPoint y: 95, endPoint x: 233, endPoint y: 87, distance: 24.6
click at [233, 87] on div "SEARCH BY Search By Episodes Search ID, Title, Description, Keywords, or Catego…" at bounding box center [378, 118] width 561 height 116
drag, startPoint x: 233, startPoint y: 87, endPoint x: 159, endPoint y: 61, distance: 79.2
click at [159, 61] on div "SEARCH BY Search By Episodes Search ID, Title, Description, Keywords, or Catego…" at bounding box center [378, 118] width 561 height 116
type input "stand by me"
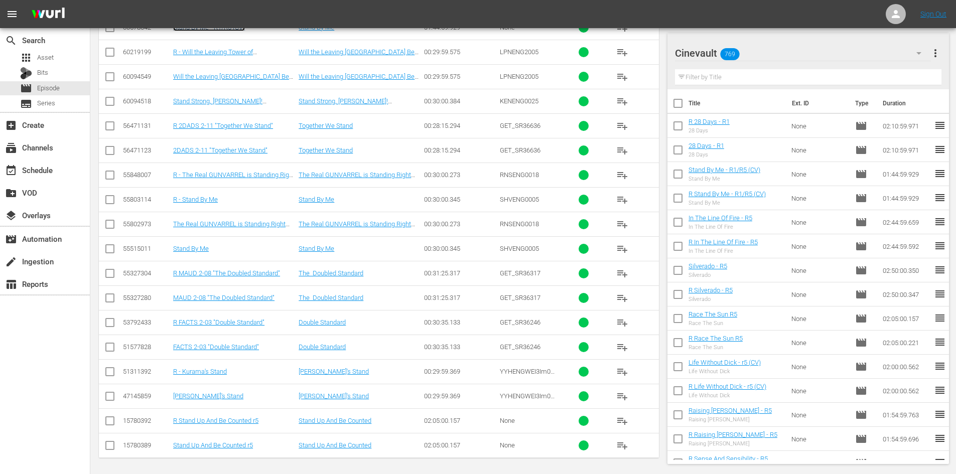
scroll to position [660, 0]
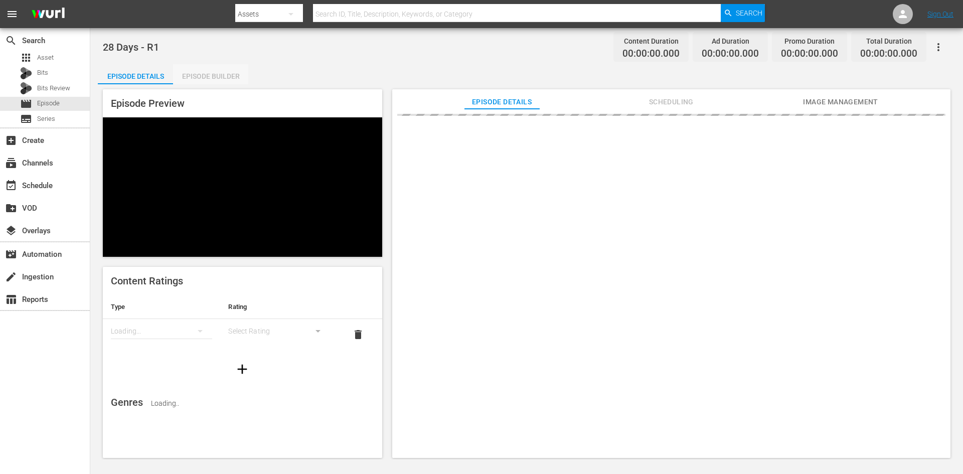
click at [223, 72] on div "Episode Builder" at bounding box center [210, 76] width 75 height 24
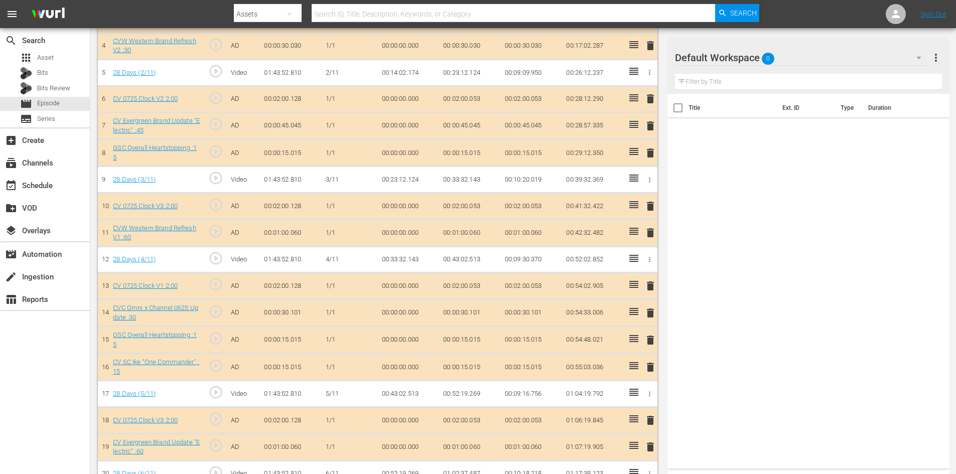
scroll to position [445, 0]
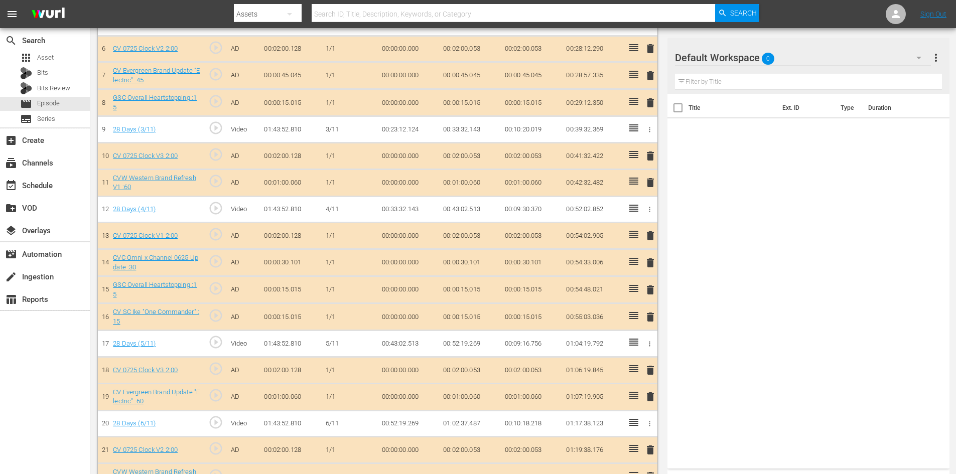
click at [649, 316] on span "delete" at bounding box center [650, 317] width 12 height 12
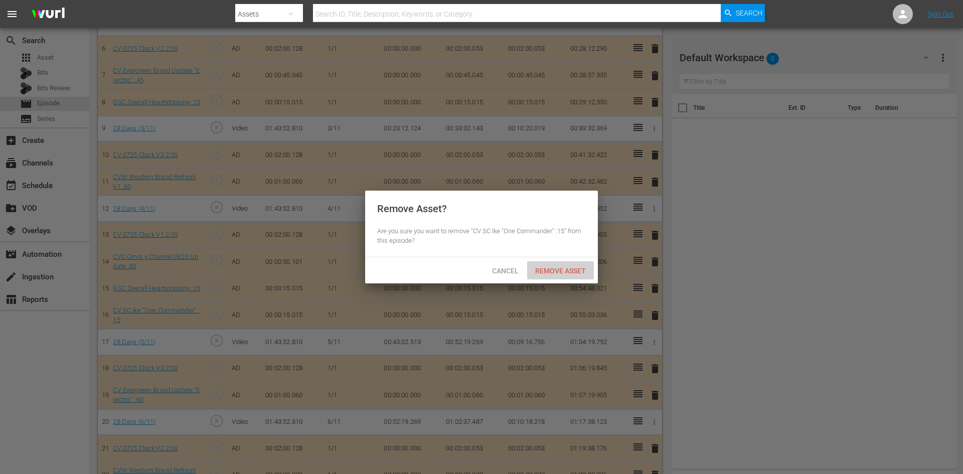
click at [549, 267] on span "Remove Asset" at bounding box center [560, 271] width 67 height 8
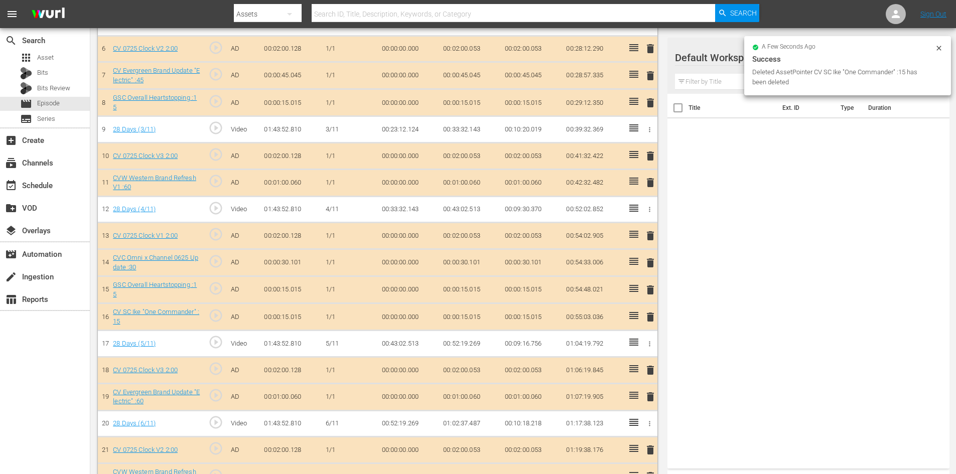
click at [648, 288] on span "delete" at bounding box center [650, 290] width 12 height 12
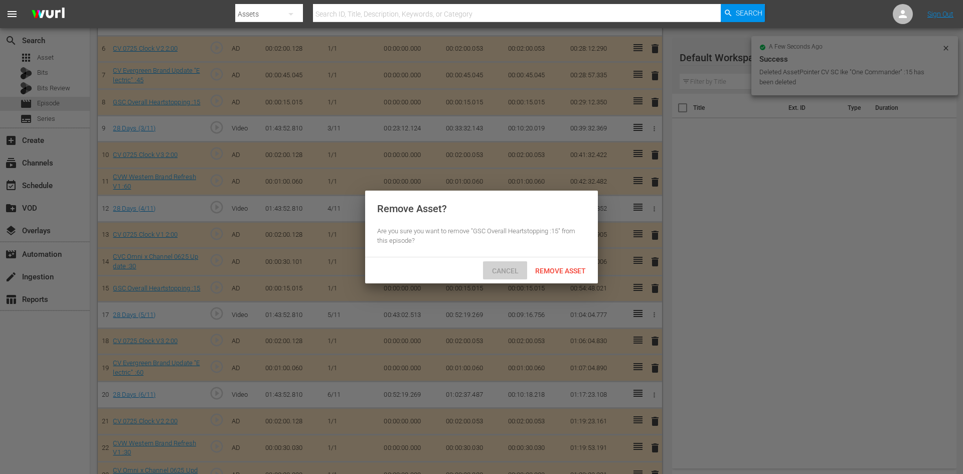
click at [508, 273] on span "Cancel" at bounding box center [505, 271] width 43 height 8
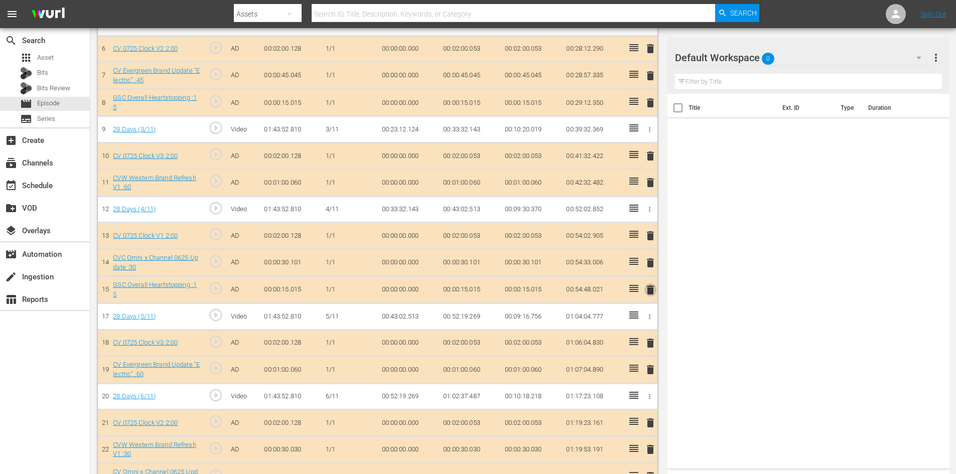
click at [645, 291] on span "delete" at bounding box center [650, 290] width 12 height 12
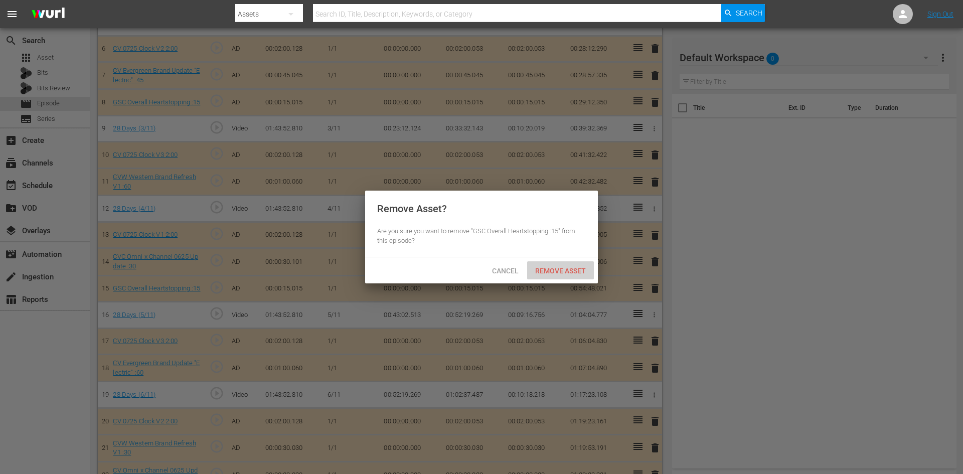
click at [580, 274] on div "Remove Asset" at bounding box center [560, 270] width 67 height 19
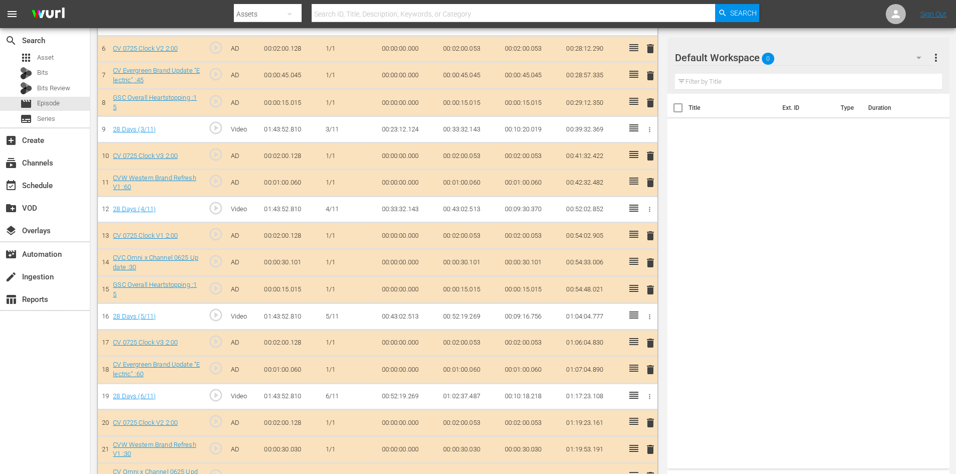
click at [774, 61] on span "0" at bounding box center [768, 58] width 13 height 21
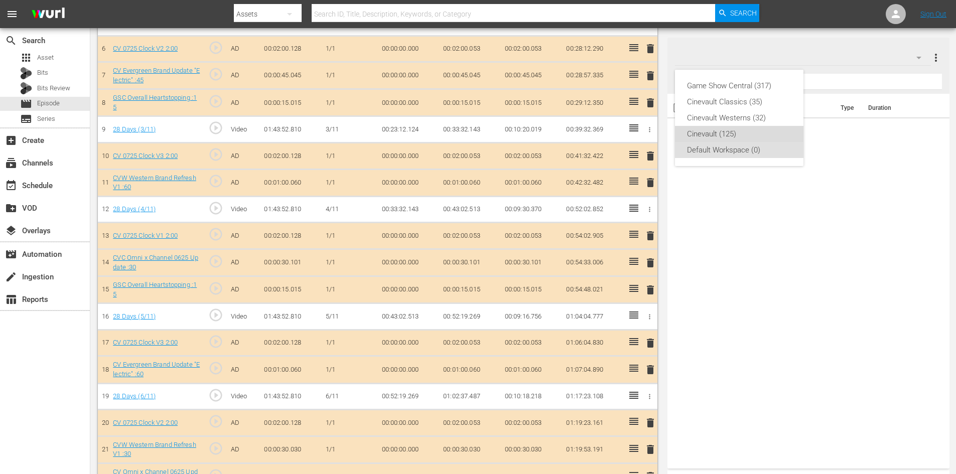
click at [772, 130] on div "Cinevault (125)" at bounding box center [739, 134] width 104 height 16
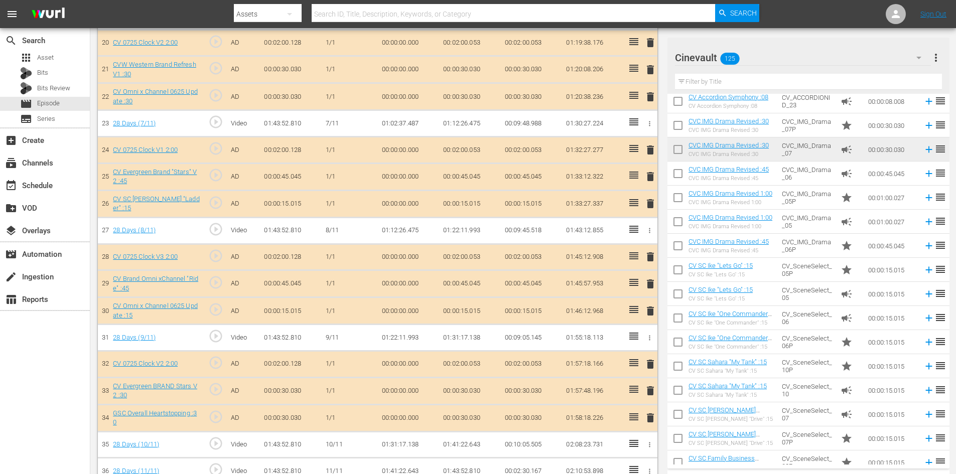
scroll to position [769, 0]
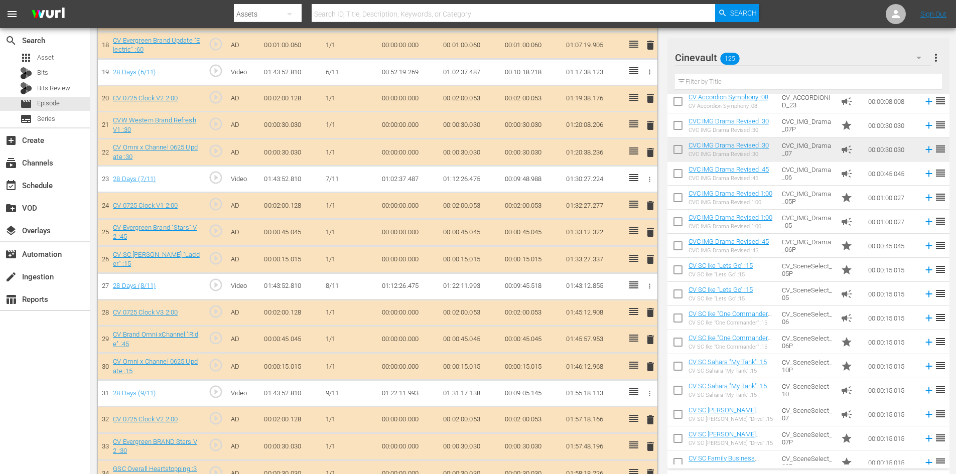
click at [647, 255] on span "delete" at bounding box center [650, 259] width 12 height 12
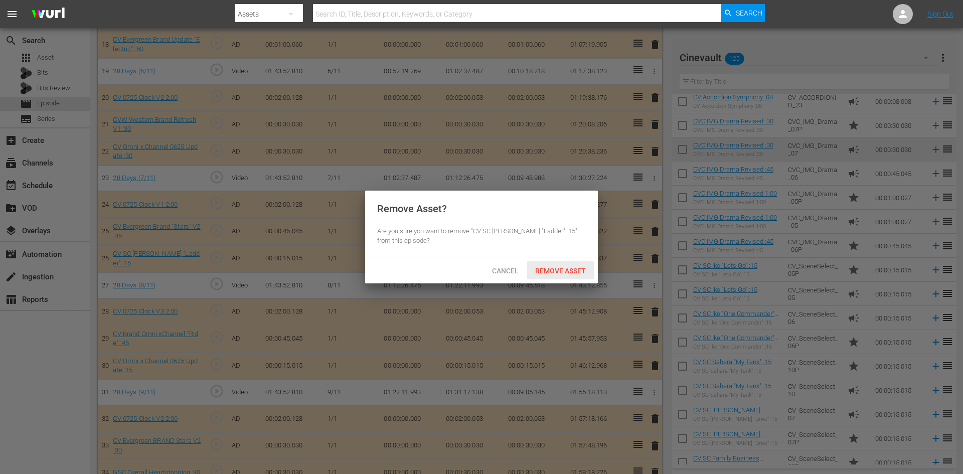
click at [582, 273] on span "Remove Asset" at bounding box center [560, 271] width 67 height 8
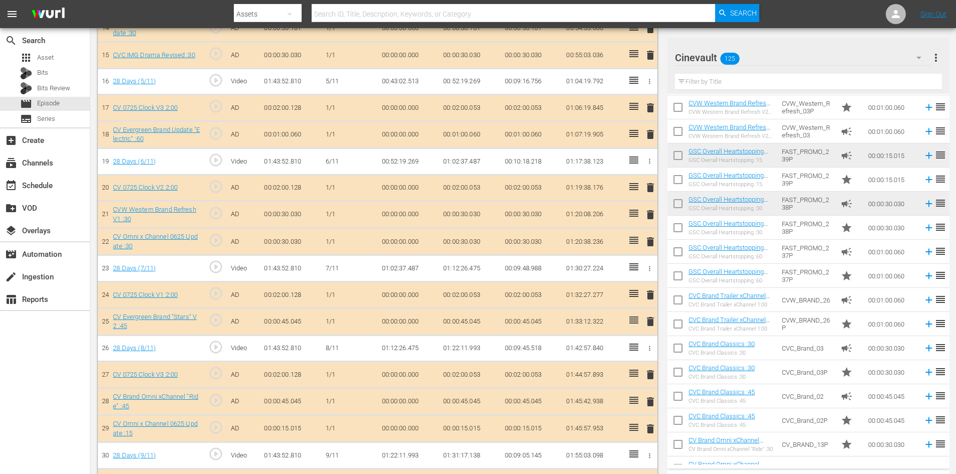
scroll to position [591, 0]
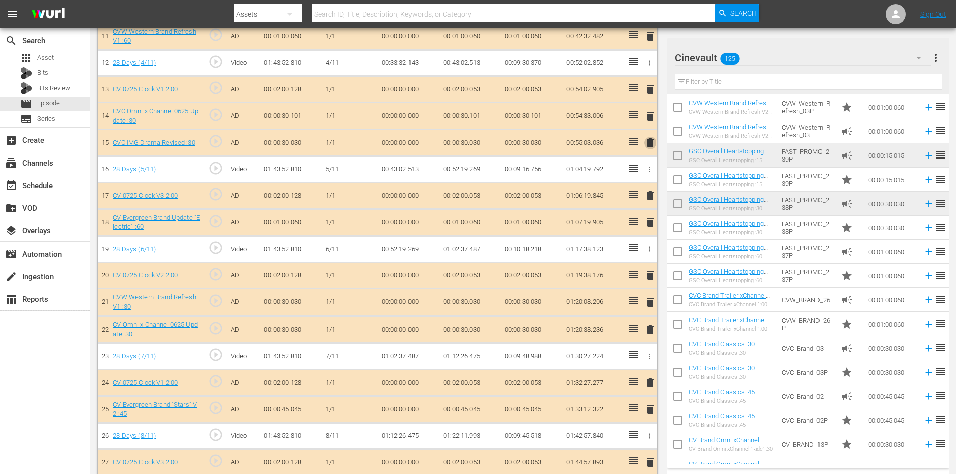
click at [649, 140] on span "delete" at bounding box center [650, 143] width 12 height 12
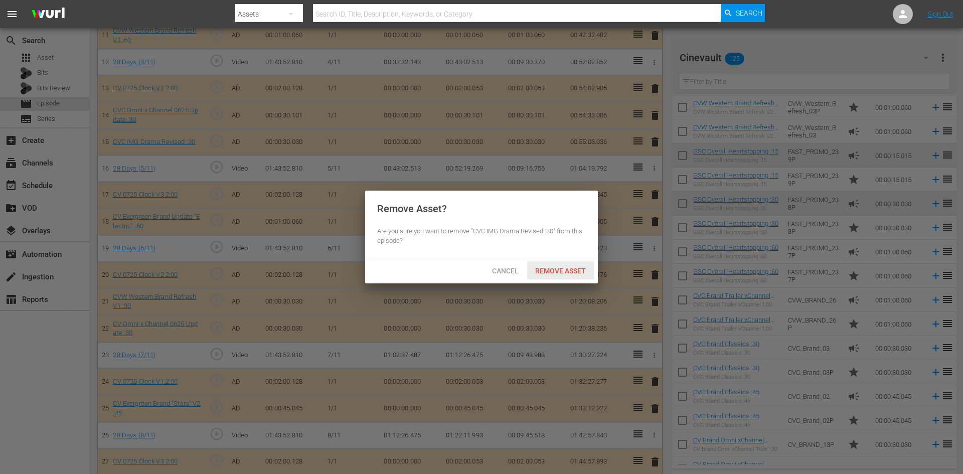
click at [562, 271] on span "Remove Asset" at bounding box center [560, 271] width 67 height 8
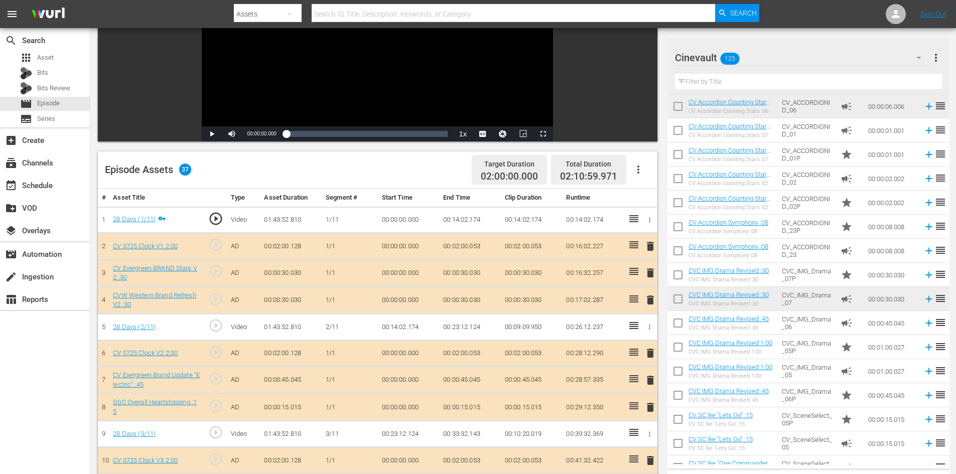
scroll to position [140, 0]
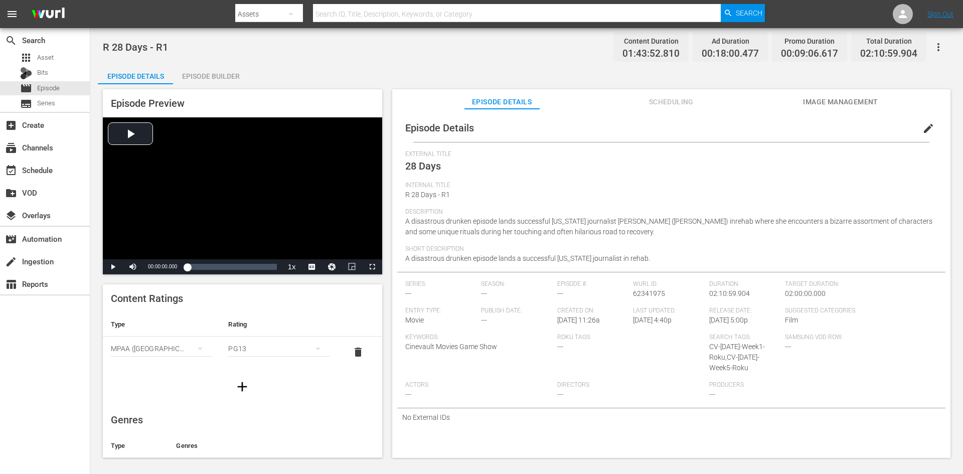
click at [210, 70] on div "Episode Builder" at bounding box center [210, 76] width 75 height 24
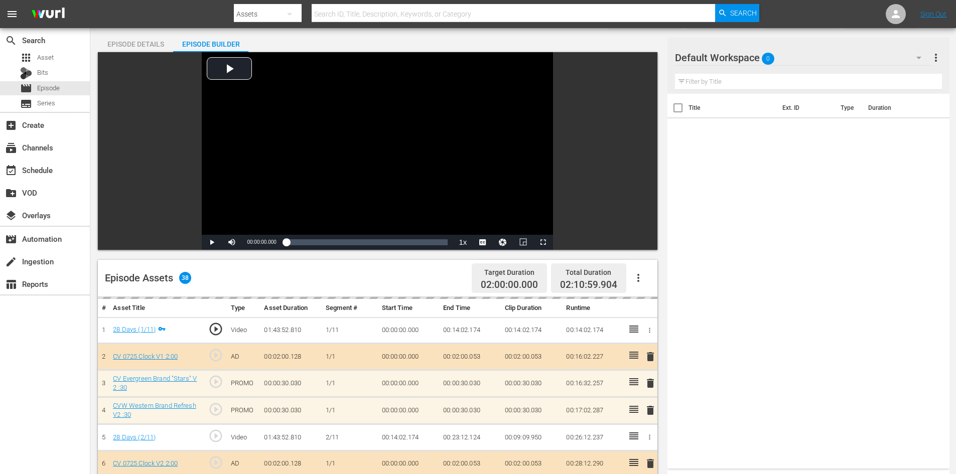
scroll to position [151, 0]
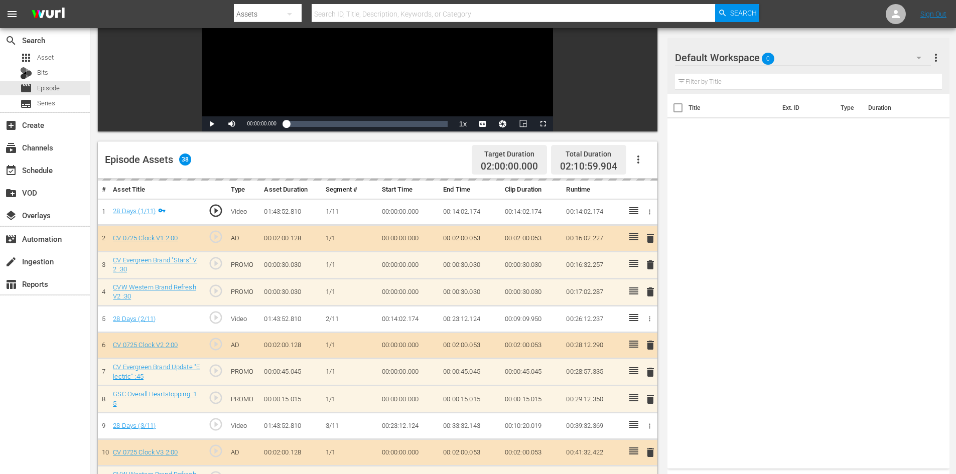
click at [760, 62] on div "Default Workspace 0" at bounding box center [803, 58] width 256 height 28
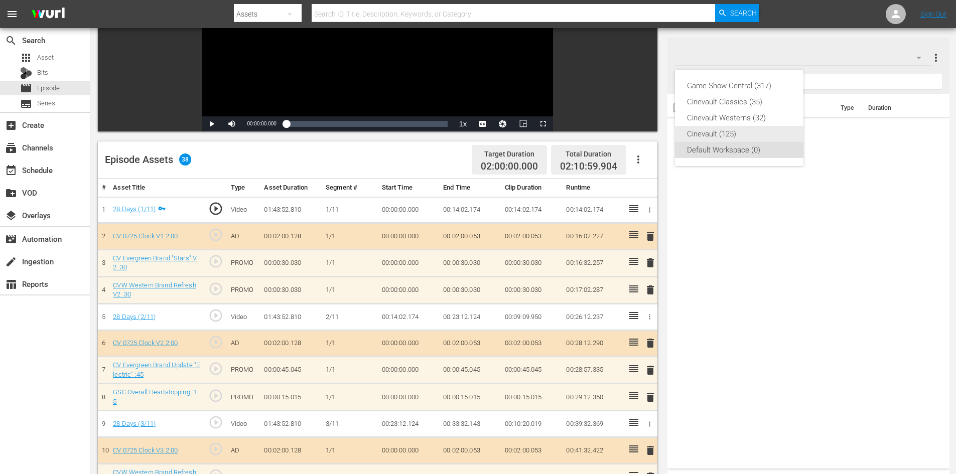
click at [740, 134] on div "Cinevault (125)" at bounding box center [739, 134] width 104 height 16
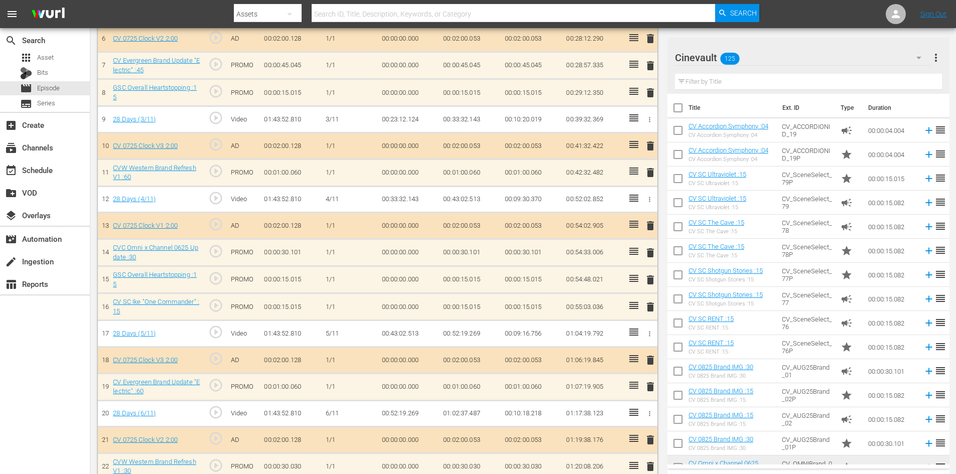
scroll to position [502, 0]
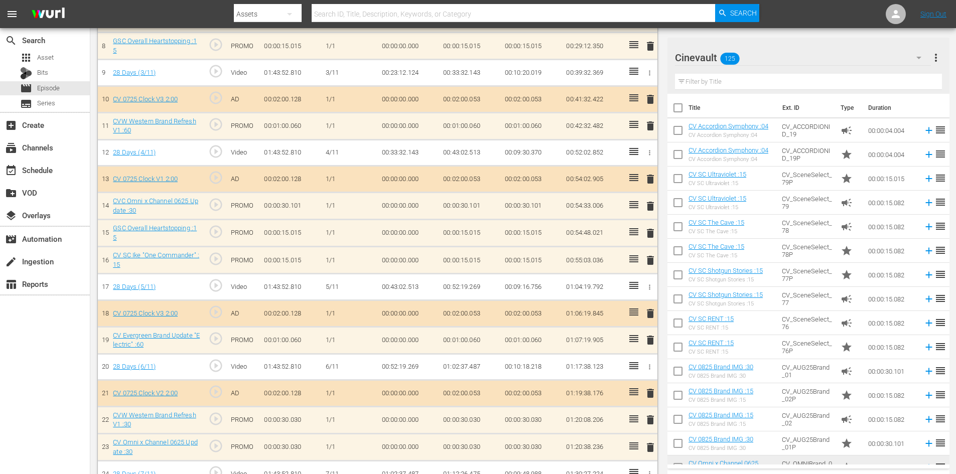
click at [653, 231] on span "delete" at bounding box center [650, 233] width 12 height 12
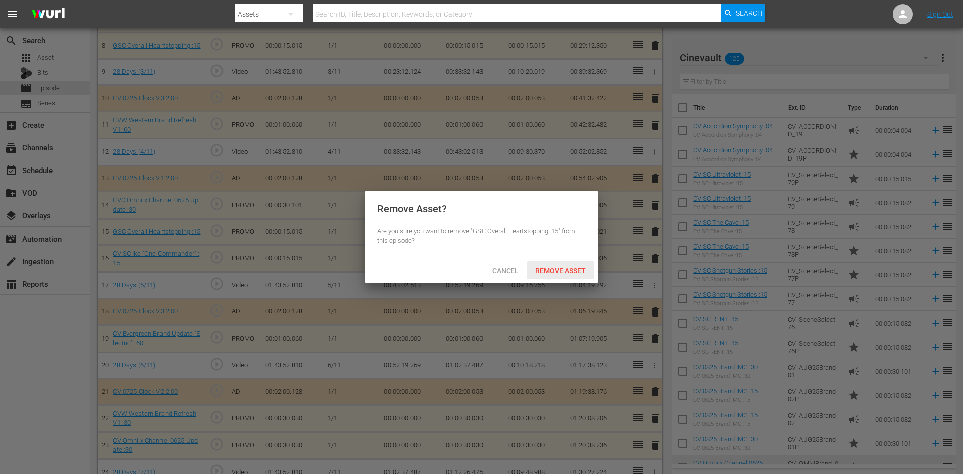
click at [572, 263] on div "Remove Asset" at bounding box center [560, 270] width 67 height 19
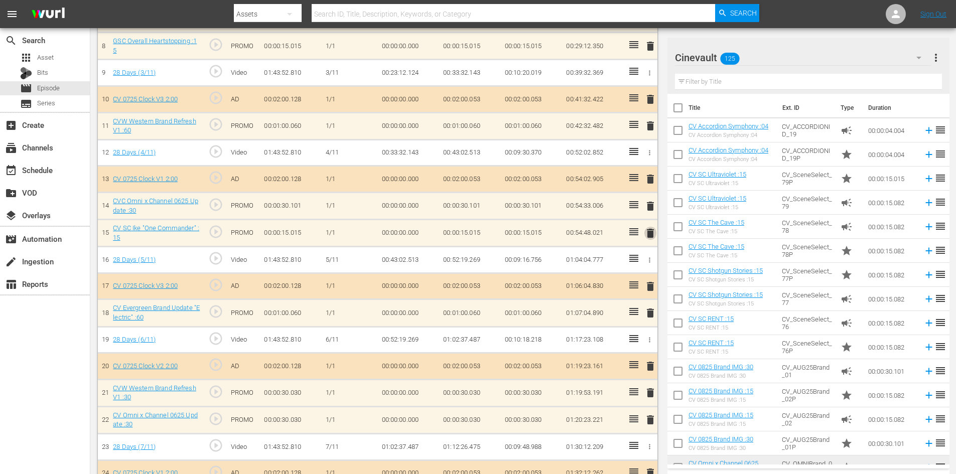
click at [650, 231] on span "delete" at bounding box center [650, 233] width 12 height 12
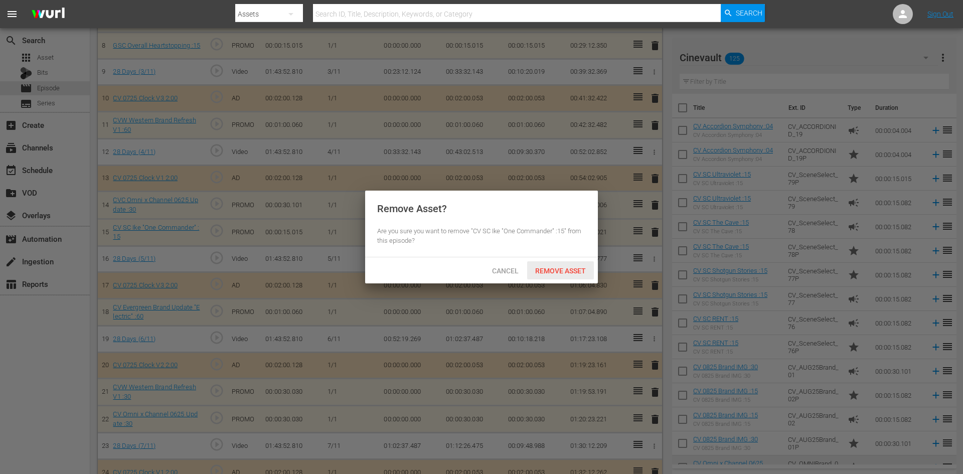
click at [580, 267] on span "Remove Asset" at bounding box center [560, 271] width 67 height 8
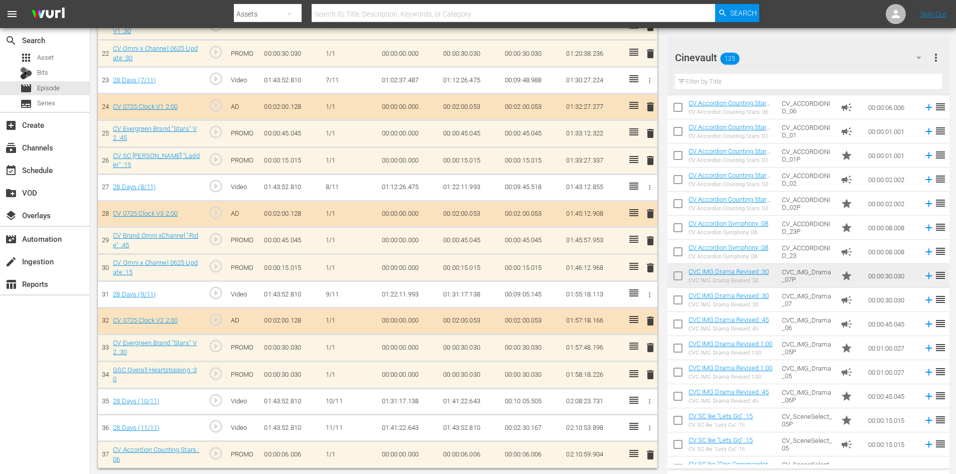
scroll to position [869, 0]
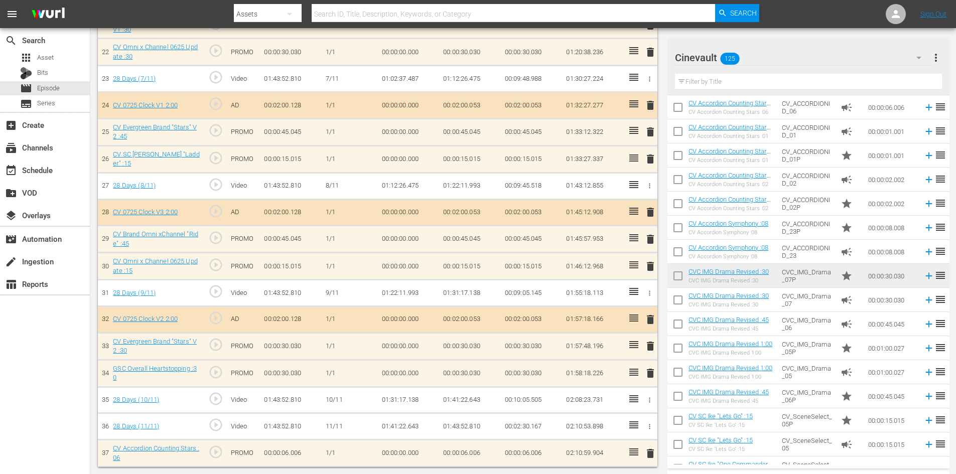
click at [649, 154] on span "delete" at bounding box center [650, 159] width 12 height 12
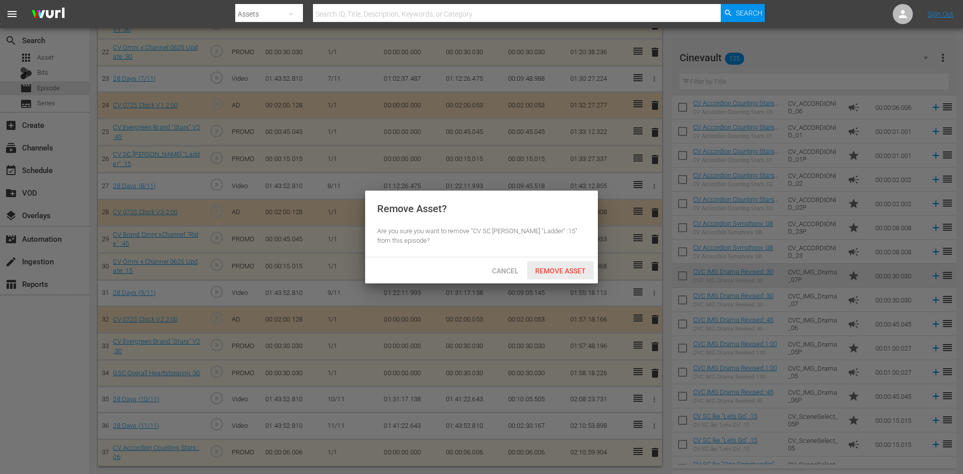
click at [557, 265] on div "Remove Asset" at bounding box center [560, 270] width 67 height 19
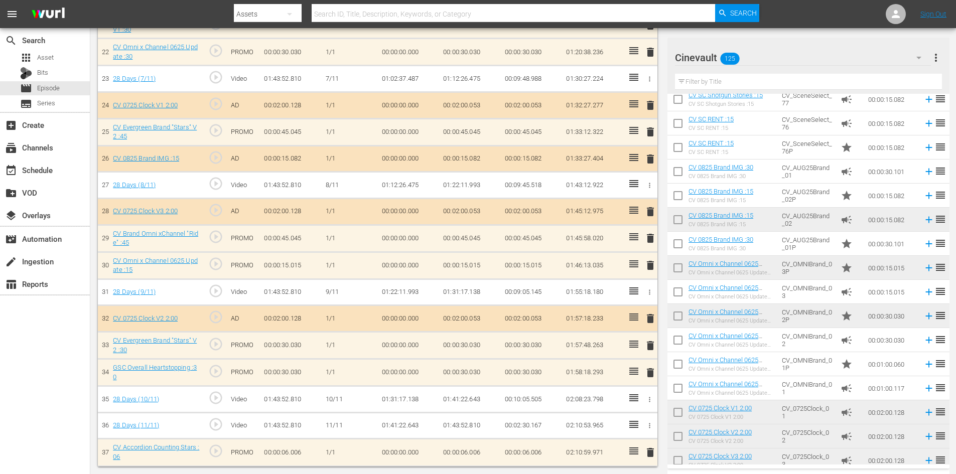
click at [651, 162] on span "delete" at bounding box center [650, 159] width 12 height 12
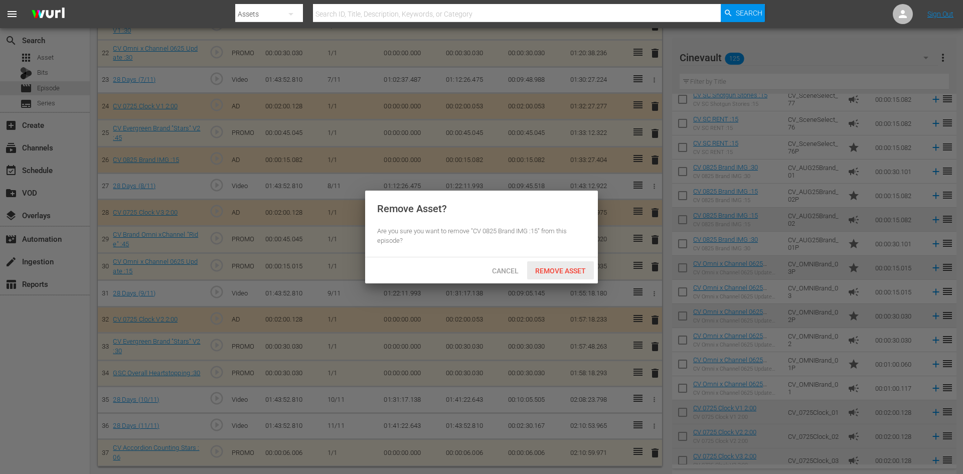
click at [574, 269] on span "Remove Asset" at bounding box center [560, 271] width 67 height 8
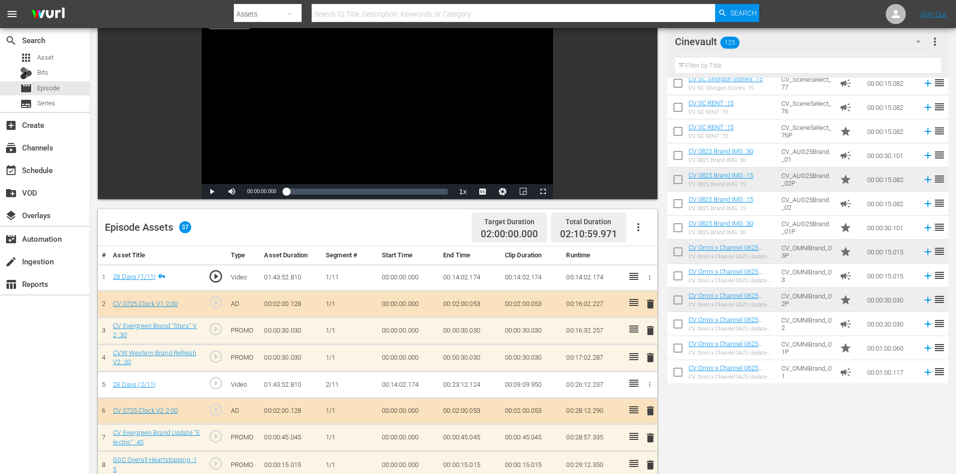
scroll to position [0, 0]
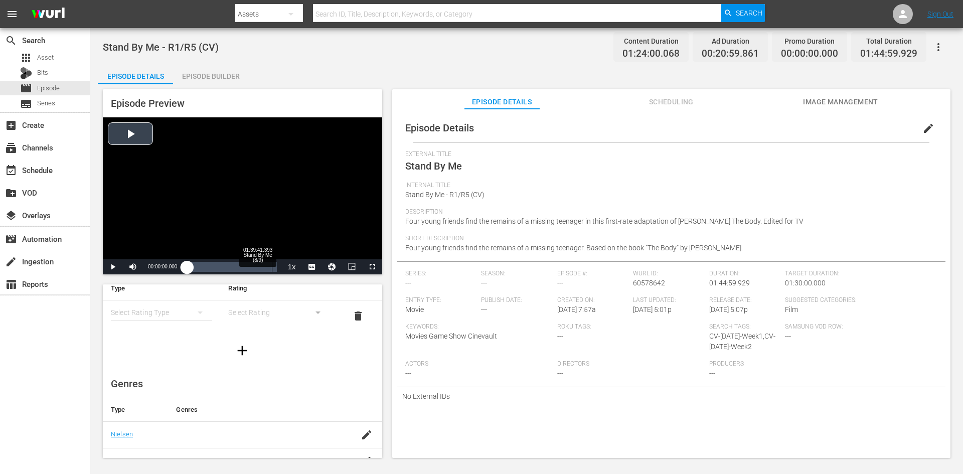
scroll to position [36, 0]
drag, startPoint x: 197, startPoint y: 267, endPoint x: 207, endPoint y: 268, distance: 9.6
click at [207, 268] on div "Loaded : 0.12% 00:11:12.464 Stand By Me (1/9) 00:00:00.000" at bounding box center [231, 267] width 89 height 10
click at [113, 267] on span "Video Player" at bounding box center [113, 267] width 0 height 0
click at [218, 79] on div "Episode Builder" at bounding box center [210, 76] width 75 height 24
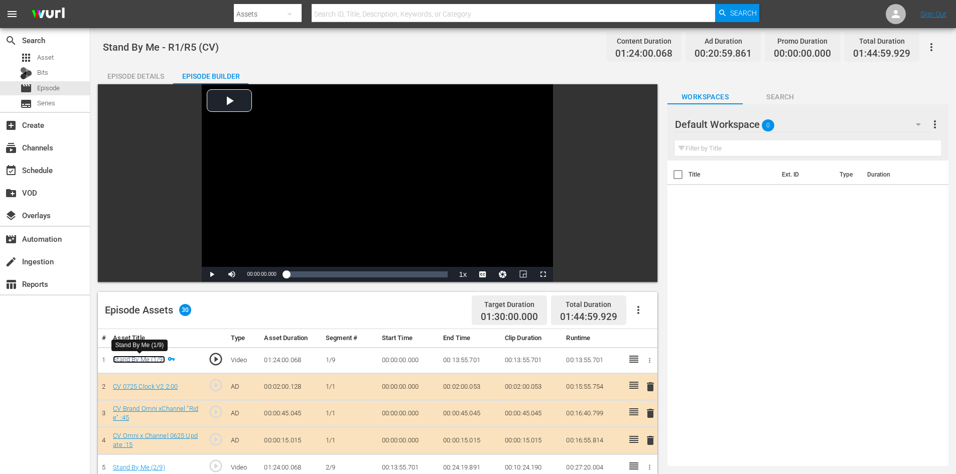
click at [137, 363] on link "Stand By Me (1/9)" at bounding box center [139, 360] width 52 height 8
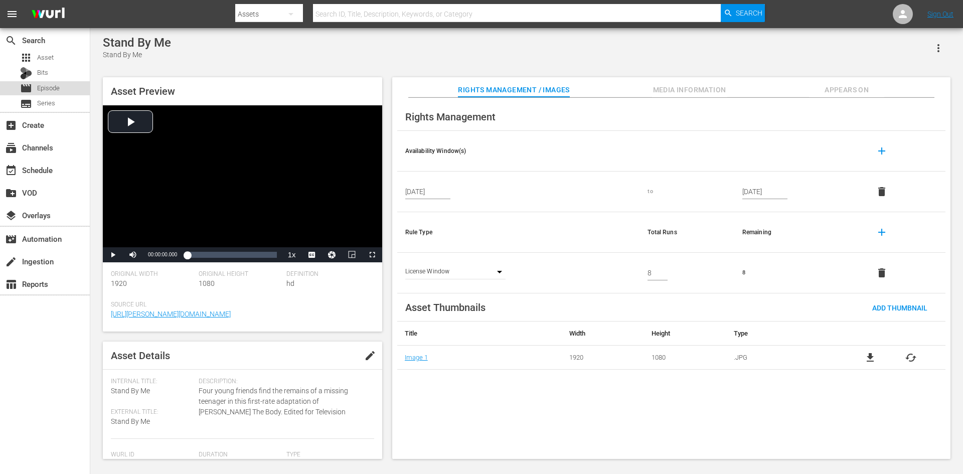
click at [81, 86] on div "movie Episode" at bounding box center [45, 88] width 90 height 14
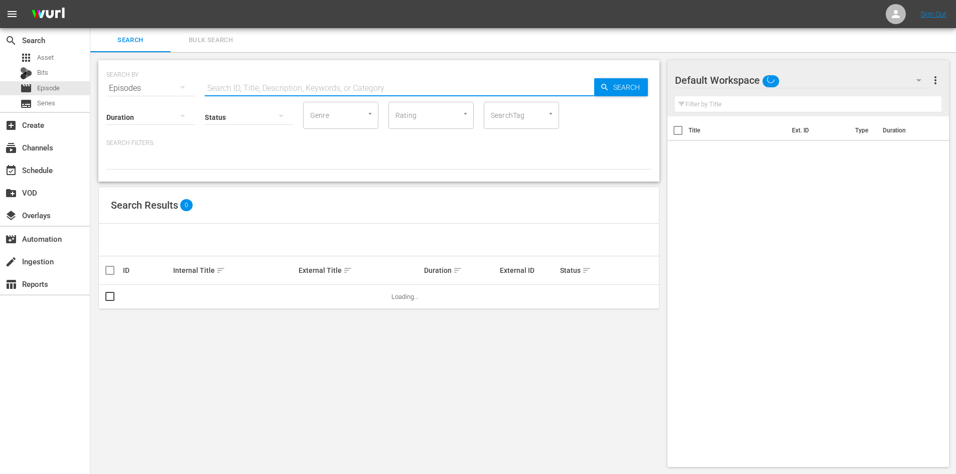
click at [264, 88] on input "text" at bounding box center [399, 88] width 389 height 24
type input "stand by me"
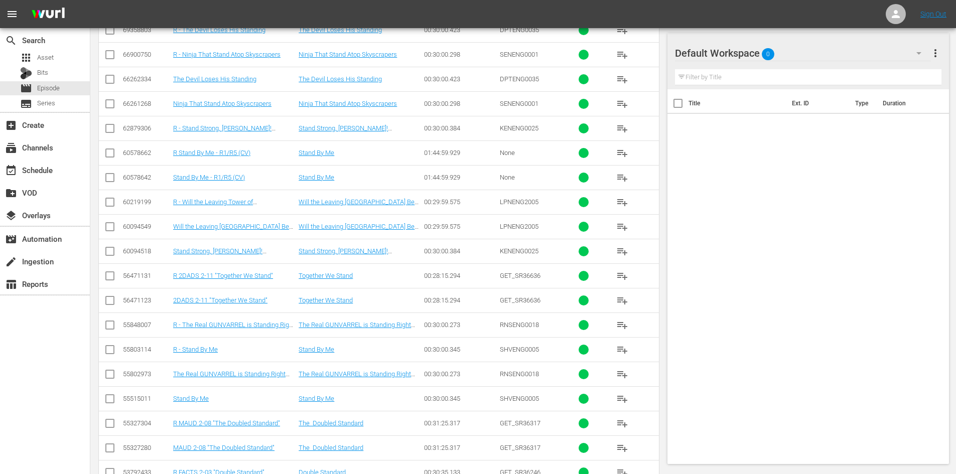
scroll to position [546, 0]
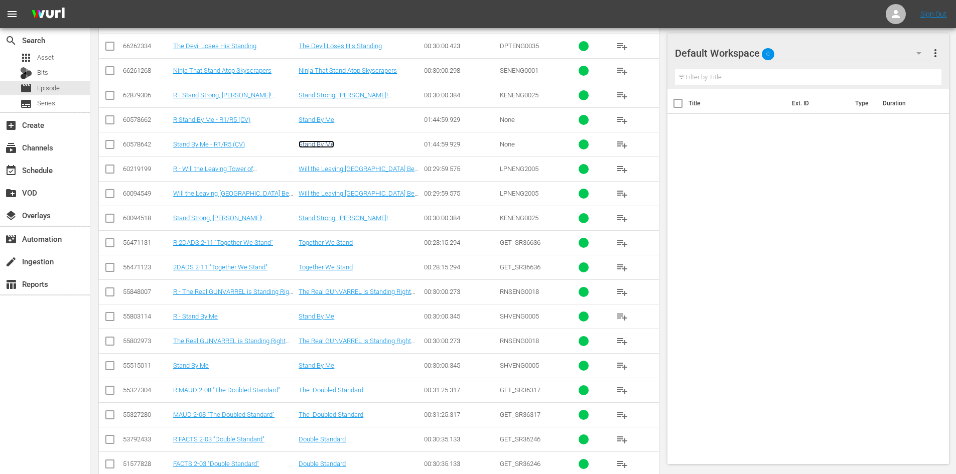
click at [326, 144] on link "Stand By Me" at bounding box center [317, 144] width 36 height 8
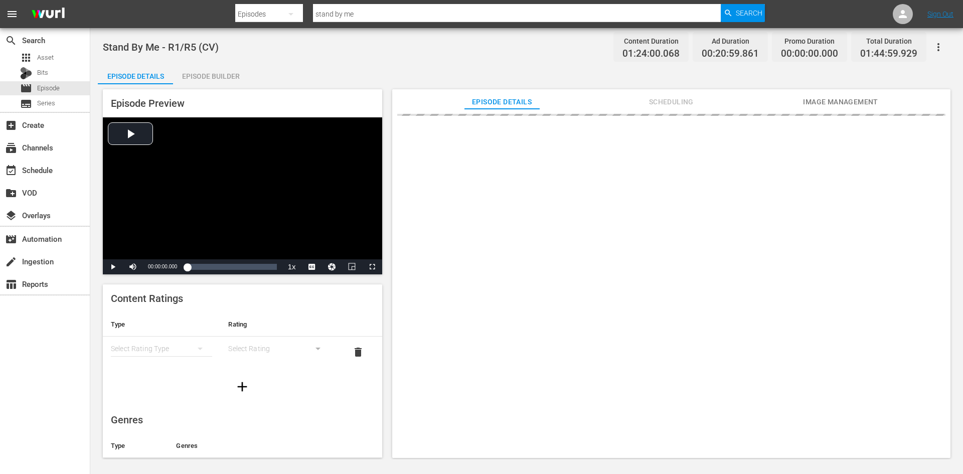
click at [228, 73] on div "Episode Builder" at bounding box center [210, 76] width 75 height 24
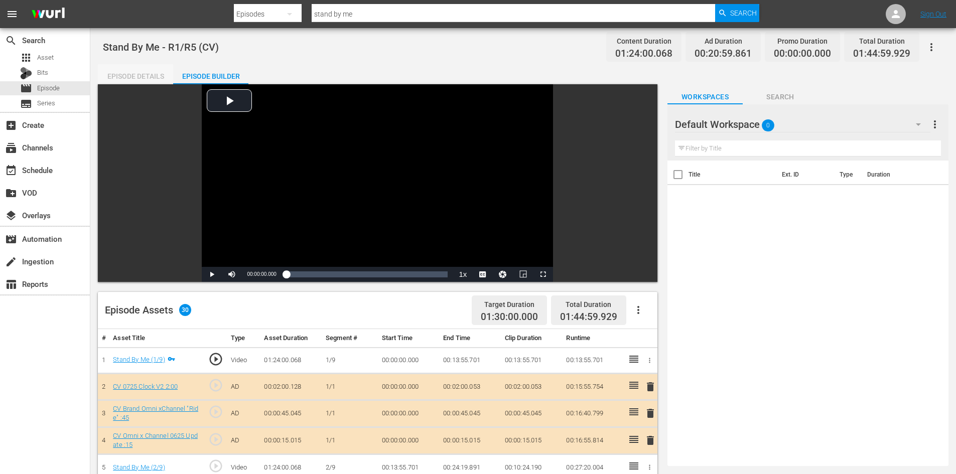
click at [104, 75] on div "Episode Details" at bounding box center [135, 76] width 75 height 24
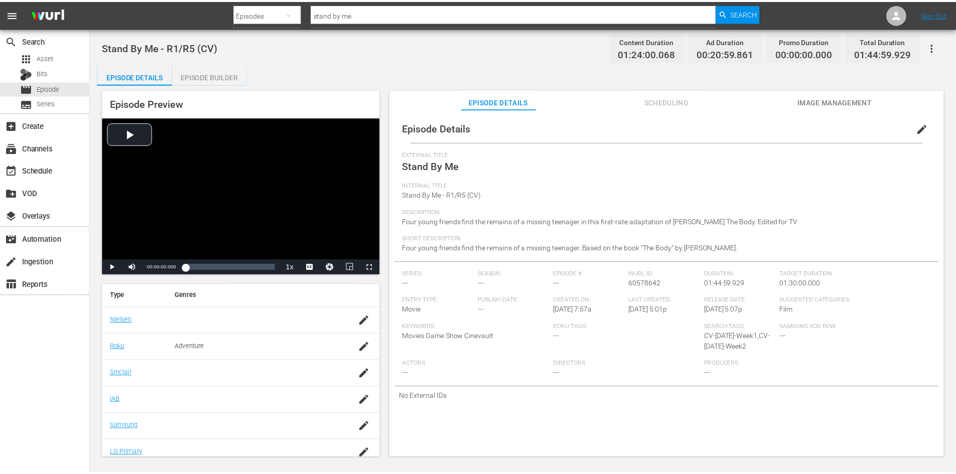
scroll to position [186, 0]
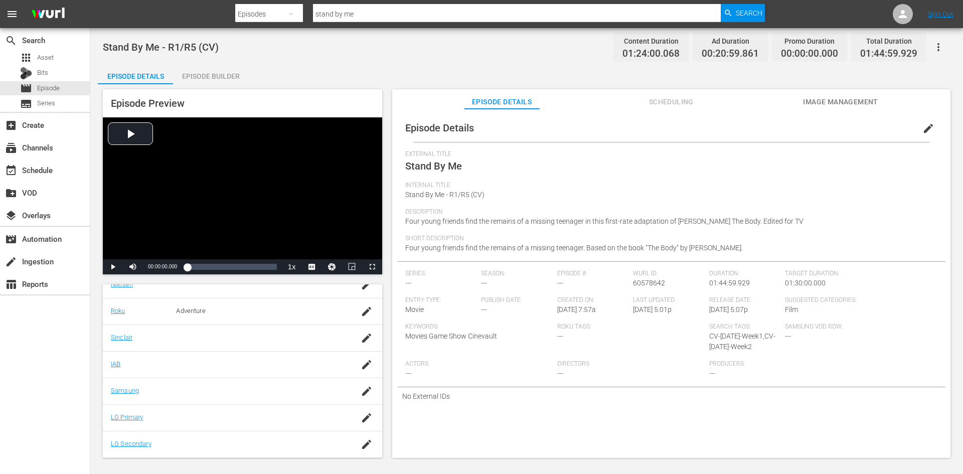
click at [198, 73] on div "Episode Builder" at bounding box center [210, 76] width 75 height 24
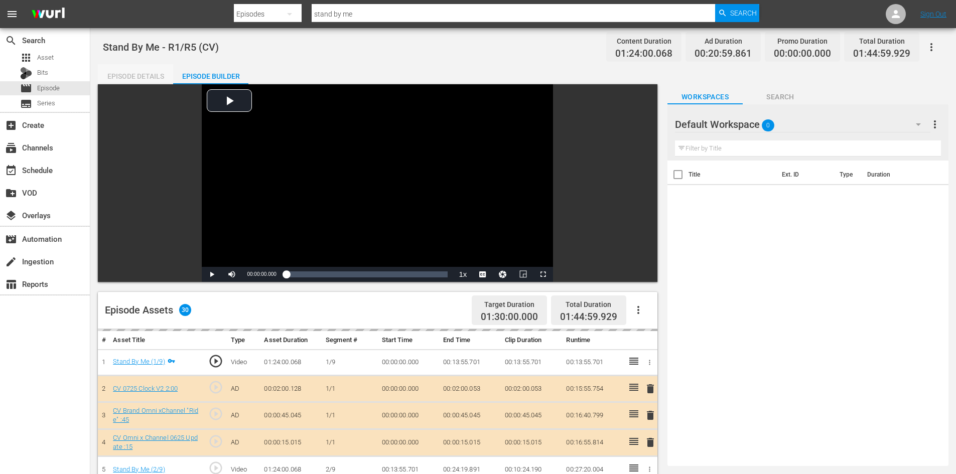
click at [144, 75] on div "Episode Details" at bounding box center [135, 76] width 75 height 24
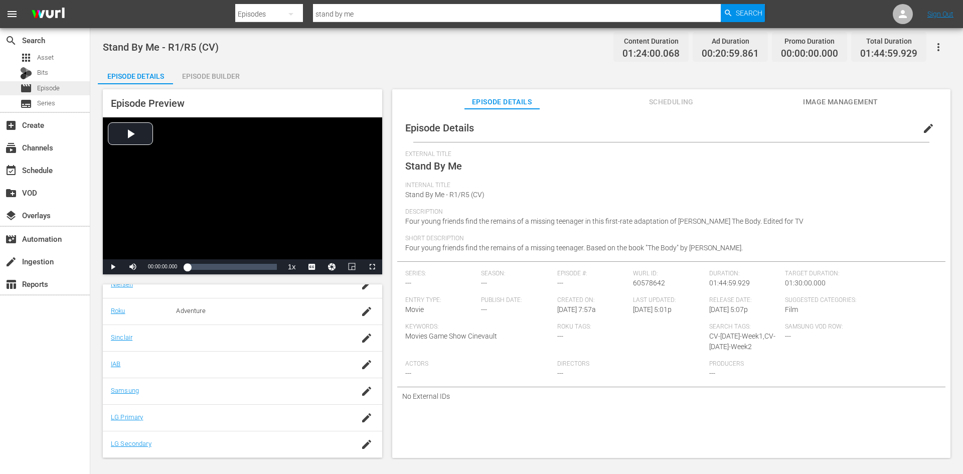
click at [52, 91] on span "Episode" at bounding box center [48, 88] width 23 height 10
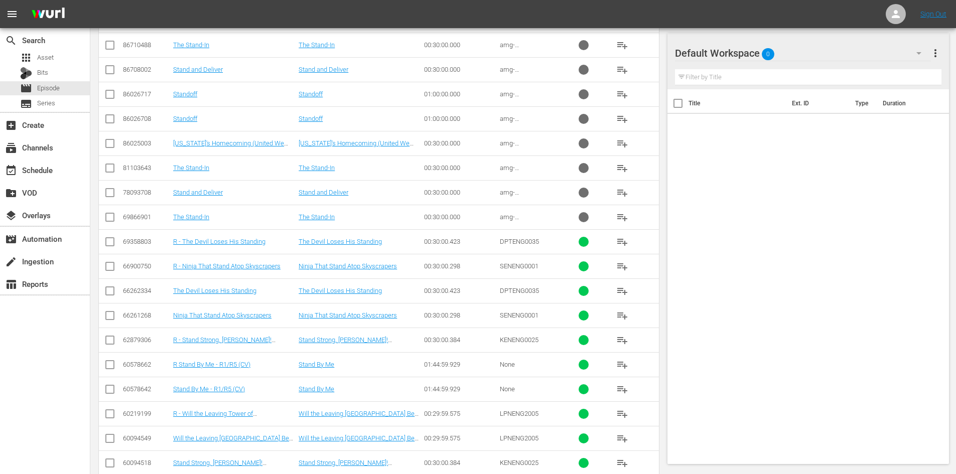
scroll to position [345, 0]
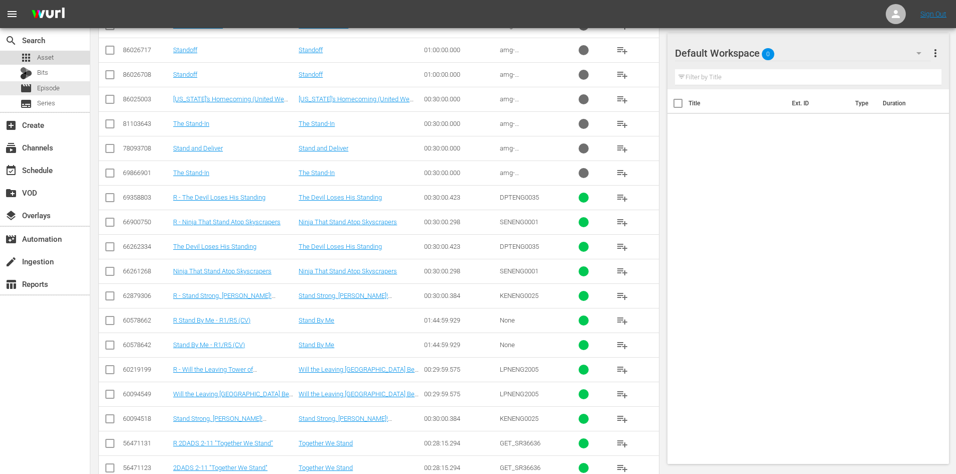
click at [50, 55] on span "Asset" at bounding box center [45, 58] width 17 height 10
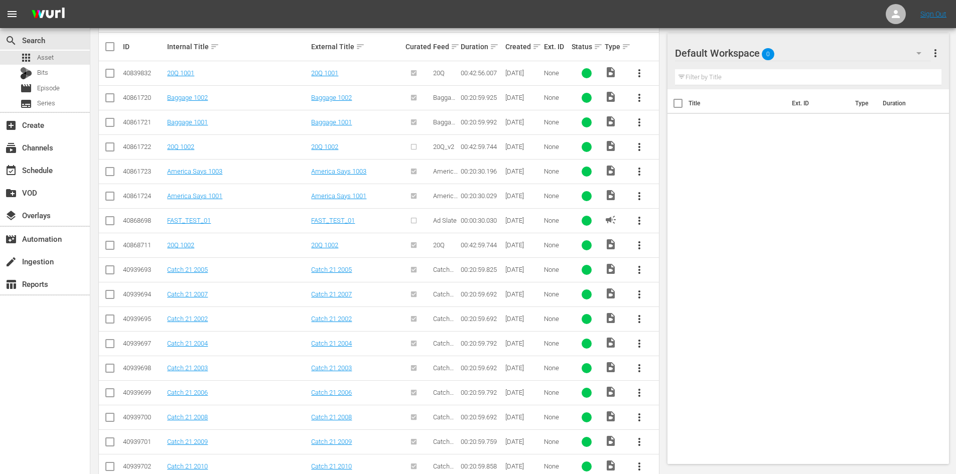
scroll to position [144, 0]
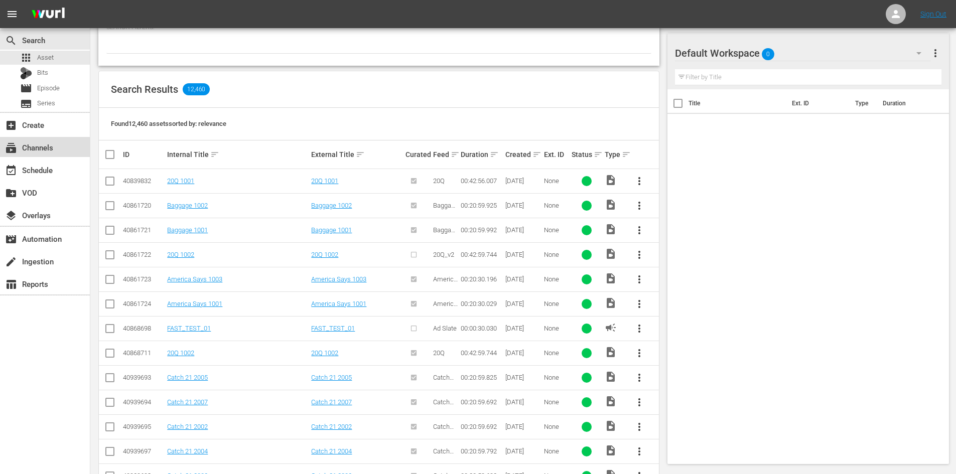
click at [73, 152] on div "subscriptions Channels" at bounding box center [45, 147] width 90 height 20
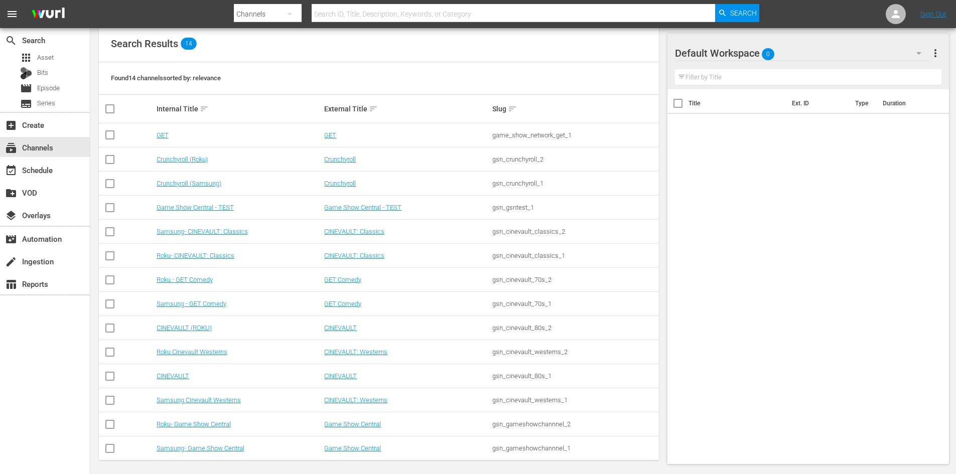
scroll to position [114, 0]
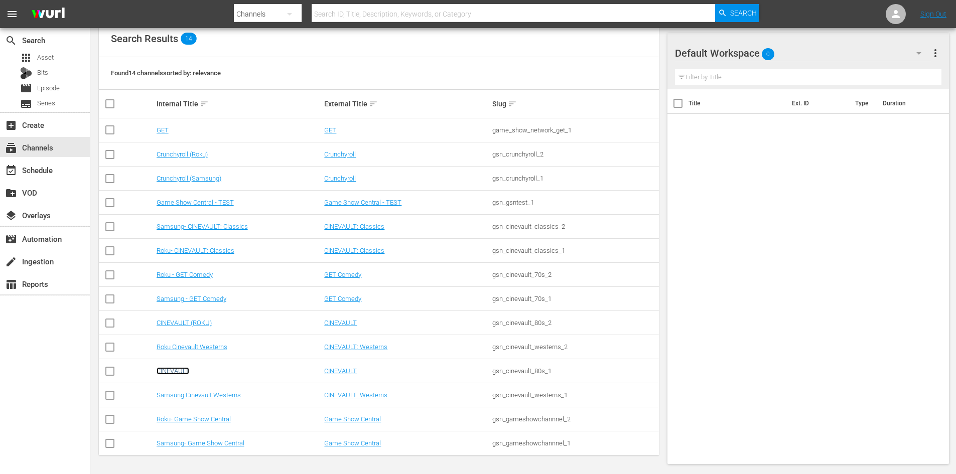
click at [170, 373] on link "CINEVAULT" at bounding box center [173, 371] width 33 height 8
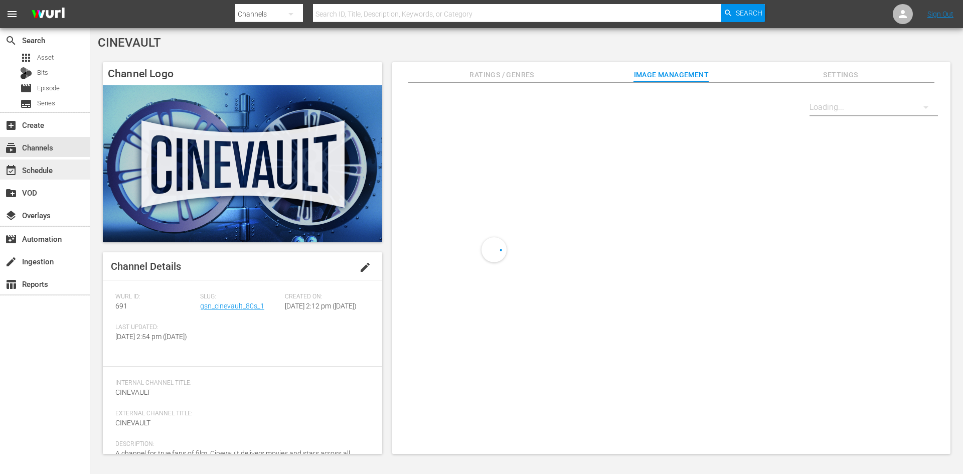
click at [71, 163] on div "event_available Schedule" at bounding box center [45, 170] width 90 height 20
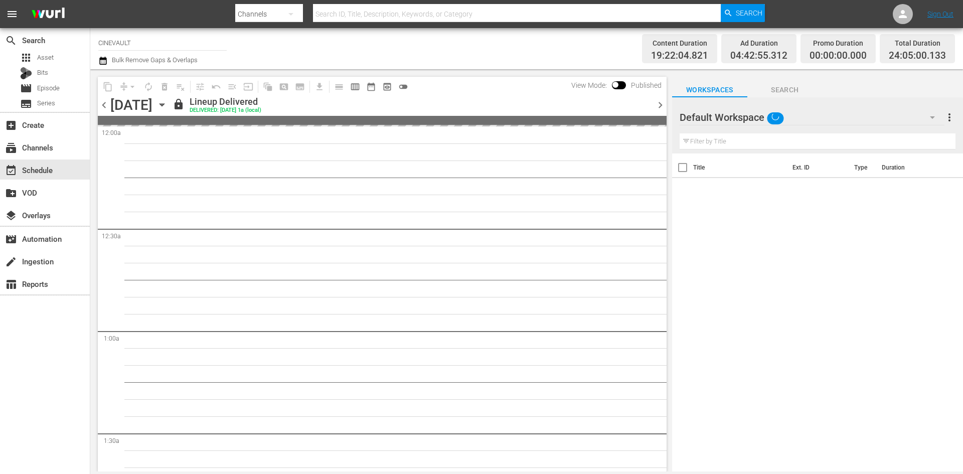
click at [168, 105] on icon "button" at bounding box center [162, 104] width 11 height 11
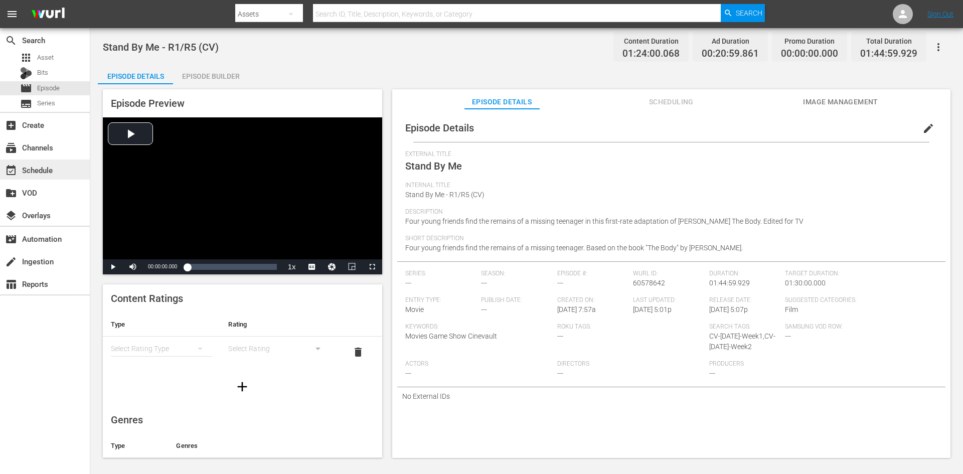
click at [53, 162] on div "event_available Schedule" at bounding box center [45, 170] width 90 height 20
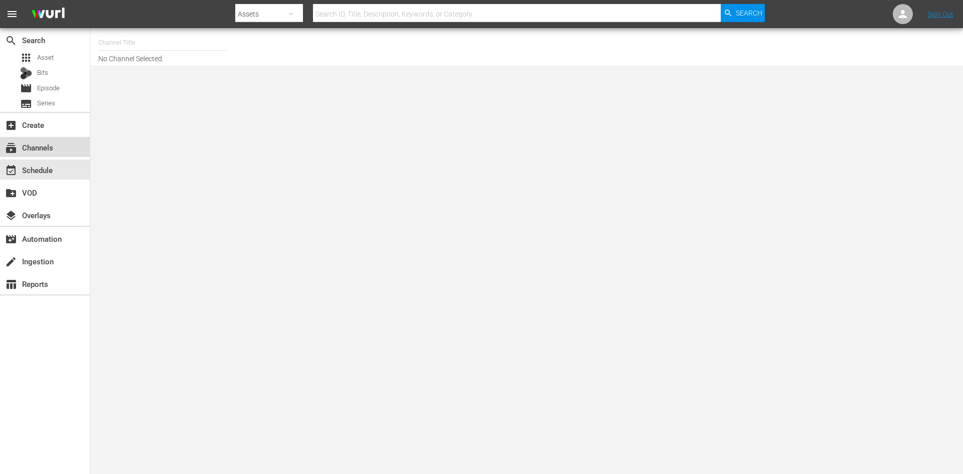
click at [62, 138] on div "subscriptions Channels" at bounding box center [45, 147] width 90 height 20
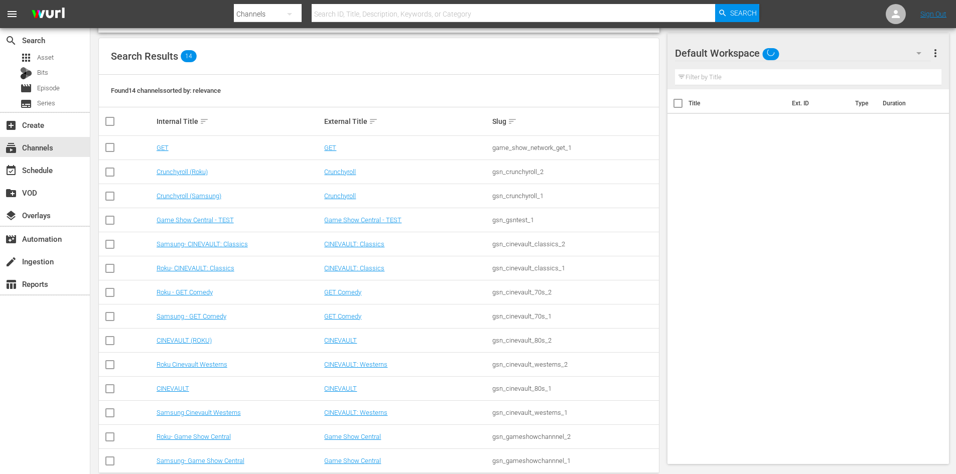
scroll to position [109, 0]
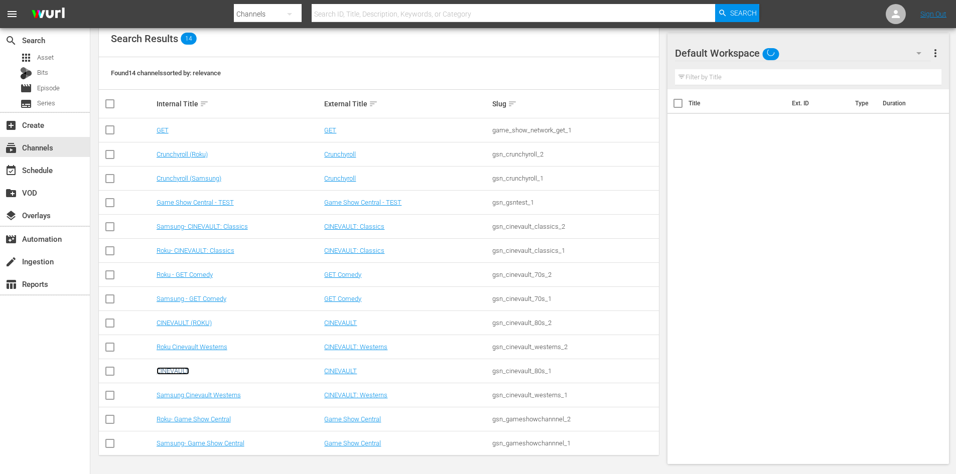
click at [167, 370] on link "CINEVAULT" at bounding box center [173, 371] width 33 height 8
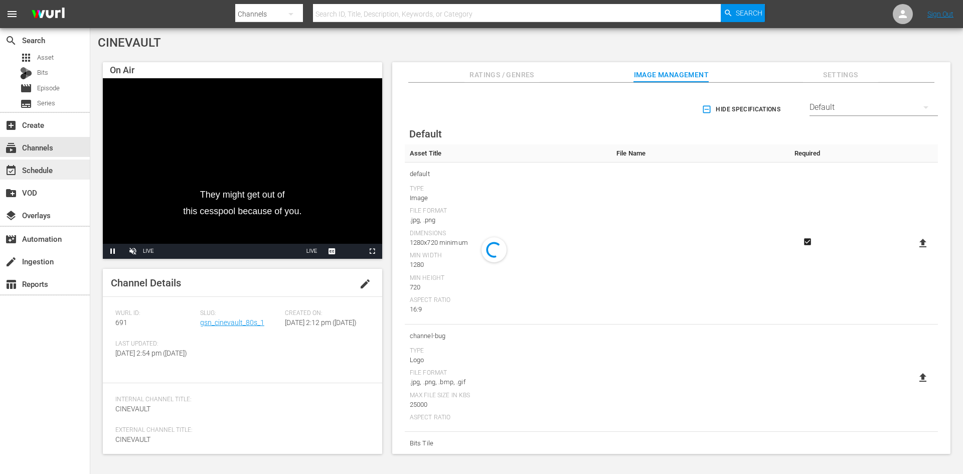
click at [63, 167] on div "event_available Schedule" at bounding box center [45, 170] width 90 height 20
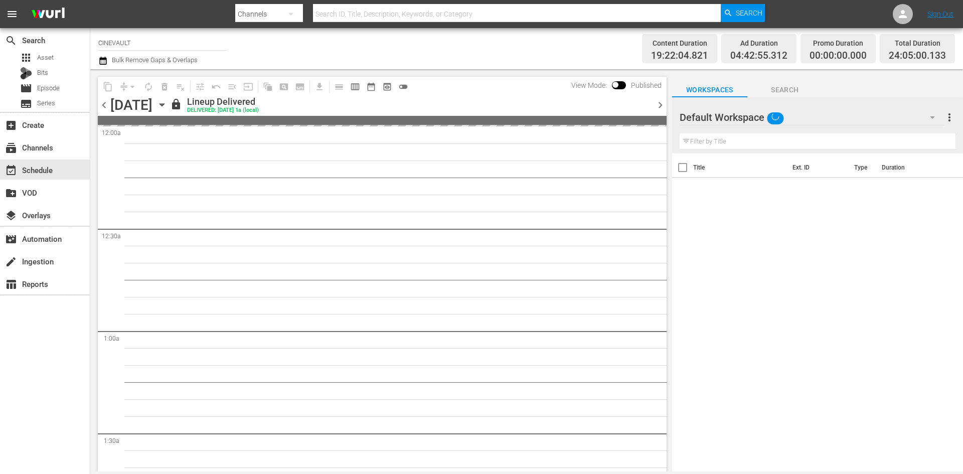
click at [168, 100] on icon "button" at bounding box center [162, 104] width 11 height 11
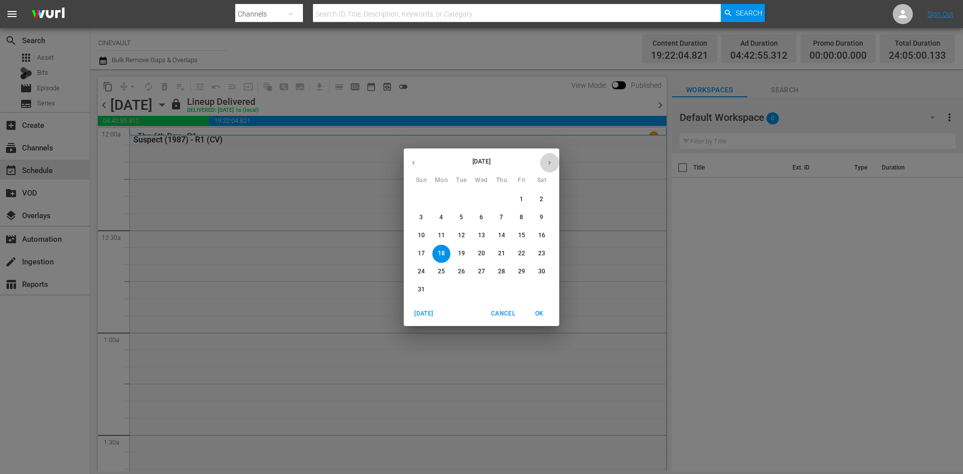
click at [548, 162] on icon "button" at bounding box center [550, 163] width 8 height 8
click at [440, 203] on p "1" at bounding box center [441, 199] width 4 height 9
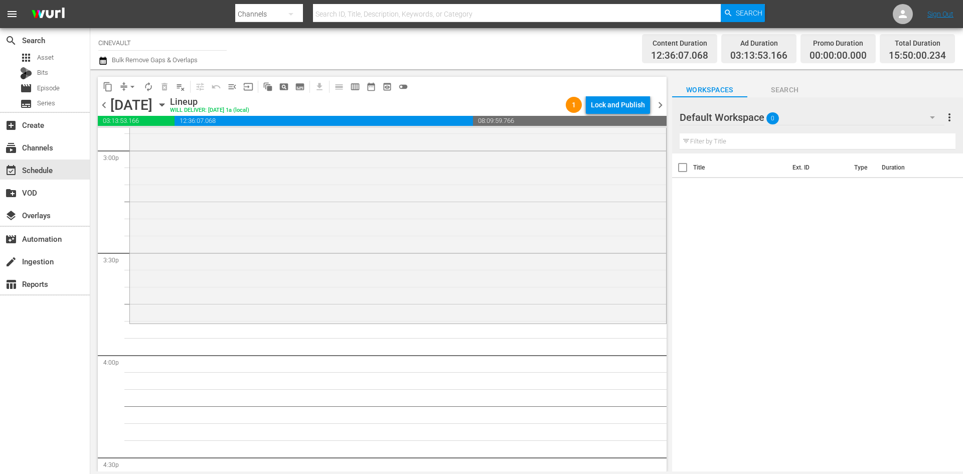
scroll to position [3107, 0]
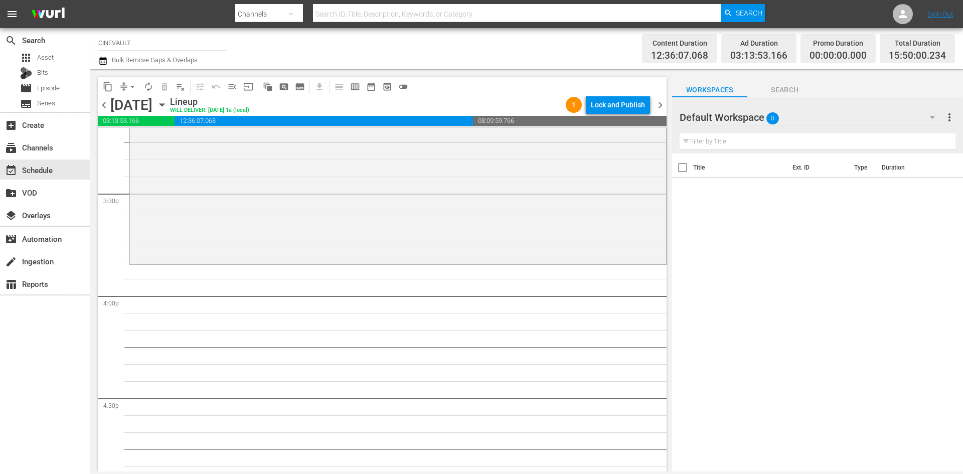
click at [801, 117] on div "Default Workspace 0" at bounding box center [812, 117] width 265 height 28
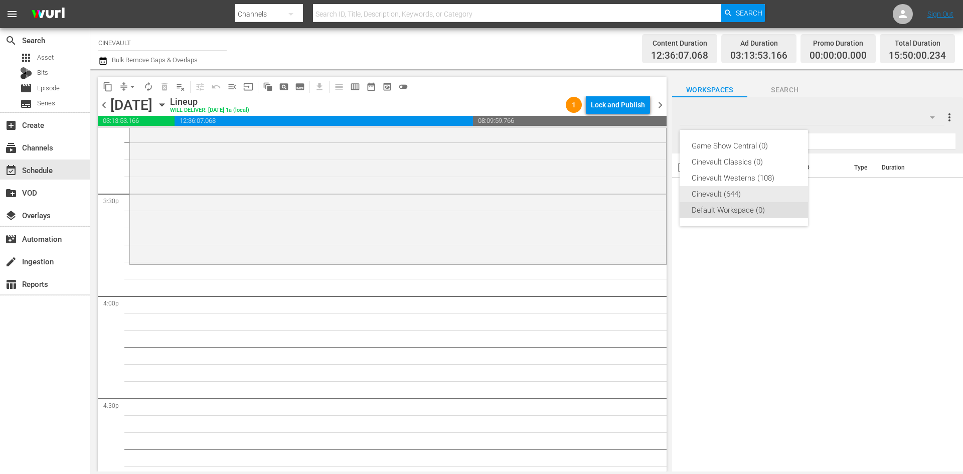
click at [758, 199] on div "Cinevault (644)" at bounding box center [744, 194] width 104 height 16
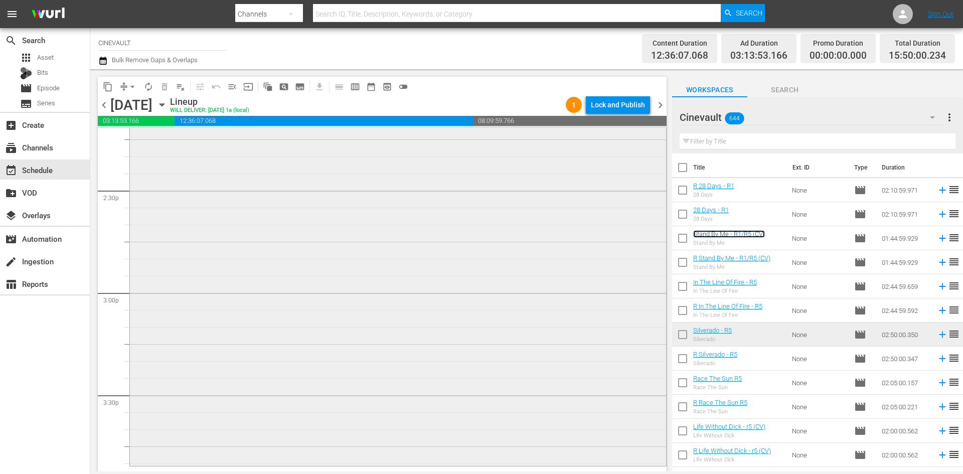
scroll to position [2906, 0]
click at [703, 145] on input "text" at bounding box center [818, 141] width 276 height 16
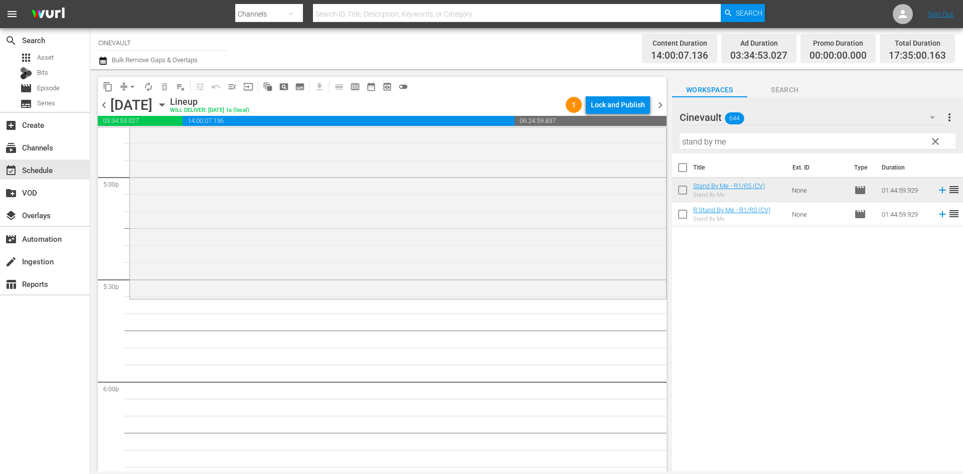
scroll to position [3432, 0]
drag, startPoint x: 760, startPoint y: 143, endPoint x: 644, endPoint y: 150, distance: 116.1
click at [644, 150] on div "content_copy compress arrow_drop_down autorenew_outlined delete_forever_outline…" at bounding box center [526, 270] width 873 height 402
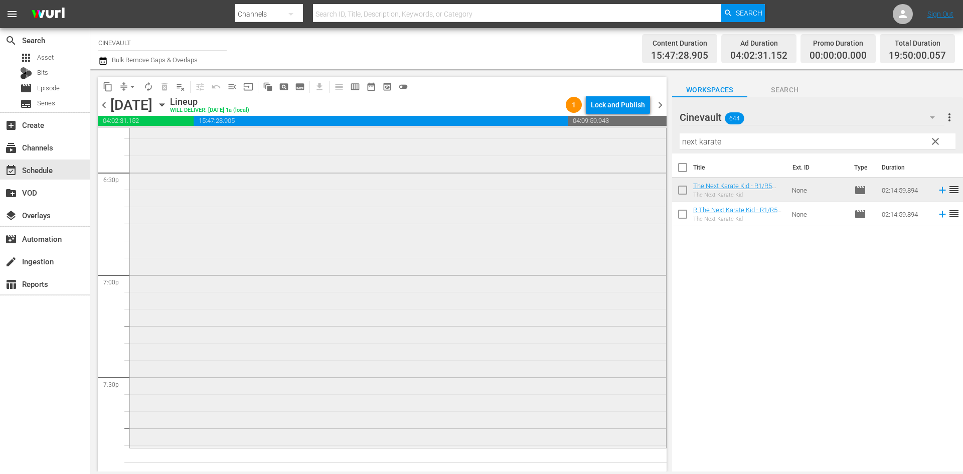
scroll to position [3783, 0]
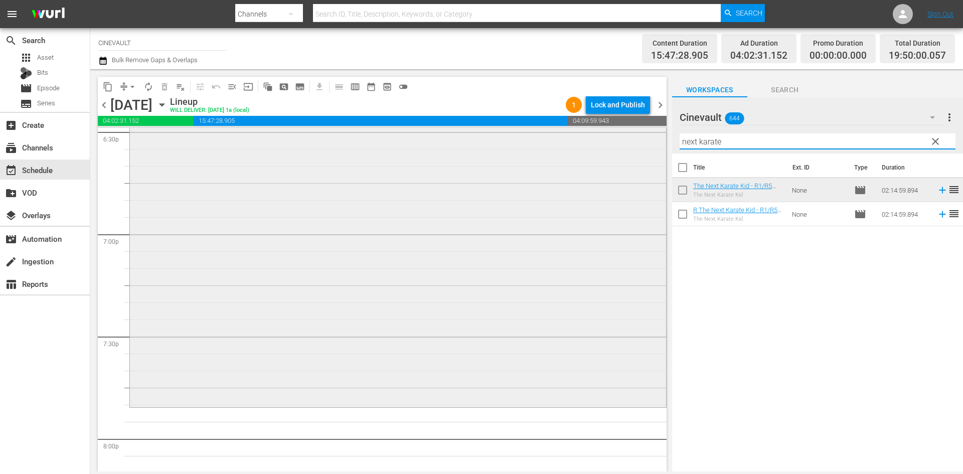
drag, startPoint x: 743, startPoint y: 146, endPoint x: 622, endPoint y: 143, distance: 121.0
click at [622, 143] on div "content_copy compress arrow_drop_down autorenew_outlined delete_forever_outline…" at bounding box center [526, 270] width 873 height 402
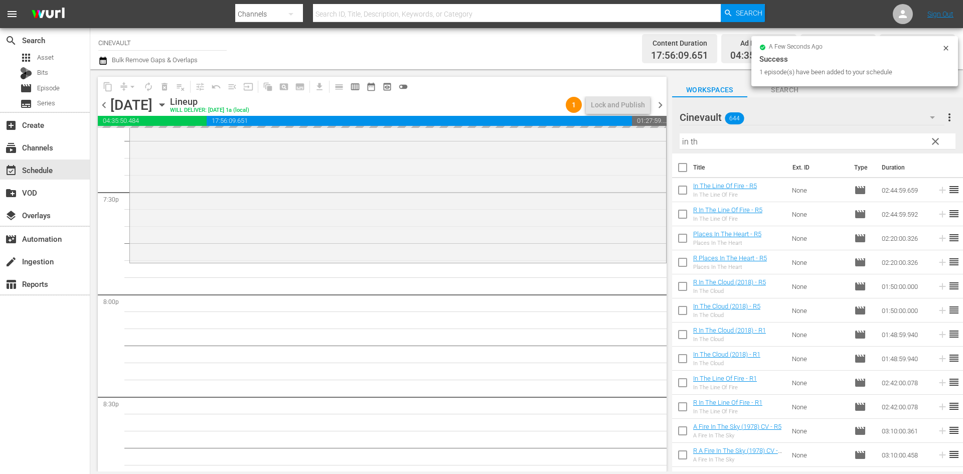
scroll to position [3933, 0]
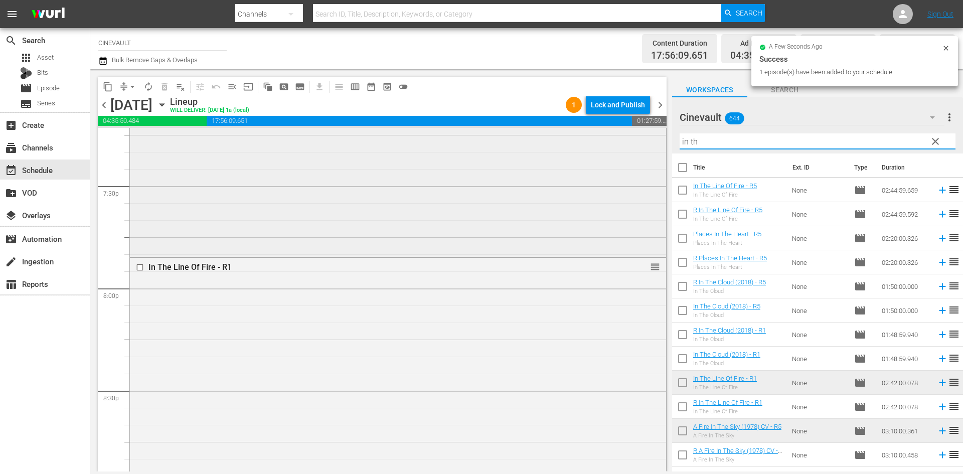
drag, startPoint x: 716, startPoint y: 149, endPoint x: 590, endPoint y: 154, distance: 126.0
click at [590, 154] on div "content_copy compress arrow_drop_down autorenew_outlined delete_forever_outline…" at bounding box center [526, 270] width 873 height 402
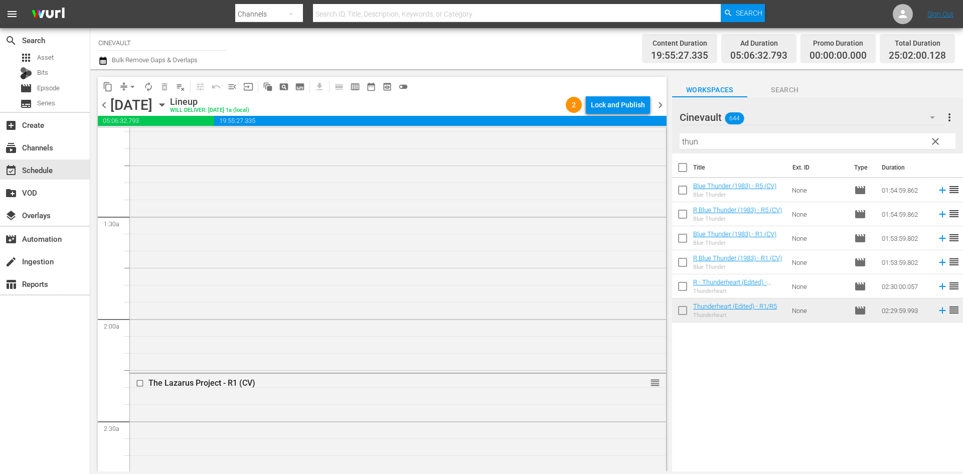
scroll to position [0, 0]
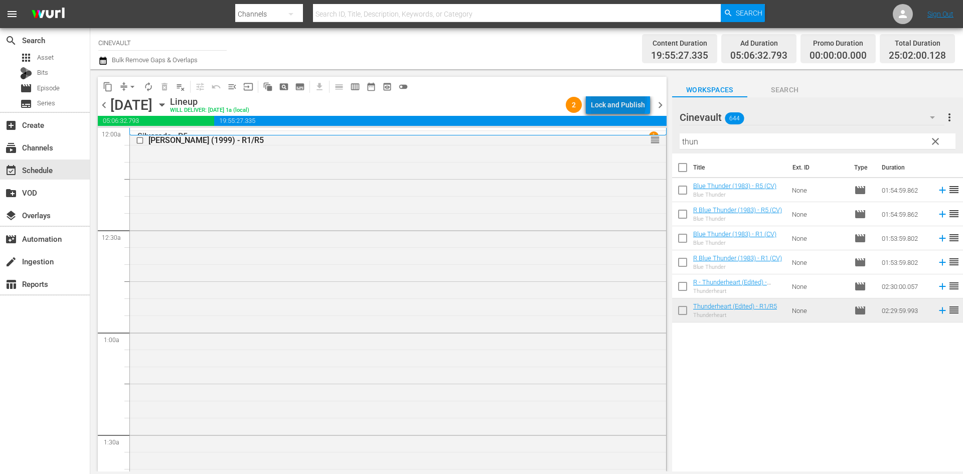
click at [621, 100] on div "Lock and Publish" at bounding box center [618, 105] width 54 height 18
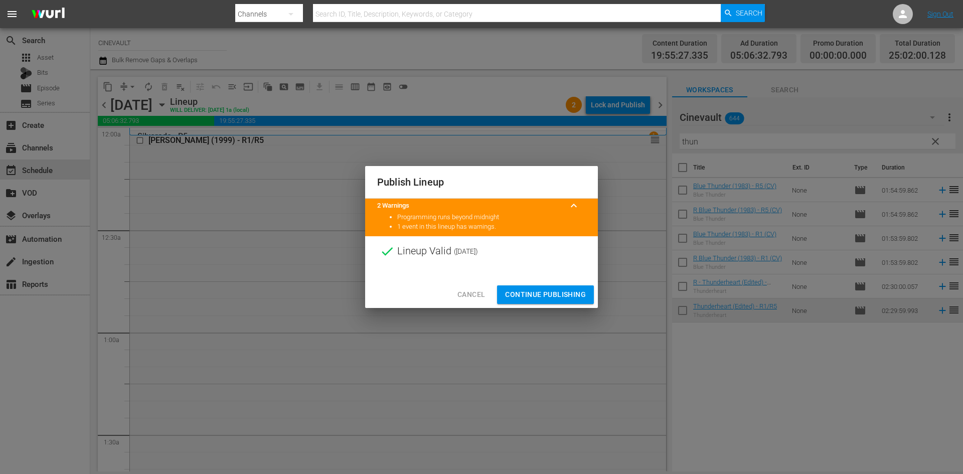
click at [585, 287] on button "Continue Publishing" at bounding box center [545, 294] width 97 height 19
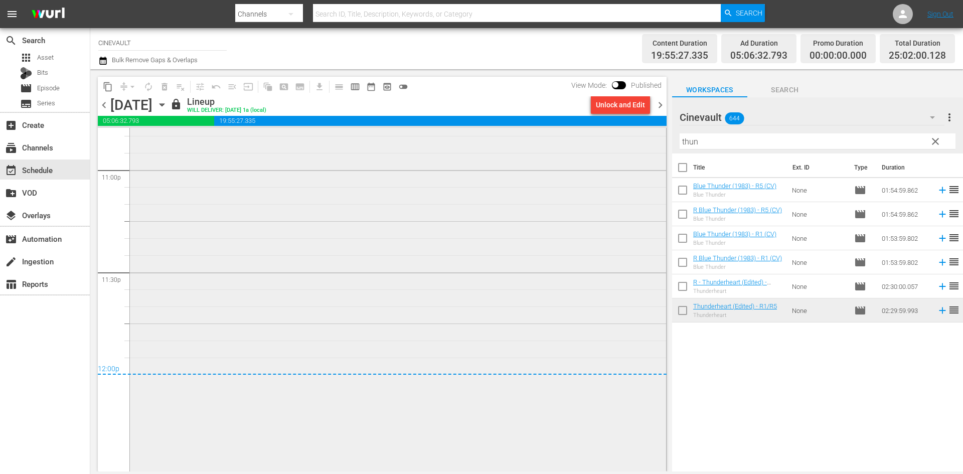
scroll to position [4784, 0]
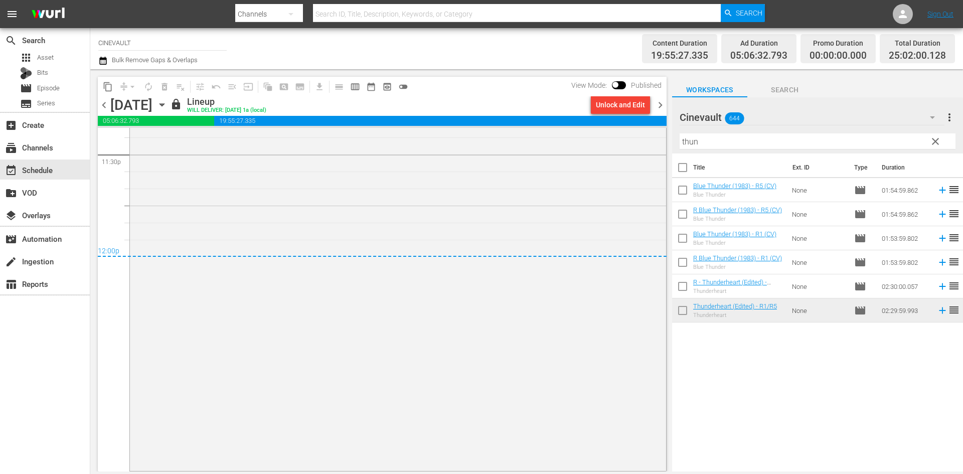
click at [656, 106] on span "chevron_right" at bounding box center [660, 105] width 13 height 13
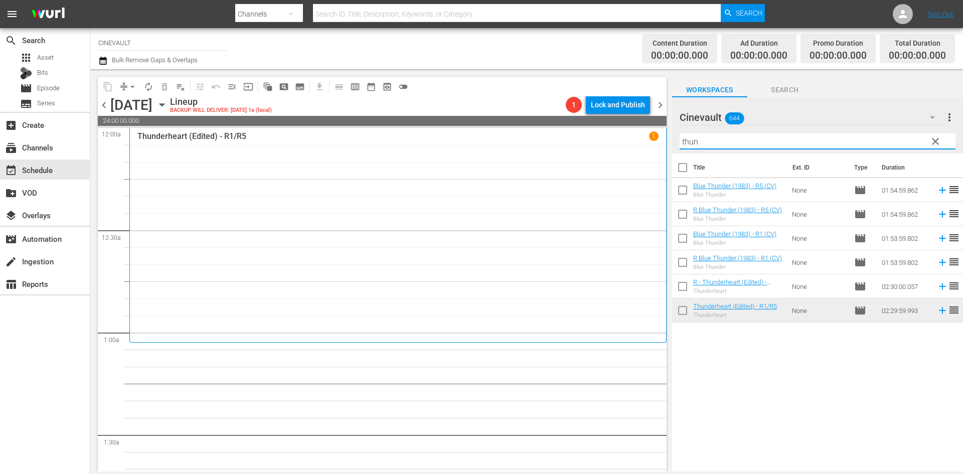
drag, startPoint x: 722, startPoint y: 149, endPoint x: 636, endPoint y: 143, distance: 86.5
click at [636, 143] on div "content_copy compress arrow_drop_down autorenew_outlined delete_forever_outline…" at bounding box center [526, 270] width 873 height 402
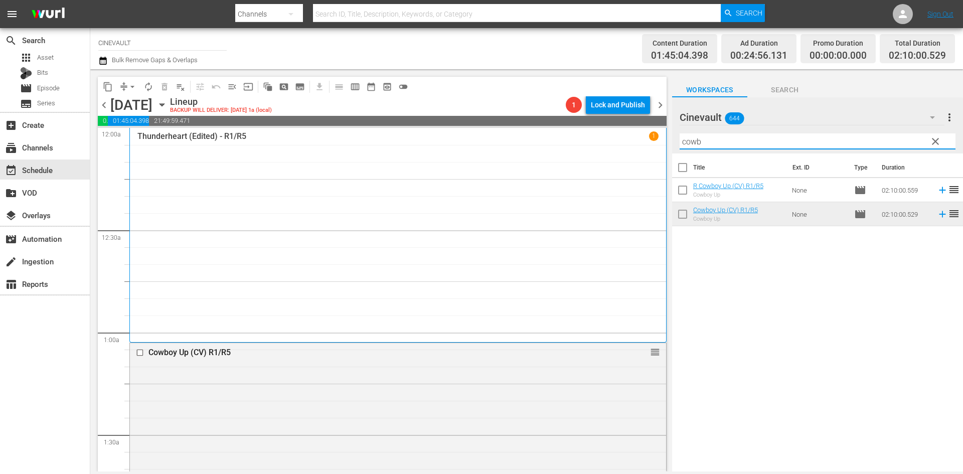
drag, startPoint x: 778, startPoint y: 144, endPoint x: 607, endPoint y: 136, distance: 171.8
click at [607, 136] on div "content_copy compress arrow_drop_down autorenew_outlined delete_forever_outline…" at bounding box center [526, 270] width 873 height 402
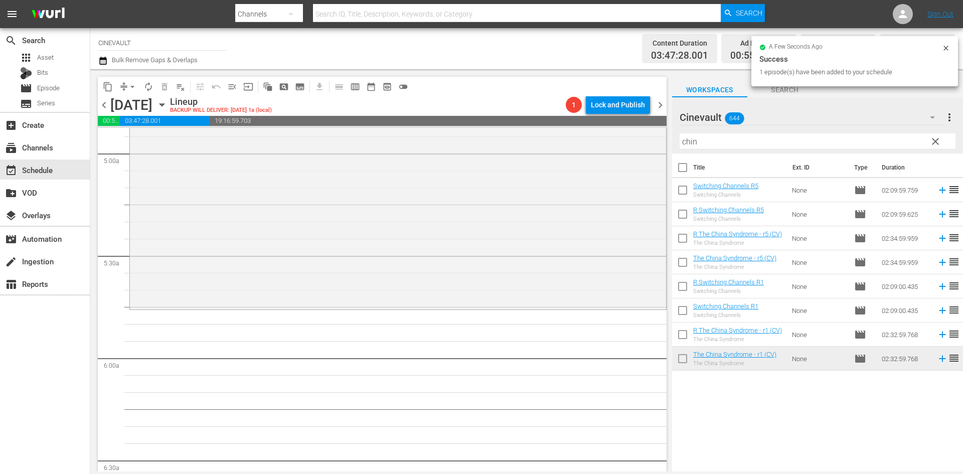
scroll to position [1003, 0]
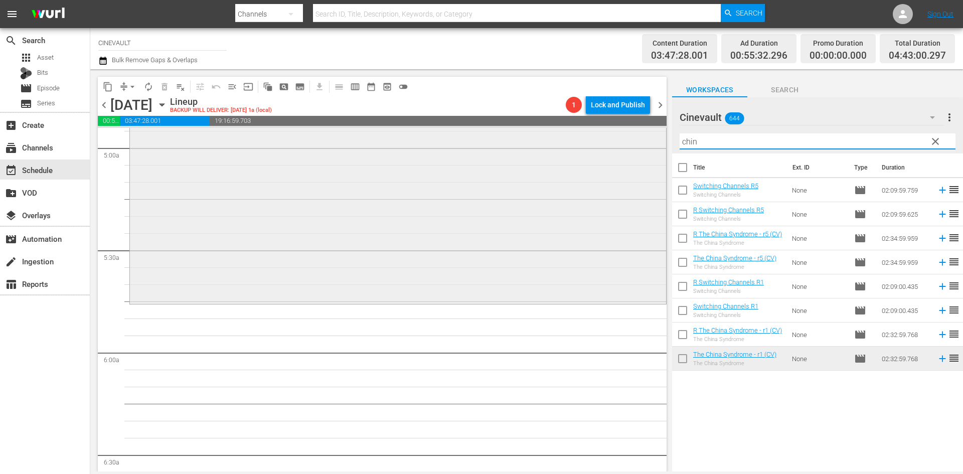
drag, startPoint x: 703, startPoint y: 146, endPoint x: 583, endPoint y: 128, distance: 121.3
click at [583, 128] on div "content_copy compress arrow_drop_down autorenew_outlined delete_forever_outline…" at bounding box center [526, 270] width 873 height 402
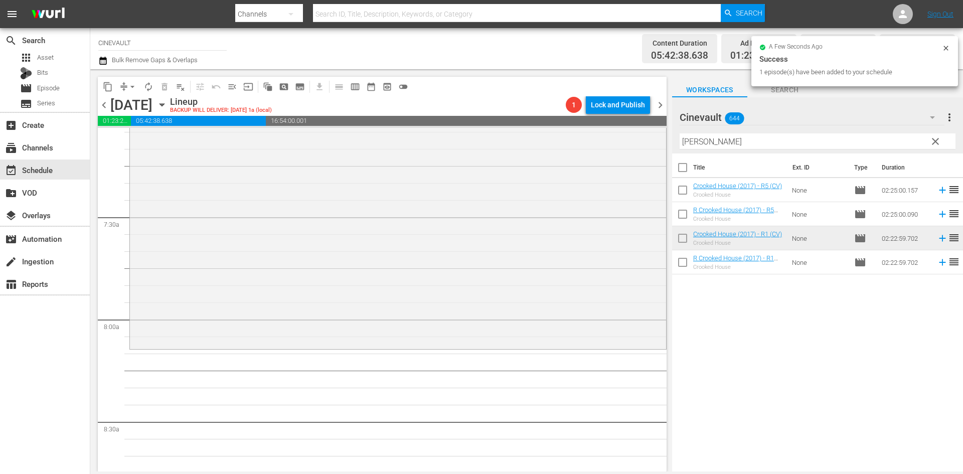
scroll to position [1455, 0]
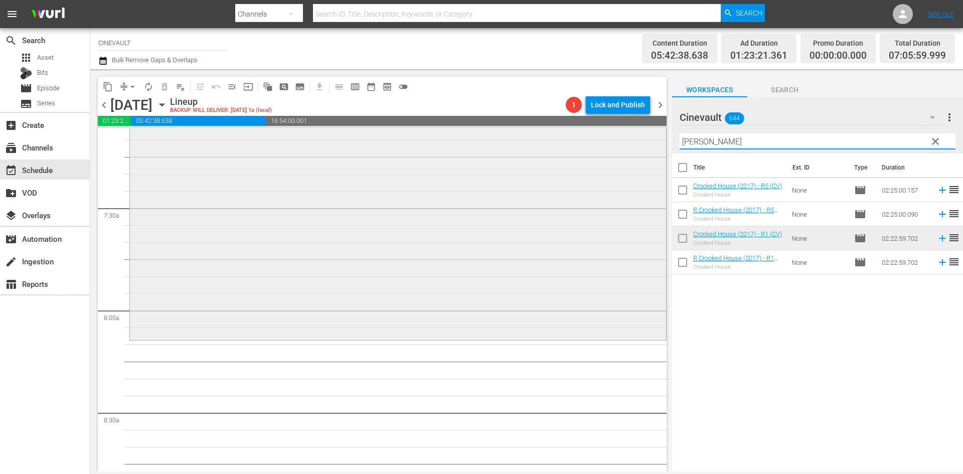
drag, startPoint x: 733, startPoint y: 142, endPoint x: 623, endPoint y: 160, distance: 111.7
click at [623, 160] on div "content_copy compress arrow_drop_down autorenew_outlined delete_forever_outline…" at bounding box center [526, 270] width 873 height 402
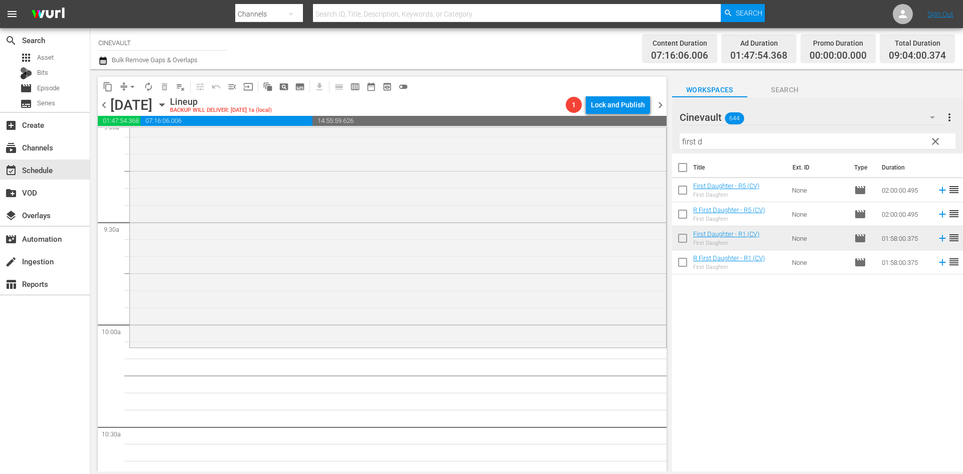
scroll to position [1856, 0]
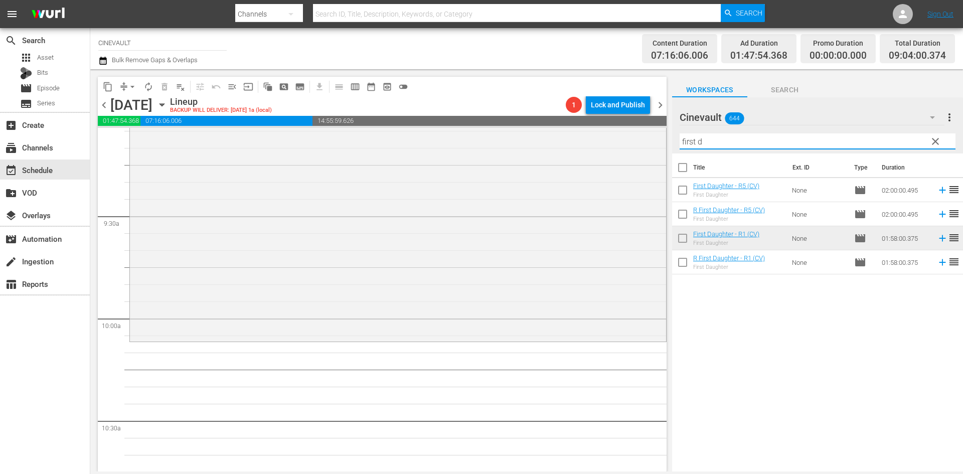
drag, startPoint x: 754, startPoint y: 142, endPoint x: 698, endPoint y: 155, distance: 57.2
click at [698, 155] on div "Cinevault 644 Cinevault more_vert clear Filter by Title first d Title Ext. ID T…" at bounding box center [817, 287] width 291 height 380
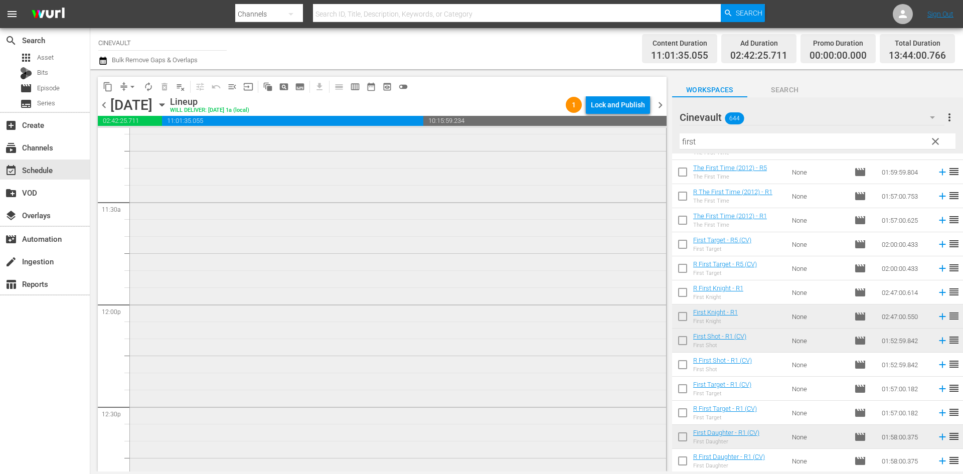
scroll to position [2358, 0]
click at [139, 423] on input "checkbox" at bounding box center [141, 420] width 11 height 9
click at [141, 199] on input "checkbox" at bounding box center [141, 202] width 11 height 9
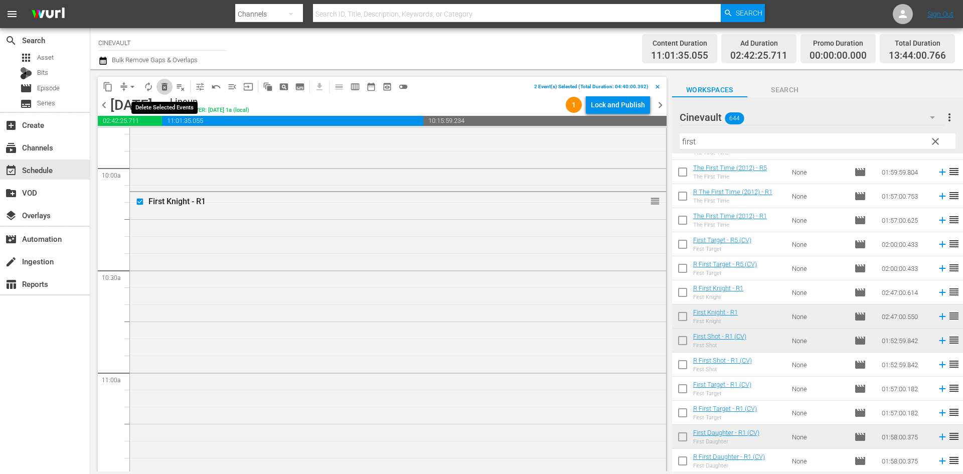
click at [162, 91] on span "delete_forever_outlined" at bounding box center [165, 87] width 10 height 10
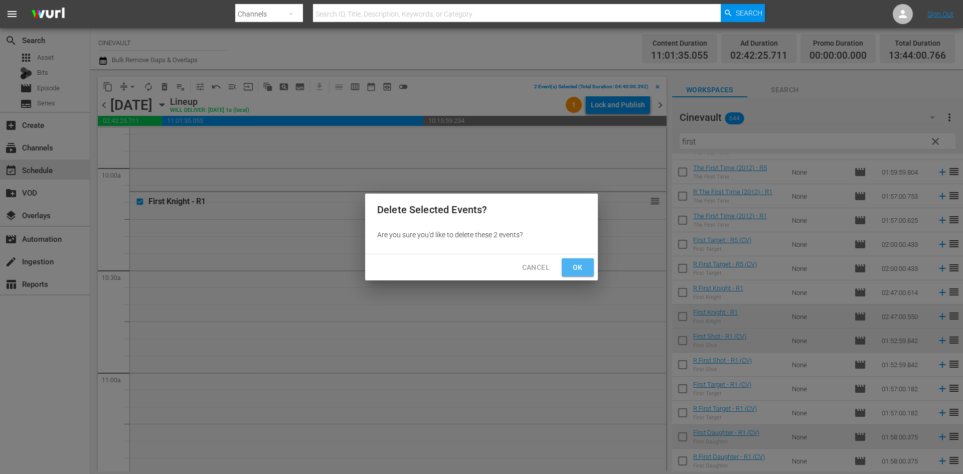
click at [574, 266] on span "Ok" at bounding box center [578, 267] width 16 height 13
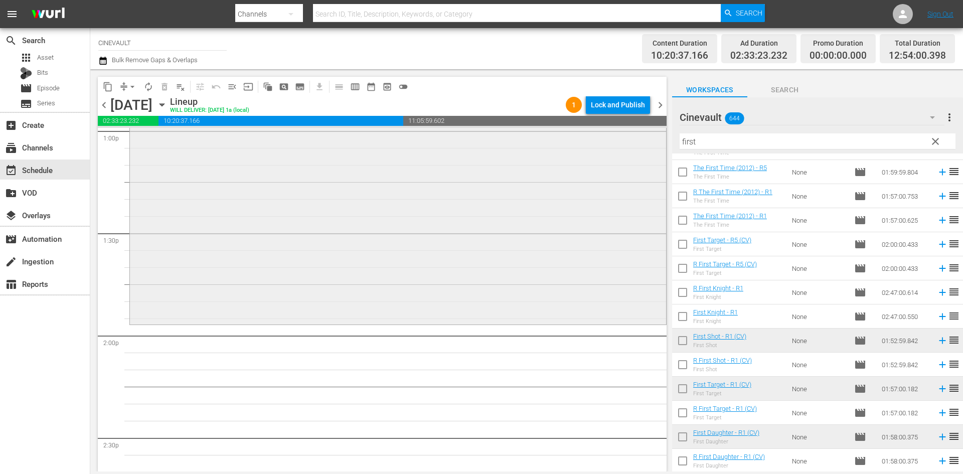
scroll to position [2659, 0]
drag, startPoint x: 706, startPoint y: 141, endPoint x: 577, endPoint y: 122, distance: 130.8
click at [577, 122] on div "content_copy compress arrow_drop_down autorenew_outlined delete_forever_outline…" at bounding box center [526, 270] width 873 height 402
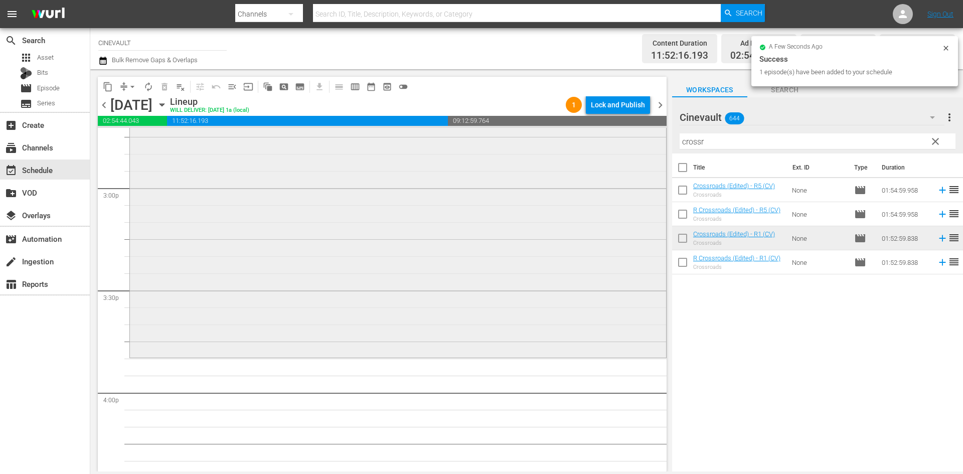
scroll to position [3161, 0]
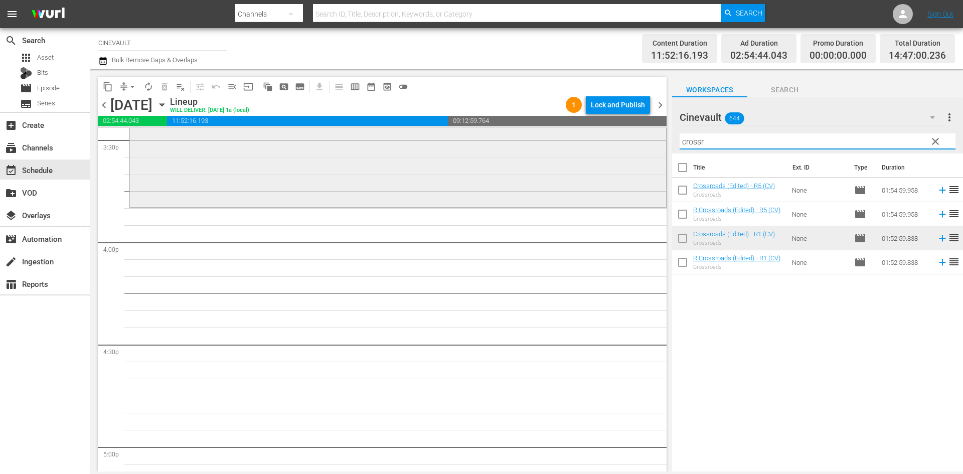
drag, startPoint x: 713, startPoint y: 145, endPoint x: 656, endPoint y: 130, distance: 59.3
click at [656, 130] on div "content_copy compress arrow_drop_down autorenew_outlined delete_forever_outline…" at bounding box center [526, 270] width 873 height 402
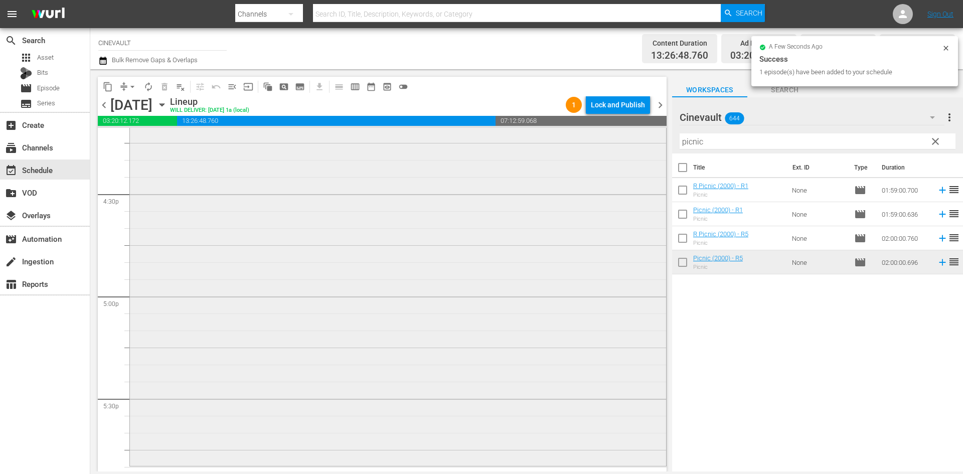
scroll to position [3462, 0]
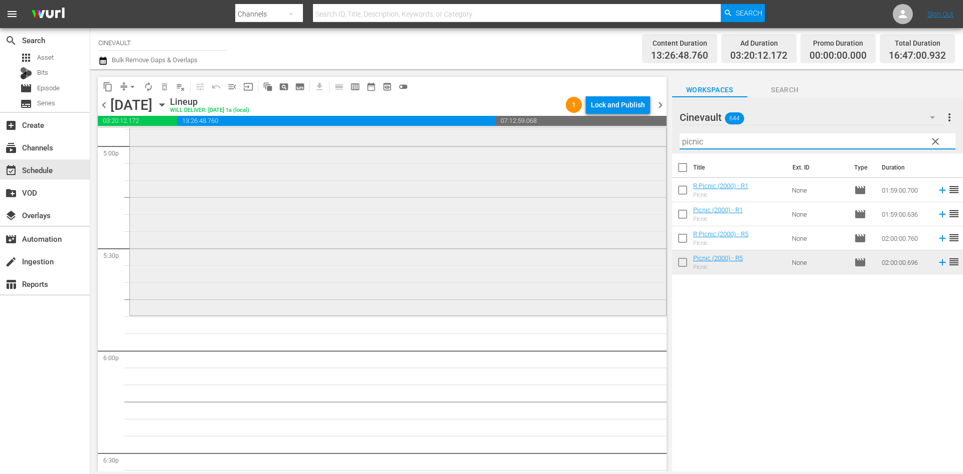
drag, startPoint x: 839, startPoint y: 144, endPoint x: 416, endPoint y: 144, distance: 422.9
click at [416, 144] on div "content_copy compress arrow_drop_down autorenew_outlined delete_forever_outline…" at bounding box center [526, 270] width 873 height 402
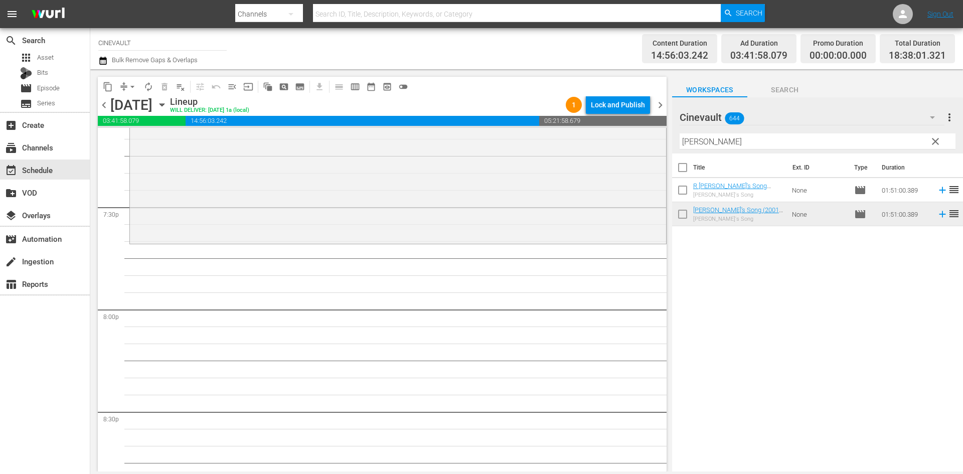
scroll to position [3913, 0]
drag, startPoint x: 775, startPoint y: 141, endPoint x: 520, endPoint y: 159, distance: 255.5
click at [520, 159] on div "content_copy compress arrow_drop_down autorenew_outlined delete_forever_outline…" at bounding box center [526, 270] width 873 height 402
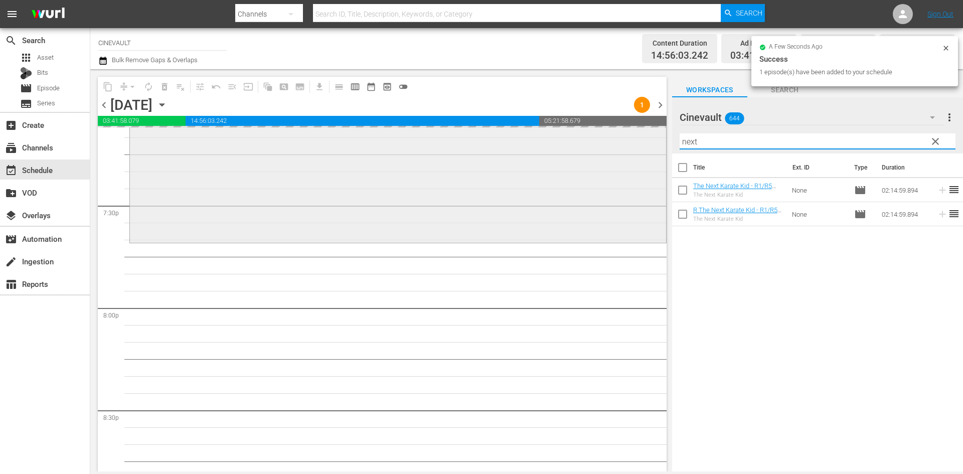
drag, startPoint x: 717, startPoint y: 143, endPoint x: 585, endPoint y: 128, distance: 132.3
click at [585, 128] on div "content_copy compress arrow_drop_down autorenew_outlined delete_forever_outline…" at bounding box center [526, 270] width 873 height 402
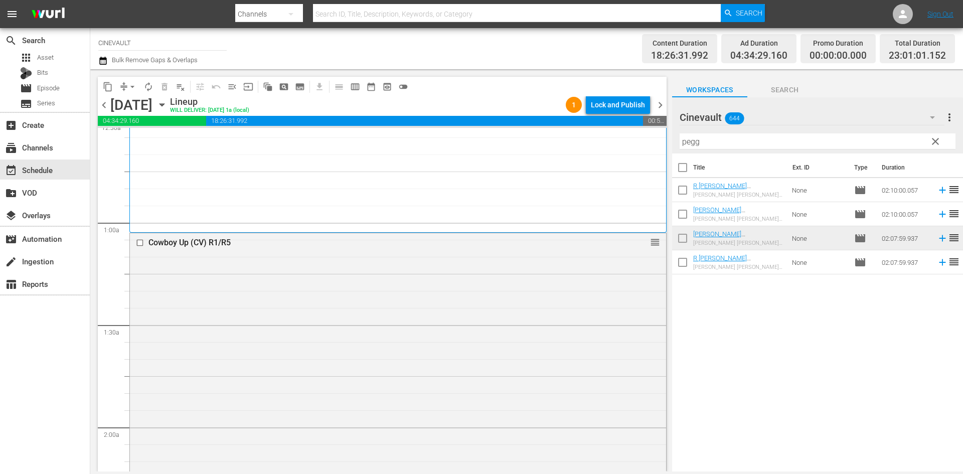
scroll to position [0, 0]
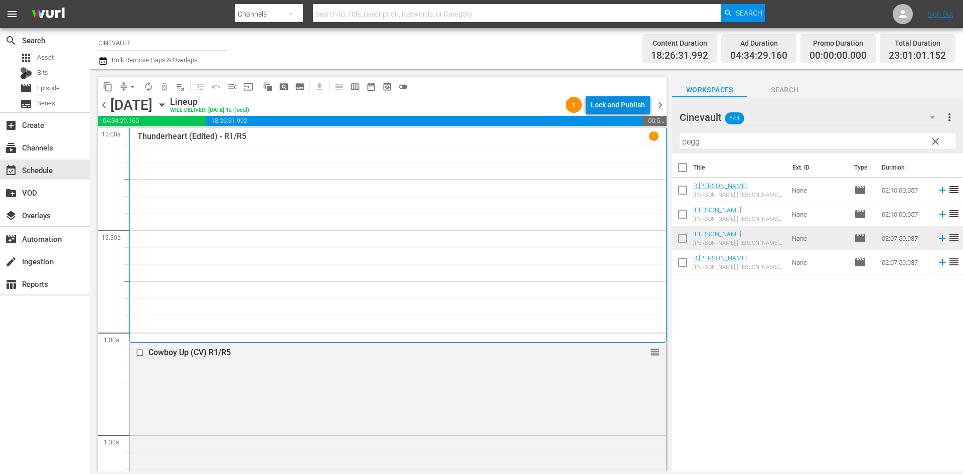
click at [620, 103] on div "Lock and Publish" at bounding box center [618, 105] width 54 height 18
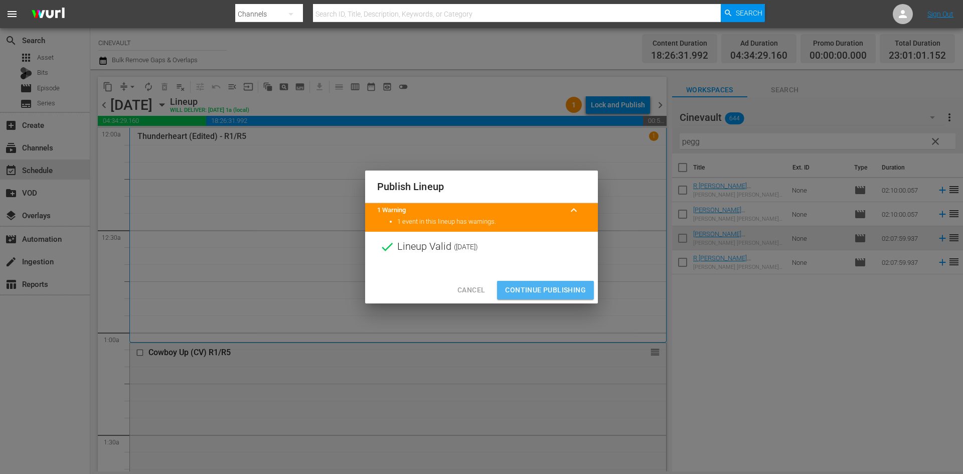
click at [579, 283] on button "Continue Publishing" at bounding box center [545, 290] width 97 height 19
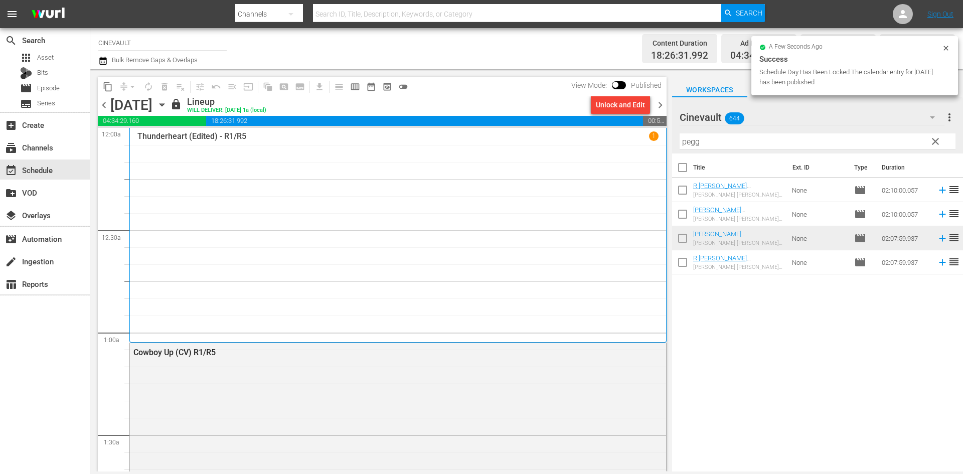
click at [660, 106] on span "chevron_right" at bounding box center [660, 105] width 13 height 13
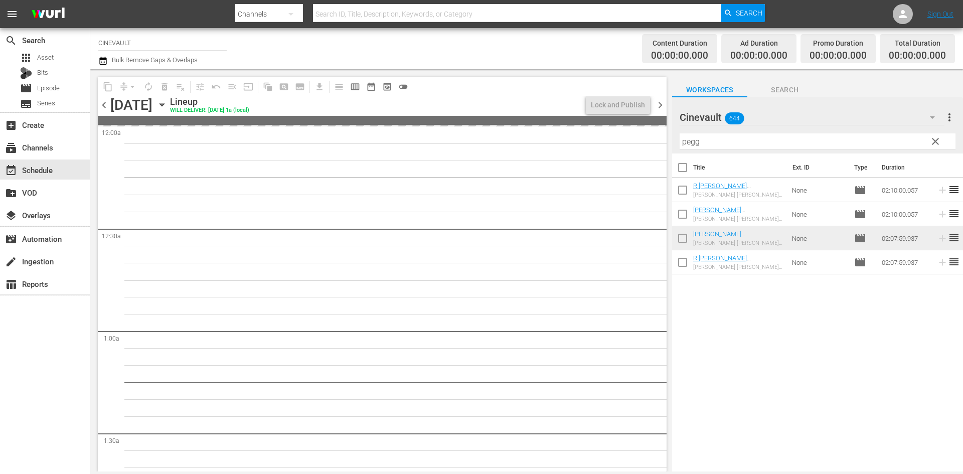
click at [104, 107] on span "chevron_left" at bounding box center [104, 105] width 13 height 13
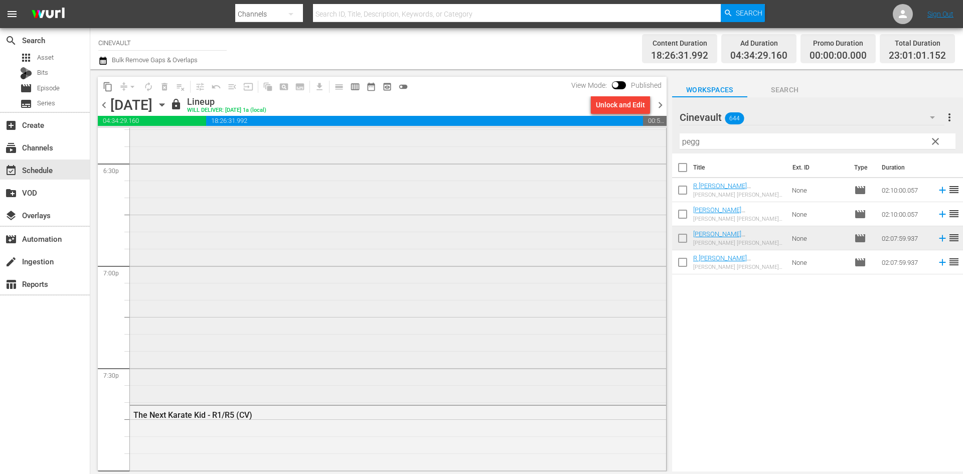
scroll to position [3675, 0]
click at [659, 102] on span "chevron_right" at bounding box center [660, 105] width 13 height 13
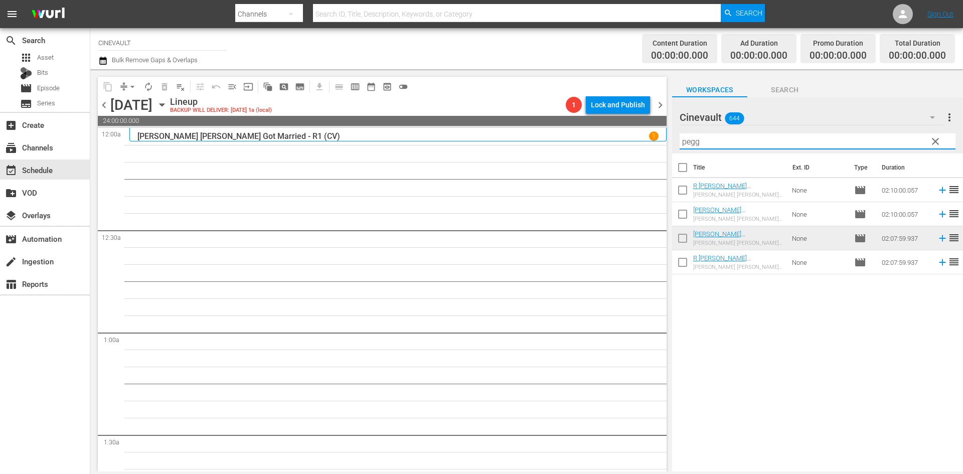
drag, startPoint x: 793, startPoint y: 144, endPoint x: 682, endPoint y: 142, distance: 110.9
click at [682, 142] on input "pegg" at bounding box center [818, 141] width 276 height 16
click at [709, 139] on input "pegg" at bounding box center [818, 141] width 276 height 16
drag, startPoint x: 709, startPoint y: 139, endPoint x: 631, endPoint y: 139, distance: 78.3
click at [631, 139] on div "content_copy compress arrow_drop_down autorenew_outlined delete_forever_outline…" at bounding box center [526, 270] width 873 height 402
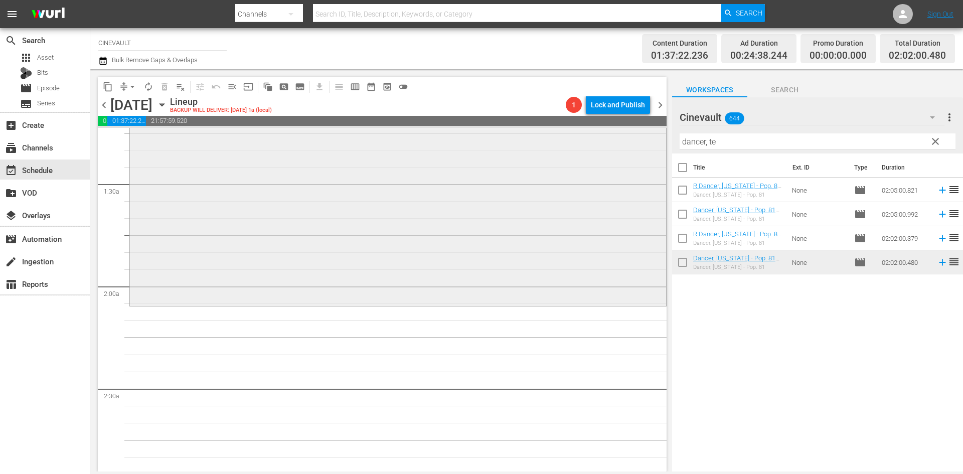
scroll to position [351, 0]
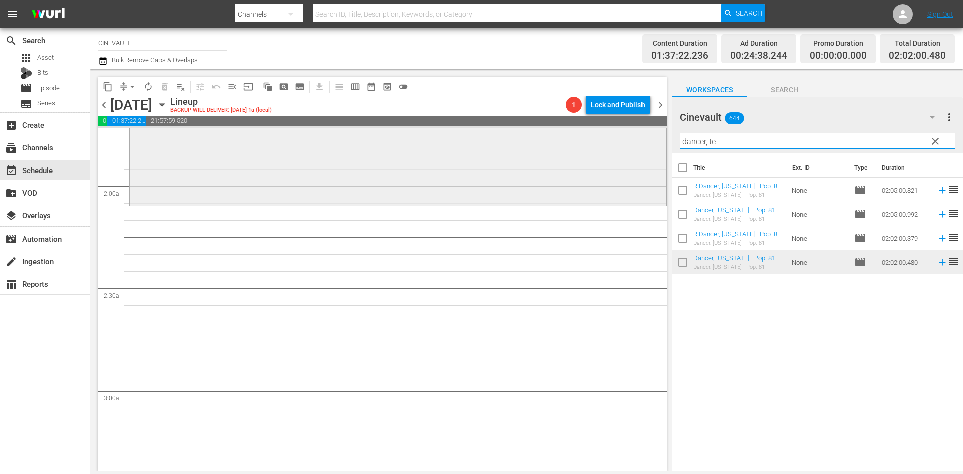
drag, startPoint x: 750, startPoint y: 148, endPoint x: 602, endPoint y: 147, distance: 147.5
click at [602, 147] on div "content_copy compress arrow_drop_down autorenew_outlined delete_forever_outline…" at bounding box center [526, 270] width 873 height 402
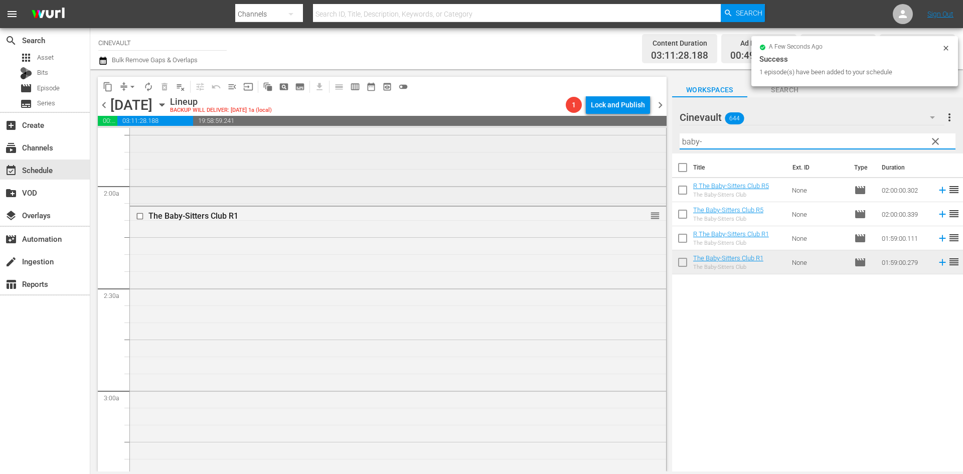
drag, startPoint x: 774, startPoint y: 141, endPoint x: 643, endPoint y: 133, distance: 131.7
click at [643, 133] on div "content_copy compress arrow_drop_down autorenew_outlined delete_forever_outline…" at bounding box center [526, 270] width 873 height 402
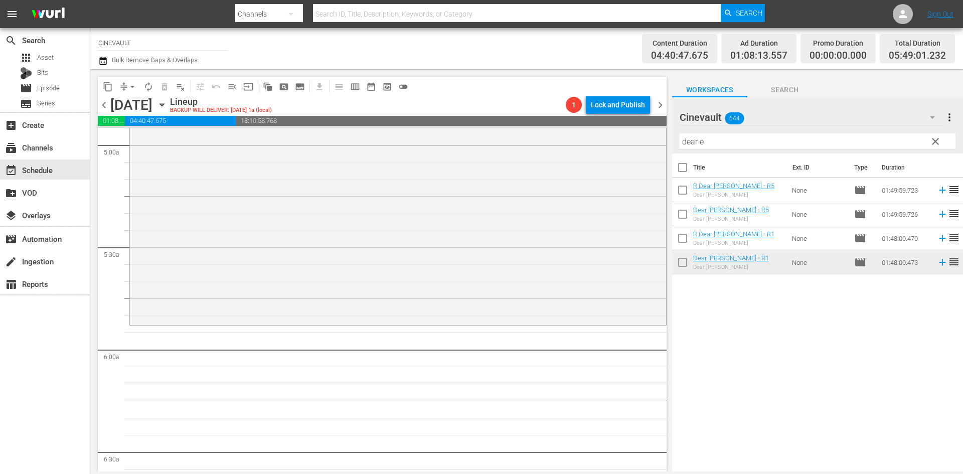
scroll to position [1054, 0]
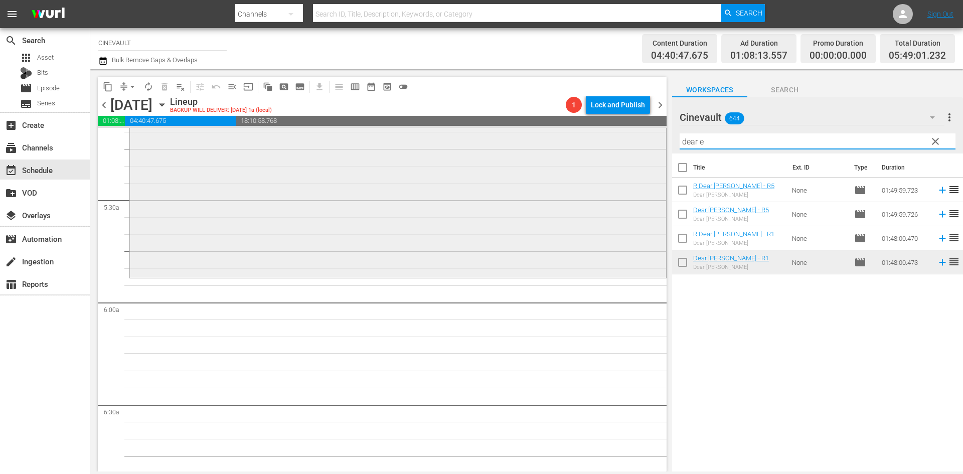
drag, startPoint x: 710, startPoint y: 141, endPoint x: 637, endPoint y: 133, distance: 73.1
click at [637, 133] on div "content_copy compress arrow_drop_down autorenew_outlined delete_forever_outline…" at bounding box center [526, 270] width 873 height 402
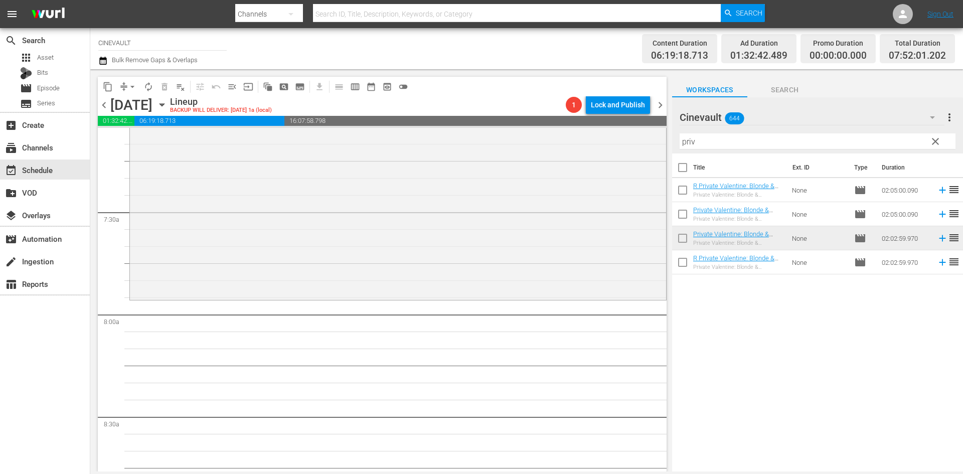
scroll to position [1455, 0]
drag, startPoint x: 718, startPoint y: 142, endPoint x: 648, endPoint y: 151, distance: 70.8
click at [648, 151] on div "content_copy compress arrow_drop_down autorenew_outlined delete_forever_outline…" at bounding box center [526, 270] width 873 height 402
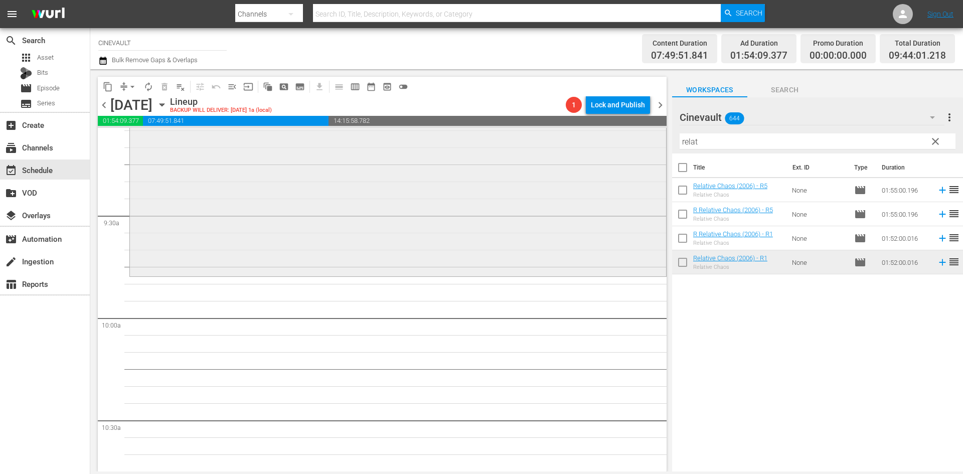
scroll to position [1957, 0]
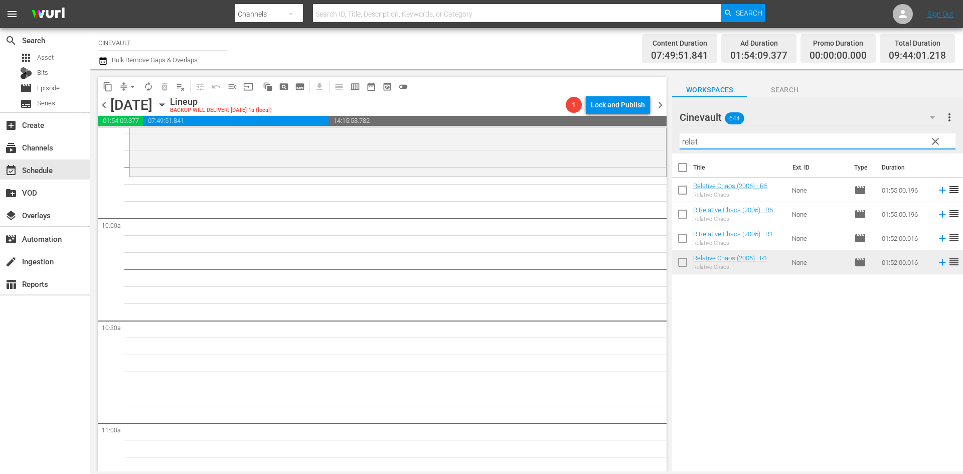
click at [765, 146] on input "relat" at bounding box center [818, 141] width 276 height 16
drag, startPoint x: 711, startPoint y: 143, endPoint x: 640, endPoint y: 129, distance: 73.1
click at [640, 129] on div "content_copy compress arrow_drop_down autorenew_outlined delete_forever_outline…" at bounding box center [526, 270] width 873 height 402
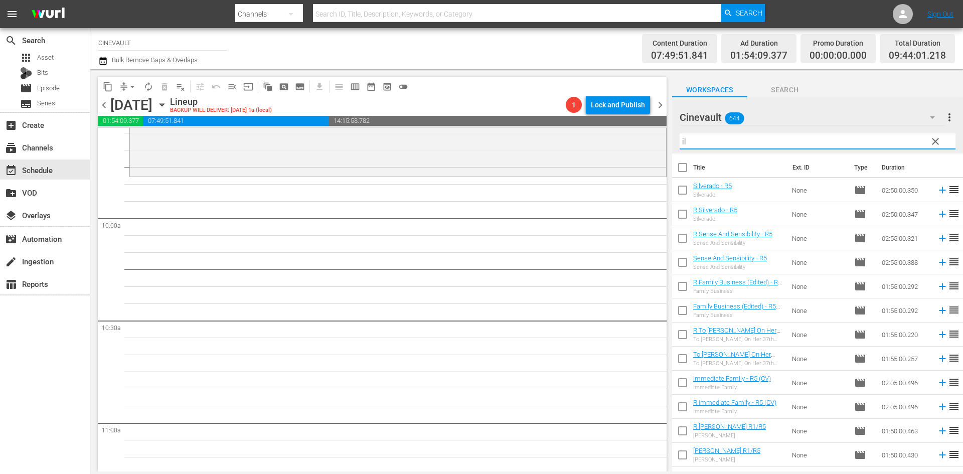
type input "i"
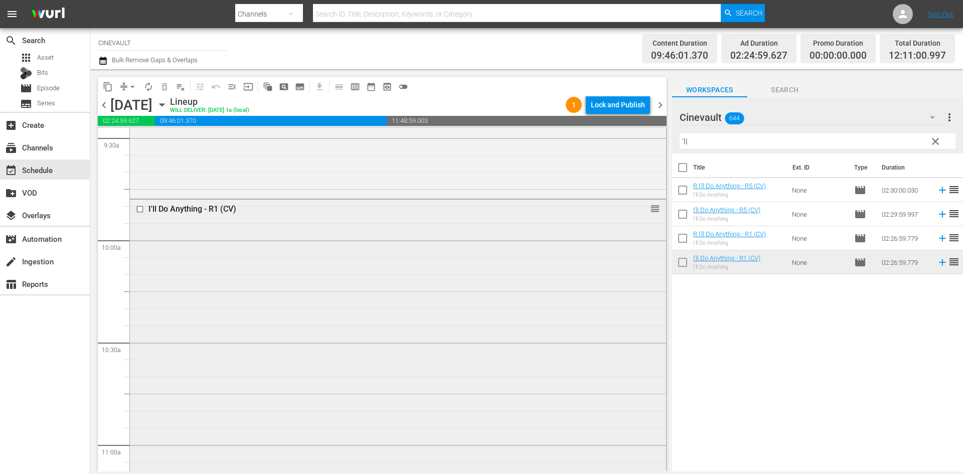
scroll to position [1906, 0]
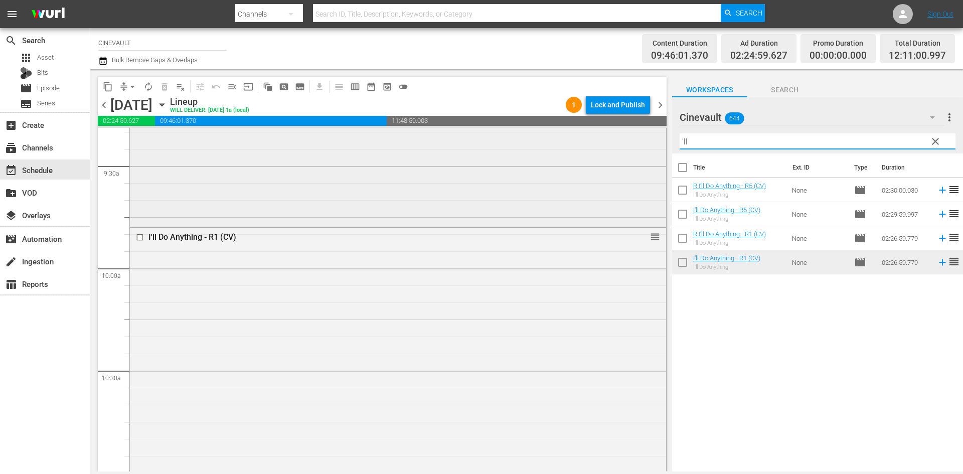
drag, startPoint x: 727, startPoint y: 141, endPoint x: 531, endPoint y: 139, distance: 196.2
click at [531, 139] on div "content_copy compress arrow_drop_down autorenew_outlined delete_forever_outline…" at bounding box center [526, 270] width 873 height 402
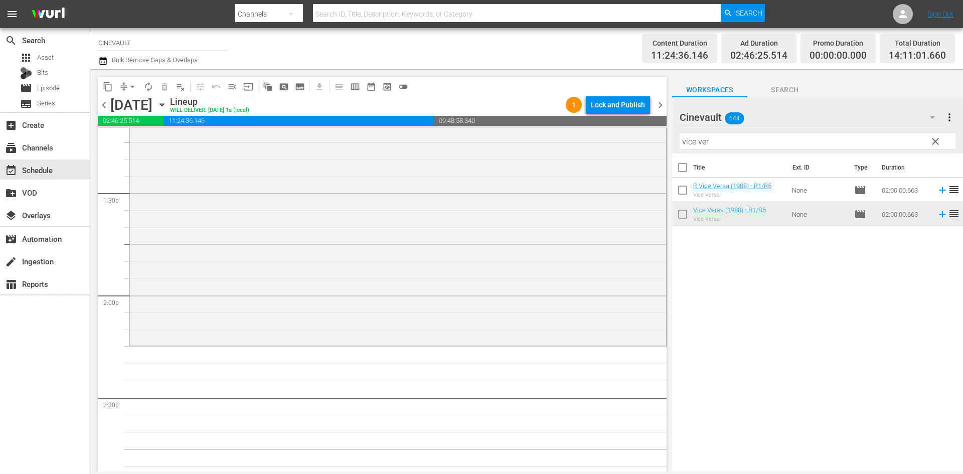
scroll to position [2709, 0]
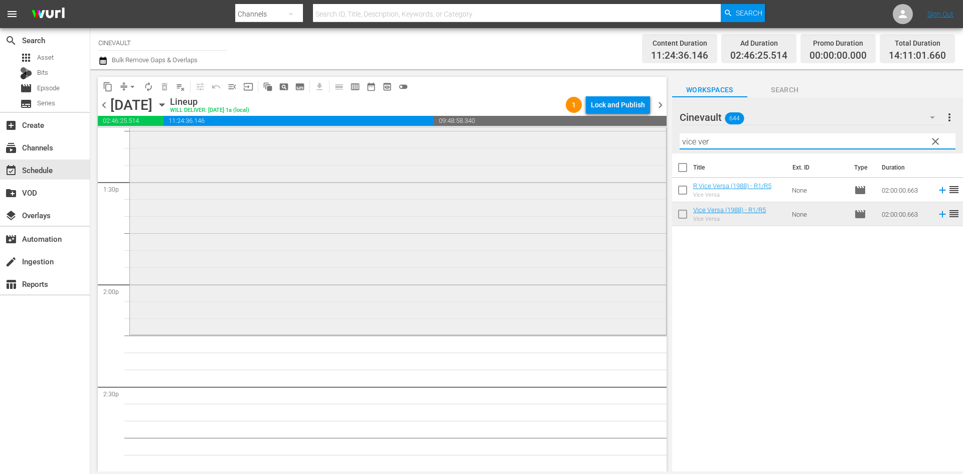
drag, startPoint x: 733, startPoint y: 144, endPoint x: 619, endPoint y: 129, distance: 115.9
click at [619, 129] on div "content_copy compress arrow_drop_down autorenew_outlined delete_forever_outline…" at bounding box center [526, 270] width 873 height 402
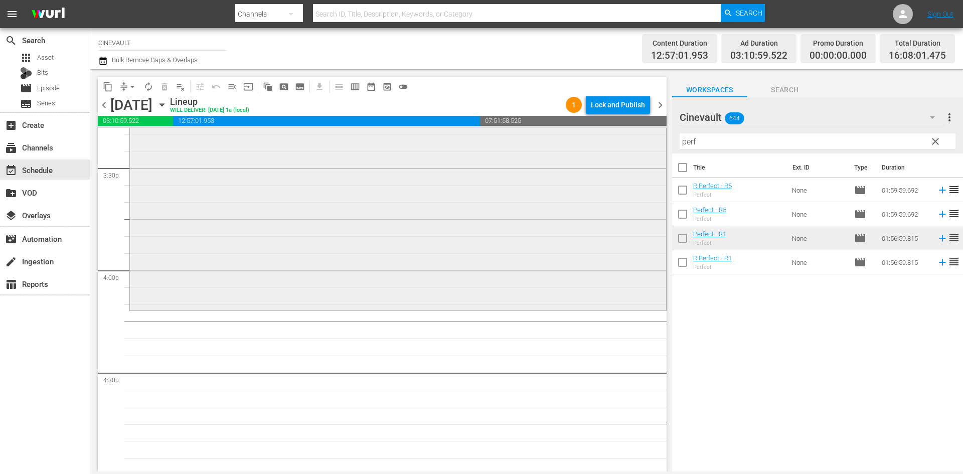
scroll to position [3161, 0]
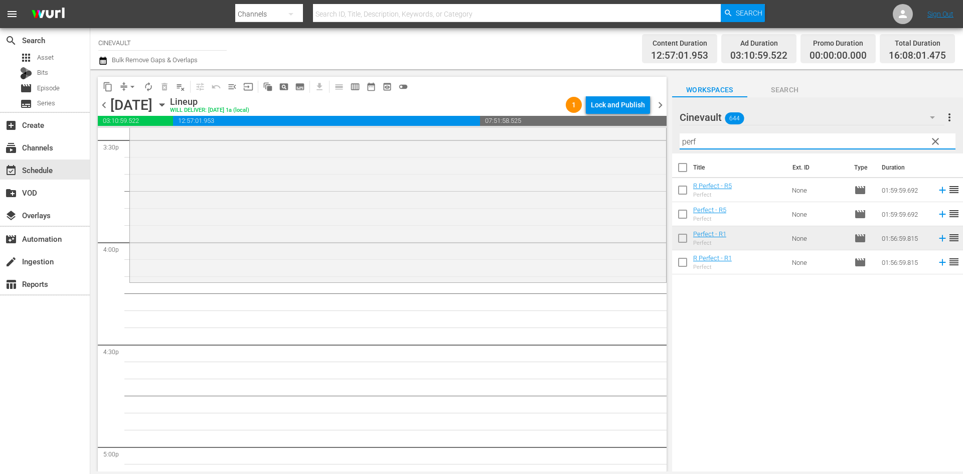
drag, startPoint x: 779, startPoint y: 139, endPoint x: 660, endPoint y: 147, distance: 119.7
click at [660, 147] on div "content_copy compress arrow_drop_down autorenew_outlined delete_forever_outline…" at bounding box center [526, 270] width 873 height 402
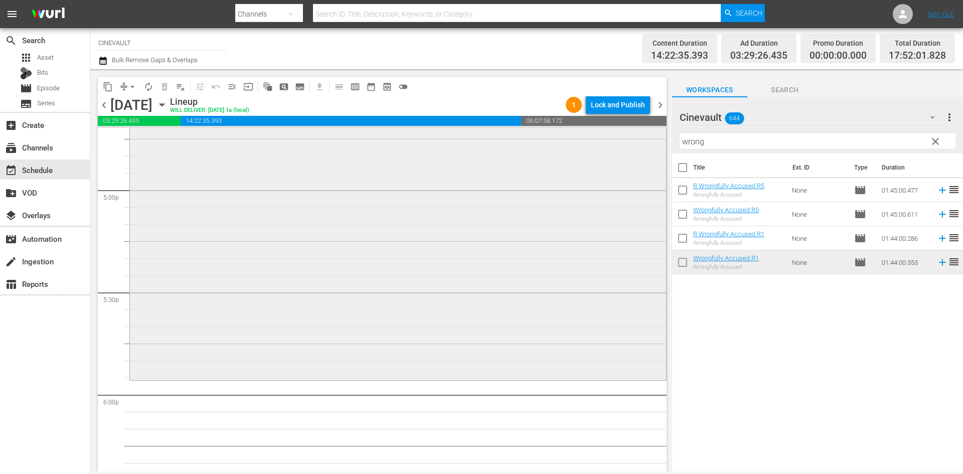
scroll to position [3512, 0]
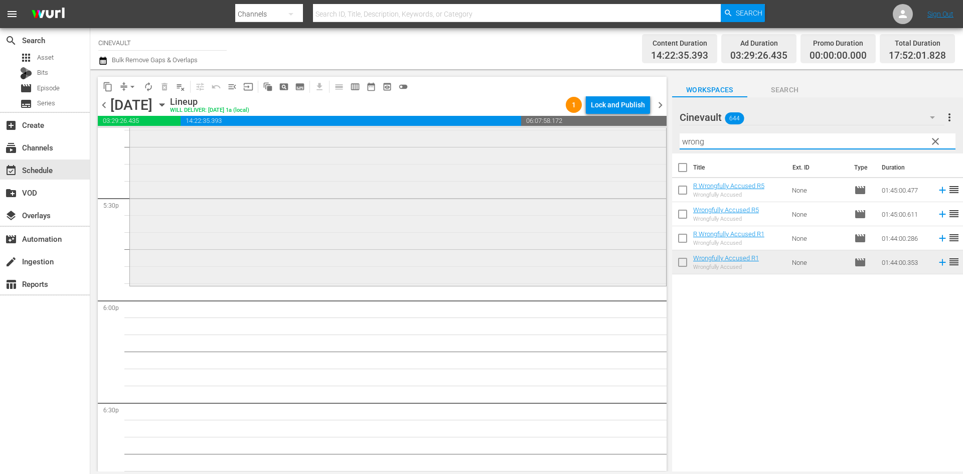
drag, startPoint x: 744, startPoint y: 146, endPoint x: 657, endPoint y: 146, distance: 87.3
click at [657, 146] on div "content_copy compress arrow_drop_down autorenew_outlined delete_forever_outline…" at bounding box center [526, 270] width 873 height 402
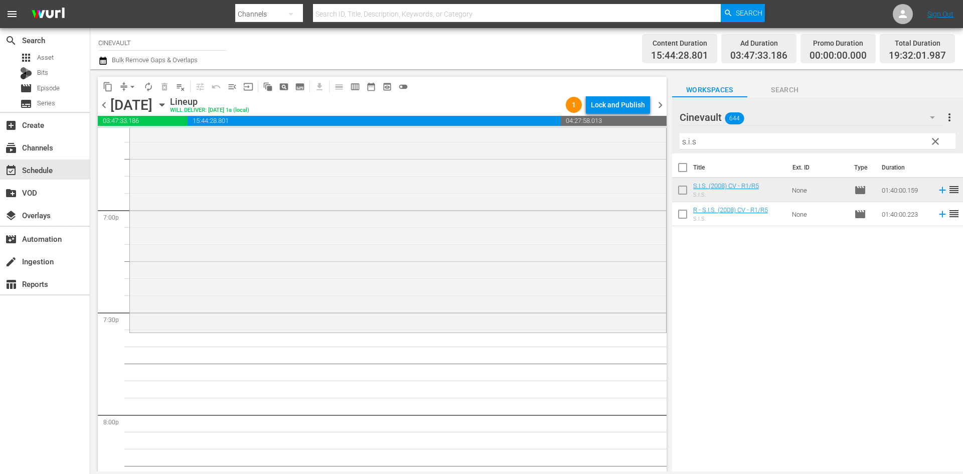
scroll to position [3813, 0]
drag, startPoint x: 705, startPoint y: 144, endPoint x: 610, endPoint y: 160, distance: 97.0
click at [610, 160] on div "content_copy compress arrow_drop_down autorenew_outlined delete_forever_outline…" at bounding box center [526, 270] width 873 height 402
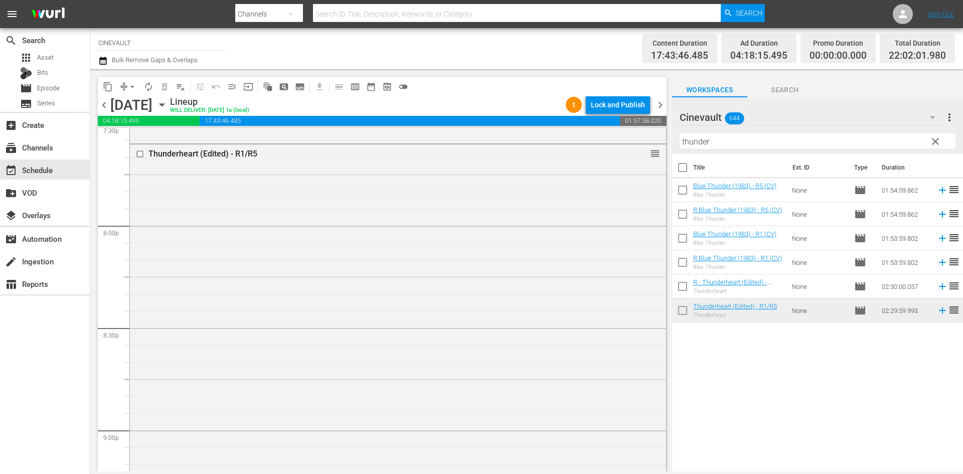
scroll to position [4014, 0]
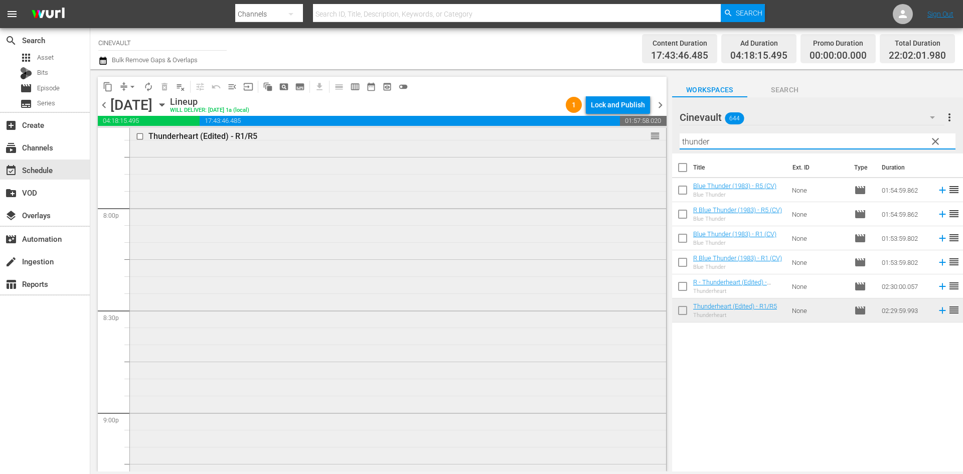
drag, startPoint x: 754, startPoint y: 138, endPoint x: 656, endPoint y: 144, distance: 97.5
click at [656, 144] on div "content_copy compress arrow_drop_down autorenew_outlined delete_forever_outline…" at bounding box center [526, 270] width 873 height 402
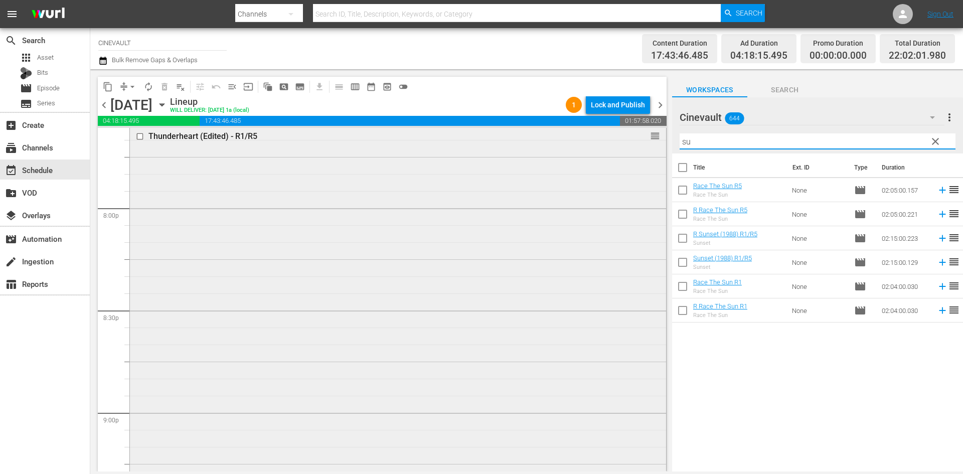
type input "s"
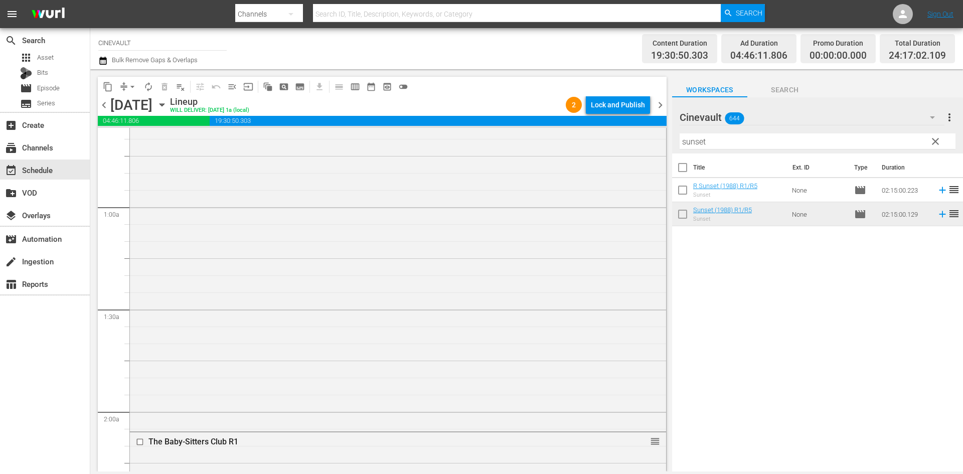
scroll to position [0, 0]
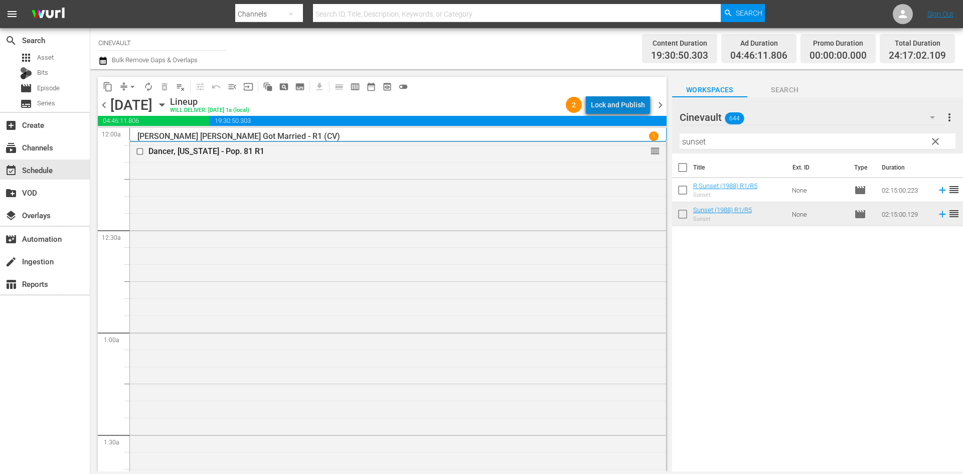
click at [623, 100] on div "Lock and Publish" at bounding box center [618, 105] width 54 height 18
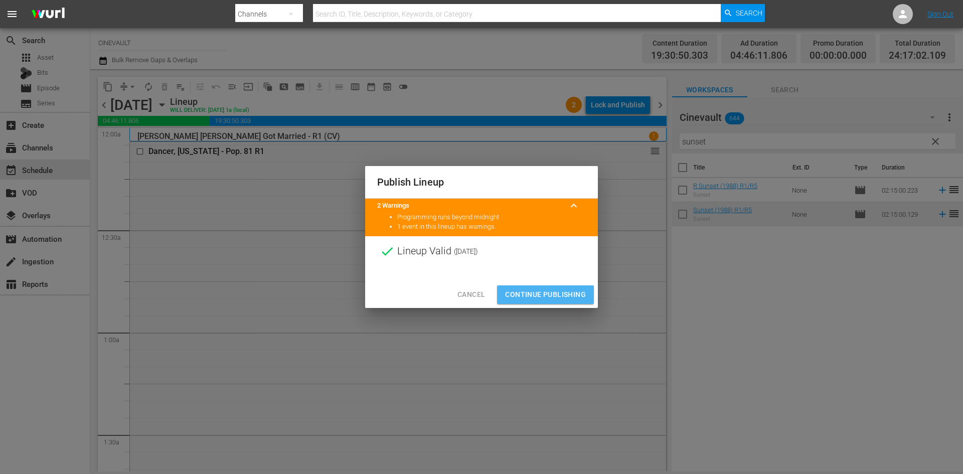
click at [572, 292] on span "Continue Publishing" at bounding box center [545, 294] width 81 height 13
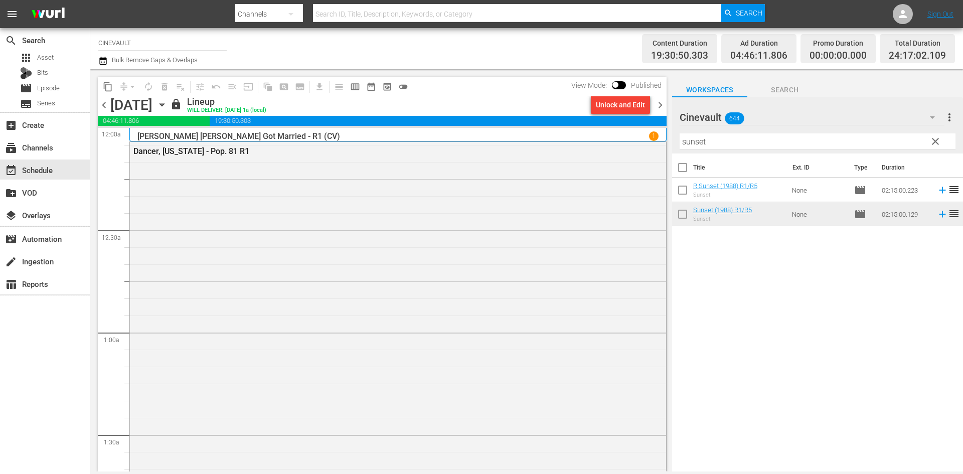
click at [657, 107] on span "chevron_right" at bounding box center [660, 105] width 13 height 13
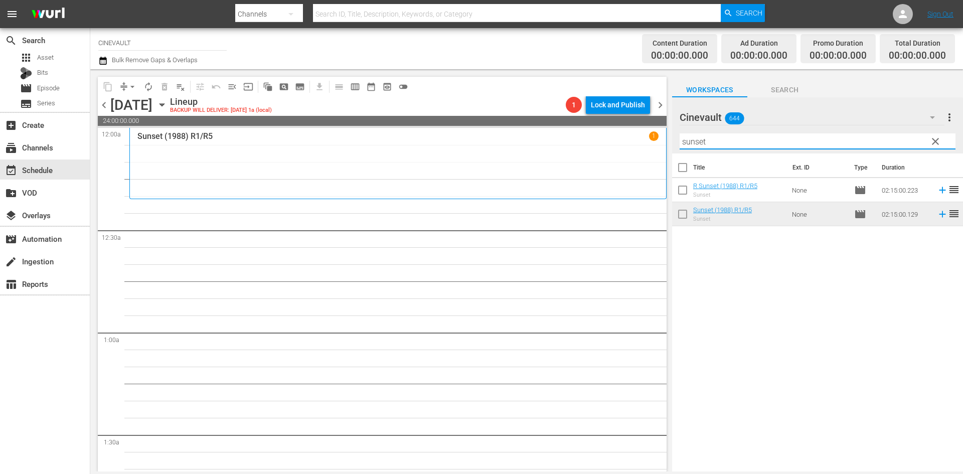
drag, startPoint x: 754, startPoint y: 147, endPoint x: 604, endPoint y: 139, distance: 149.7
click at [604, 139] on div "content_copy compress arrow_drop_down autorenew_outlined delete_forever_outline…" at bounding box center [526, 270] width 873 height 402
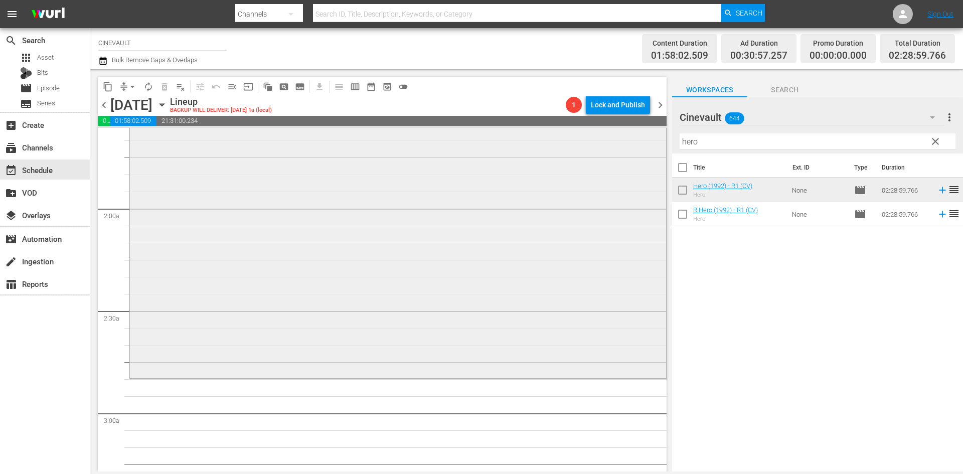
scroll to position [401, 0]
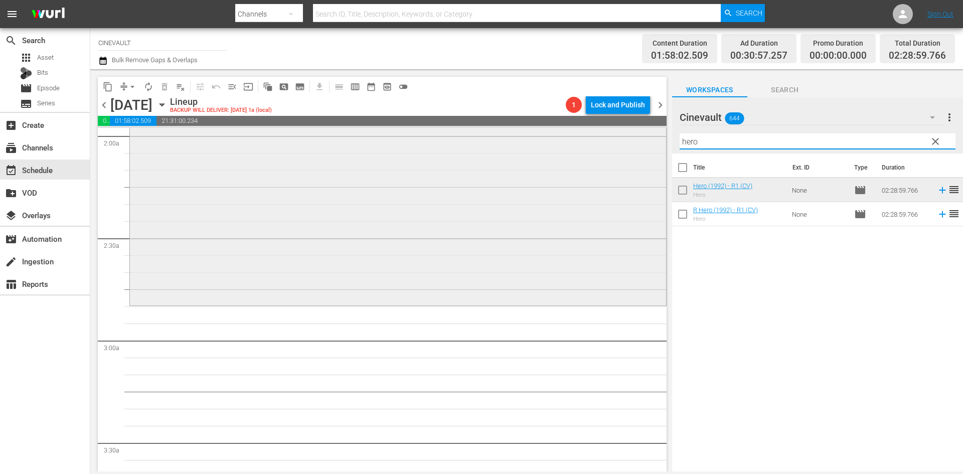
drag, startPoint x: 749, startPoint y: 145, endPoint x: 537, endPoint y: 159, distance: 212.6
click at [537, 159] on div "content_copy compress arrow_drop_down autorenew_outlined delete_forever_outline…" at bounding box center [526, 270] width 873 height 402
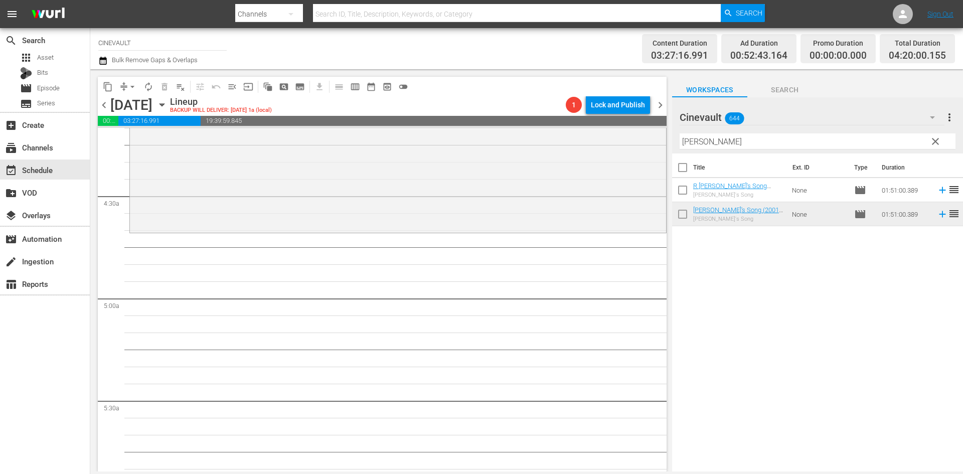
scroll to position [903, 0]
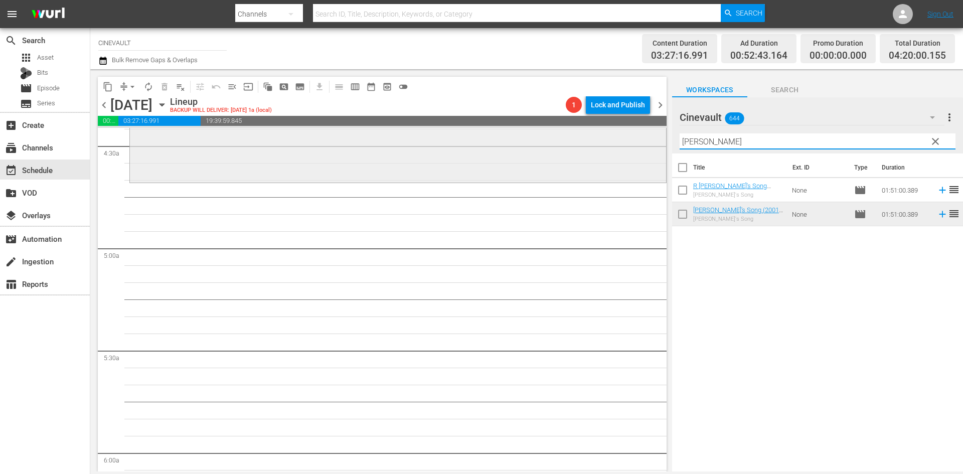
drag, startPoint x: 764, startPoint y: 138, endPoint x: 648, endPoint y: 156, distance: 116.7
click at [648, 156] on div "content_copy compress arrow_drop_down autorenew_outlined delete_forever_outline…" at bounding box center [526, 270] width 873 height 402
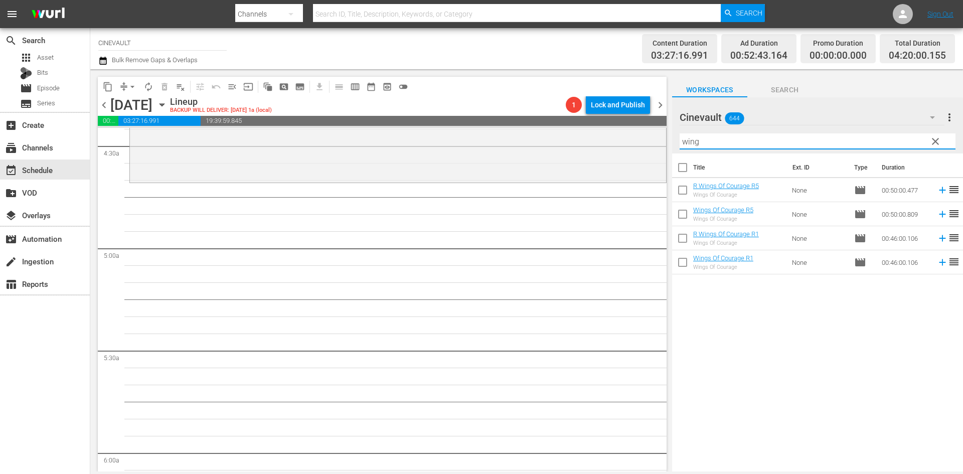
type input "wing"
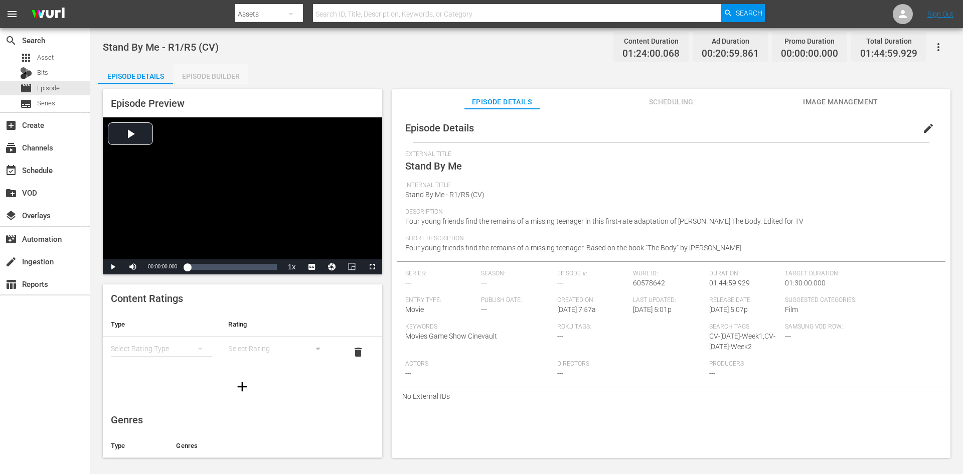
click at [224, 76] on div "Episode Builder" at bounding box center [210, 76] width 75 height 24
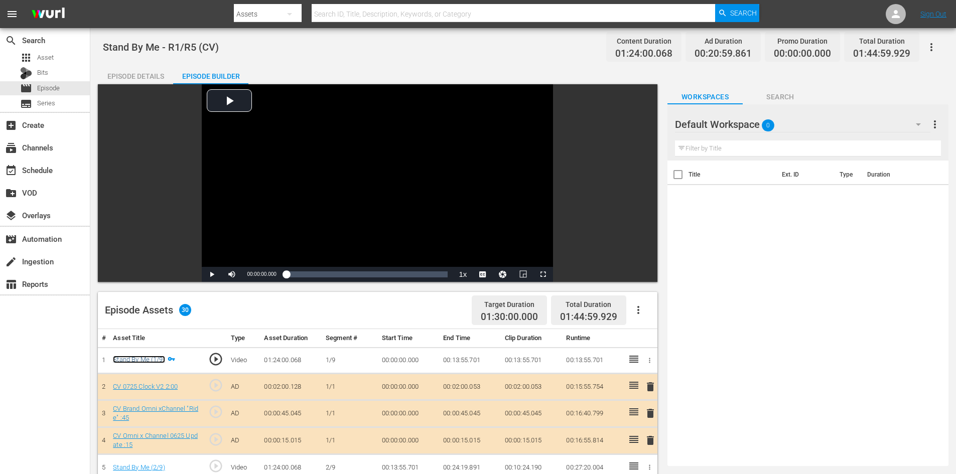
click at [149, 360] on link "Stand By Me (1/9)" at bounding box center [139, 360] width 52 height 8
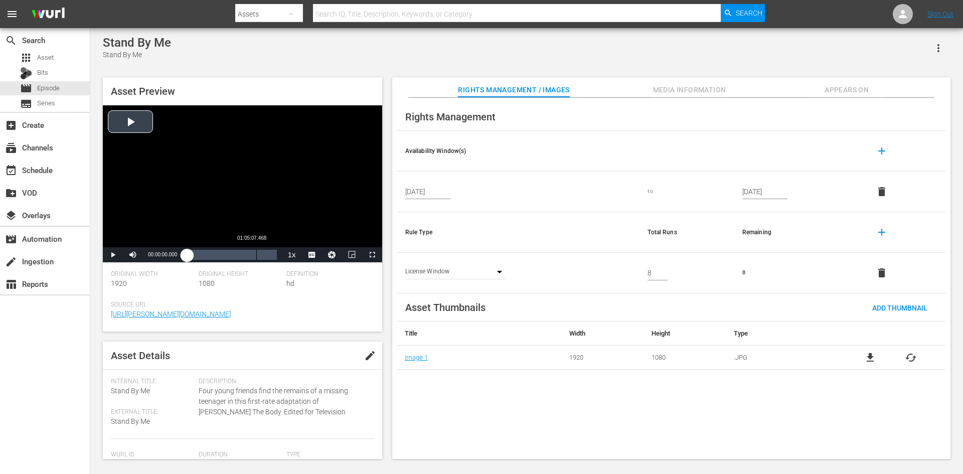
click at [257, 255] on div "Loaded : 0.12% 01:05:07.468 00:00:00.000" at bounding box center [231, 255] width 89 height 10
click at [179, 254] on div "Current Time 01:05:35.783" at bounding box center [162, 254] width 39 height 15
drag, startPoint x: 191, startPoint y: 253, endPoint x: 173, endPoint y: 253, distance: 17.6
click at [173, 253] on div "Play Mute Current Time 00:03:18.204 / Duration 01:24:00.068 Loaded : 0.00% 00:0…" at bounding box center [242, 254] width 279 height 15
drag, startPoint x: 189, startPoint y: 258, endPoint x: 183, endPoint y: 256, distance: 6.3
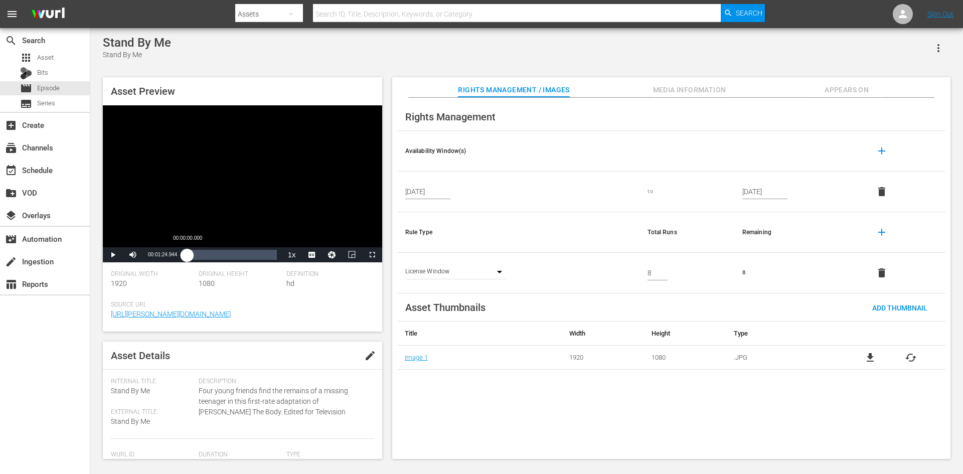
click at [187, 256] on div "00:00:00.358" at bounding box center [187, 255] width 0 height 10
click at [113, 255] on span "Video Player" at bounding box center [113, 255] width 0 height 0
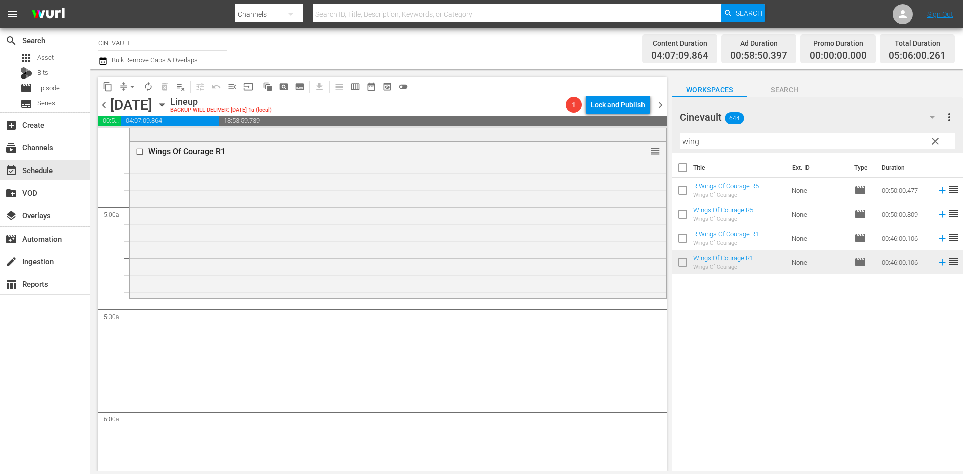
scroll to position [953, 0]
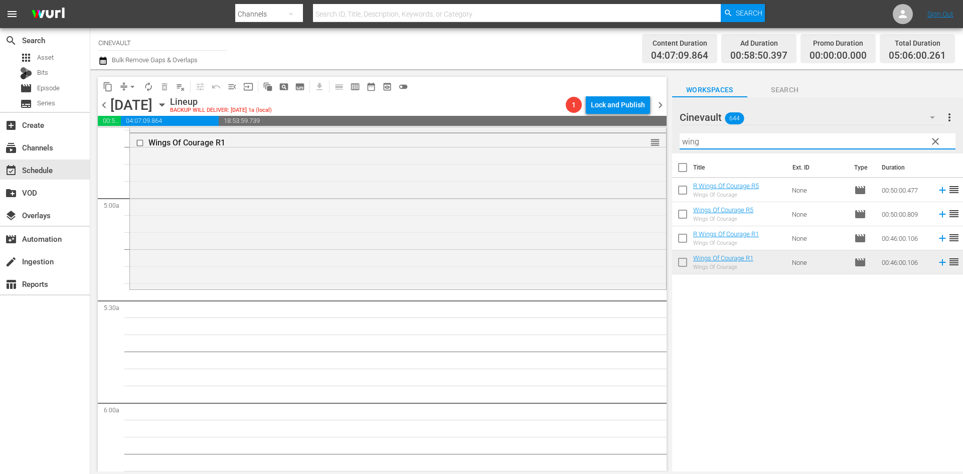
drag, startPoint x: 773, startPoint y: 141, endPoint x: 670, endPoint y: 152, distance: 103.3
click at [670, 152] on div "content_copy compress arrow_drop_down autorenew_outlined delete_forever_outline…" at bounding box center [526, 270] width 873 height 402
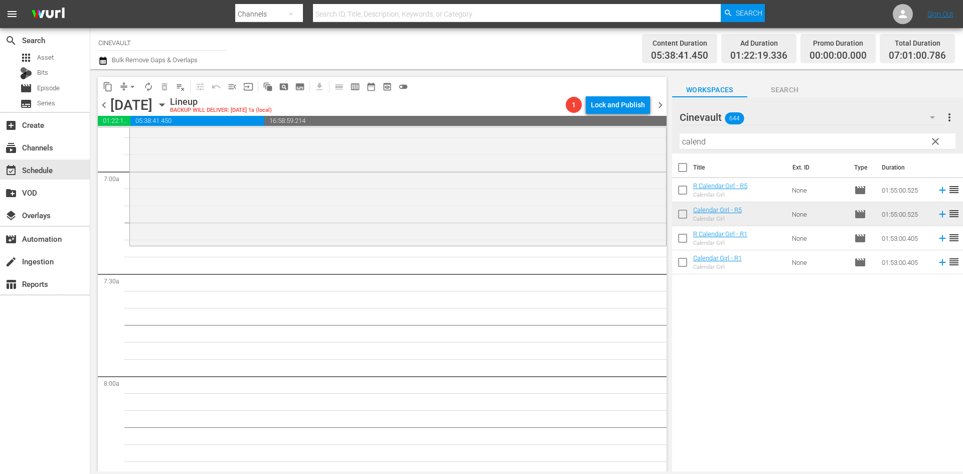
scroll to position [1405, 0]
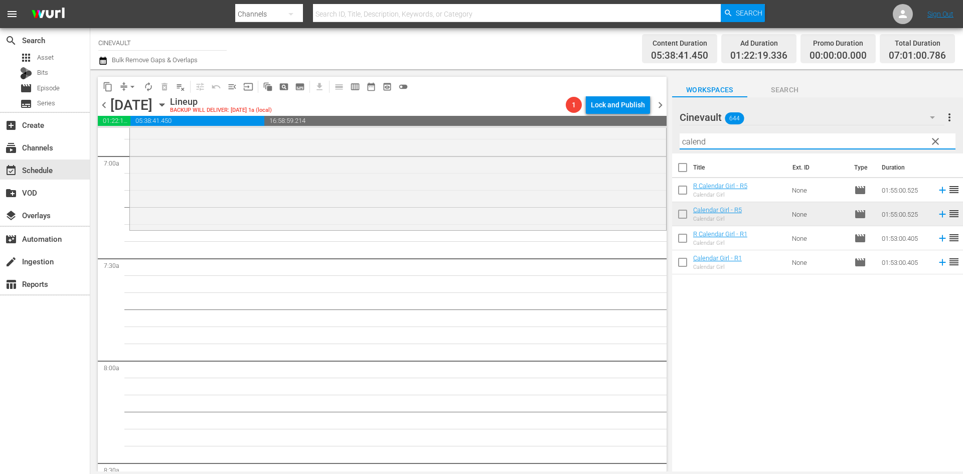
drag, startPoint x: 740, startPoint y: 139, endPoint x: 670, endPoint y: 132, distance: 70.6
click at [670, 132] on div "content_copy compress arrow_drop_down autorenew_outlined delete_forever_outline…" at bounding box center [526, 270] width 873 height 402
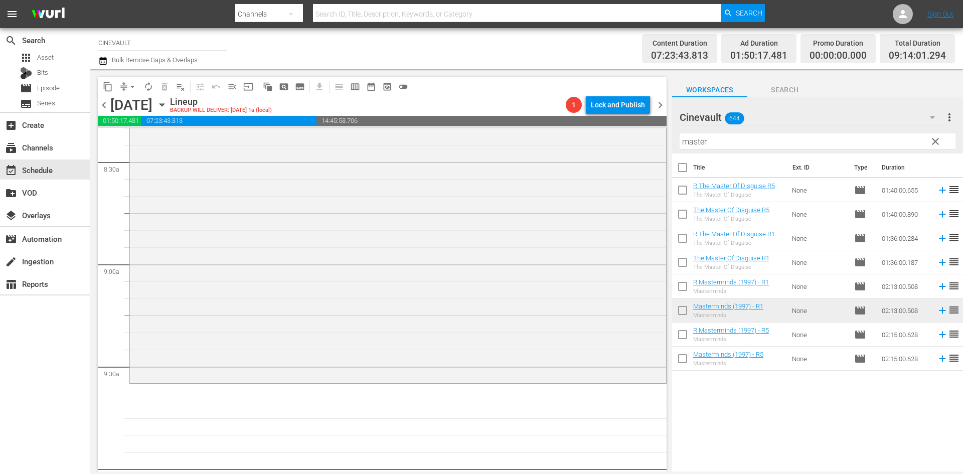
scroll to position [1756, 0]
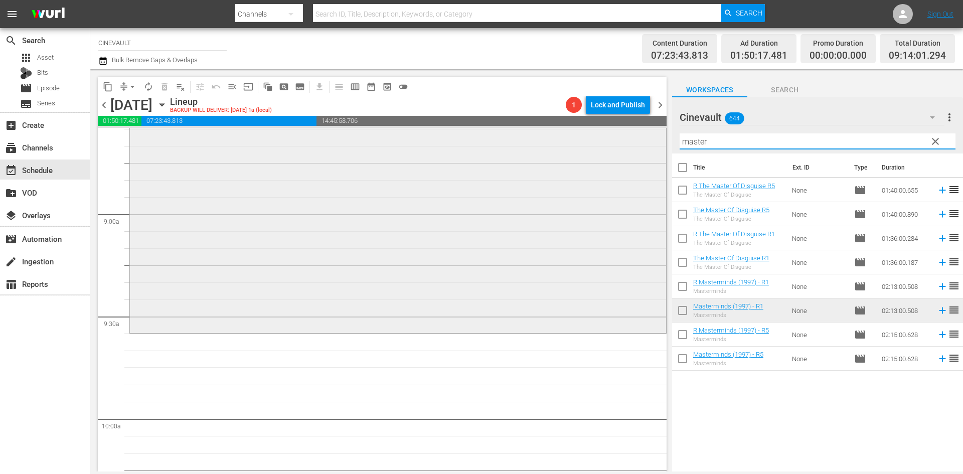
drag, startPoint x: 723, startPoint y: 135, endPoint x: 473, endPoint y: 134, distance: 250.3
click at [473, 134] on div "content_copy compress arrow_drop_down autorenew_outlined delete_forever_outline…" at bounding box center [526, 270] width 873 height 402
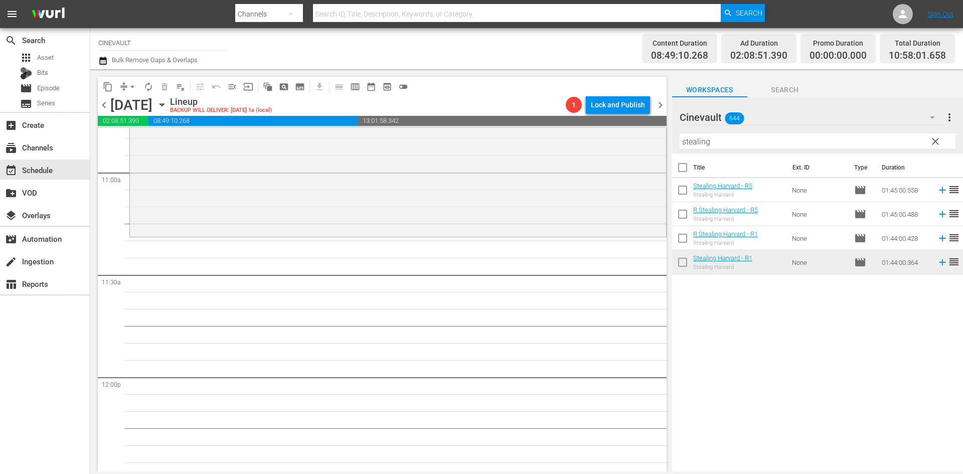
scroll to position [2207, 0]
drag, startPoint x: 728, startPoint y: 141, endPoint x: 606, endPoint y: 152, distance: 122.4
click at [606, 152] on div "content_copy compress arrow_drop_down autorenew_outlined delete_forever_outline…" at bounding box center [526, 270] width 873 height 402
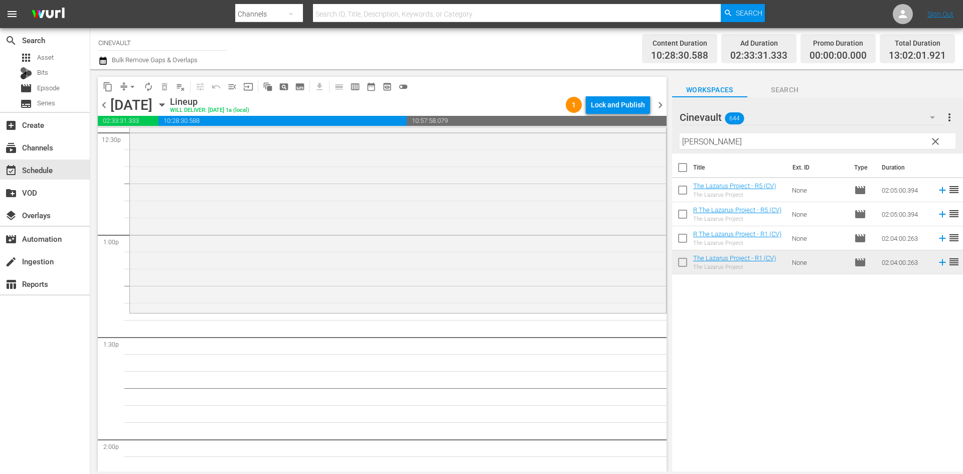
scroll to position [2559, 0]
drag, startPoint x: 768, startPoint y: 147, endPoint x: 547, endPoint y: 137, distance: 221.5
click at [547, 137] on div "content_copy compress arrow_drop_down autorenew_outlined delete_forever_outline…" at bounding box center [526, 270] width 873 height 402
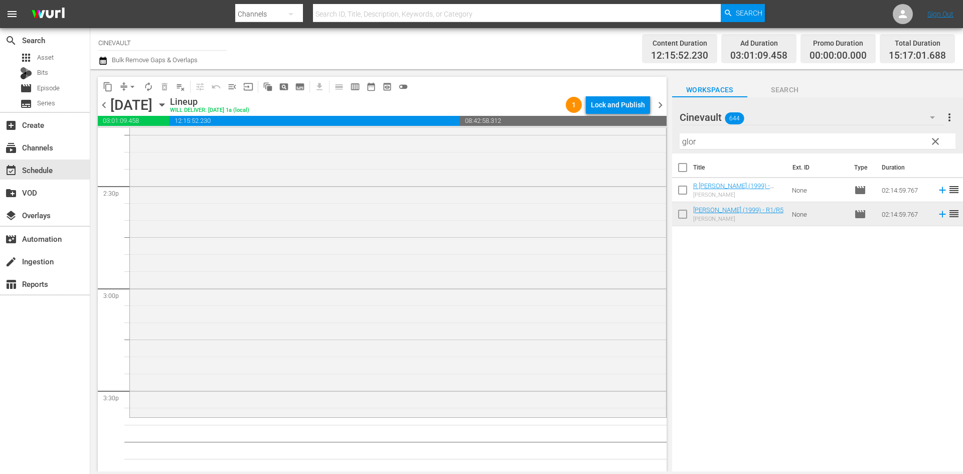
scroll to position [3060, 0]
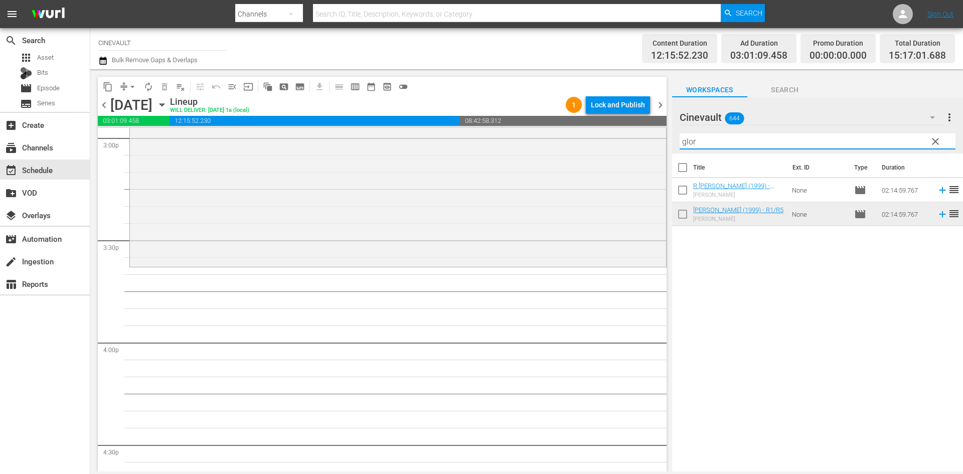
drag, startPoint x: 717, startPoint y: 147, endPoint x: 660, endPoint y: 144, distance: 57.3
click at [660, 144] on div "content_copy compress arrow_drop_down autorenew_outlined delete_forever_outline…" at bounding box center [526, 270] width 873 height 402
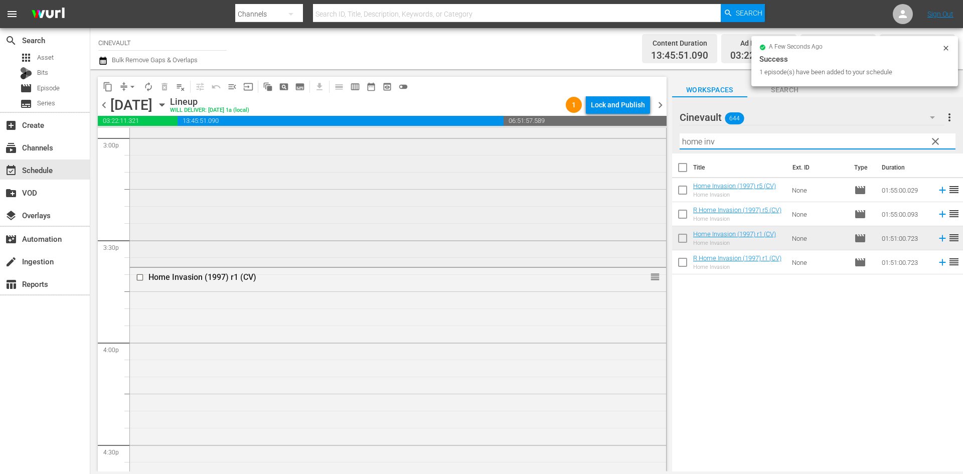
drag, startPoint x: 722, startPoint y: 137, endPoint x: 589, endPoint y: 158, distance: 134.5
click at [589, 158] on div "content_copy compress arrow_drop_down autorenew_outlined delete_forever_outline…" at bounding box center [526, 270] width 873 height 402
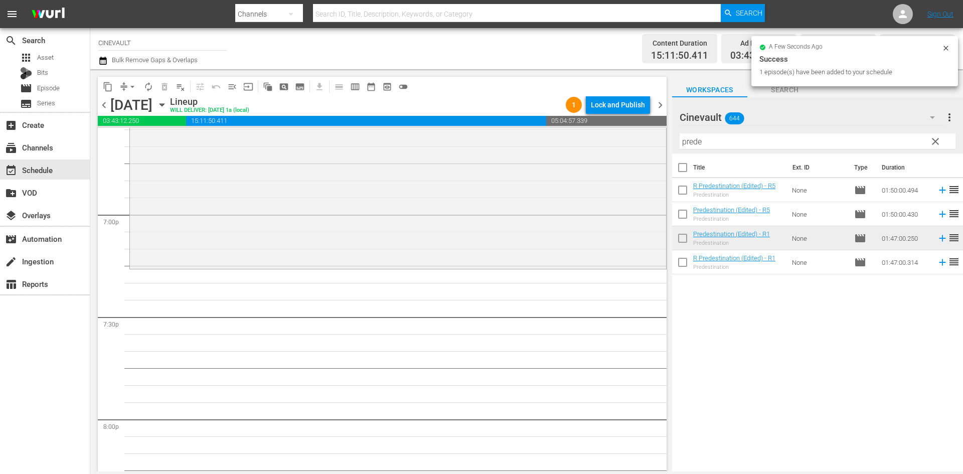
scroll to position [3813, 0]
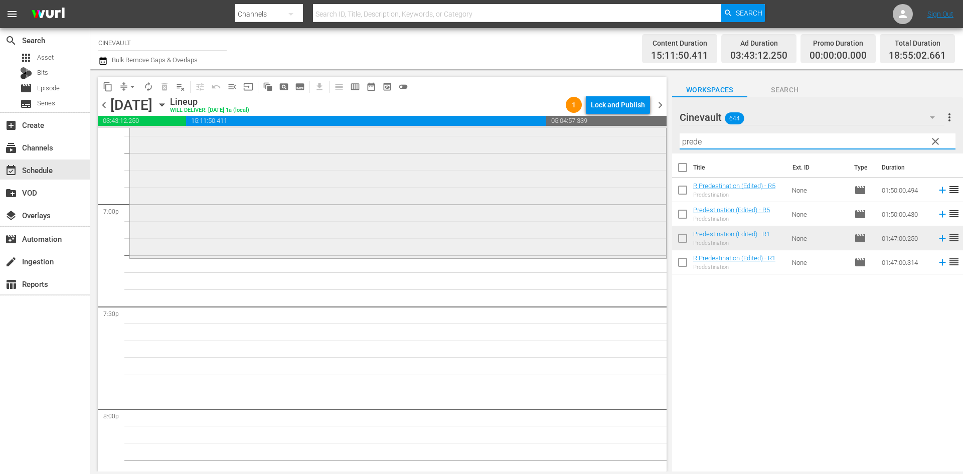
drag, startPoint x: 714, startPoint y: 147, endPoint x: 618, endPoint y: 147, distance: 96.3
click at [618, 147] on div "content_copy compress arrow_drop_down autorenew_outlined delete_forever_outline…" at bounding box center [526, 270] width 873 height 402
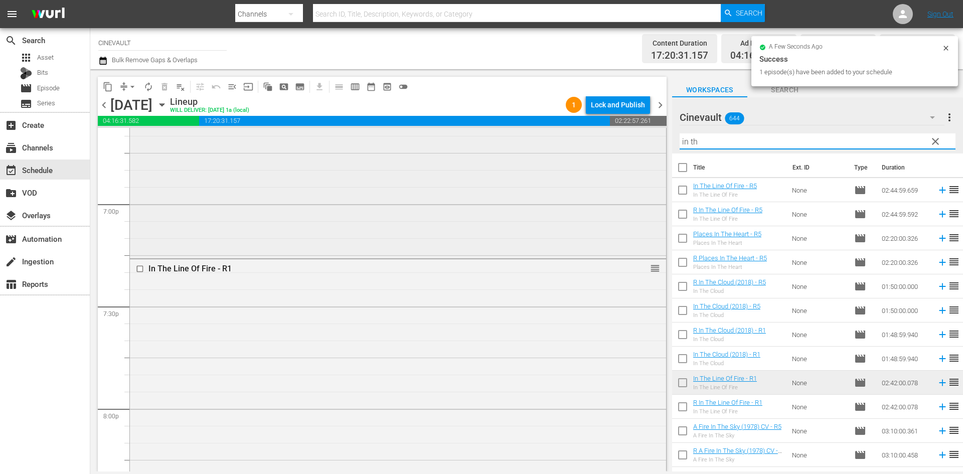
drag, startPoint x: 730, startPoint y: 138, endPoint x: 408, endPoint y: 169, distance: 324.0
click at [408, 169] on div "content_copy compress arrow_drop_down autorenew_outlined delete_forever_outline…" at bounding box center [526, 270] width 873 height 402
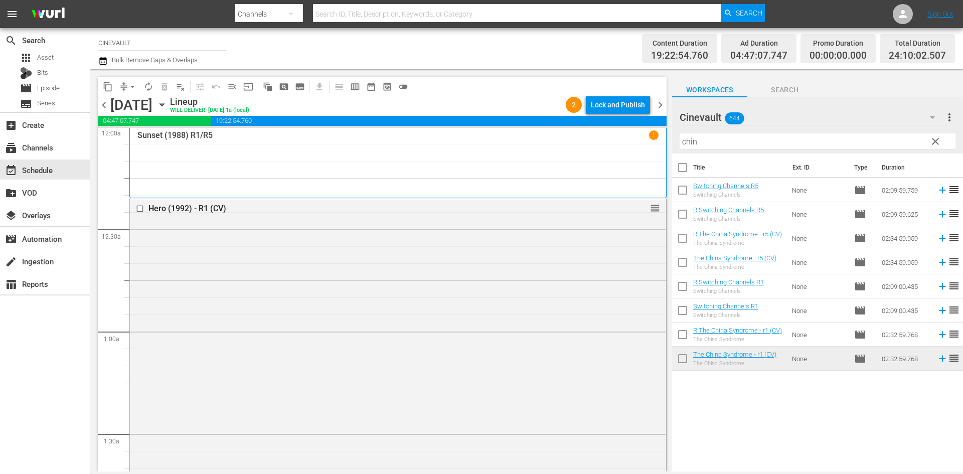
scroll to position [0, 0]
click at [602, 111] on div "Lock and Publish" at bounding box center [618, 105] width 54 height 18
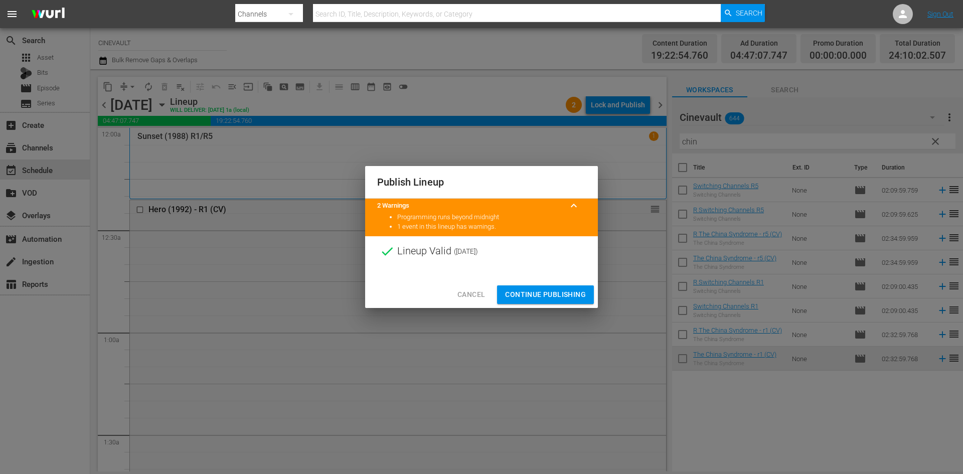
click at [579, 293] on span "Continue Publishing" at bounding box center [545, 294] width 81 height 13
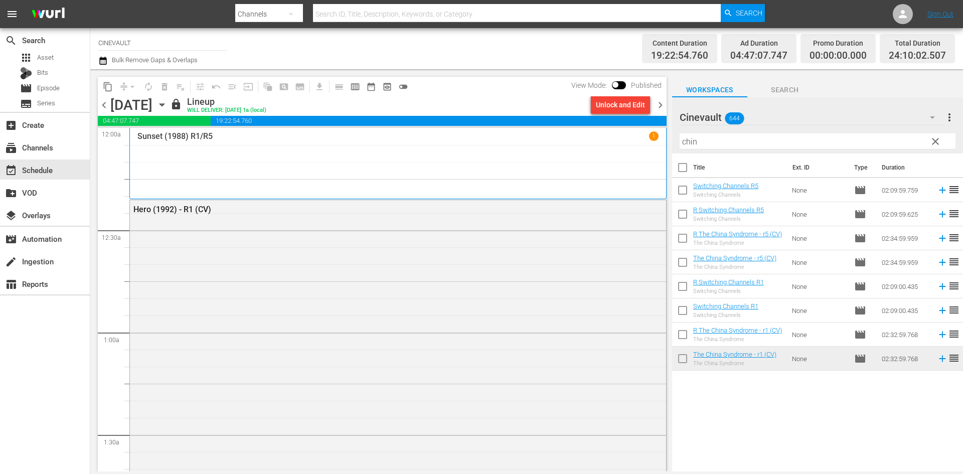
click at [661, 111] on span "chevron_right" at bounding box center [660, 105] width 13 height 13
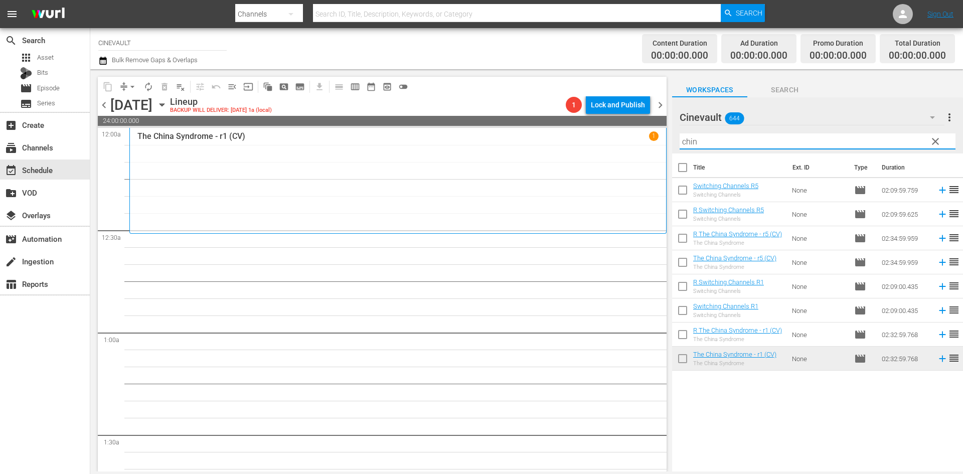
click at [764, 145] on input "chin" at bounding box center [818, 141] width 276 height 16
drag, startPoint x: 756, startPoint y: 142, endPoint x: 378, endPoint y: 135, distance: 377.8
click at [378, 135] on div "content_copy compress arrow_drop_down autorenew_outlined delete_forever_outline…" at bounding box center [526, 270] width 873 height 402
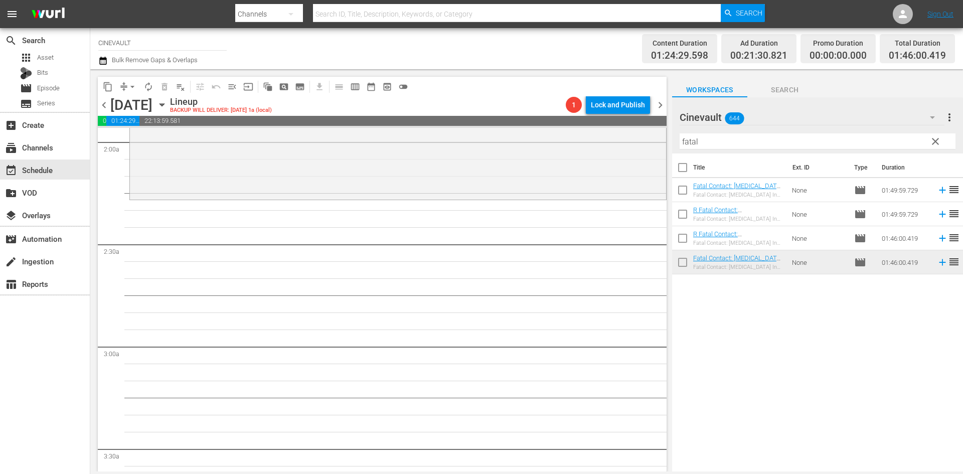
scroll to position [401, 0]
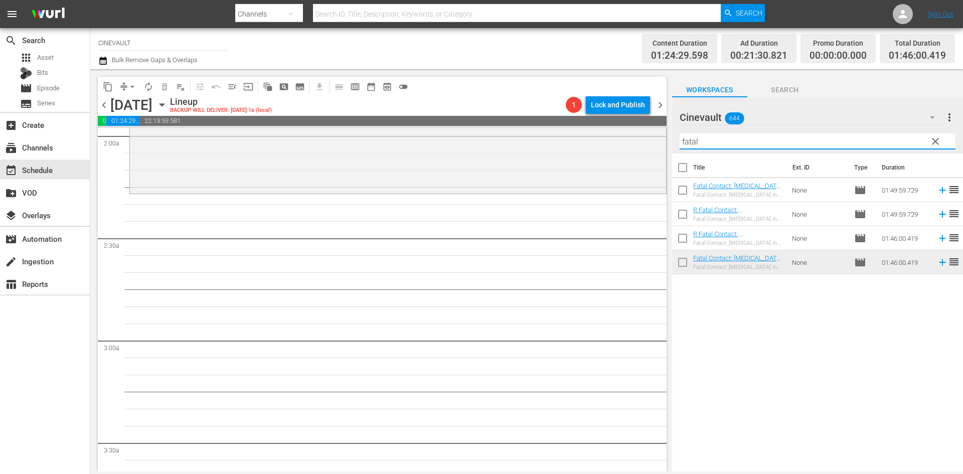
drag, startPoint x: 744, startPoint y: 145, endPoint x: 466, endPoint y: 126, distance: 278.1
click at [466, 126] on div "content_copy compress arrow_drop_down autorenew_outlined delete_forever_outline…" at bounding box center [526, 270] width 873 height 402
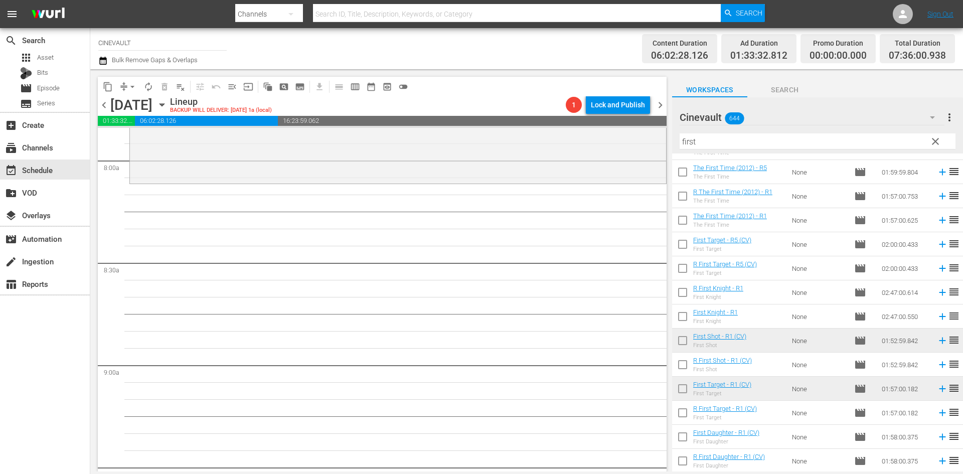
scroll to position [1605, 0]
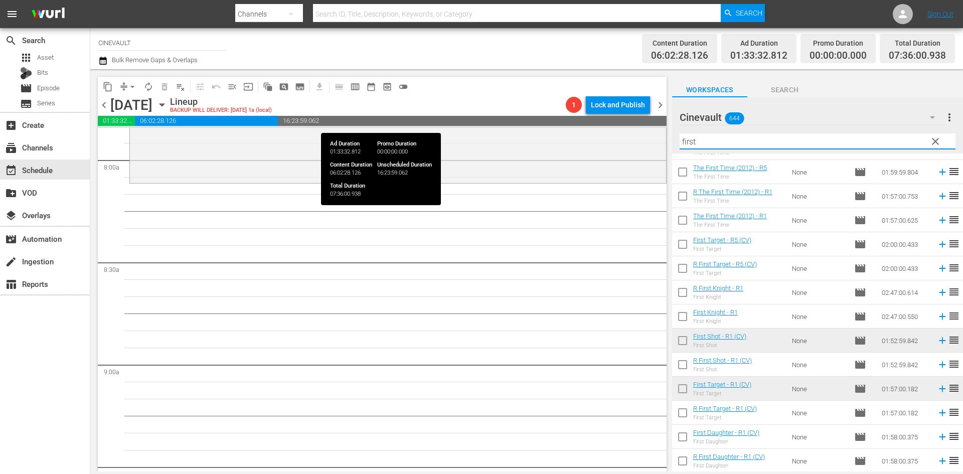
drag, startPoint x: 747, startPoint y: 136, endPoint x: 473, endPoint y: 123, distance: 274.2
click at [473, 123] on div "content_copy compress arrow_drop_down autorenew_outlined delete_forever_outline…" at bounding box center [526, 270] width 873 height 402
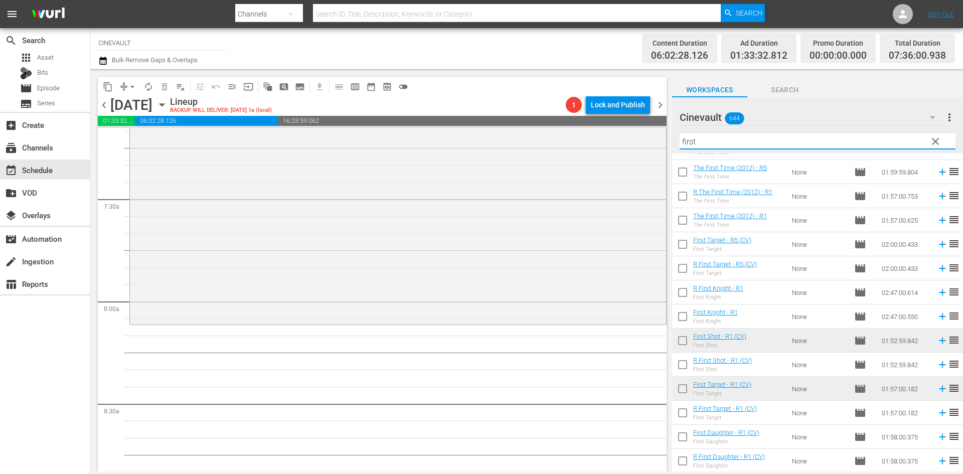
scroll to position [1505, 0]
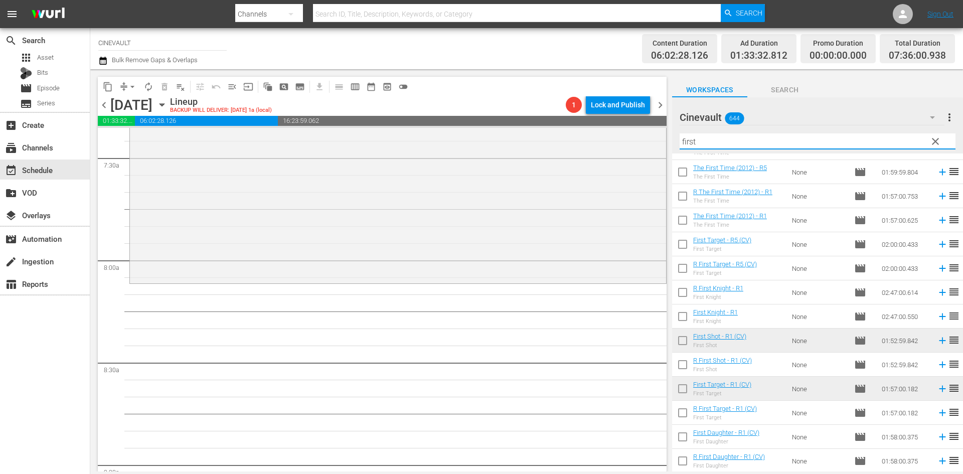
click at [729, 143] on input "first" at bounding box center [818, 141] width 276 height 16
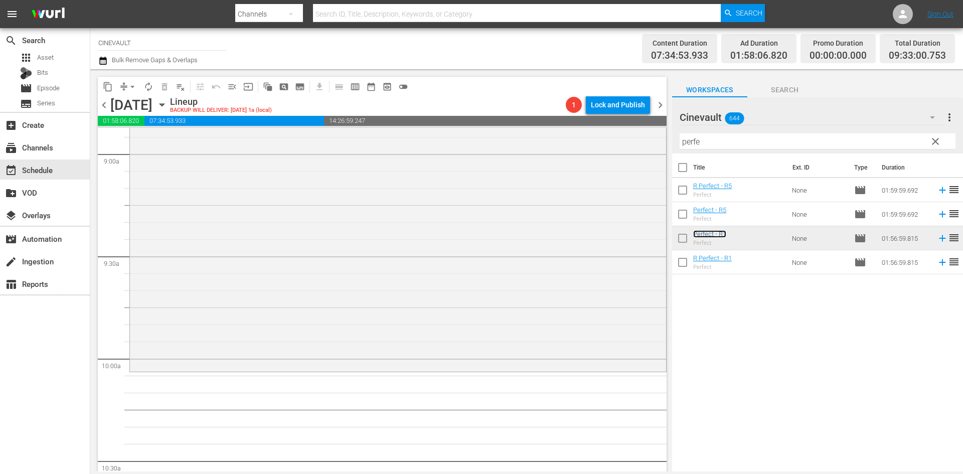
scroll to position [1906, 0]
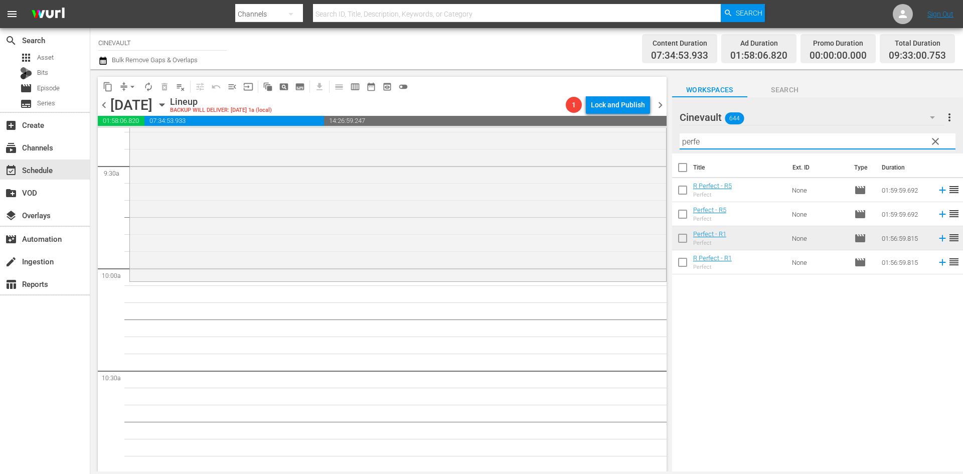
drag, startPoint x: 717, startPoint y: 144, endPoint x: 587, endPoint y: 127, distance: 131.1
click at [587, 127] on div "content_copy compress arrow_drop_down autorenew_outlined delete_forever_outline…" at bounding box center [526, 270] width 873 height 402
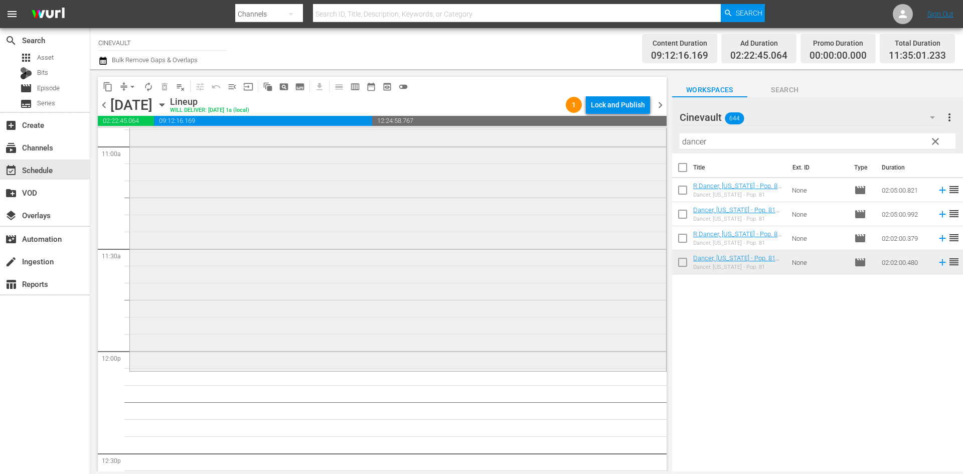
scroll to position [2258, 0]
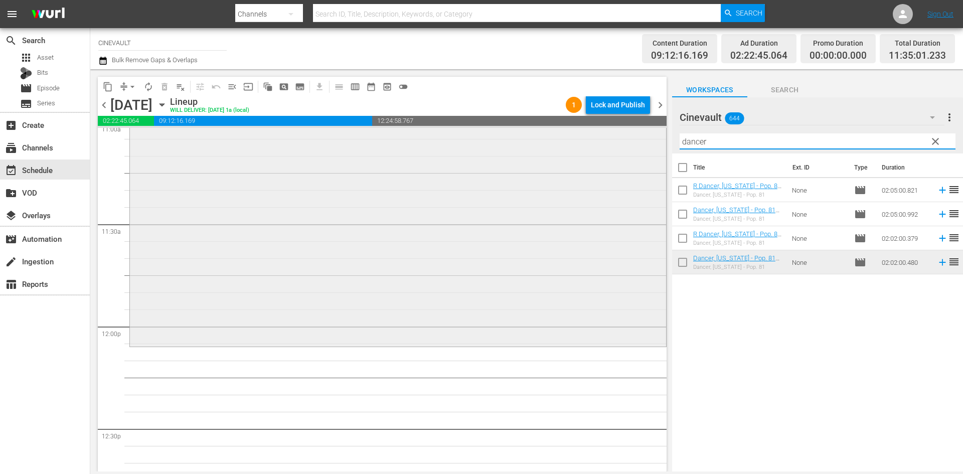
drag, startPoint x: 732, startPoint y: 144, endPoint x: 631, endPoint y: 144, distance: 101.8
click at [631, 144] on div "content_copy compress arrow_drop_down autorenew_outlined delete_forever_outline…" at bounding box center [526, 270] width 873 height 402
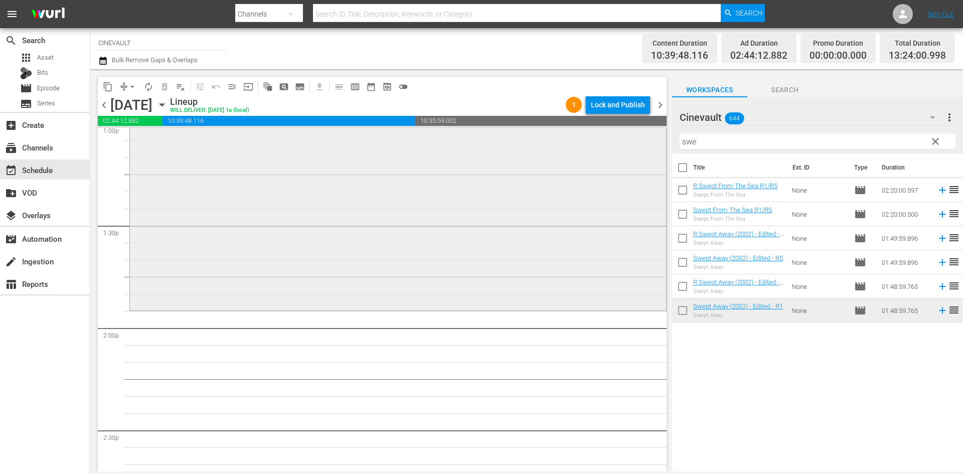
scroll to position [2709, 0]
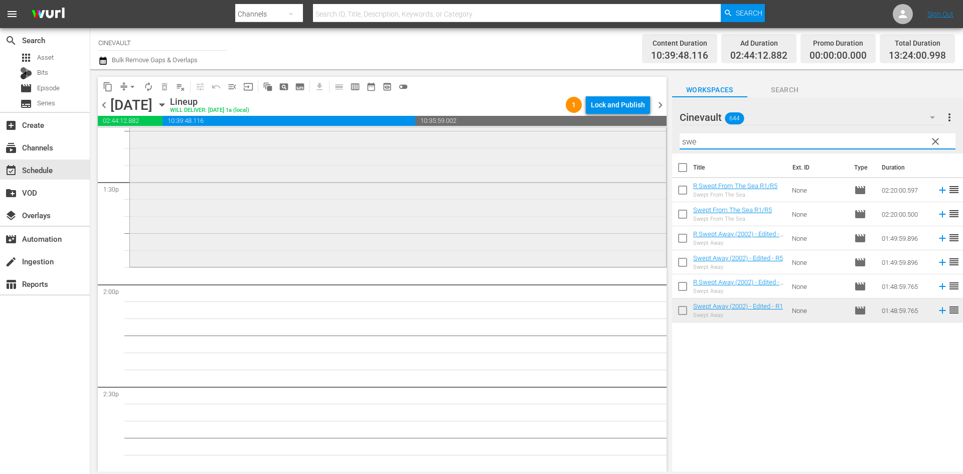
drag, startPoint x: 737, startPoint y: 141, endPoint x: 645, endPoint y: 141, distance: 92.3
click at [645, 141] on div "content_copy compress arrow_drop_down autorenew_outlined delete_forever_outline…" at bounding box center [526, 270] width 873 height 402
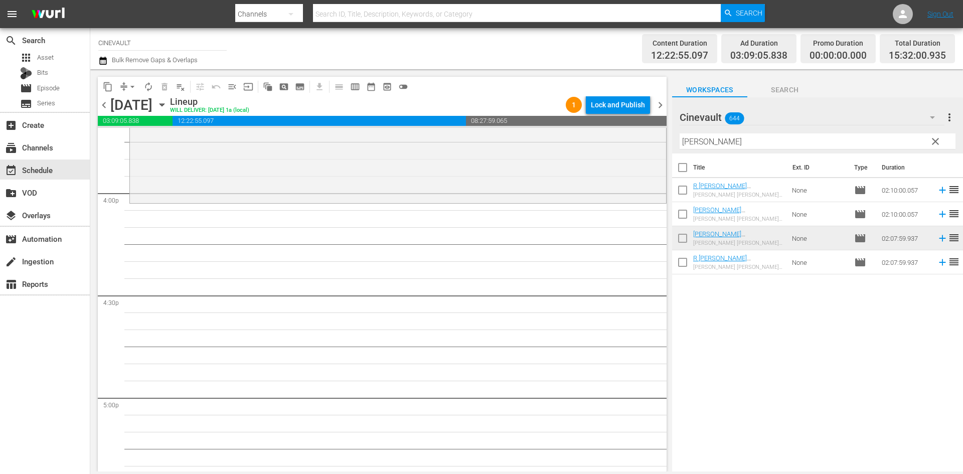
scroll to position [3211, 0]
drag, startPoint x: 739, startPoint y: 143, endPoint x: 665, endPoint y: 149, distance: 75.0
click at [665, 149] on div "content_copy compress arrow_drop_down autorenew_outlined delete_forever_outline…" at bounding box center [526, 270] width 873 height 402
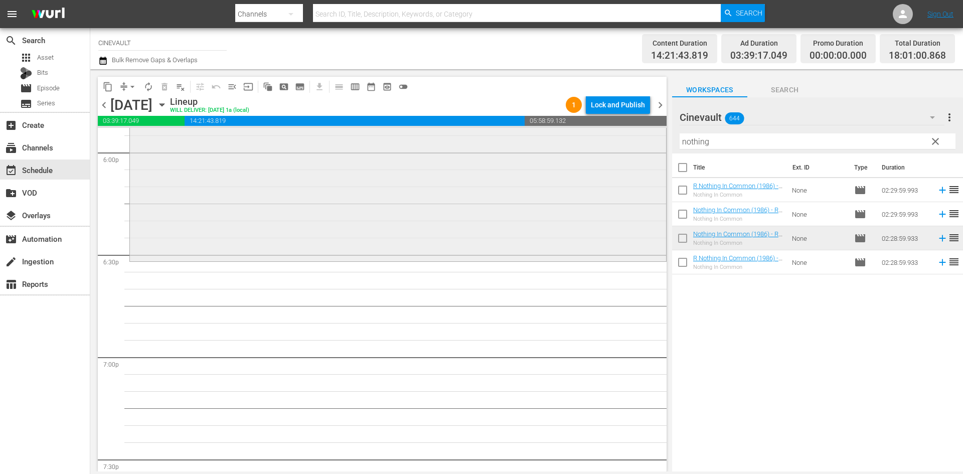
scroll to position [3662, 0]
drag, startPoint x: 740, startPoint y: 141, endPoint x: 649, endPoint y: 142, distance: 91.3
click at [649, 142] on div "content_copy compress arrow_drop_down autorenew_outlined delete_forever_outline…" at bounding box center [526, 270] width 873 height 402
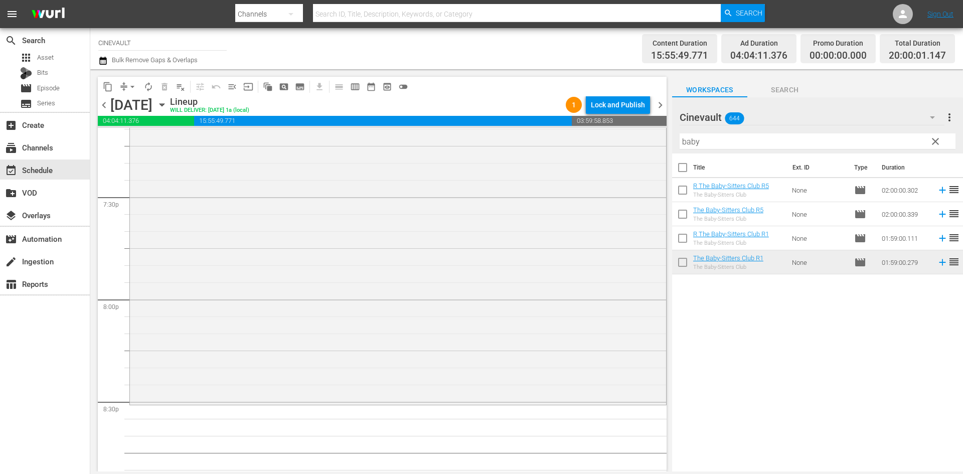
scroll to position [4014, 0]
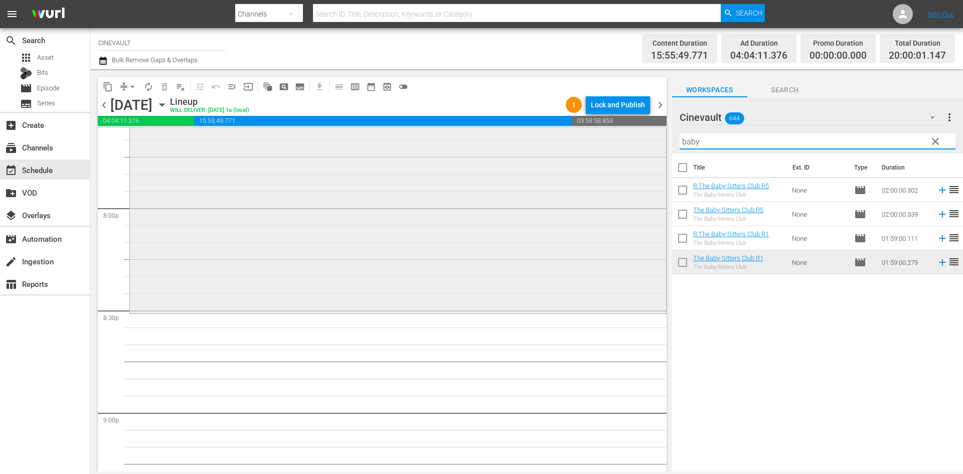
drag, startPoint x: 789, startPoint y: 141, endPoint x: 561, endPoint y: 145, distance: 227.8
click at [561, 145] on div "content_copy compress arrow_drop_down autorenew_outlined delete_forever_outline…" at bounding box center [526, 270] width 873 height 402
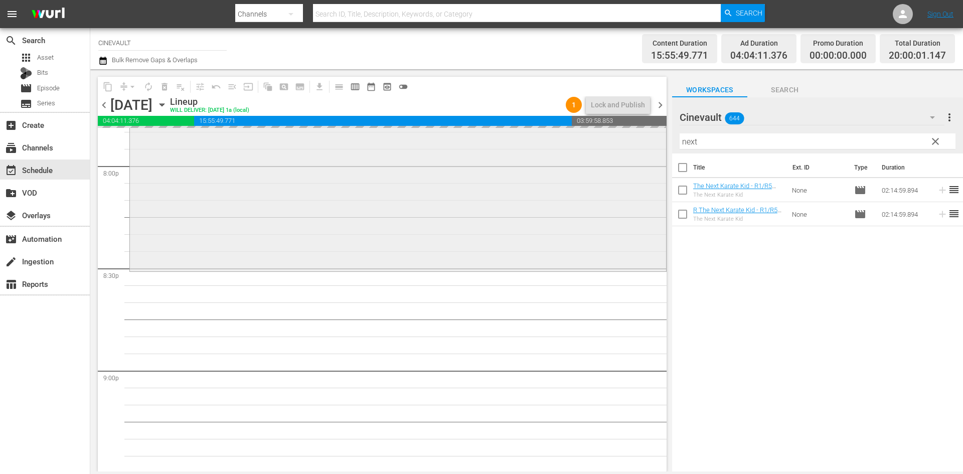
scroll to position [4114, 0]
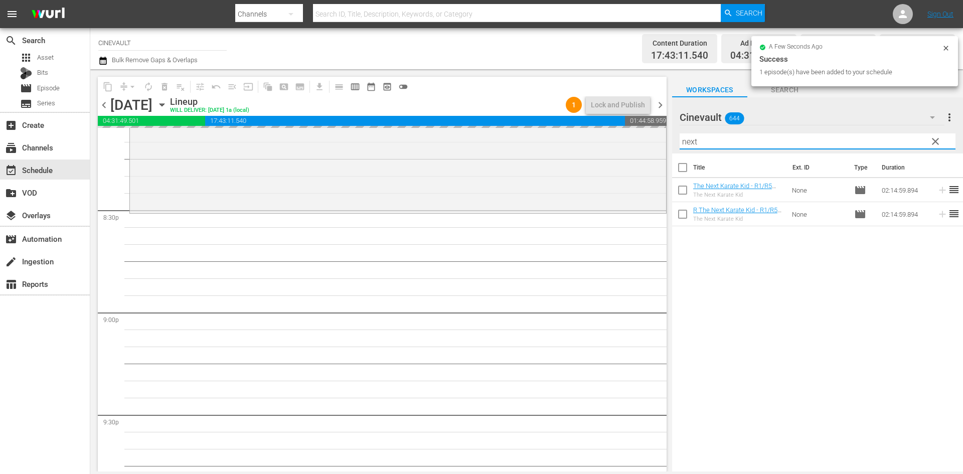
click at [506, 128] on div "content_copy compress arrow_drop_down autorenew_outlined delete_forever_outline…" at bounding box center [526, 270] width 873 height 402
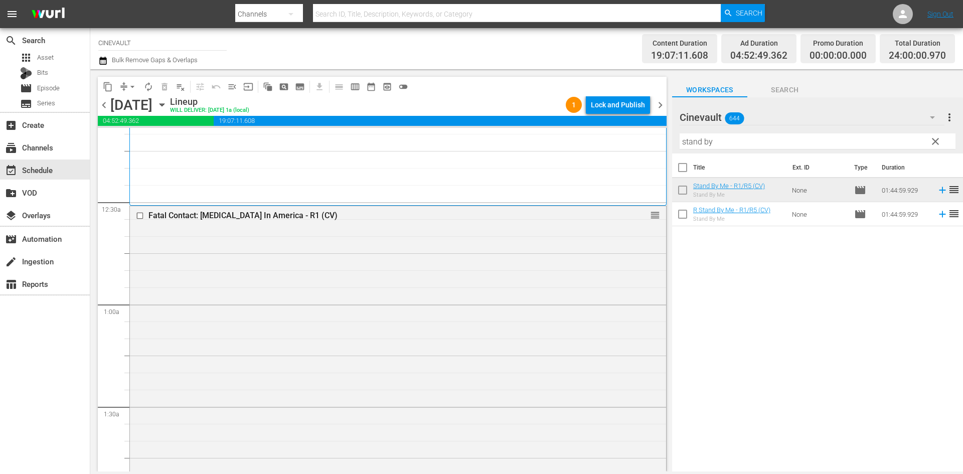
scroll to position [0, 0]
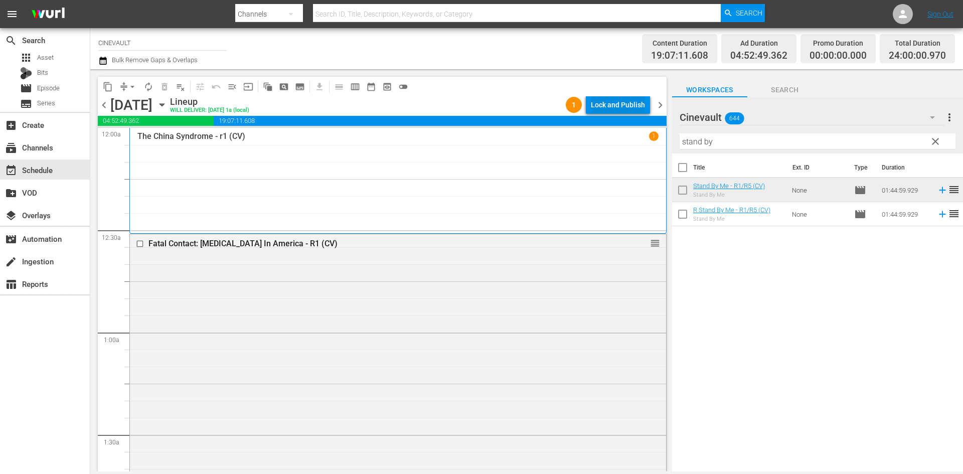
click at [620, 105] on div "Lock and Publish" at bounding box center [618, 105] width 54 height 18
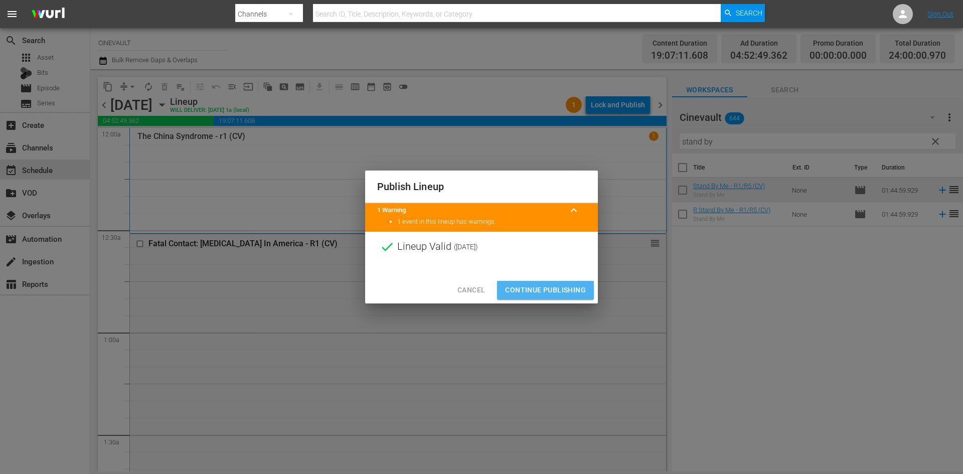
click at [580, 285] on span "Continue Publishing" at bounding box center [545, 290] width 81 height 13
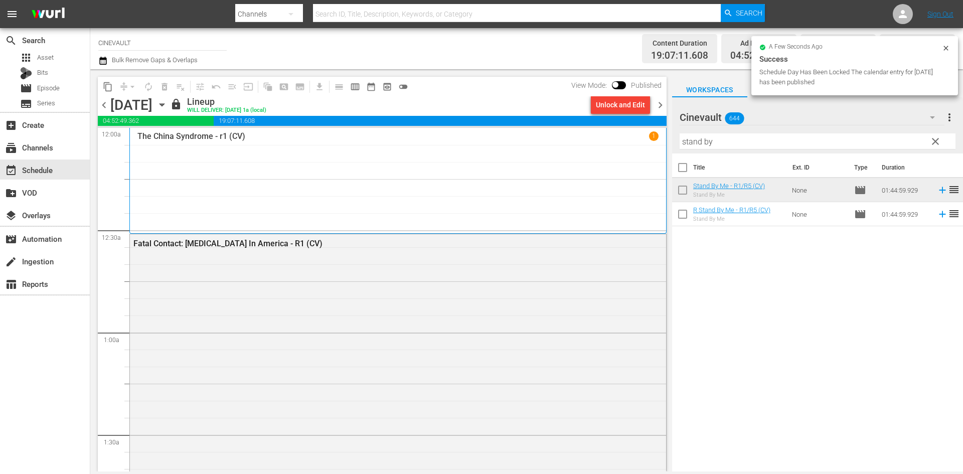
click at [658, 102] on span "chevron_right" at bounding box center [660, 105] width 13 height 13
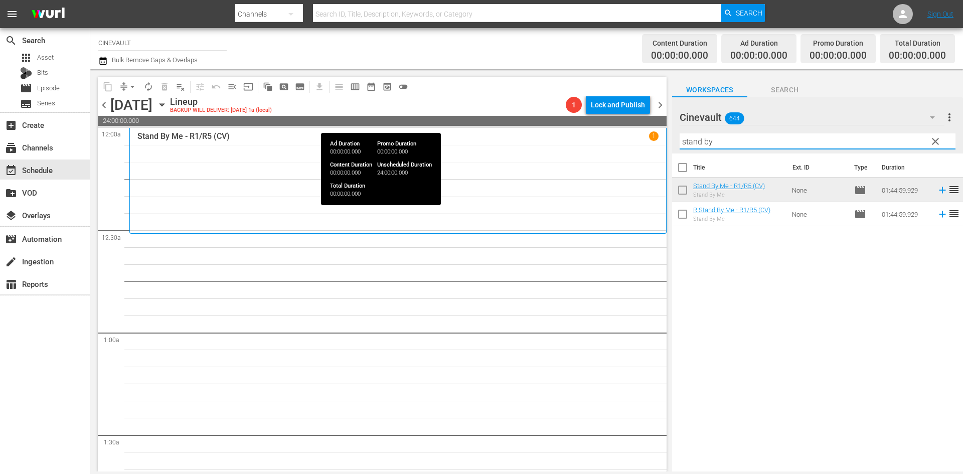
drag, startPoint x: 736, startPoint y: 138, endPoint x: 595, endPoint y: 118, distance: 142.9
click at [595, 118] on div "content_copy compress arrow_drop_down autorenew_outlined delete_forever_outline…" at bounding box center [526, 270] width 873 height 402
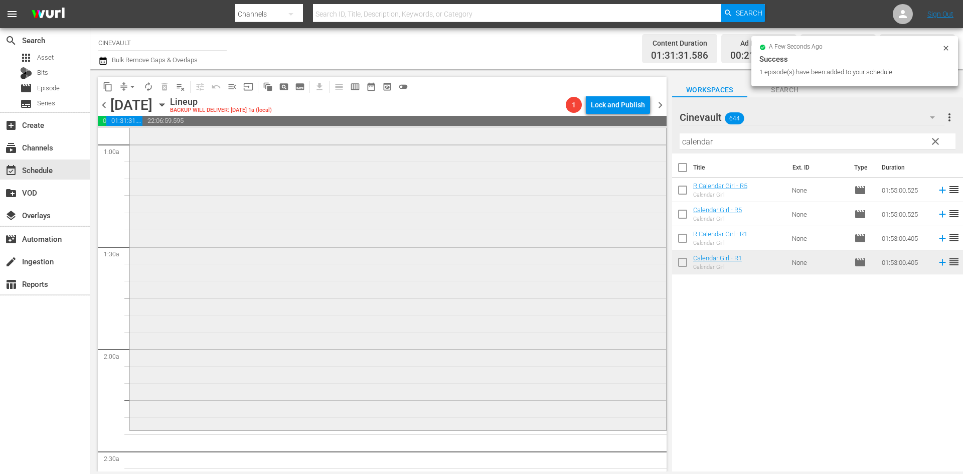
scroll to position [201, 0]
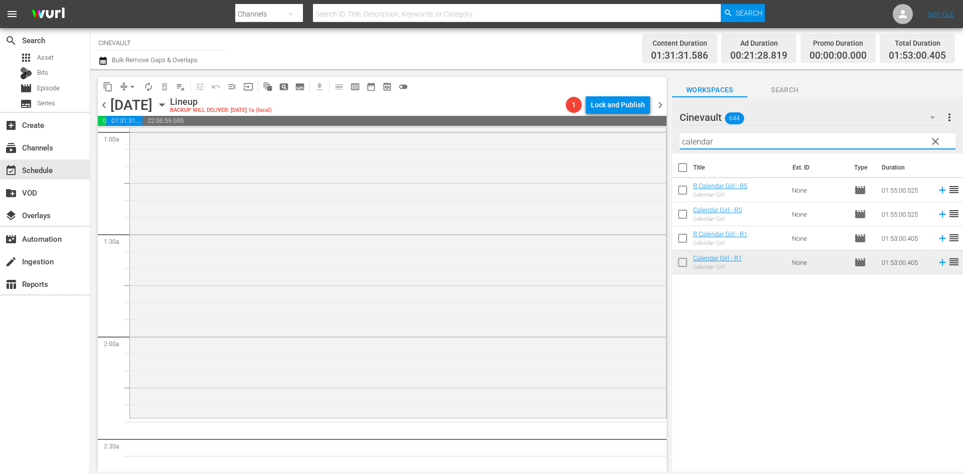
drag, startPoint x: 786, startPoint y: 147, endPoint x: 489, endPoint y: 111, distance: 298.7
click at [489, 111] on div "content_copy compress arrow_drop_down autorenew_outlined delete_forever_outline…" at bounding box center [526, 270] width 873 height 402
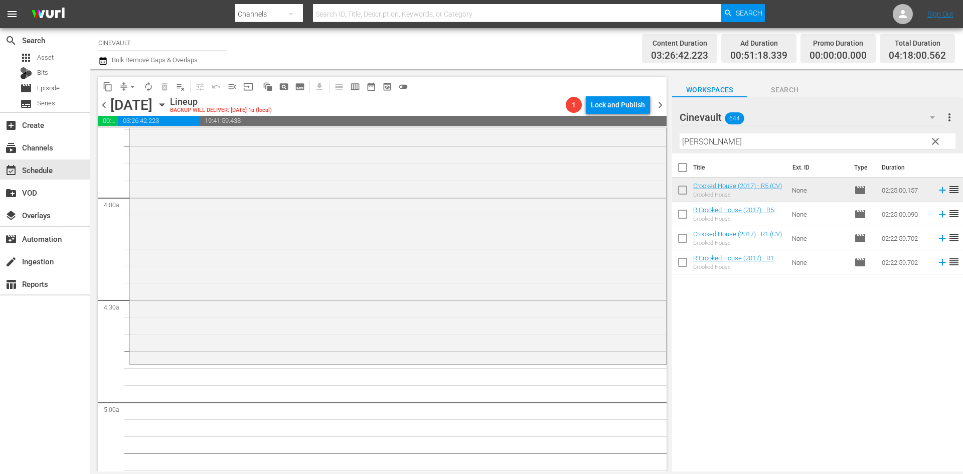
scroll to position [753, 0]
drag, startPoint x: 763, startPoint y: 142, endPoint x: 521, endPoint y: 159, distance: 242.3
click at [521, 159] on div "content_copy compress arrow_drop_down autorenew_outlined delete_forever_outline…" at bounding box center [526, 270] width 873 height 402
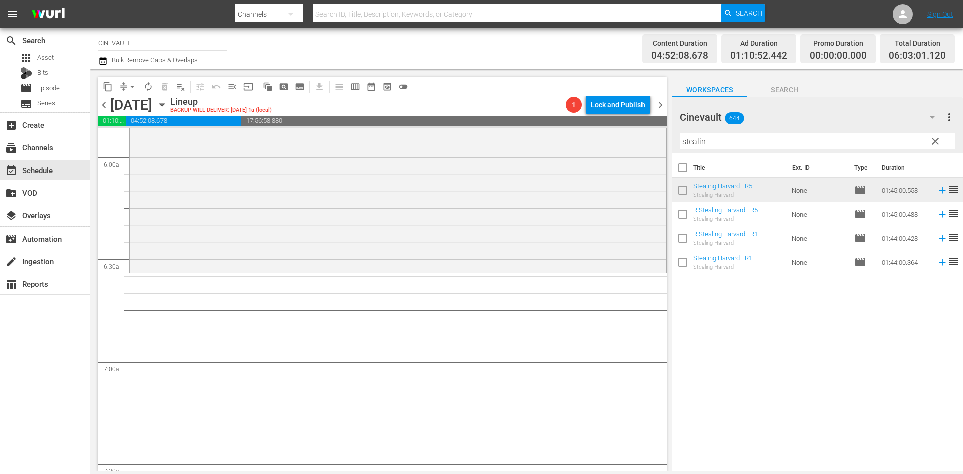
scroll to position [1204, 0]
drag, startPoint x: 723, startPoint y: 143, endPoint x: 661, endPoint y: 143, distance: 62.7
click at [661, 143] on div "content_copy compress arrow_drop_down autorenew_outlined delete_forever_outline…" at bounding box center [526, 270] width 873 height 402
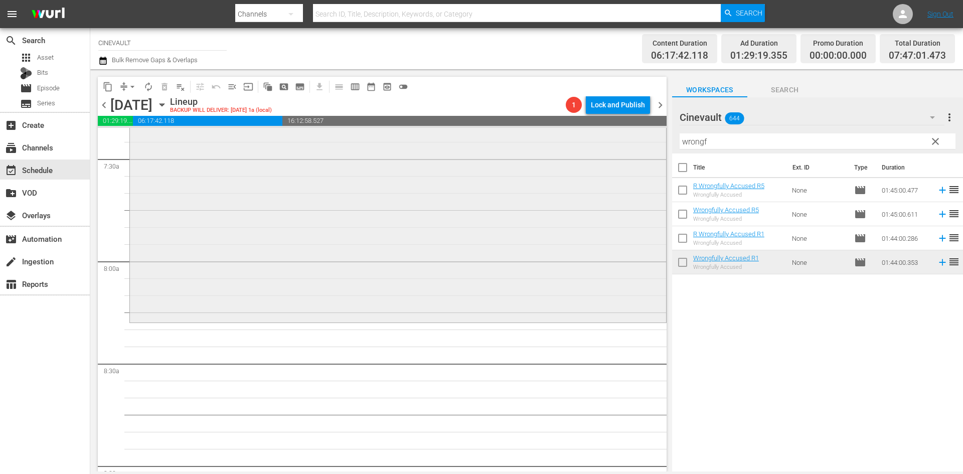
scroll to position [1505, 0]
drag, startPoint x: 732, startPoint y: 144, endPoint x: 569, endPoint y: 139, distance: 163.1
click at [569, 139] on div "content_copy compress arrow_drop_down autorenew_outlined delete_forever_outline…" at bounding box center [526, 270] width 873 height 402
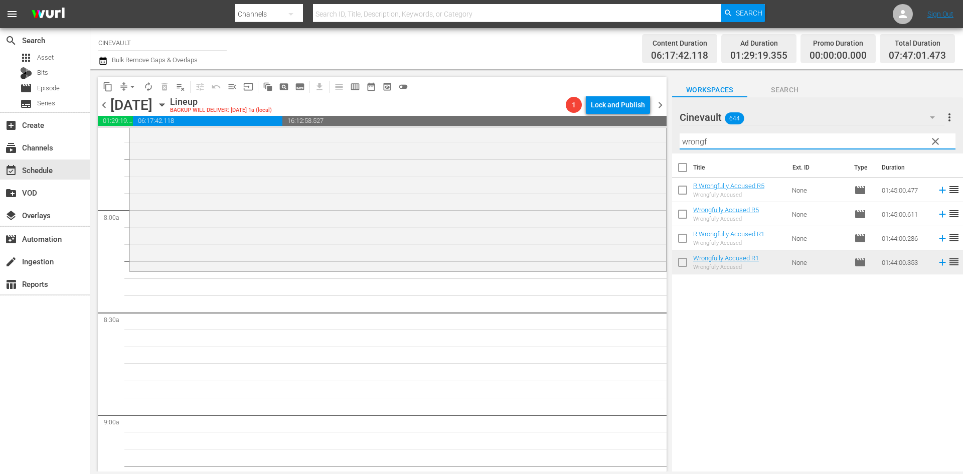
click at [719, 149] on input "wrongf" at bounding box center [818, 141] width 276 height 16
drag, startPoint x: 716, startPoint y: 146, endPoint x: 661, endPoint y: 146, distance: 54.7
click at [661, 146] on div "content_copy compress arrow_drop_down autorenew_outlined delete_forever_outline…" at bounding box center [526, 270] width 873 height 402
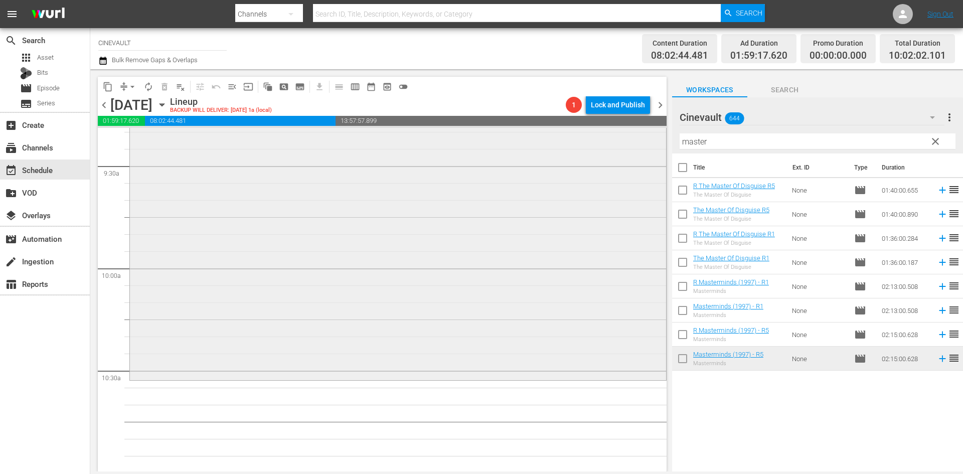
scroll to position [1957, 0]
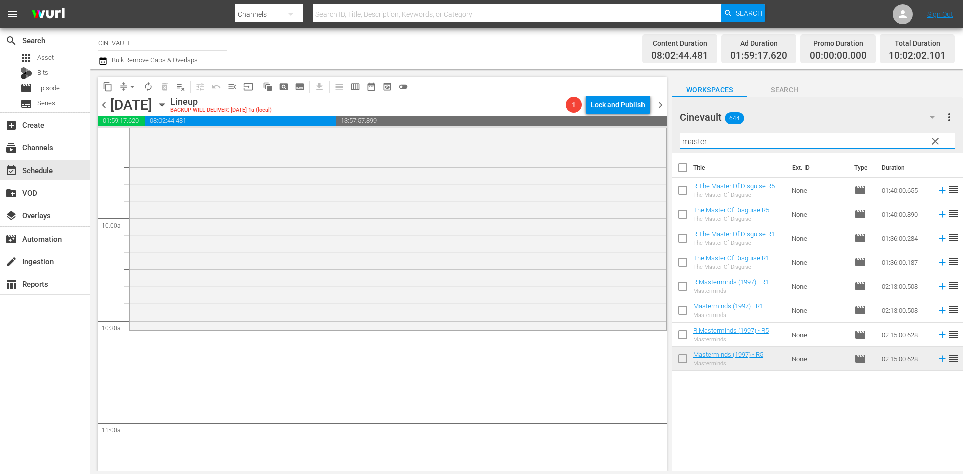
drag, startPoint x: 729, startPoint y: 141, endPoint x: 661, endPoint y: 131, distance: 69.5
click at [661, 131] on div "content_copy compress arrow_drop_down autorenew_outlined delete_forever_outline…" at bounding box center [526, 270] width 873 height 402
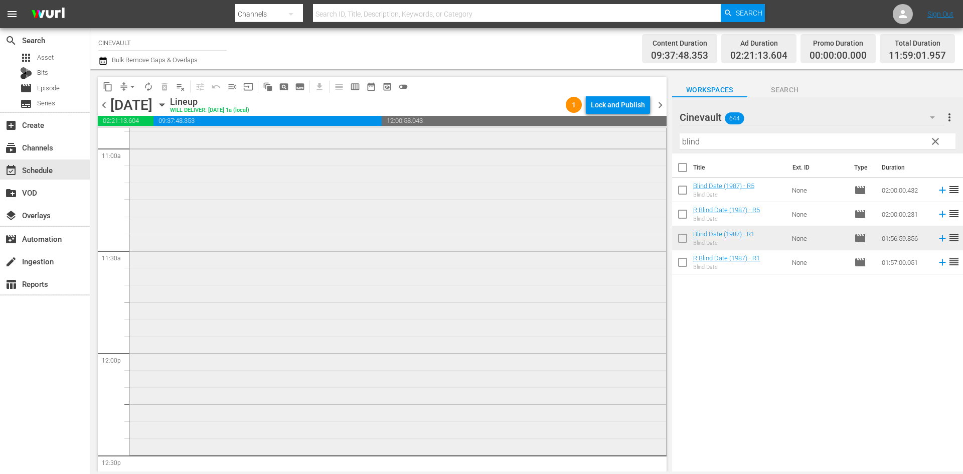
scroll to position [2308, 0]
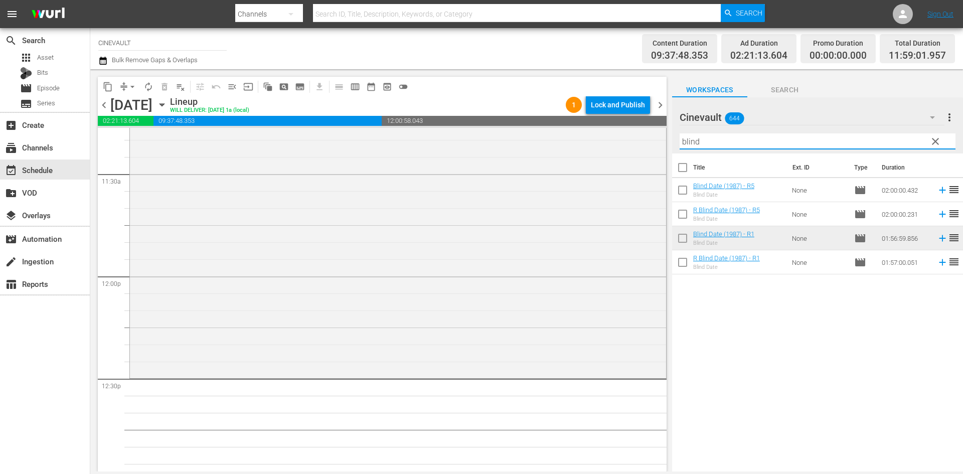
drag, startPoint x: 757, startPoint y: 134, endPoint x: 548, endPoint y: 121, distance: 209.1
click at [548, 121] on div "content_copy compress arrow_drop_down autorenew_outlined delete_forever_outline…" at bounding box center [526, 270] width 873 height 402
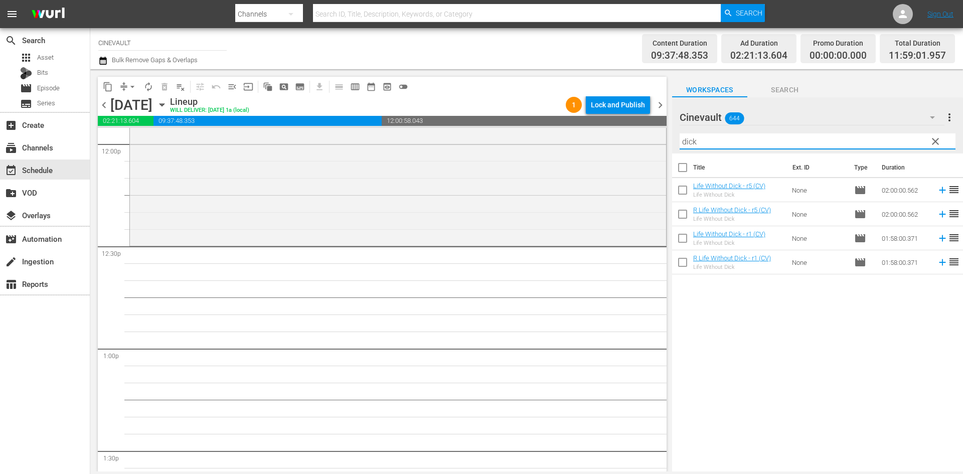
scroll to position [2458, 0]
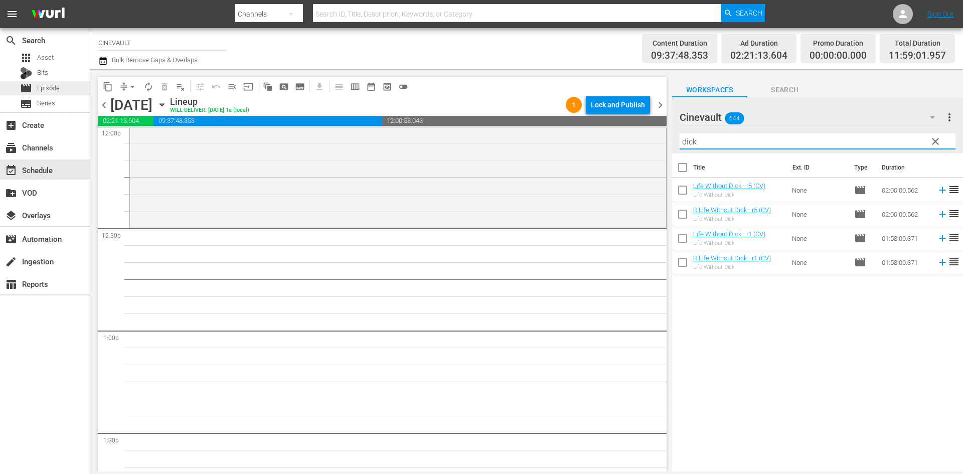
type input "dick"
click at [47, 84] on span "Episode" at bounding box center [48, 88] width 23 height 10
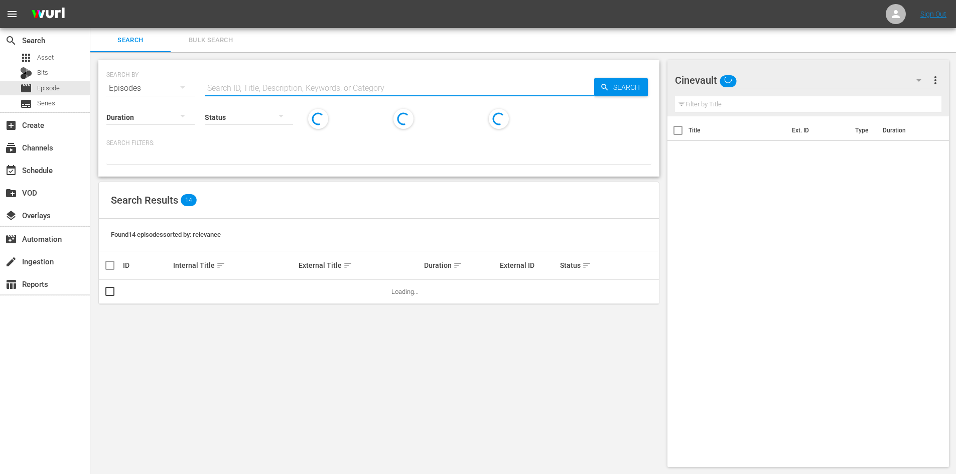
click at [405, 92] on input "text" at bounding box center [399, 88] width 389 height 24
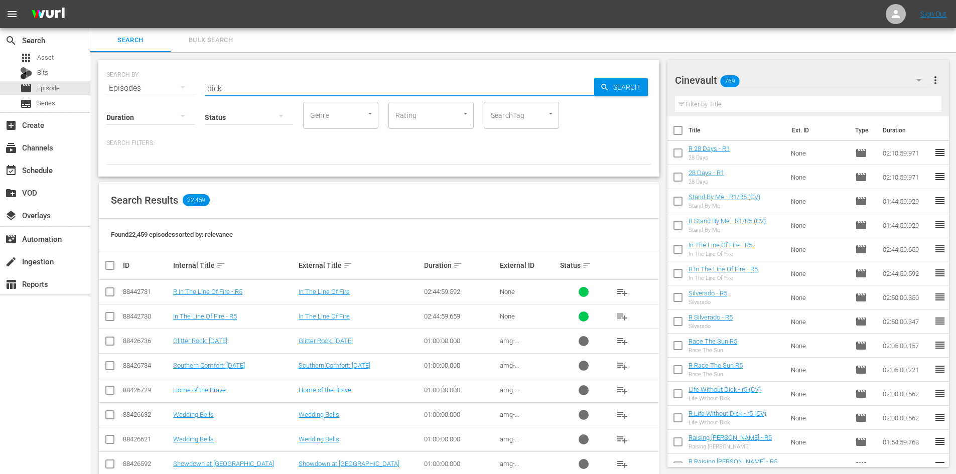
type input "dick"
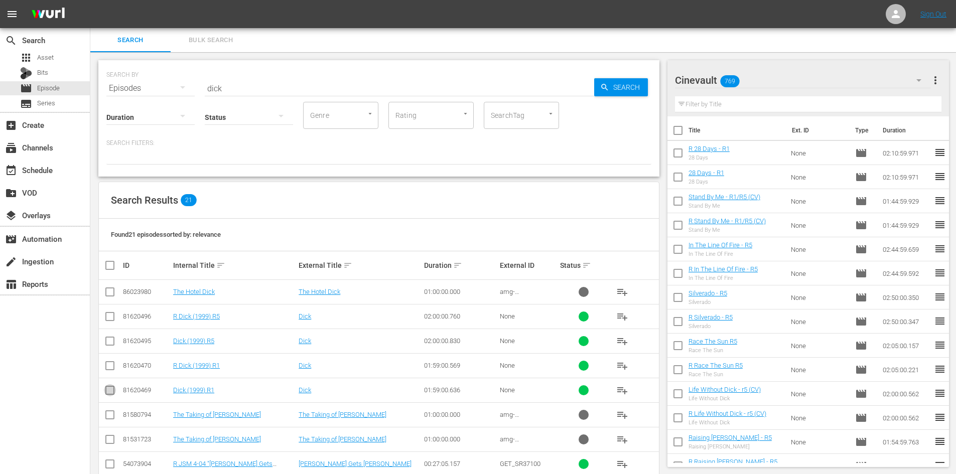
click at [109, 393] on input "checkbox" at bounding box center [110, 392] width 12 height 12
checkbox input "true"
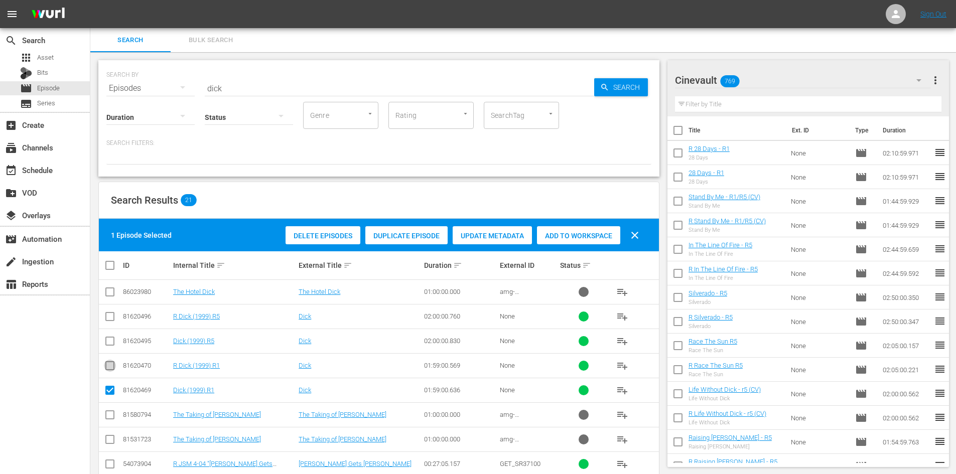
click at [109, 360] on icon at bounding box center [110, 366] width 12 height 12
click at [109, 368] on input "checkbox" at bounding box center [110, 368] width 12 height 12
checkbox input "true"
click at [107, 338] on input "checkbox" at bounding box center [110, 343] width 12 height 12
checkbox input "true"
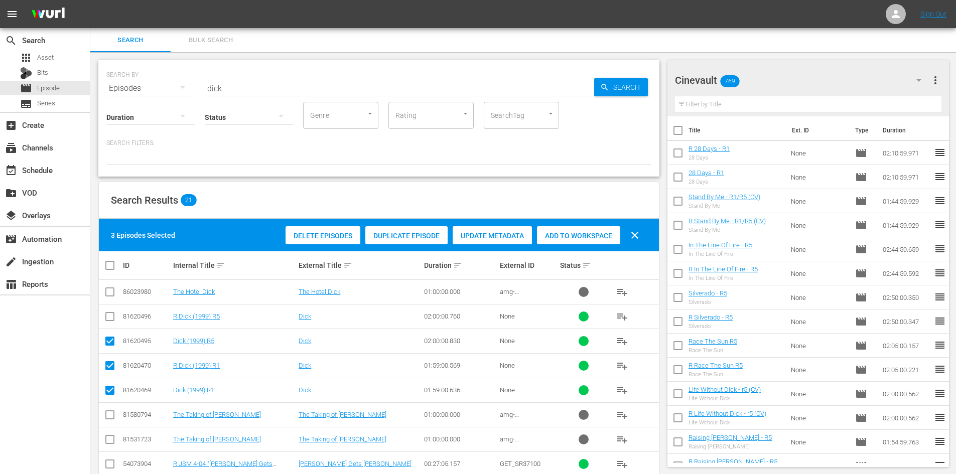
click at [110, 318] on input "checkbox" at bounding box center [110, 319] width 12 height 12
checkbox input "true"
click at [568, 233] on span "Add to Workspace" at bounding box center [578, 236] width 83 height 8
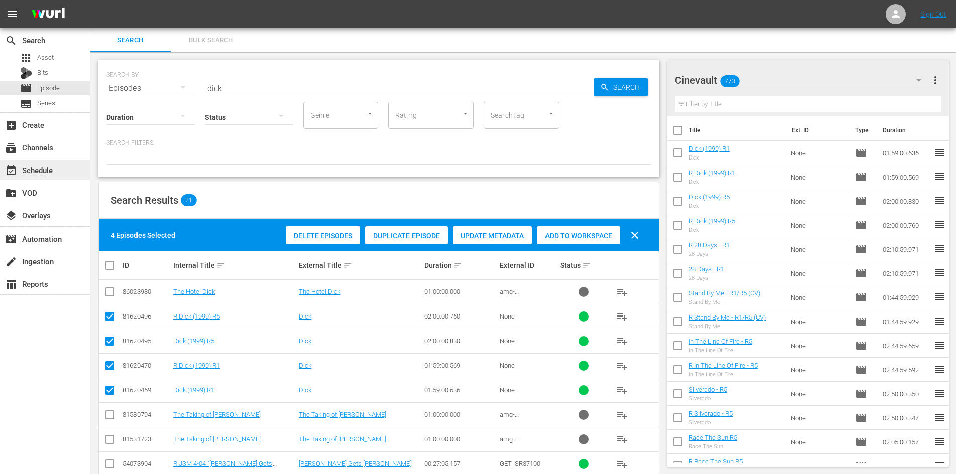
click at [34, 162] on div "event_available Schedule" at bounding box center [45, 170] width 90 height 20
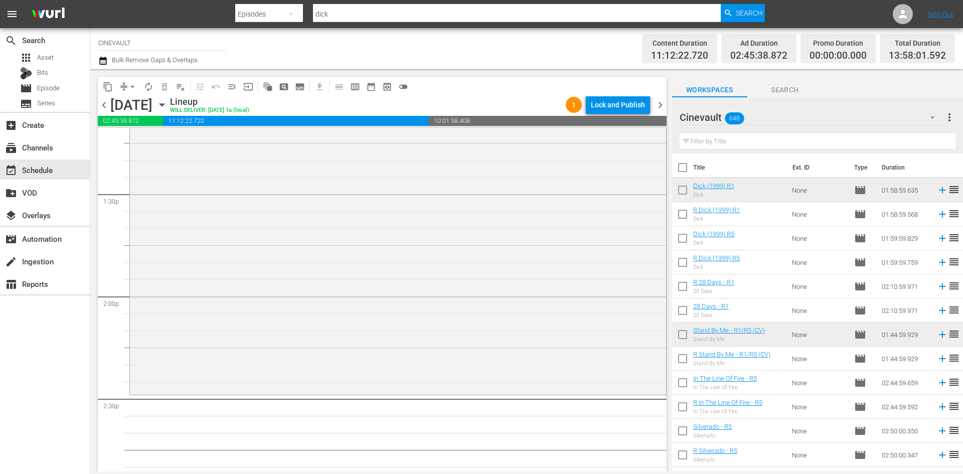
scroll to position [2799, 0]
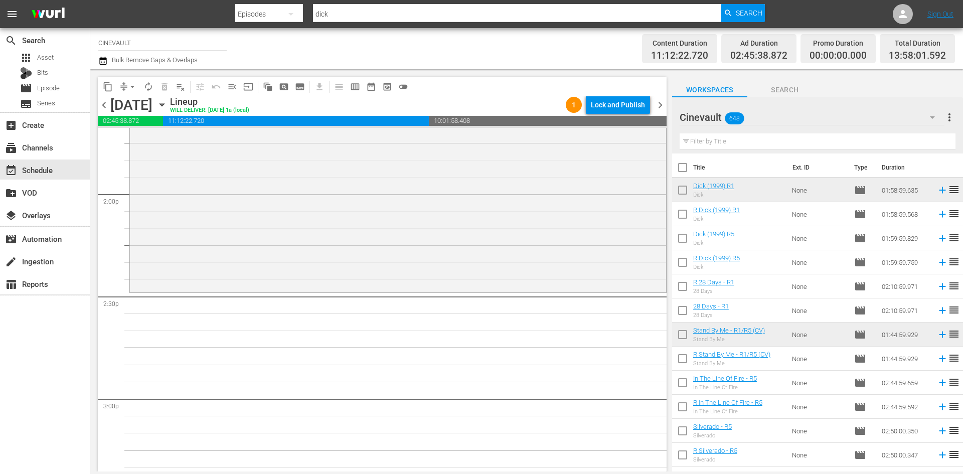
click at [750, 144] on input "text" at bounding box center [818, 141] width 276 height 16
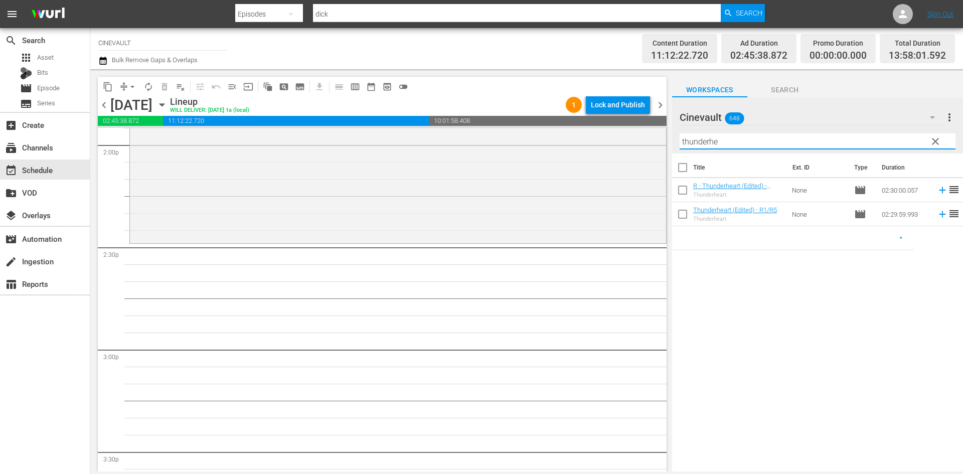
scroll to position [2850, 0]
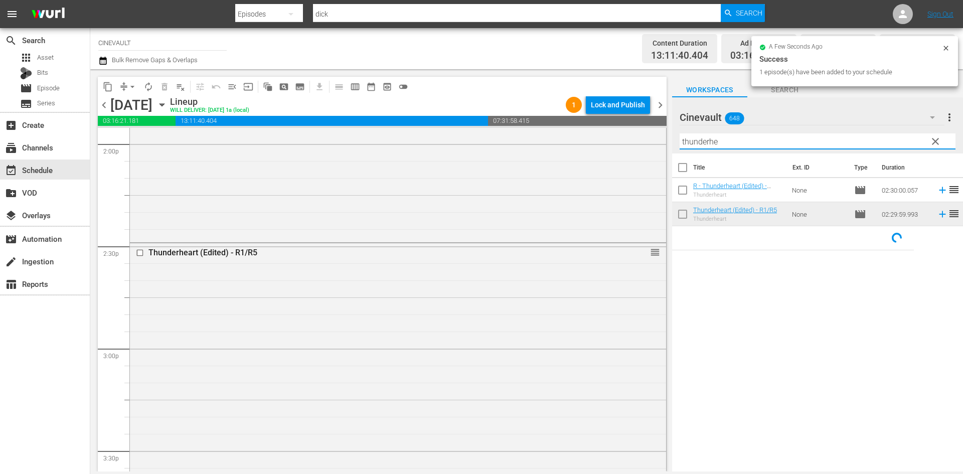
drag, startPoint x: 749, startPoint y: 143, endPoint x: 651, endPoint y: 140, distance: 97.9
click at [634, 140] on div "content_copy compress arrow_drop_down autorenew_outlined delete_forever_outline…" at bounding box center [526, 270] width 873 height 402
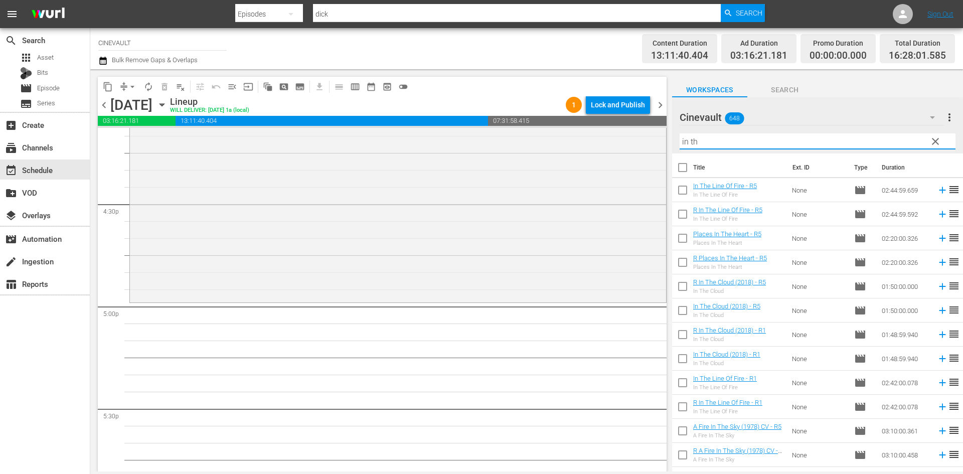
scroll to position [90, 0]
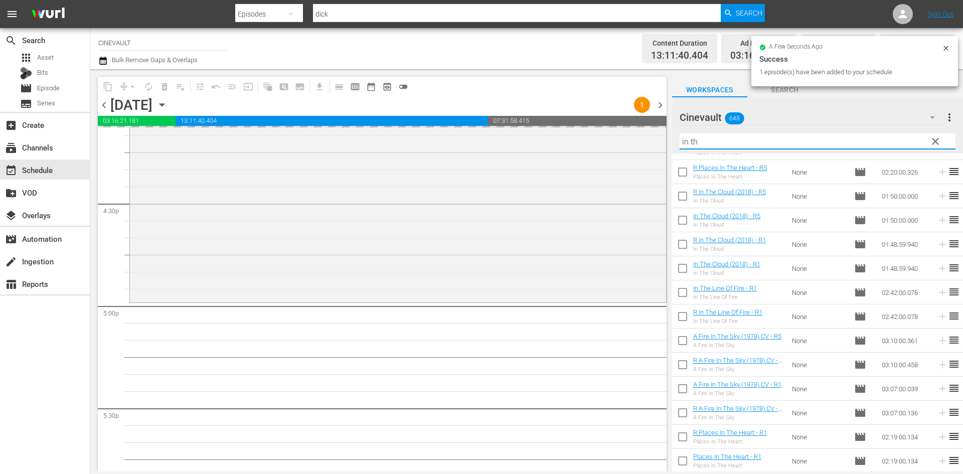
drag, startPoint x: 706, startPoint y: 141, endPoint x: 604, endPoint y: 125, distance: 103.1
click at [604, 125] on div "content_copy compress arrow_drop_down autorenew_outlined delete_forever_outline…" at bounding box center [526, 270] width 873 height 402
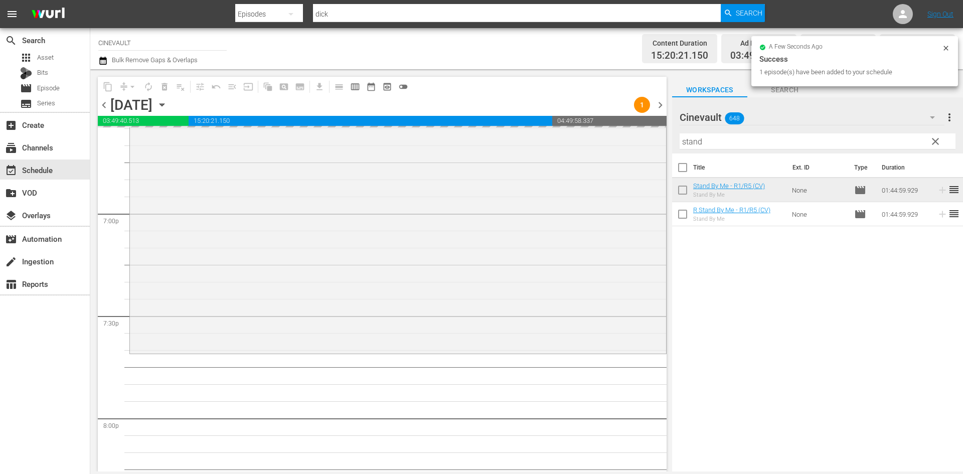
scroll to position [3903, 0]
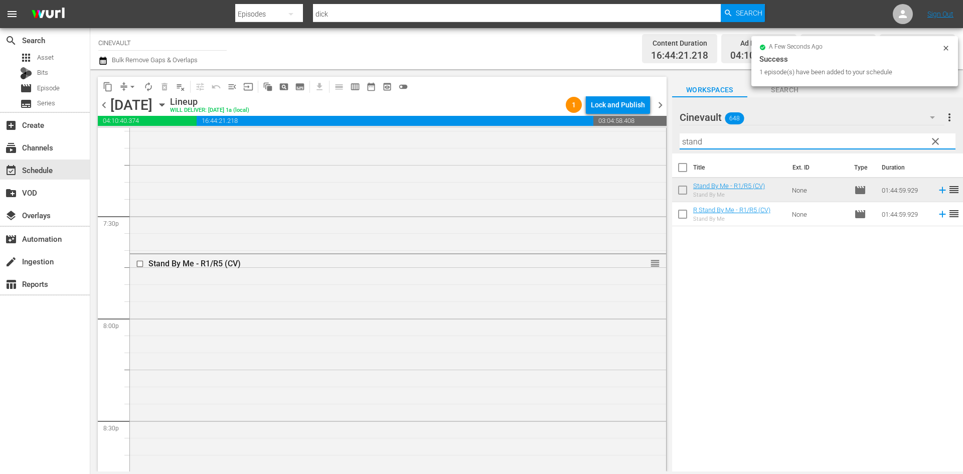
drag, startPoint x: 728, startPoint y: 139, endPoint x: 692, endPoint y: 136, distance: 36.7
click at [692, 136] on input "stand" at bounding box center [818, 141] width 276 height 16
drag, startPoint x: 719, startPoint y: 140, endPoint x: 645, endPoint y: 147, distance: 74.6
click at [645, 147] on div "content_copy compress arrow_drop_down autorenew_outlined delete_forever_outline…" at bounding box center [526, 270] width 873 height 402
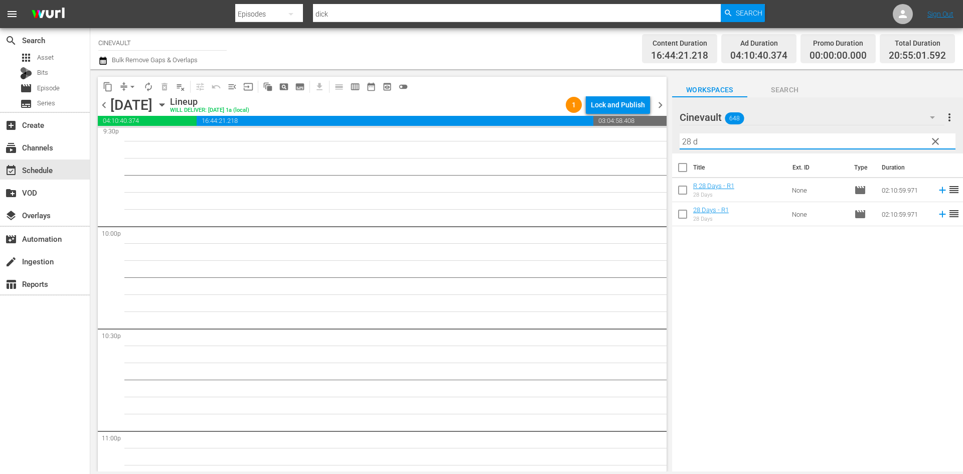
scroll to position [4305, 0]
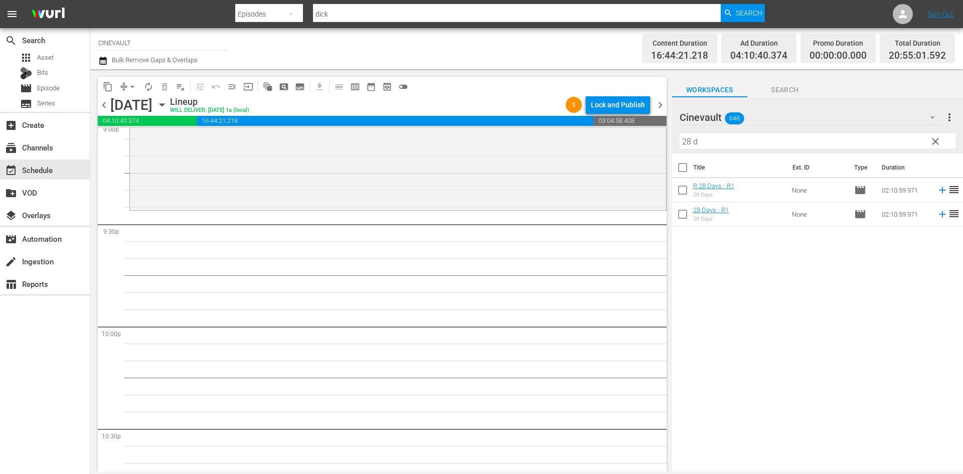
drag, startPoint x: 774, startPoint y: 227, endPoint x: 736, endPoint y: 207, distance: 42.6
click at [736, 207] on div "Title Ext. ID Type Duration R 28 Days - R1 28 Days None movie 02:10:59.971 reor…" at bounding box center [817, 314] width 291 height 320
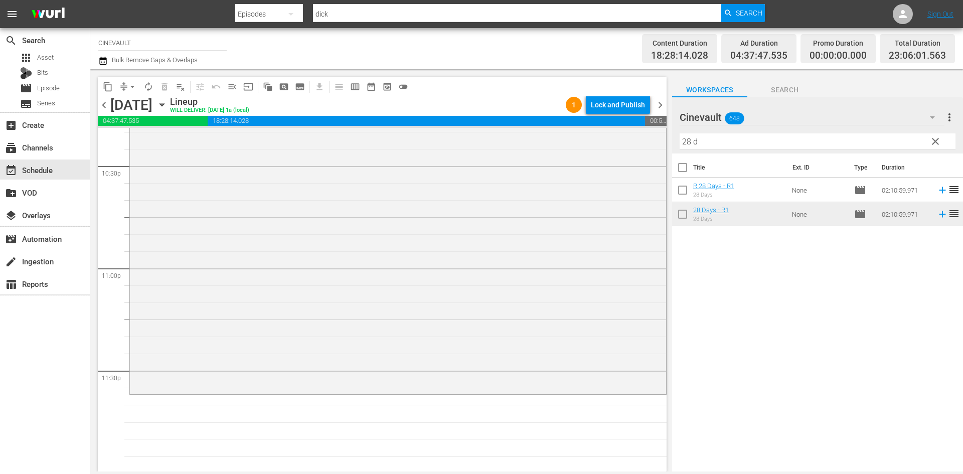
scroll to position [4569, 0]
drag, startPoint x: 722, startPoint y: 142, endPoint x: 614, endPoint y: 113, distance: 112.7
click at [614, 113] on div "content_copy compress arrow_drop_down autorenew_outlined delete_forever_outline…" at bounding box center [526, 270] width 873 height 402
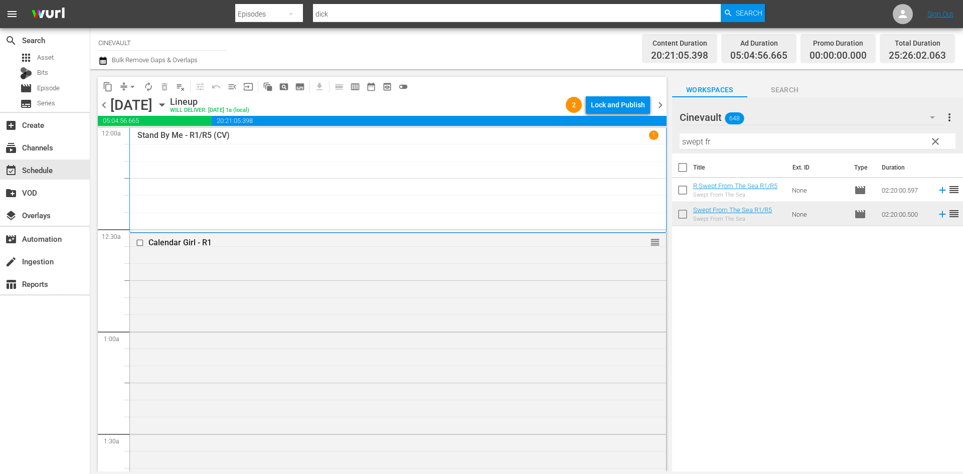
scroll to position [0, 0]
click at [626, 110] on div "Lock and Publish" at bounding box center [618, 105] width 54 height 18
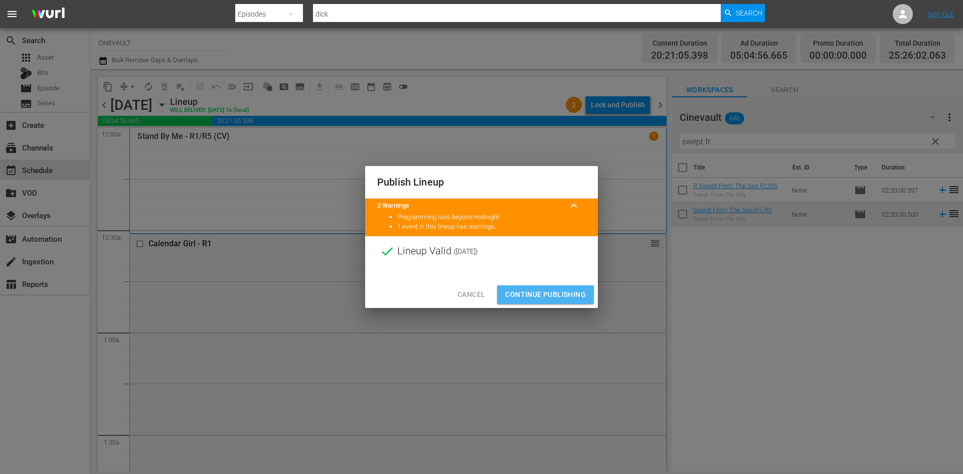
click at [572, 296] on span "Continue Publishing" at bounding box center [545, 294] width 81 height 13
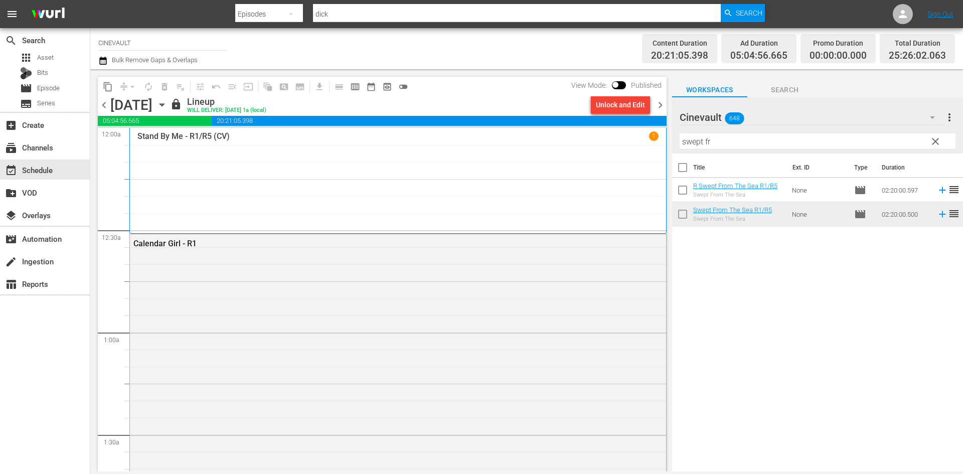
click at [665, 102] on span "chevron_right" at bounding box center [660, 105] width 13 height 13
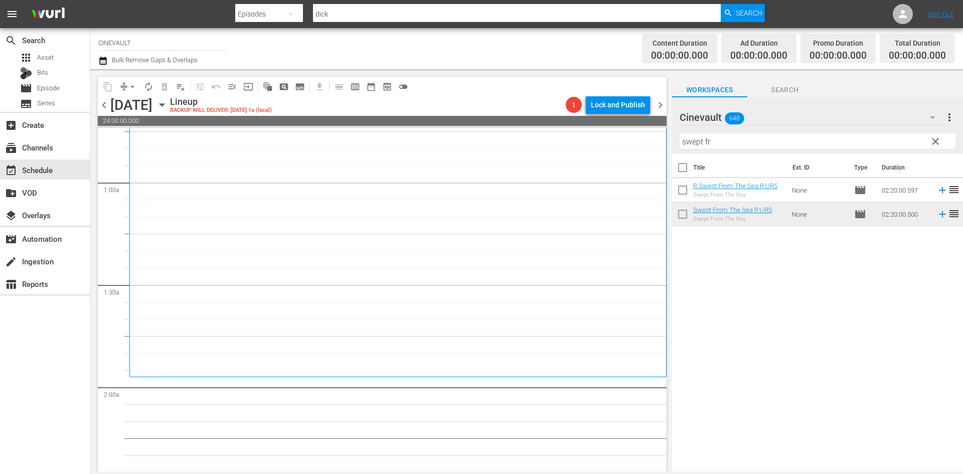
scroll to position [151, 0]
drag, startPoint x: 738, startPoint y: 146, endPoint x: 567, endPoint y: 104, distance: 176.2
click at [567, 104] on div "content_copy compress arrow_drop_down autorenew_outlined delete_forever_outline…" at bounding box center [526, 270] width 873 height 402
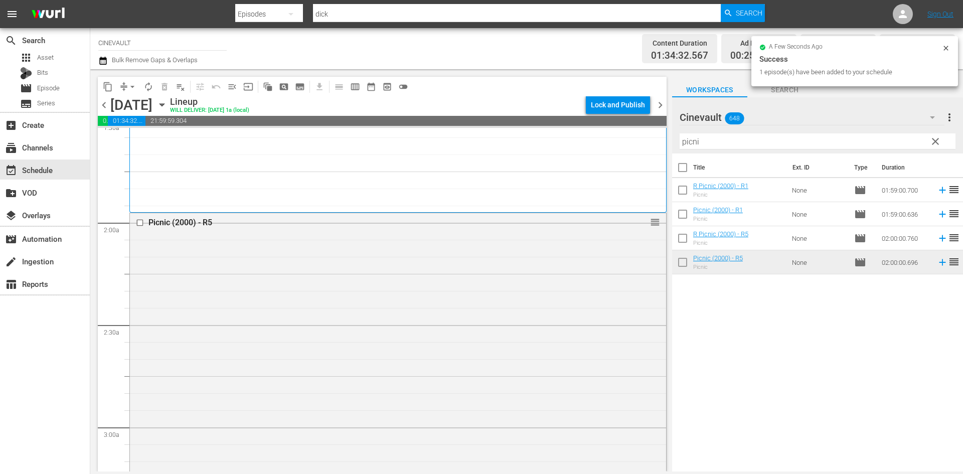
scroll to position [351, 0]
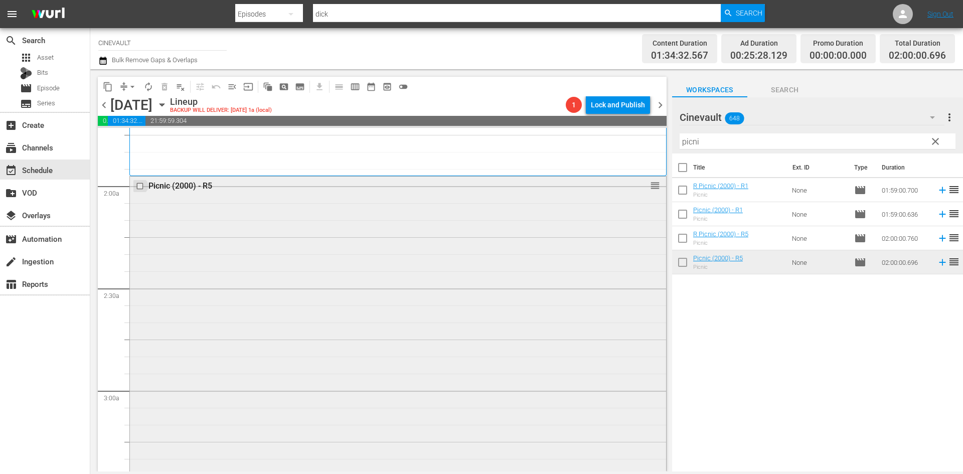
click at [142, 183] on input "checkbox" at bounding box center [141, 186] width 11 height 9
click at [166, 86] on span "delete_forever_outlined" at bounding box center [165, 87] width 10 height 10
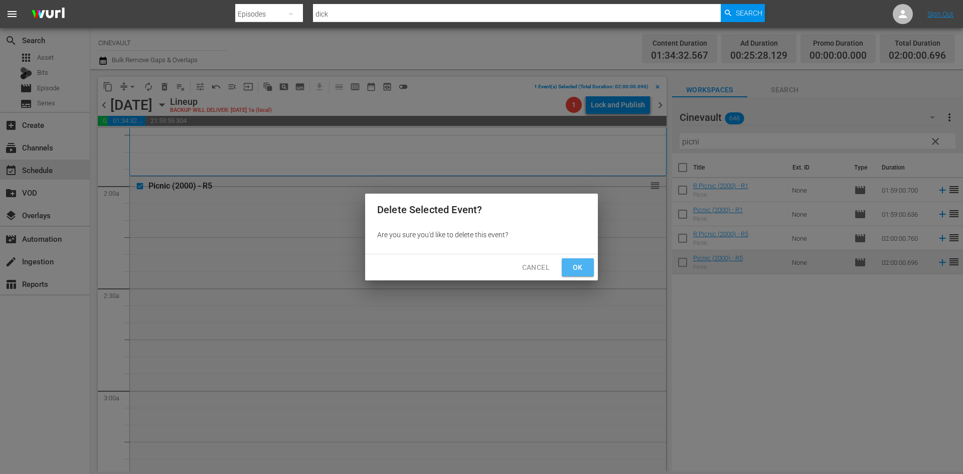
click at [585, 266] on span "Ok" at bounding box center [578, 267] width 16 height 13
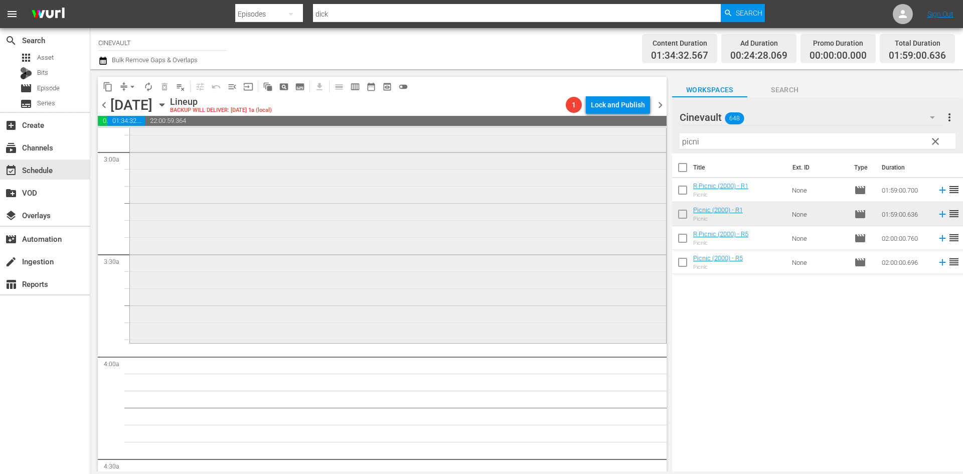
scroll to position [602, 0]
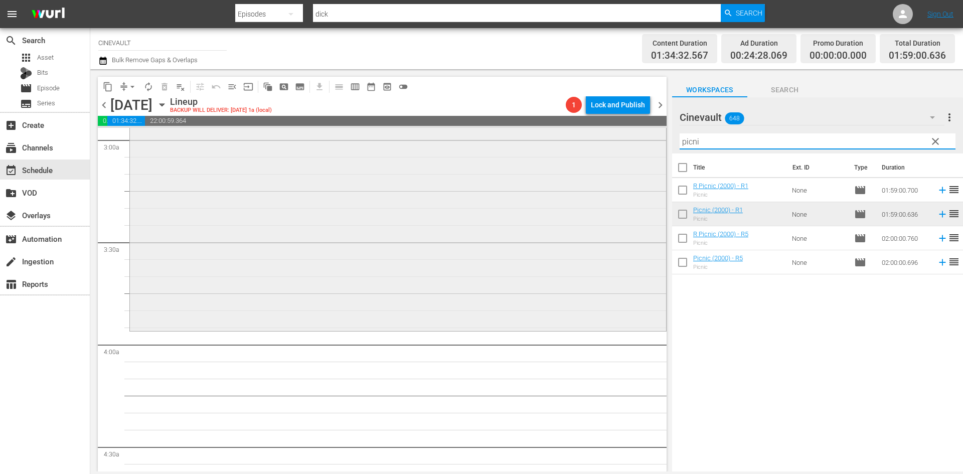
drag, startPoint x: 738, startPoint y: 147, endPoint x: 619, endPoint y: 142, distance: 119.5
click at [619, 142] on div "content_copy compress arrow_drop_down autorenew_outlined delete_forever_outline…" at bounding box center [526, 270] width 873 height 402
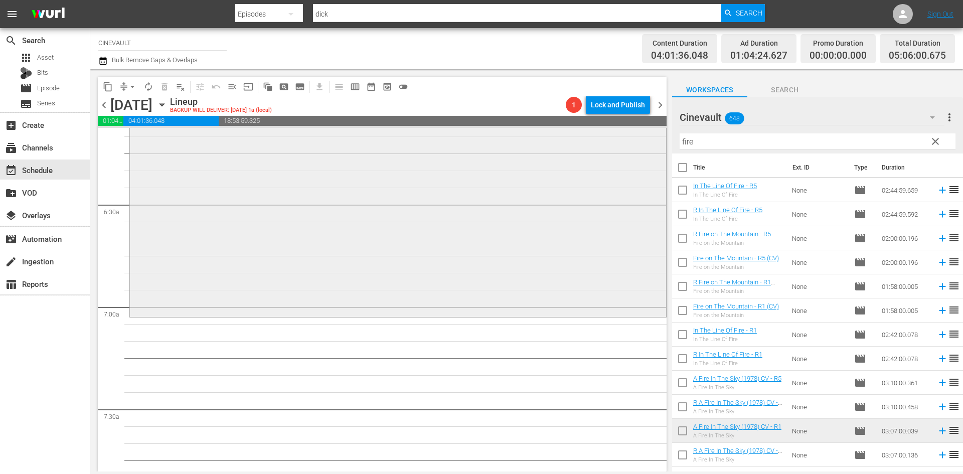
scroll to position [1254, 0]
drag, startPoint x: 709, startPoint y: 141, endPoint x: 636, endPoint y: 139, distance: 72.8
click at [636, 139] on div "content_copy compress arrow_drop_down autorenew_outlined delete_forever_outline…" at bounding box center [526, 270] width 873 height 402
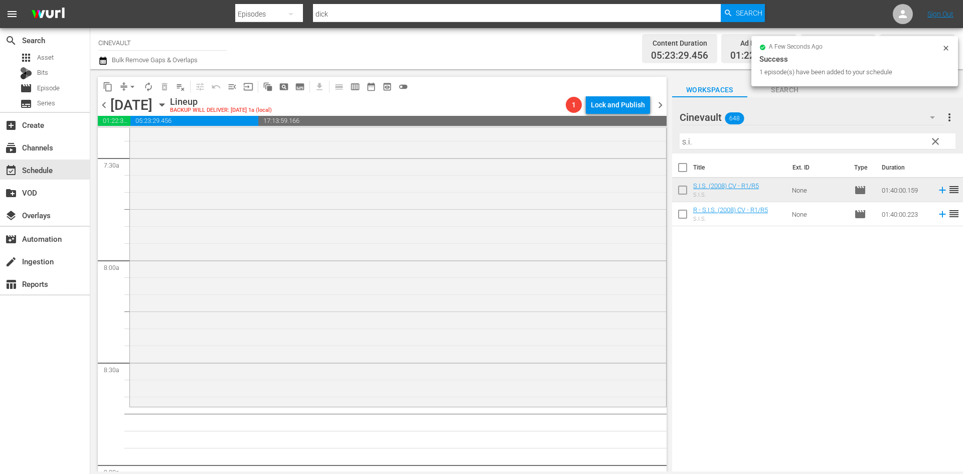
scroll to position [1656, 0]
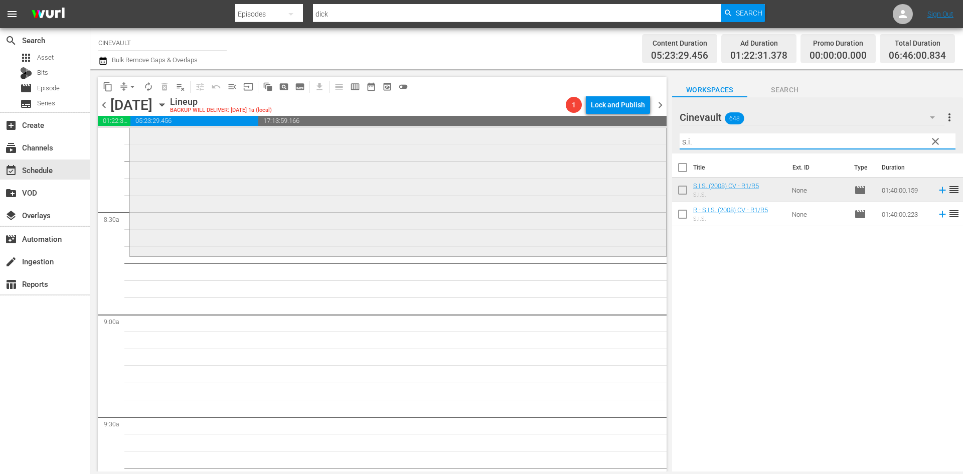
drag, startPoint x: 719, startPoint y: 144, endPoint x: 628, endPoint y: 132, distance: 92.1
click at [628, 132] on div "content_copy compress arrow_drop_down autorenew_outlined delete_forever_outline…" at bounding box center [526, 270] width 873 height 402
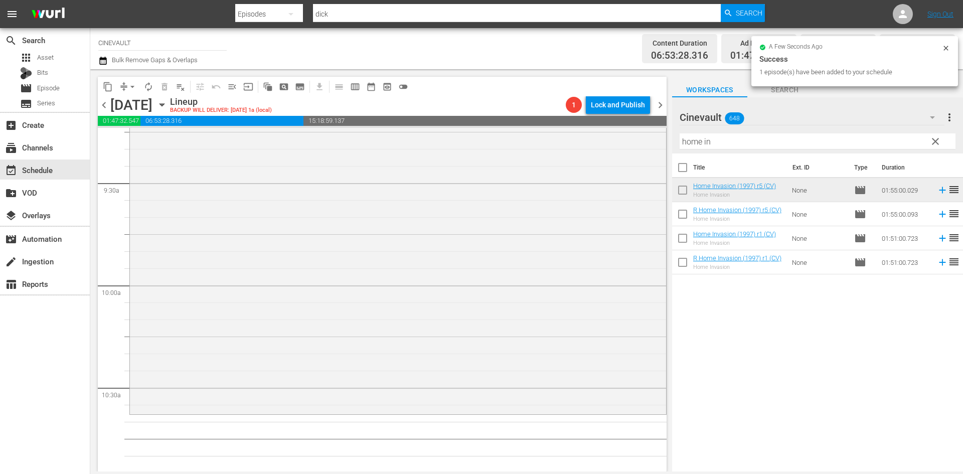
scroll to position [1906, 0]
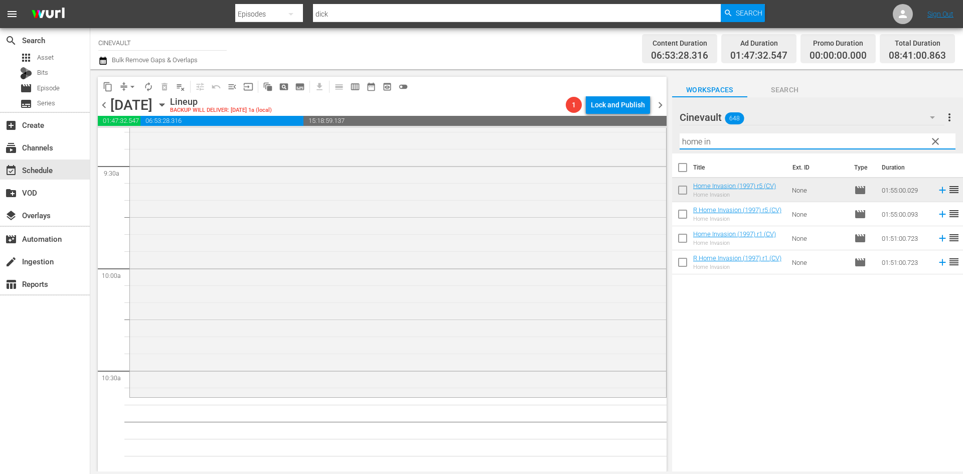
drag, startPoint x: 737, startPoint y: 143, endPoint x: 660, endPoint y: 145, distance: 77.3
click at [635, 145] on div "content_copy compress arrow_drop_down autorenew_outlined delete_forever_outline…" at bounding box center [526, 270] width 873 height 402
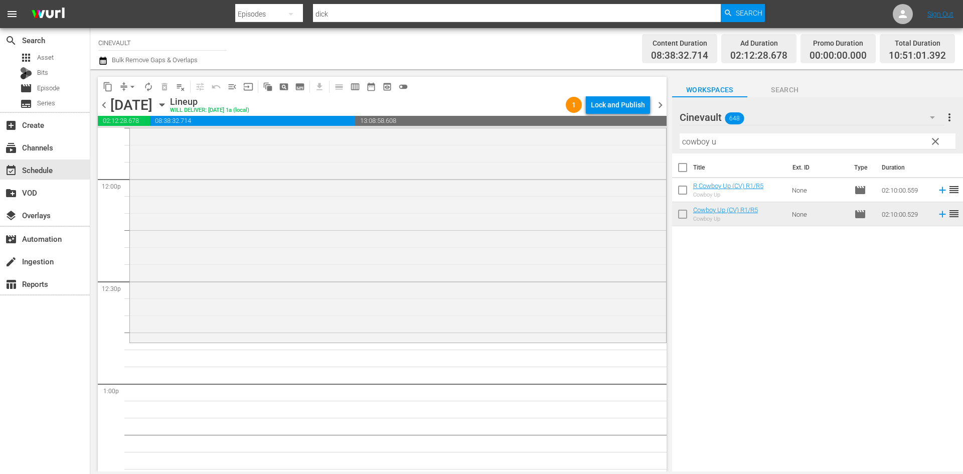
scroll to position [2408, 0]
drag, startPoint x: 736, startPoint y: 144, endPoint x: 542, endPoint y: 147, distance: 194.2
click at [542, 147] on div "content_copy compress arrow_drop_down autorenew_outlined delete_forever_outline…" at bounding box center [526, 270] width 873 height 402
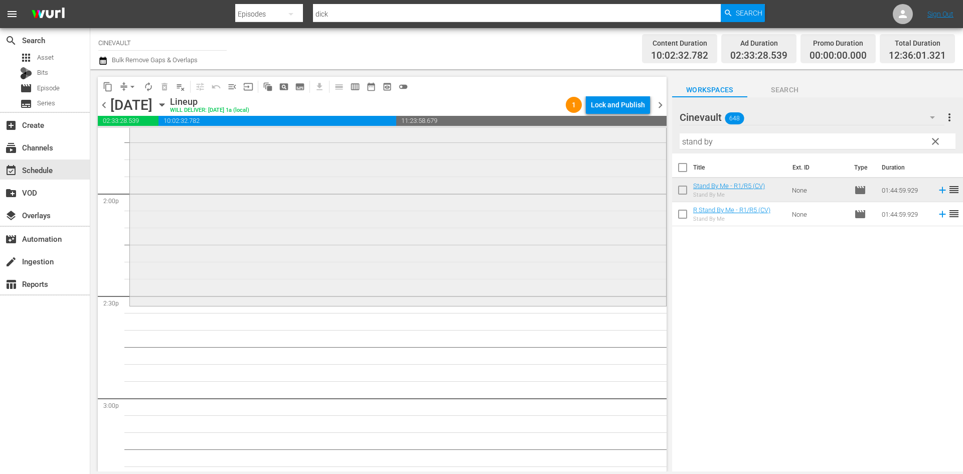
scroll to position [2809, 0]
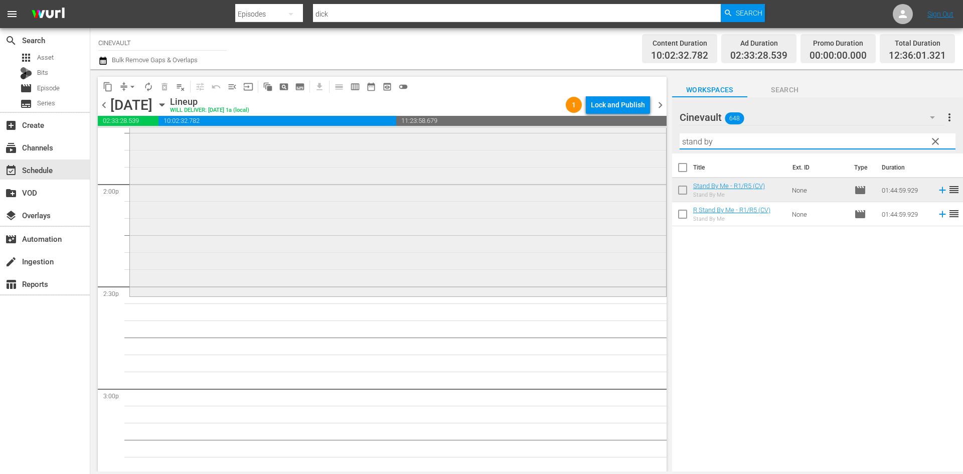
drag, startPoint x: 749, startPoint y: 144, endPoint x: 587, endPoint y: 135, distance: 161.3
click at [587, 135] on div "content_copy compress arrow_drop_down autorenew_outlined delete_forever_outline…" at bounding box center [526, 270] width 873 height 402
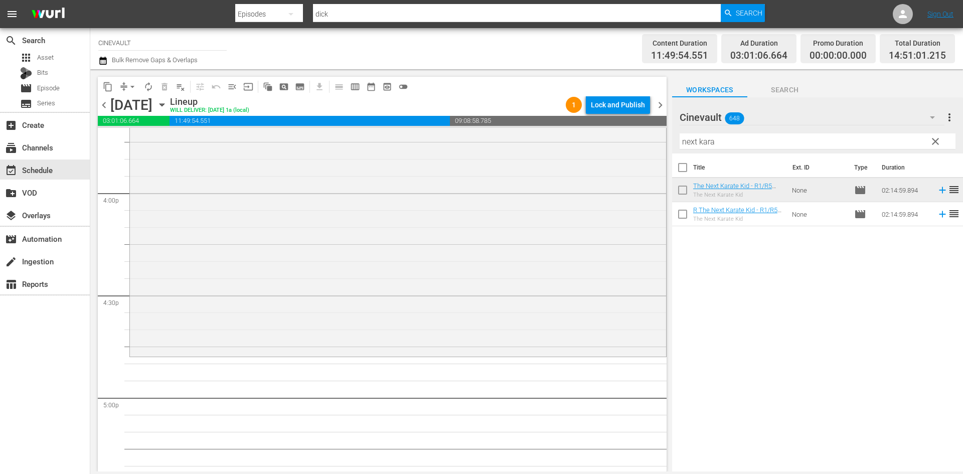
scroll to position [3211, 0]
drag, startPoint x: 768, startPoint y: 143, endPoint x: 502, endPoint y: 164, distance: 266.2
click at [502, 164] on div "content_copy compress arrow_drop_down autorenew_outlined delete_forever_outline…" at bounding box center [526, 270] width 873 height 402
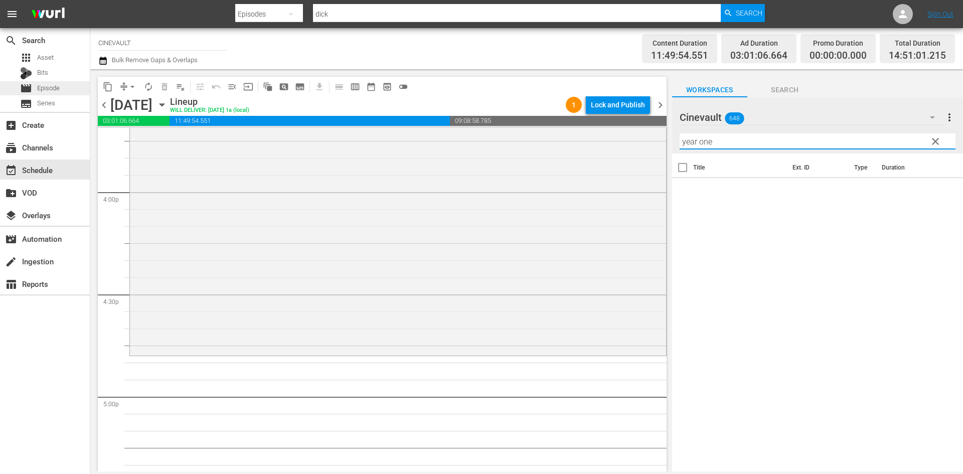
type input "year one"
click at [47, 91] on span "Episode" at bounding box center [48, 88] width 23 height 10
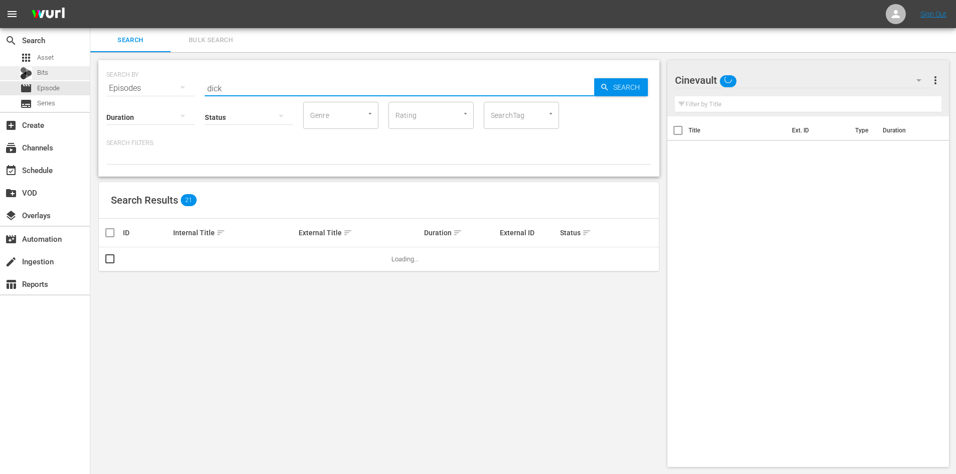
drag, startPoint x: 283, startPoint y: 90, endPoint x: 38, endPoint y: 76, distance: 246.2
click at [90, 0] on div "search Search apps Asset Bits movie Episode subtitles Series add_box Create sub…" at bounding box center [522, 0] width 865 height 0
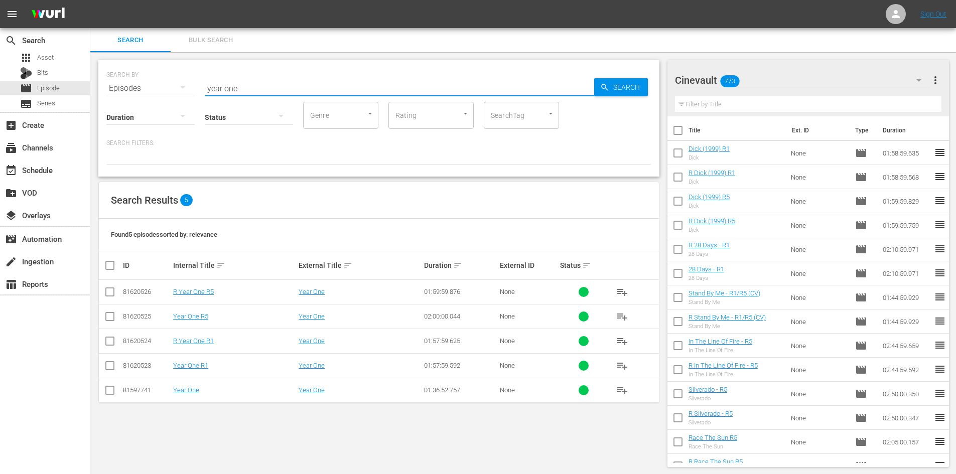
type input "year one"
click at [108, 362] on input "checkbox" at bounding box center [110, 368] width 12 height 12
checkbox input "true"
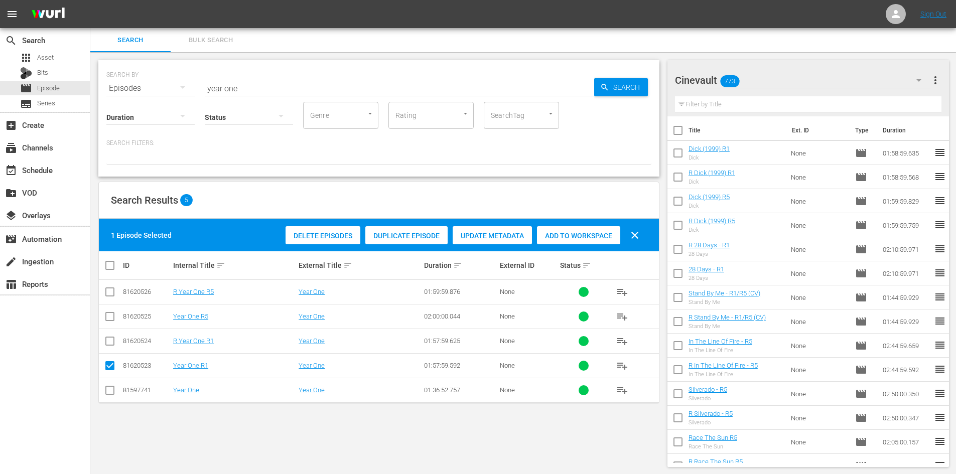
click at [103, 342] on td at bounding box center [110, 341] width 23 height 25
drag, startPoint x: 105, startPoint y: 339, endPoint x: 110, endPoint y: 340, distance: 5.1
click at [109, 340] on input "checkbox" at bounding box center [110, 343] width 12 height 12
checkbox input "true"
click at [113, 319] on input "checkbox" at bounding box center [110, 319] width 12 height 12
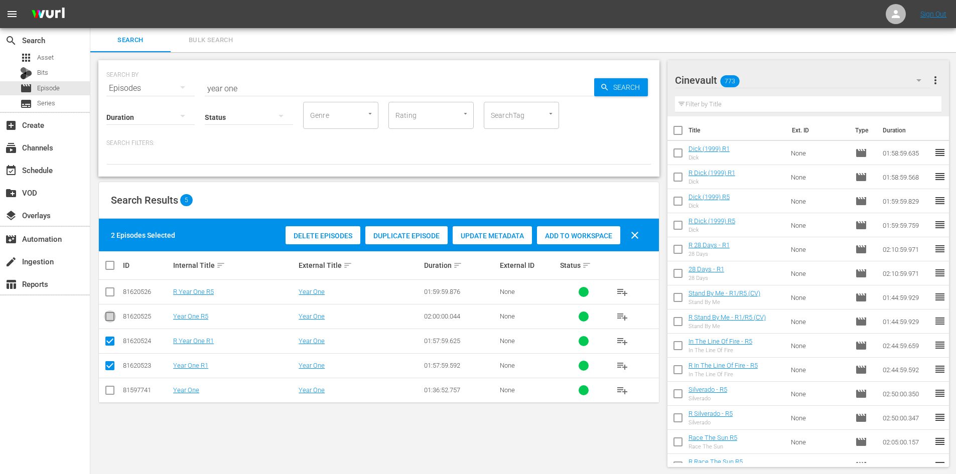
checkbox input "true"
click at [106, 298] on input "checkbox" at bounding box center [110, 294] width 12 height 12
checkbox input "true"
click at [566, 234] on span "Add to Workspace" at bounding box center [578, 236] width 83 height 8
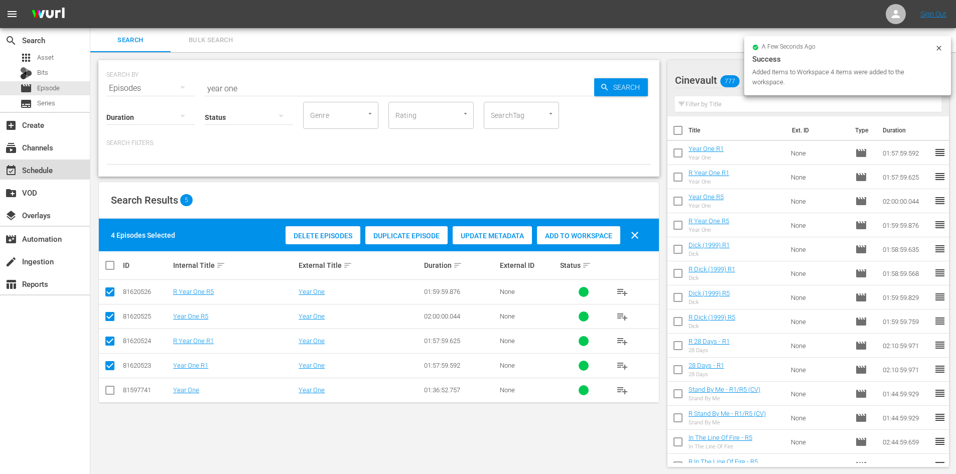
click at [59, 173] on div "event_available Schedule" at bounding box center [45, 170] width 90 height 20
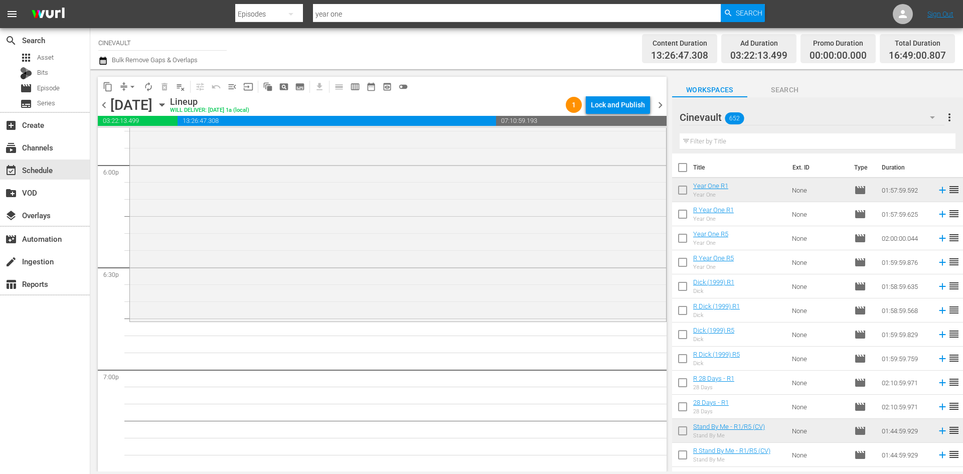
scroll to position [3654, 0]
click at [733, 144] on input "text" at bounding box center [818, 141] width 276 height 16
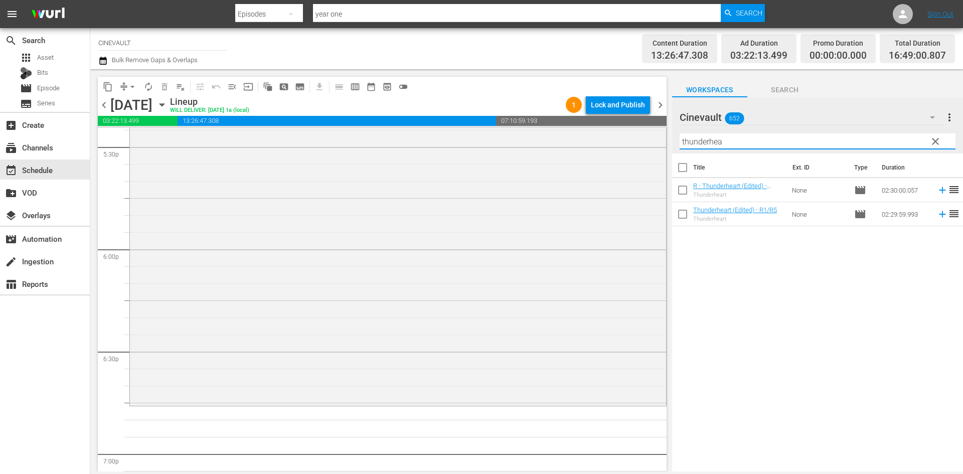
scroll to position [3604, 0]
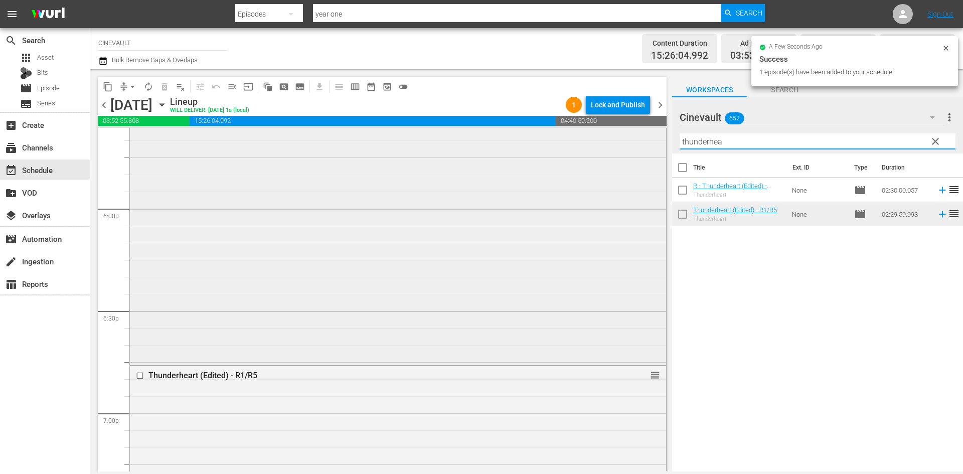
drag, startPoint x: 799, startPoint y: 145, endPoint x: 653, endPoint y: 130, distance: 147.3
click at [653, 130] on div "content_copy compress arrow_drop_down autorenew_outlined delete_forever_outline…" at bounding box center [526, 270] width 873 height 402
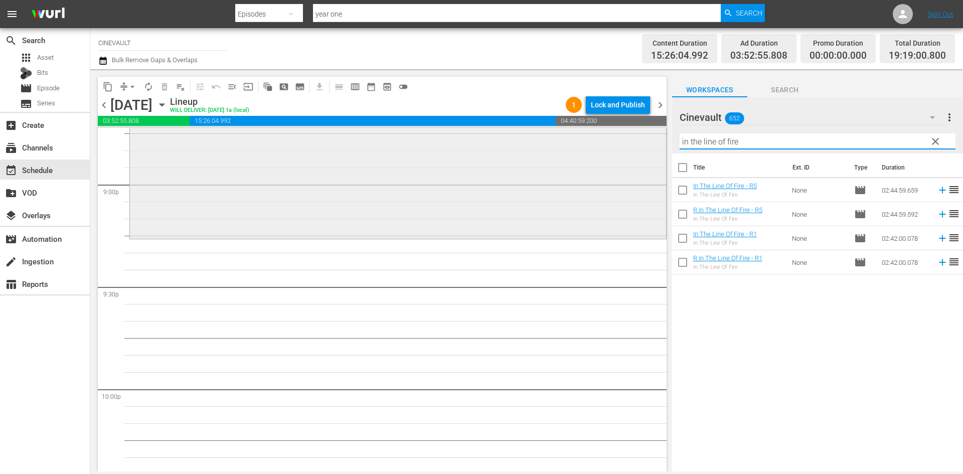
scroll to position [4256, 0]
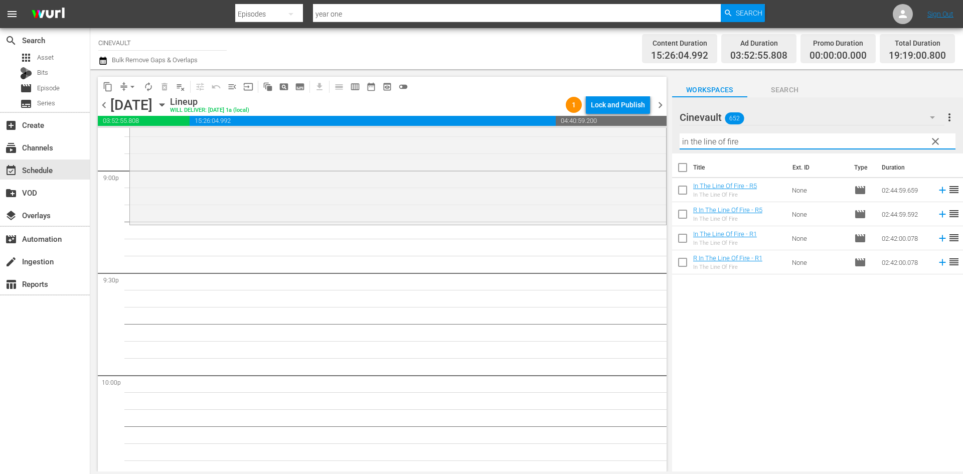
type input "in the line of fire"
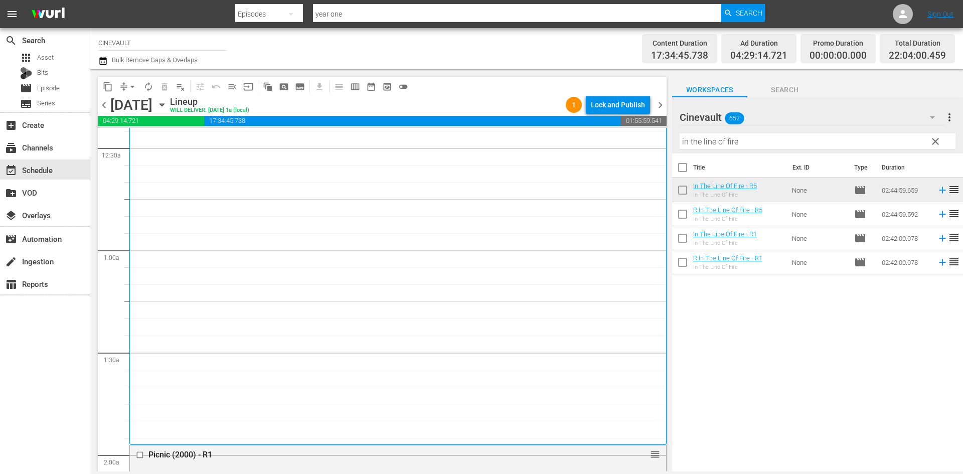
scroll to position [0, 0]
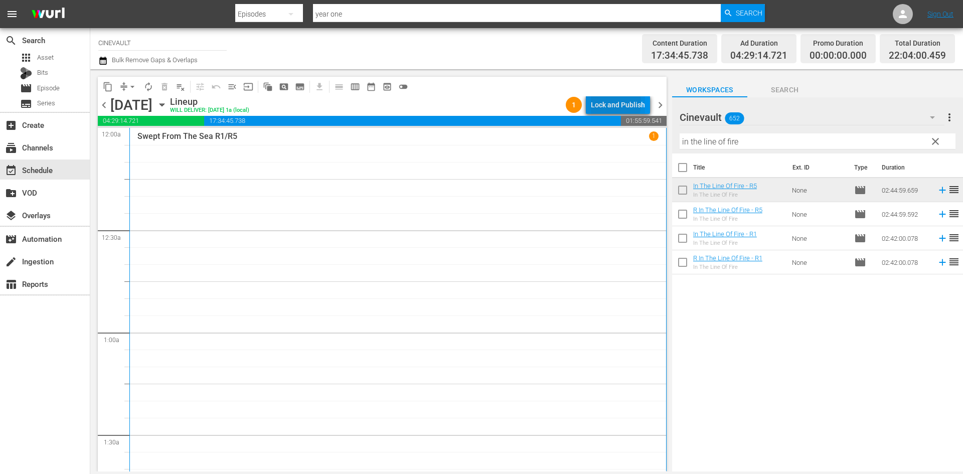
click at [609, 103] on div "Lock and Publish" at bounding box center [618, 105] width 54 height 18
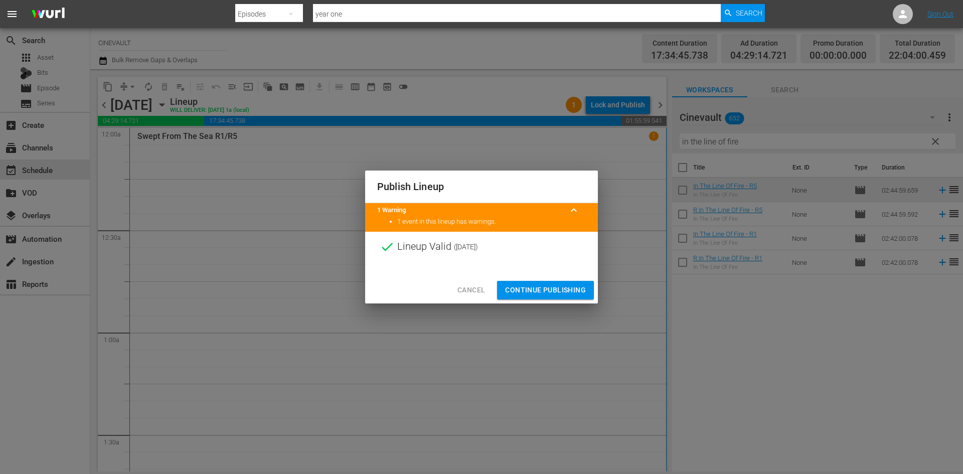
click at [565, 291] on span "Continue Publishing" at bounding box center [545, 290] width 81 height 13
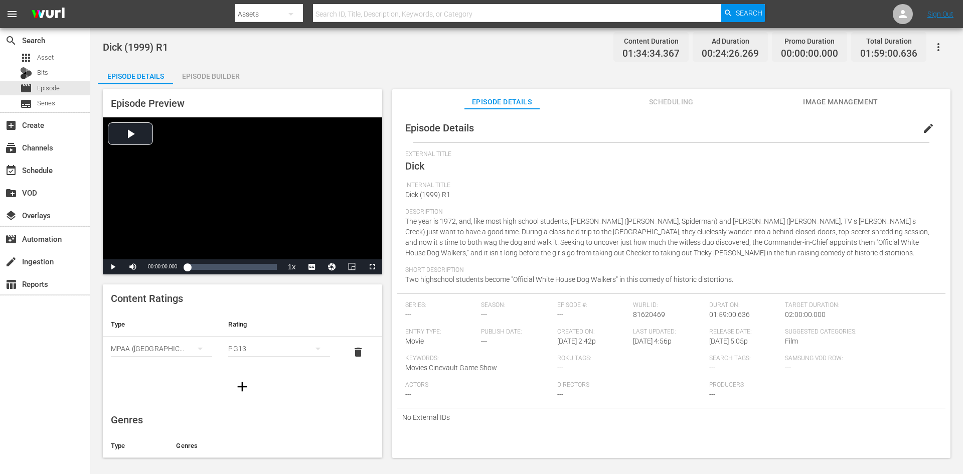
click at [231, 75] on div "Episode Builder" at bounding box center [210, 76] width 75 height 24
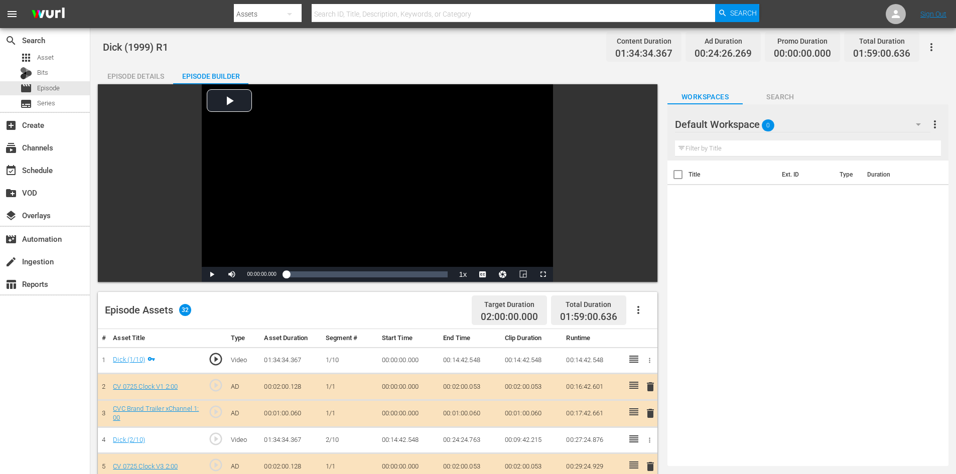
click at [136, 79] on div "Episode Details" at bounding box center [135, 76] width 75 height 24
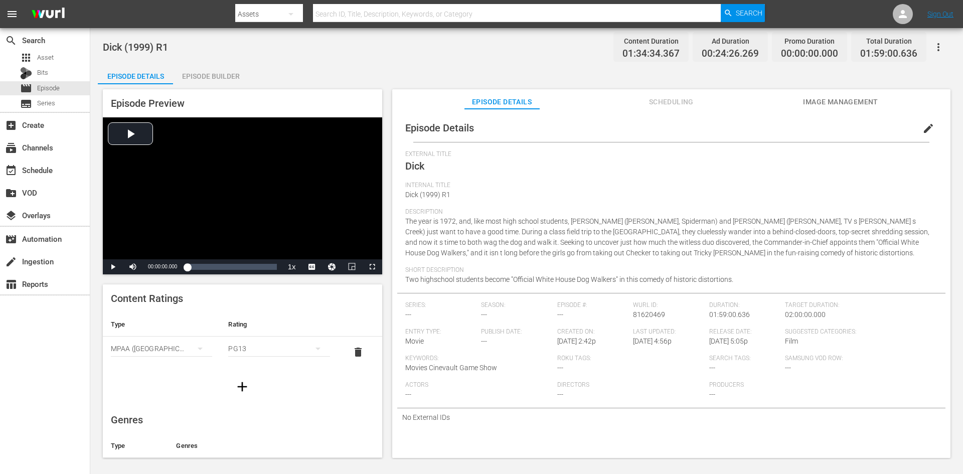
click at [233, 75] on div "Episode Builder" at bounding box center [210, 76] width 75 height 24
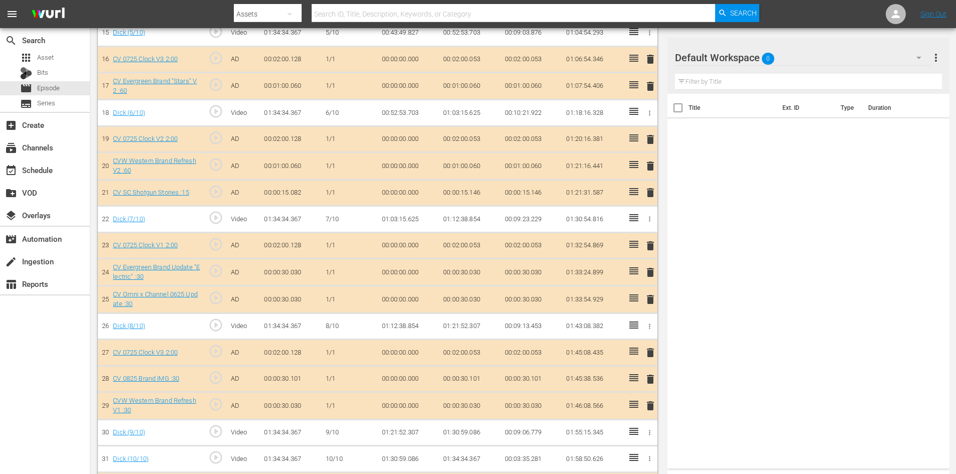
scroll to position [733, 0]
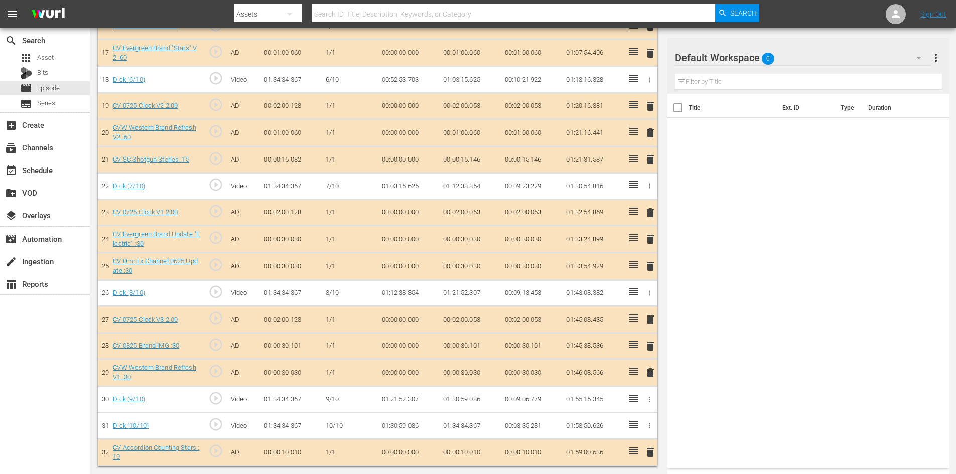
click at [843, 56] on div "Default Workspace 0" at bounding box center [803, 58] width 256 height 28
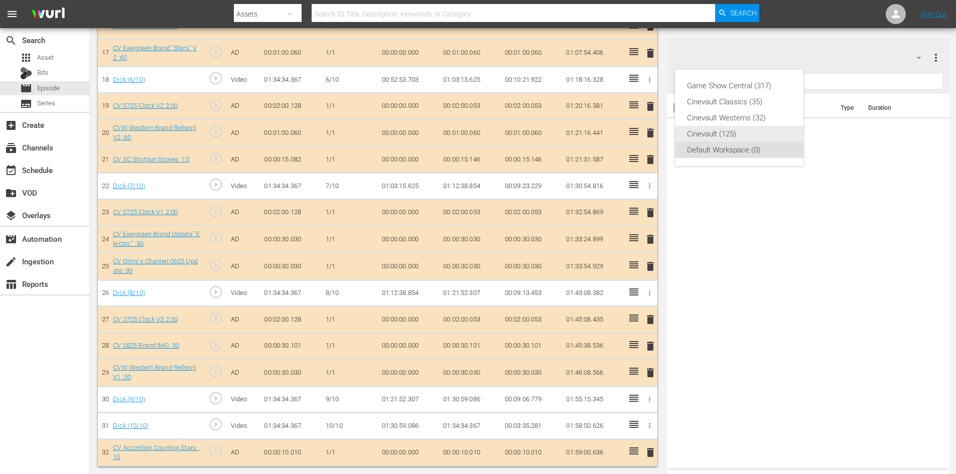
click at [736, 130] on div "Cinevault (125)" at bounding box center [739, 134] width 104 height 16
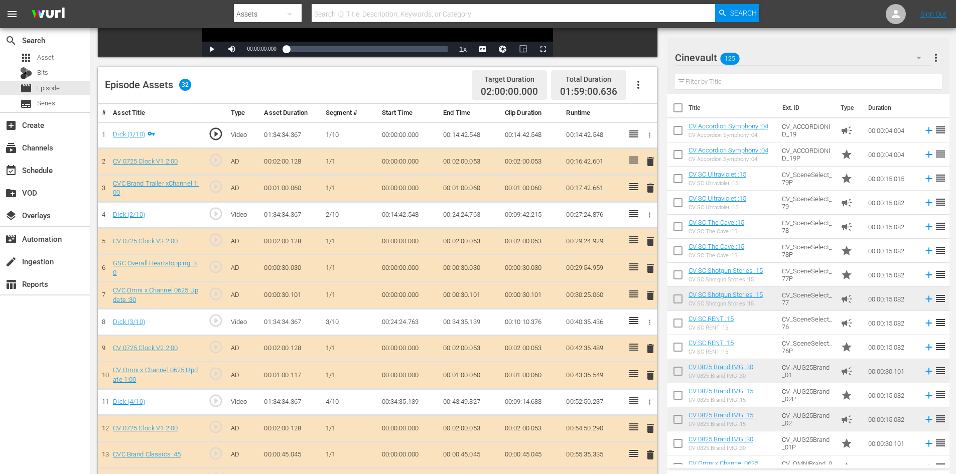
scroll to position [81, 0]
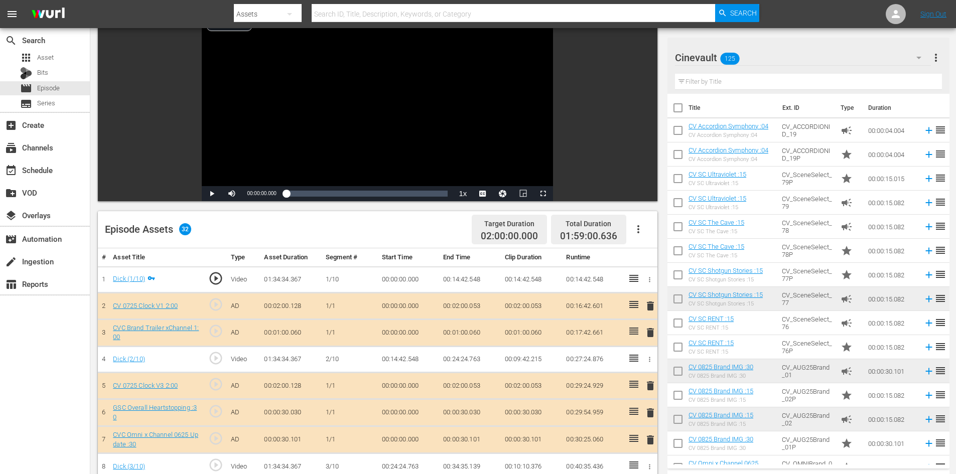
click at [746, 86] on input "text" at bounding box center [808, 82] width 267 height 16
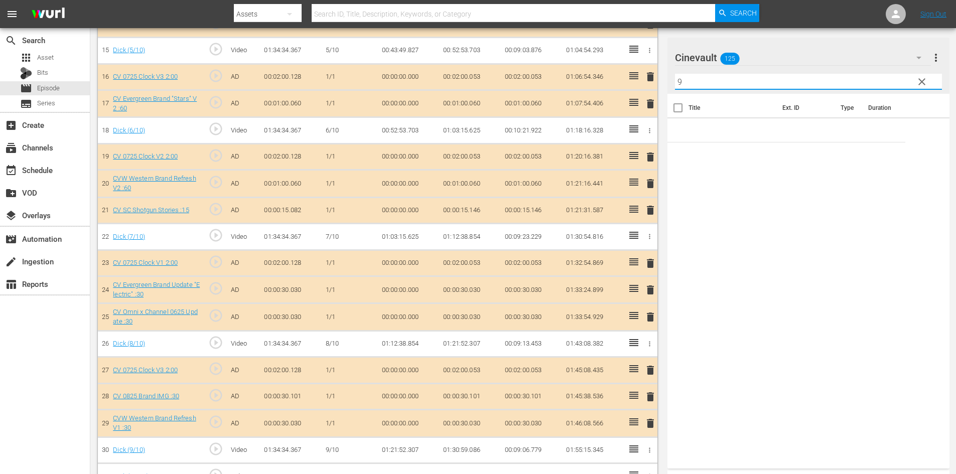
scroll to position [733, 0]
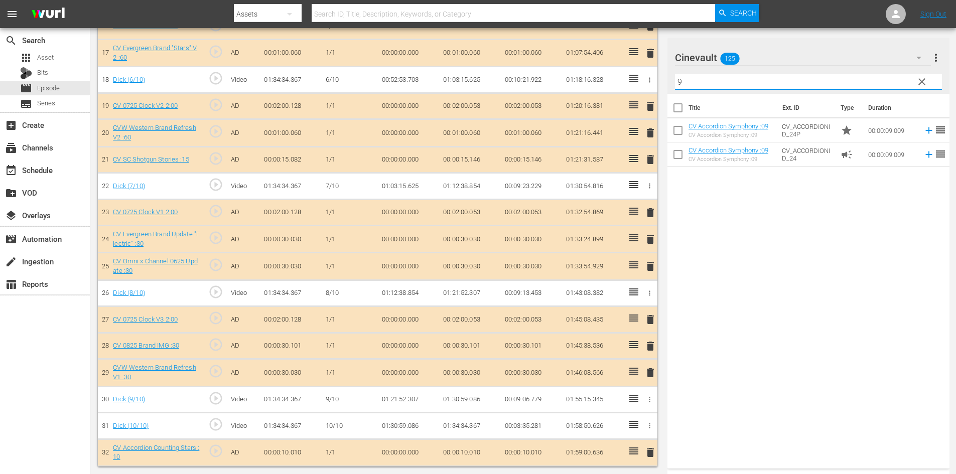
type input "9"
click at [651, 450] on span "delete" at bounding box center [650, 453] width 12 height 12
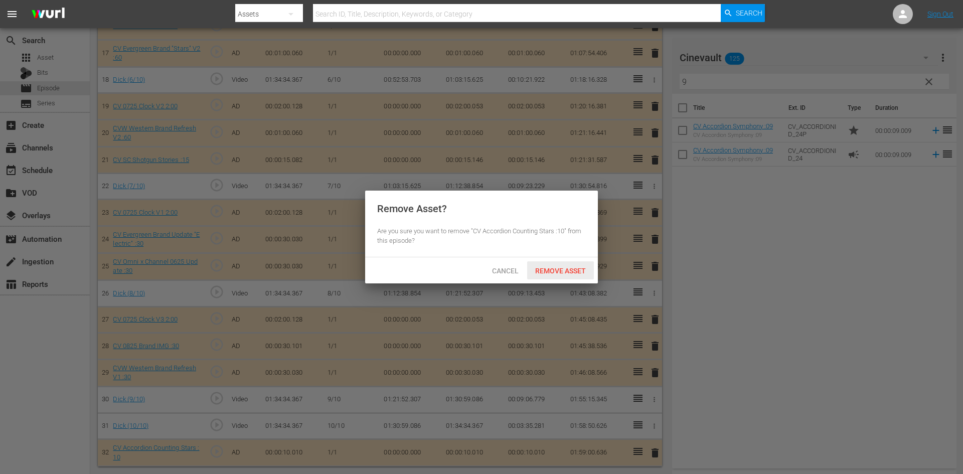
click at [580, 270] on span "Remove Asset" at bounding box center [560, 271] width 67 height 8
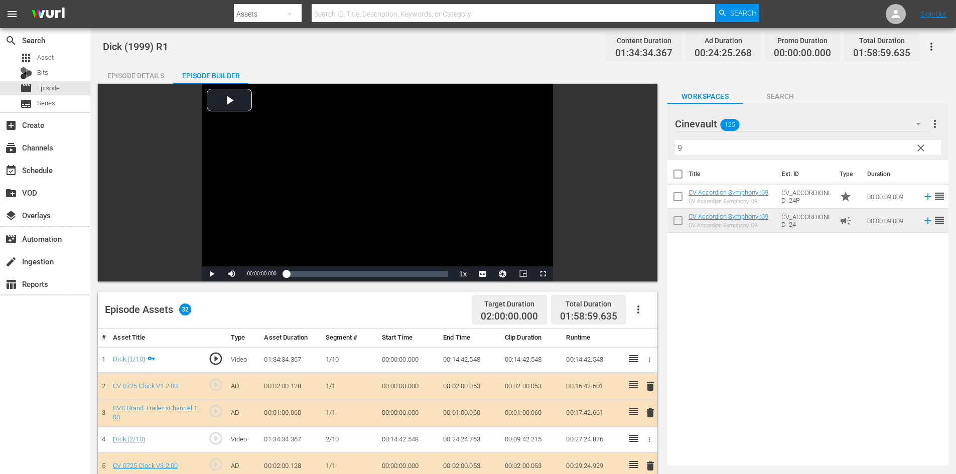
scroll to position [0, 0]
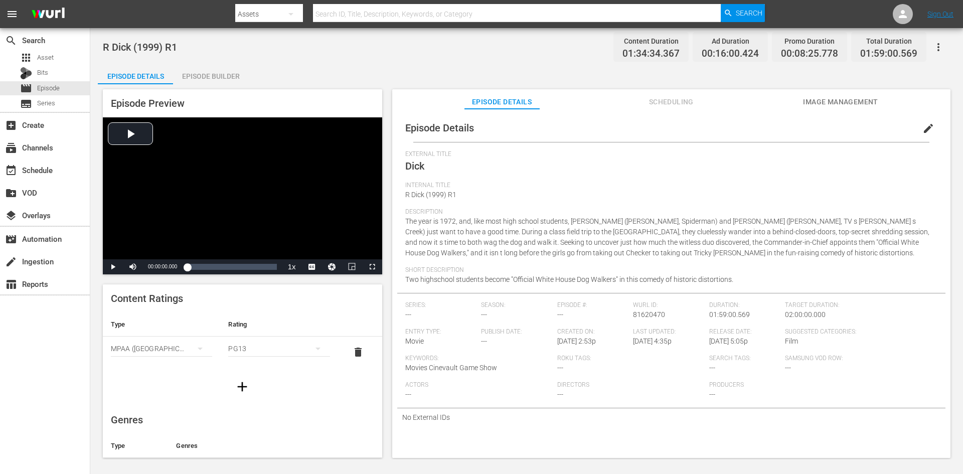
click at [218, 82] on div "Episode Builder" at bounding box center [210, 76] width 75 height 24
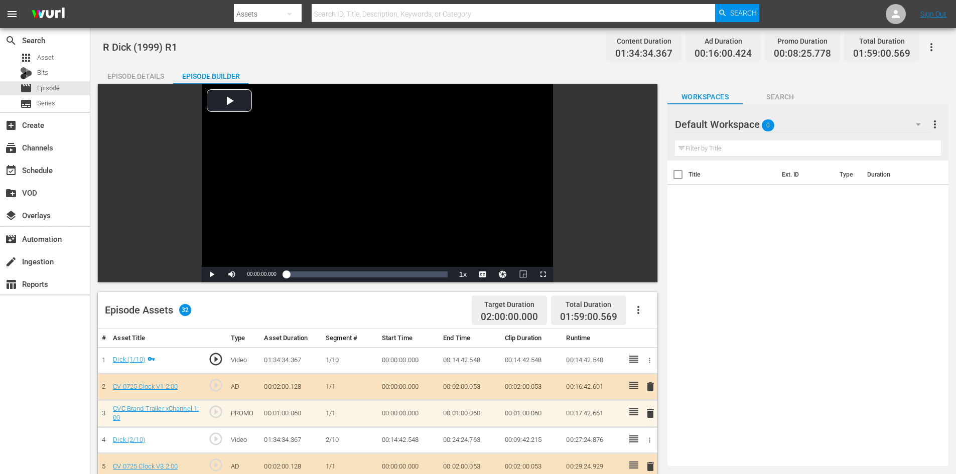
click at [849, 119] on div "Default Workspace 0" at bounding box center [802, 124] width 255 height 28
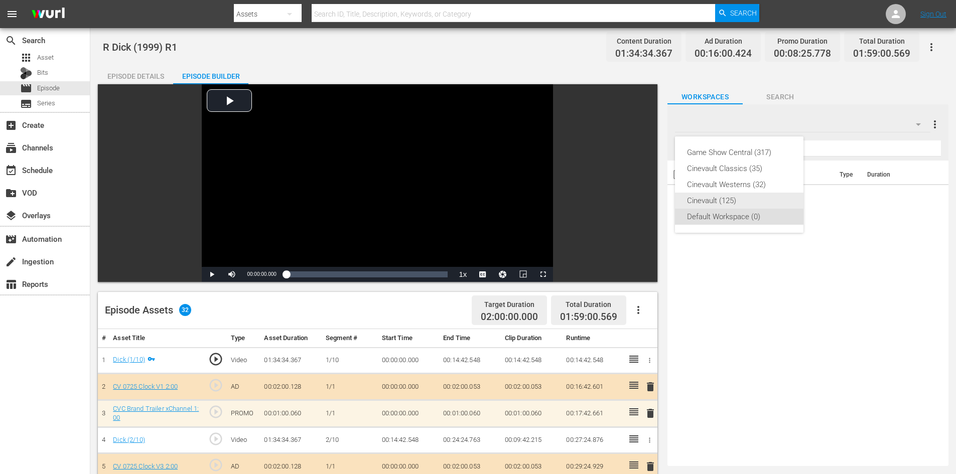
click at [755, 204] on div "Cinevault (125)" at bounding box center [739, 201] width 104 height 16
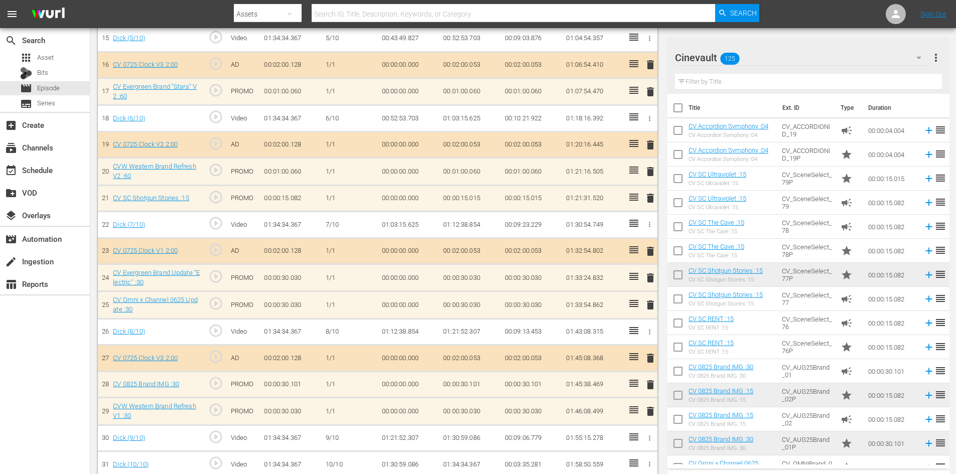
scroll to position [733, 0]
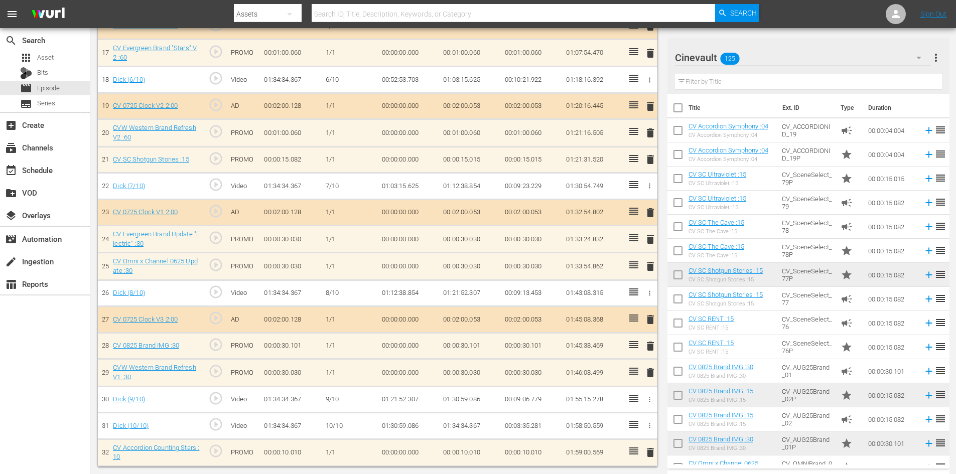
click at [651, 454] on span "delete" at bounding box center [650, 453] width 12 height 12
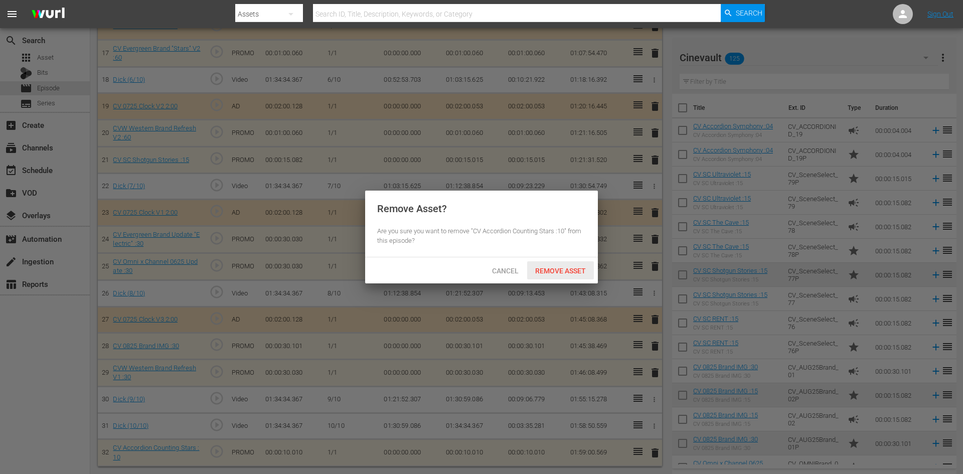
click at [567, 270] on span "Remove Asset" at bounding box center [560, 271] width 67 height 8
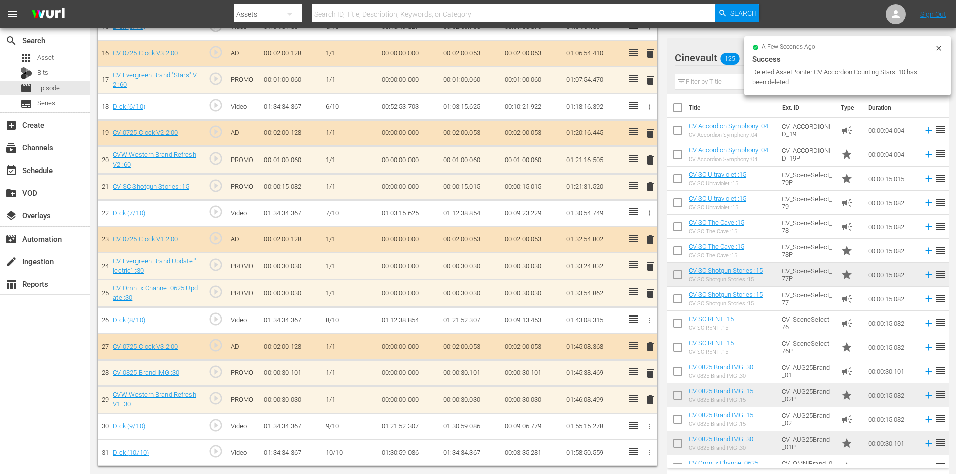
scroll to position [706, 0]
click at [722, 84] on input "text" at bounding box center [808, 82] width 267 height 16
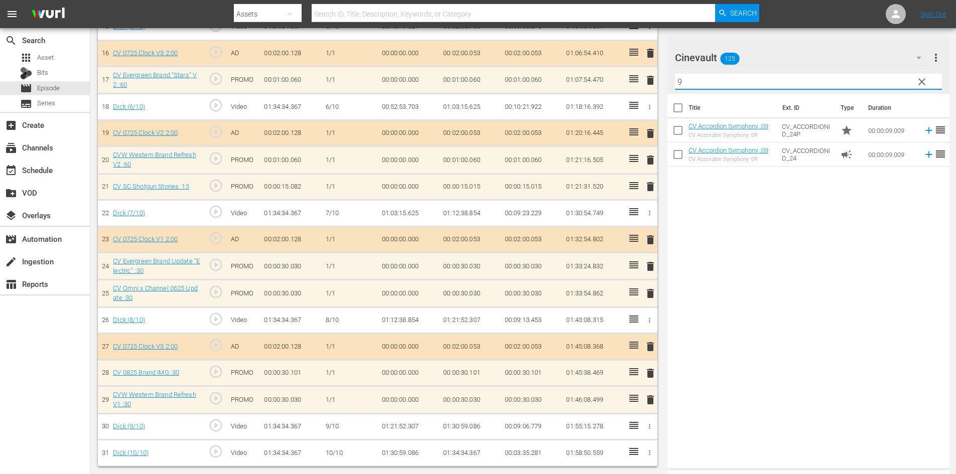
type input "9"
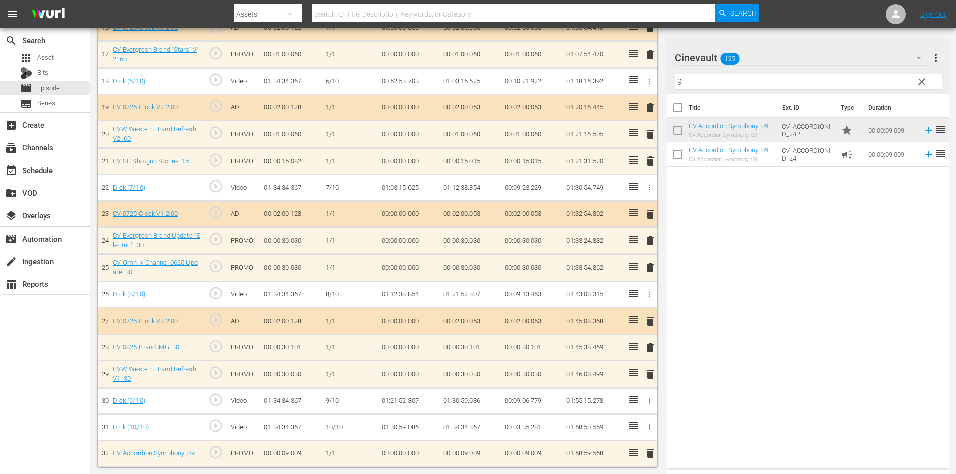
scroll to position [732, 0]
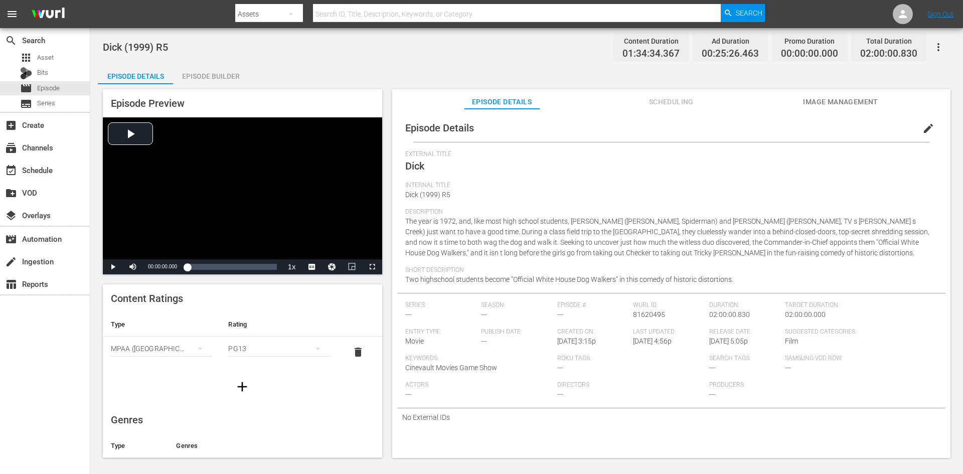
click at [205, 71] on div "Episode Builder" at bounding box center [210, 76] width 75 height 24
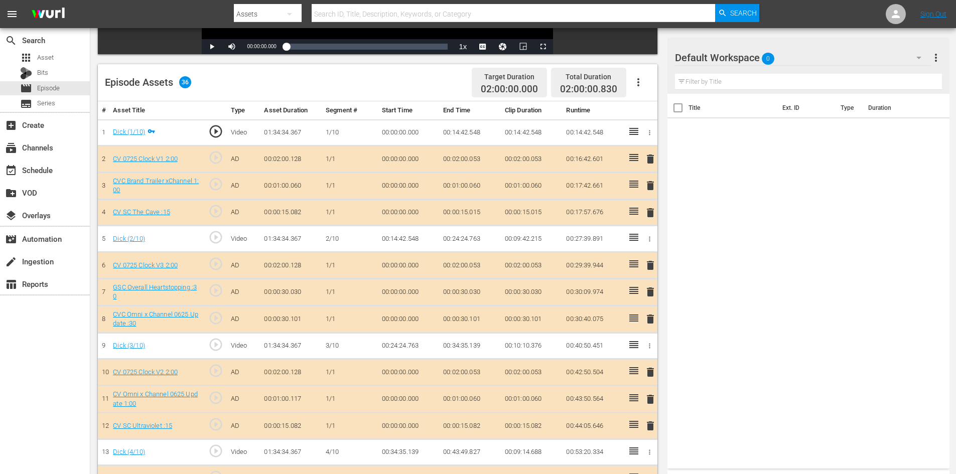
scroll to position [251, 0]
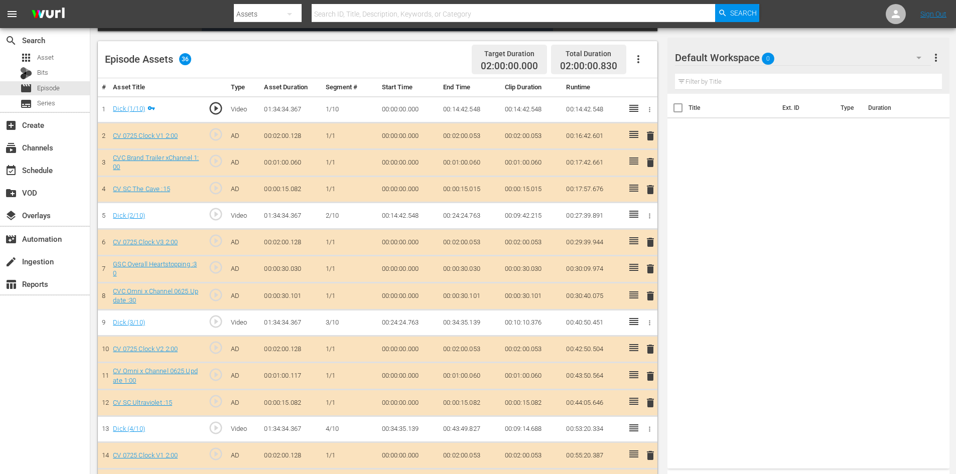
click at [826, 59] on div "Default Workspace 0" at bounding box center [803, 58] width 256 height 28
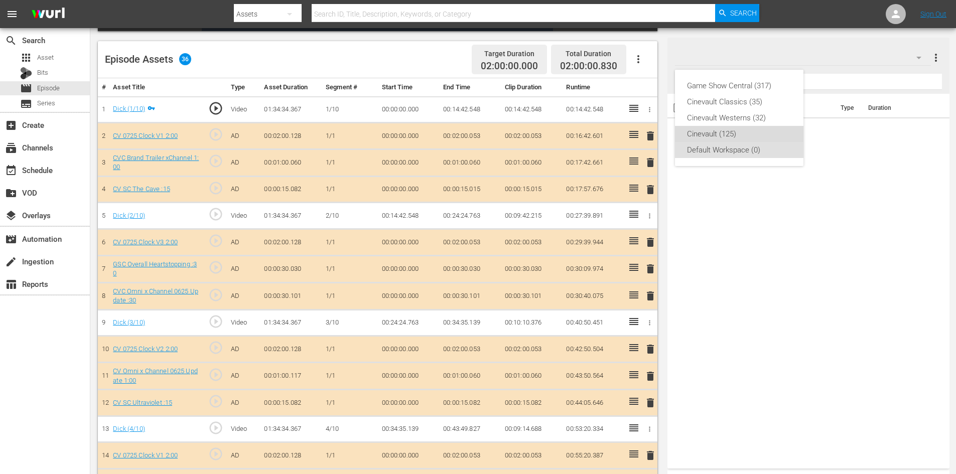
click at [706, 134] on div "Cinevault (125)" at bounding box center [739, 134] width 104 height 16
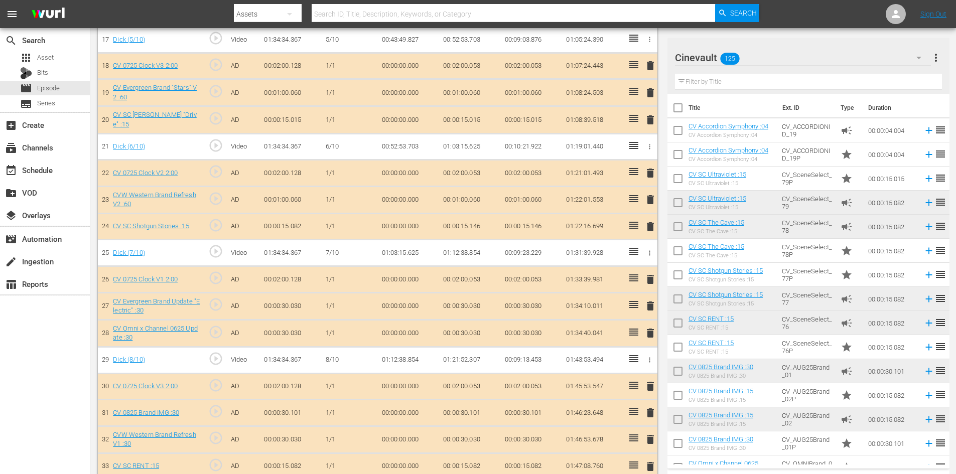
scroll to position [838, 0]
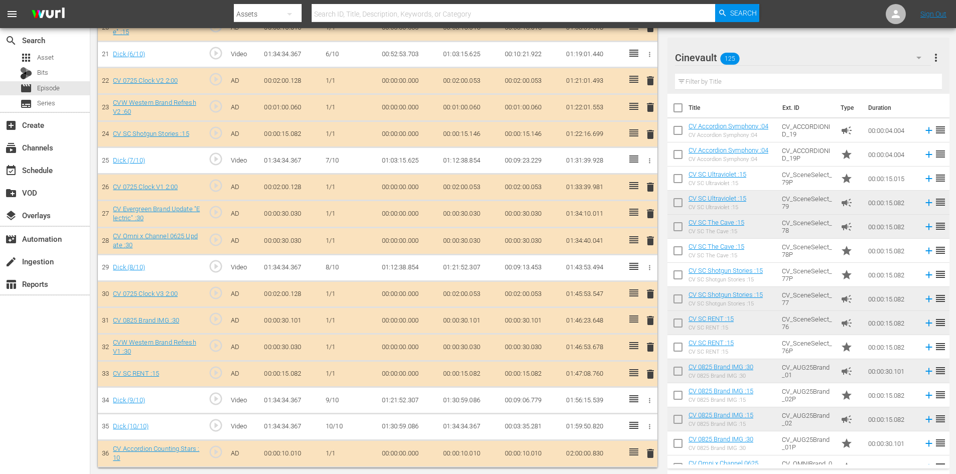
click at [760, 82] on input "text" at bounding box center [808, 82] width 267 height 16
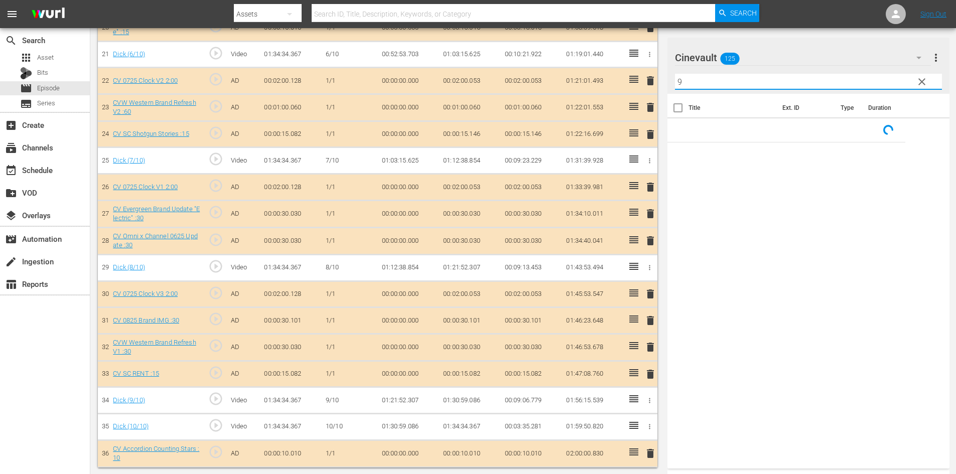
type input "9"
click at [650, 452] on span "delete" at bounding box center [650, 454] width 12 height 12
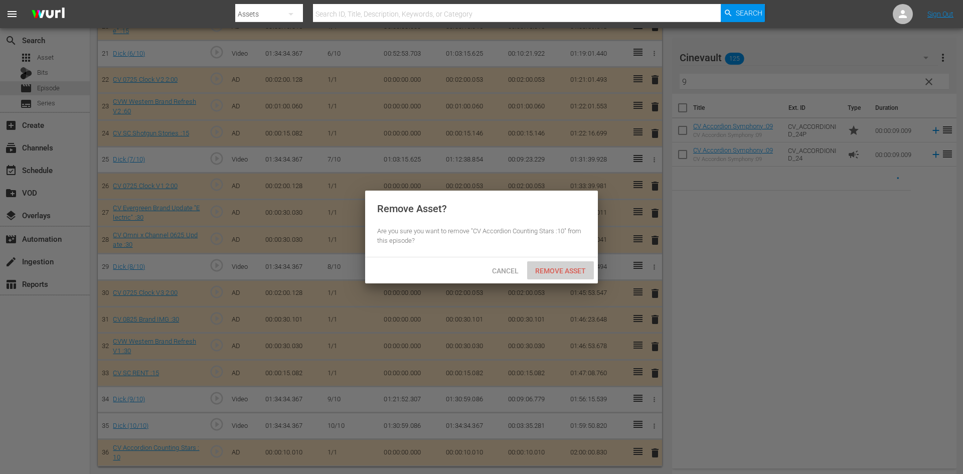
click at [575, 267] on span "Remove Asset" at bounding box center [560, 271] width 67 height 8
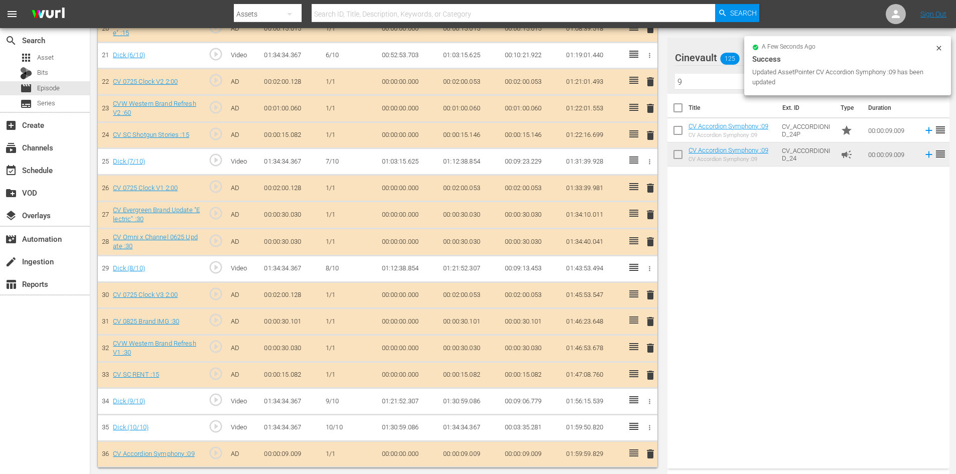
scroll to position [838, 0]
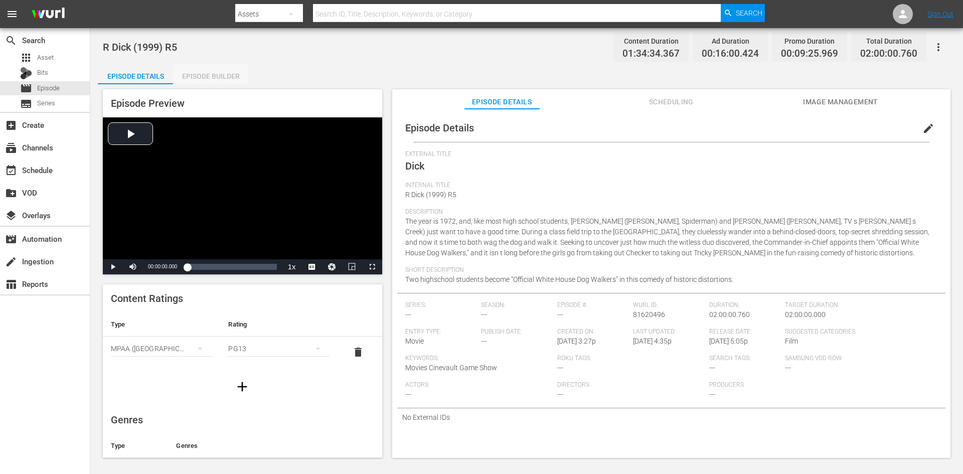
click at [228, 75] on div "Episode Builder" at bounding box center [210, 76] width 75 height 24
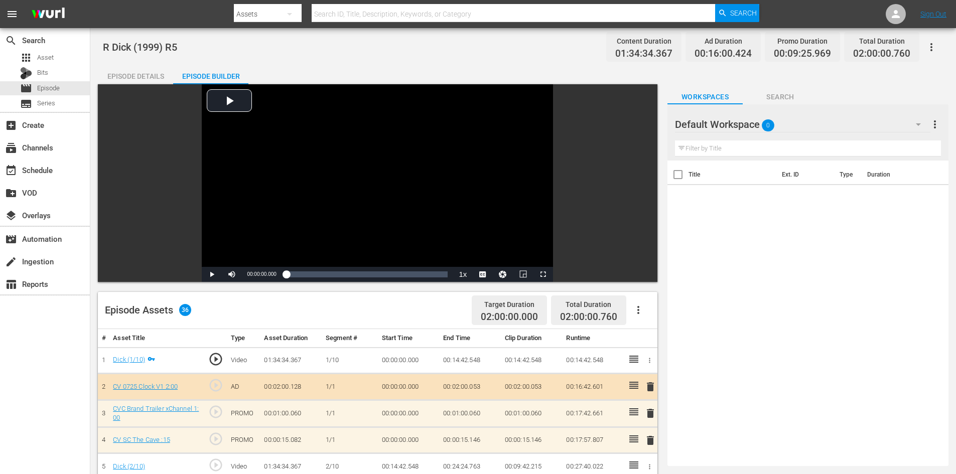
click at [785, 121] on div "Default Workspace 0" at bounding box center [802, 124] width 255 height 28
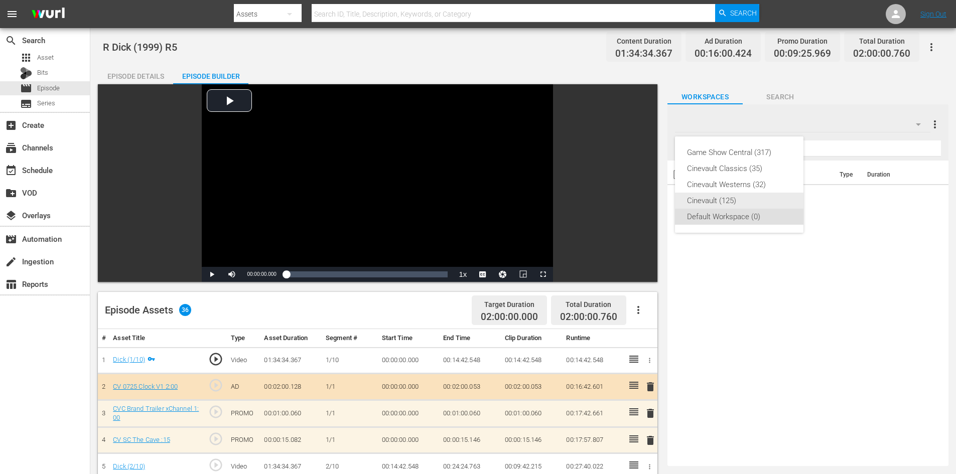
click at [766, 198] on div "Cinevault (125)" at bounding box center [739, 201] width 104 height 16
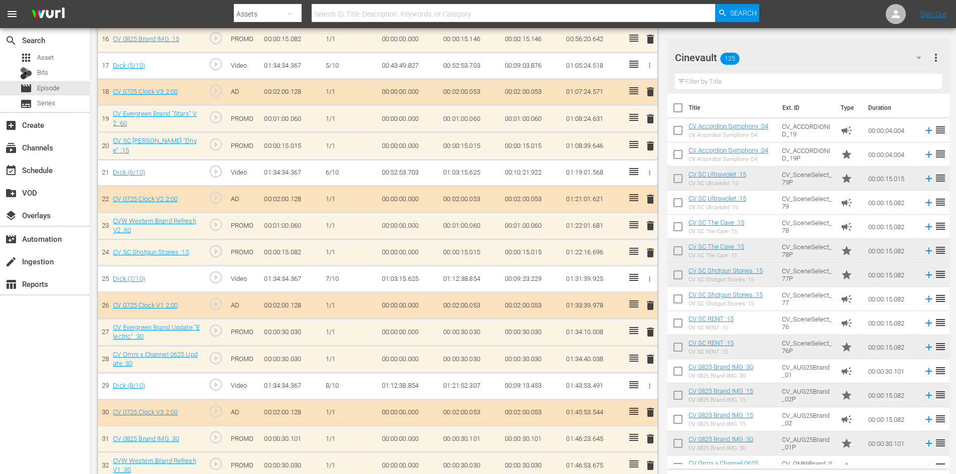
scroll to position [838, 0]
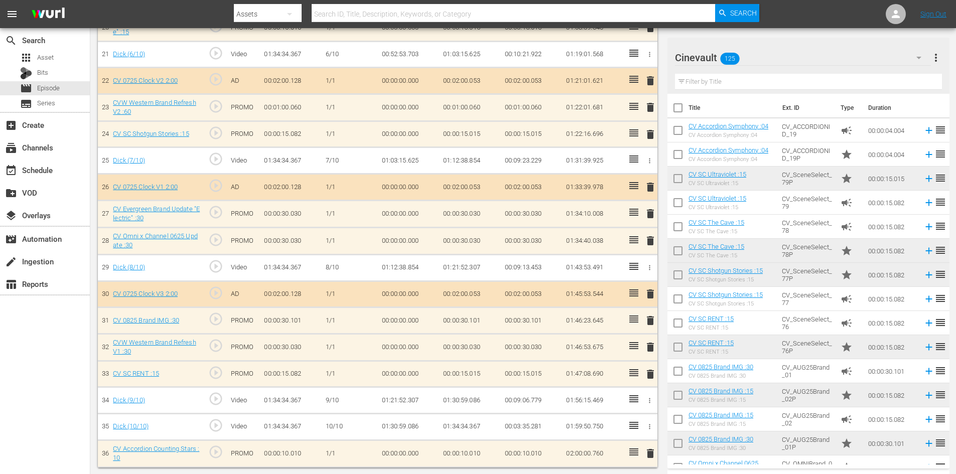
click at [646, 453] on span "delete" at bounding box center [650, 454] width 12 height 12
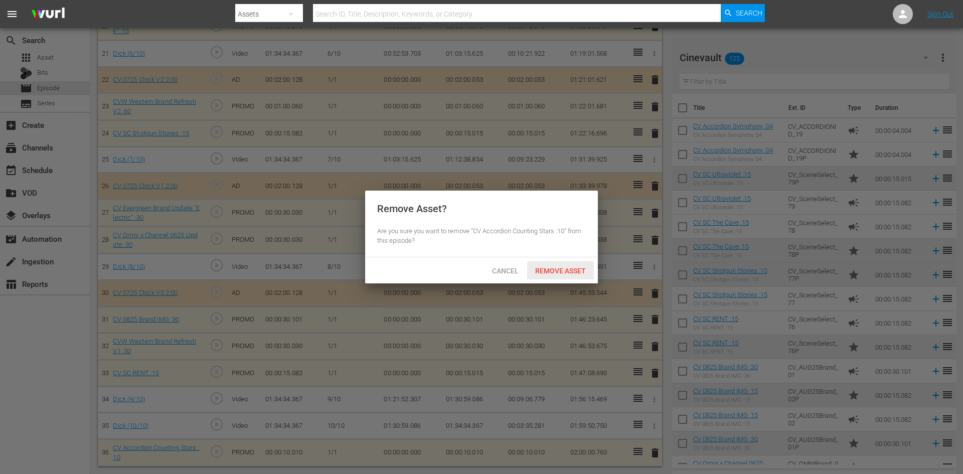
click at [576, 272] on span "Remove Asset" at bounding box center [560, 271] width 67 height 8
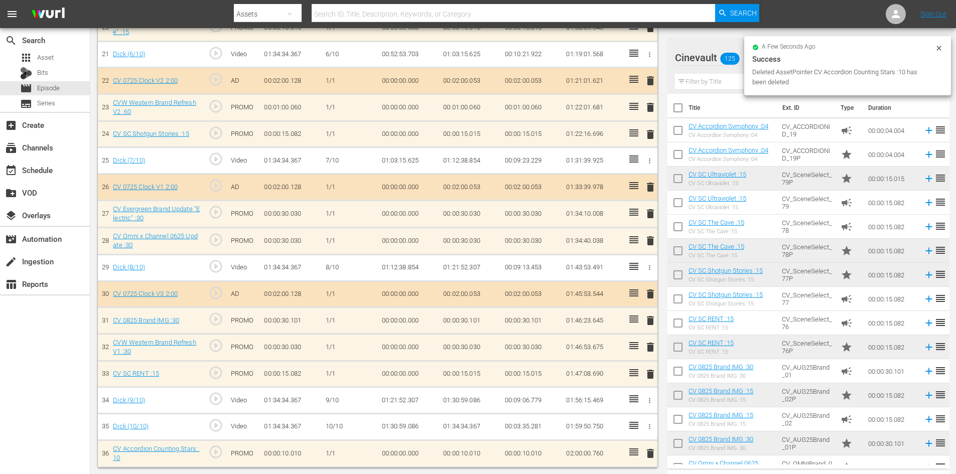
scroll to position [811, 0]
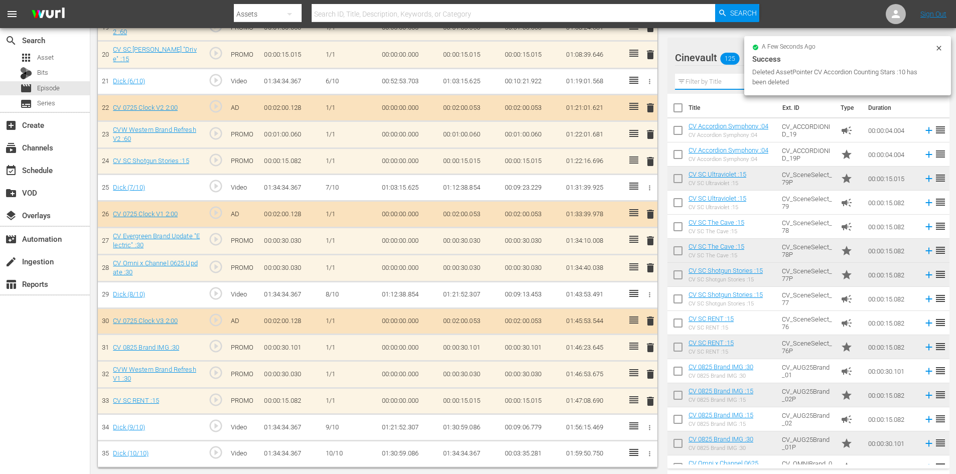
click at [736, 82] on input "text" at bounding box center [808, 82] width 267 height 16
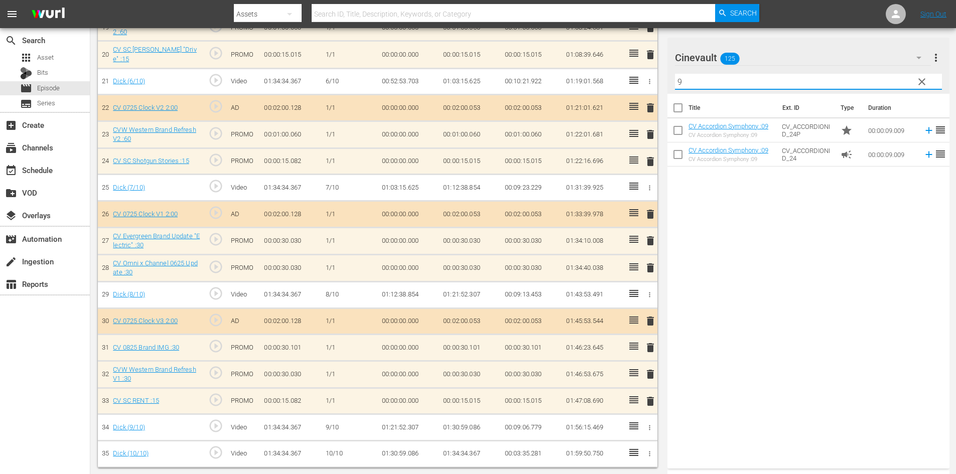
type input "9"
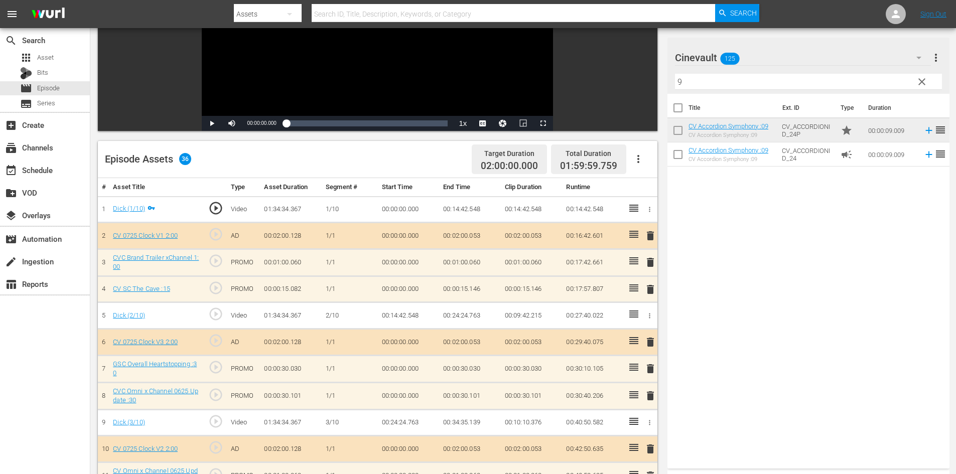
scroll to position [85, 0]
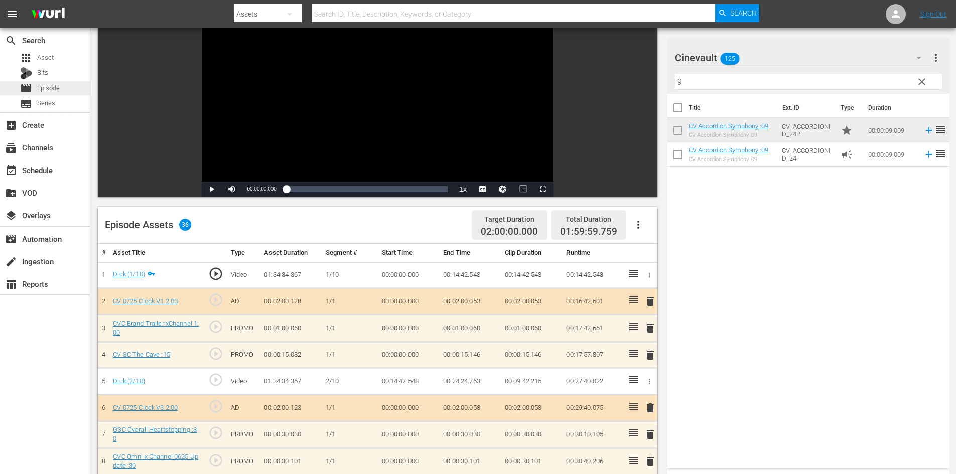
click at [51, 91] on span "Episode" at bounding box center [48, 88] width 23 height 10
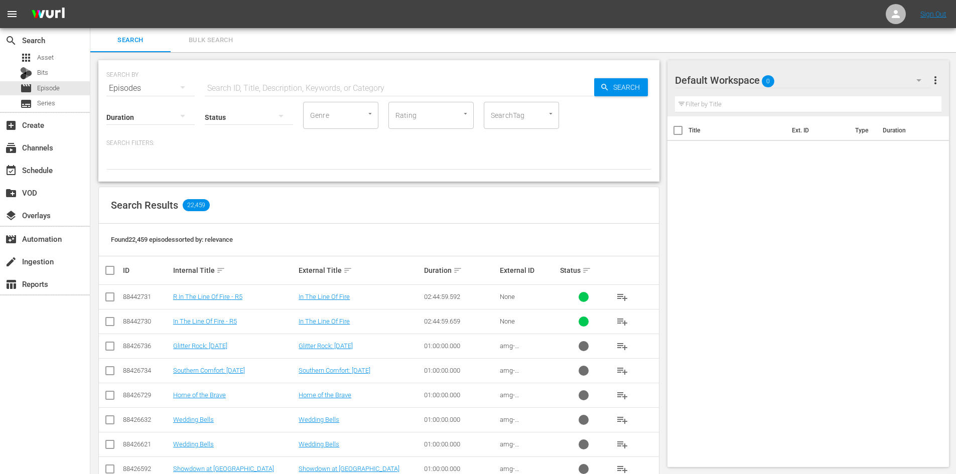
click at [291, 96] on div "Status" at bounding box center [249, 111] width 88 height 36
click at [294, 94] on input "text" at bounding box center [399, 88] width 389 height 24
type input "i"
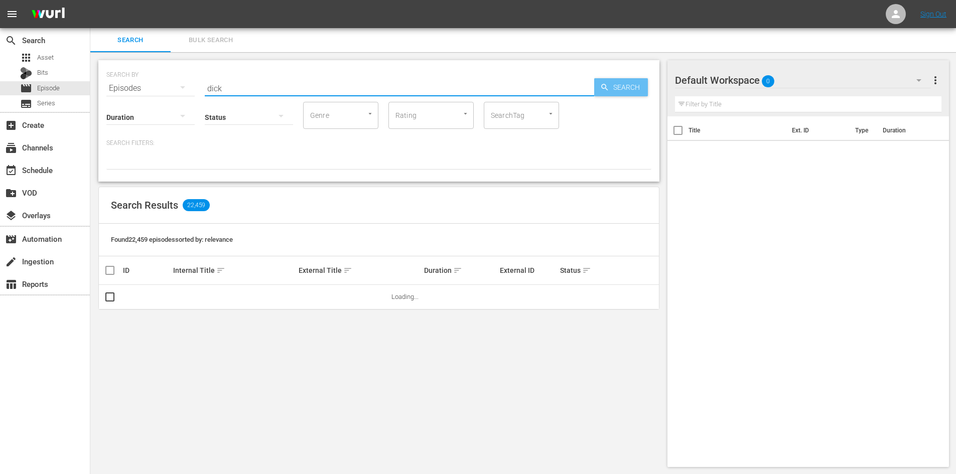
type input "dick"
click at [641, 91] on span "Search" at bounding box center [628, 87] width 39 height 18
